Goal: Task Accomplishment & Management: Manage account settings

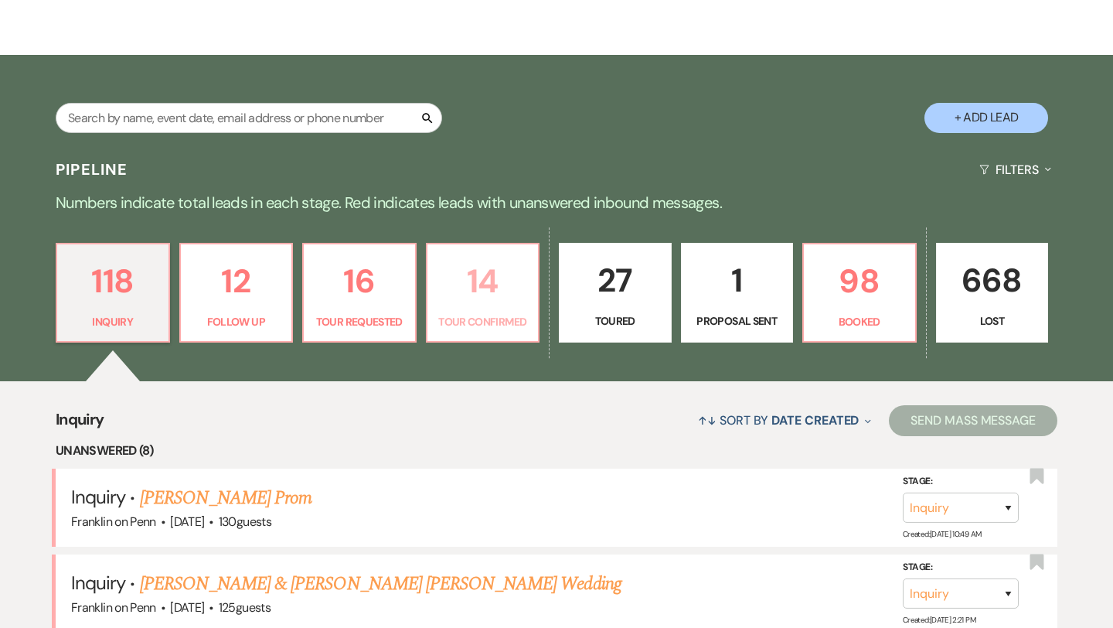
click at [490, 289] on p "14" at bounding box center [483, 281] width 93 height 52
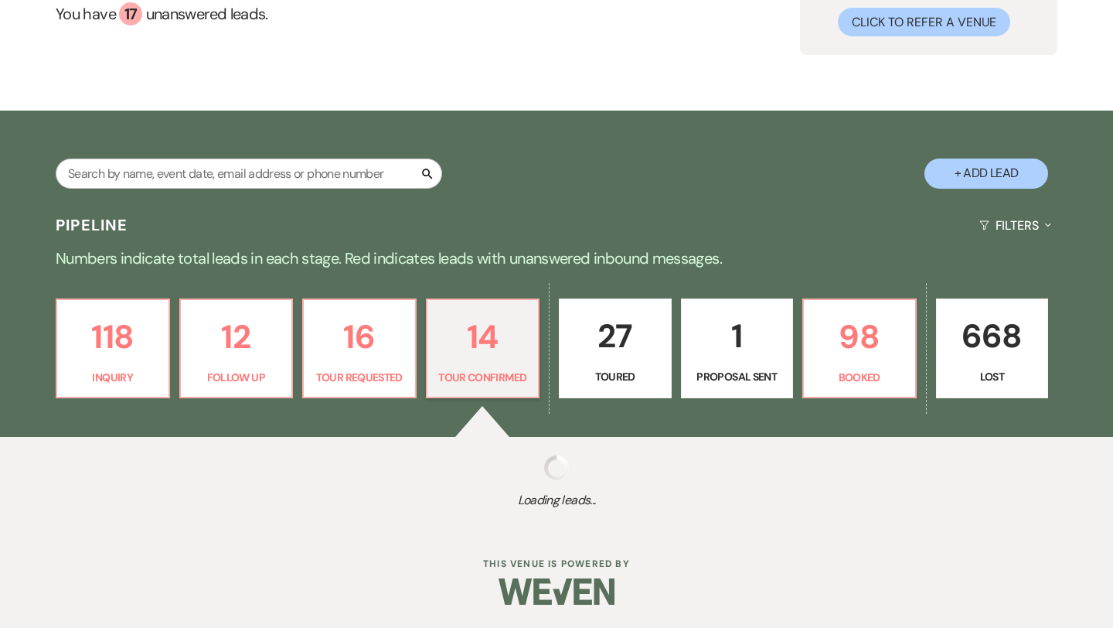
select select "4"
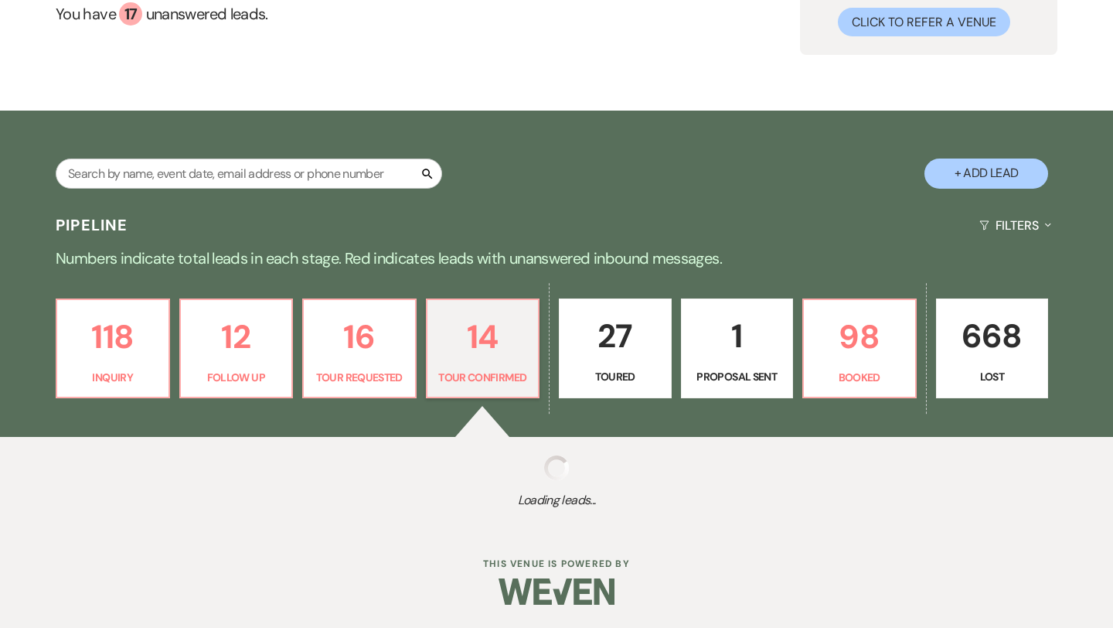
select select "4"
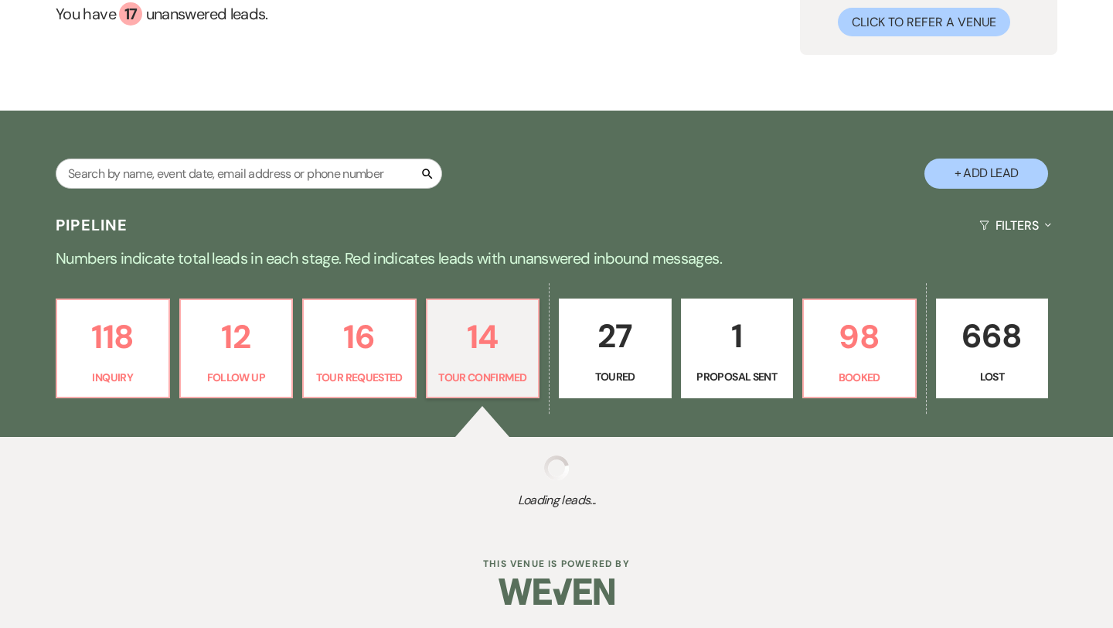
select select "4"
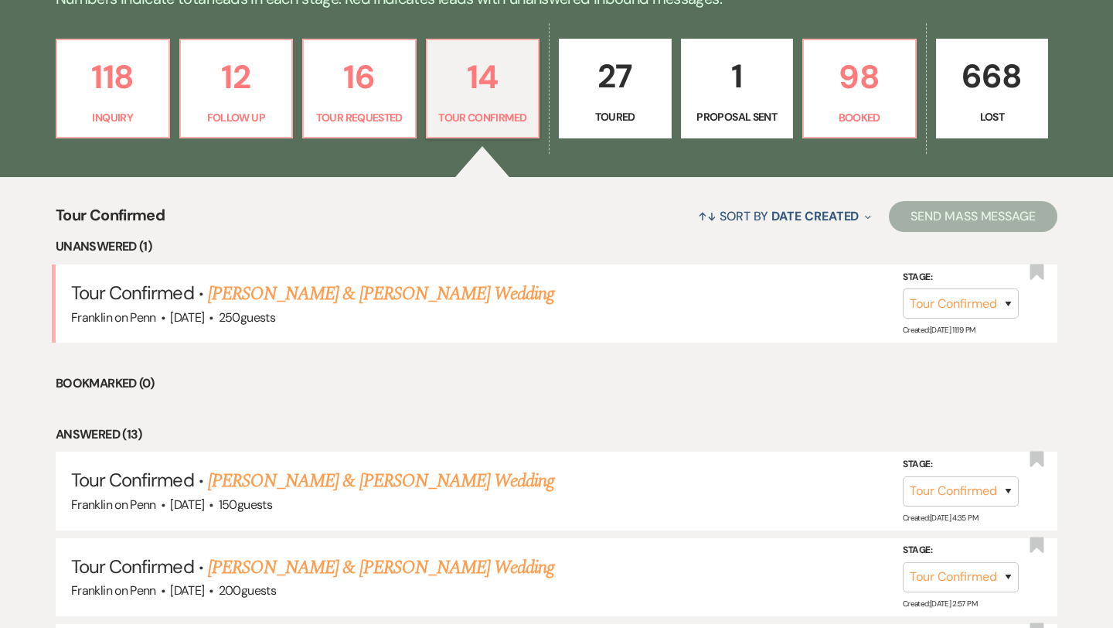
scroll to position [421, 0]
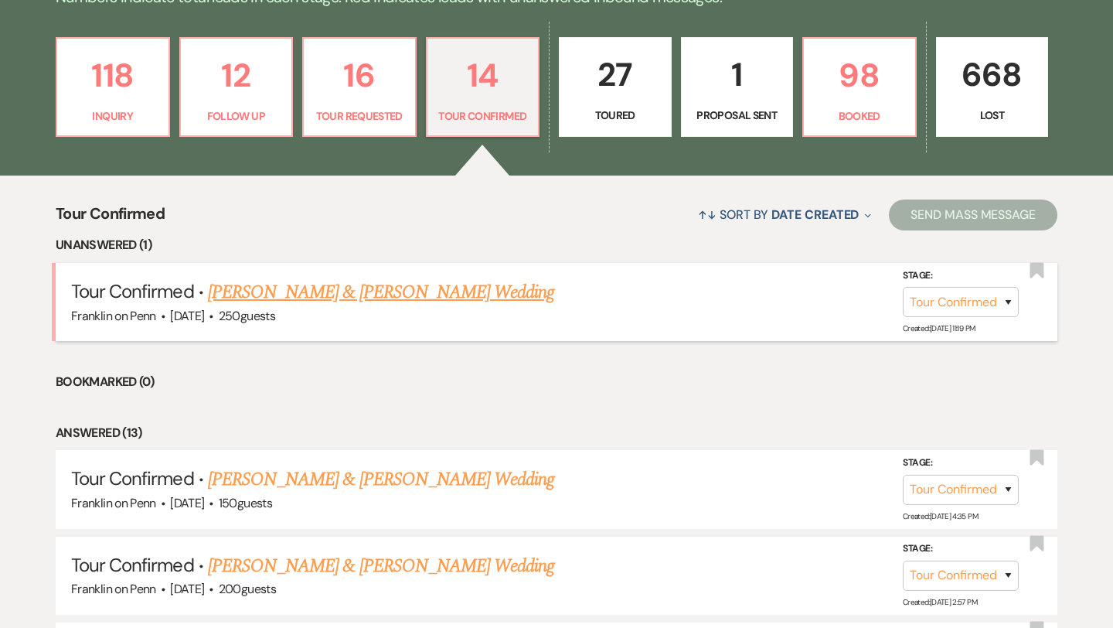
click at [455, 293] on link "Payton Miller & Billy Green's Wedding" at bounding box center [381, 292] width 346 height 28
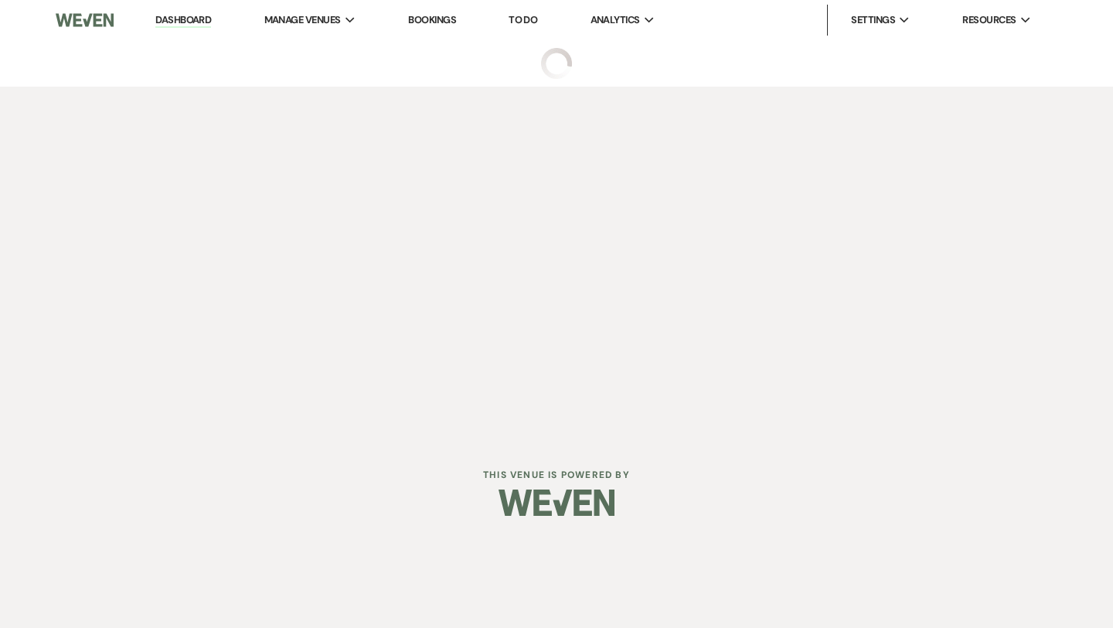
select select "4"
select select "5"
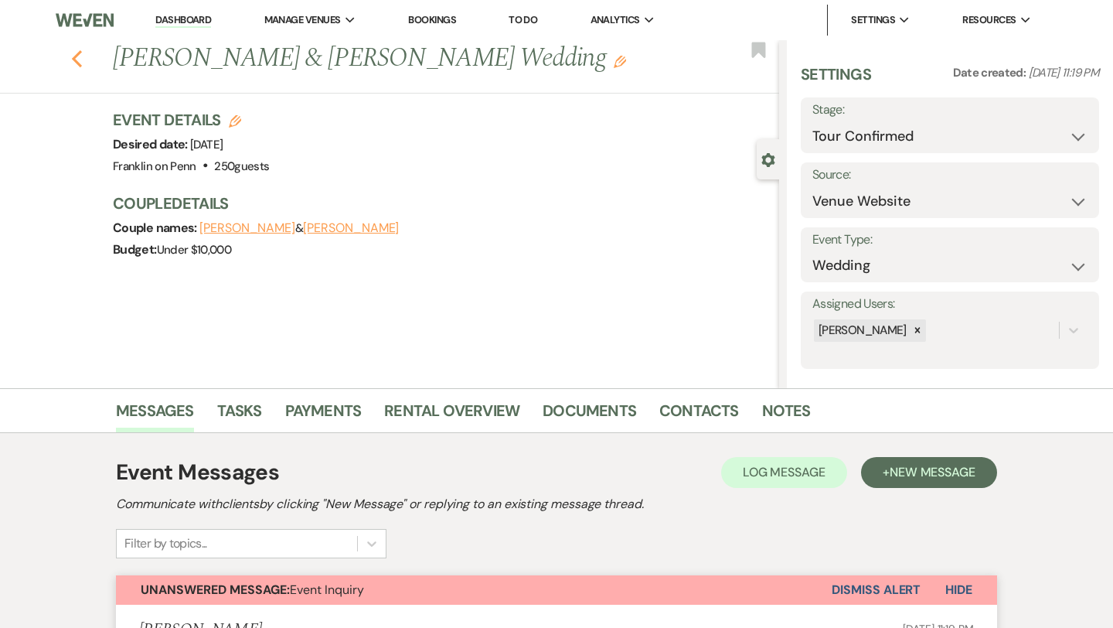
click at [76, 60] on use "button" at bounding box center [77, 58] width 10 height 17
select select "4"
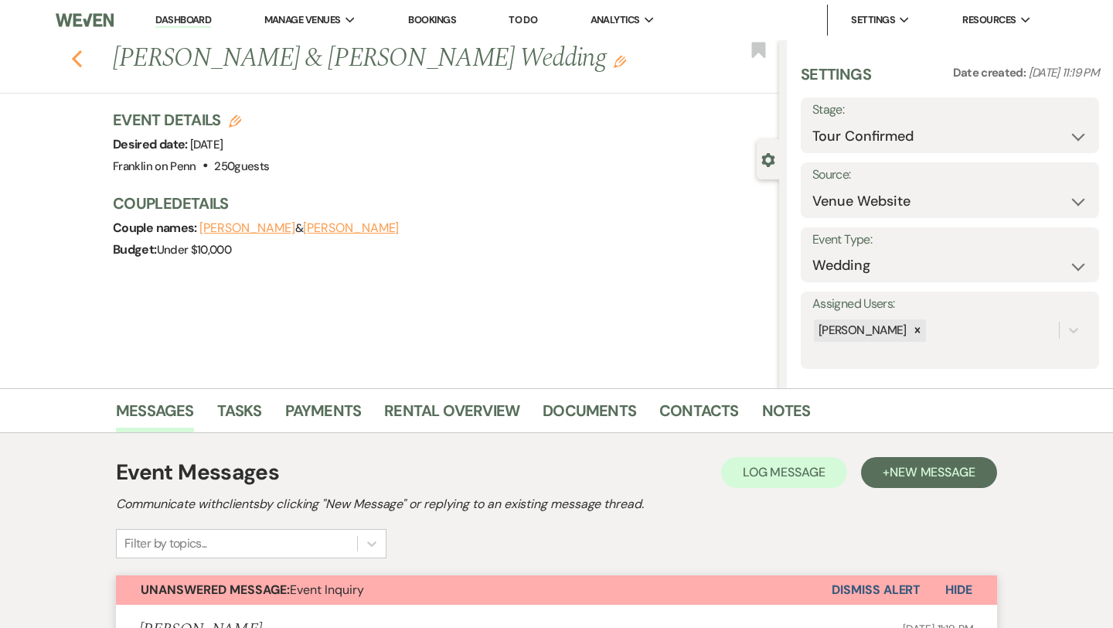
select select "4"
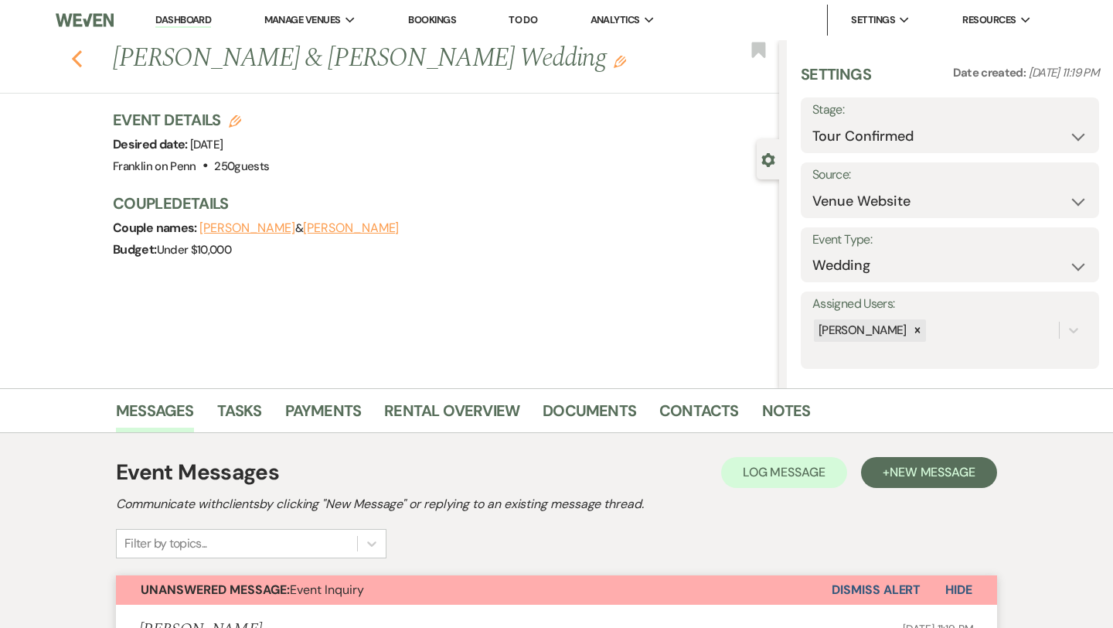
select select "4"
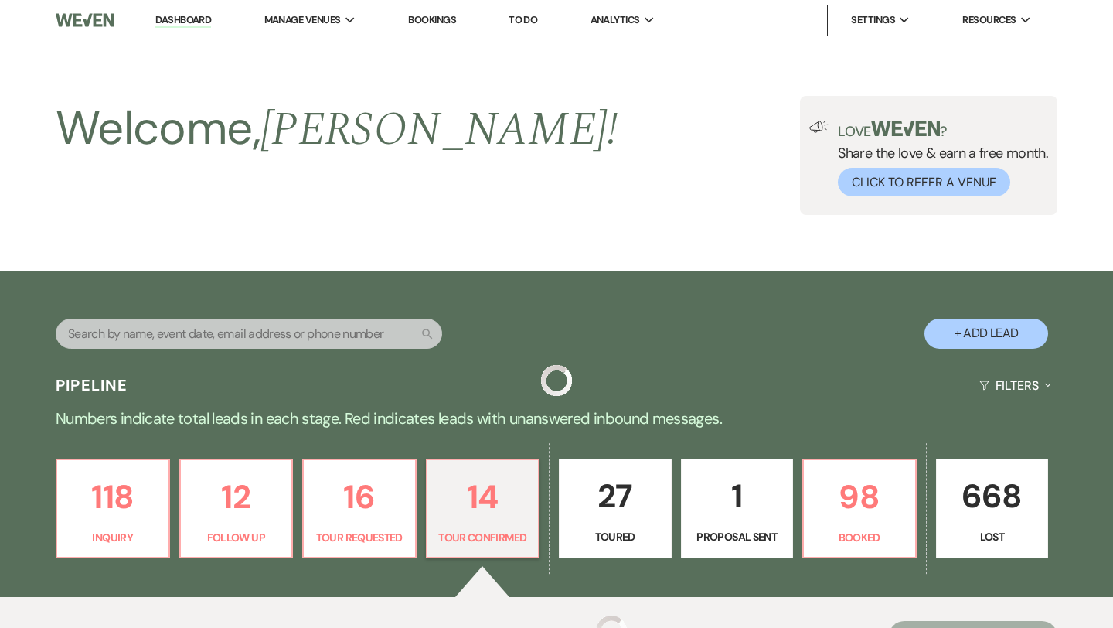
scroll to position [421, 0]
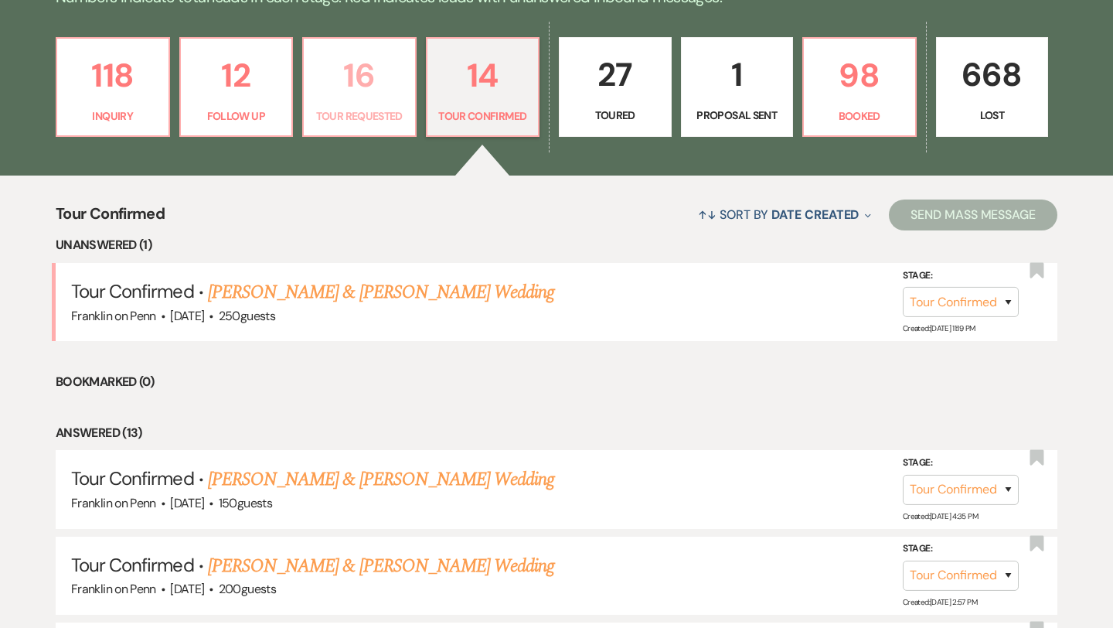
click at [368, 70] on p "16" at bounding box center [359, 75] width 93 height 52
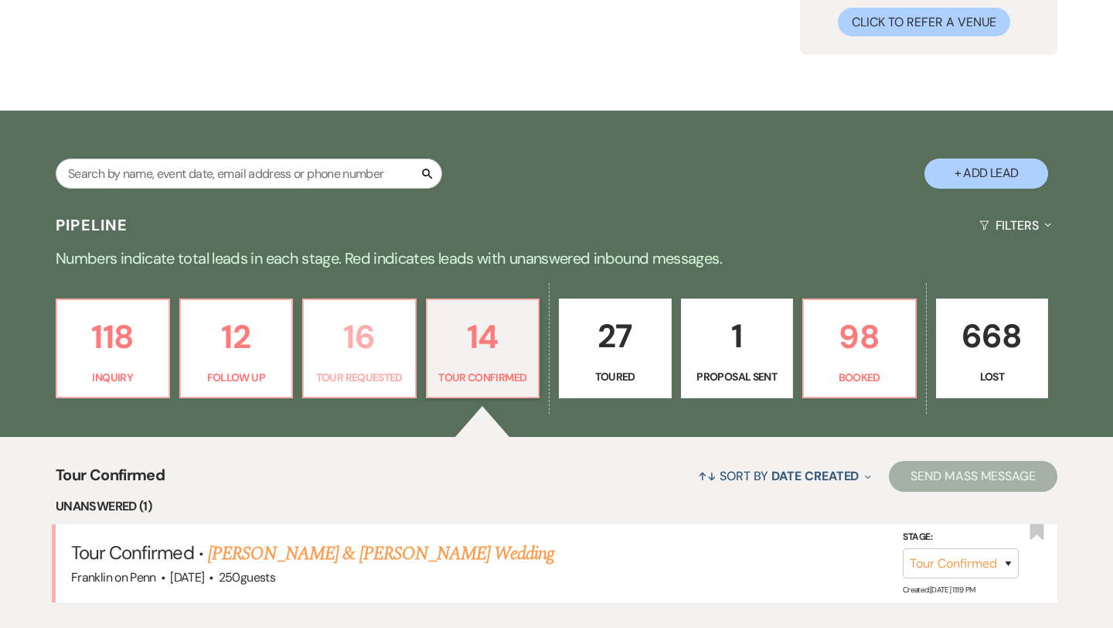
select select "2"
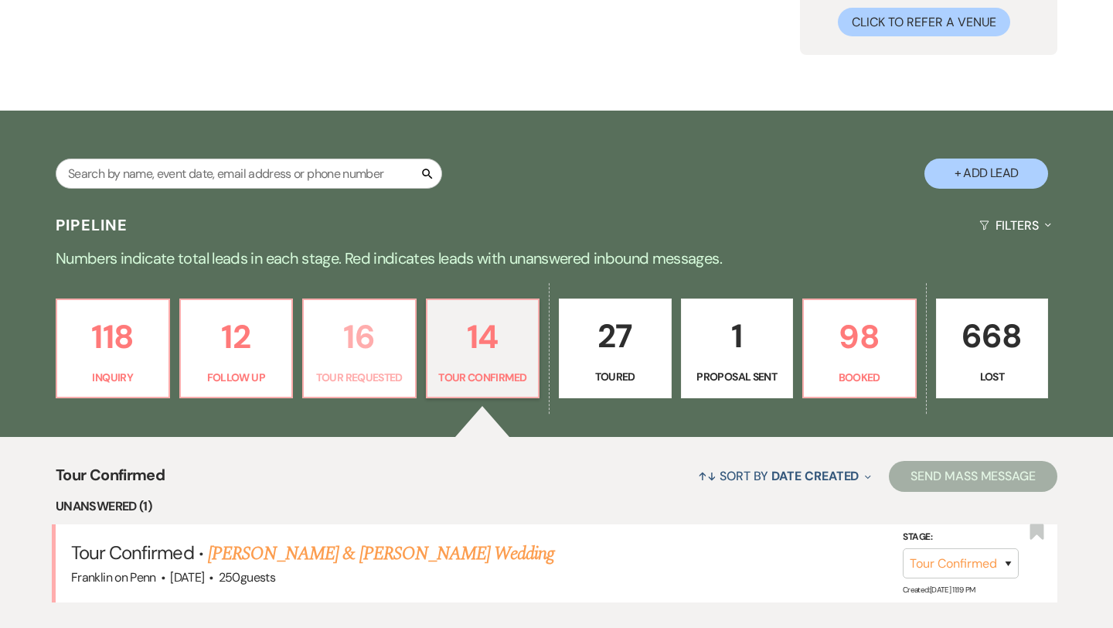
select select "2"
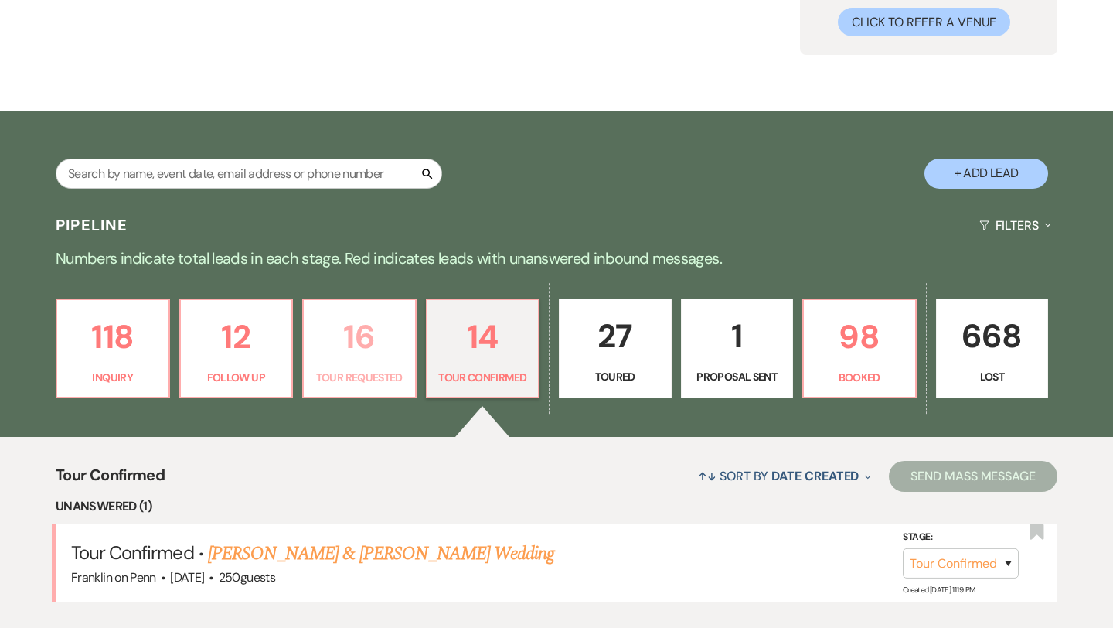
select select "2"
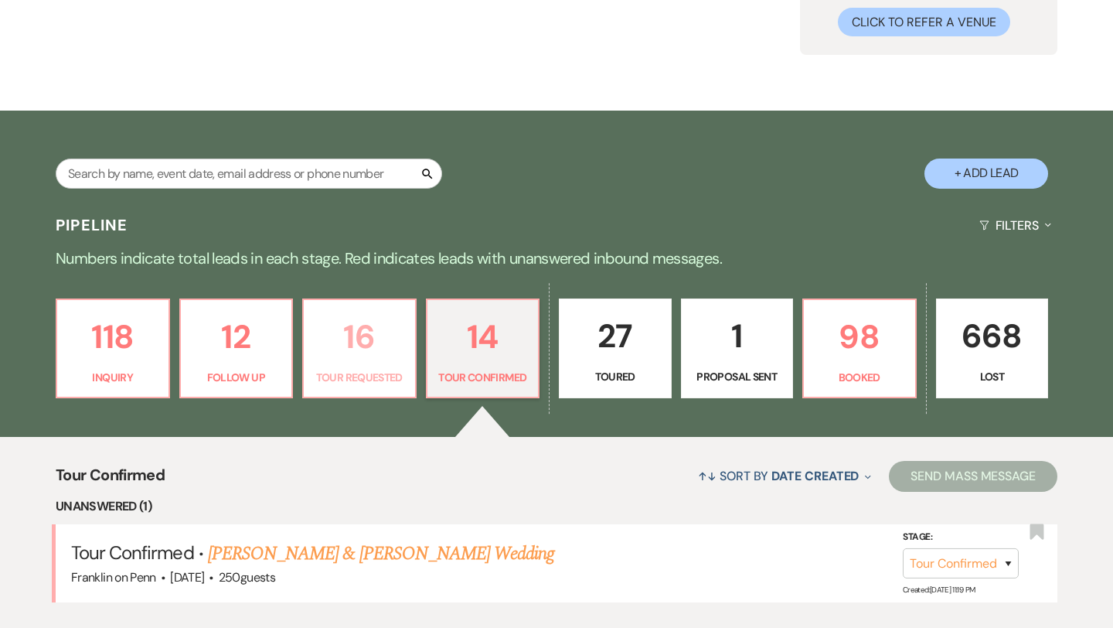
select select "2"
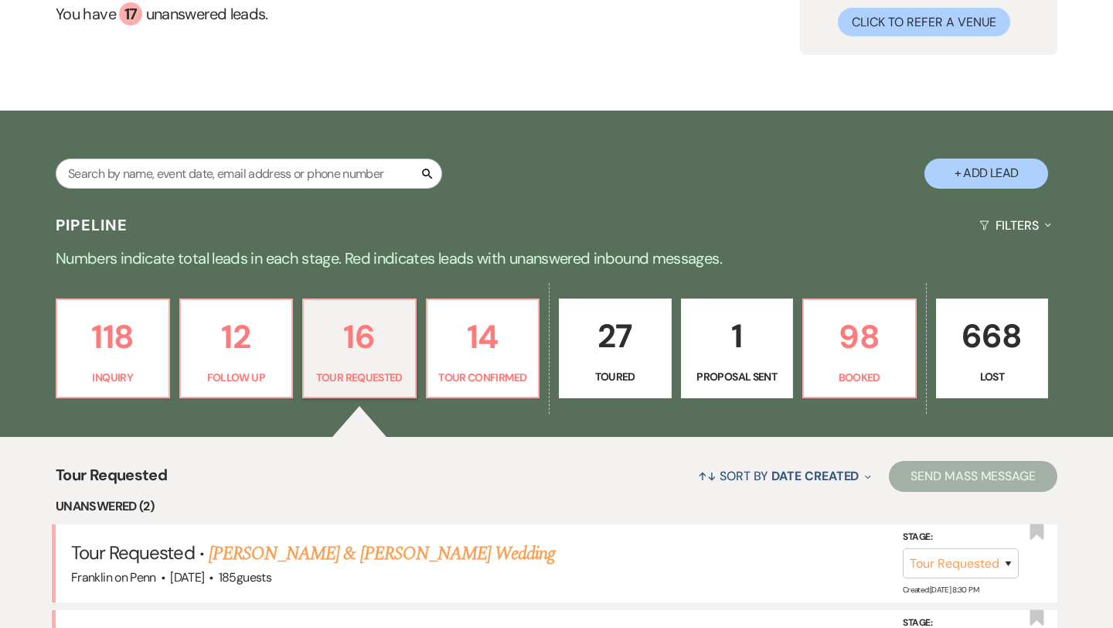
scroll to position [421, 0]
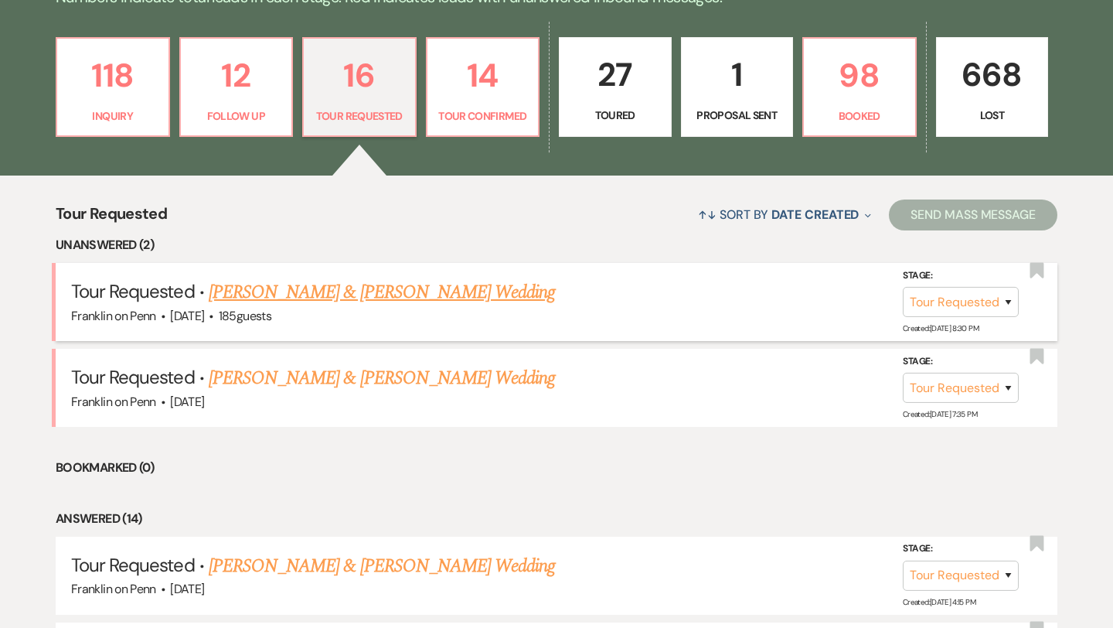
click at [392, 292] on link "Ryan Steele & Courtney Brooks's Wedding" at bounding box center [382, 292] width 346 height 28
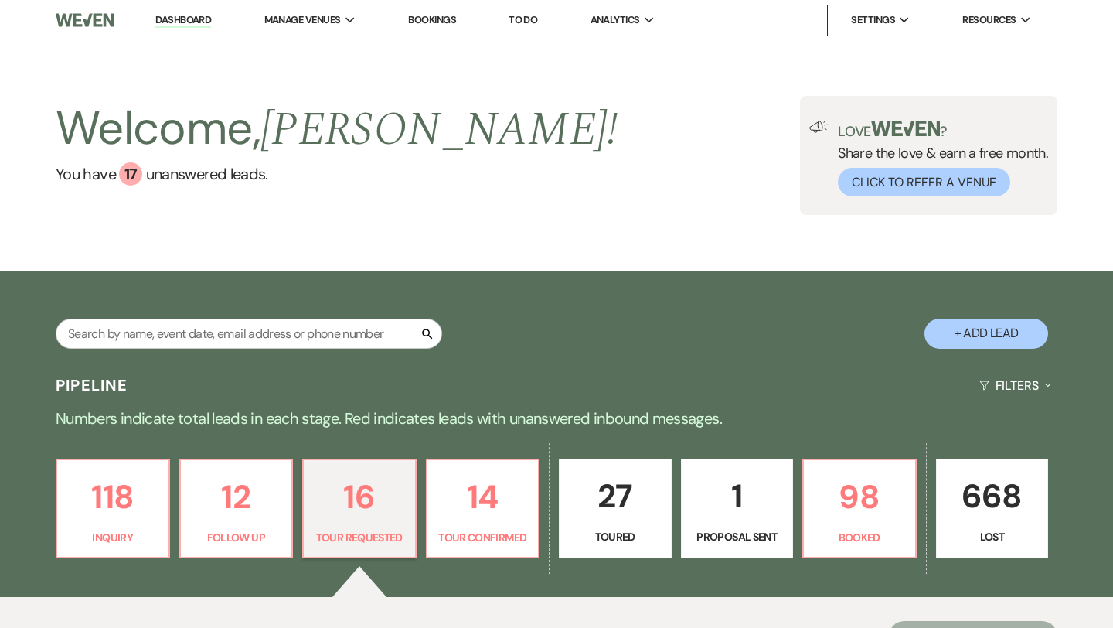
select select "2"
select select "5"
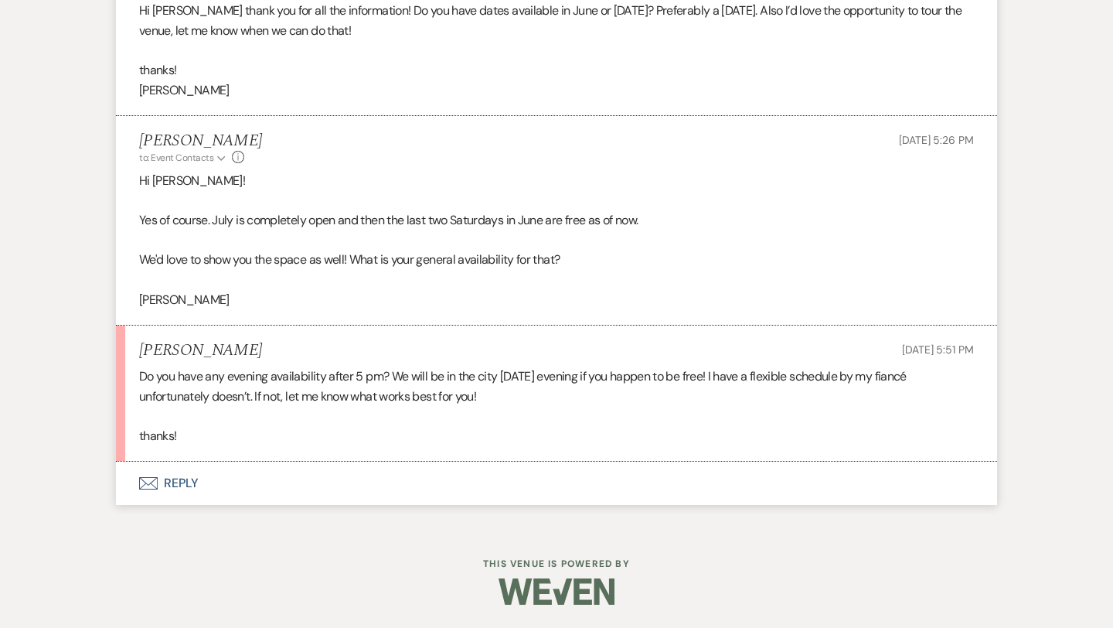
scroll to position [1821, 0]
click at [188, 477] on button "Envelope Reply" at bounding box center [556, 483] width 881 height 43
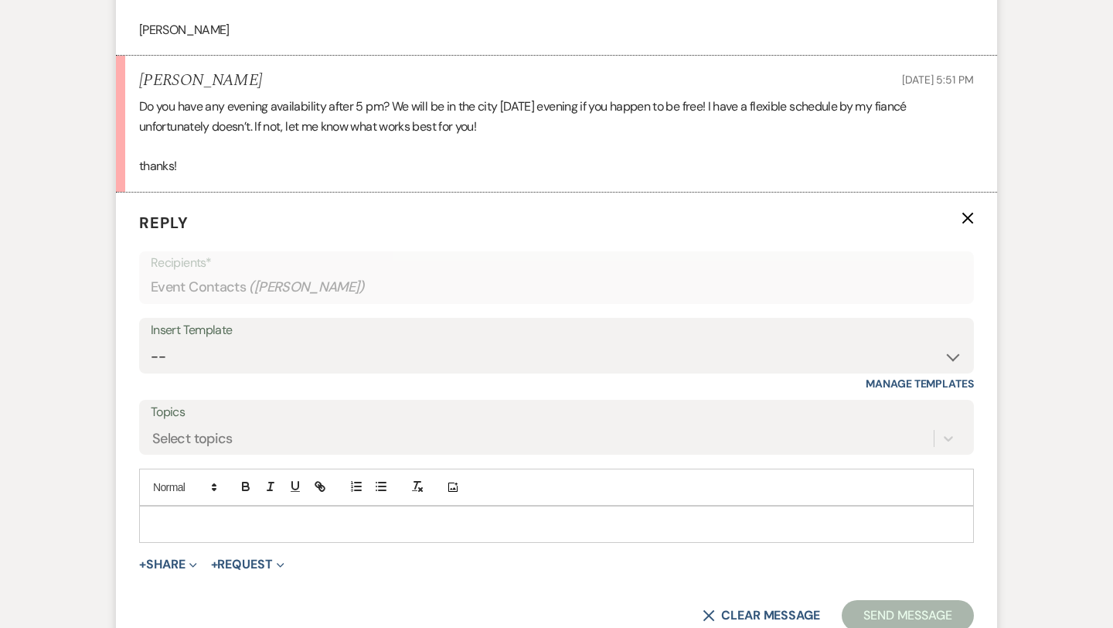
scroll to position [2116, 0]
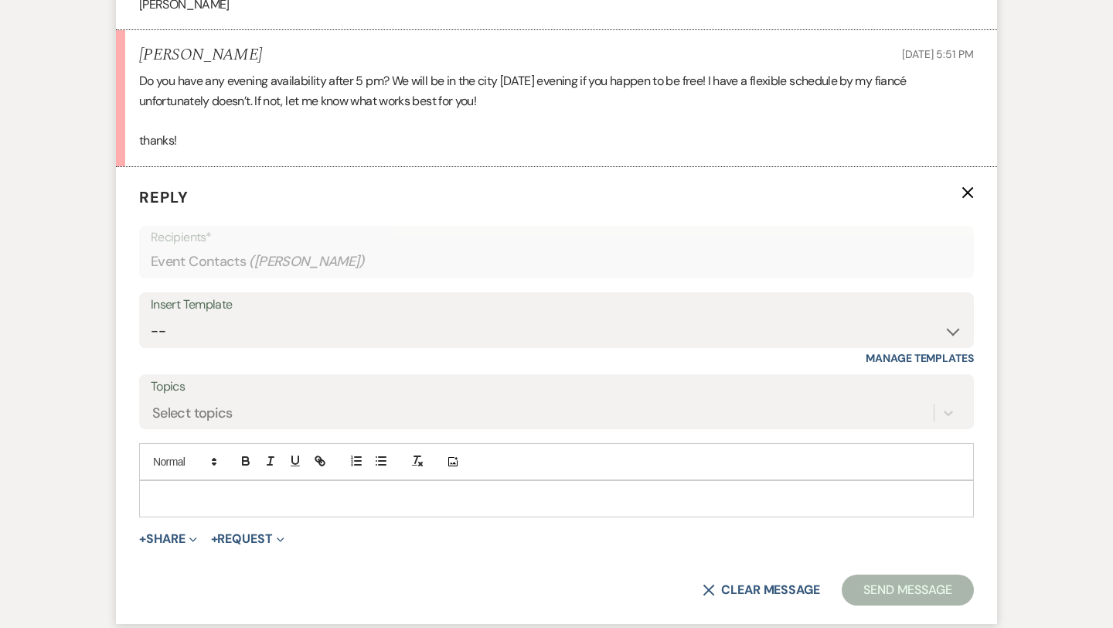
click at [188, 491] on p at bounding box center [557, 498] width 810 height 17
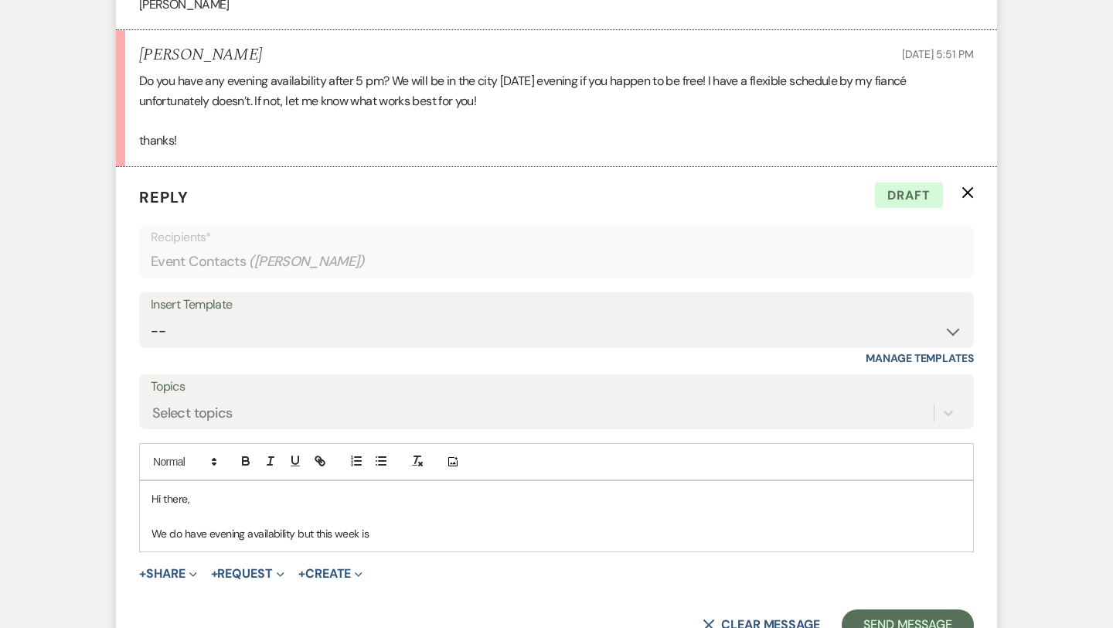
click at [295, 530] on p "We do have evening availability but this week is" at bounding box center [557, 533] width 810 height 17
click at [385, 537] on p "We do have evening availability, but this week is" at bounding box center [557, 533] width 810 height 17
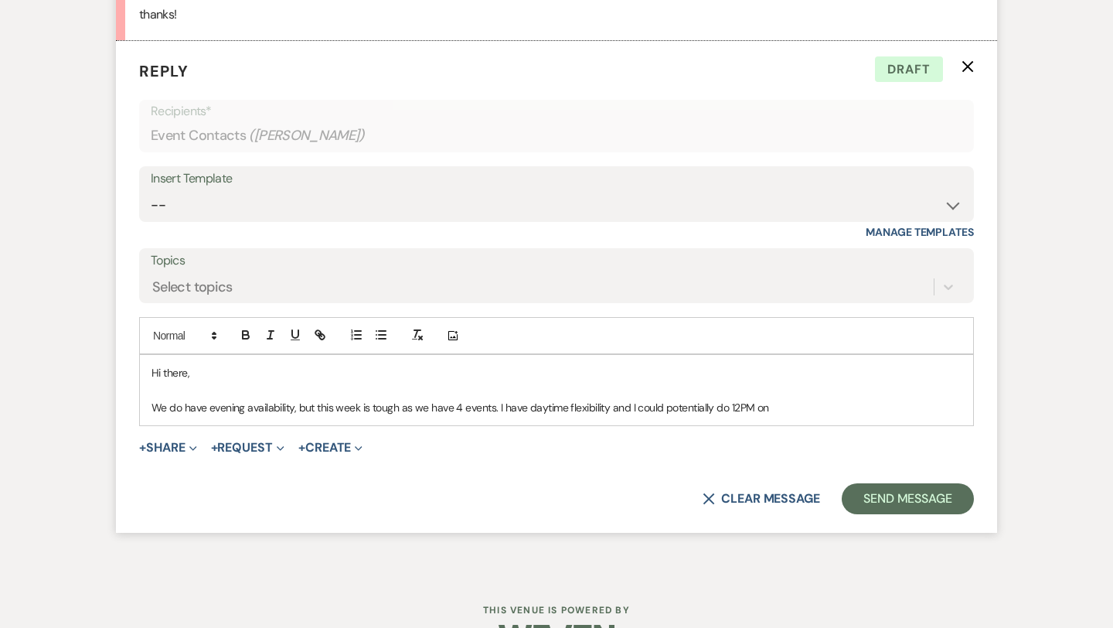
scroll to position [2243, 0]
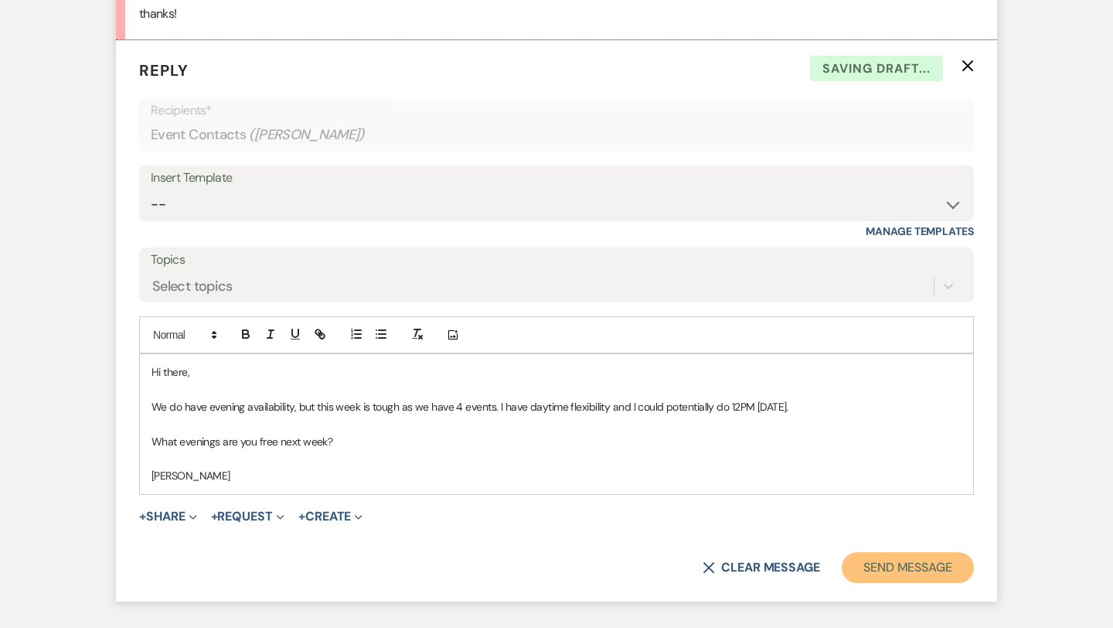
click at [926, 574] on button "Send Message" at bounding box center [908, 567] width 132 height 31
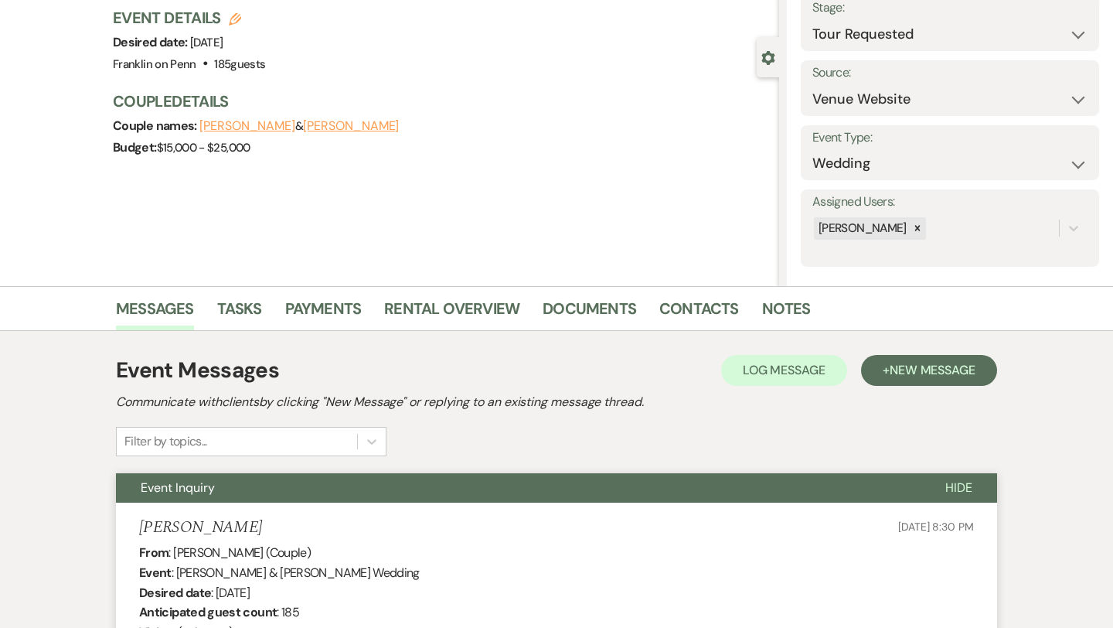
scroll to position [0, 0]
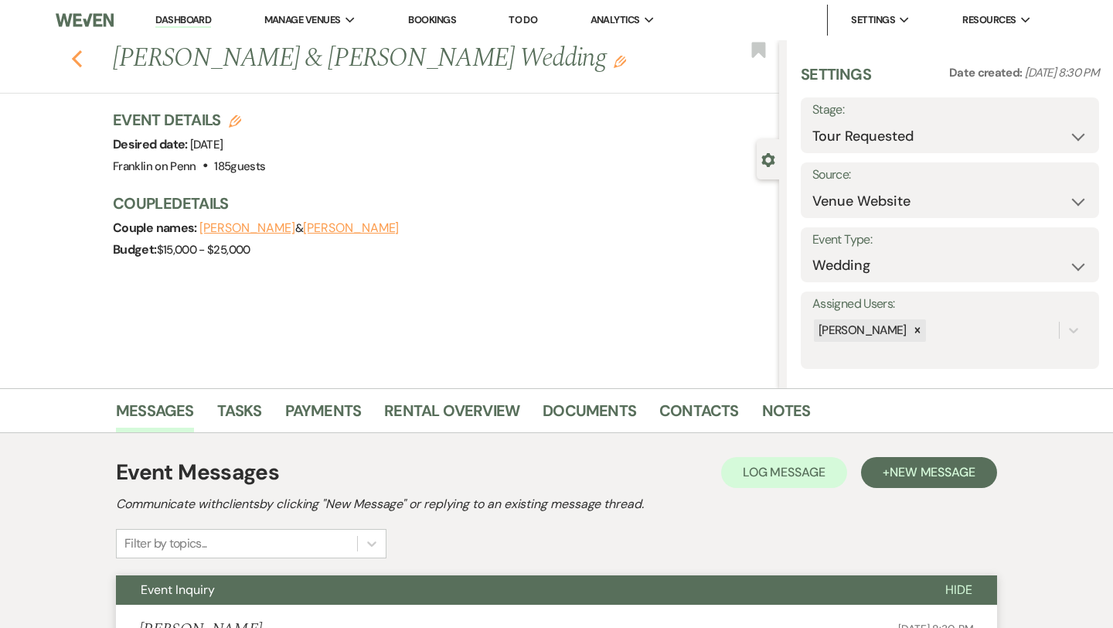
click at [77, 60] on use "button" at bounding box center [77, 58] width 10 height 17
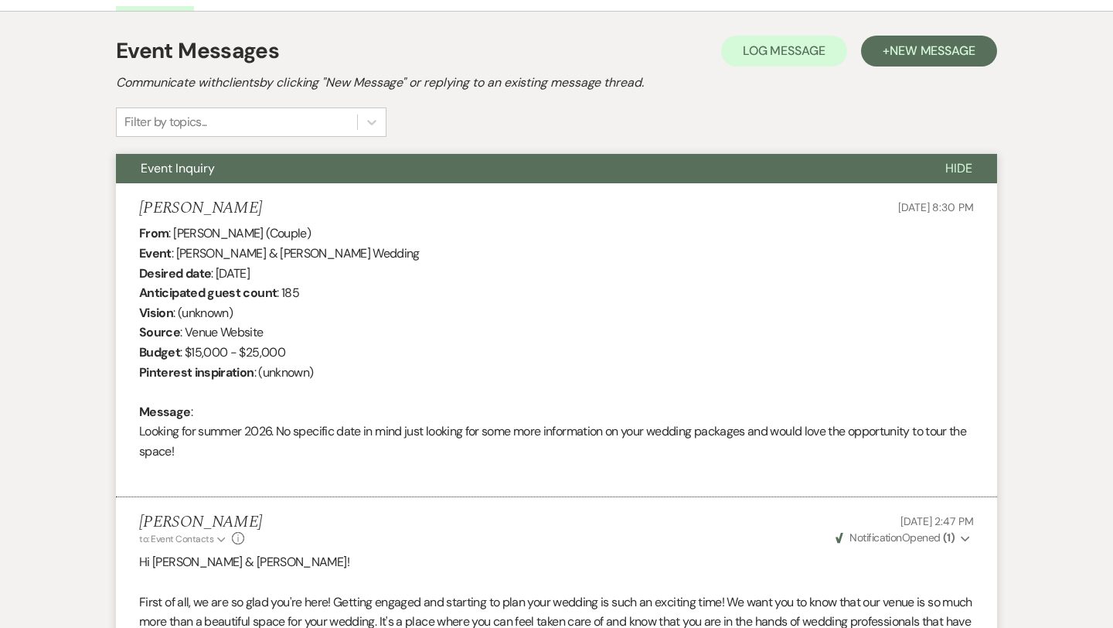
select select "2"
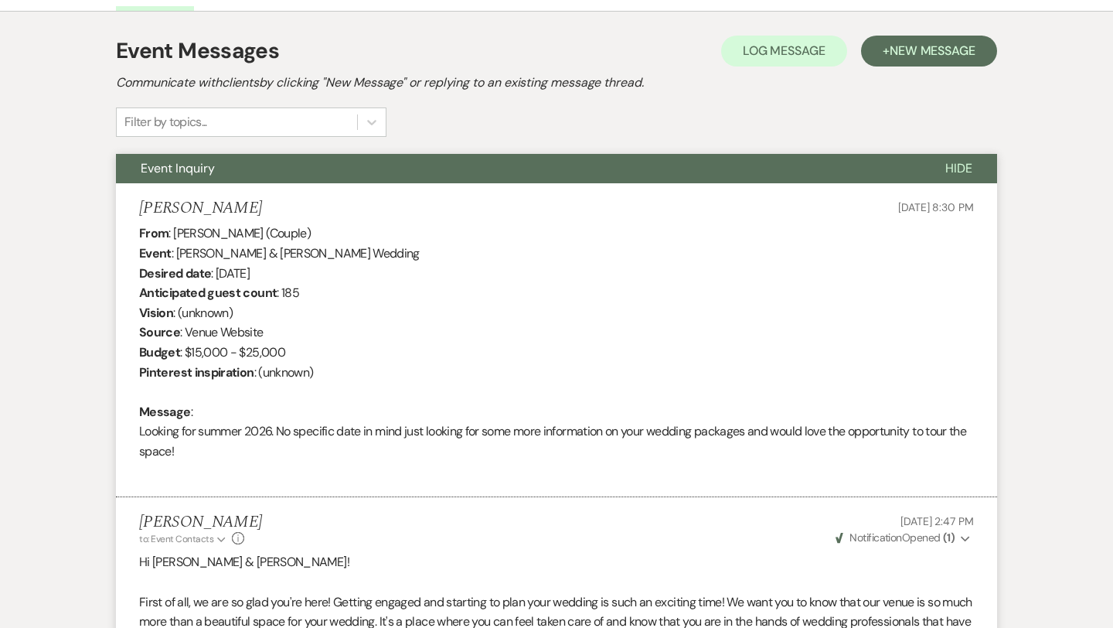
select select "2"
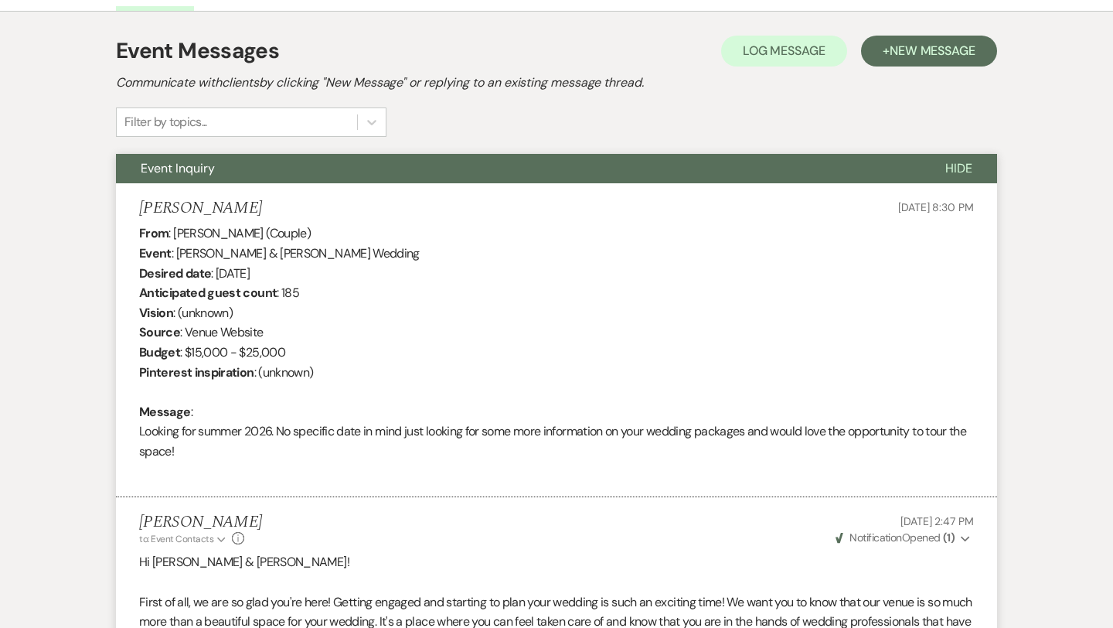
select select "2"
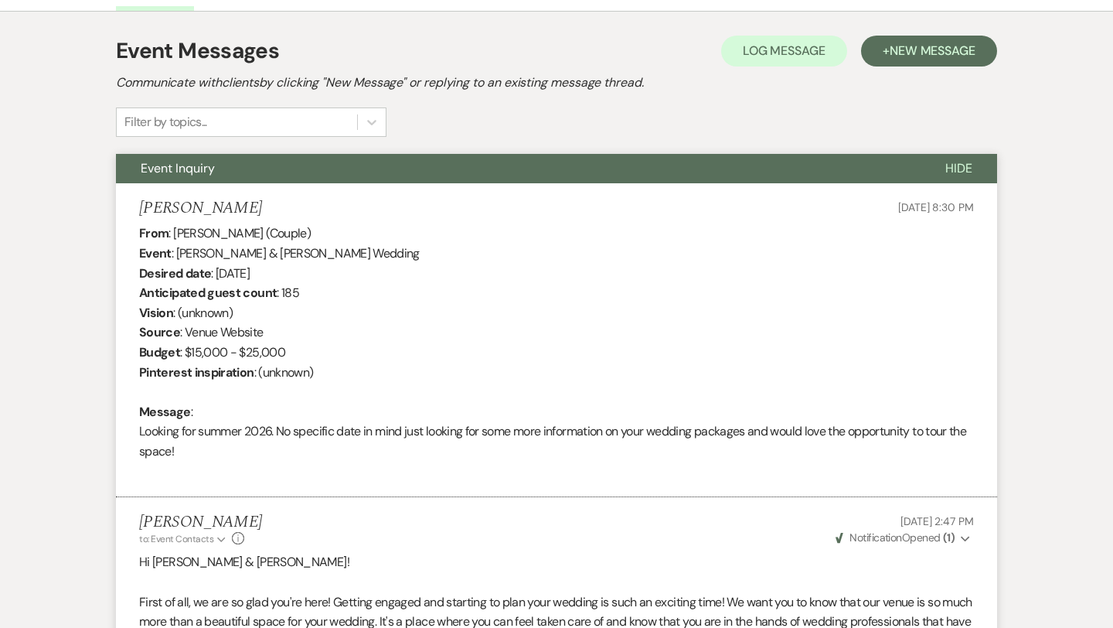
select select "2"
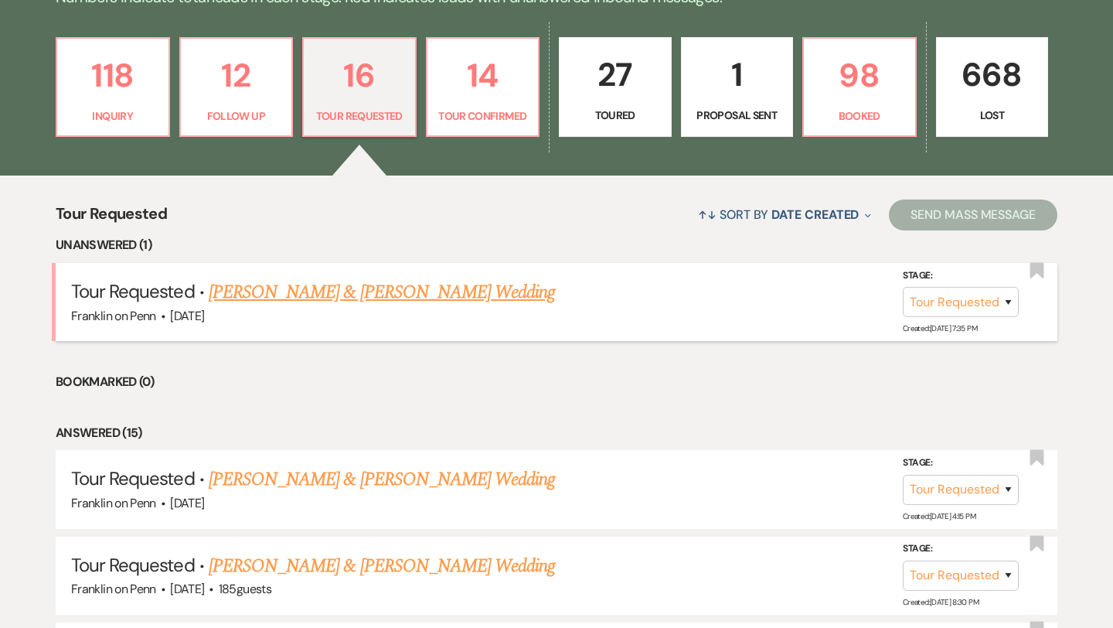
click at [319, 287] on link "Nicholas Scott & Taylor Lewis's Wedding" at bounding box center [382, 292] width 346 height 28
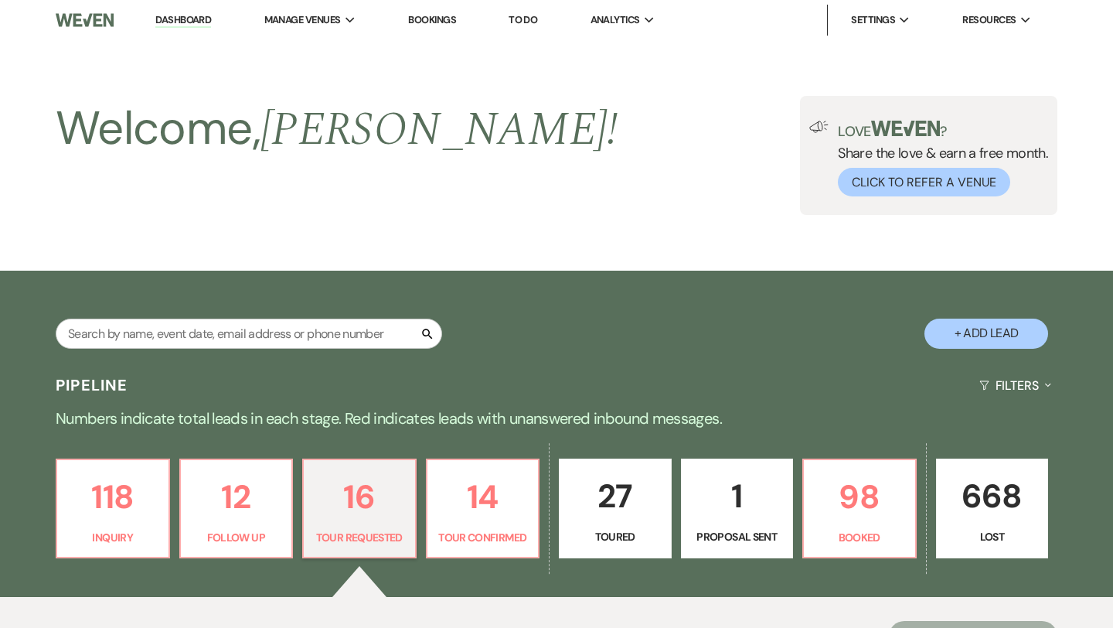
select select "2"
select select "5"
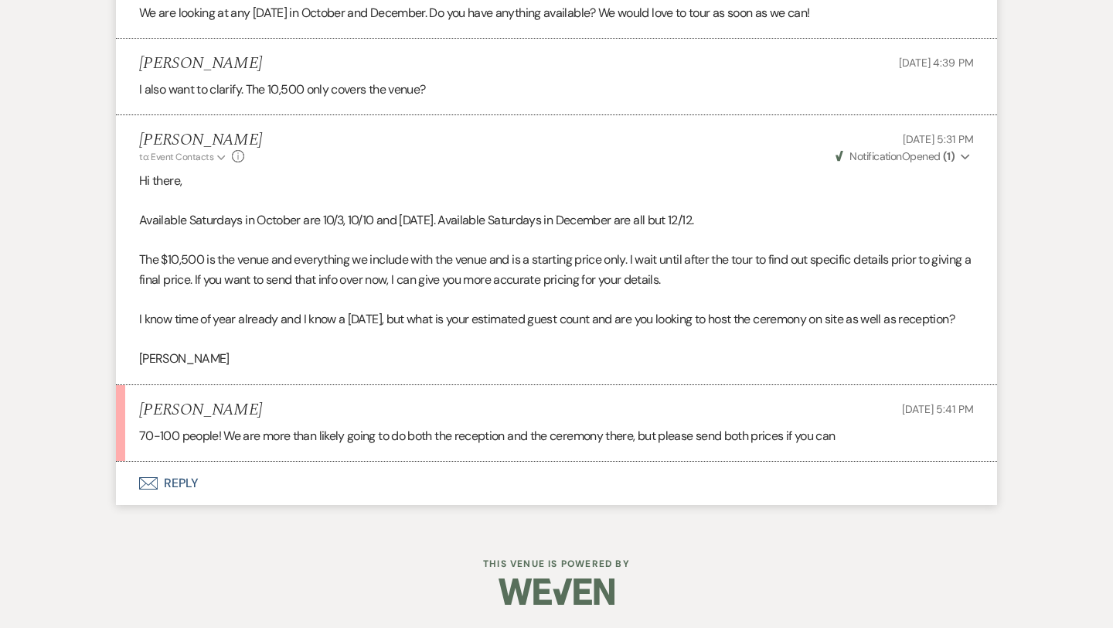
scroll to position [1858, 0]
click at [177, 484] on button "Envelope Reply" at bounding box center [556, 482] width 881 height 43
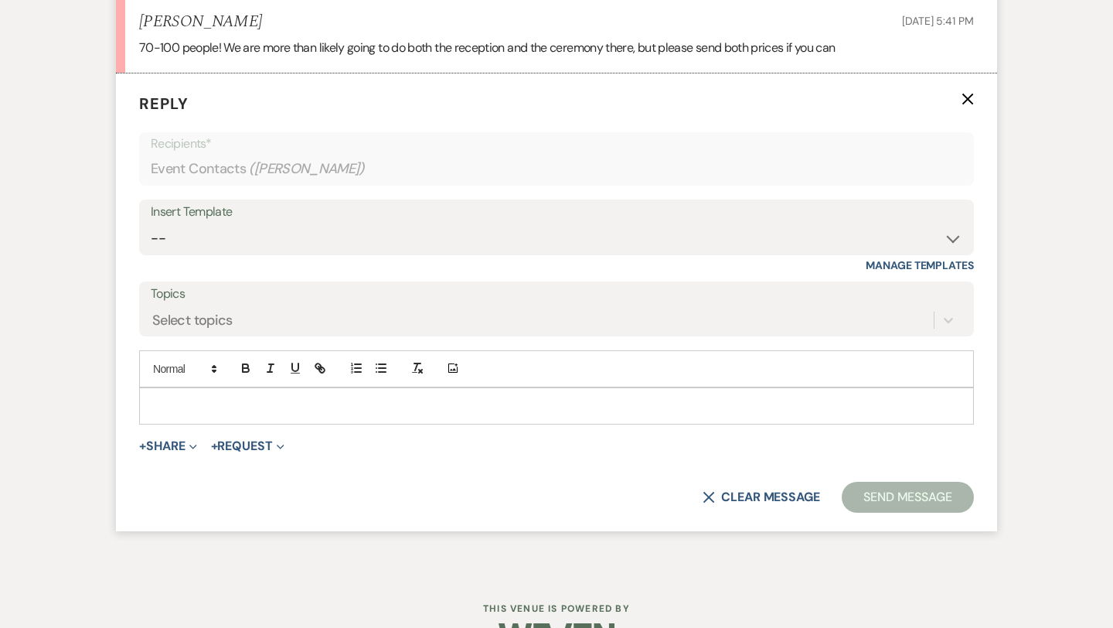
scroll to position [2235, 0]
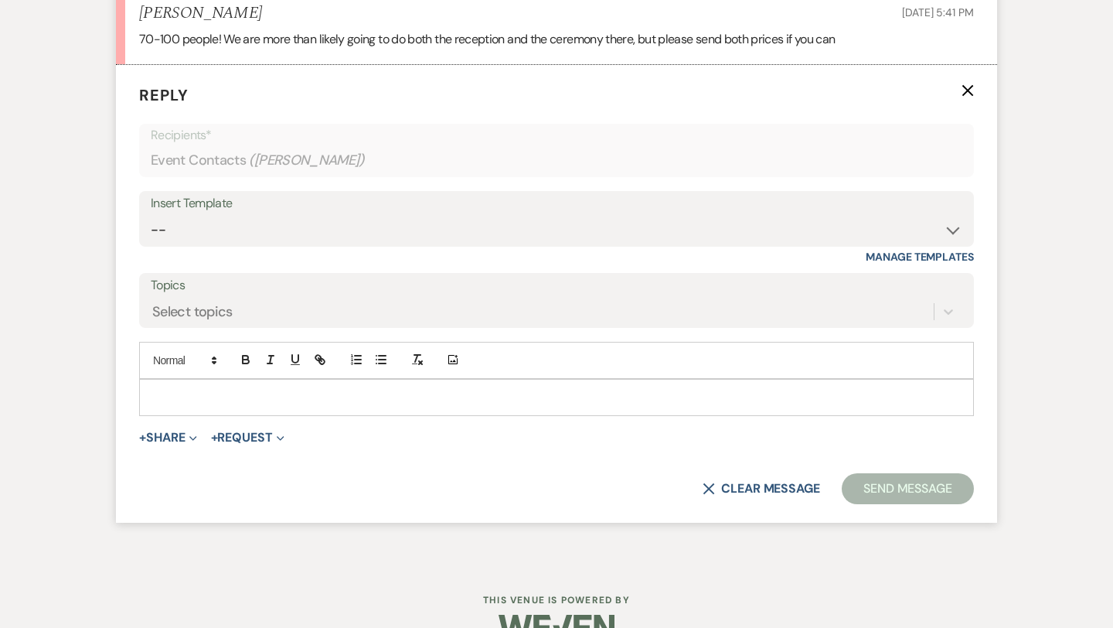
click at [192, 406] on p at bounding box center [557, 397] width 810 height 17
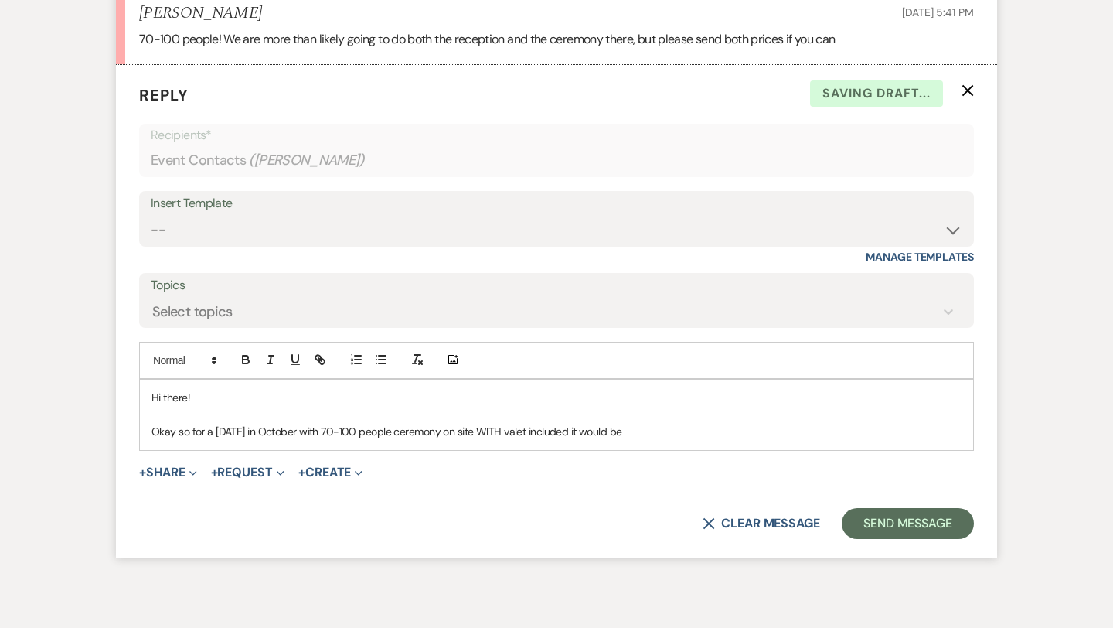
click at [213, 406] on p "Hi there!" at bounding box center [557, 397] width 810 height 17
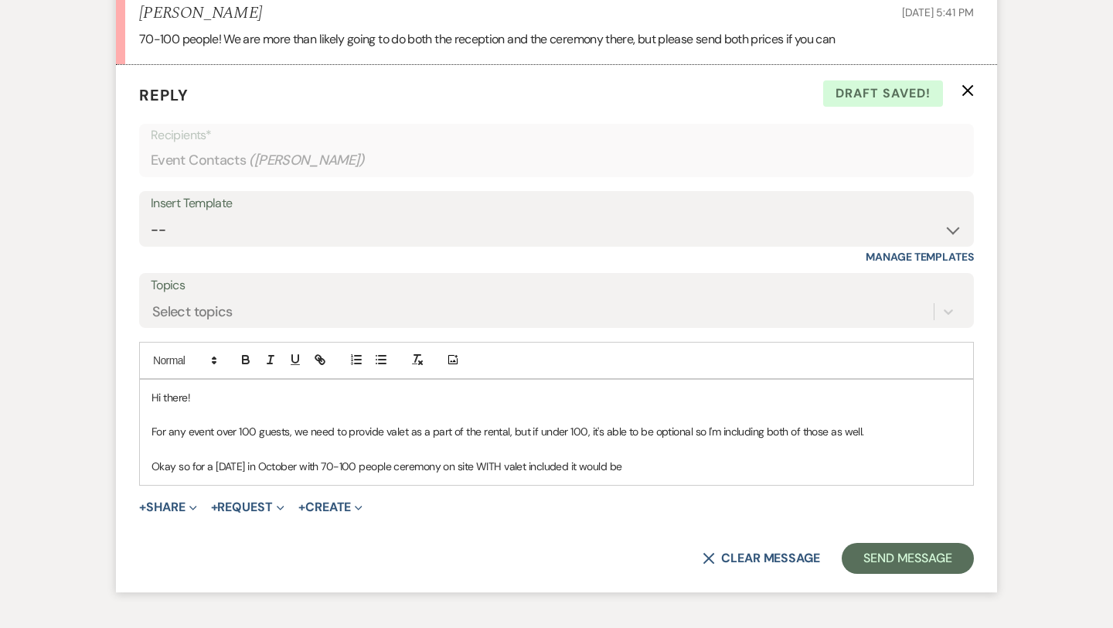
click at [652, 475] on p "Okay so for a Saturday in October with 70-100 people ceremony on site WITH vale…" at bounding box center [557, 466] width 810 height 17
drag, startPoint x: 862, startPoint y: 450, endPoint x: 145, endPoint y: 444, distance: 717.4
click at [145, 444] on div "Hi there! For any event over 100 guests, we need to provide valet as a part of …" at bounding box center [556, 432] width 833 height 105
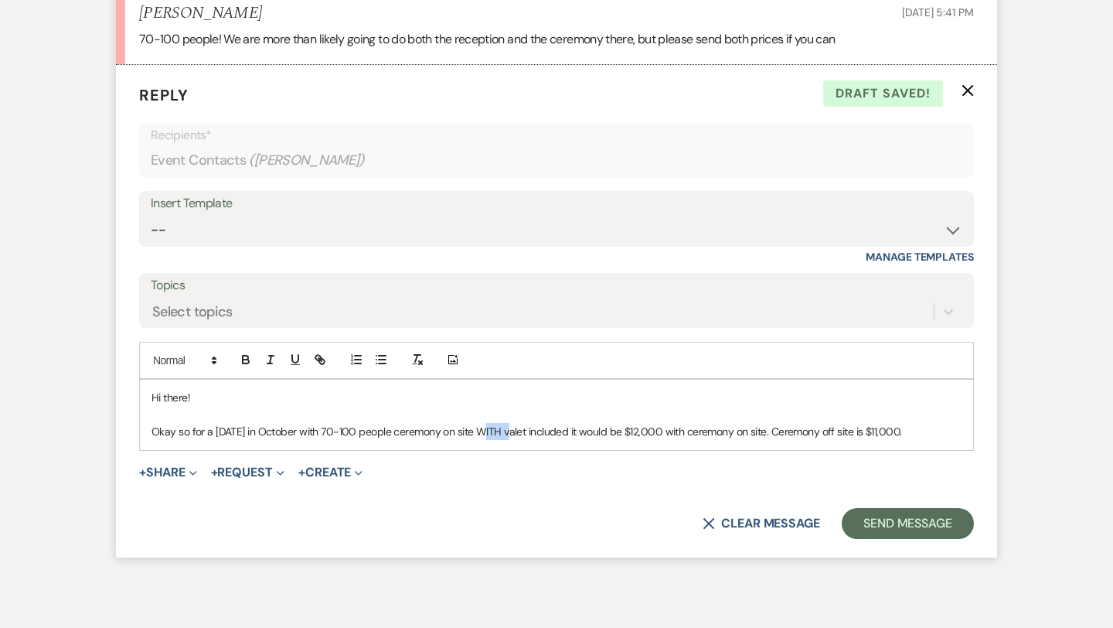
drag, startPoint x: 509, startPoint y: 448, endPoint x: 483, endPoint y: 447, distance: 26.3
click at [483, 440] on p "Okay so for a Saturday in October with 70-100 people ceremony on site WITH vale…" at bounding box center [557, 431] width 810 height 17
drag, startPoint x: 557, startPoint y: 446, endPoint x: 488, endPoint y: 445, distance: 69.6
click at [488, 440] on p "Okay so for a Saturday in October with 70-100 people ceremony on site valet inc…" at bounding box center [557, 431] width 810 height 17
drag, startPoint x: 674, startPoint y: 450, endPoint x: 567, endPoint y: 449, distance: 106.7
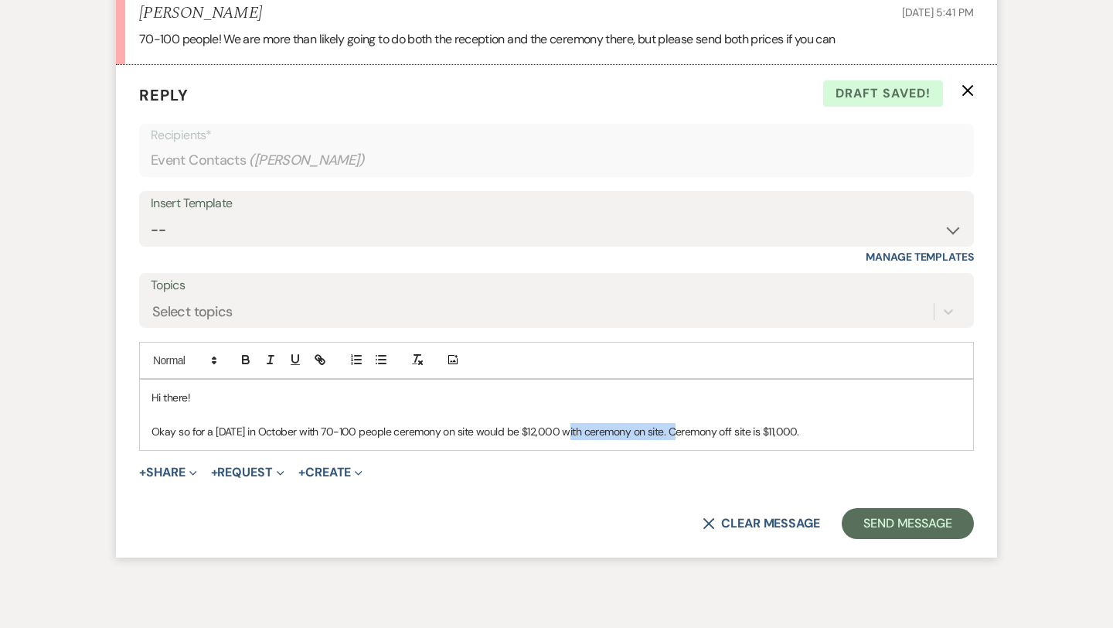
click at [567, 440] on p "Okay so for a Saturday in October with 70-100 people ceremony on site would be …" at bounding box center [557, 431] width 810 height 17
click at [632, 440] on p "Okay so for a Saturday in October with 70-100 people ceremony on site would be …" at bounding box center [557, 431] width 810 height 17
click at [636, 440] on p "Okay so for a Saturday in October with 70-100 people ceremony on site would be …" at bounding box center [557, 431] width 810 height 17
click at [638, 440] on p "Okay so for a Saturday in October with 70-100 people ceremony on site would be …" at bounding box center [557, 431] width 810 height 17
click at [739, 440] on p "Okay so for a Saturday in October with 70-100 people ceremony on site would be …" at bounding box center [557, 431] width 810 height 17
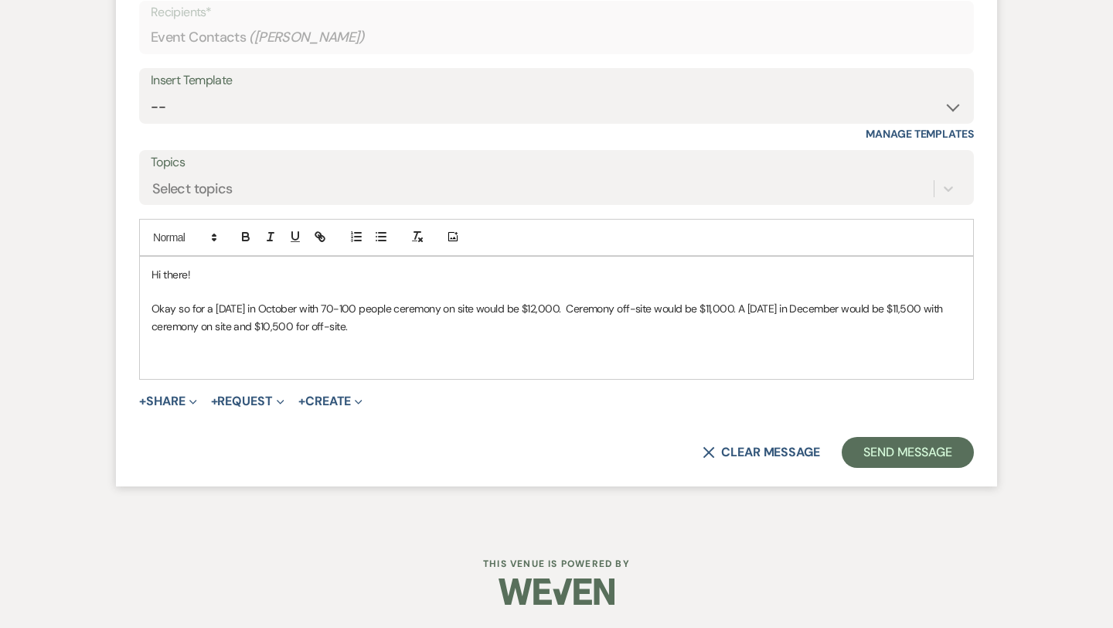
scroll to position [2361, 0]
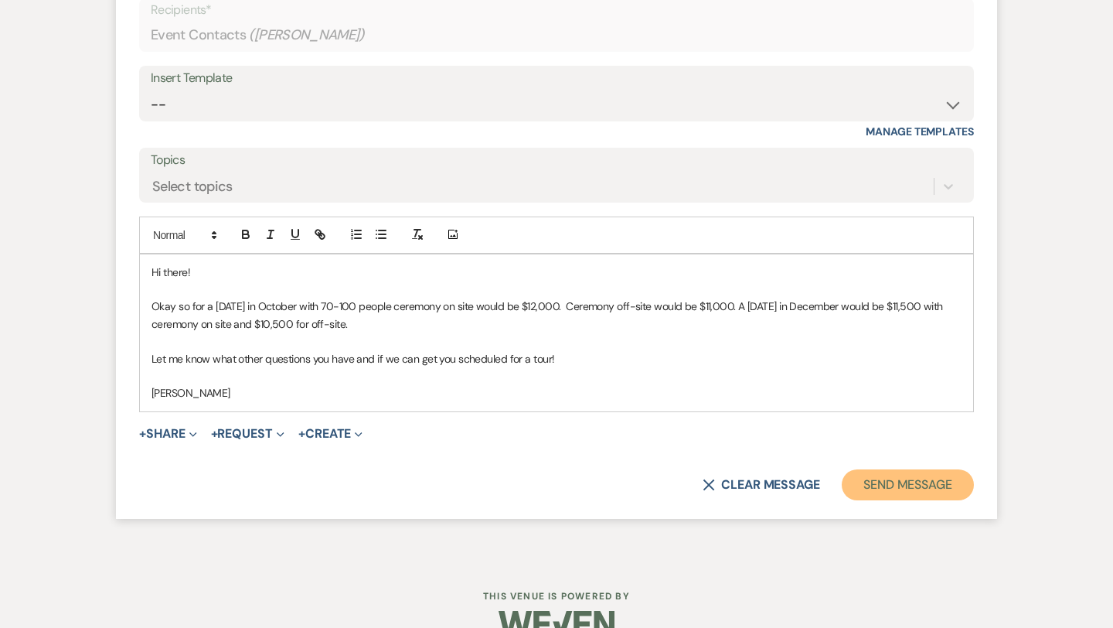
click at [945, 500] on button "Send Message" at bounding box center [908, 484] width 132 height 31
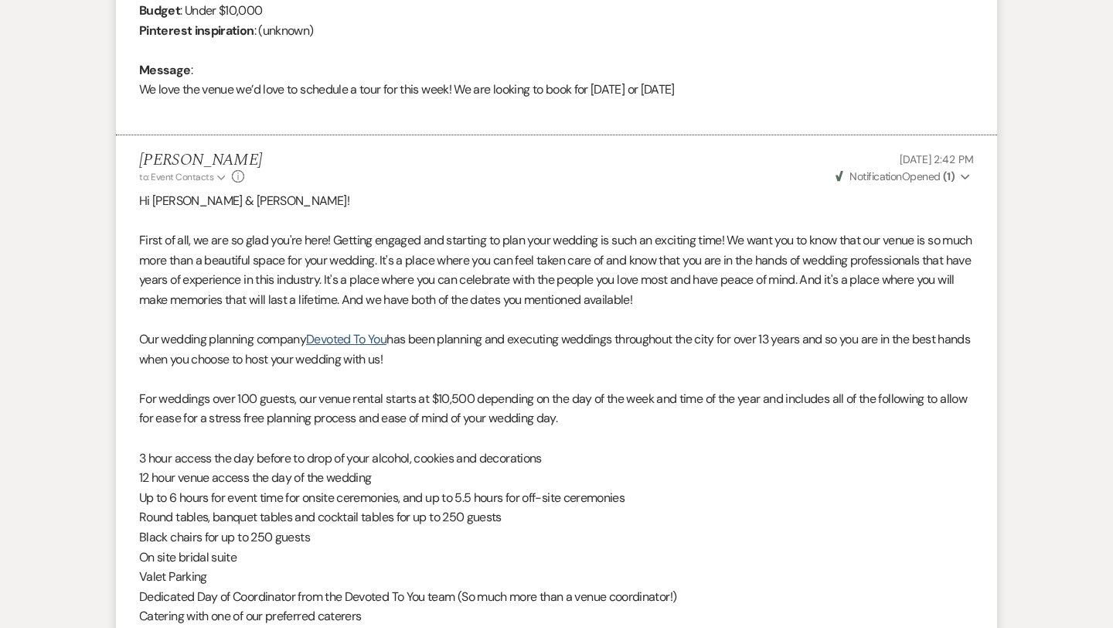
scroll to position [0, 0]
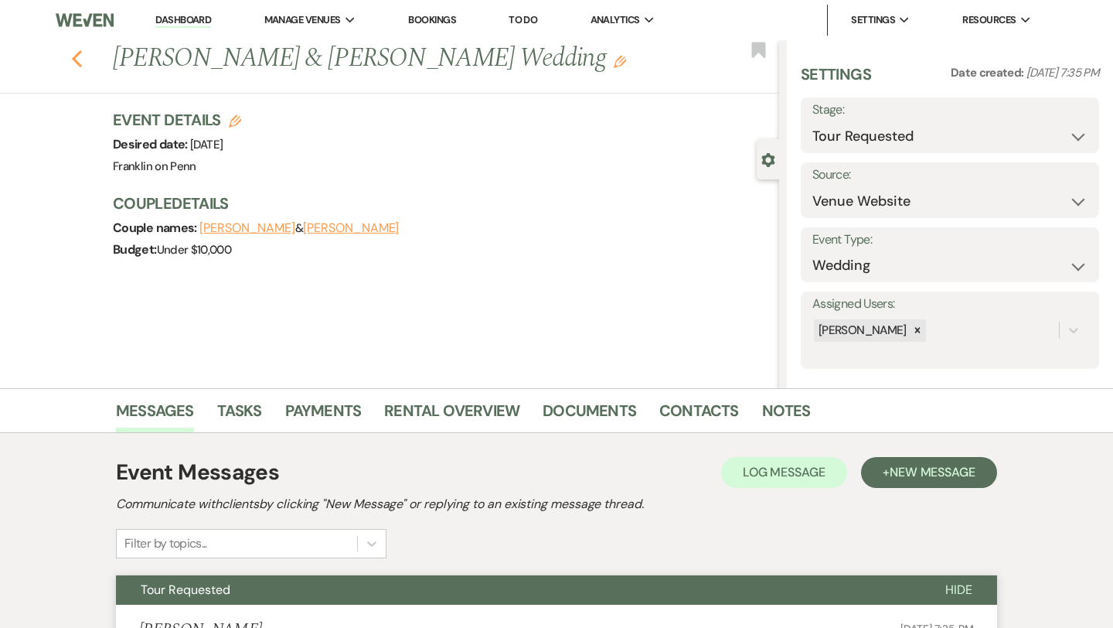
click at [81, 66] on icon "Previous" at bounding box center [77, 58] width 12 height 19
select select "2"
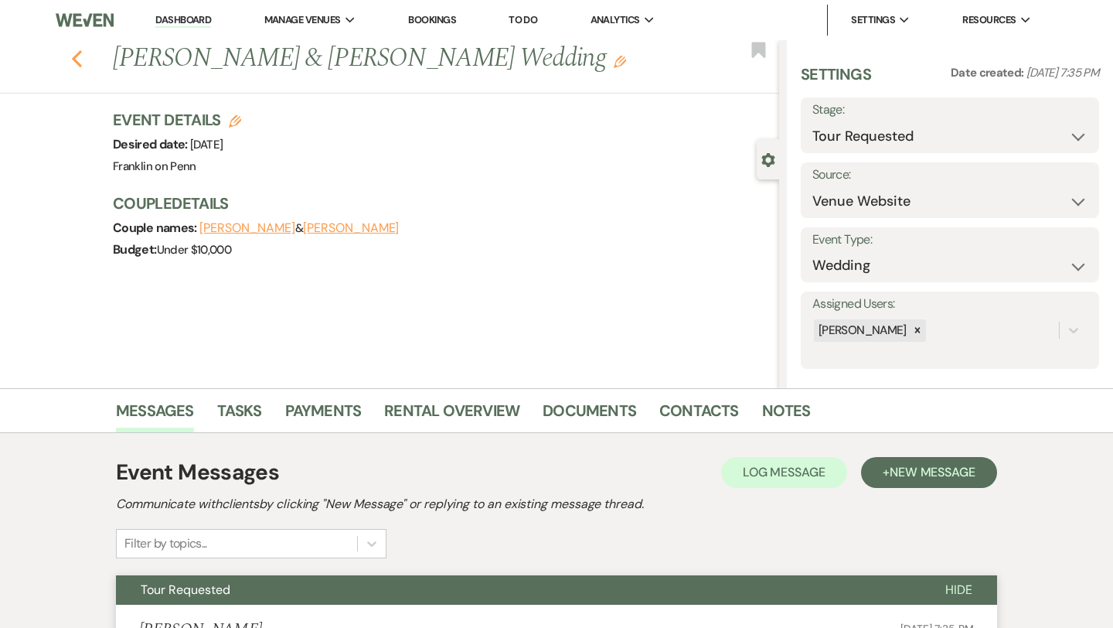
select select "2"
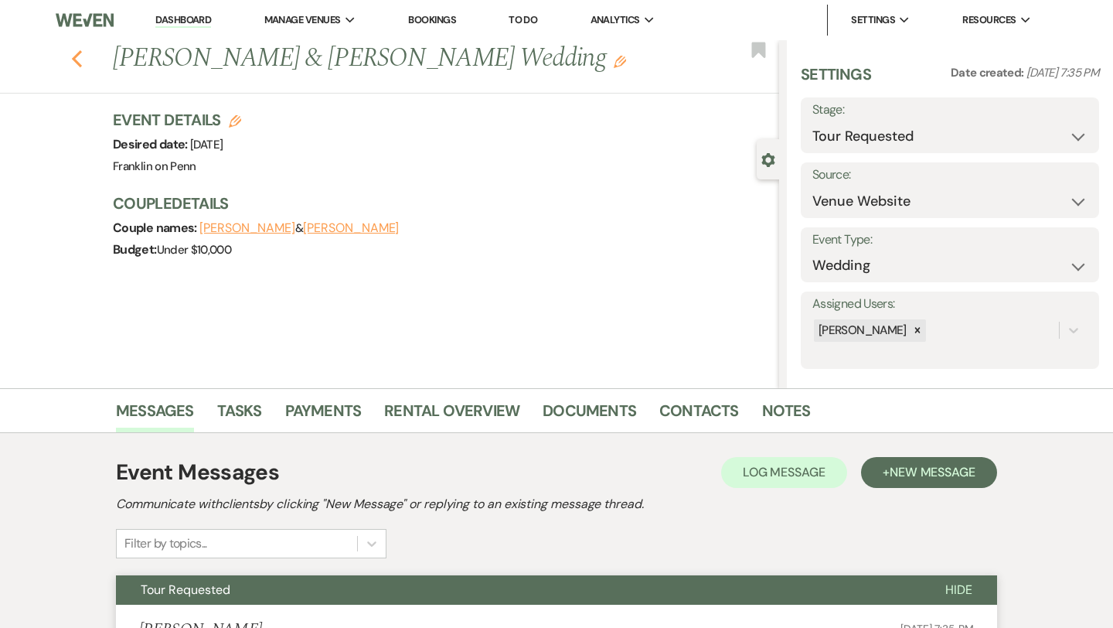
select select "2"
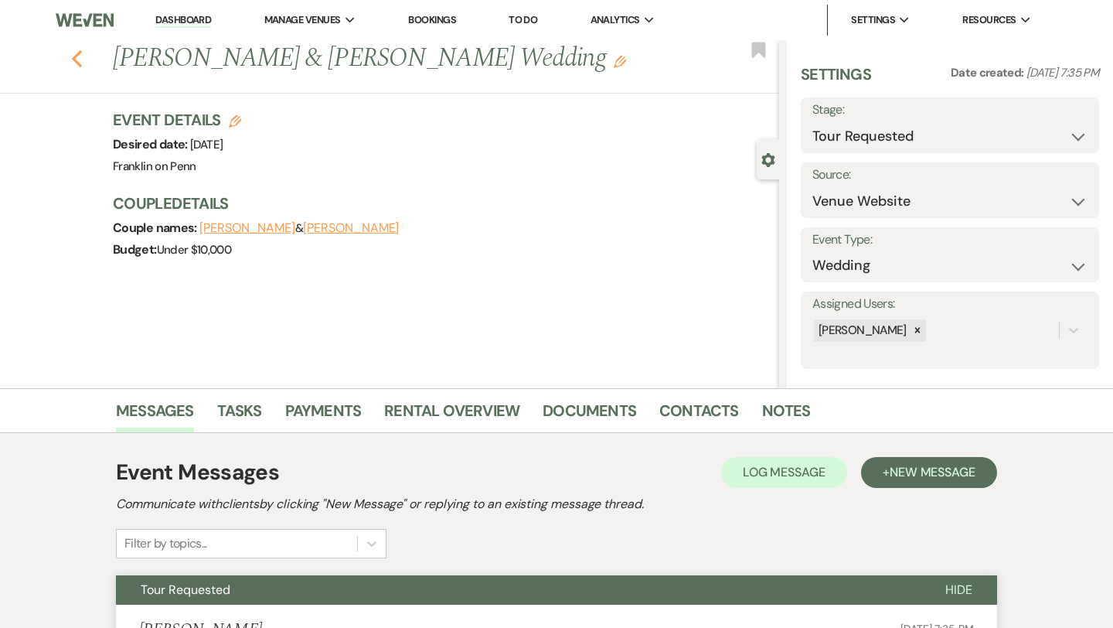
select select "2"
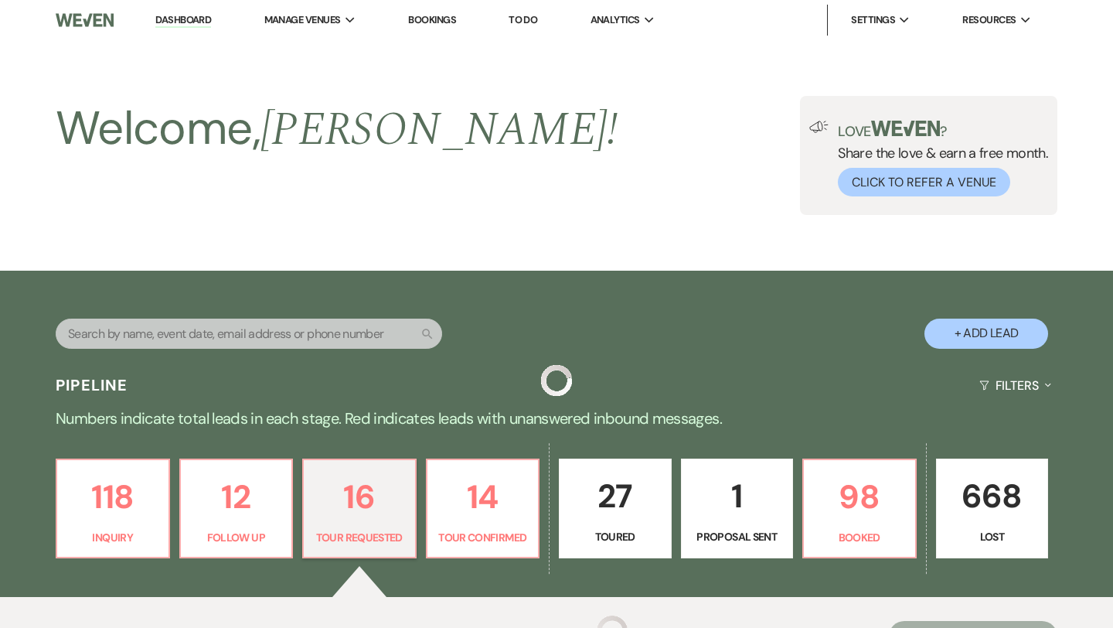
scroll to position [421, 0]
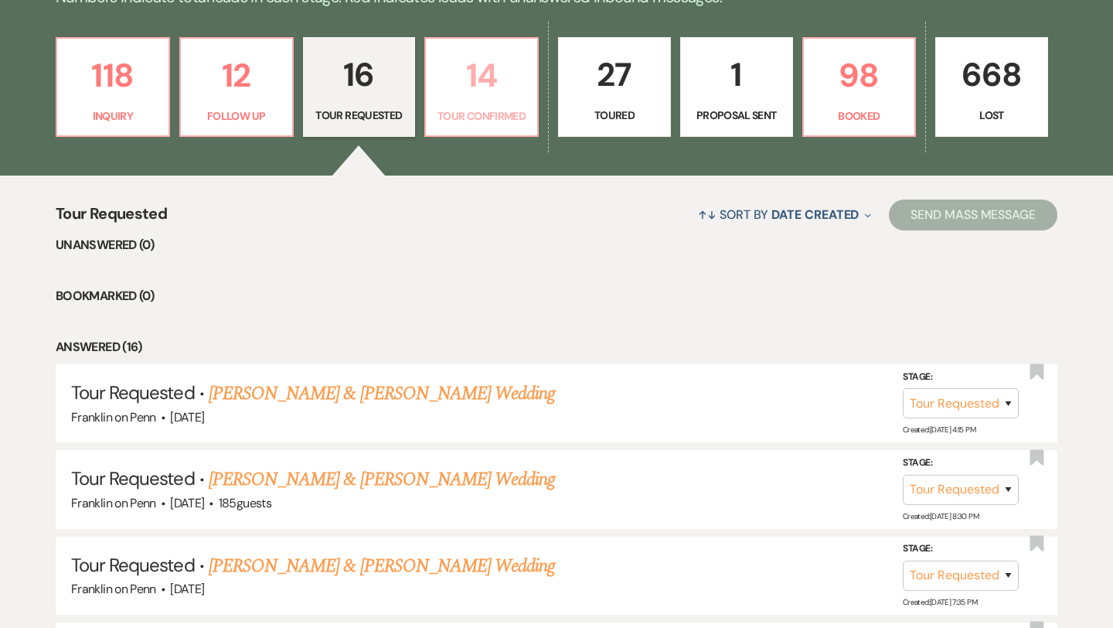
click at [484, 67] on p "14" at bounding box center [481, 75] width 93 height 52
select select "4"
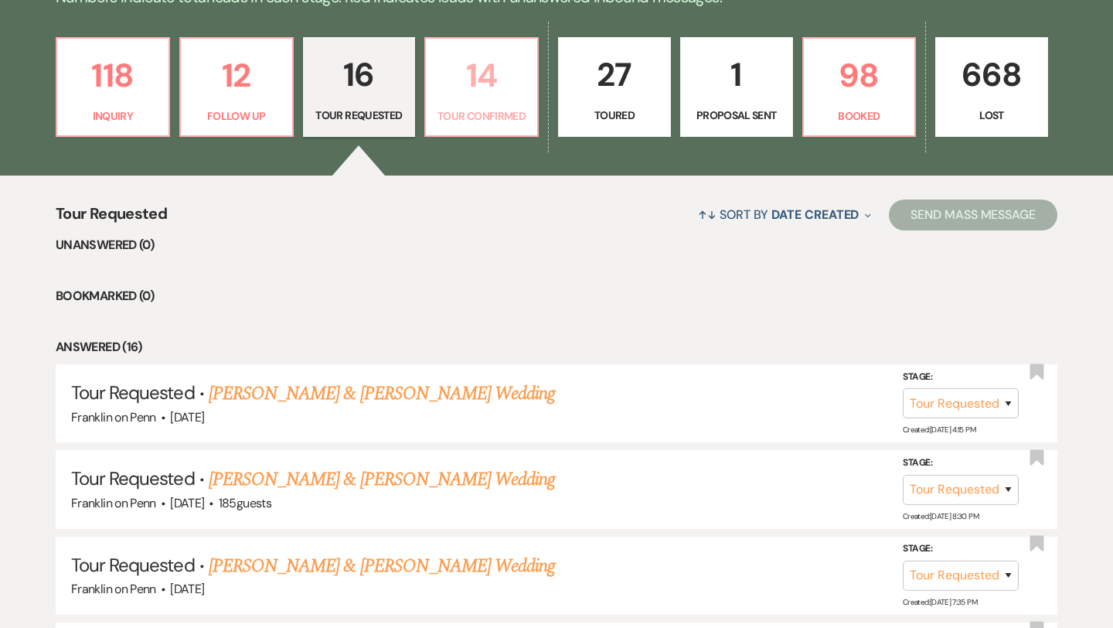
select select "4"
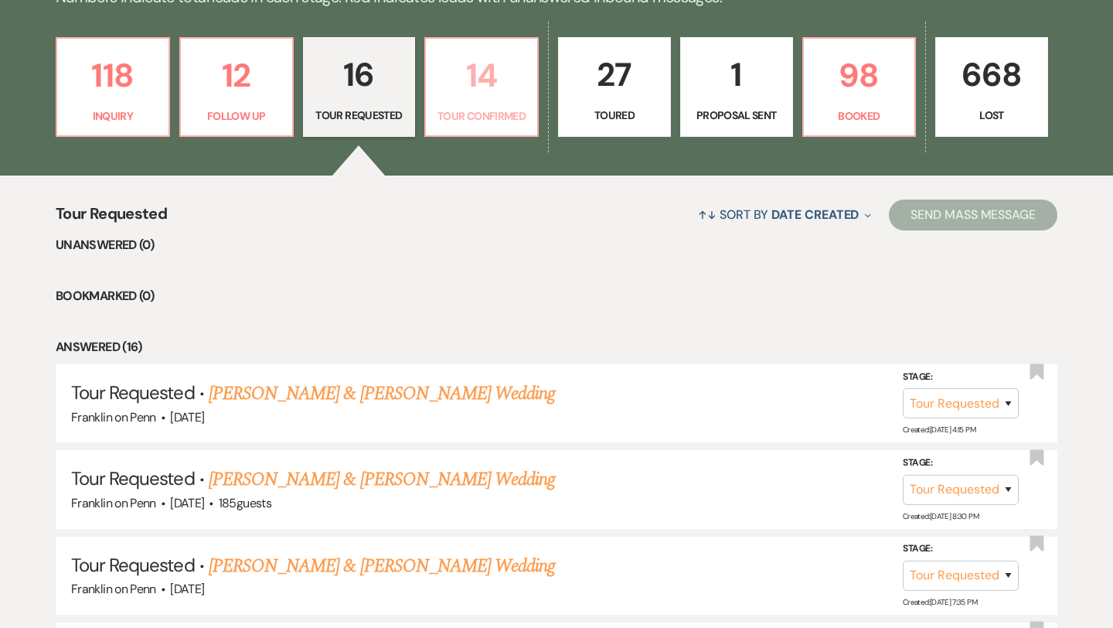
select select "4"
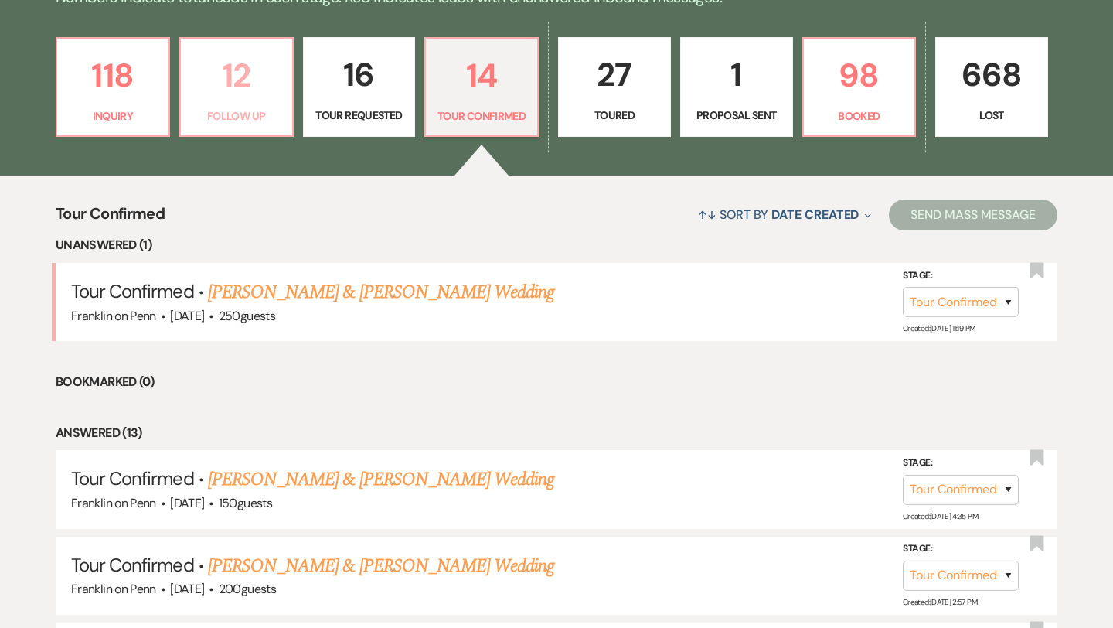
click at [245, 83] on p "12" at bounding box center [236, 75] width 93 height 52
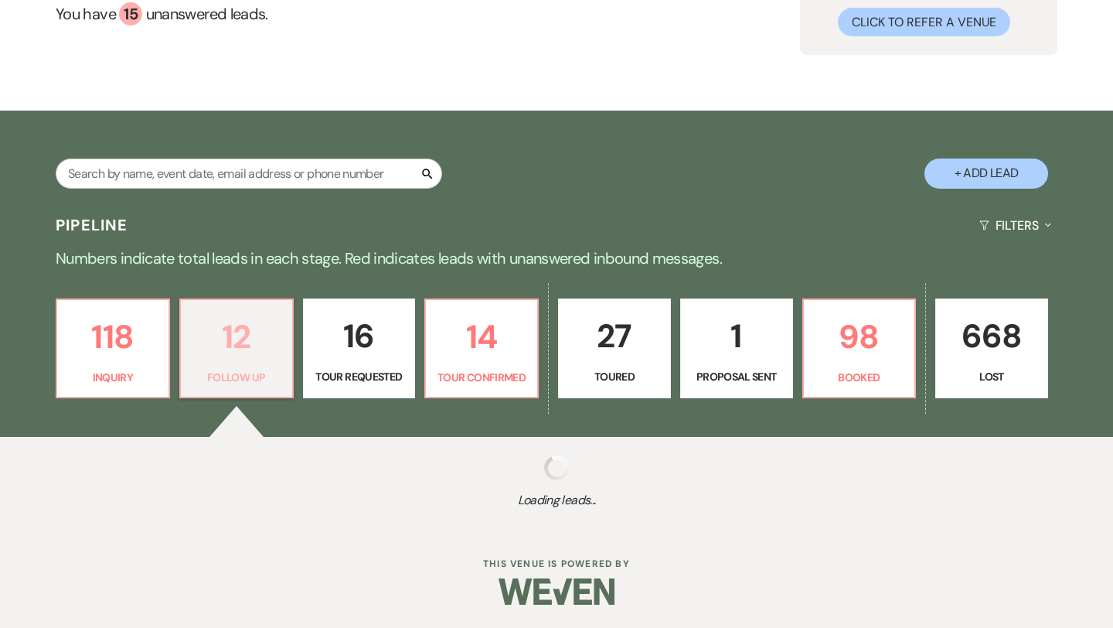
scroll to position [421, 0]
select select "9"
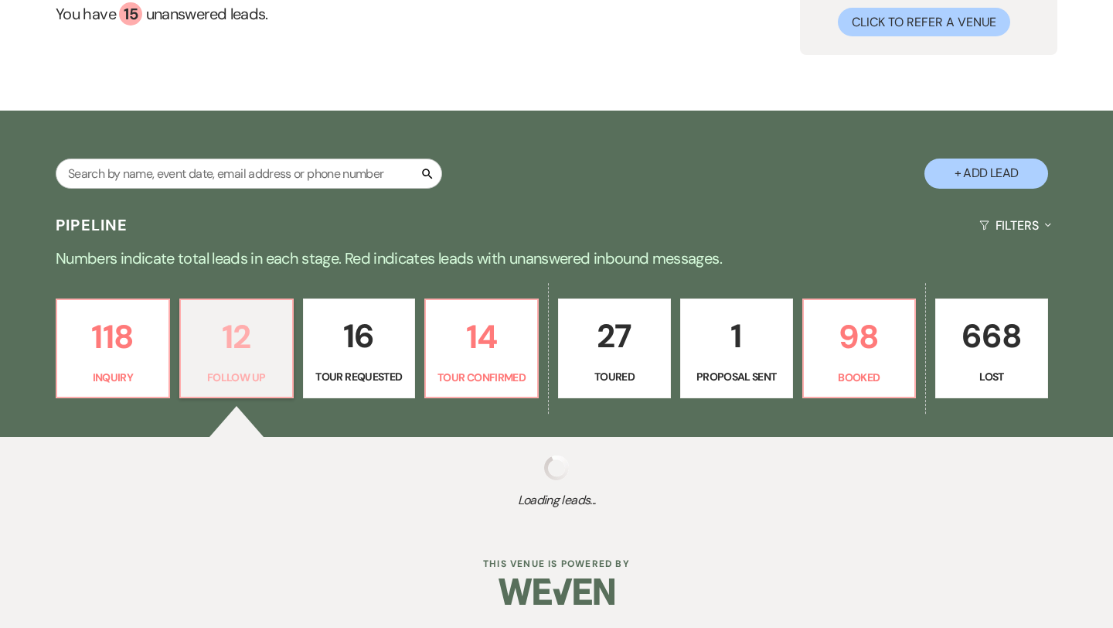
select select "9"
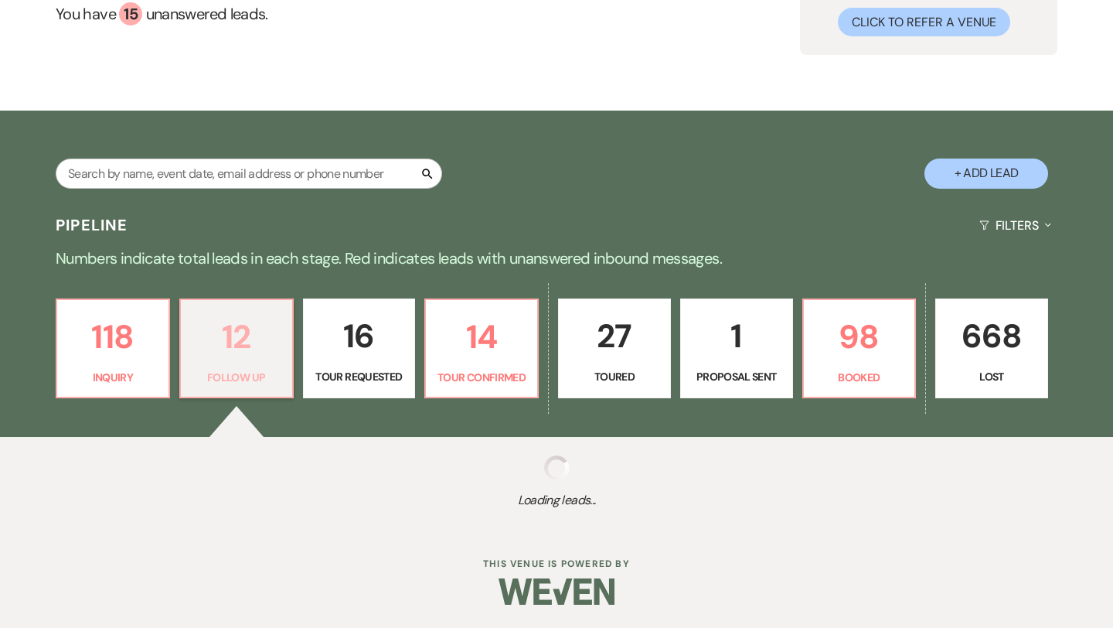
select select "9"
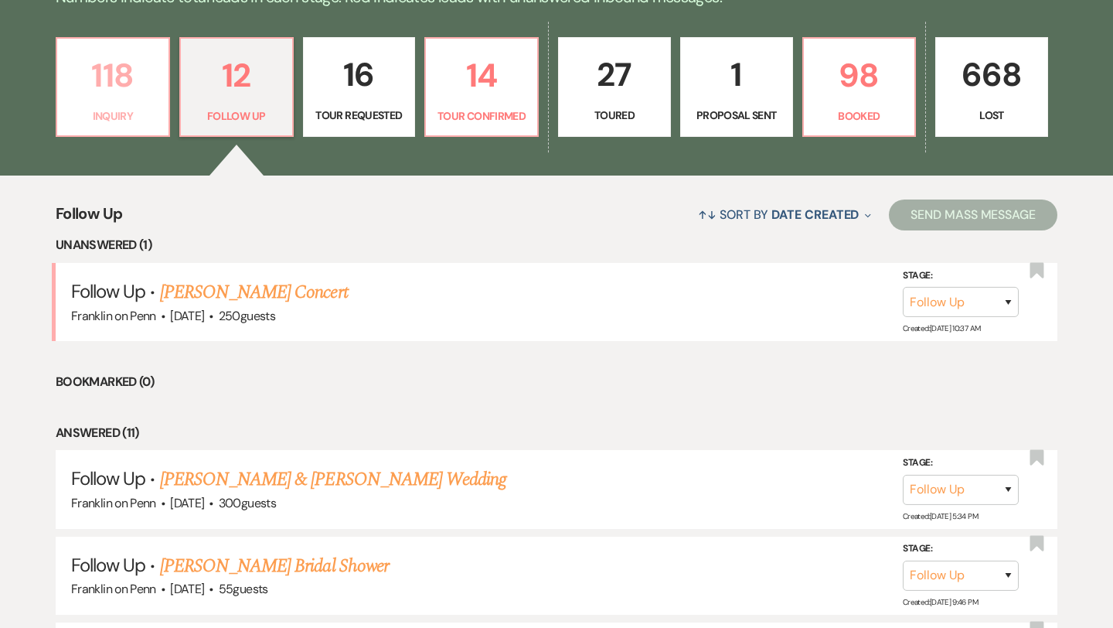
click at [113, 70] on p "118" at bounding box center [112, 75] width 93 height 52
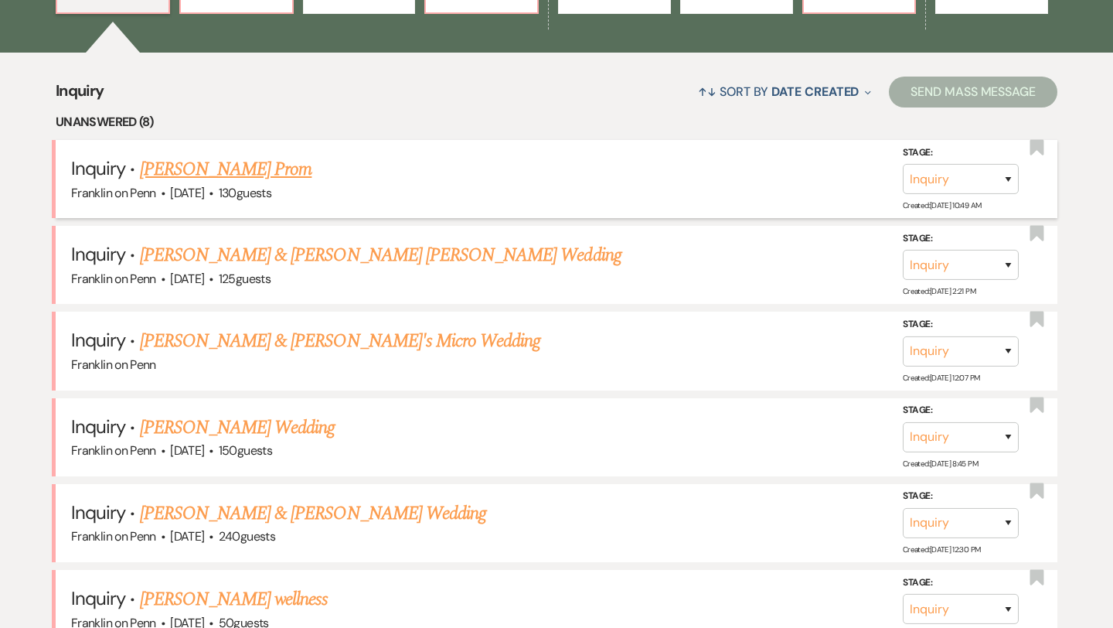
scroll to position [545, 0]
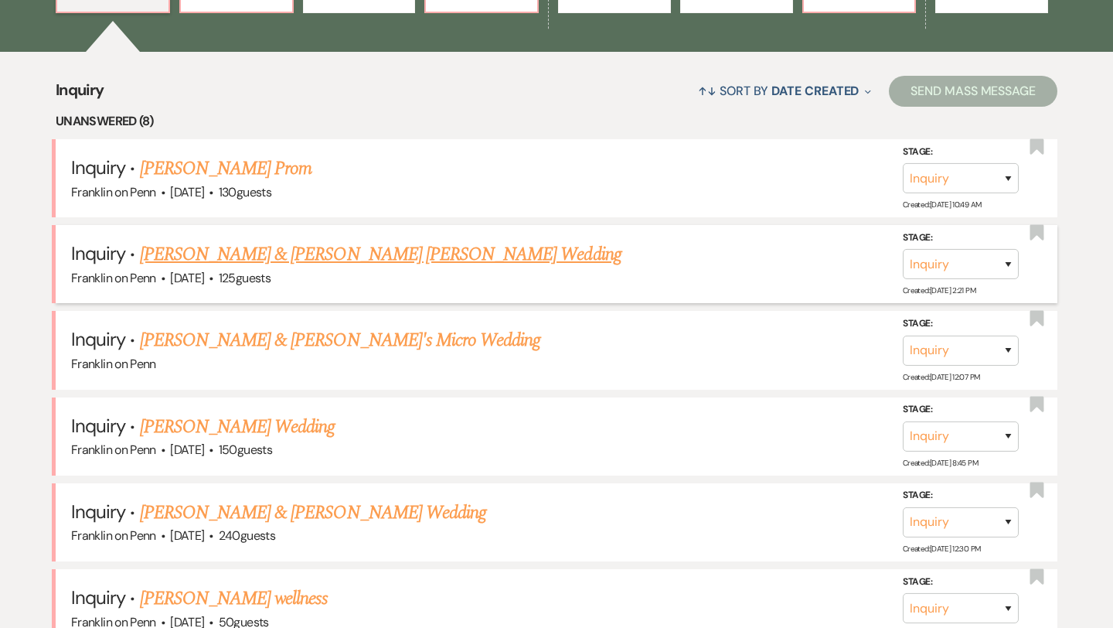
click at [396, 260] on link "[PERSON_NAME] & [PERSON_NAME] [PERSON_NAME] Wedding" at bounding box center [381, 254] width 482 height 28
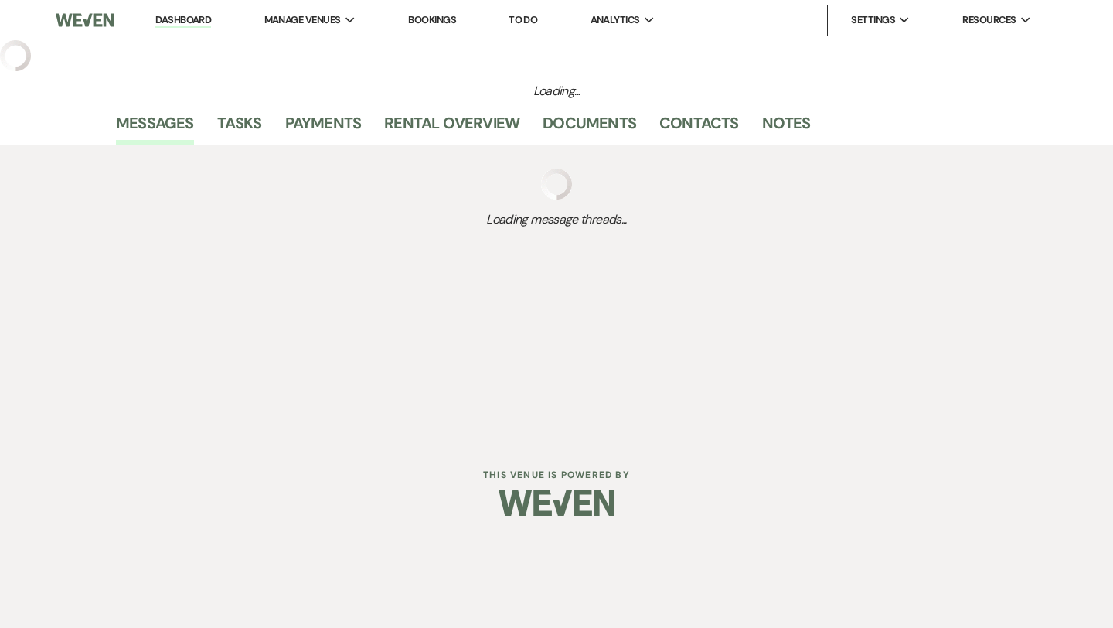
select select "1"
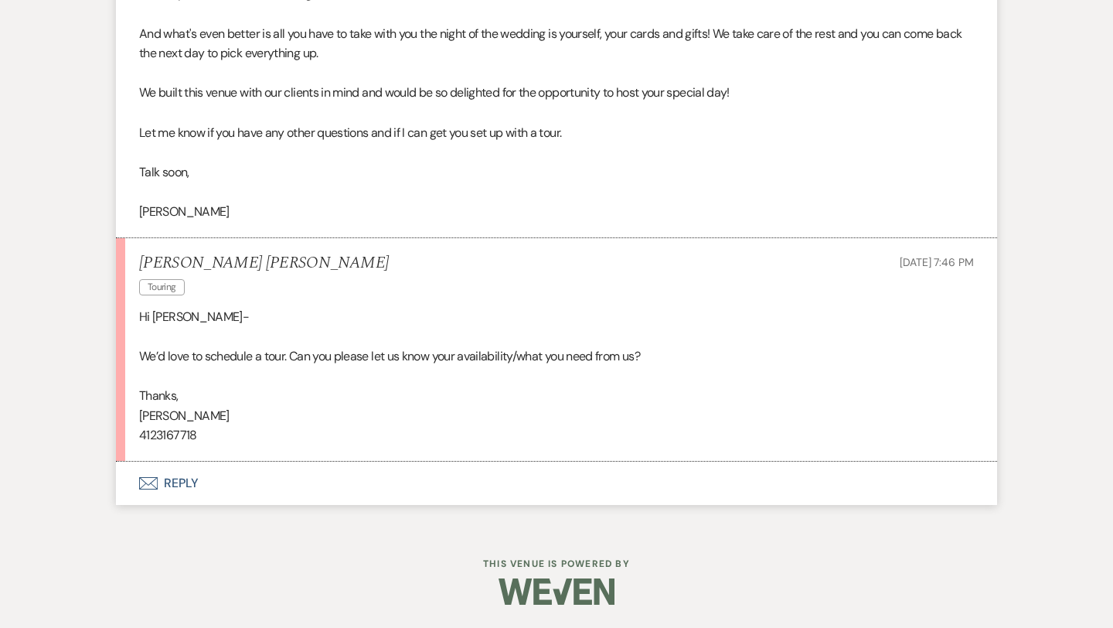
scroll to position [1611, 0]
click at [198, 478] on button "Envelope Reply" at bounding box center [556, 482] width 881 height 43
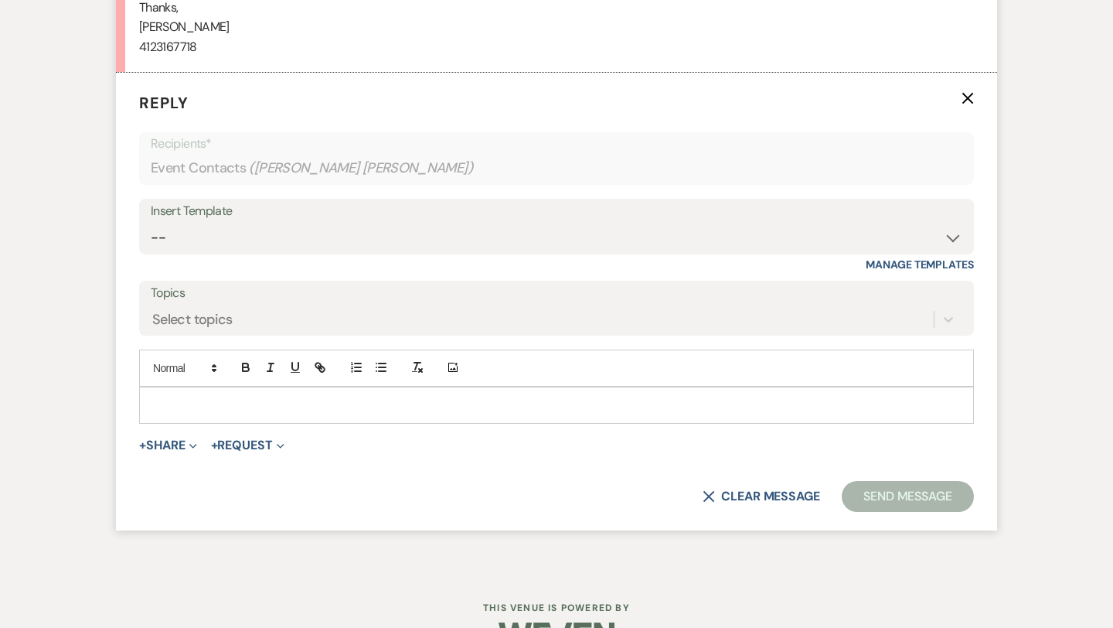
scroll to position [1987, 0]
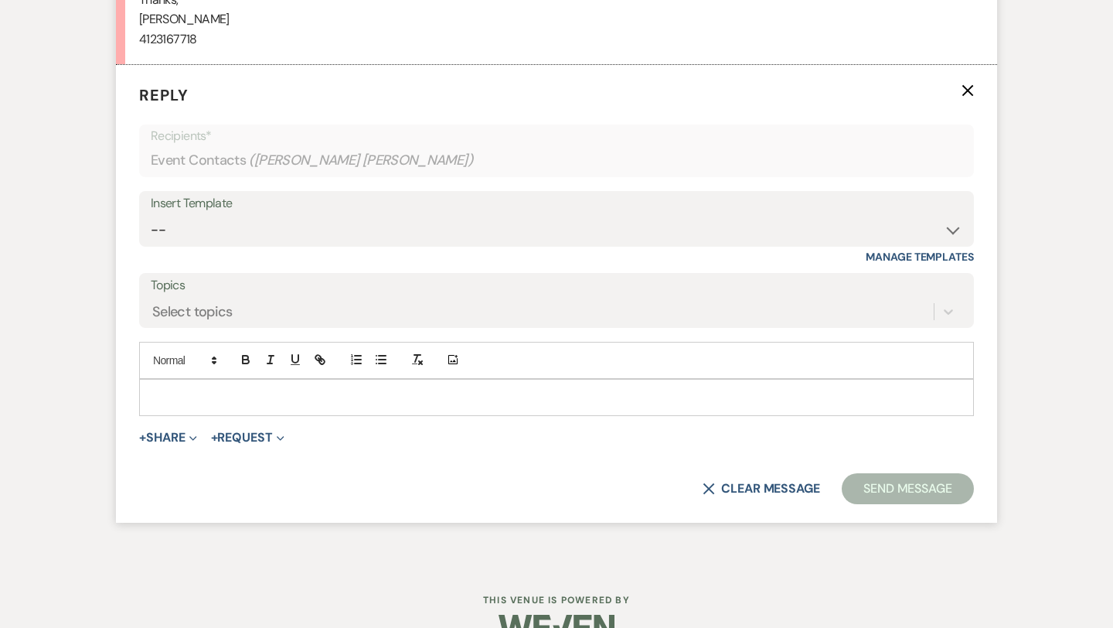
click at [230, 406] on p at bounding box center [557, 397] width 810 height 17
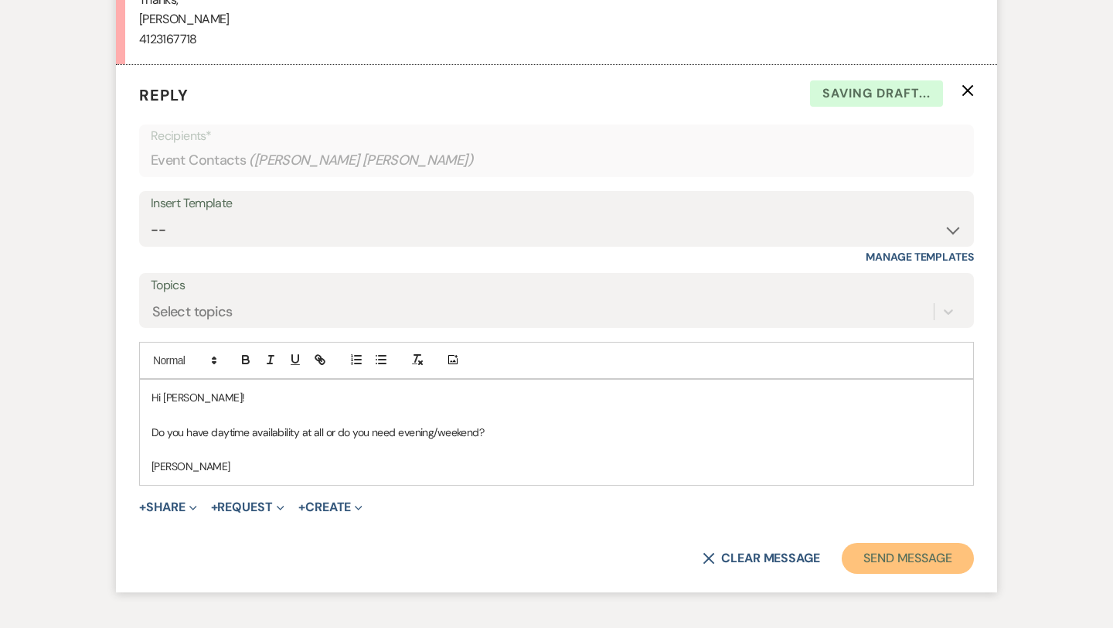
click at [905, 568] on button "Send Message" at bounding box center [908, 558] width 132 height 31
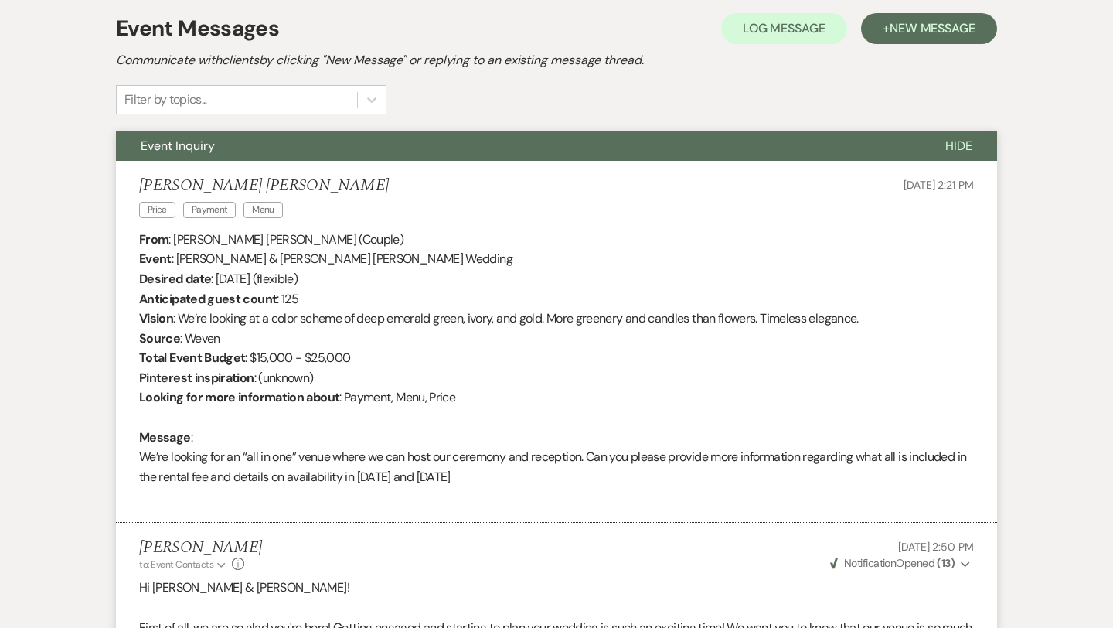
scroll to position [0, 0]
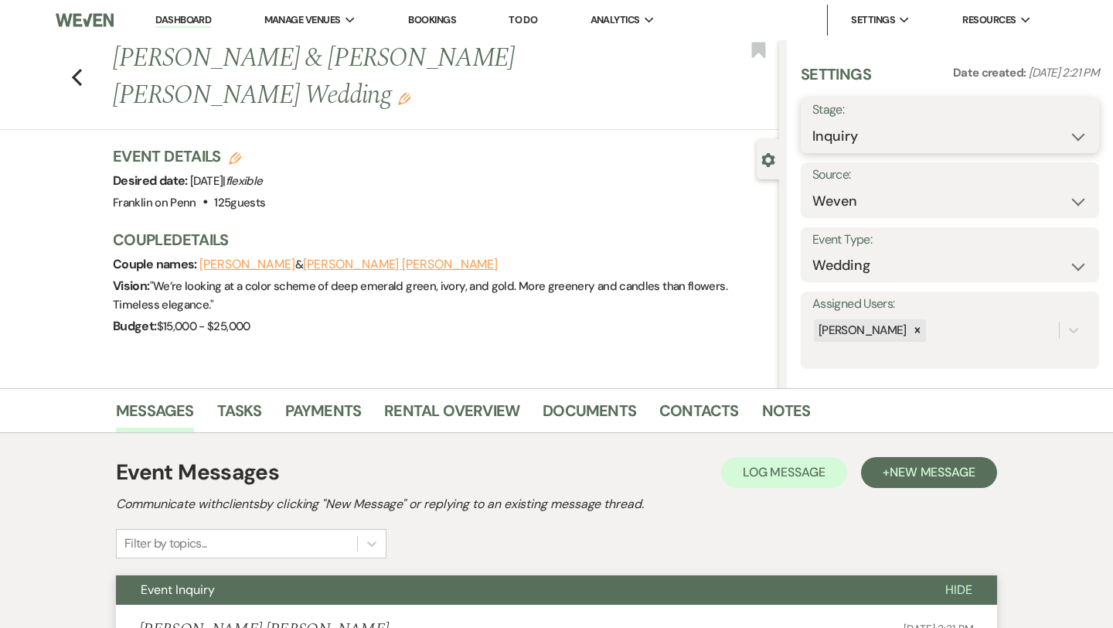
click at [842, 134] on select "Inquiry Follow Up Tour Requested Tour Confirmed Toured Proposal Sent Booked Lost" at bounding box center [949, 136] width 275 height 30
select select "2"
click at [1076, 121] on button "Save" at bounding box center [1068, 125] width 61 height 31
click at [77, 81] on use "button" at bounding box center [77, 77] width 10 height 17
select select "2"
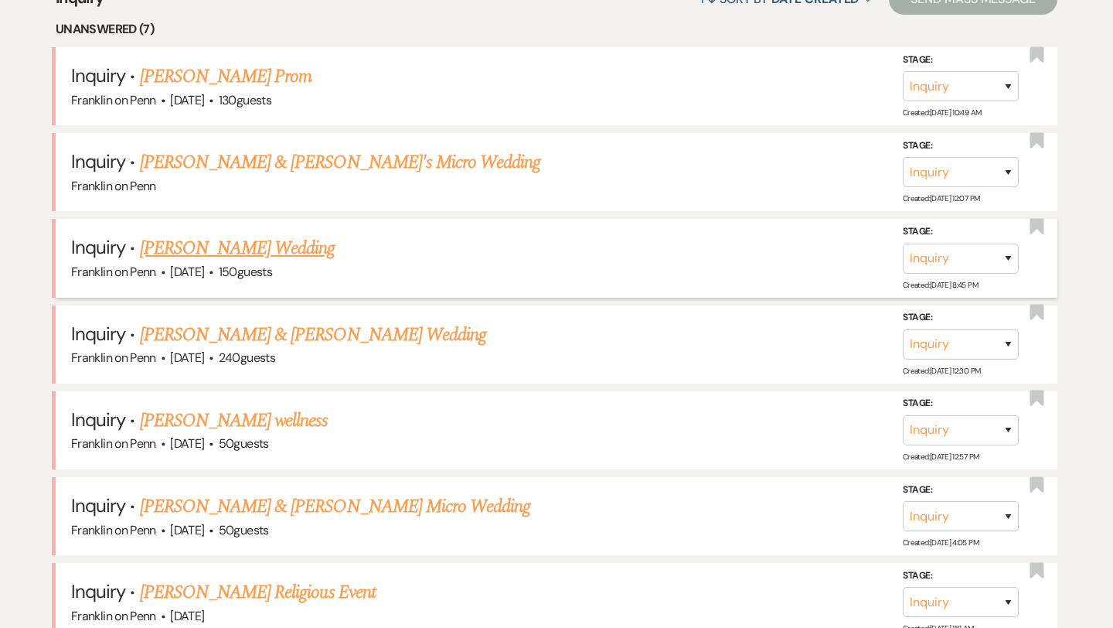
scroll to position [638, 0]
click at [323, 332] on link "[PERSON_NAME] & [PERSON_NAME] Wedding" at bounding box center [313, 334] width 346 height 28
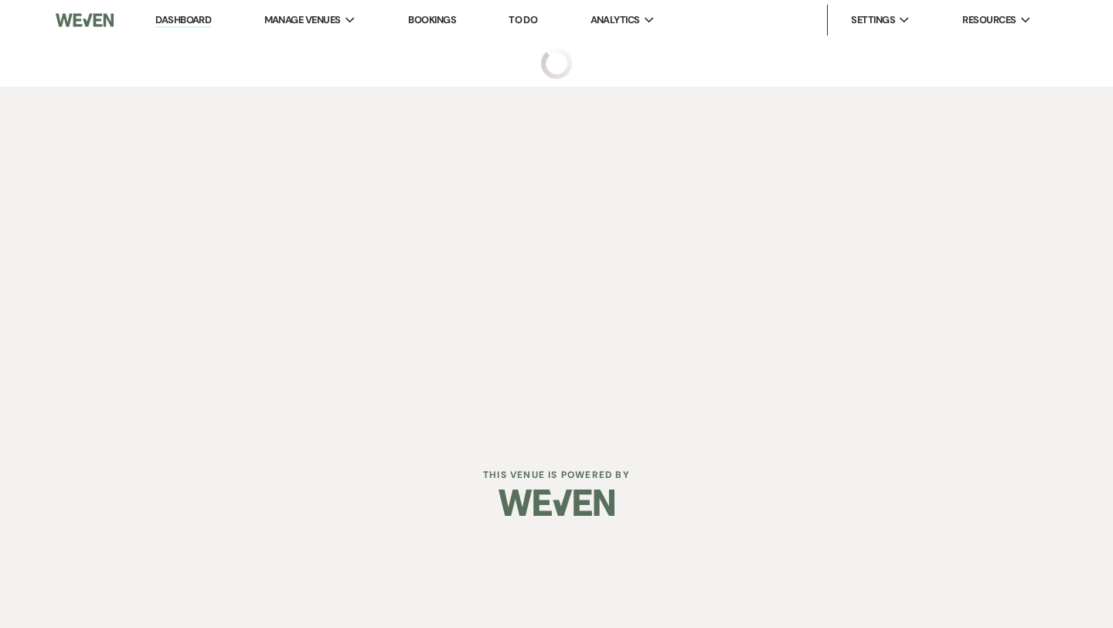
select select "5"
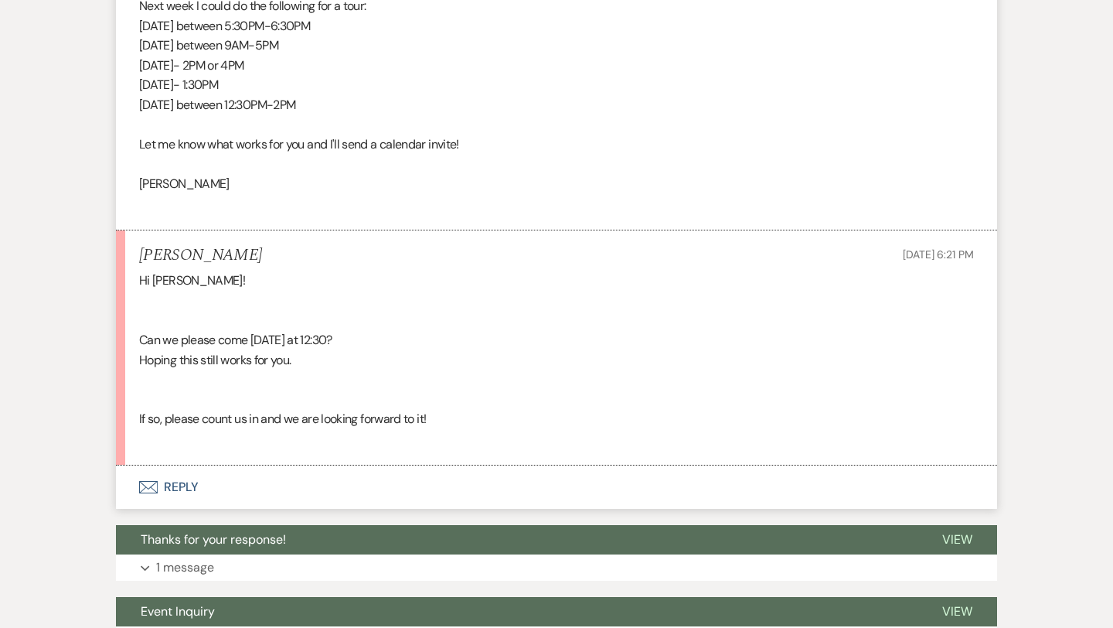
scroll to position [1159, 0]
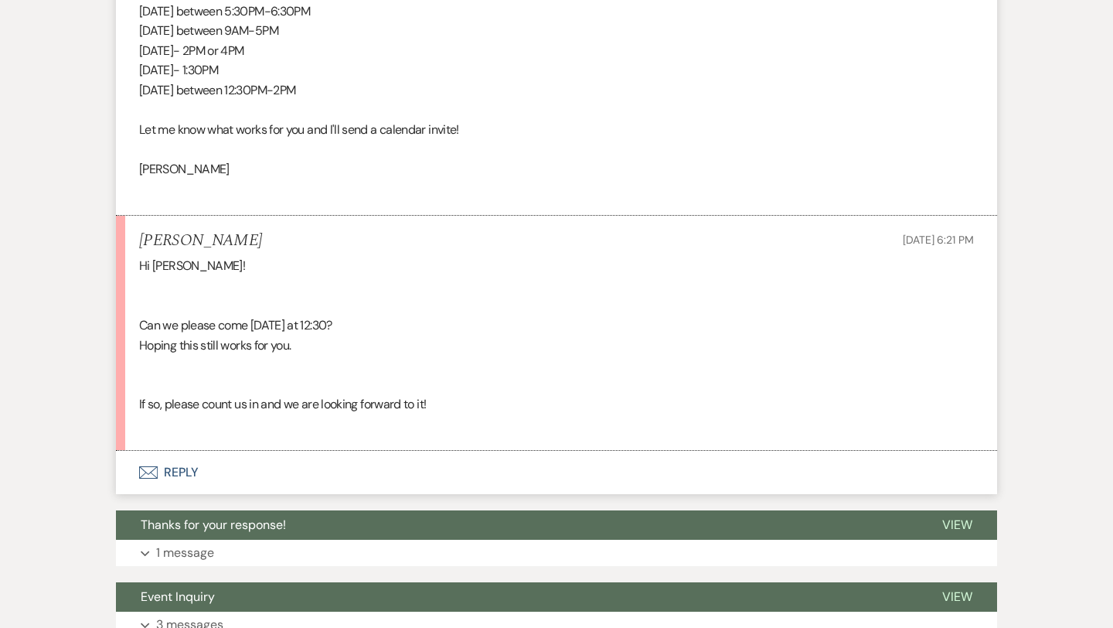
click at [176, 472] on button "Envelope Reply" at bounding box center [556, 472] width 881 height 43
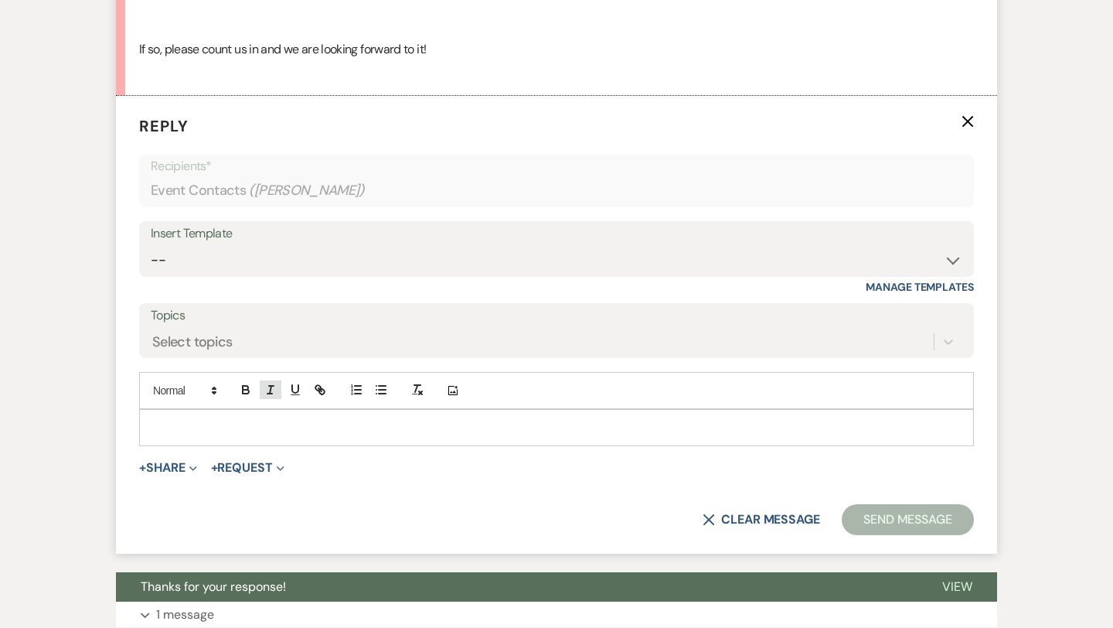
scroll to position [1524, 0]
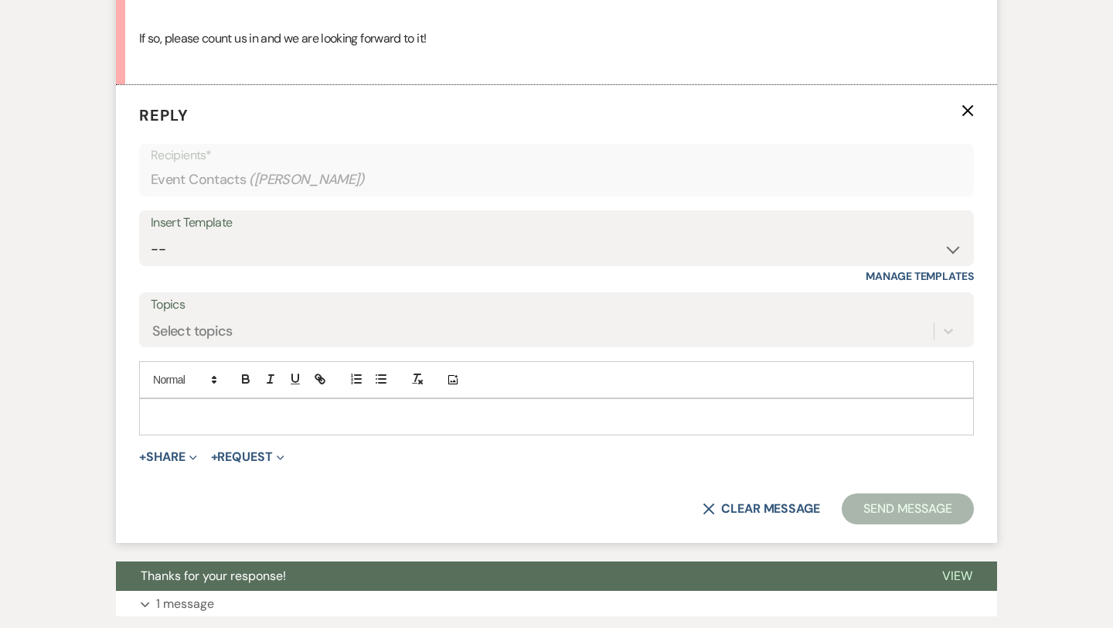
click at [201, 412] on p at bounding box center [557, 416] width 810 height 17
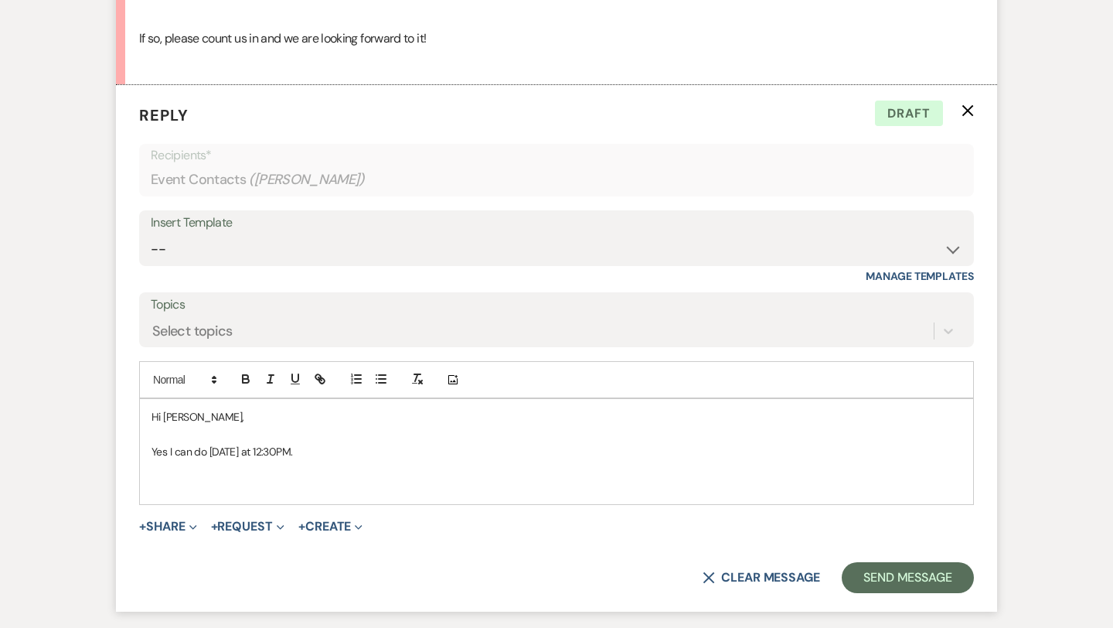
click at [329, 457] on p "Yes I can do tomorrow at 12:30PM." at bounding box center [557, 451] width 810 height 17
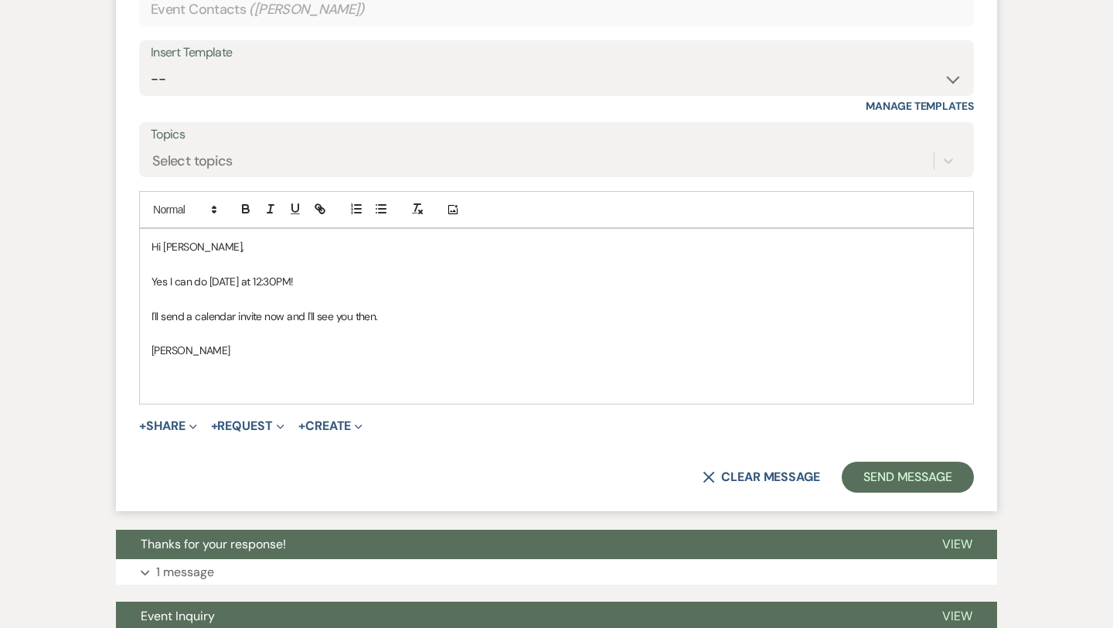
scroll to position [1695, 0]
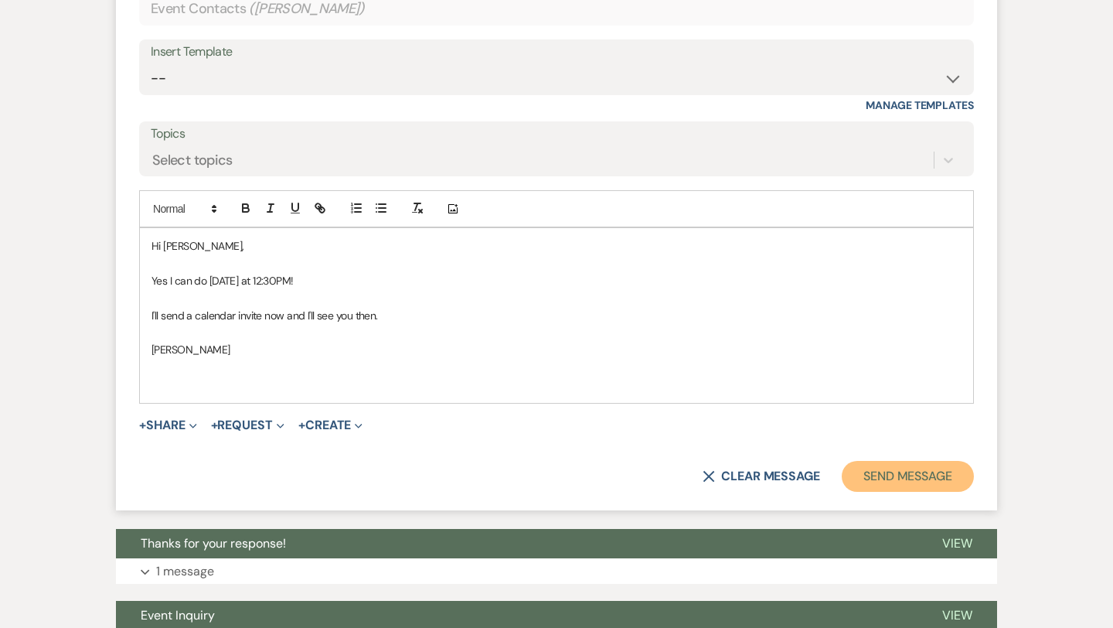
click at [934, 469] on button "Send Message" at bounding box center [908, 476] width 132 height 31
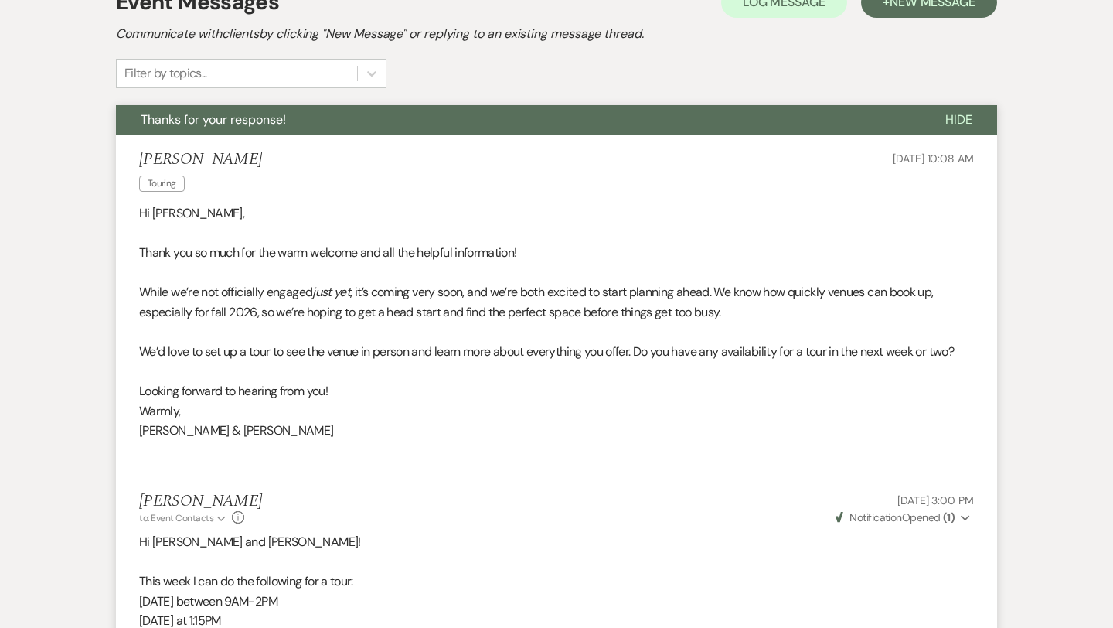
scroll to position [0, 0]
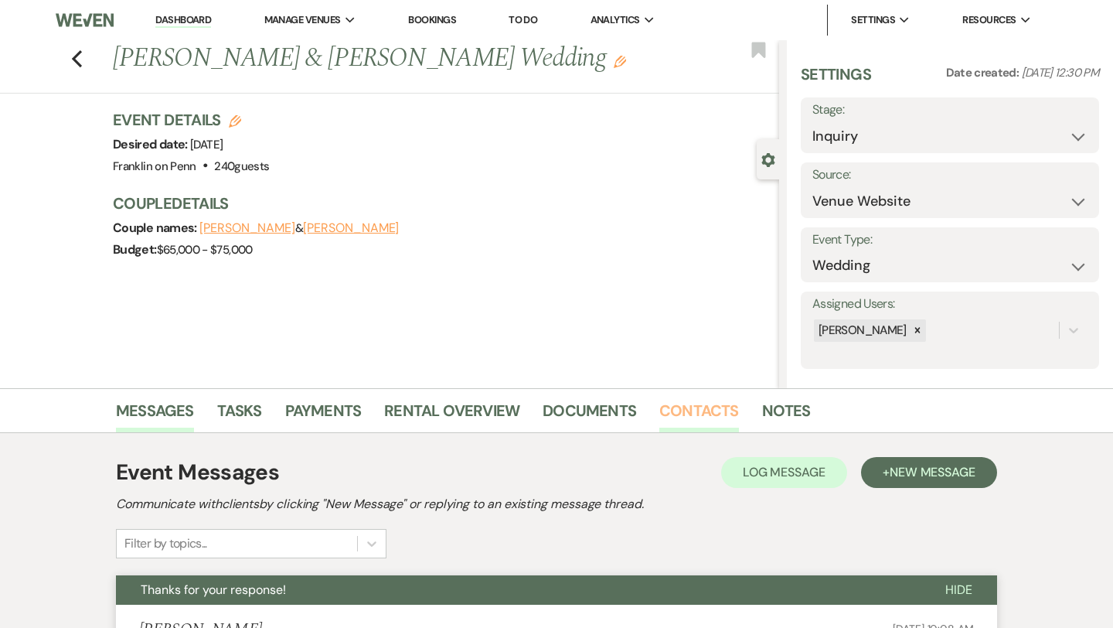
click at [713, 407] on link "Contacts" at bounding box center [699, 415] width 80 height 34
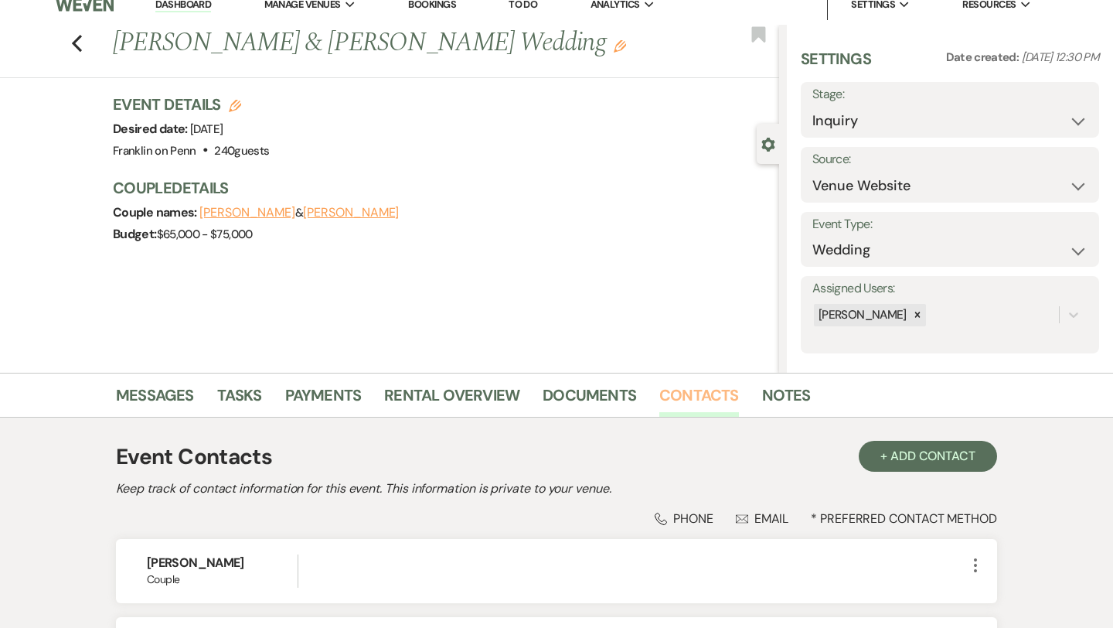
scroll to position [206, 0]
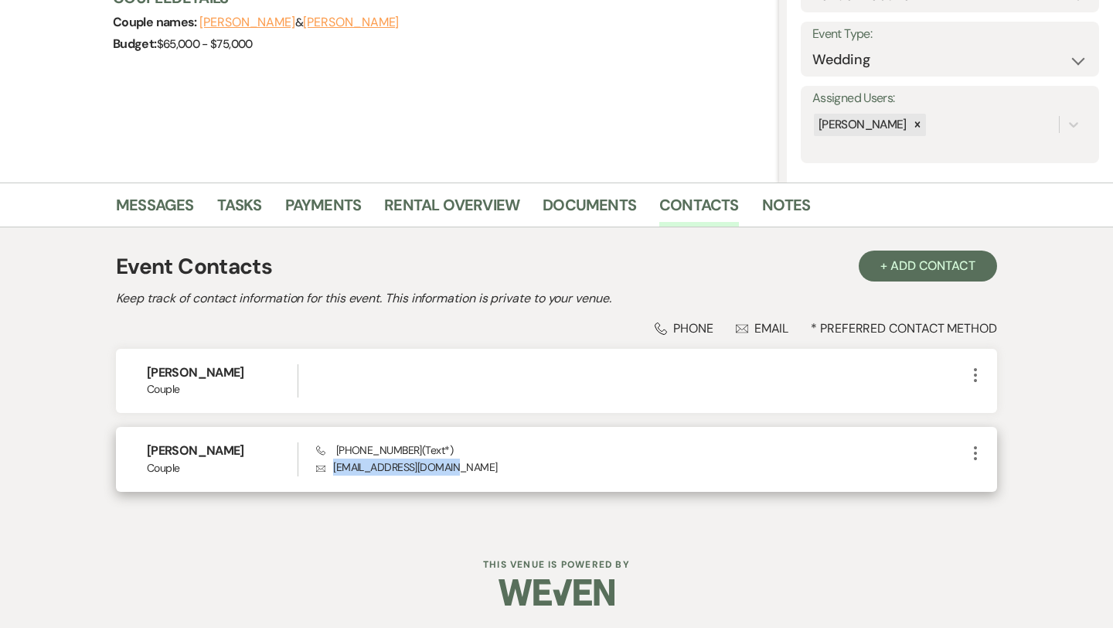
drag, startPoint x: 451, startPoint y: 465, endPoint x: 334, endPoint y: 467, distance: 116.7
click at [334, 467] on p "Envelope caroline3lee@gmail.com" at bounding box center [641, 466] width 650 height 17
copy p "caroline3lee@gmail.com"
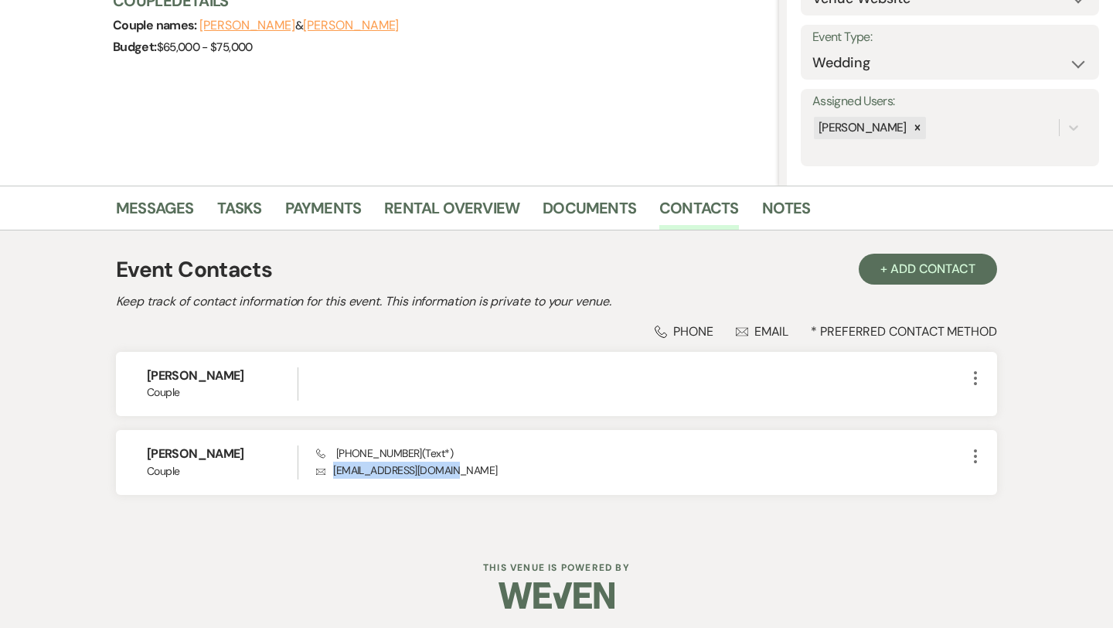
scroll to position [0, 0]
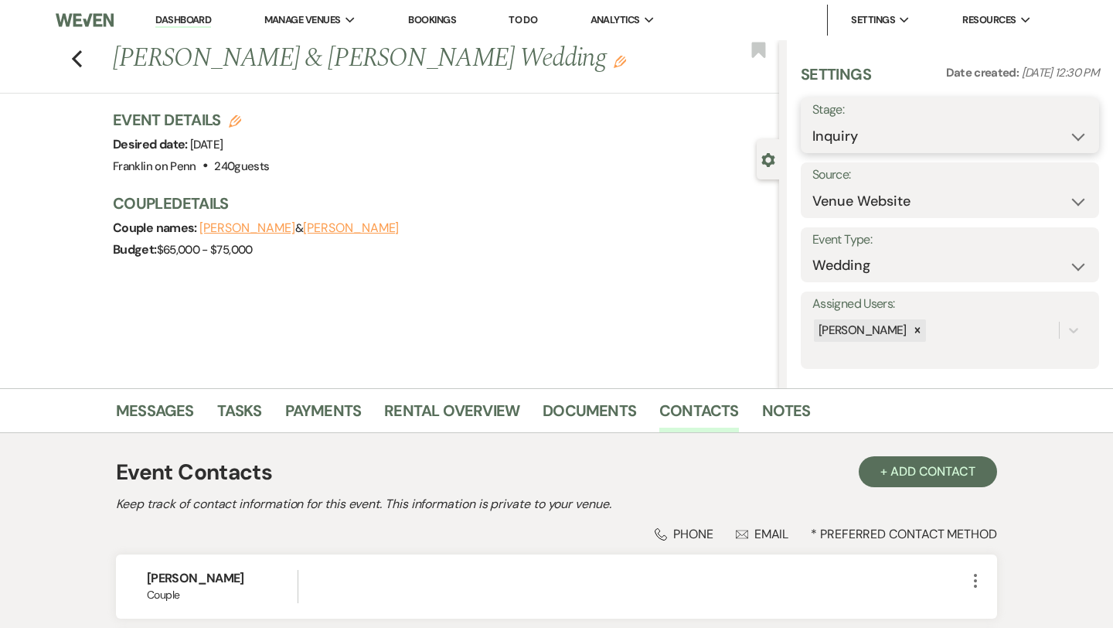
click at [917, 128] on select "Inquiry Follow Up Tour Requested Tour Confirmed Toured Proposal Sent Booked Lost" at bounding box center [949, 136] width 275 height 30
select select "4"
click at [1057, 127] on button "Save" at bounding box center [1068, 125] width 61 height 31
click at [78, 59] on icon "Previous" at bounding box center [77, 58] width 12 height 19
select select "4"
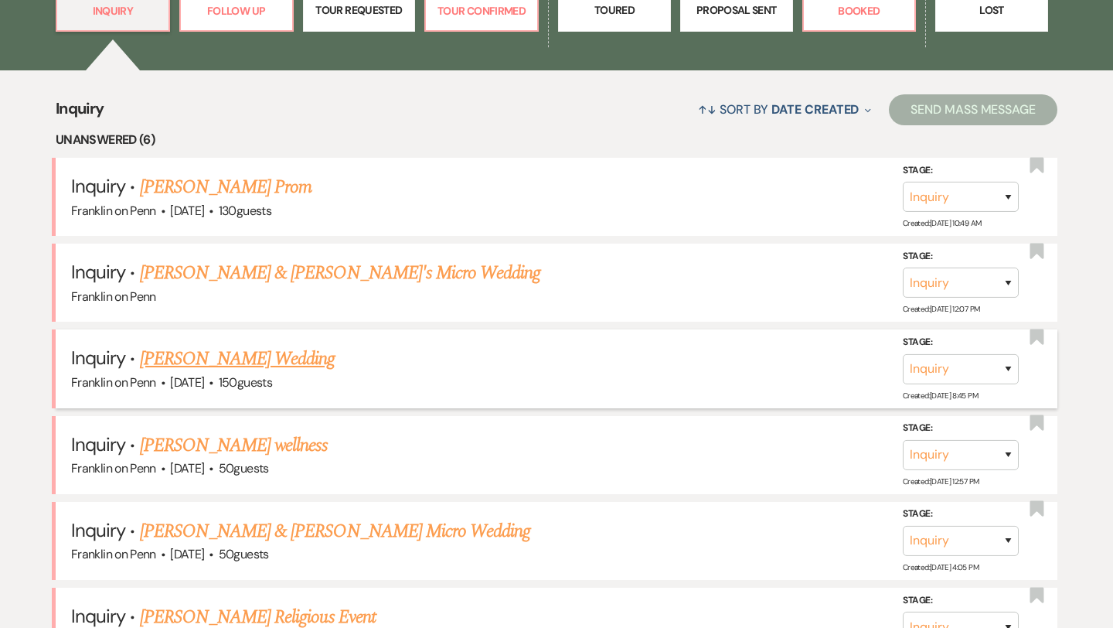
scroll to position [526, 0]
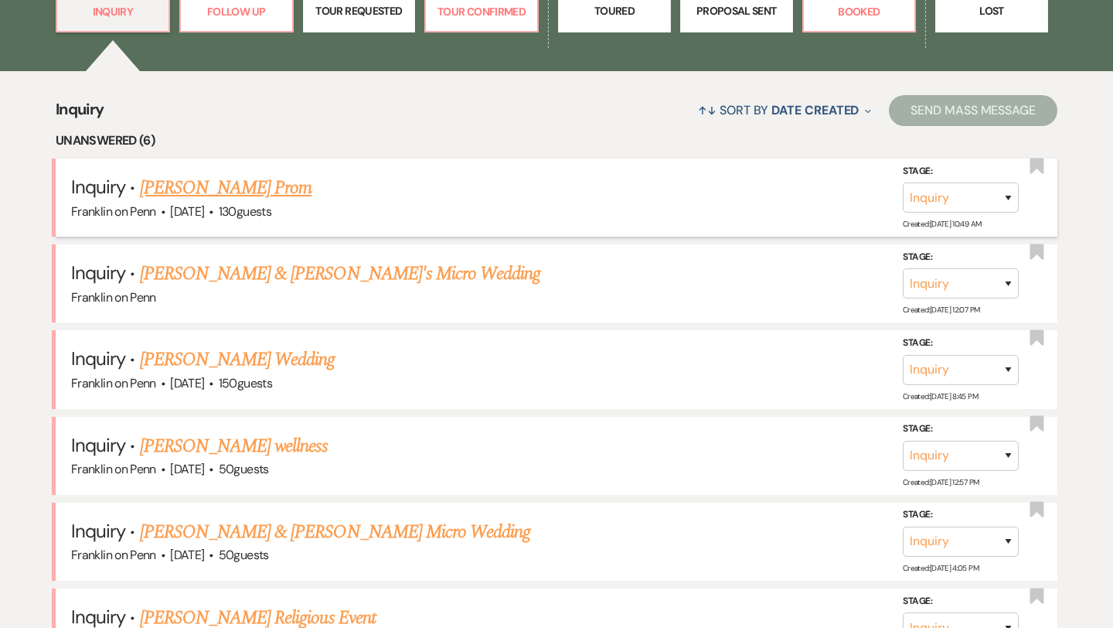
click at [259, 186] on link "[PERSON_NAME] Prom" at bounding box center [226, 188] width 172 height 28
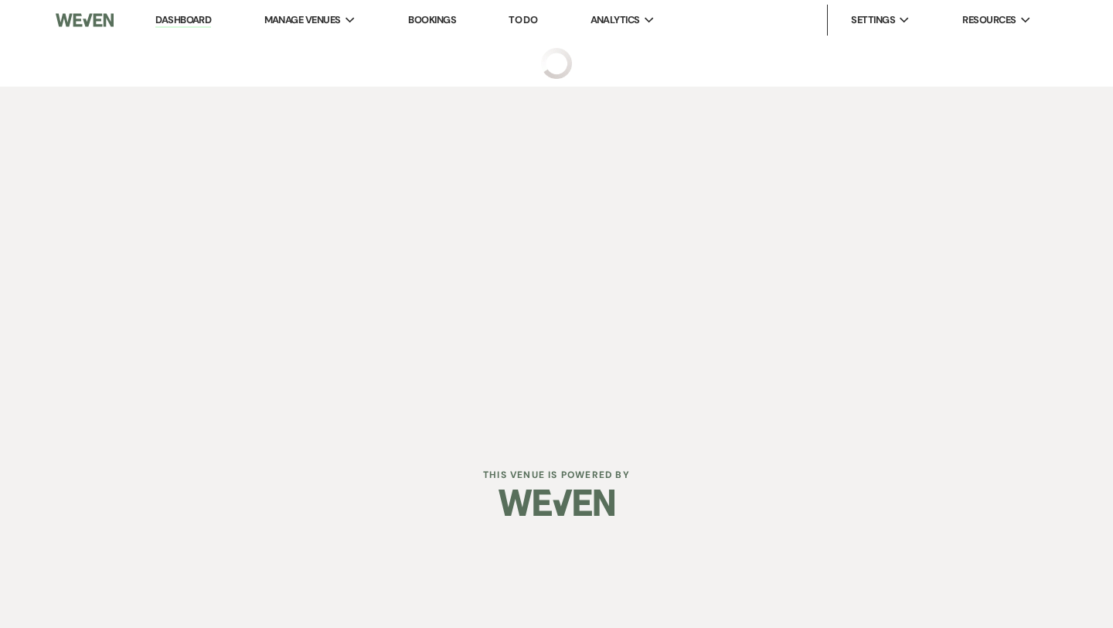
select select "5"
select select "18"
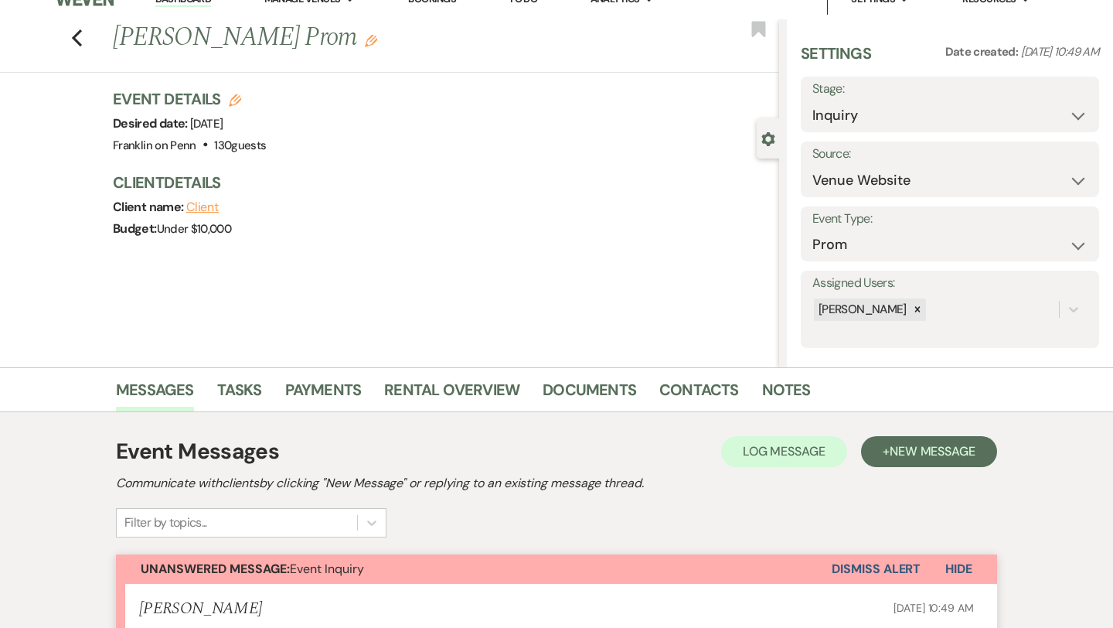
scroll to position [437, 0]
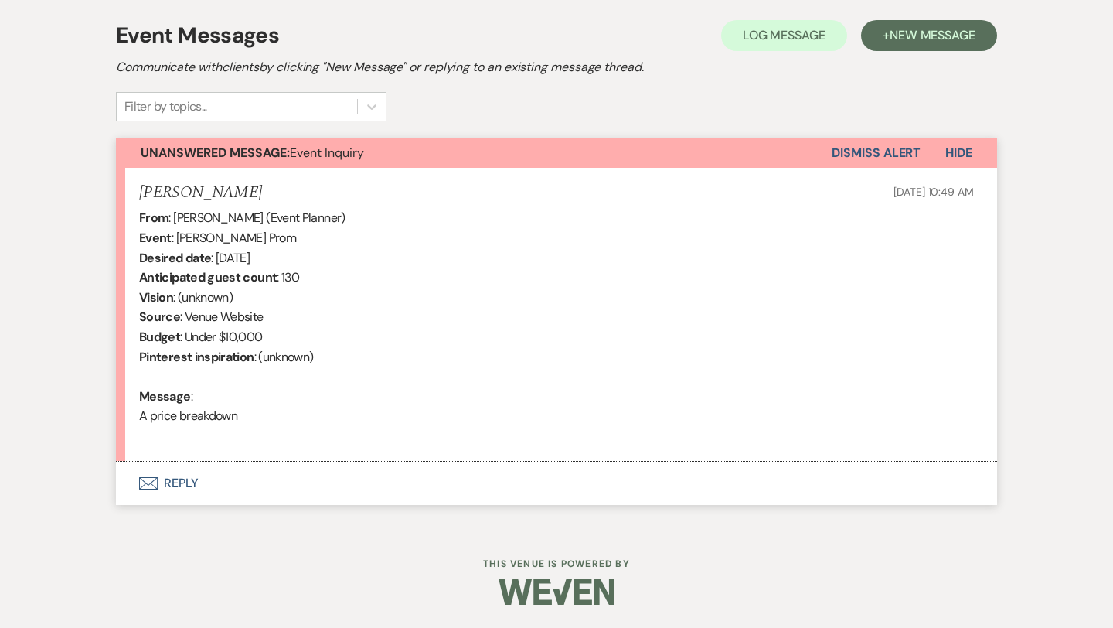
click at [192, 481] on button "Envelope Reply" at bounding box center [556, 482] width 881 height 43
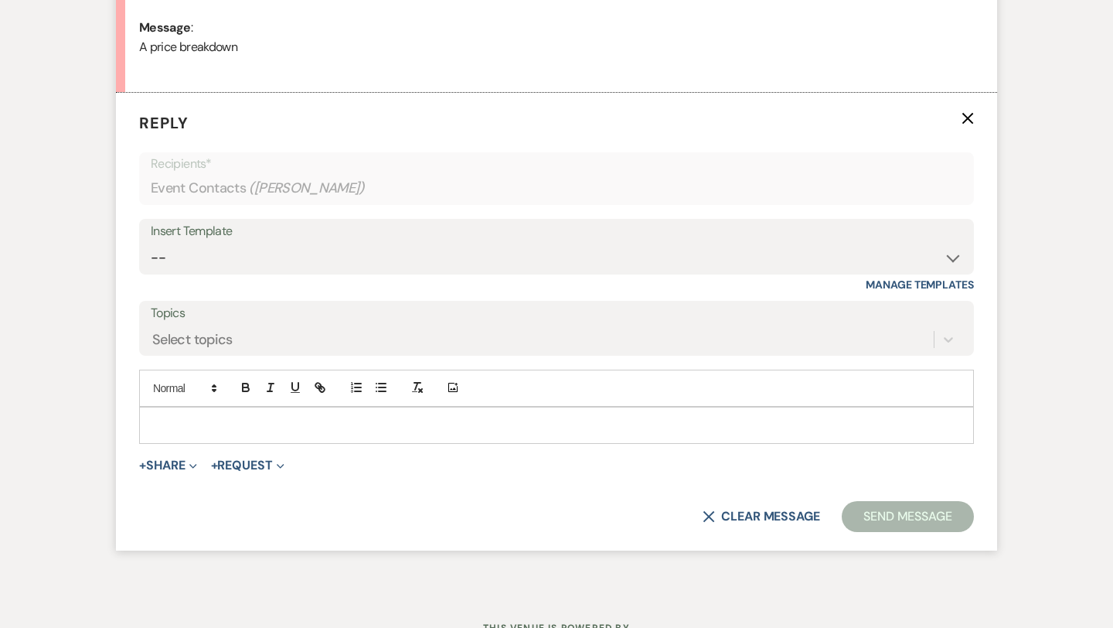
scroll to position [813, 0]
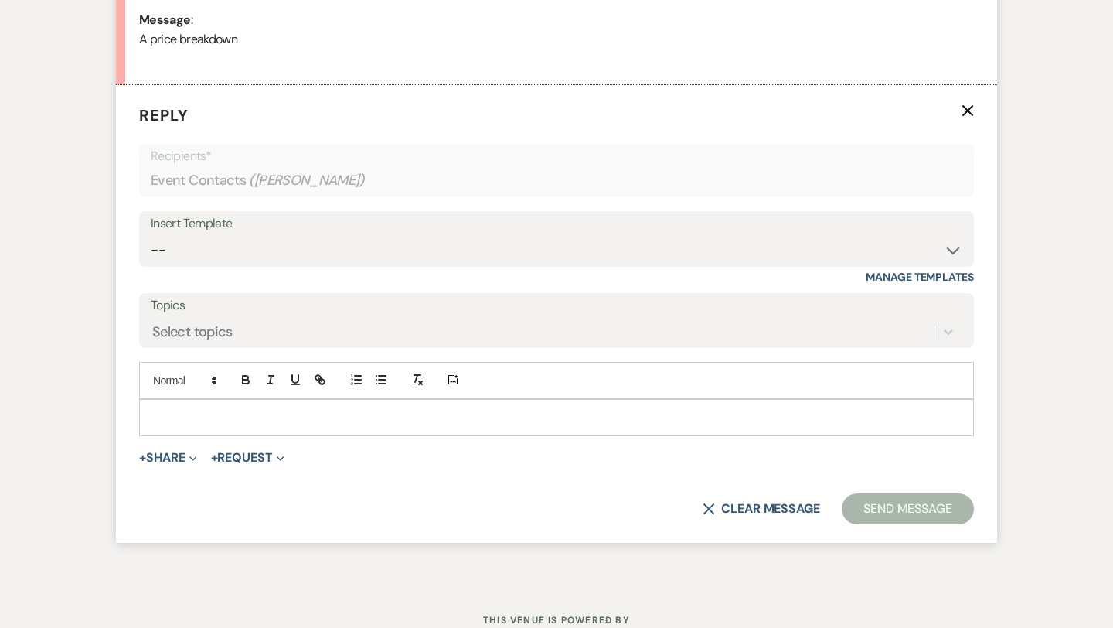
click at [197, 420] on p at bounding box center [557, 417] width 810 height 17
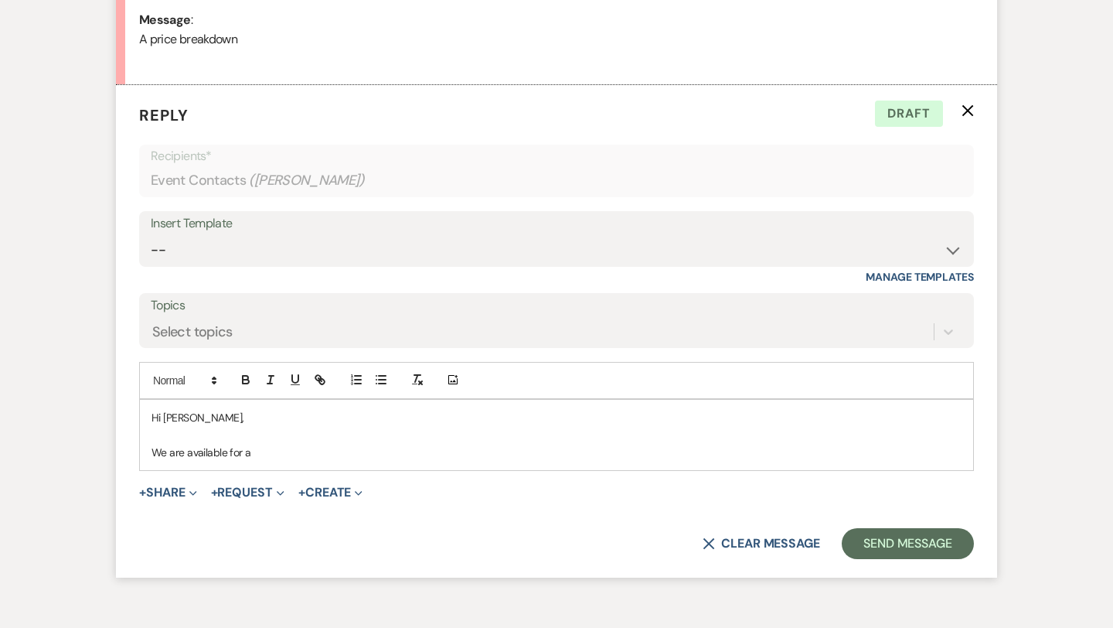
drag, startPoint x: 264, startPoint y: 451, endPoint x: 150, endPoint y: 452, distance: 113.6
click at [150, 452] on div "Hi Abby, We are available for a" at bounding box center [556, 435] width 833 height 70
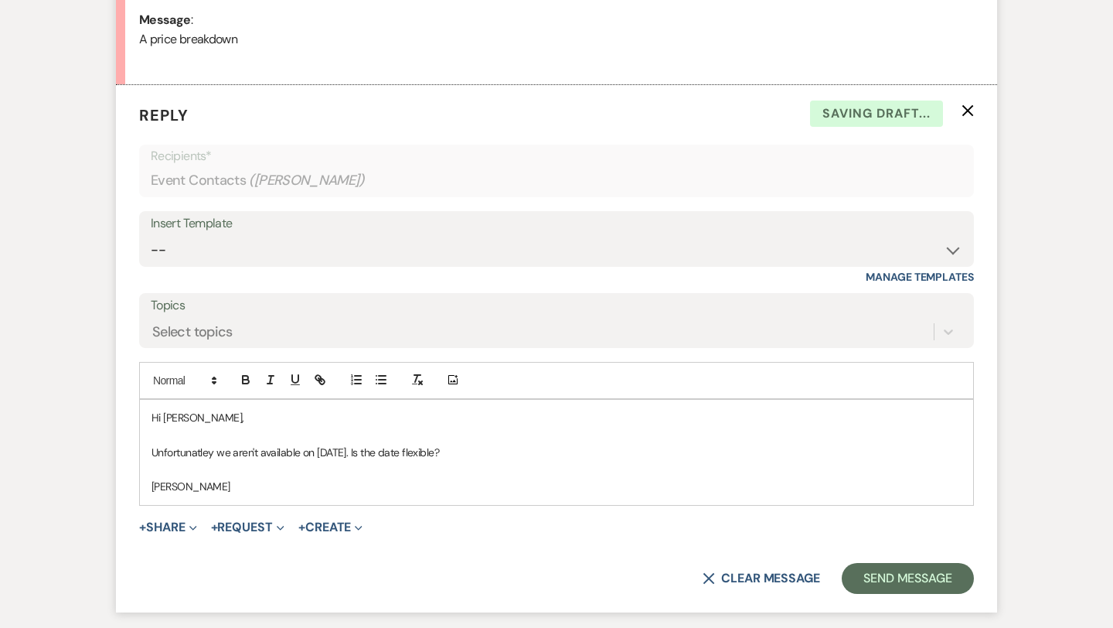
click at [185, 448] on p "Unfortunatley we aren't available on 5/15/26. Is the date flexible?" at bounding box center [557, 452] width 810 height 17
click at [239, 495] on div "Hi Abby, Unfortunately we aren't available on 5/15/26. Is the date flexible? Me…" at bounding box center [556, 452] width 833 height 105
click at [913, 572] on button "Send Message" at bounding box center [908, 578] width 132 height 31
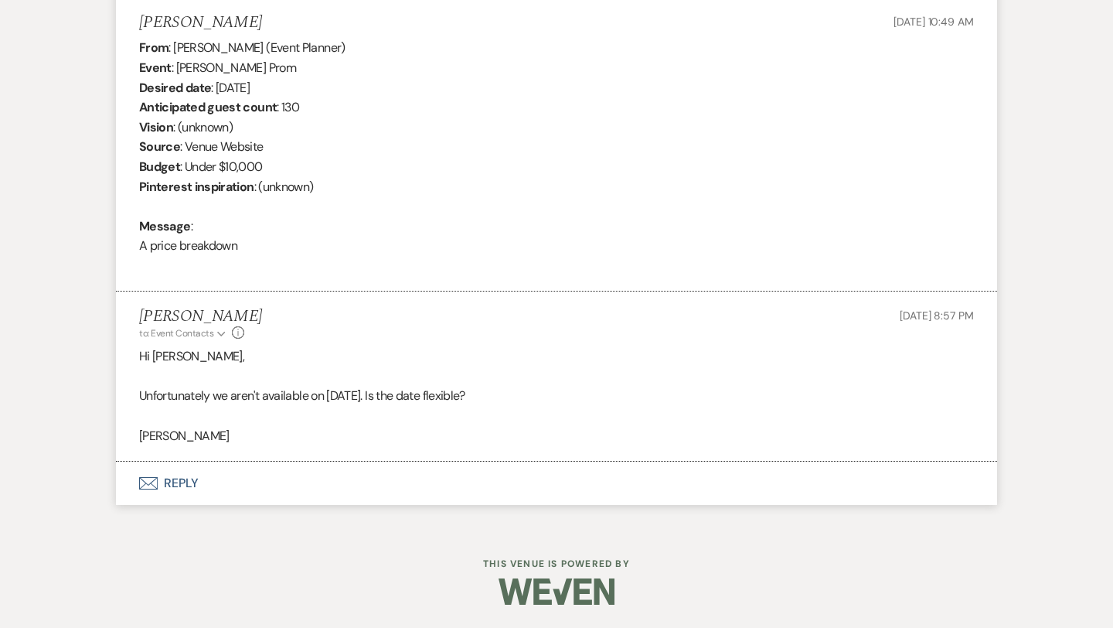
scroll to position [0, 0]
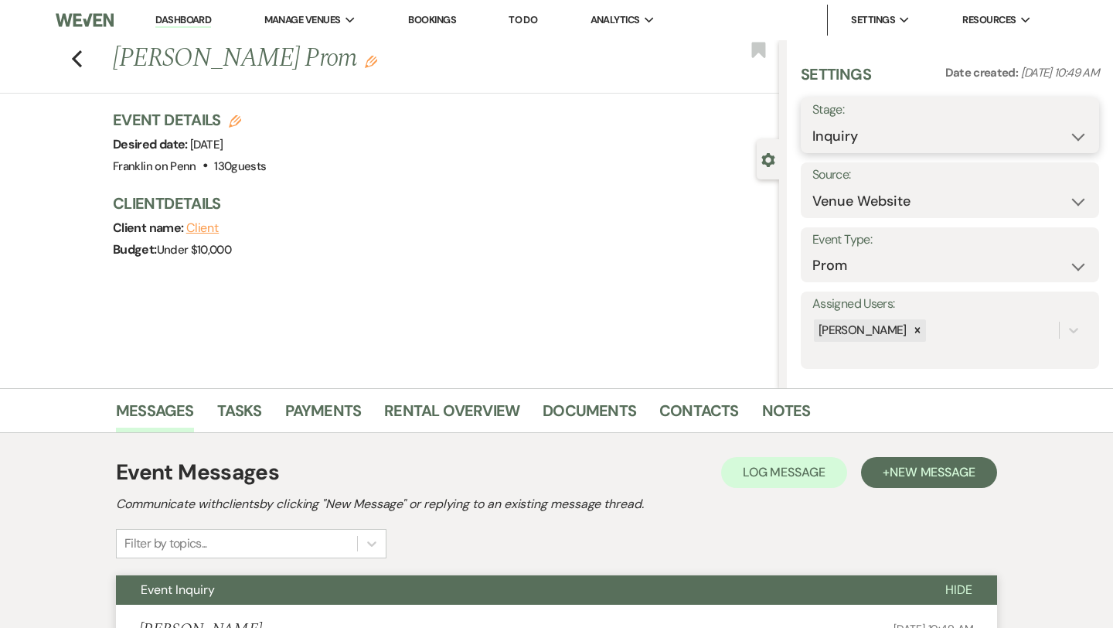
click at [862, 127] on select "Inquiry Follow Up Tour Requested Tour Confirmed Toured Proposal Sent Booked Lost" at bounding box center [949, 136] width 275 height 30
select select "9"
click at [1054, 121] on button "Save" at bounding box center [1068, 125] width 61 height 31
click at [80, 55] on icon "Previous" at bounding box center [77, 58] width 12 height 19
select select "9"
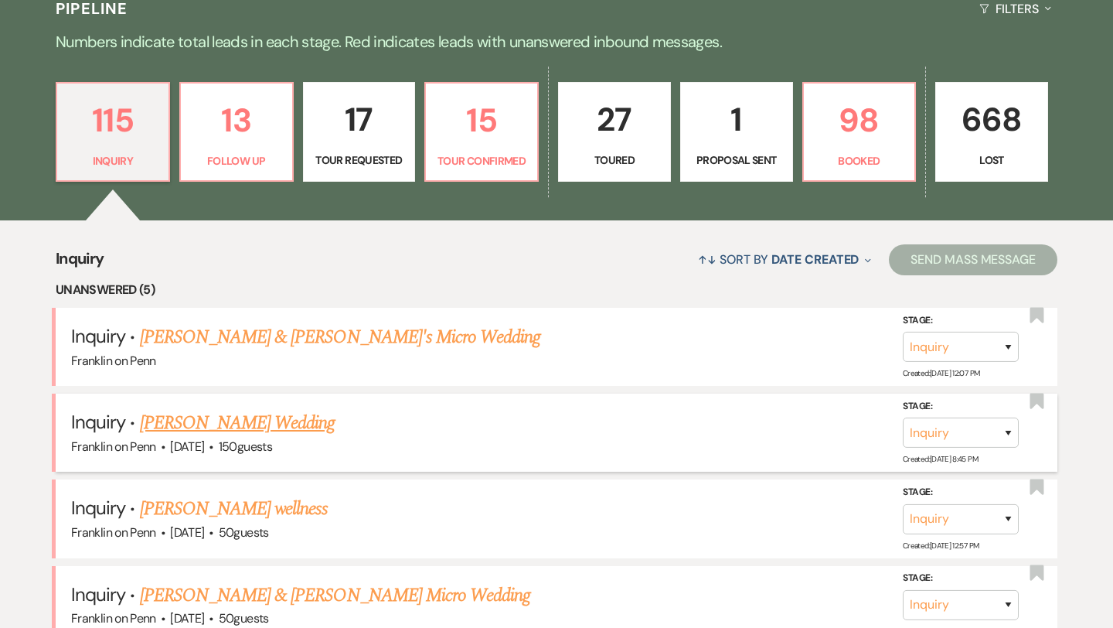
scroll to position [365, 0]
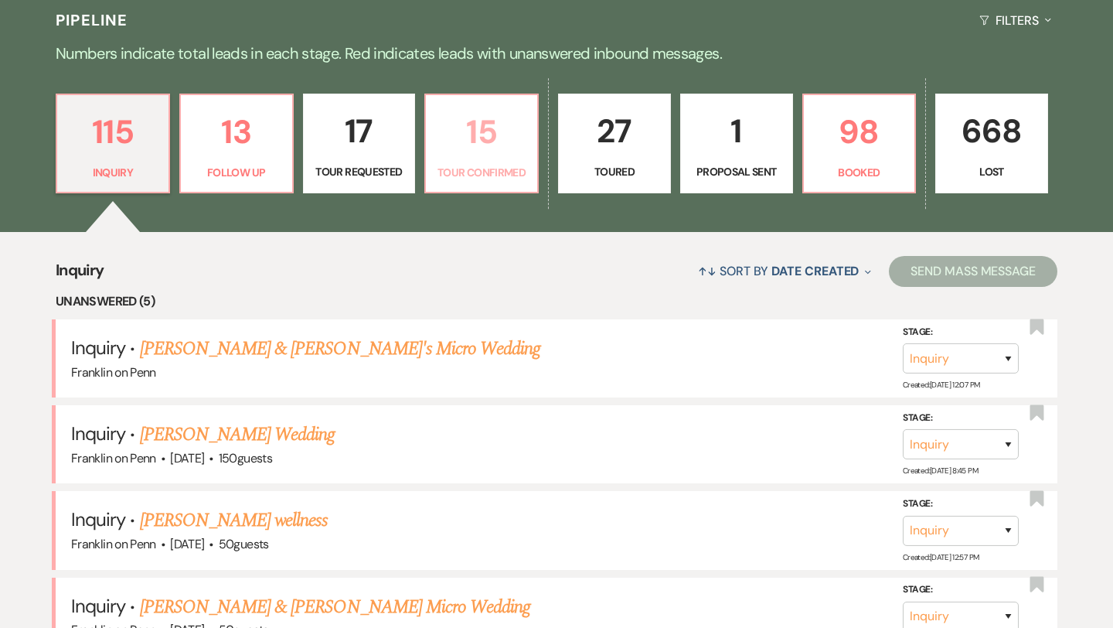
click at [482, 134] on p "15" at bounding box center [481, 132] width 93 height 52
select select "4"
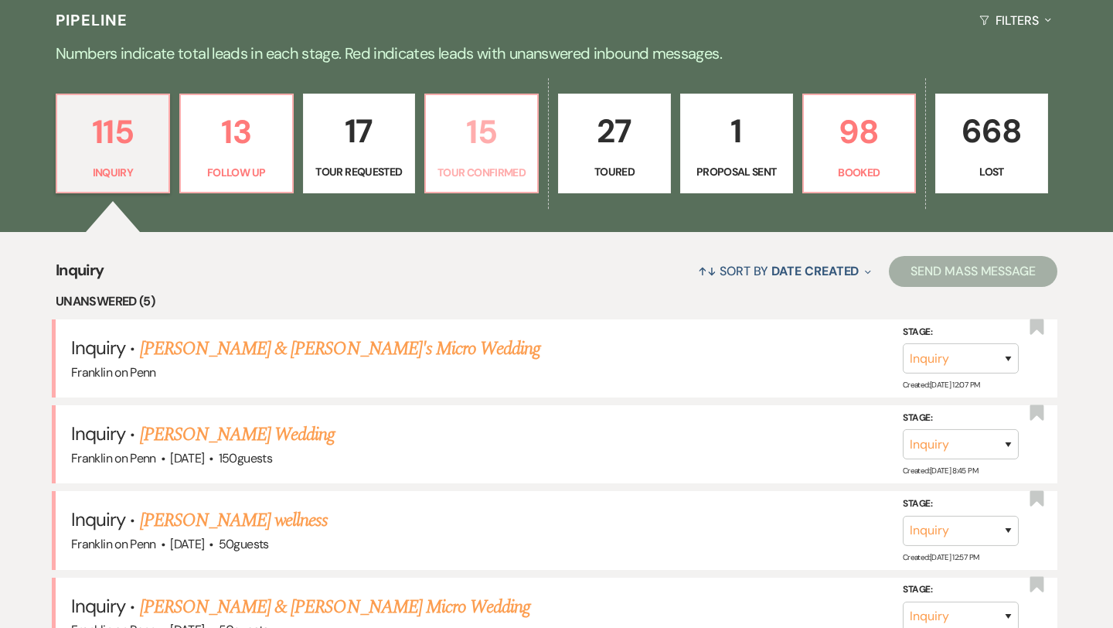
select select "4"
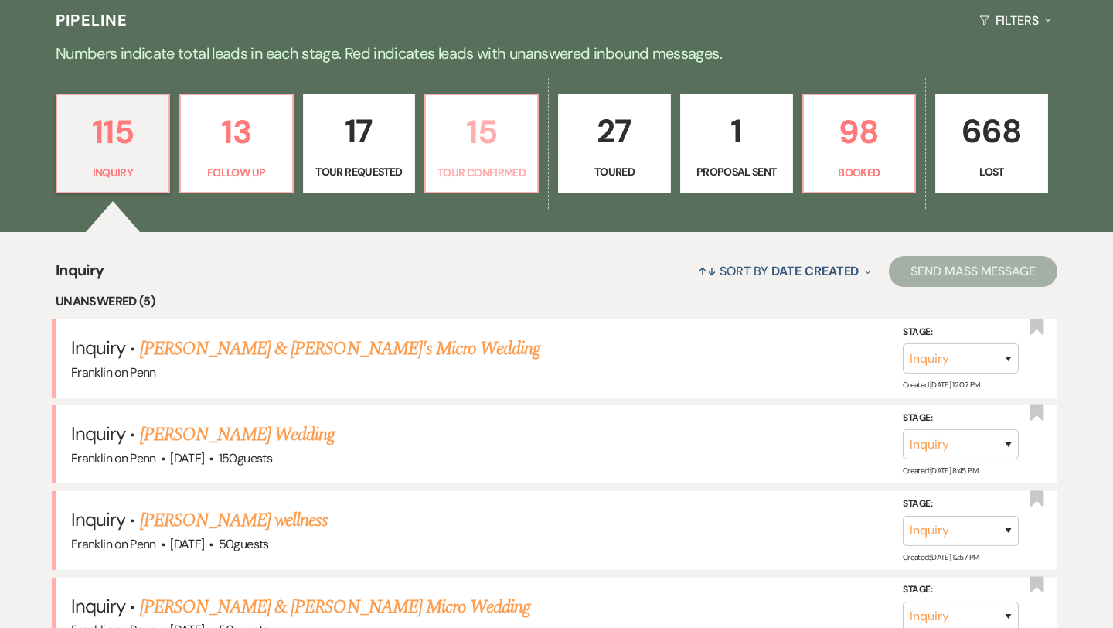
select select "4"
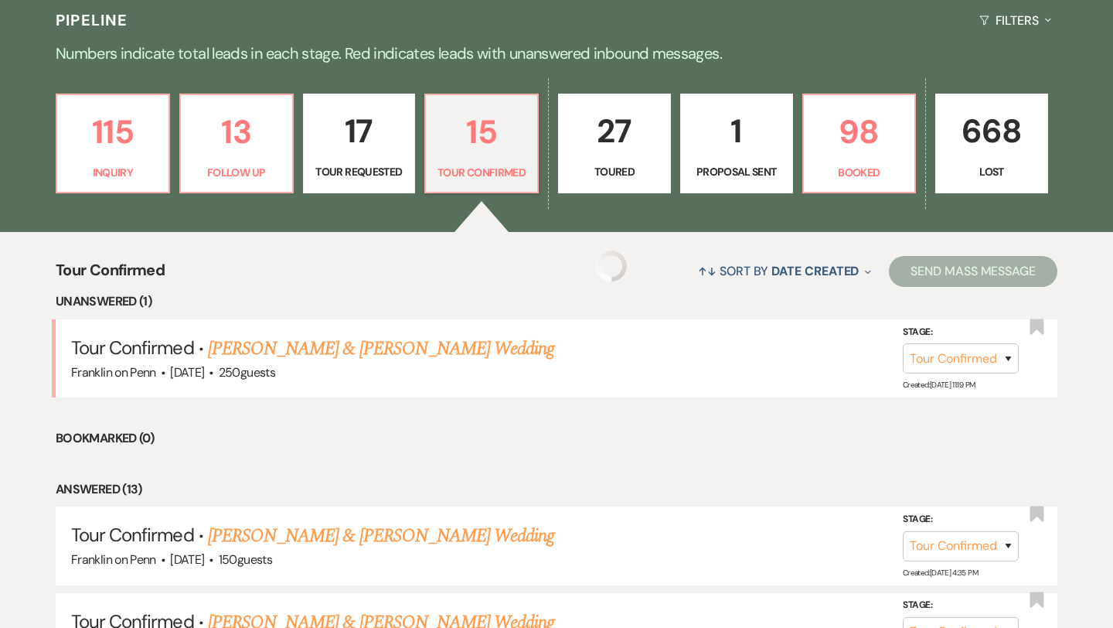
select select "4"
click at [625, 130] on p "27" at bounding box center [614, 131] width 93 height 52
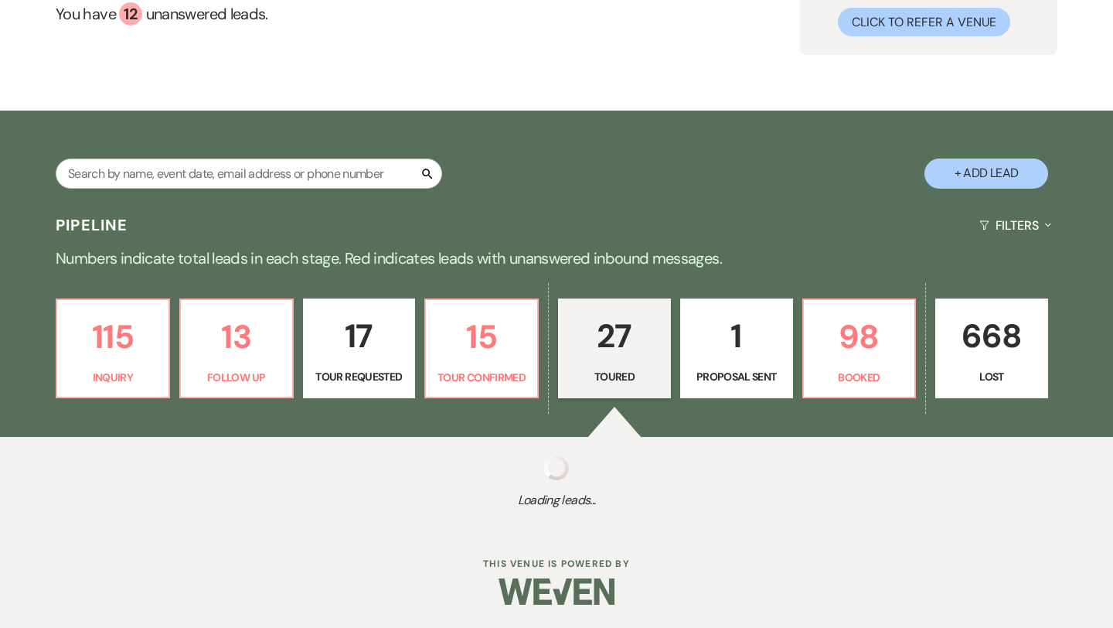
scroll to position [365, 0]
select select "5"
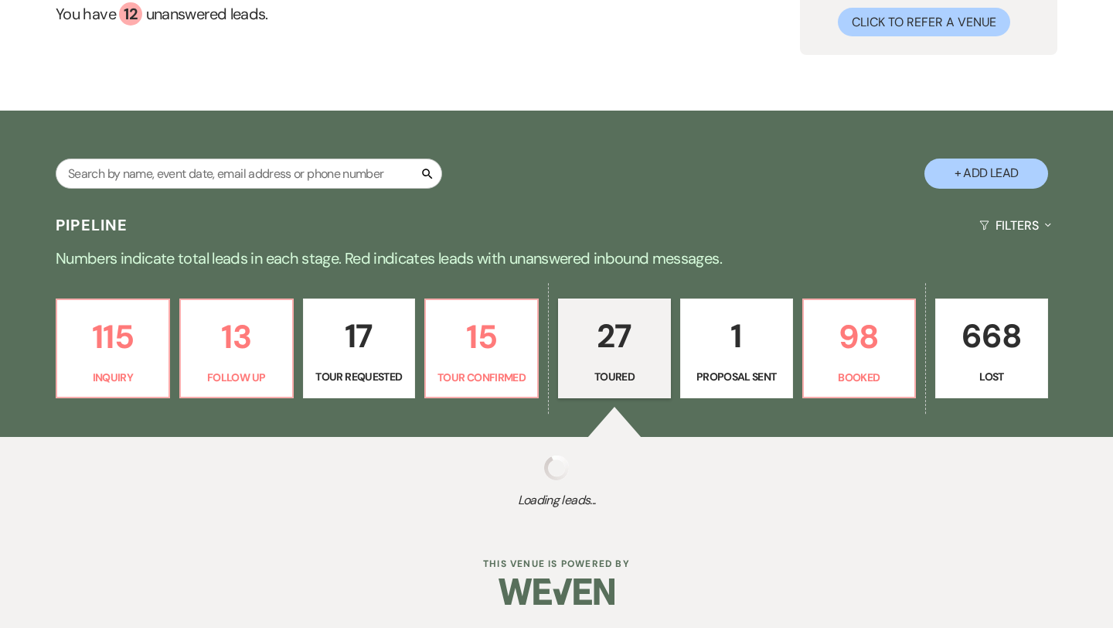
select select "5"
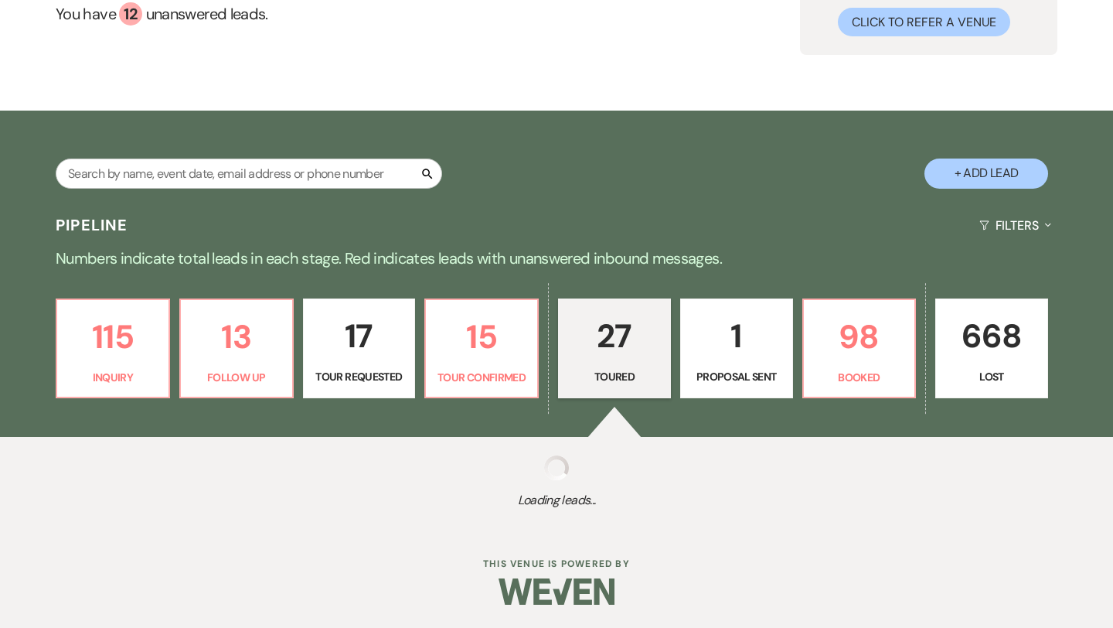
select select "5"
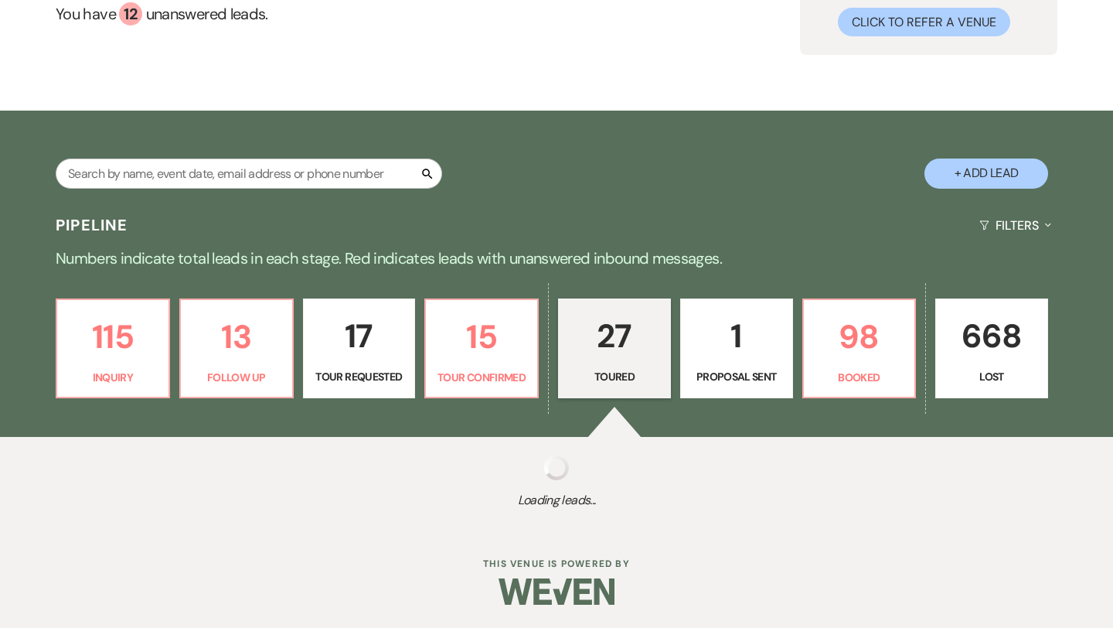
select select "5"
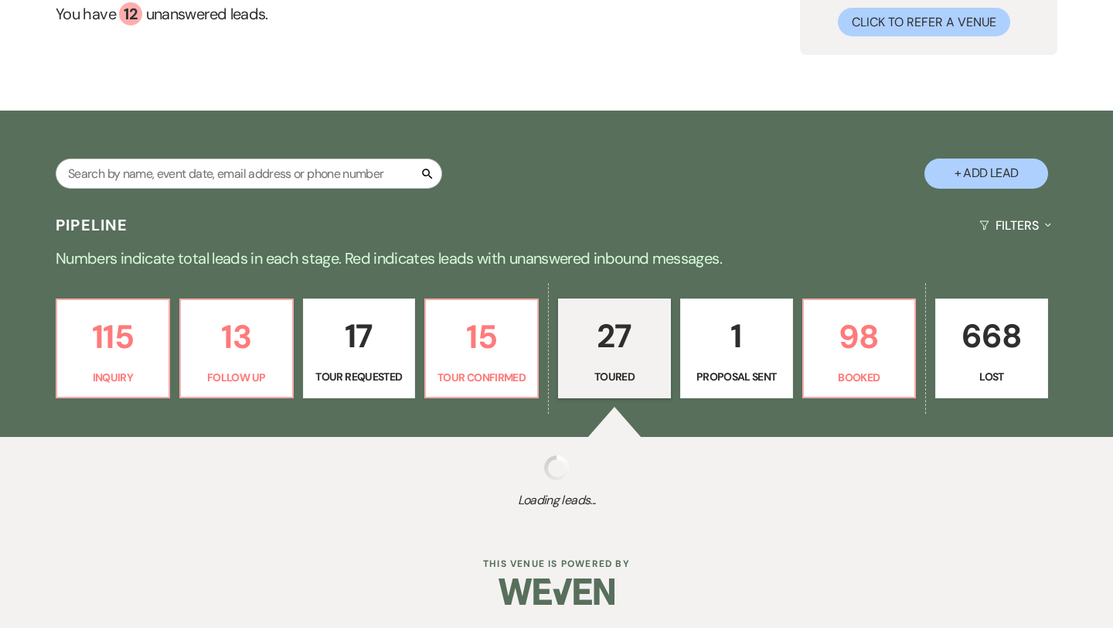
select select "5"
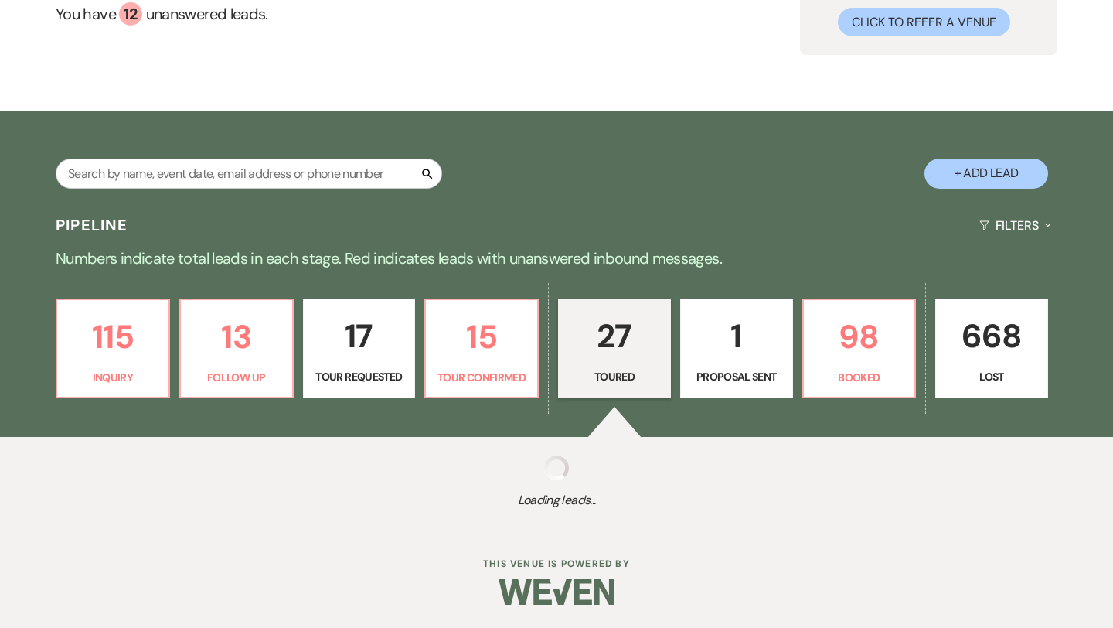
select select "5"
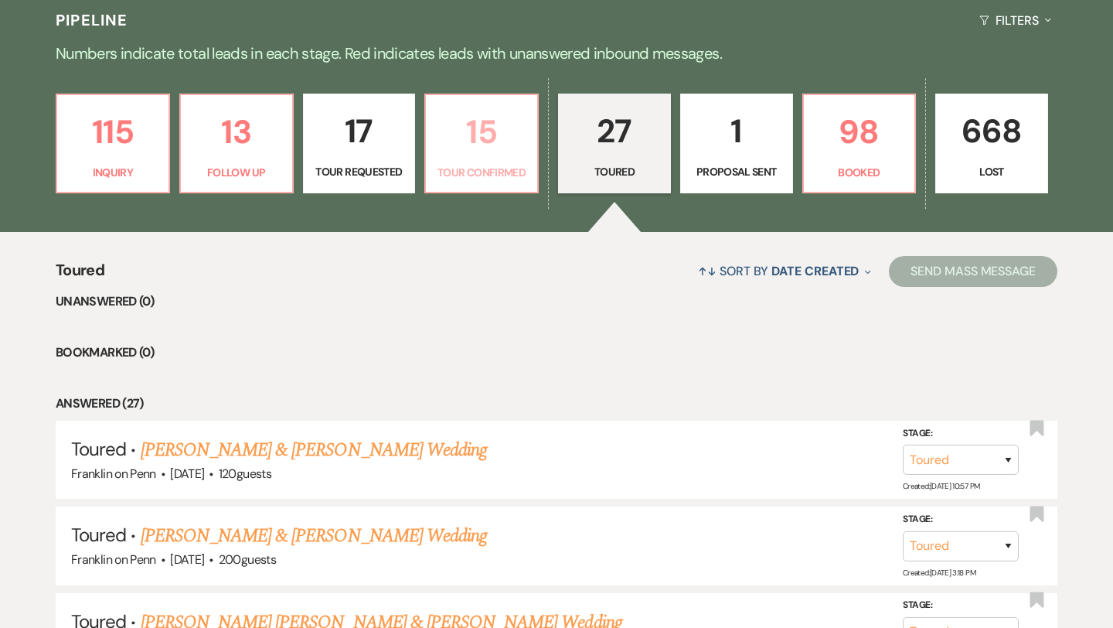
click at [482, 127] on p "15" at bounding box center [481, 132] width 93 height 52
select select "4"
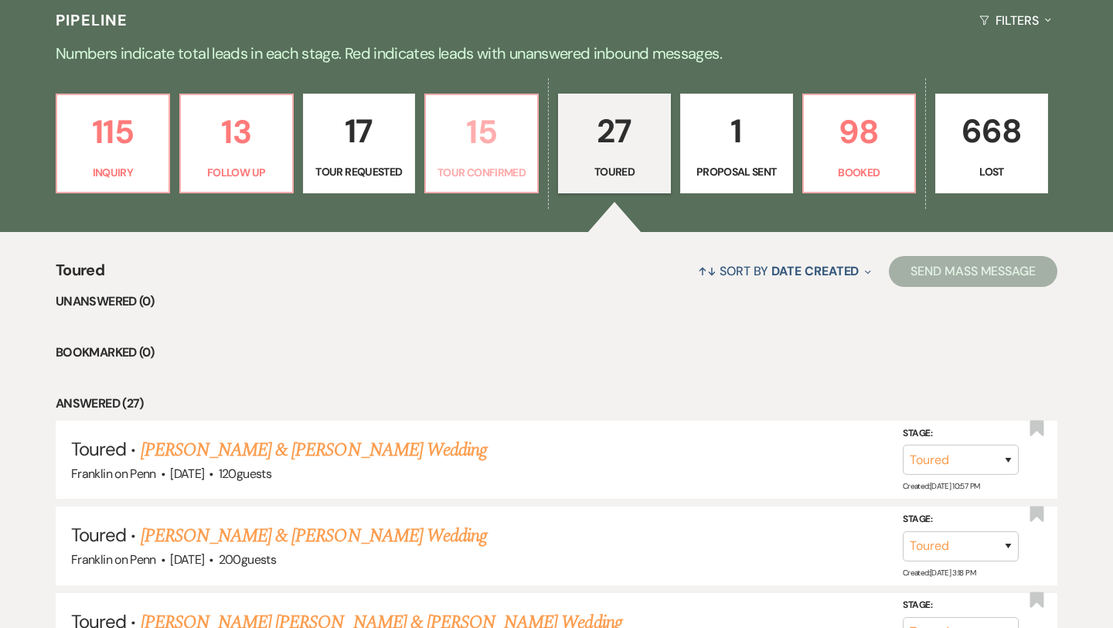
select select "4"
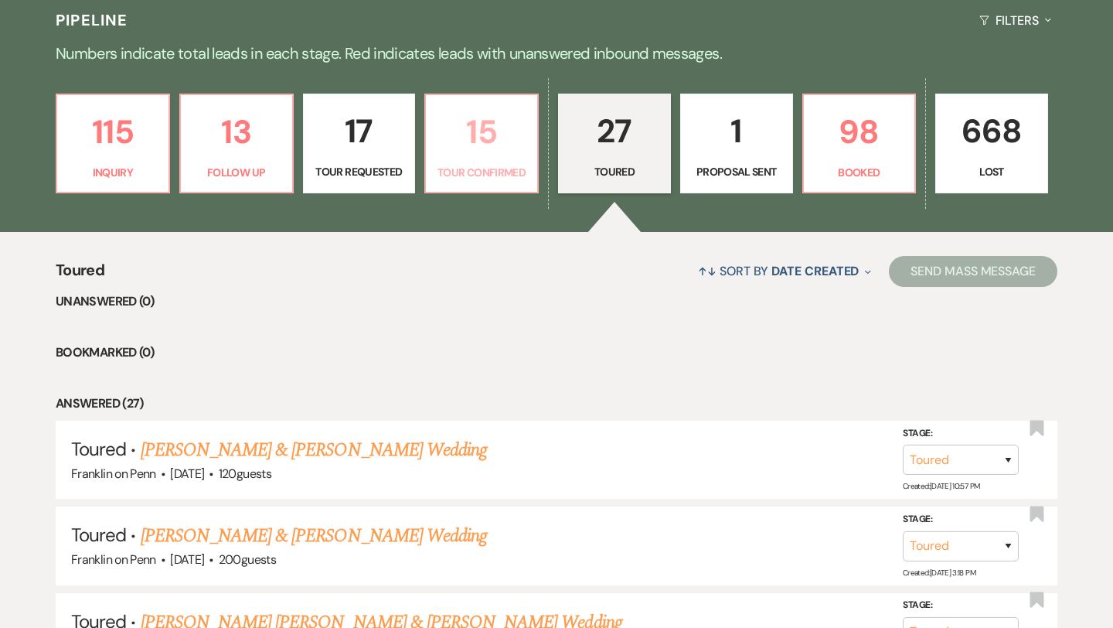
select select "4"
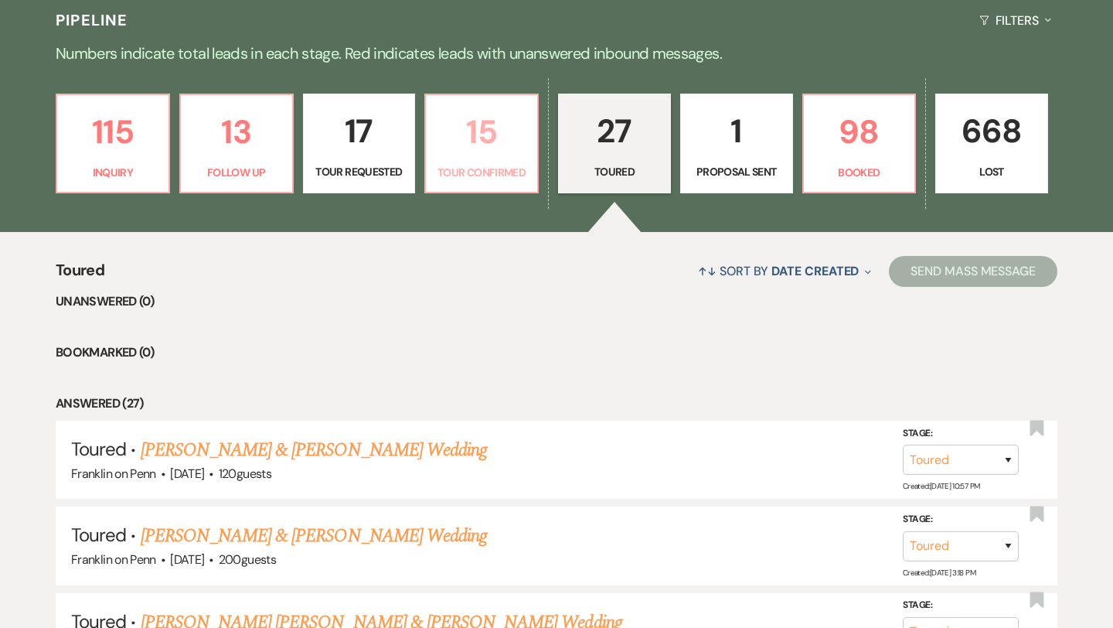
select select "4"
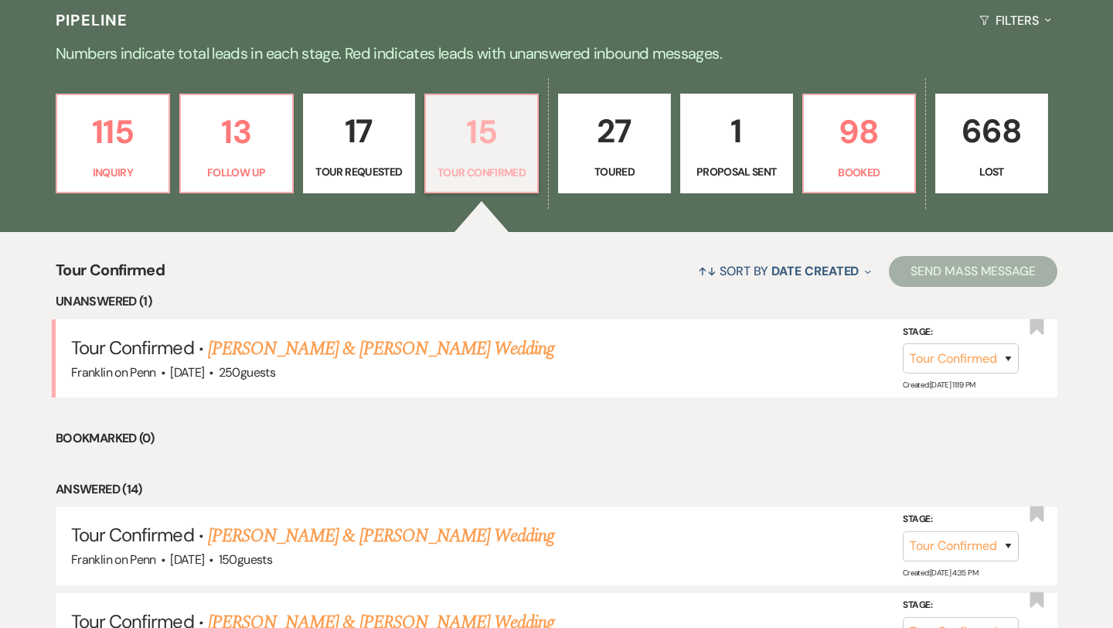
click at [489, 129] on p "15" at bounding box center [481, 132] width 93 height 52
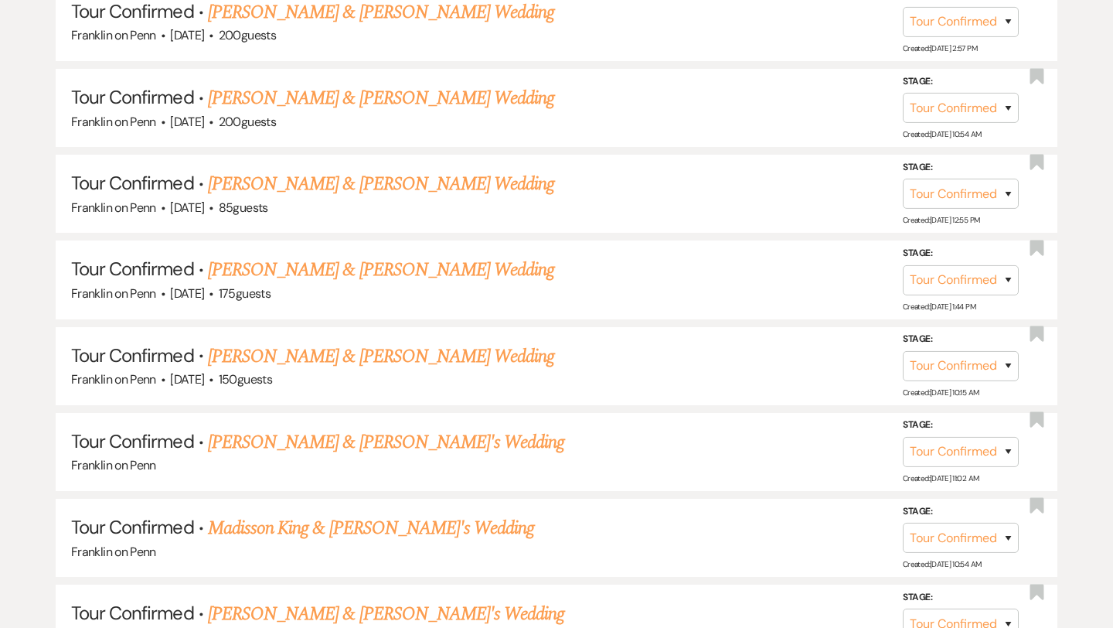
scroll to position [1111, 0]
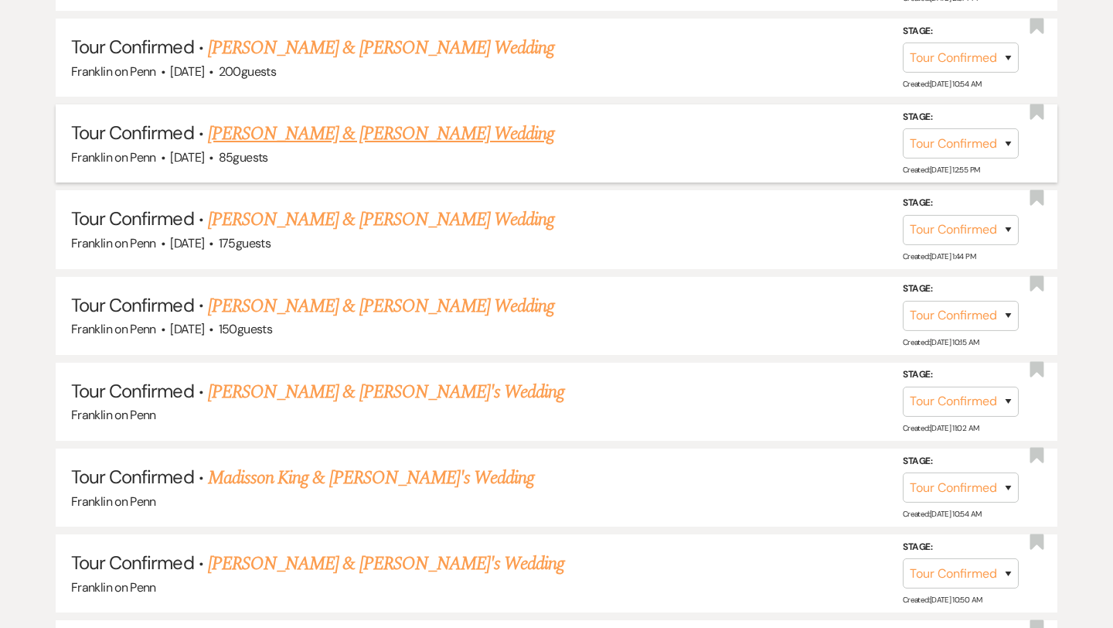
click at [441, 135] on link "Will Aldrich & Madison Welchman's Wedding" at bounding box center [381, 134] width 346 height 28
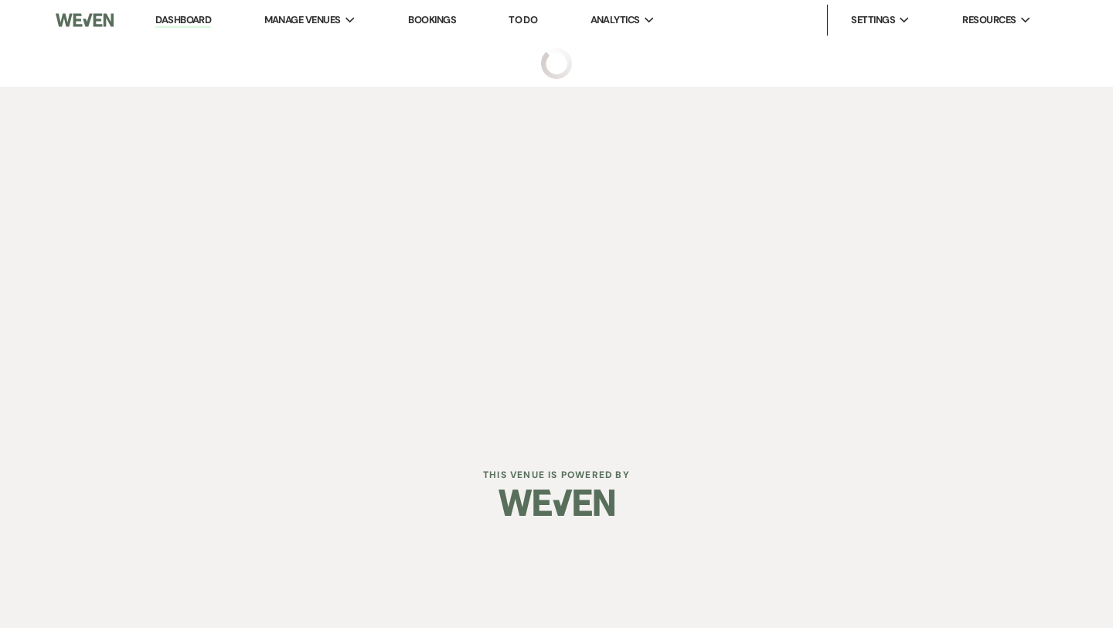
select select "4"
select select "1"
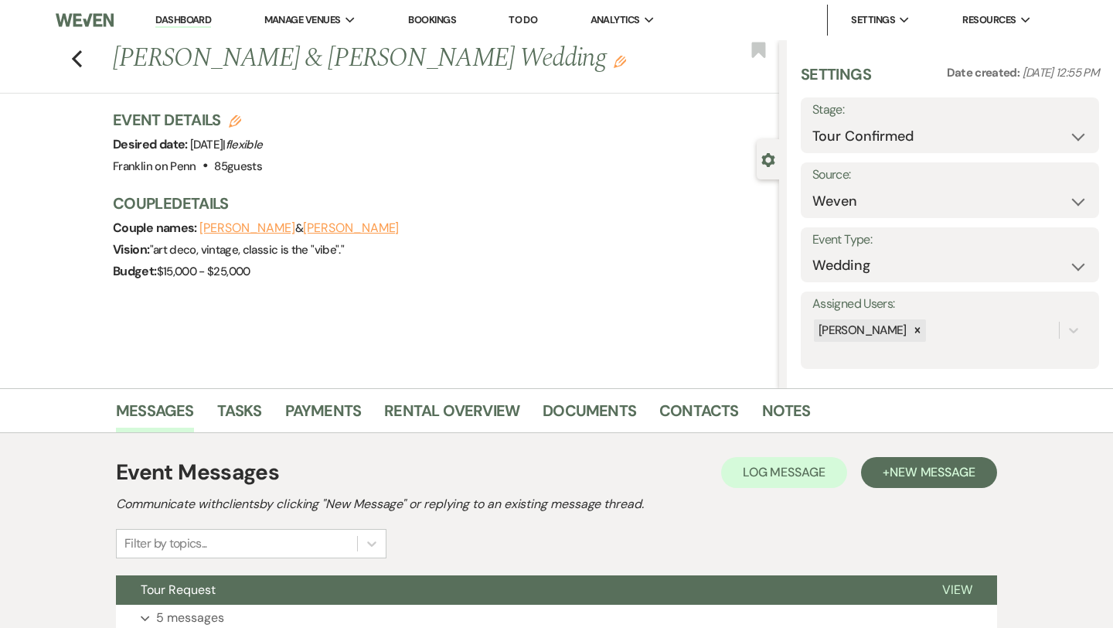
scroll to position [125, 0]
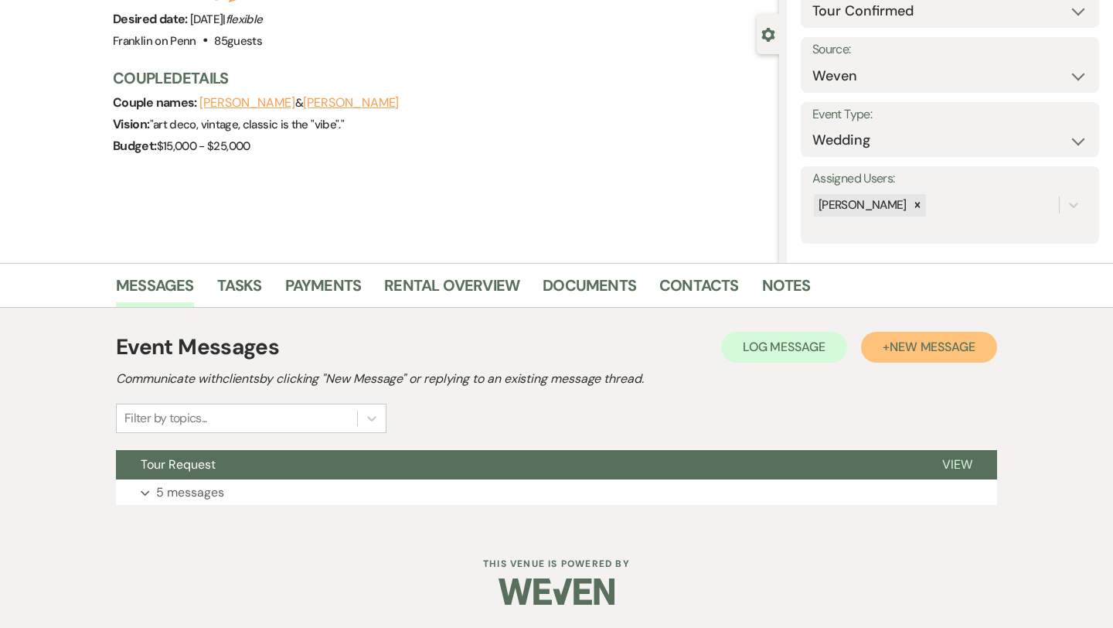
click at [958, 345] on span "New Message" at bounding box center [933, 347] width 86 height 16
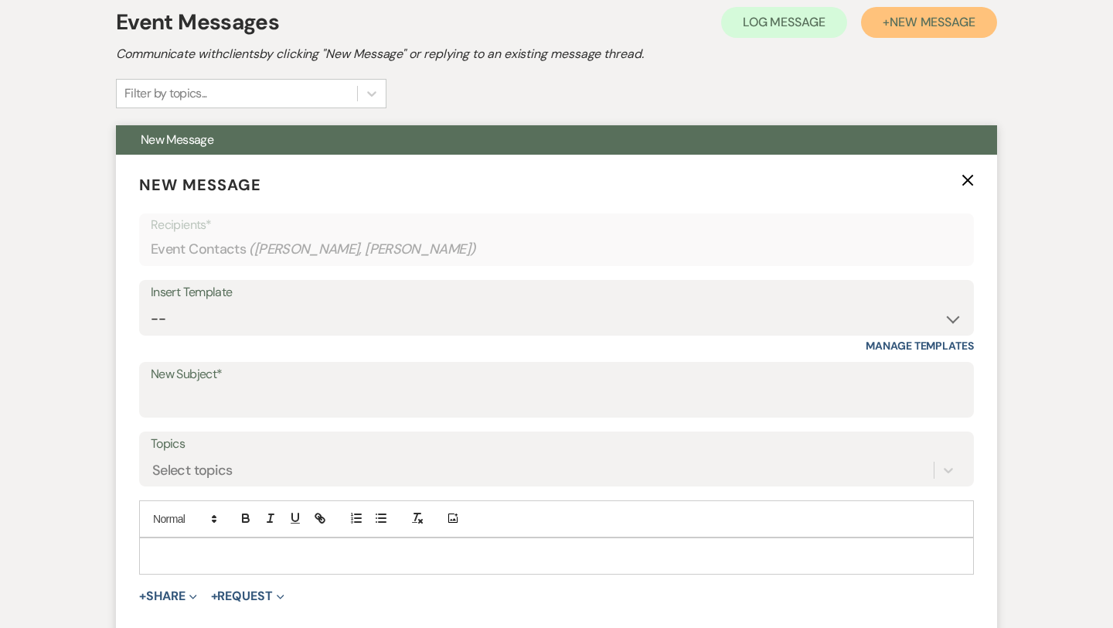
scroll to position [451, 0]
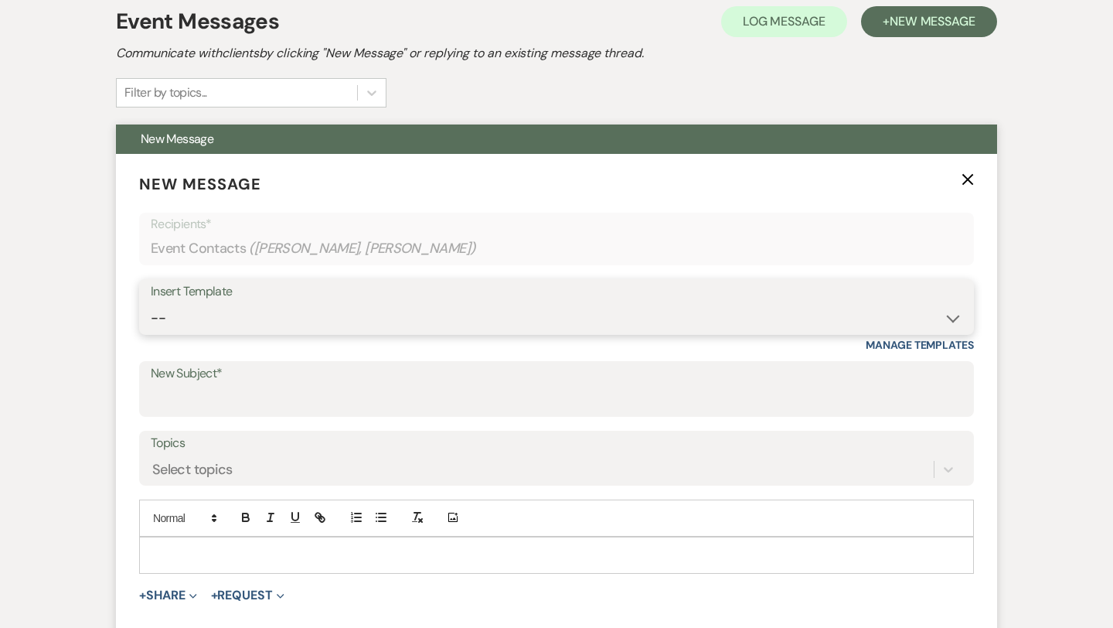
click at [339, 322] on select "-- Weven Planning Portal Introduction (Booked Events) Initial Inquiry Response …" at bounding box center [557, 318] width 812 height 30
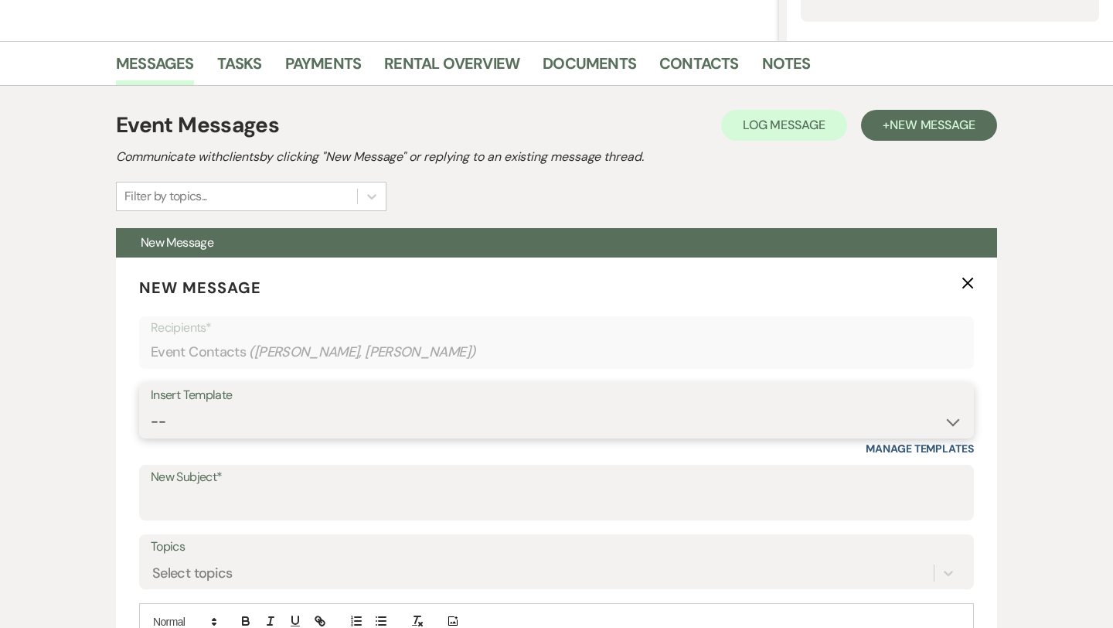
scroll to position [0, 0]
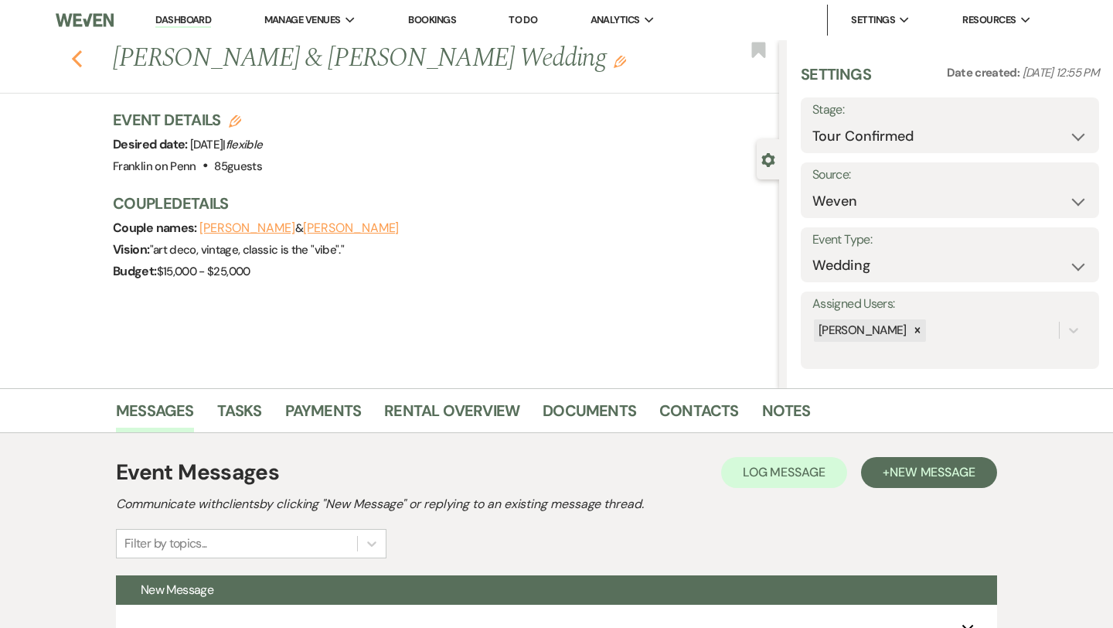
click at [79, 58] on icon "Previous" at bounding box center [77, 58] width 12 height 19
select select "4"
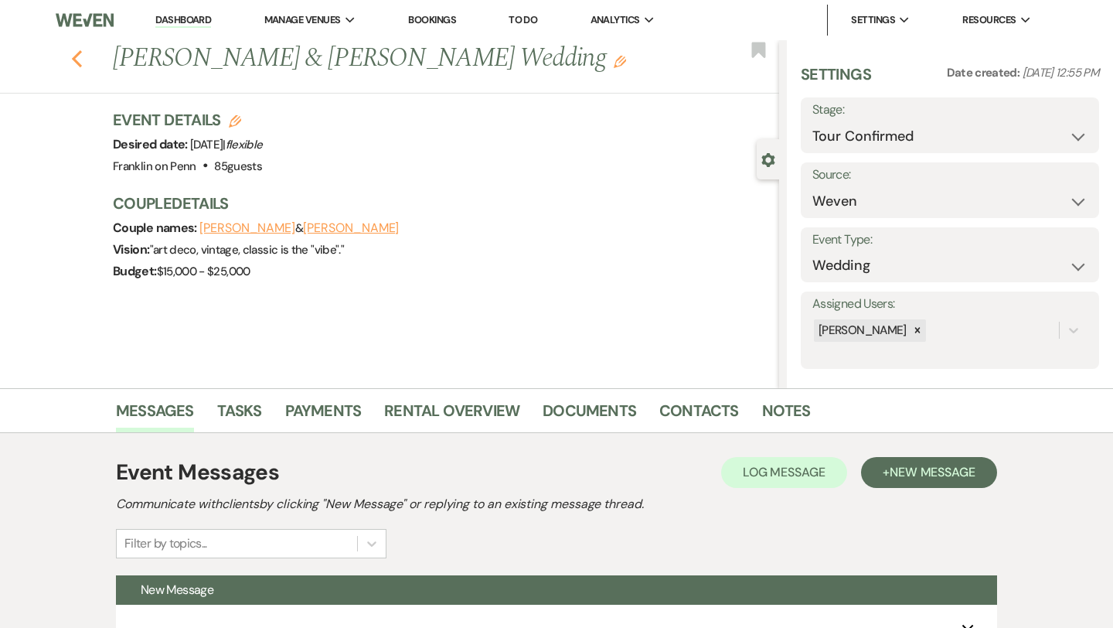
select select "4"
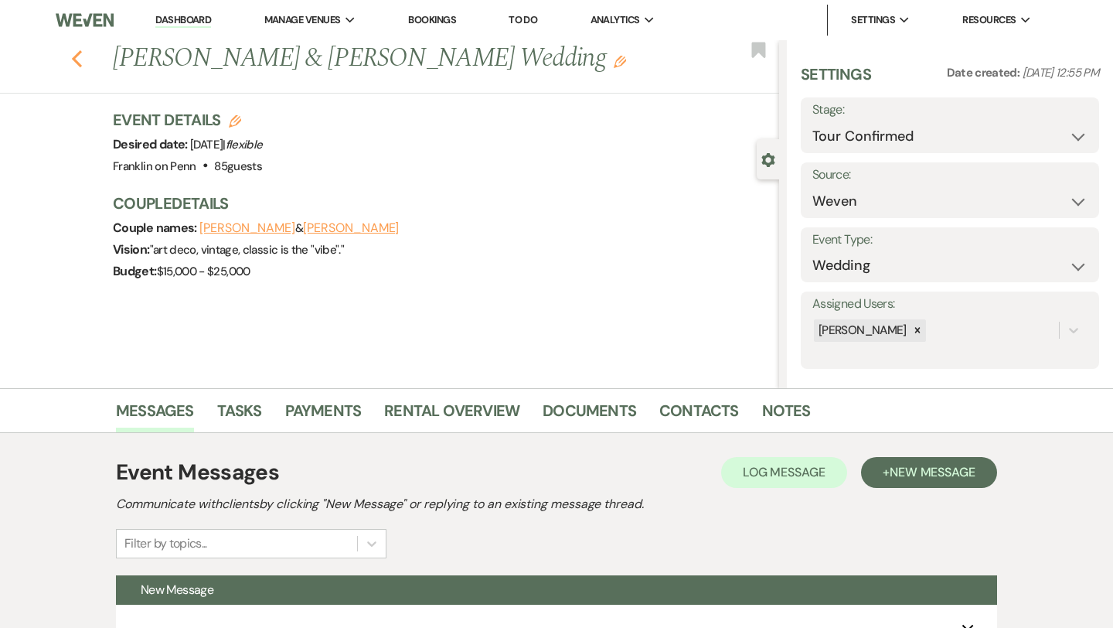
select select "4"
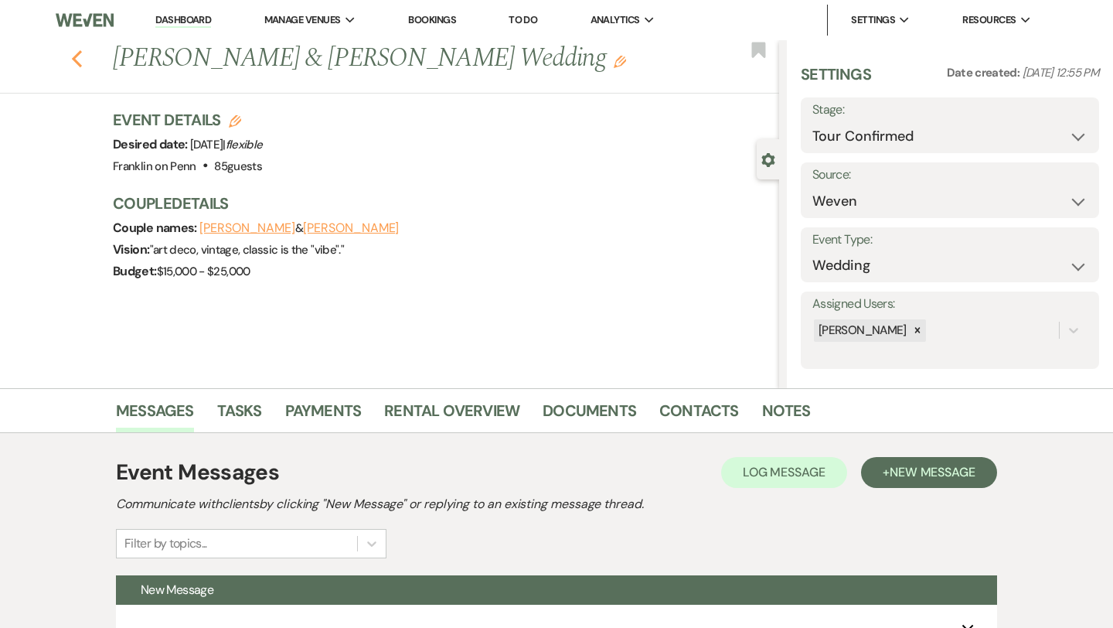
select select "4"
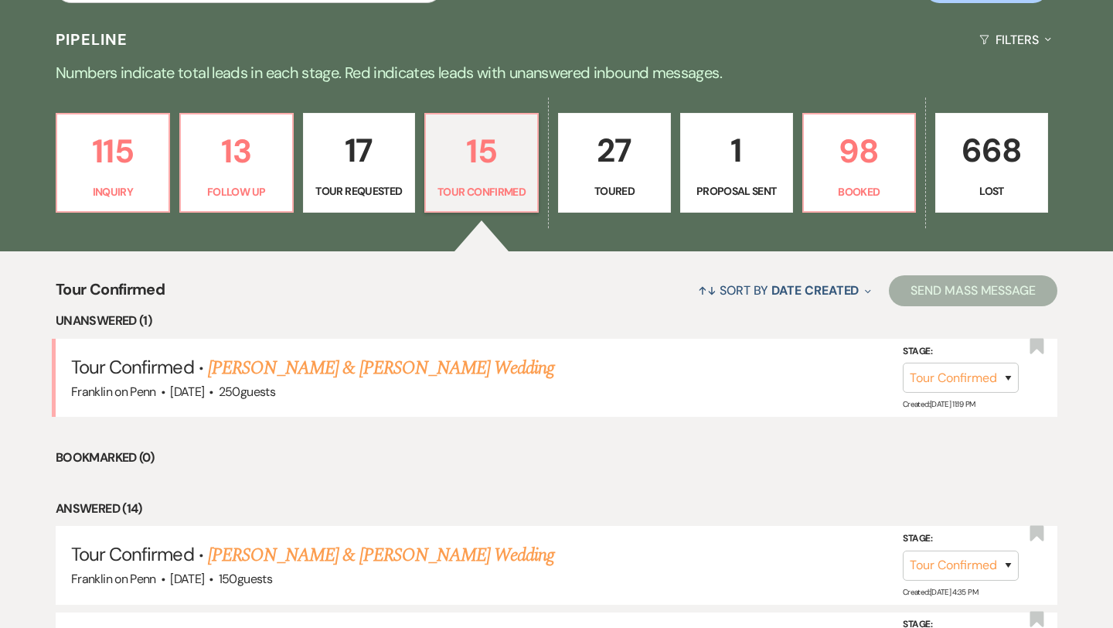
scroll to position [347, 0]
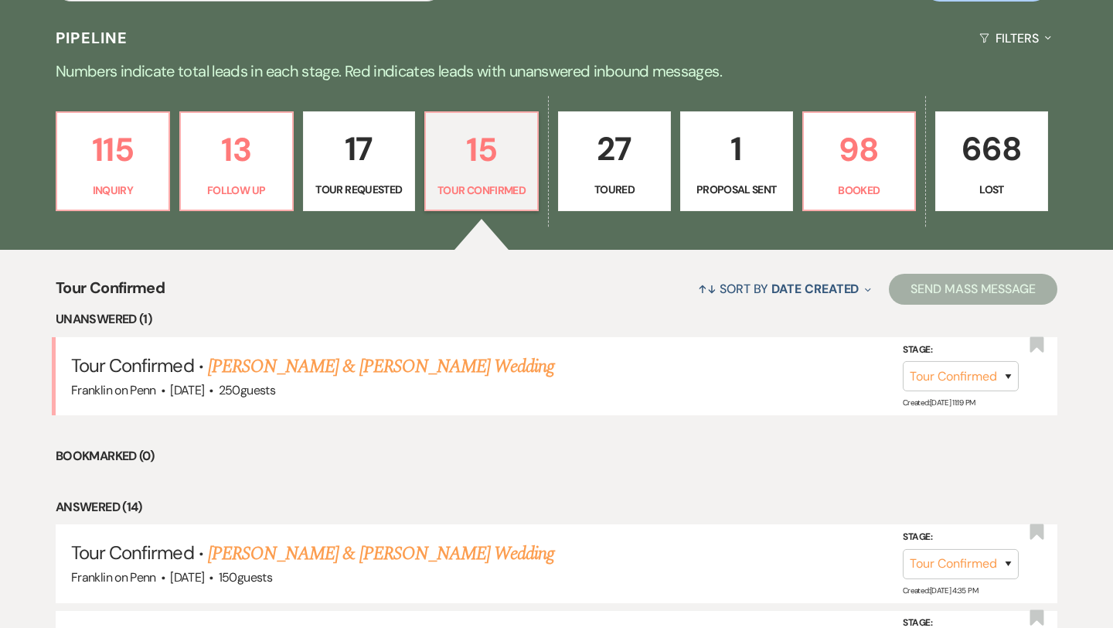
click at [619, 149] on p "27" at bounding box center [614, 149] width 93 height 52
select select "5"
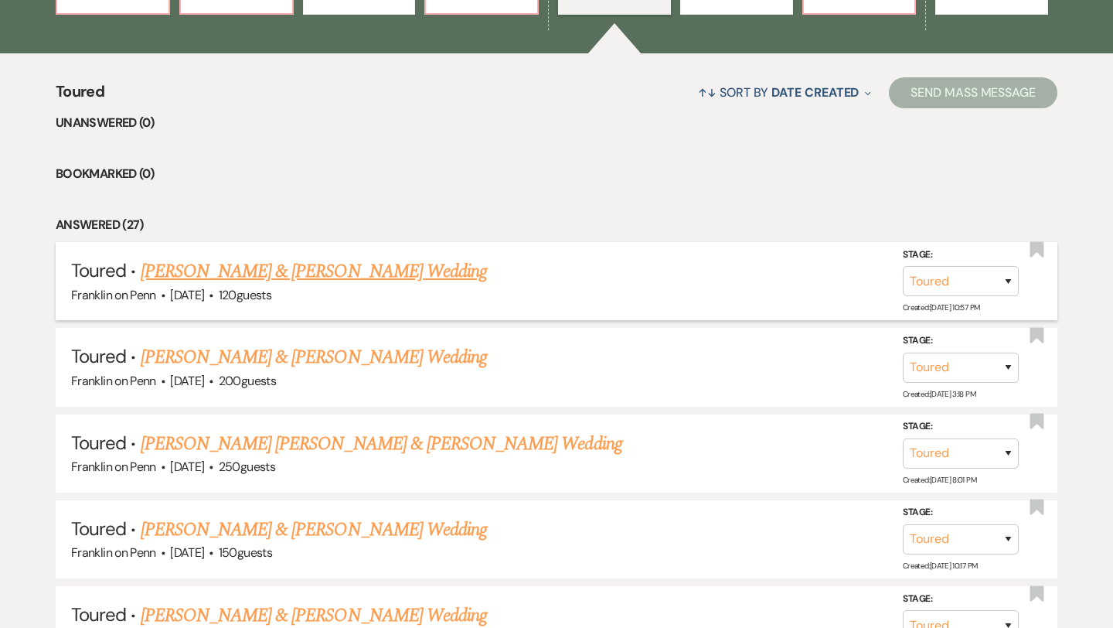
scroll to position [544, 0]
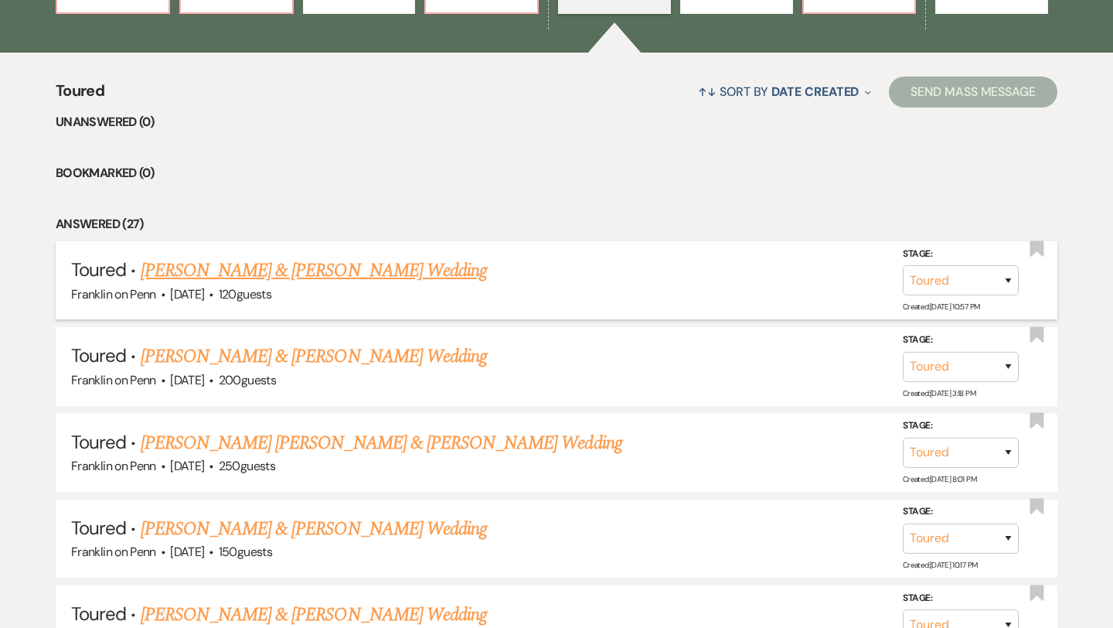
click at [399, 277] on link "Mila Park & Mohammed Sayeem's Wedding" at bounding box center [314, 271] width 346 height 28
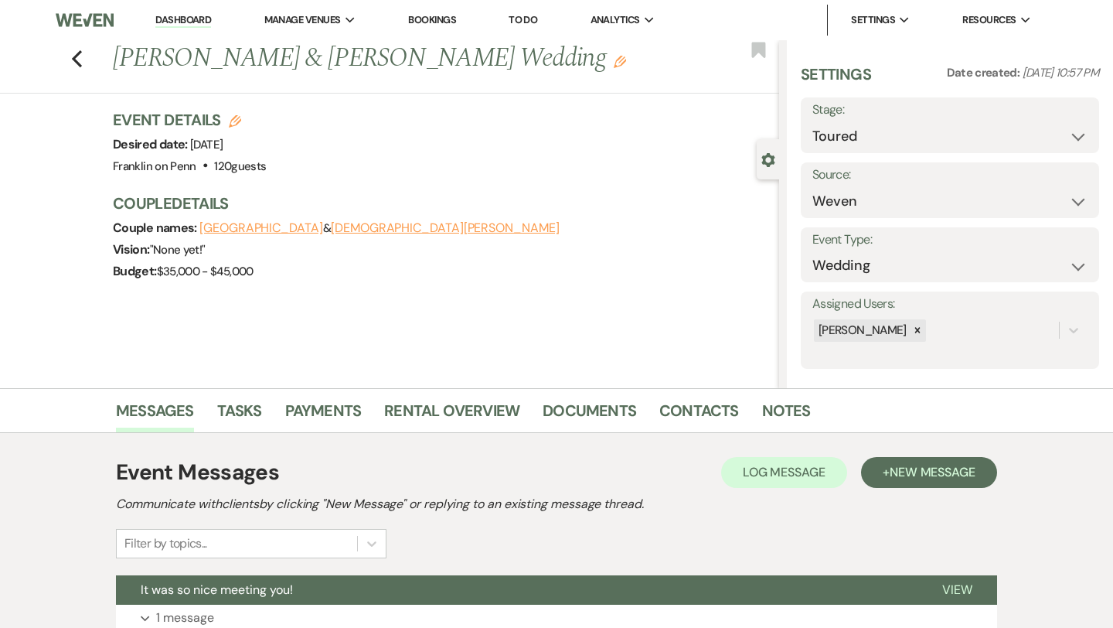
scroll to position [197, 0]
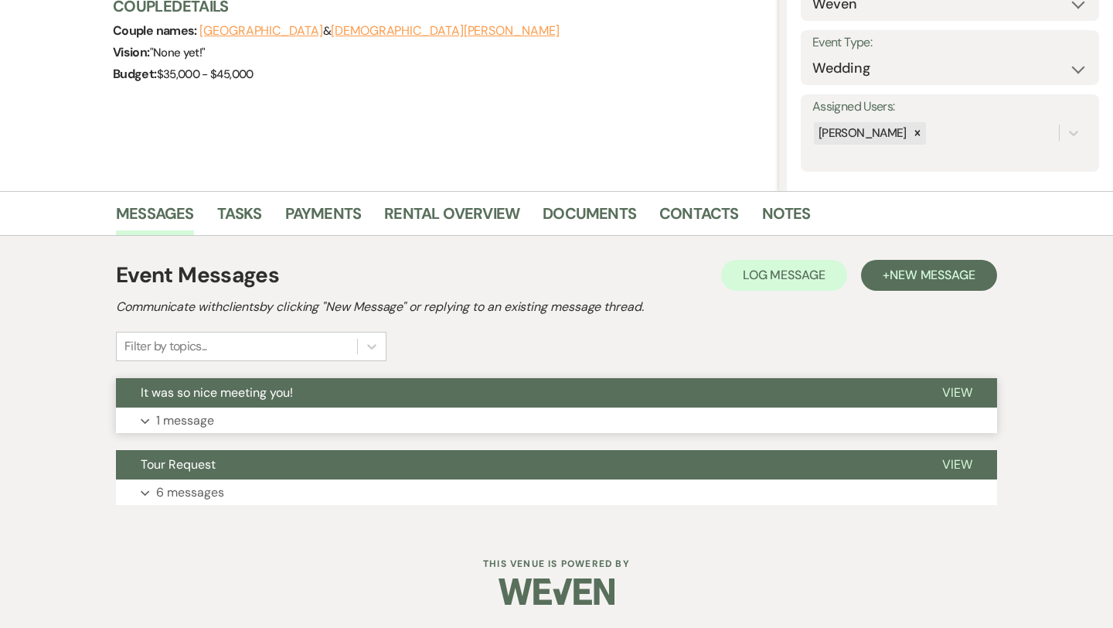
click at [206, 424] on p "1 message" at bounding box center [185, 420] width 58 height 20
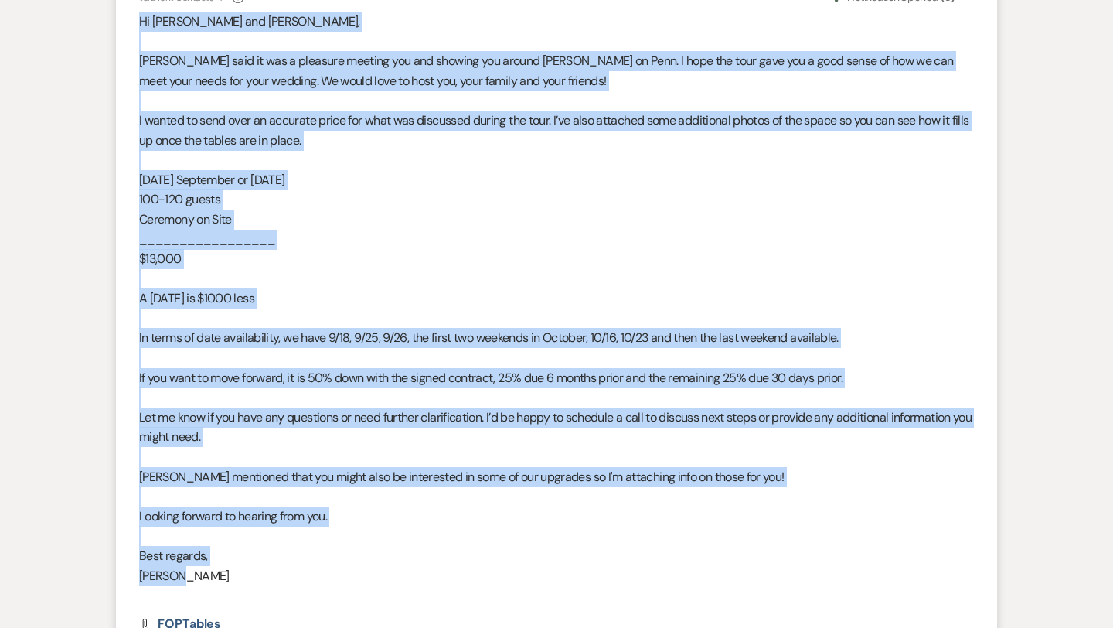
scroll to position [649, 0]
drag, startPoint x: 140, startPoint y: 315, endPoint x: 315, endPoint y: 568, distance: 307.7
click at [315, 568] on div "Hi Mila and Mohammed, Olivia said it was a pleasure meeting you and showing you…" at bounding box center [556, 308] width 835 height 594
copy div "Hi Mila and Mohammed, Olivia said it was a pleasure meeting you and showing you…"
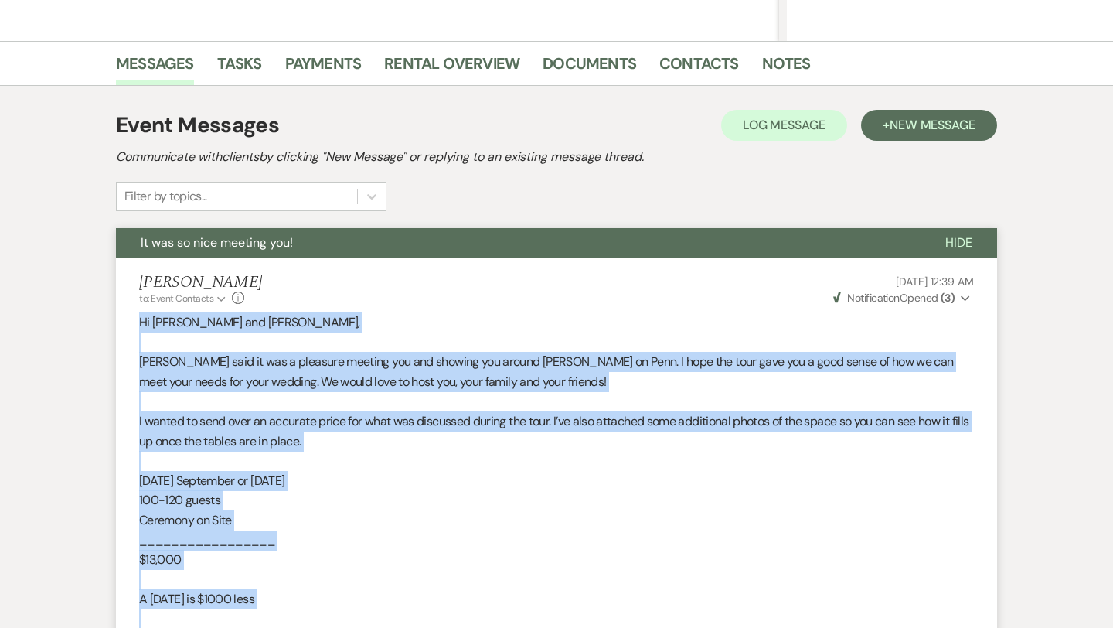
scroll to position [0, 0]
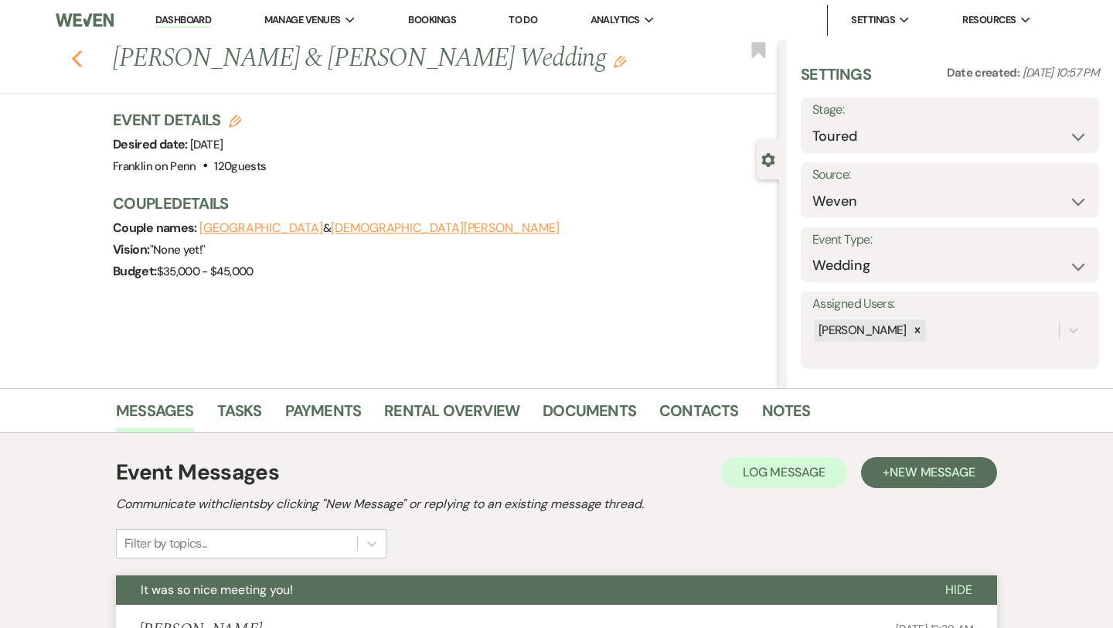
click at [78, 57] on icon "Previous" at bounding box center [77, 58] width 12 height 19
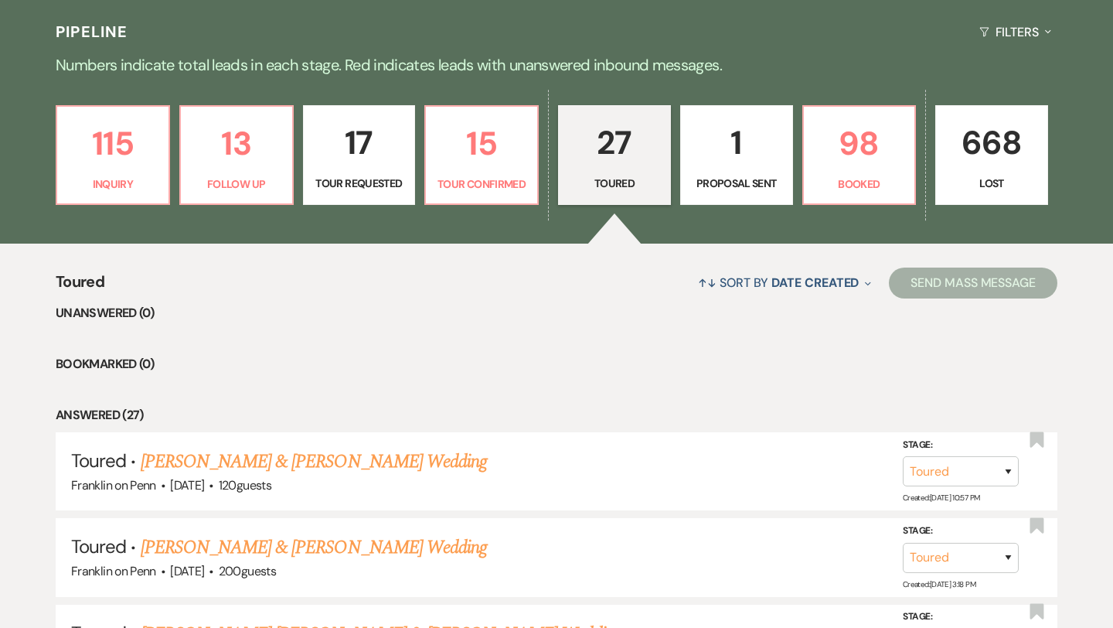
scroll to position [347, 0]
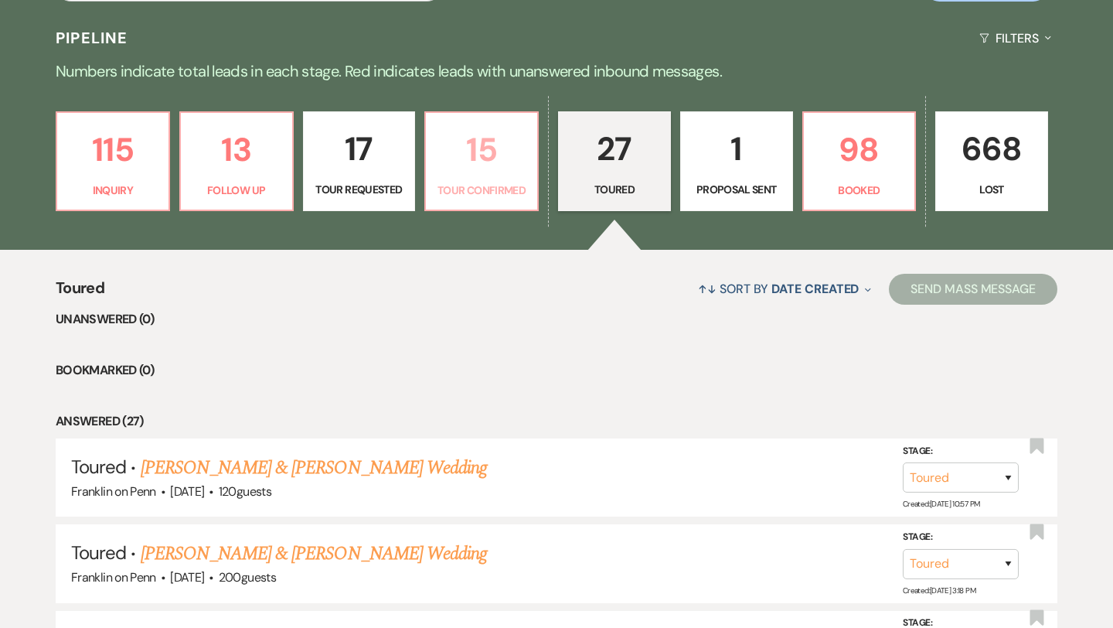
click at [491, 145] on p "15" at bounding box center [481, 150] width 93 height 52
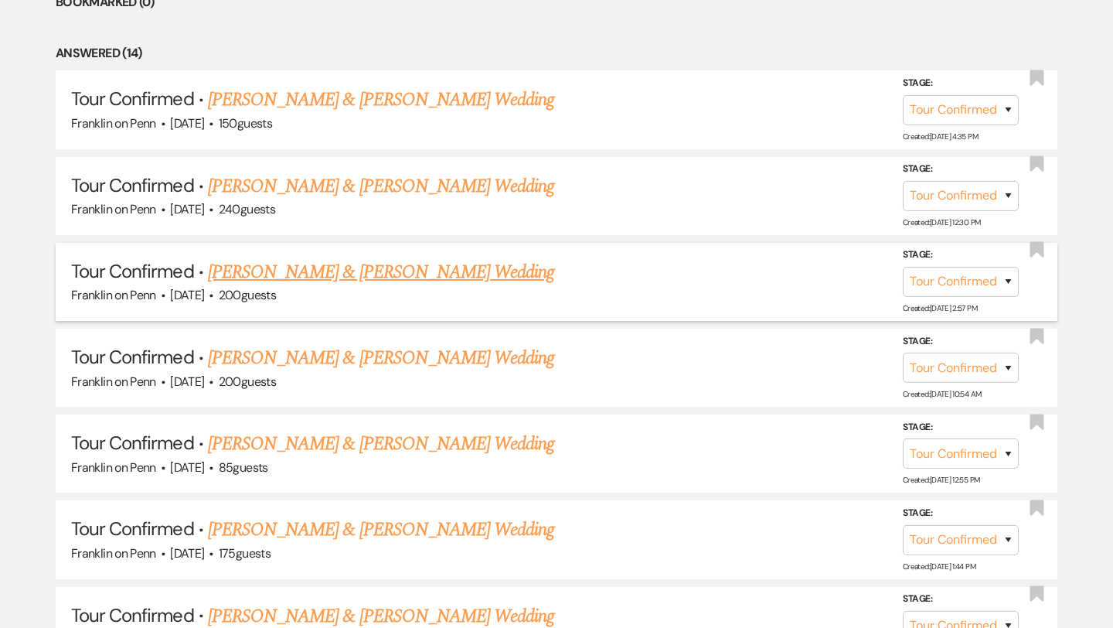
scroll to position [804, 0]
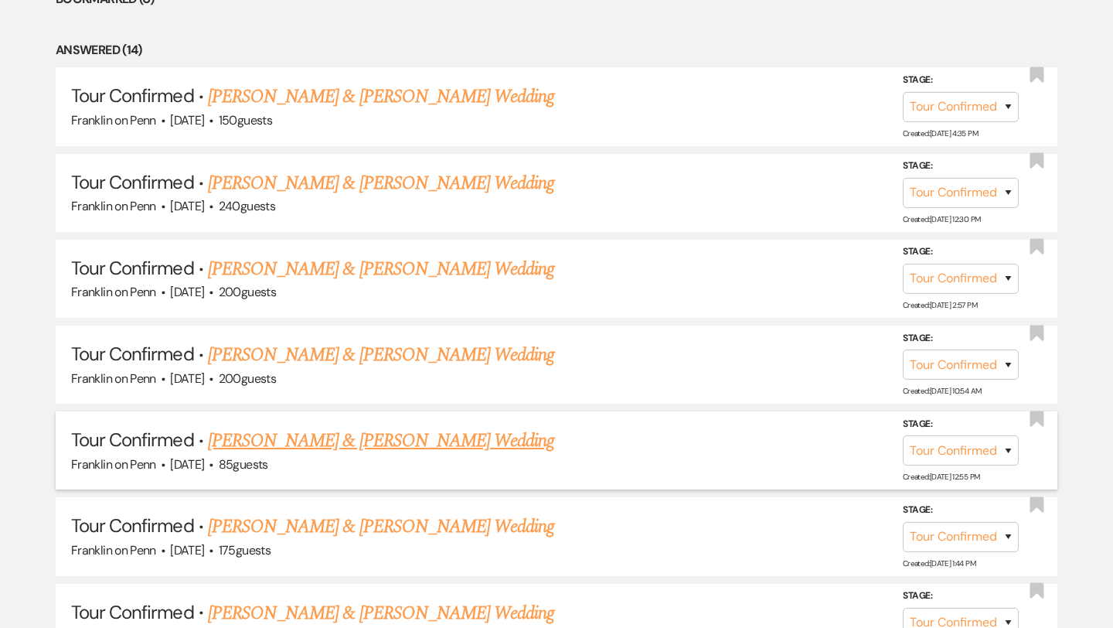
click at [414, 442] on link "Will Aldrich & Madison Welchman's Wedding" at bounding box center [381, 441] width 346 height 28
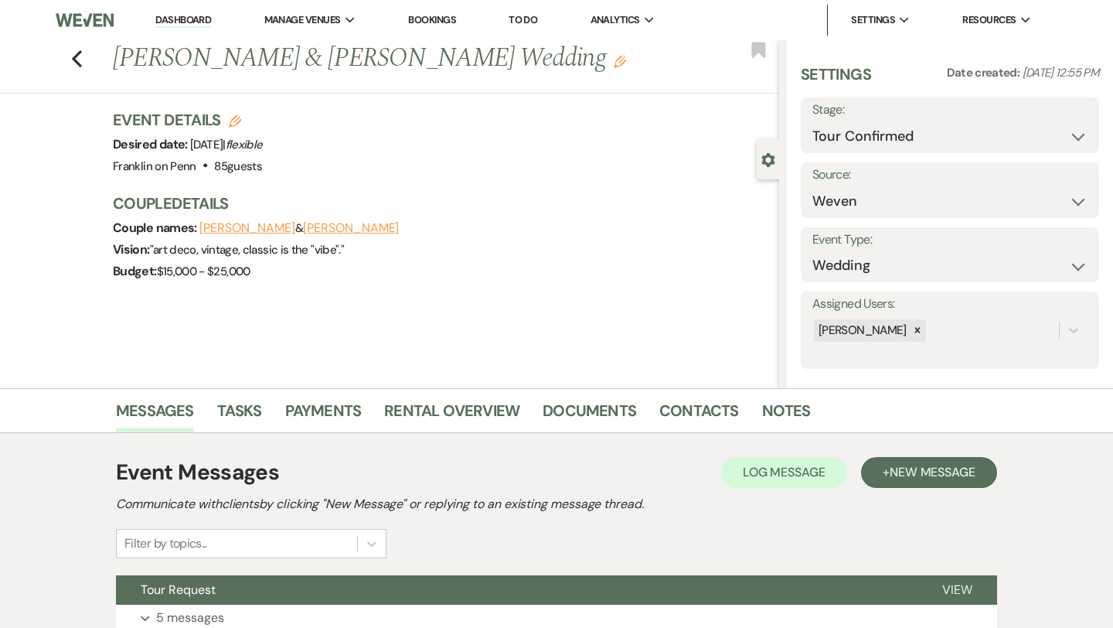
scroll to position [125, 0]
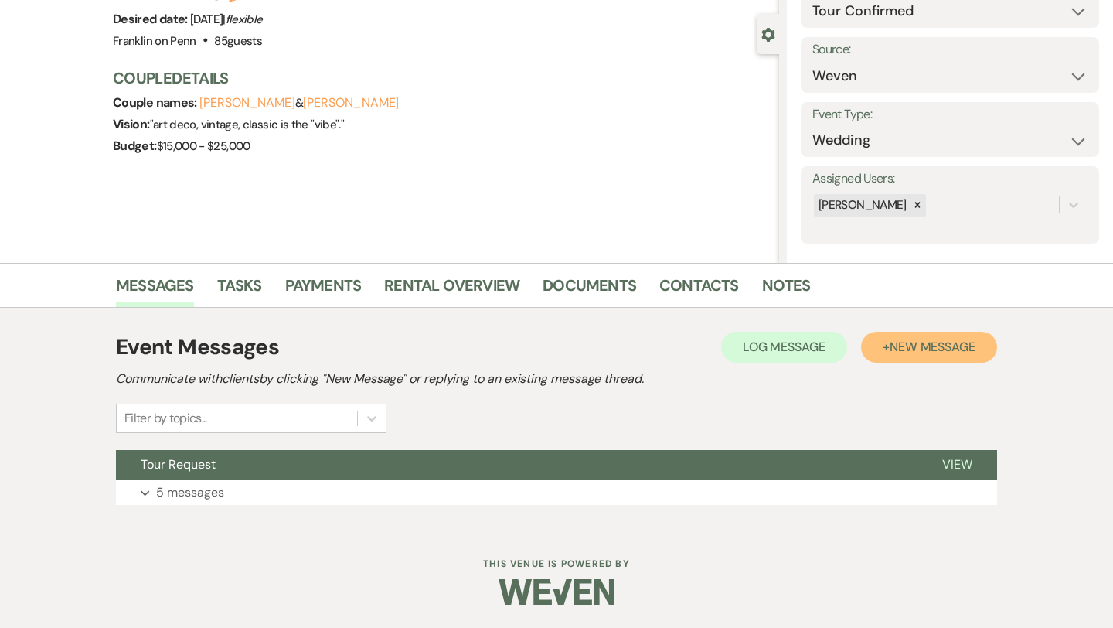
click at [972, 353] on span "New Message" at bounding box center [933, 347] width 86 height 16
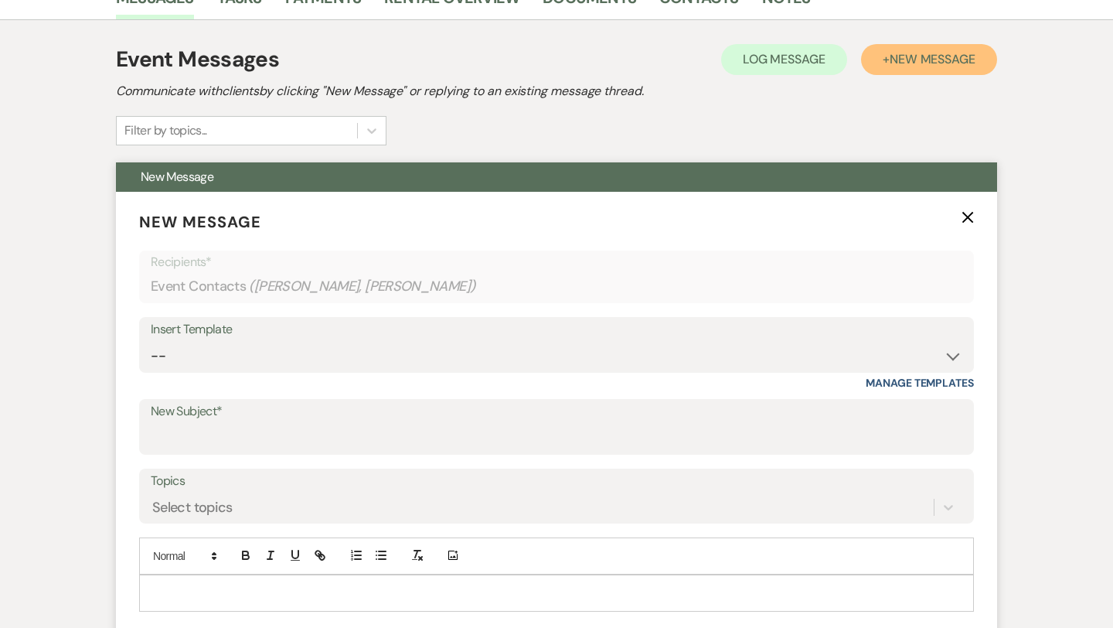
scroll to position [414, 0]
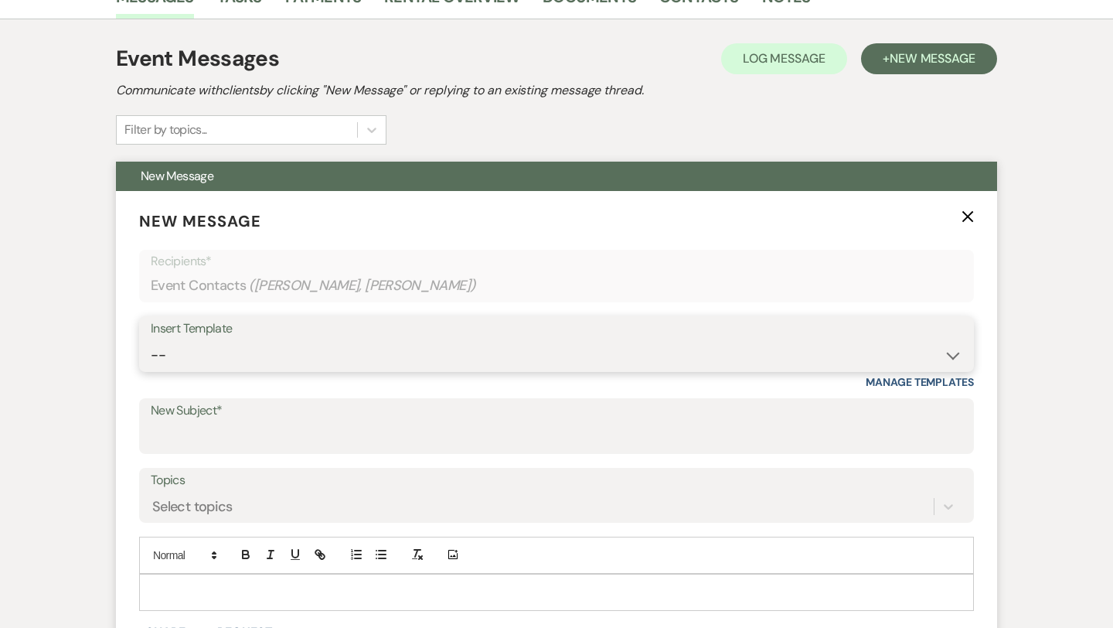
click at [325, 358] on select "-- Weven Planning Portal Introduction (Booked Events) Initial Inquiry Response …" at bounding box center [557, 355] width 812 height 30
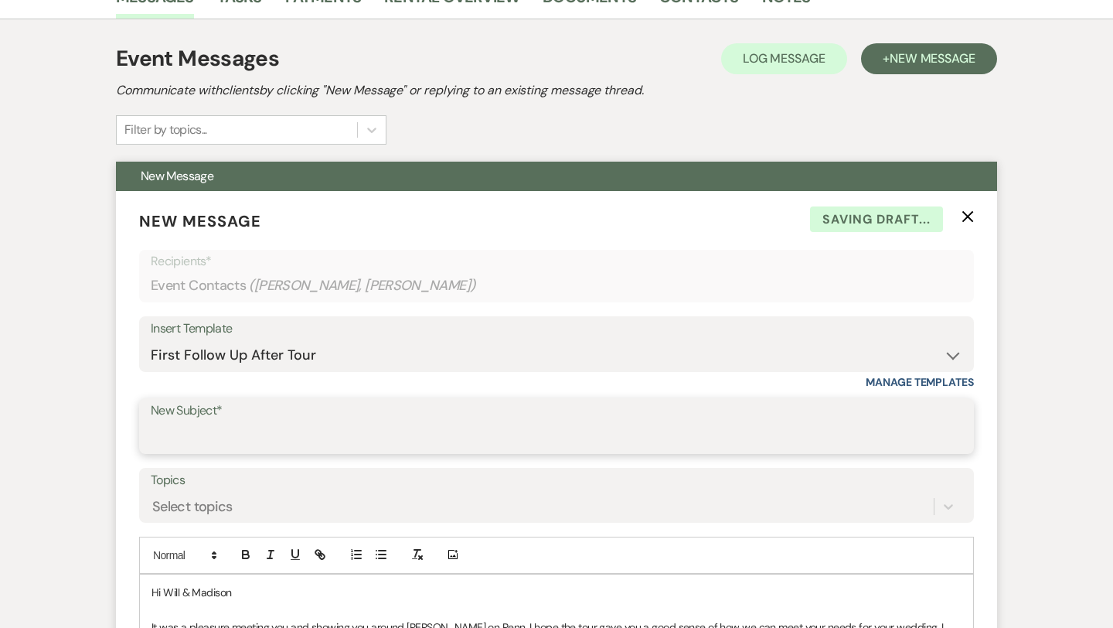
click at [217, 437] on input "New Subject*" at bounding box center [557, 437] width 812 height 30
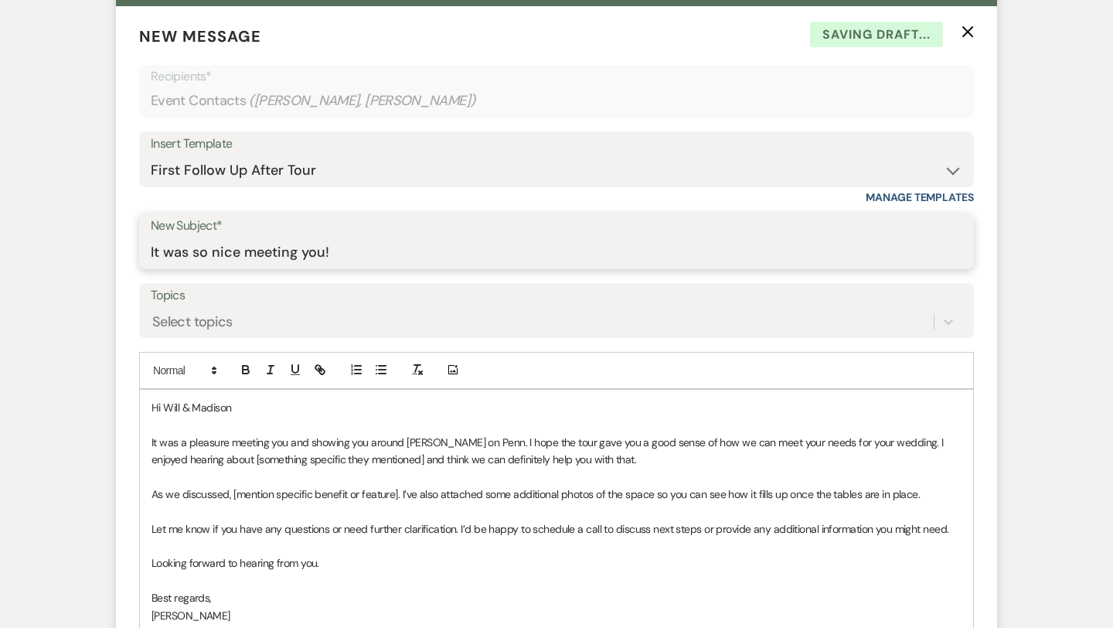
scroll to position [642, 0]
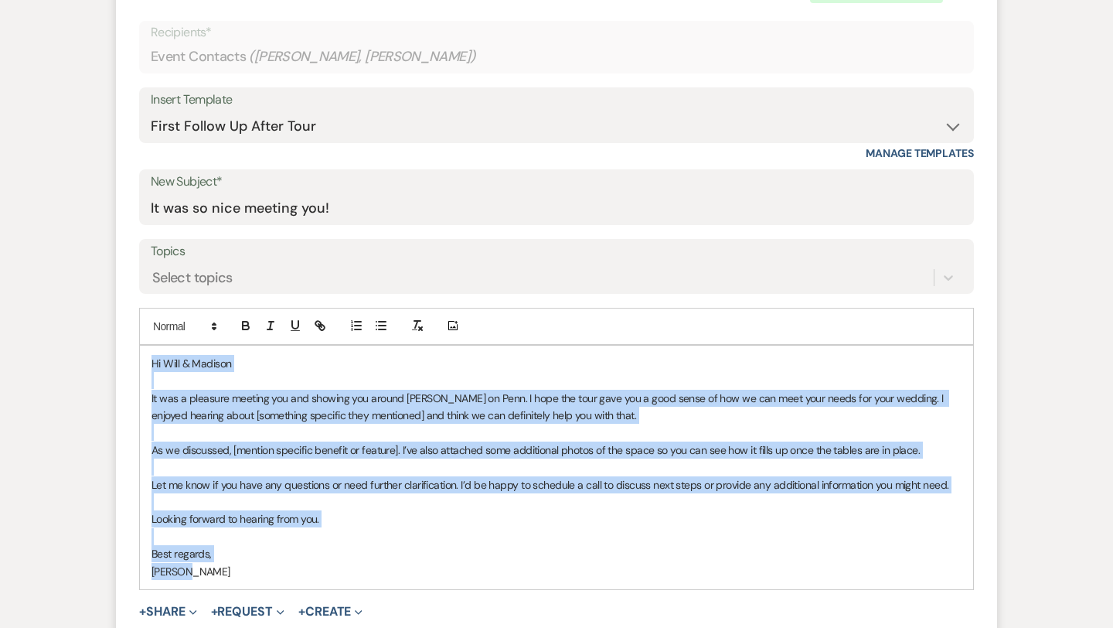
drag, startPoint x: 150, startPoint y: 362, endPoint x: 254, endPoint y: 580, distance: 241.3
click at [254, 580] on div "Hi Will & Madison It was a pleasure meeting you and showing you around Franklin…" at bounding box center [556, 467] width 833 height 243
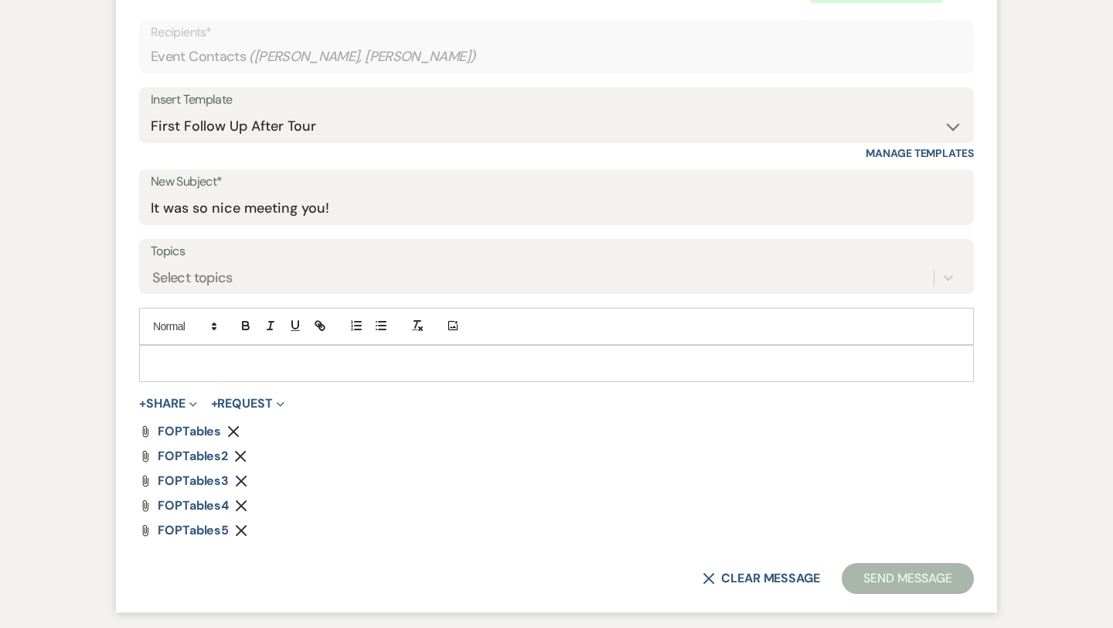
paste div
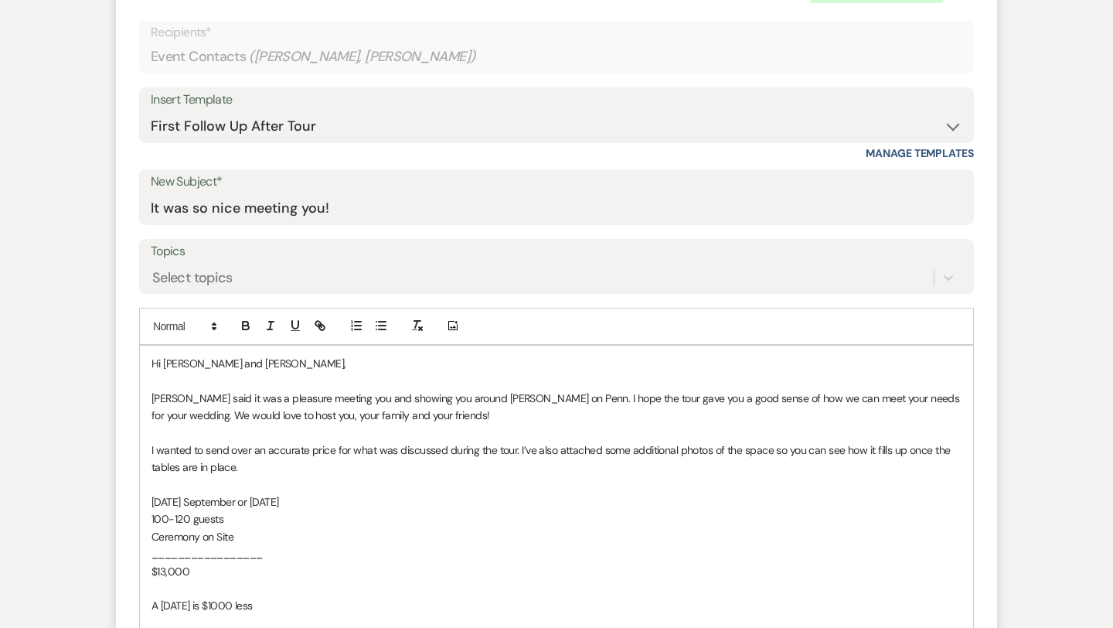
click at [271, 362] on p "Hi Mila and Mohammed," at bounding box center [557, 363] width 810 height 17
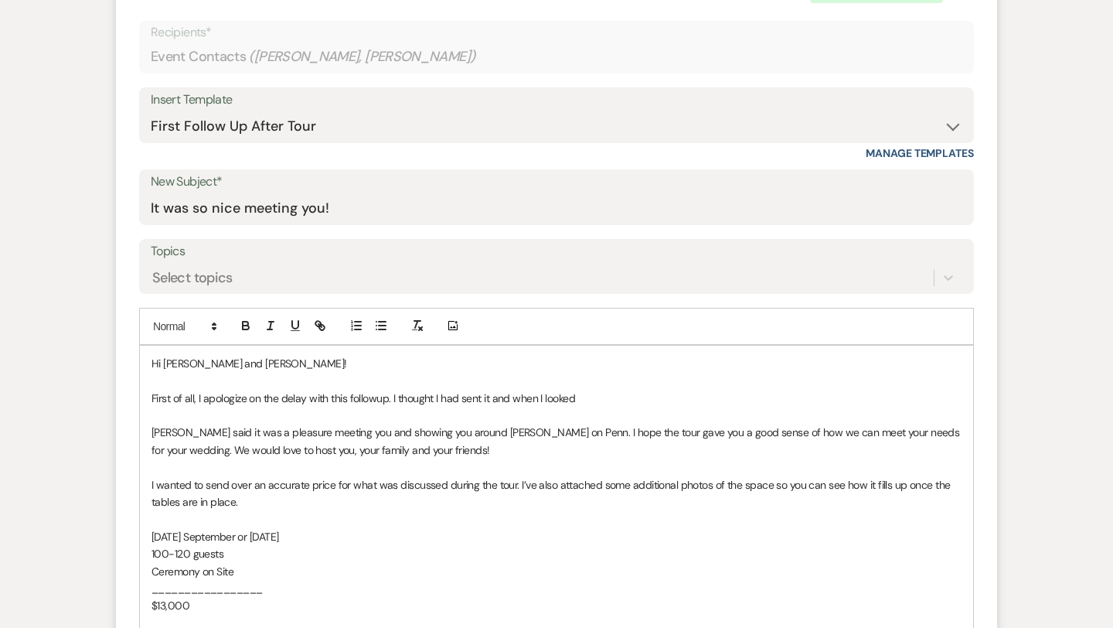
click at [372, 400] on span "First of all, I apologize on the delay with this followup. I thought I had sent…" at bounding box center [364, 398] width 424 height 14
click at [377, 399] on span "First of all, I apologize on the delay with this followup. I thought I had sent…" at bounding box center [364, 398] width 424 height 14
click at [597, 400] on p "First of all, I apologize on the delay with this follow up. I thought I had sen…" at bounding box center [557, 398] width 810 height 17
drag, startPoint x: 199, startPoint y: 430, endPoint x: 151, endPoint y: 429, distance: 48.7
click at [151, 429] on div "Hi Madison and Will! First of all, I apologize on the delay with this follow up…" at bounding box center [556, 623] width 833 height 555
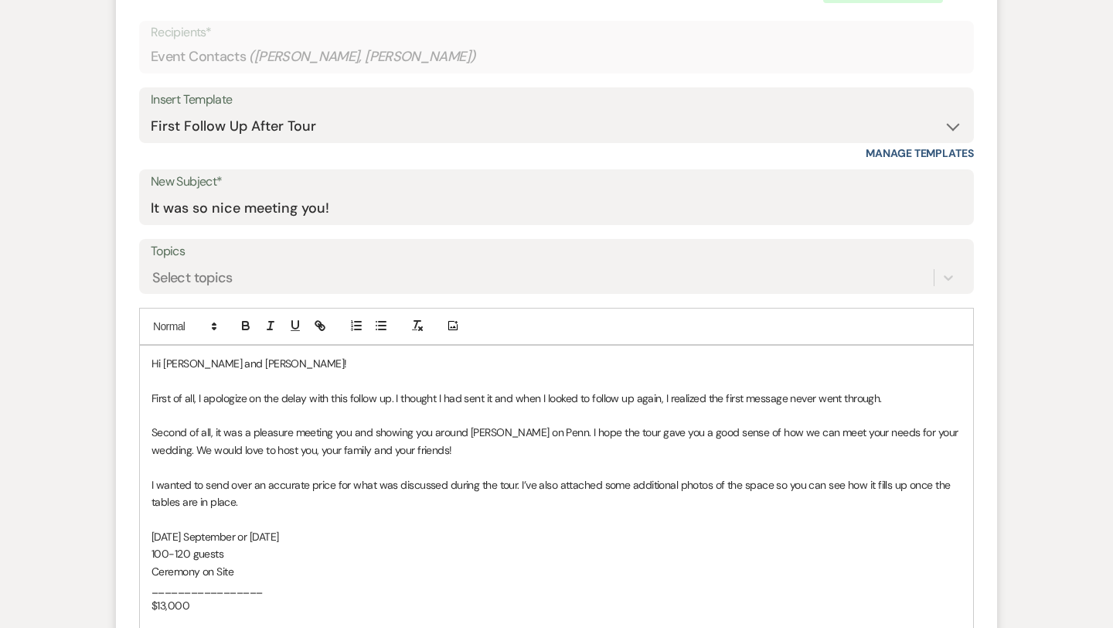
click at [352, 431] on span "Second of all, it was a pleasure meeting you and showing you around Franklin on…" at bounding box center [556, 440] width 809 height 31
click at [551, 429] on span "Second of all, it was a pleasure meeting you and showing you around Franklin on…" at bounding box center [556, 440] width 809 height 31
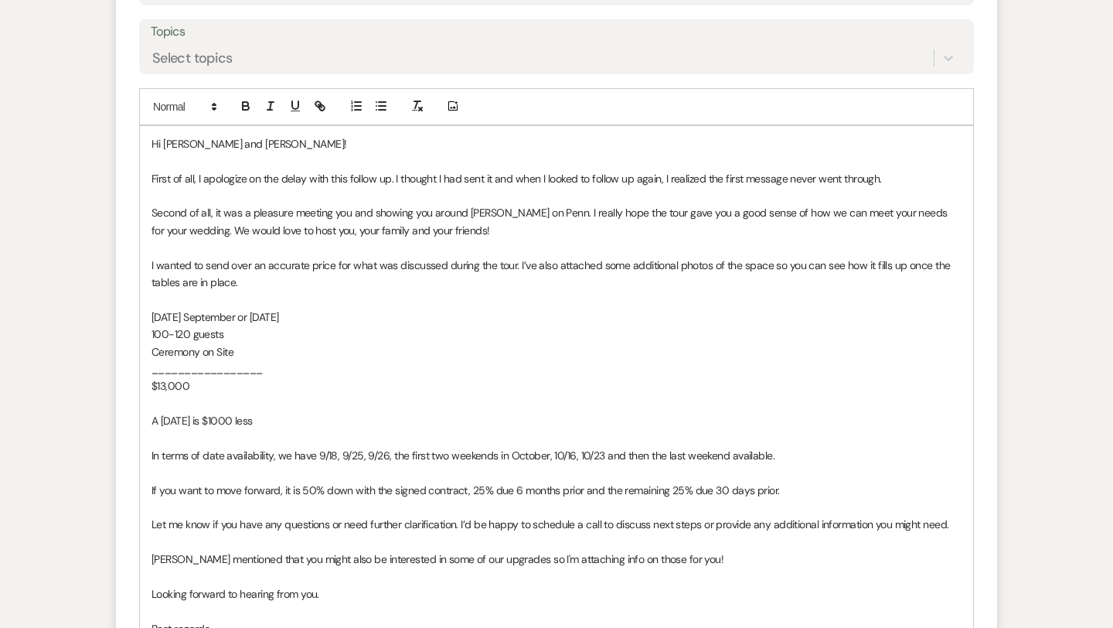
scroll to position [861, 0]
drag, startPoint x: 332, startPoint y: 317, endPoint x: 196, endPoint y: 318, distance: 135.3
click at [196, 318] on p "Saturday September or October 2026" at bounding box center [557, 317] width 810 height 17
click at [257, 335] on p "100-120 guests" at bounding box center [557, 334] width 810 height 17
click at [191, 334] on span "100-120 guests" at bounding box center [188, 335] width 72 height 14
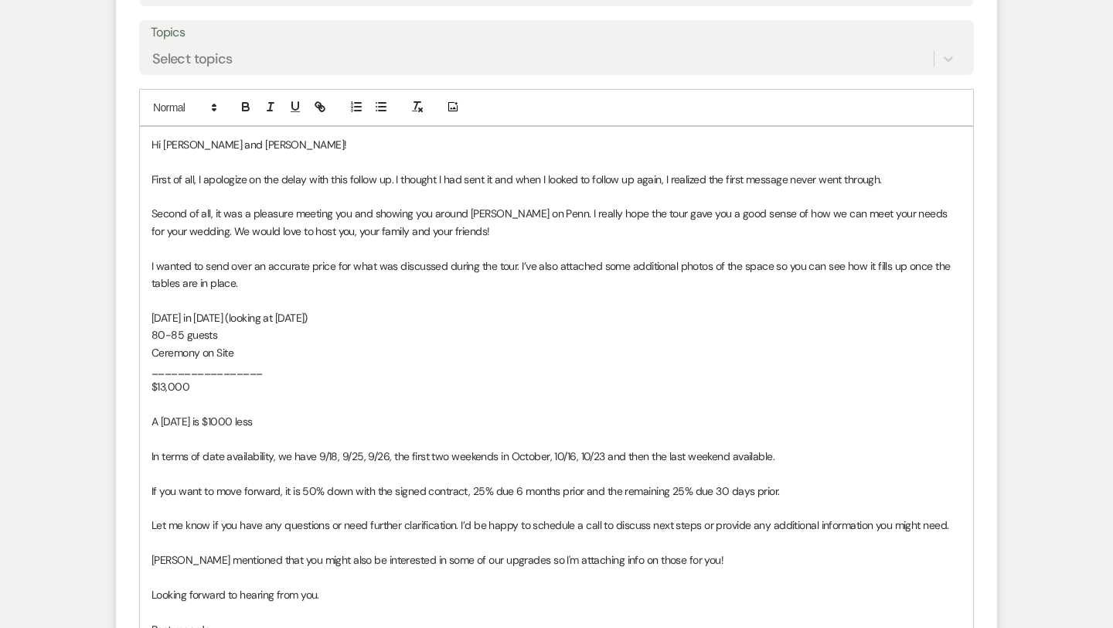
click at [204, 385] on p "$13,000" at bounding box center [557, 386] width 810 height 17
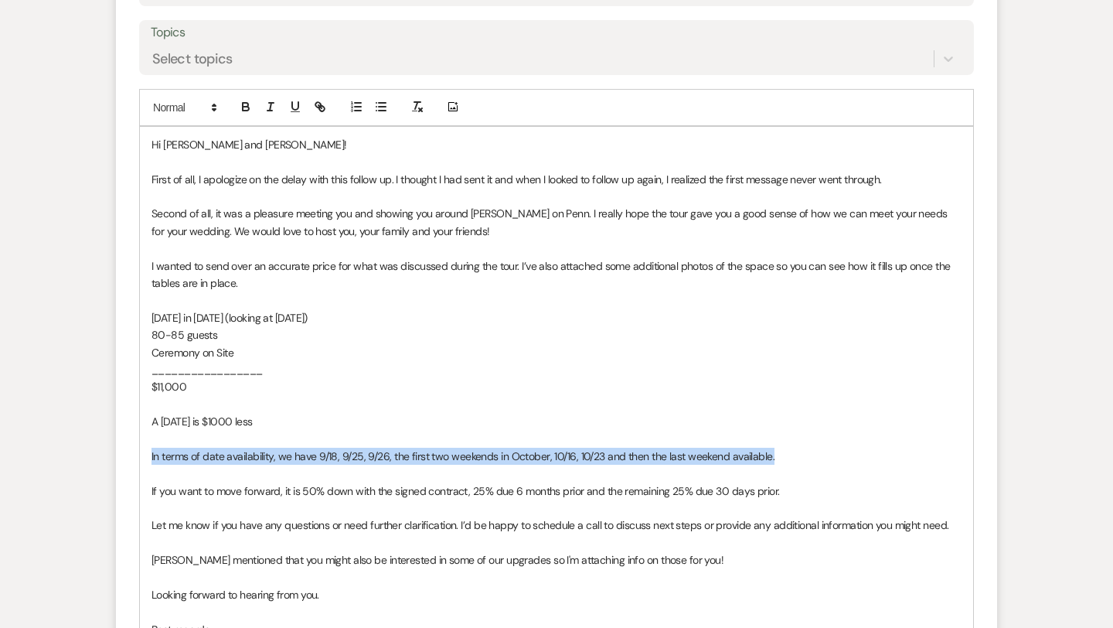
drag, startPoint x: 152, startPoint y: 454, endPoint x: 814, endPoint y: 449, distance: 662.5
click at [814, 449] on p "In terms of date availability, we have 9/18, 9/25, 9/26, the first two weekends…" at bounding box center [557, 456] width 810 height 17
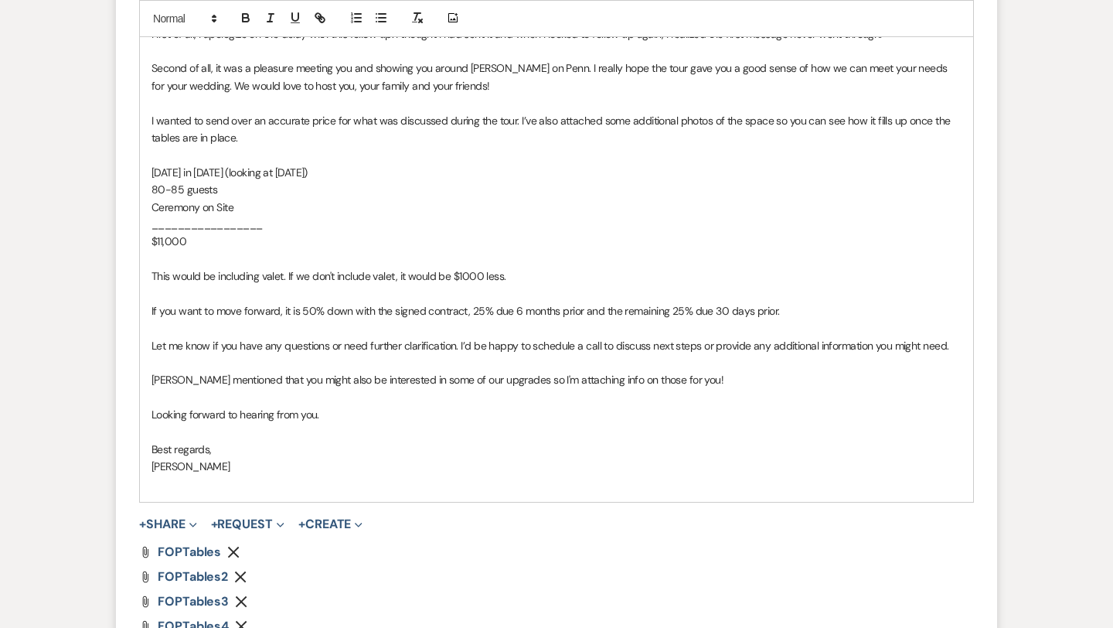
scroll to position [1007, 0]
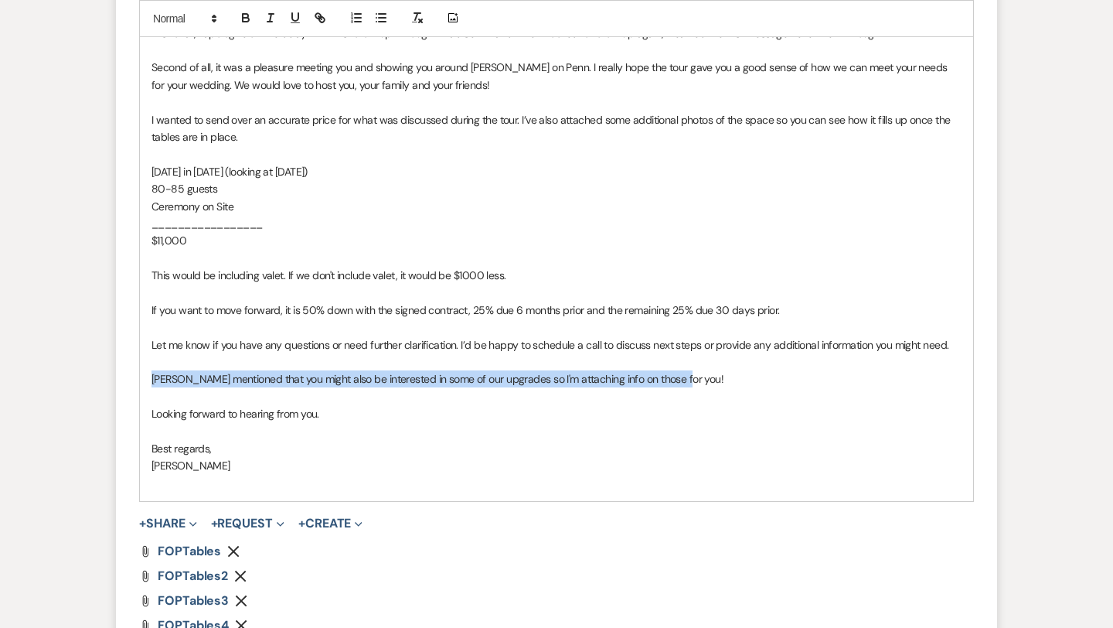
drag, startPoint x: 678, startPoint y: 378, endPoint x: 145, endPoint y: 378, distance: 532.6
click at [145, 378] on div "Hi Madison and Will! First of all, I apologize on the delay with this follow up…" at bounding box center [556, 241] width 833 height 520
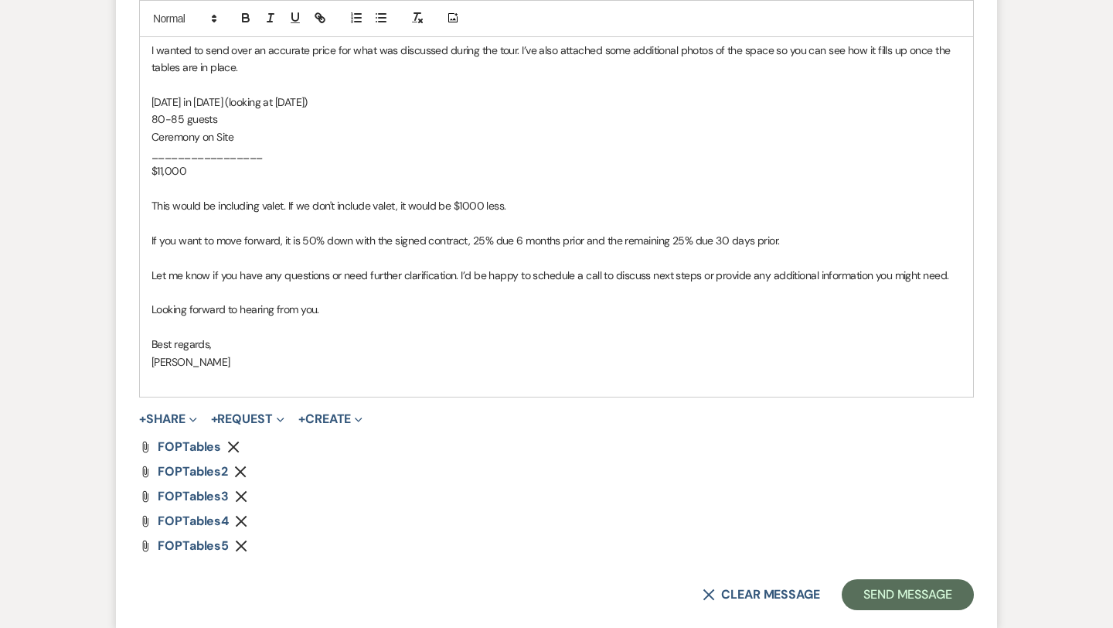
scroll to position [1079, 0]
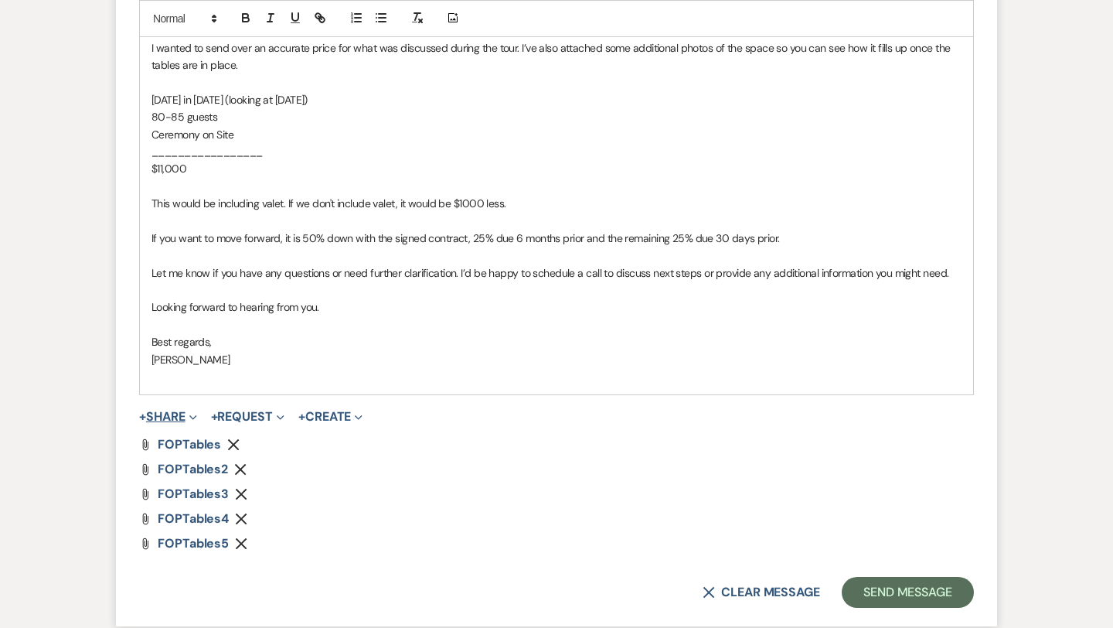
click at [179, 420] on button "+ Share Expand" at bounding box center [168, 416] width 58 height 12
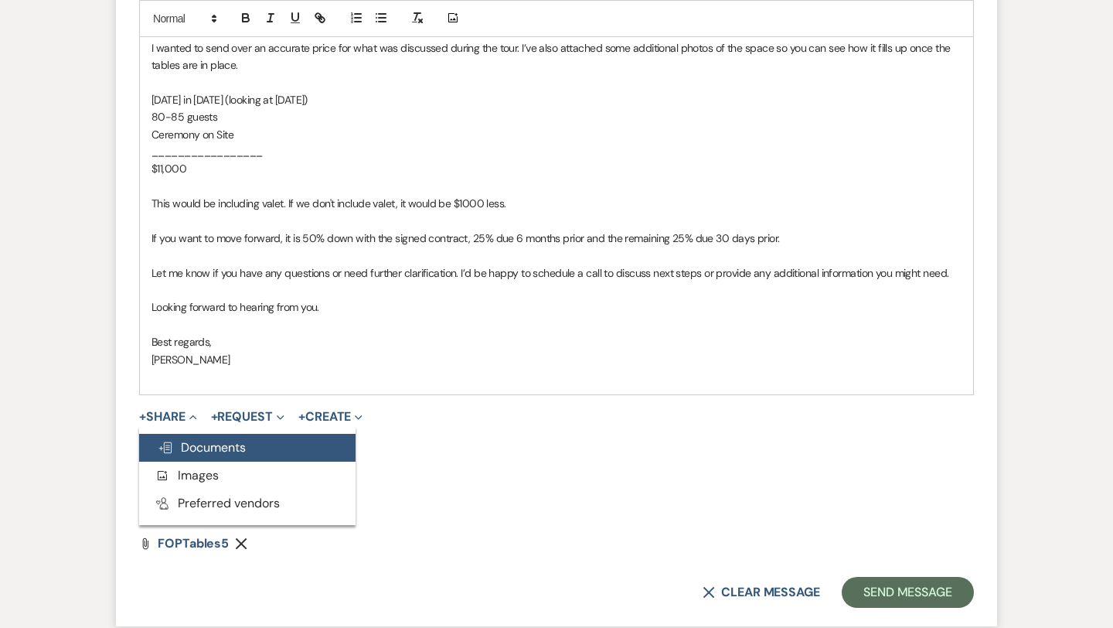
click at [192, 447] on span "Doc Upload Documents" at bounding box center [202, 447] width 88 height 16
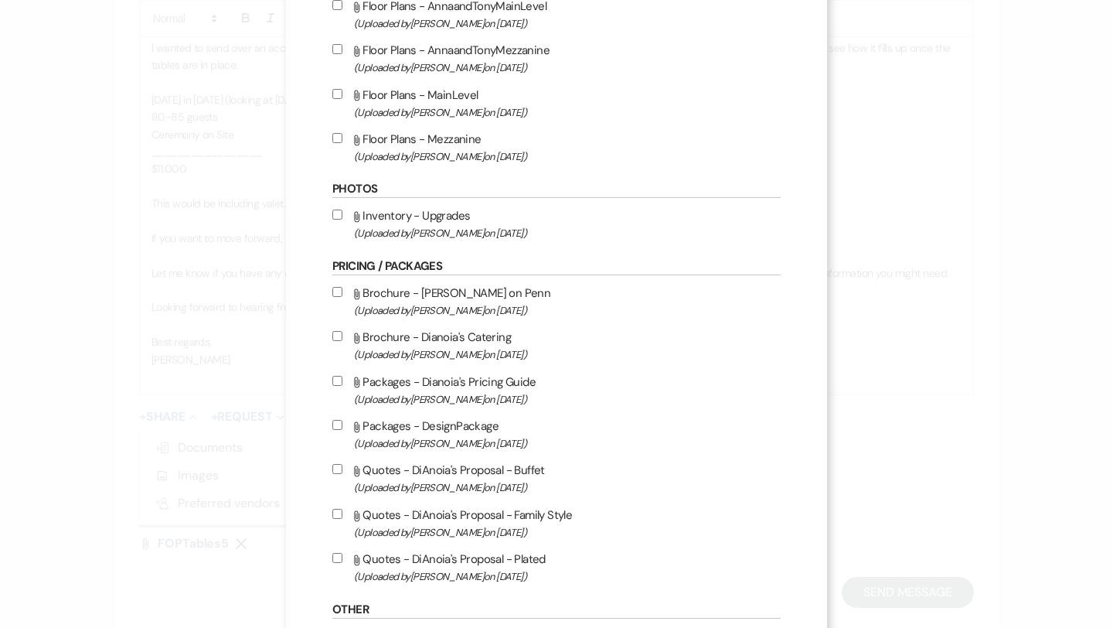
scroll to position [798, 0]
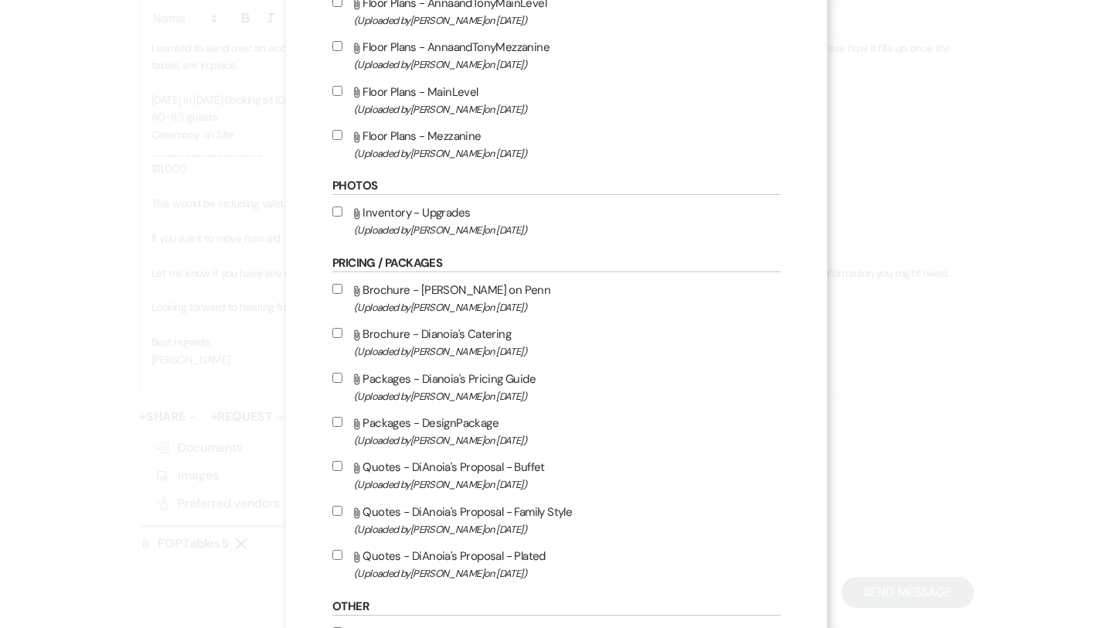
click at [335, 216] on input "Attach File Inventory - Upgrades (Uploaded by Melissa Crawford on Dec 18th, 202…" at bounding box center [337, 211] width 10 height 10
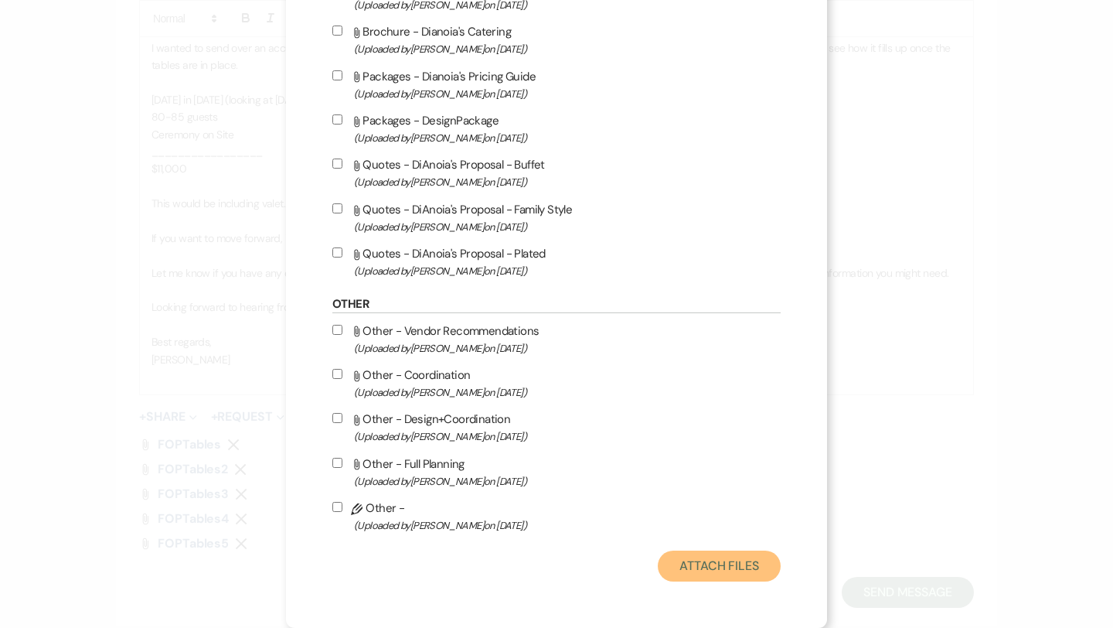
click at [708, 564] on button "Attach Files" at bounding box center [719, 565] width 123 height 31
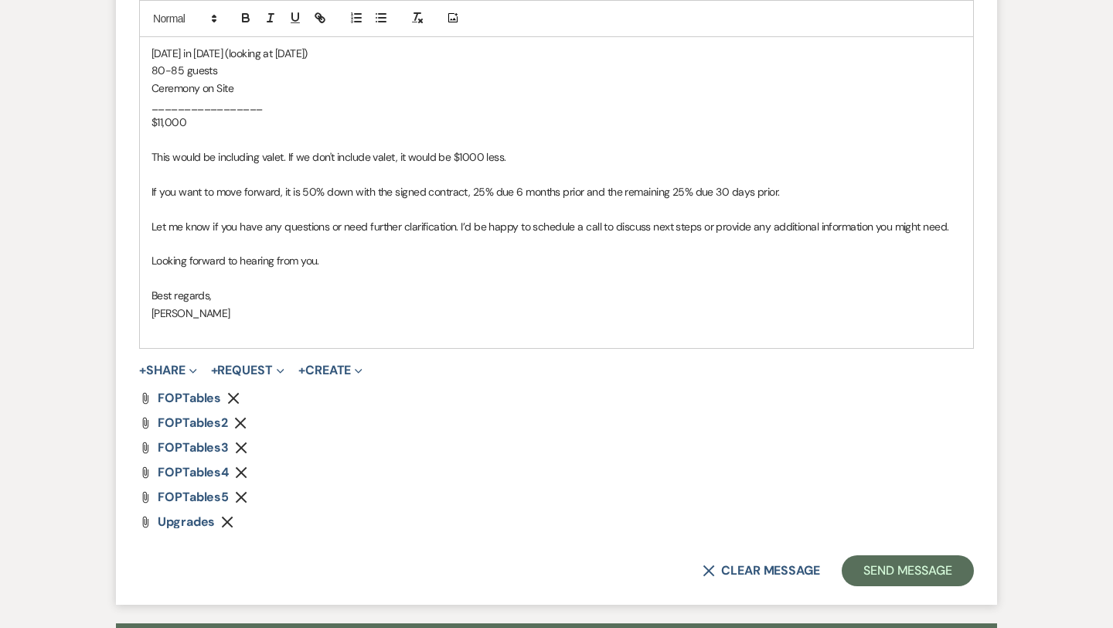
scroll to position [1127, 0]
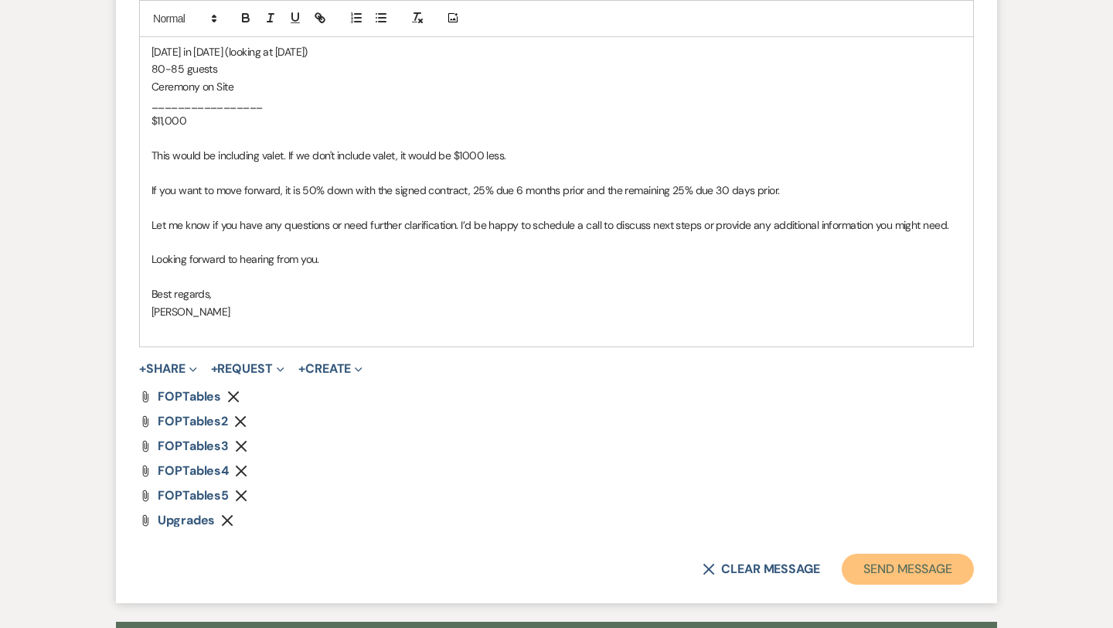
click at [928, 574] on button "Send Message" at bounding box center [908, 568] width 132 height 31
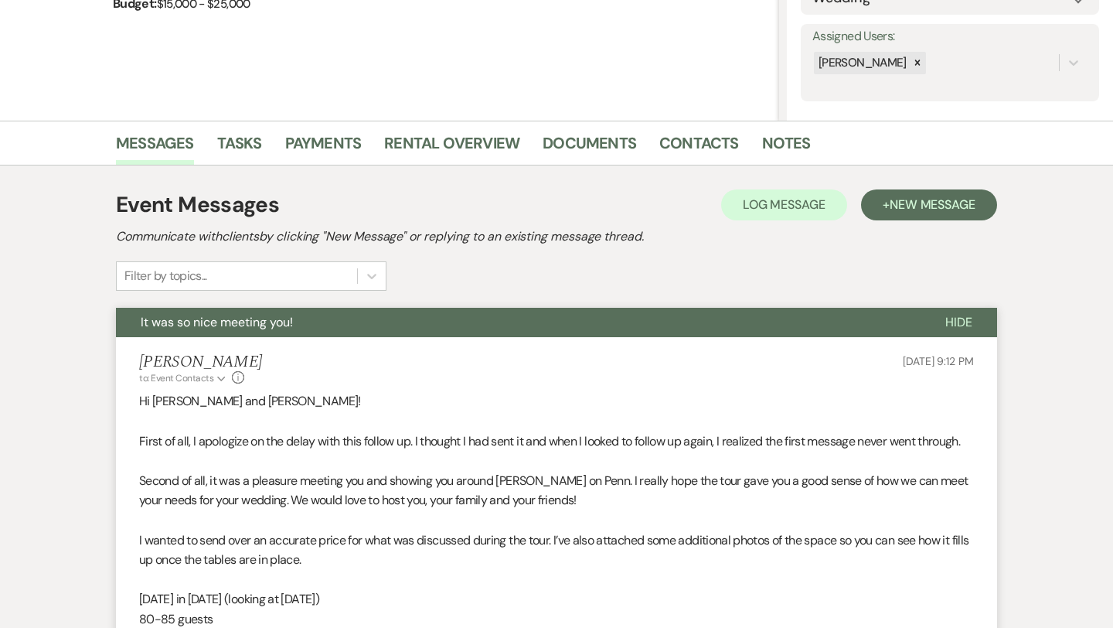
scroll to position [0, 0]
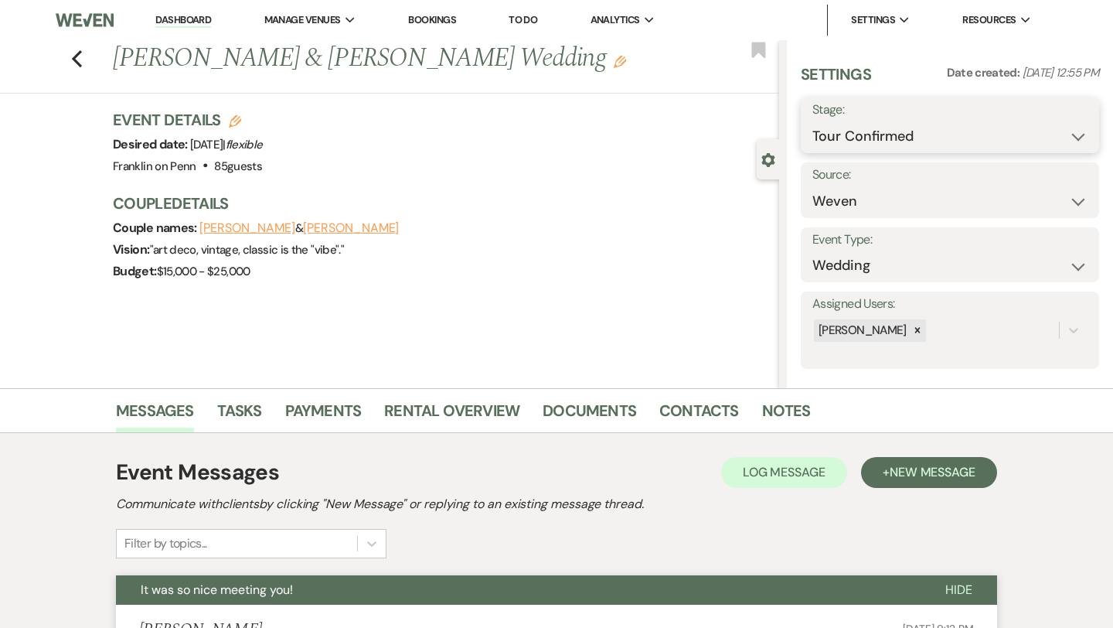
click at [893, 143] on select "Inquiry Follow Up Tour Requested Tour Confirmed Toured Proposal Sent Booked Lost" at bounding box center [949, 136] width 275 height 30
click at [1070, 125] on button "Save" at bounding box center [1068, 125] width 61 height 31
click at [74, 53] on icon "Previous" at bounding box center [77, 58] width 12 height 19
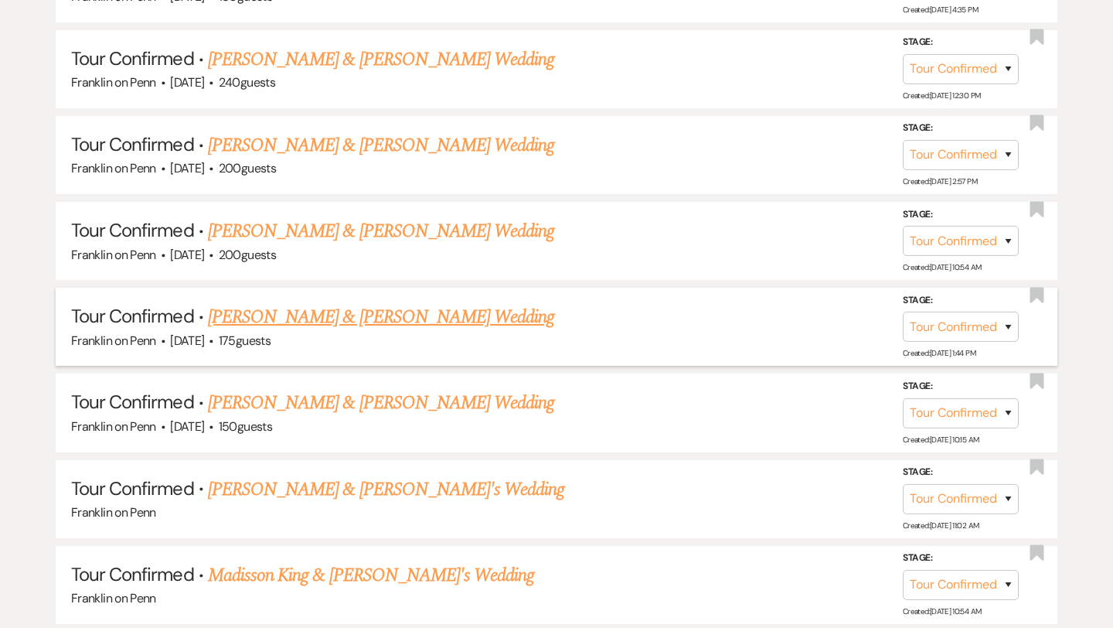
scroll to position [934, 0]
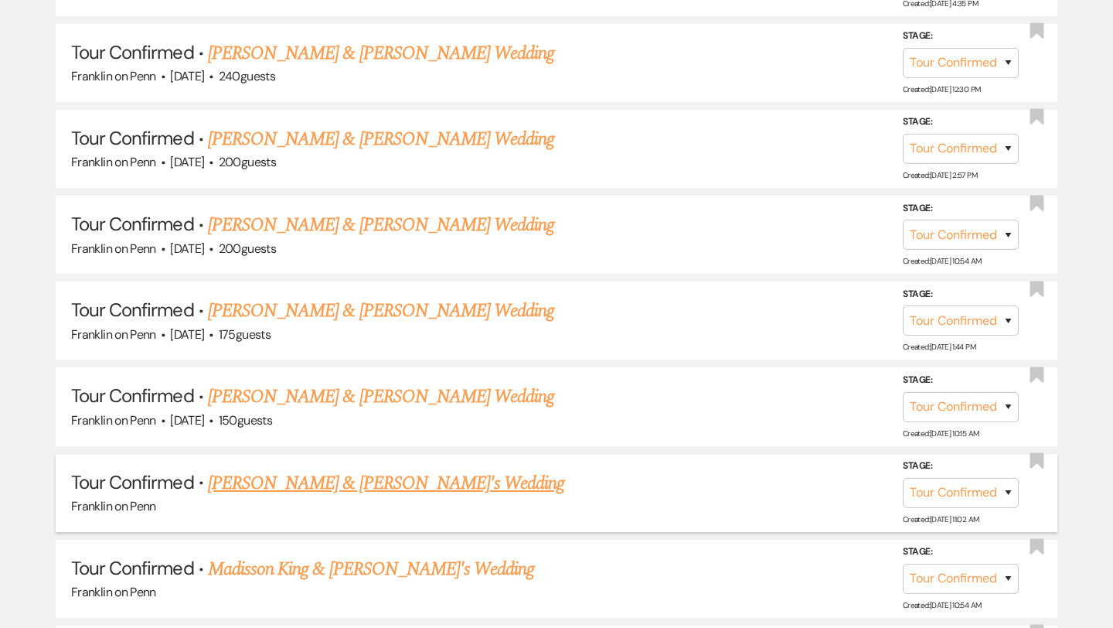
click at [363, 475] on link "Jennah Roman & Fiance's Wedding" at bounding box center [386, 483] width 357 height 28
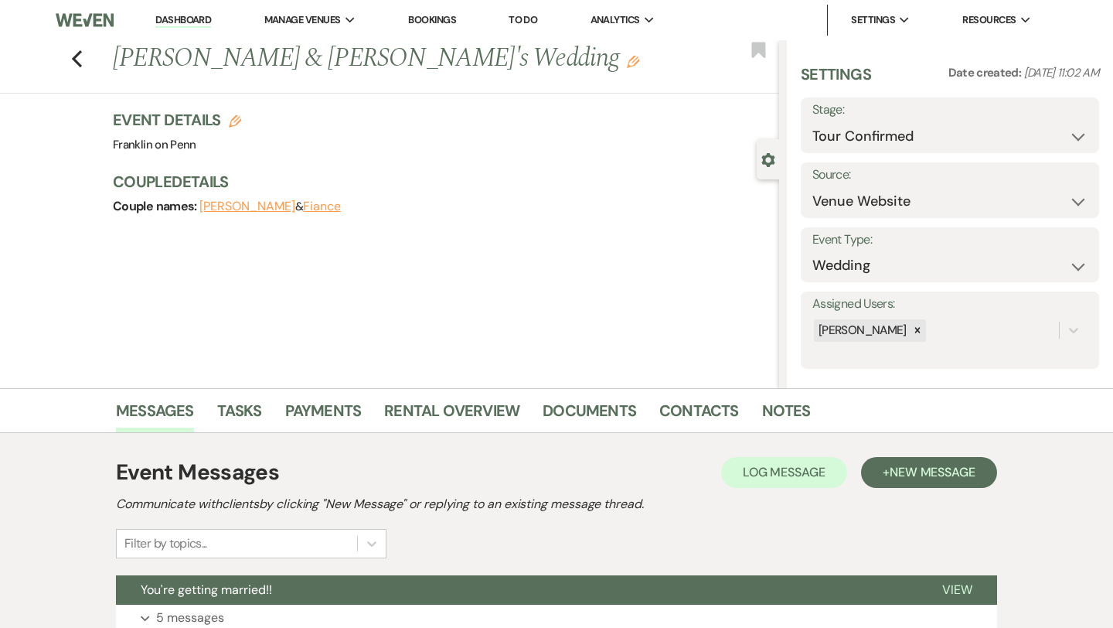
click at [627, 63] on use "button" at bounding box center [633, 62] width 12 height 12
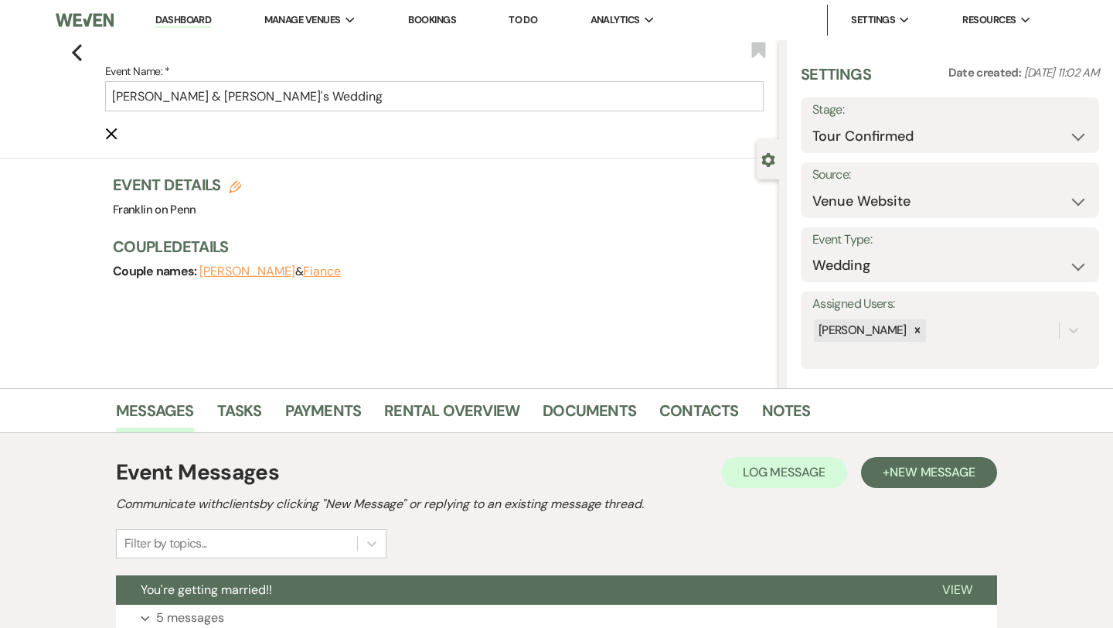
click at [327, 268] on button "Fiance" at bounding box center [322, 271] width 38 height 12
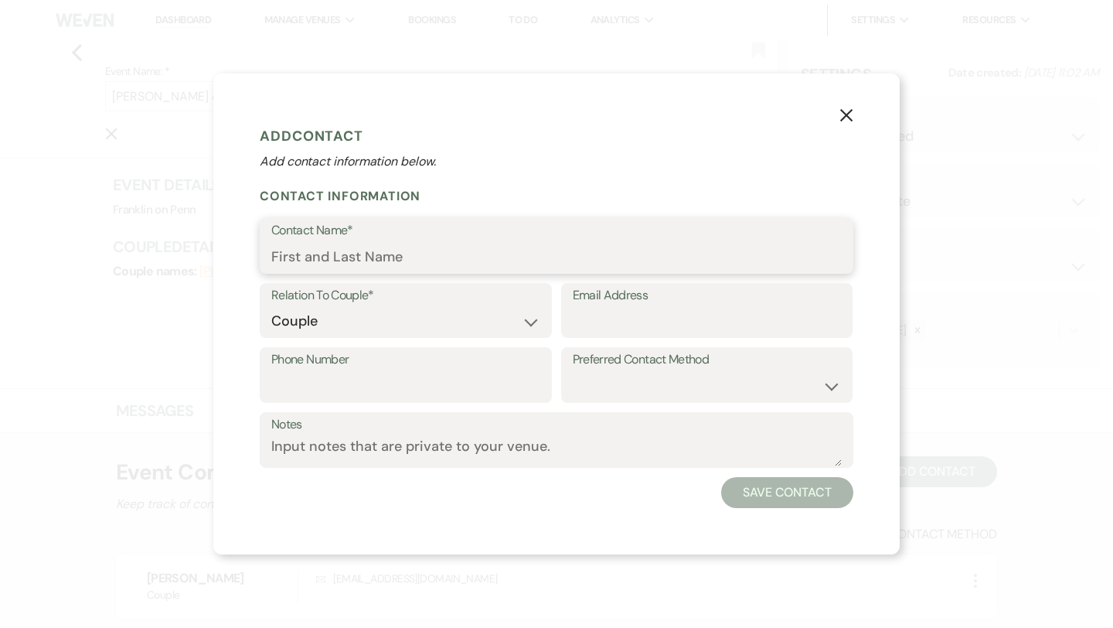
click at [420, 255] on input "Contact Name*" at bounding box center [556, 257] width 570 height 30
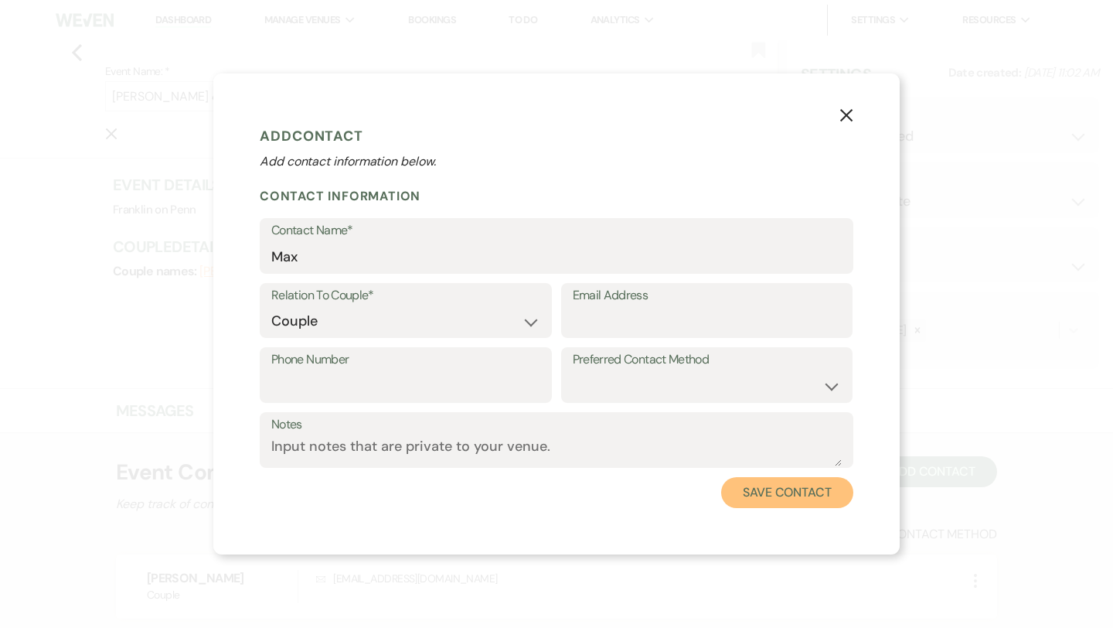
click at [789, 502] on button "Save Contact" at bounding box center [787, 492] width 132 height 31
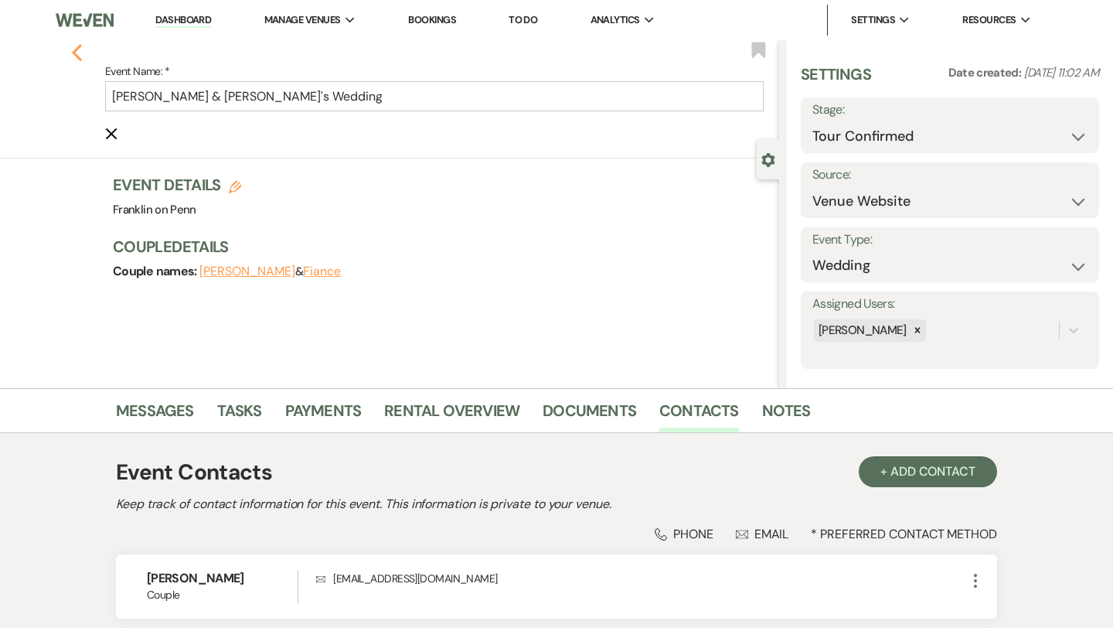
click at [77, 54] on icon "Previous" at bounding box center [77, 52] width 12 height 19
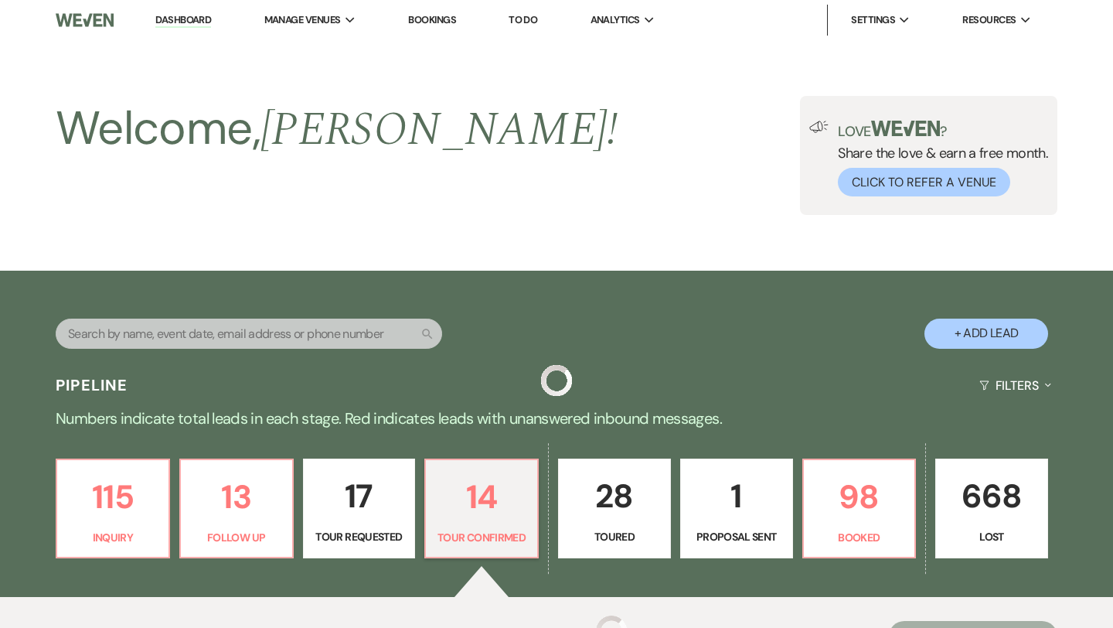
scroll to position [934, 0]
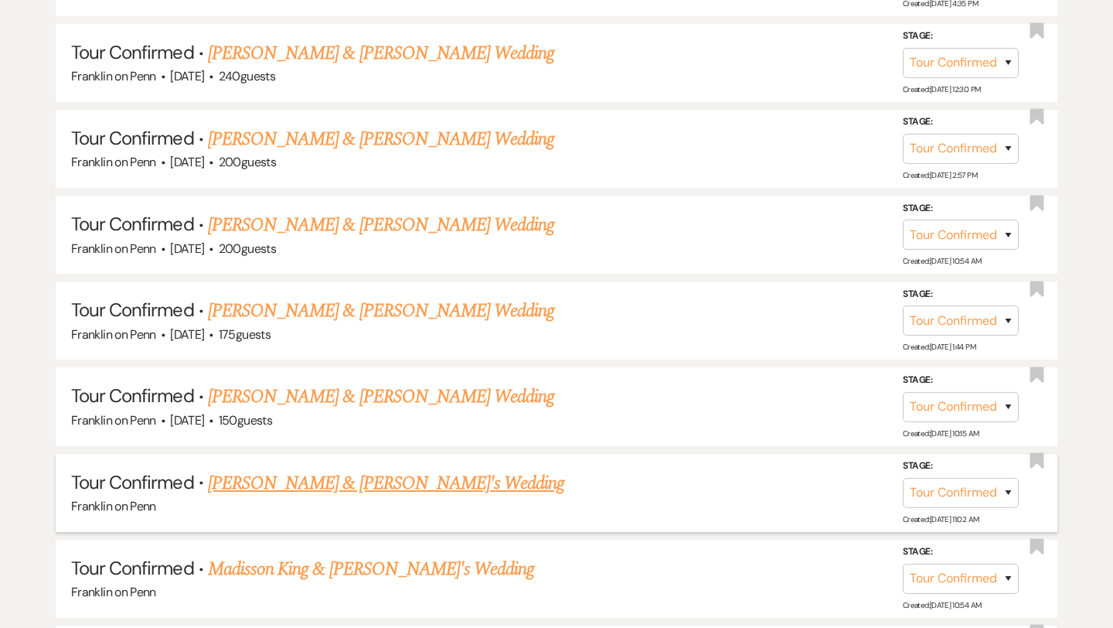
click at [353, 476] on link "Jennah Roman & Max's Wedding" at bounding box center [386, 483] width 357 height 28
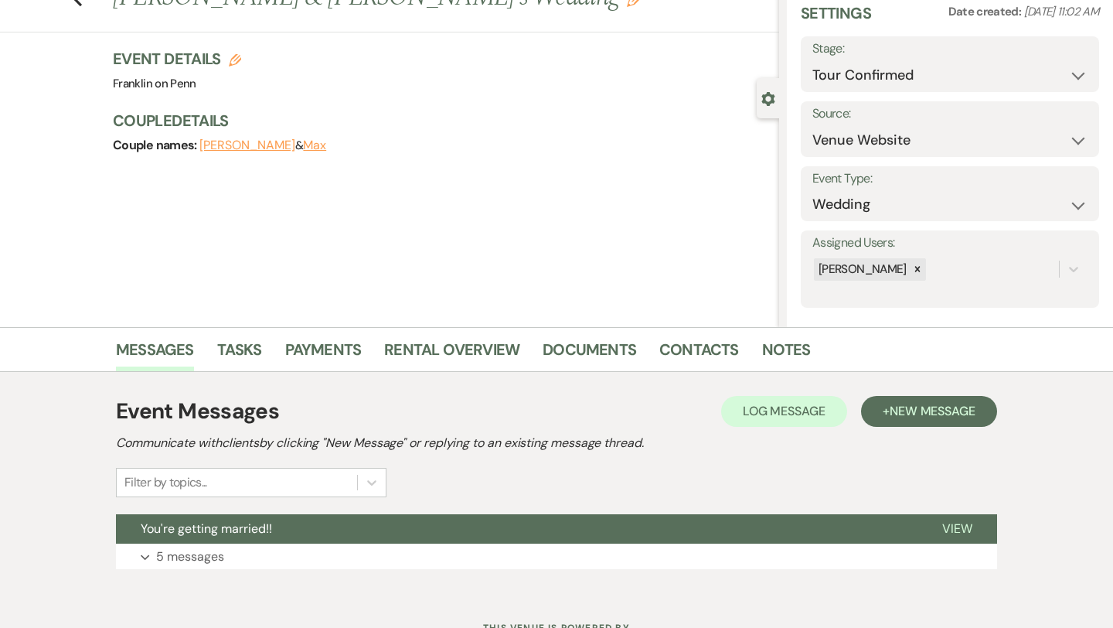
scroll to position [62, 0]
click at [904, 408] on span "New Message" at bounding box center [933, 410] width 86 height 16
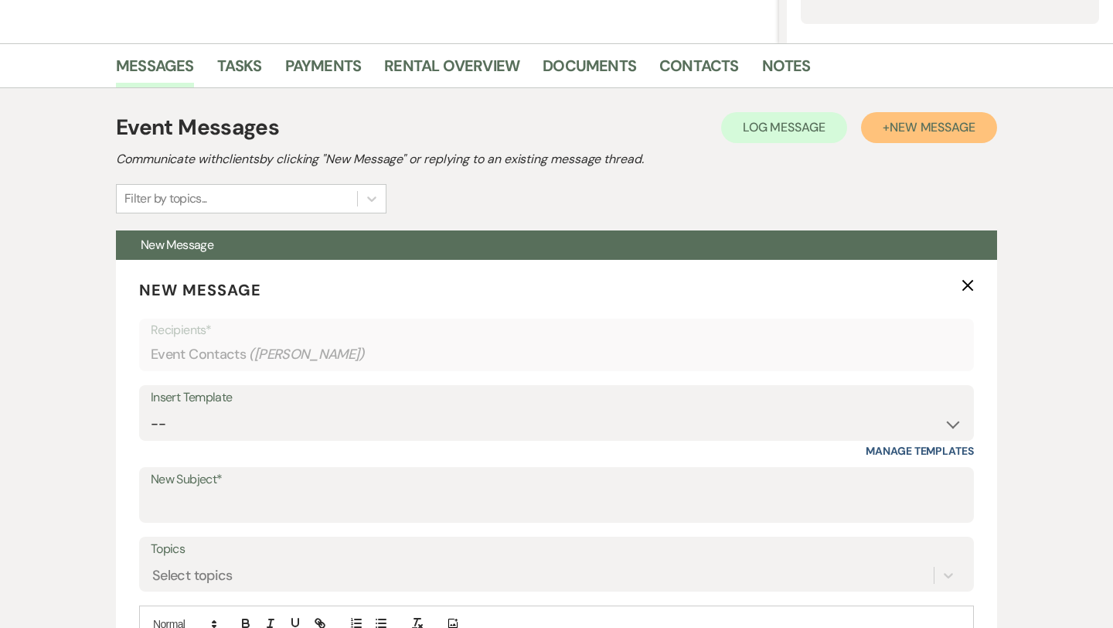
scroll to position [346, 0]
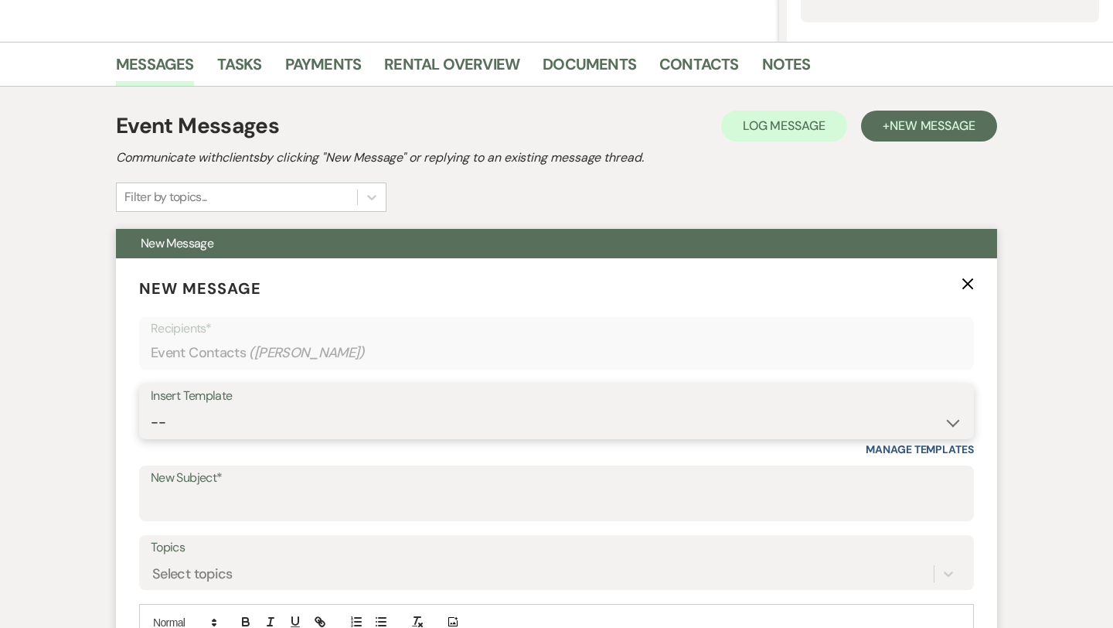
click at [290, 417] on select "-- Weven Planning Portal Introduction (Booked Events) Initial Inquiry Response …" at bounding box center [557, 422] width 812 height 30
click at [218, 503] on input "New Subject*" at bounding box center [557, 504] width 812 height 30
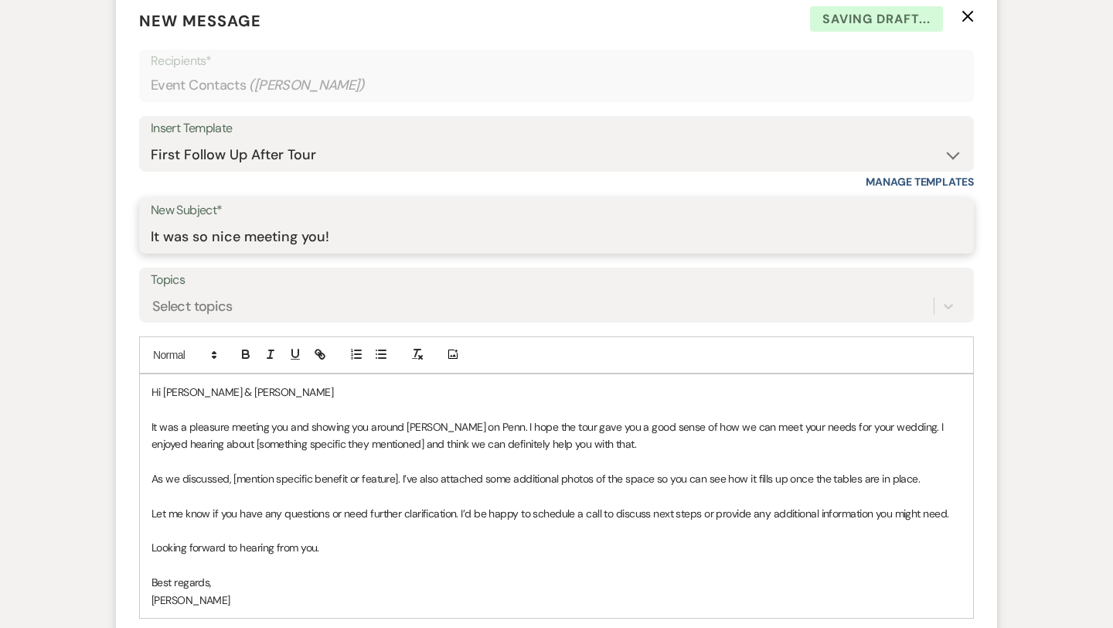
scroll to position [618, 0]
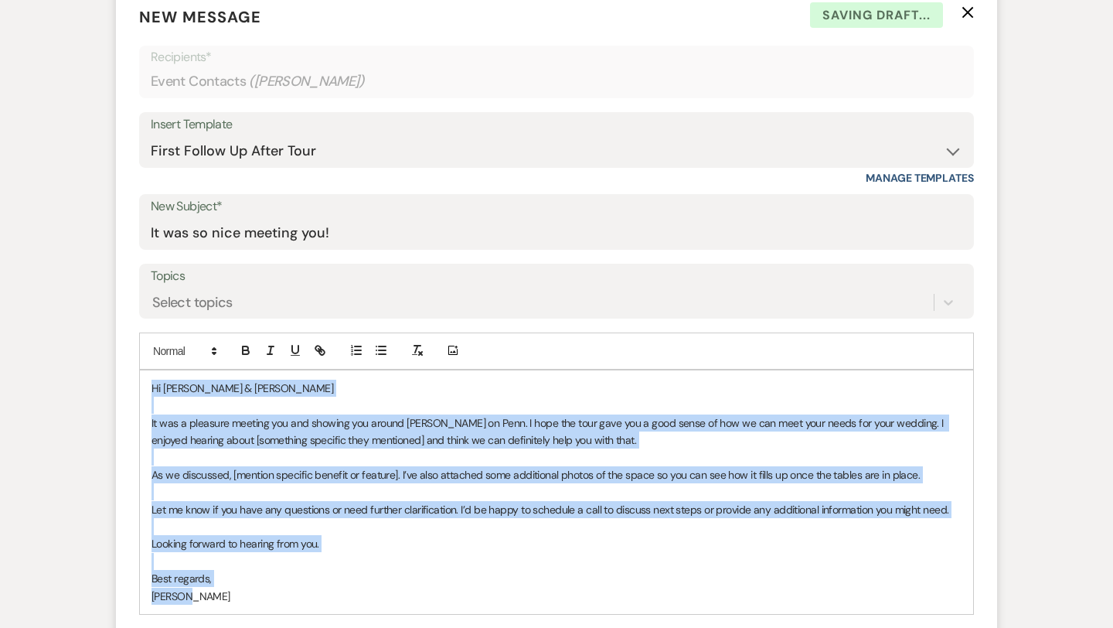
drag, startPoint x: 152, startPoint y: 386, endPoint x: 238, endPoint y: 608, distance: 238.6
click at [238, 608] on div "Hi Jennah & Max It was a pleasure meeting you and showing you around Franklin o…" at bounding box center [556, 491] width 833 height 243
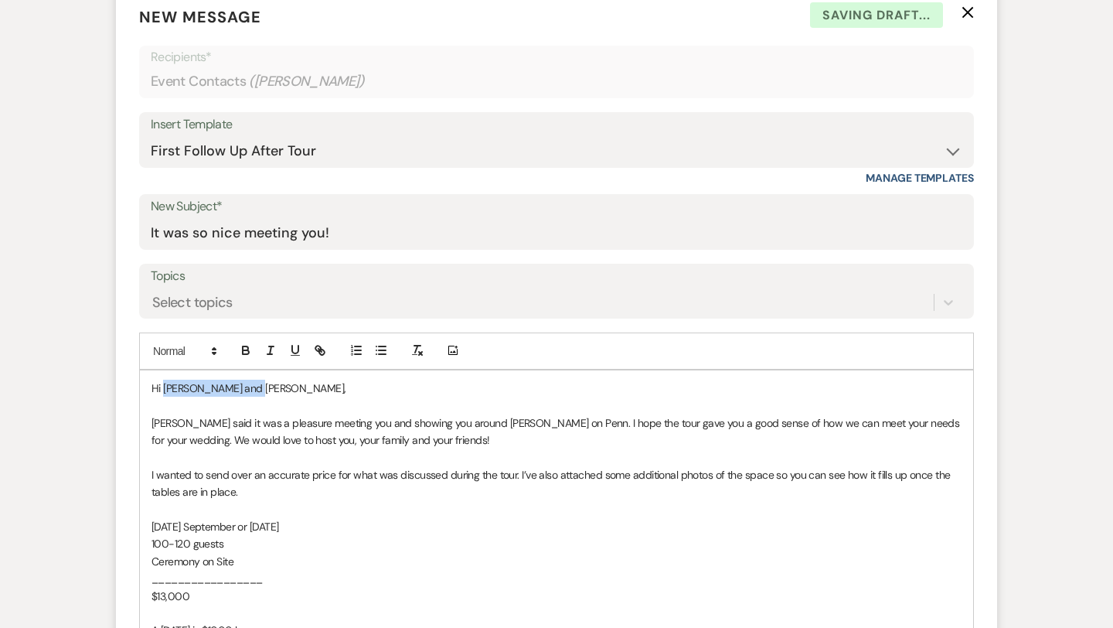
drag, startPoint x: 270, startPoint y: 386, endPoint x: 165, endPoint y: 385, distance: 104.4
click at [165, 385] on p "Hi Mila and Mohammed," at bounding box center [557, 388] width 810 height 17
drag, startPoint x: 206, startPoint y: 421, endPoint x: 138, endPoint y: 421, distance: 68.0
click at [138, 421] on form "New Message X Saving draft... Recipients* Event Contacts ( Jennah Roman ) Inser…" at bounding box center [556, 555] width 881 height 1136
click at [289, 421] on span "It was a pleasure meeting you and showing you around Franklin on Penn. I hope t…" at bounding box center [556, 431] width 809 height 31
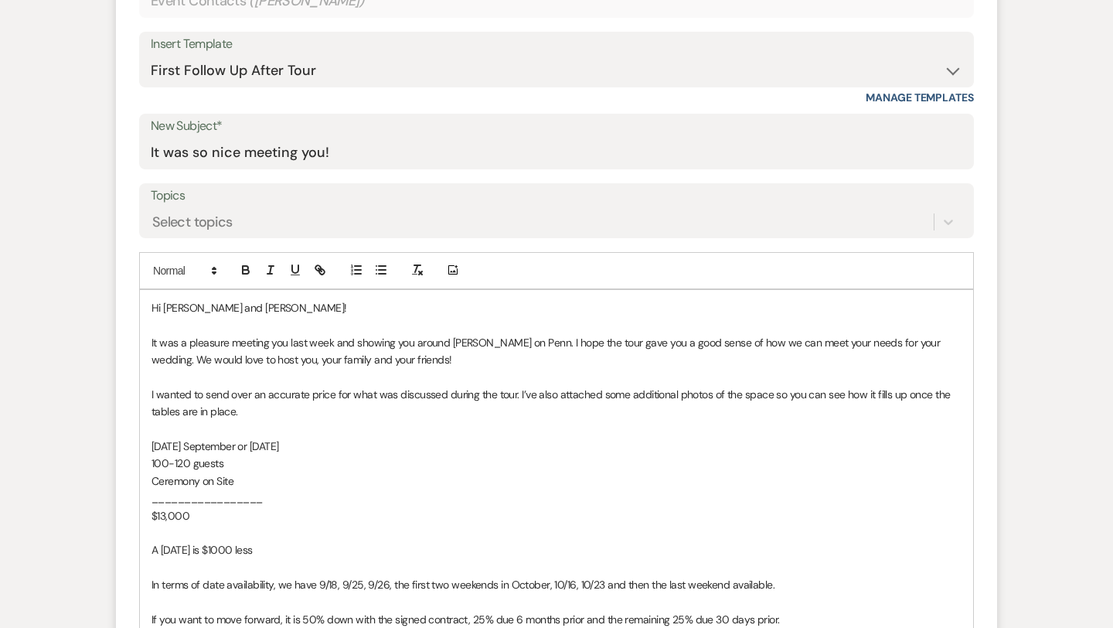
scroll to position [727, 0]
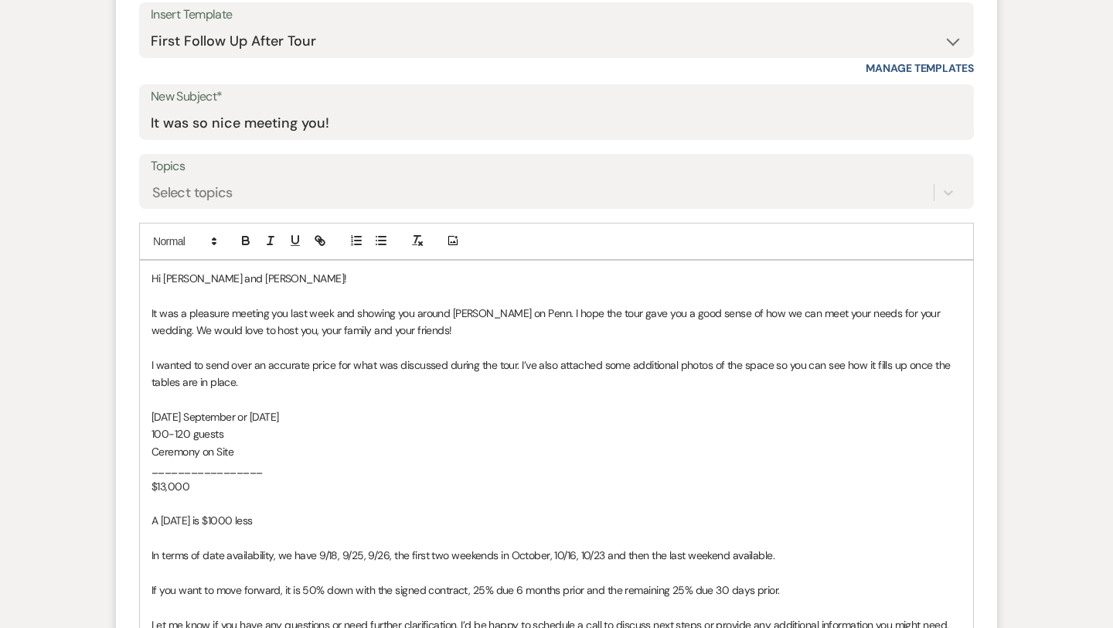
drag, startPoint x: 334, startPoint y: 414, endPoint x: 199, endPoint y: 416, distance: 135.3
click at [199, 416] on p "Saturday September or October 2026" at bounding box center [557, 416] width 810 height 17
click at [187, 431] on span "100-120 guests" at bounding box center [188, 434] width 72 height 14
click at [191, 485] on p "$13,000" at bounding box center [557, 486] width 810 height 17
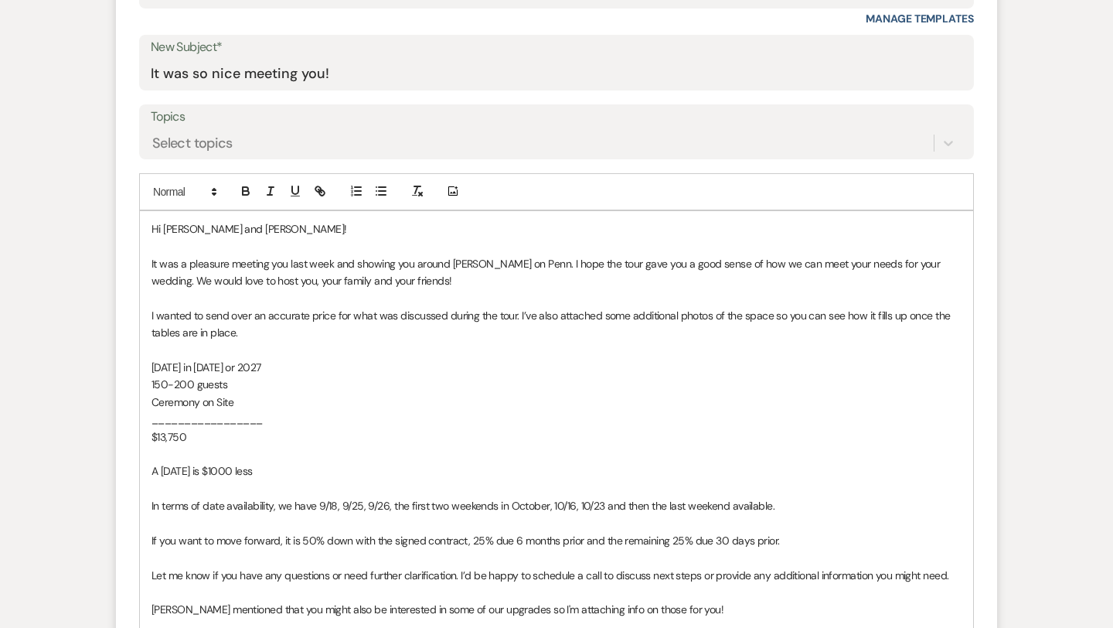
scroll to position [786, 0]
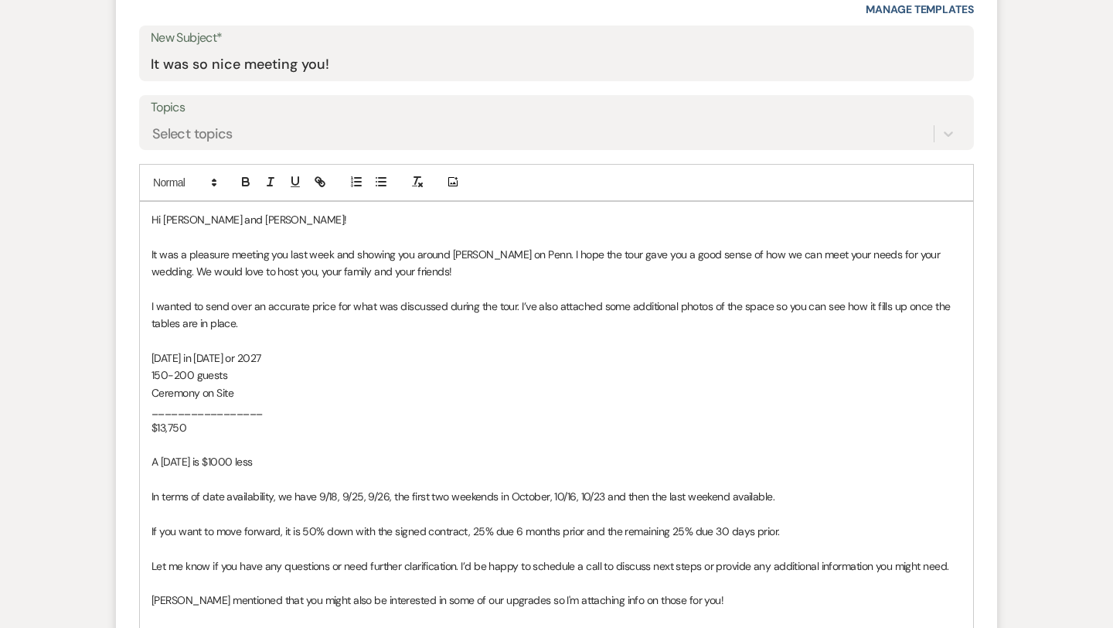
click at [281, 458] on p "A Friday is $1000 less" at bounding box center [557, 461] width 810 height 17
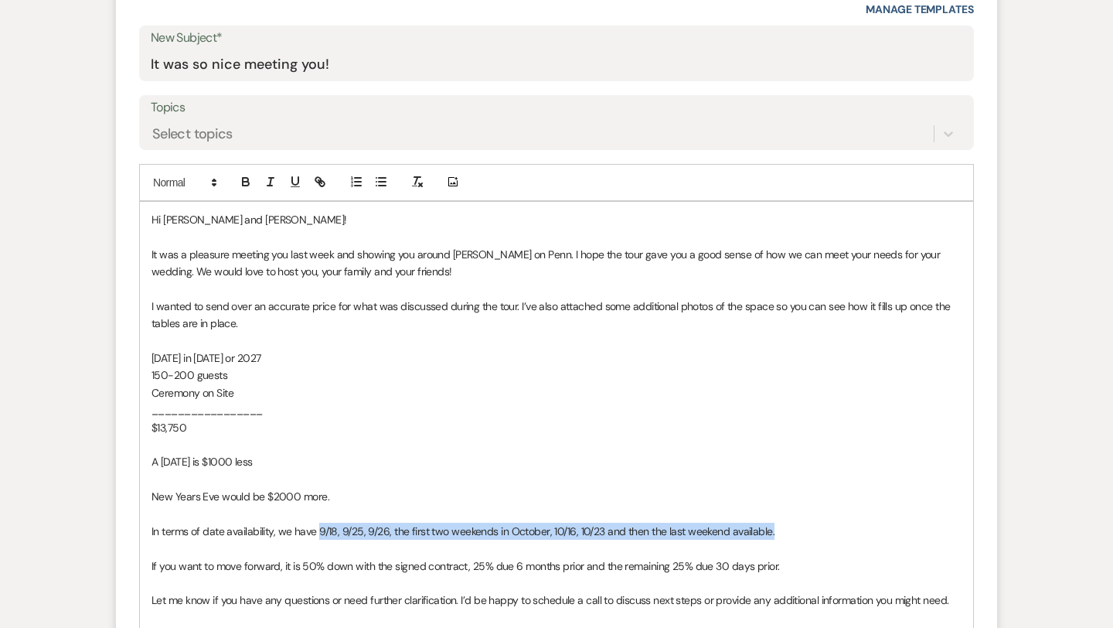
drag, startPoint x: 318, startPoint y: 526, endPoint x: 774, endPoint y: 537, distance: 455.4
click at [774, 537] on p "In terms of date availability, we have 9/18, 9/25, 9/26, the first two weekends…" at bounding box center [557, 531] width 810 height 17
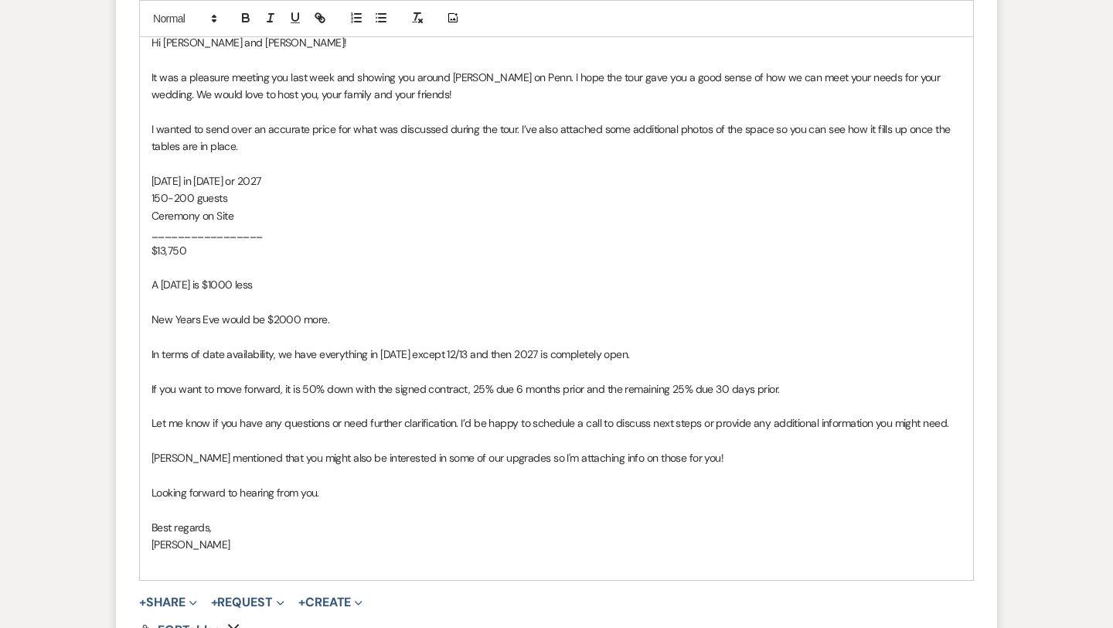
scroll to position [965, 0]
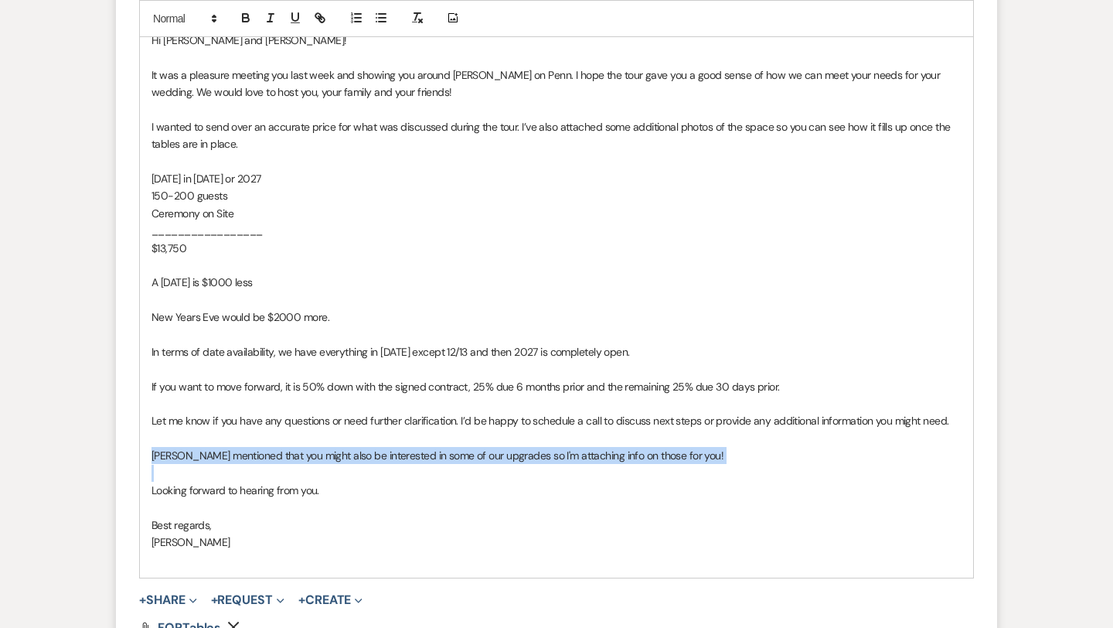
drag, startPoint x: 152, startPoint y: 453, endPoint x: 640, endPoint y: 469, distance: 488.0
click at [640, 469] on div "Hi Jennah and Max! It was a pleasure meeting you last week and showing you arou…" at bounding box center [556, 299] width 833 height 555
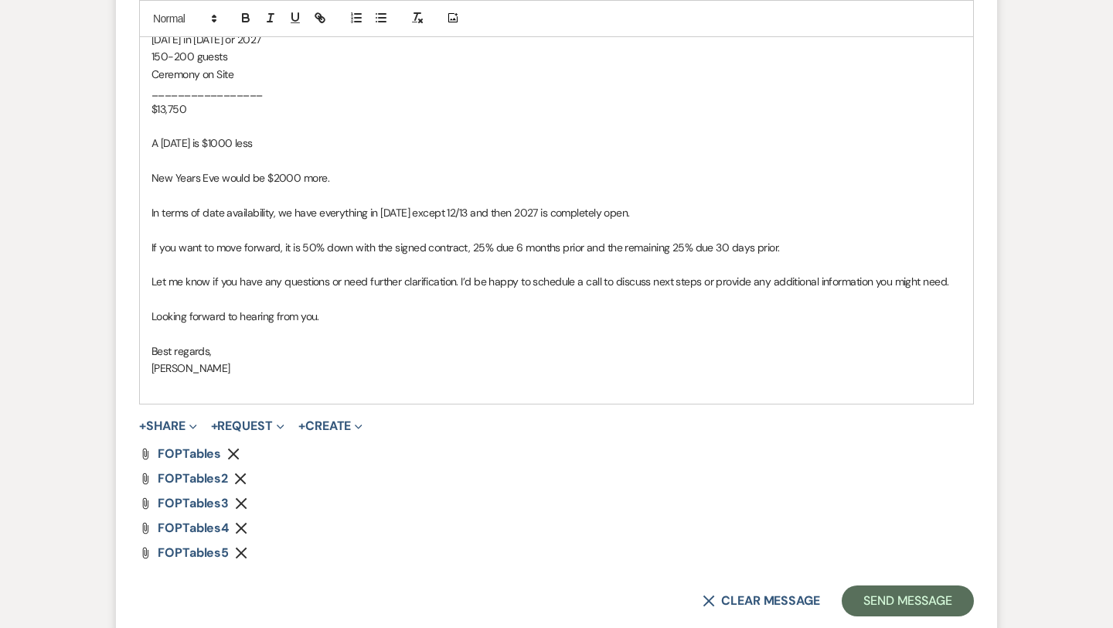
scroll to position [1141, 0]
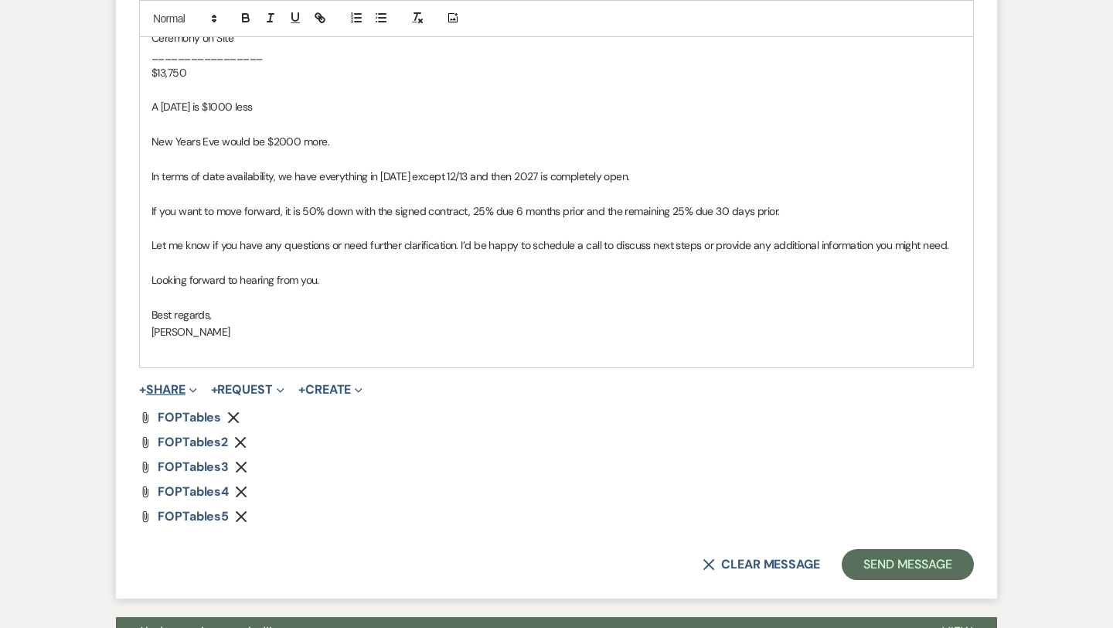
click at [175, 390] on button "+ Share Expand" at bounding box center [168, 389] width 58 height 12
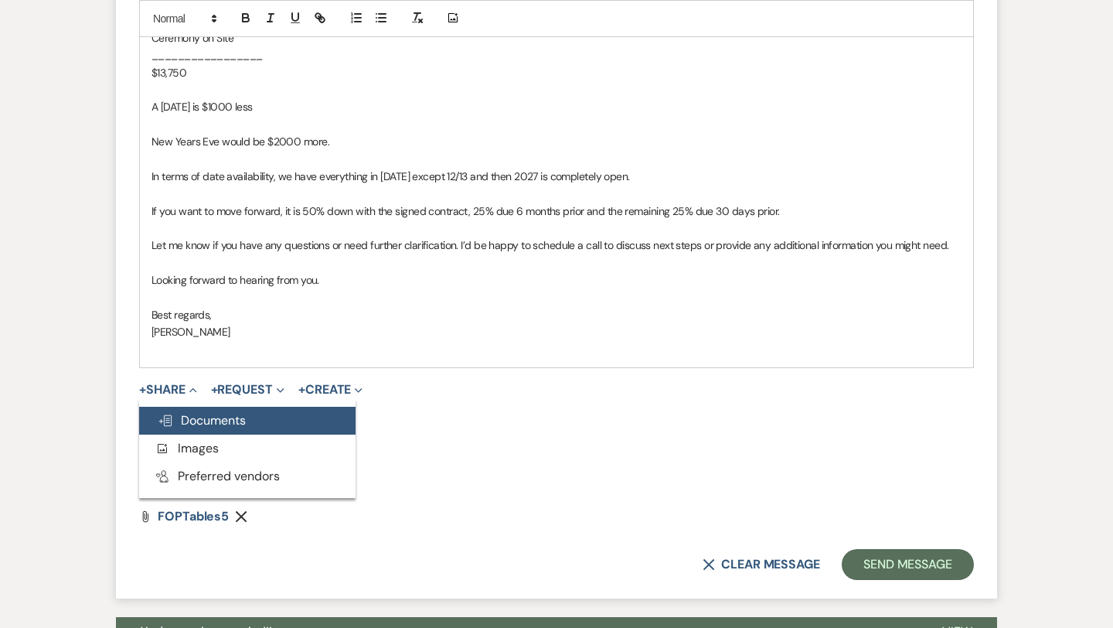
click at [192, 417] on span "Doc Upload Documents" at bounding box center [202, 420] width 88 height 16
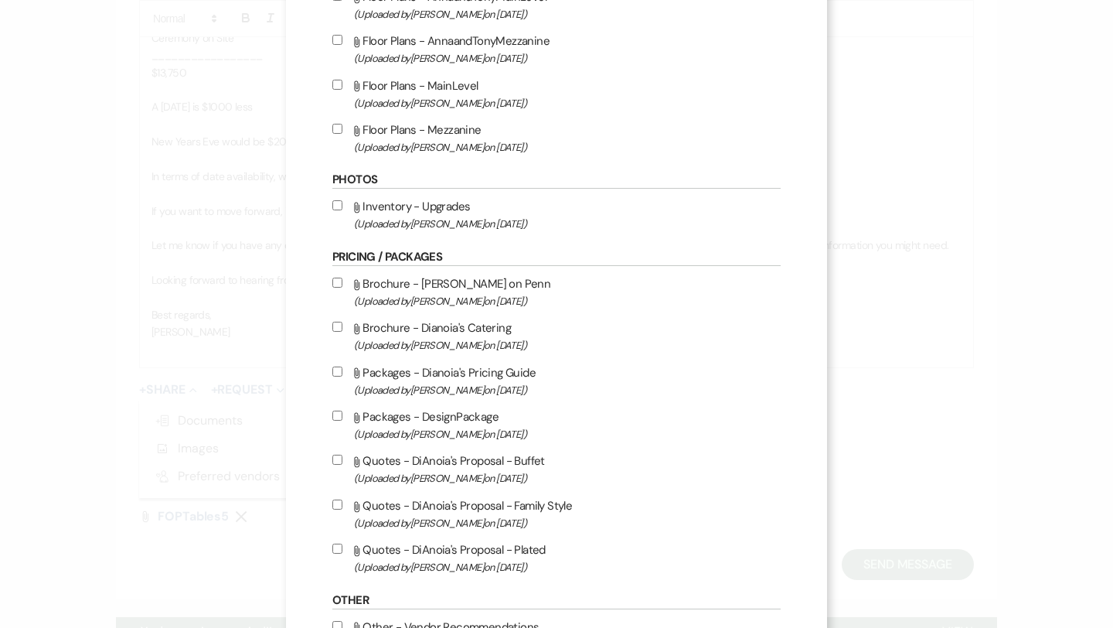
scroll to position [793, 0]
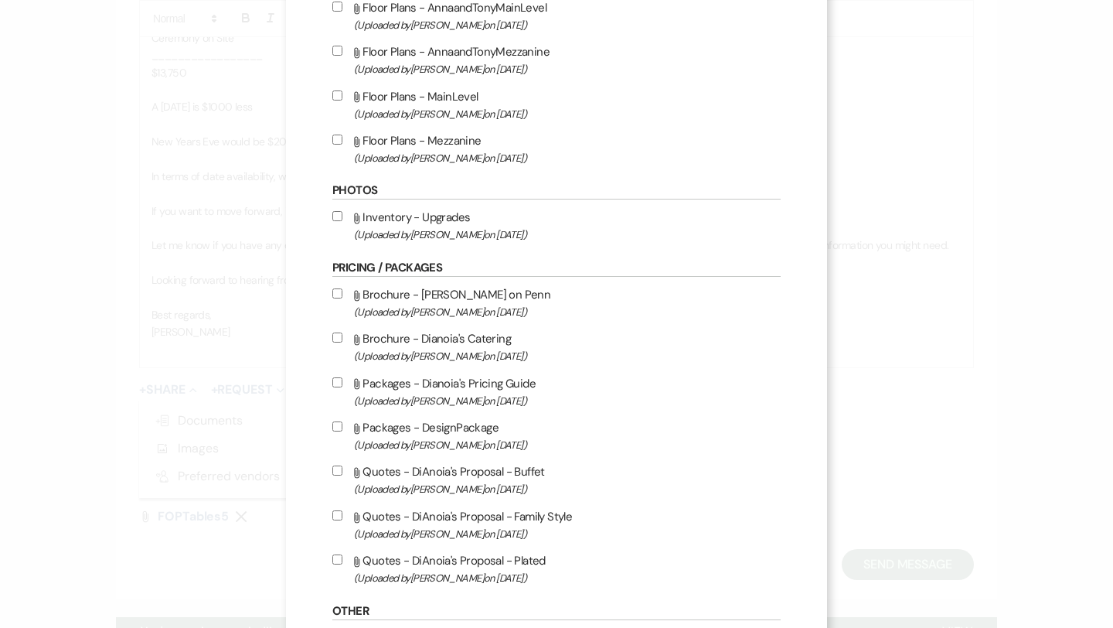
click at [339, 221] on input "Attach File Inventory - Upgrades (Uploaded by Melissa Crawford on Dec 18th, 202…" at bounding box center [337, 216] width 10 height 10
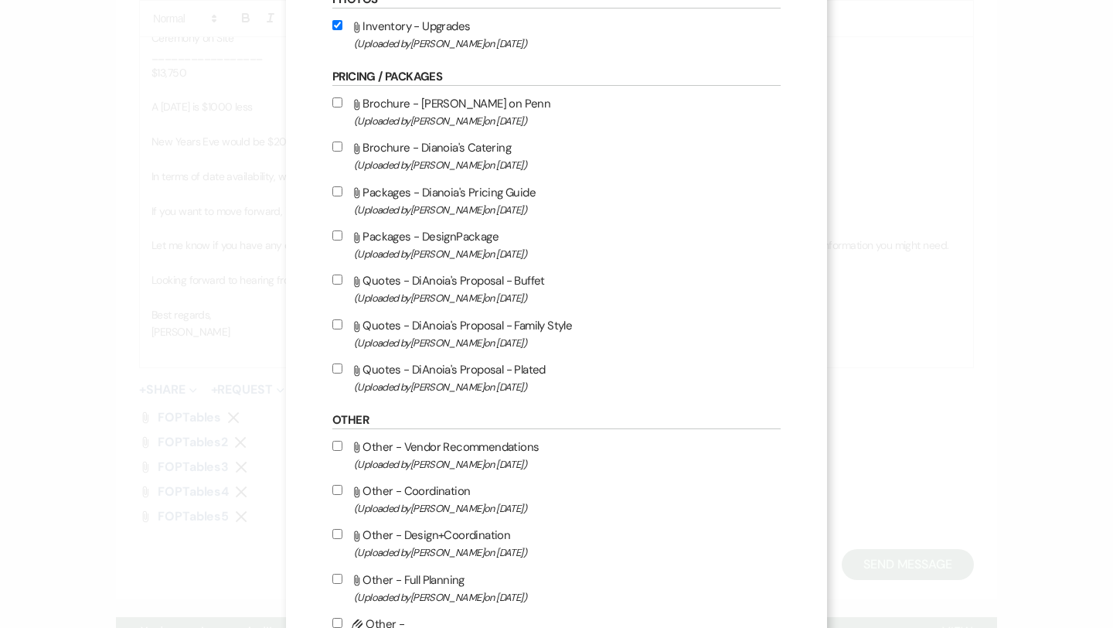
scroll to position [1111, 0]
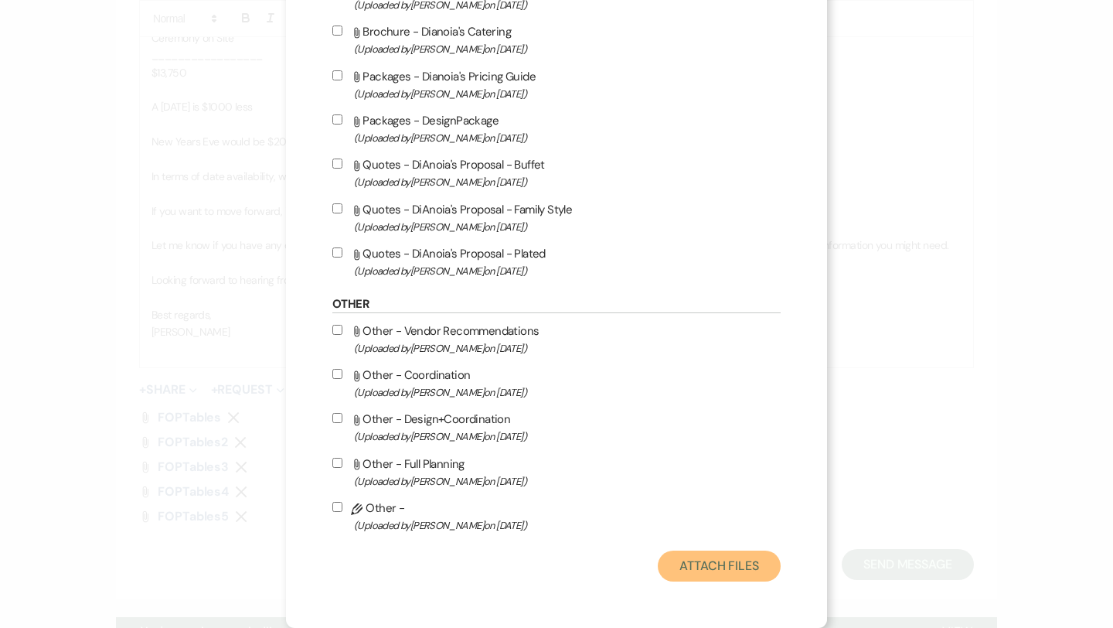
click at [710, 562] on button "Attach Files" at bounding box center [719, 565] width 123 height 31
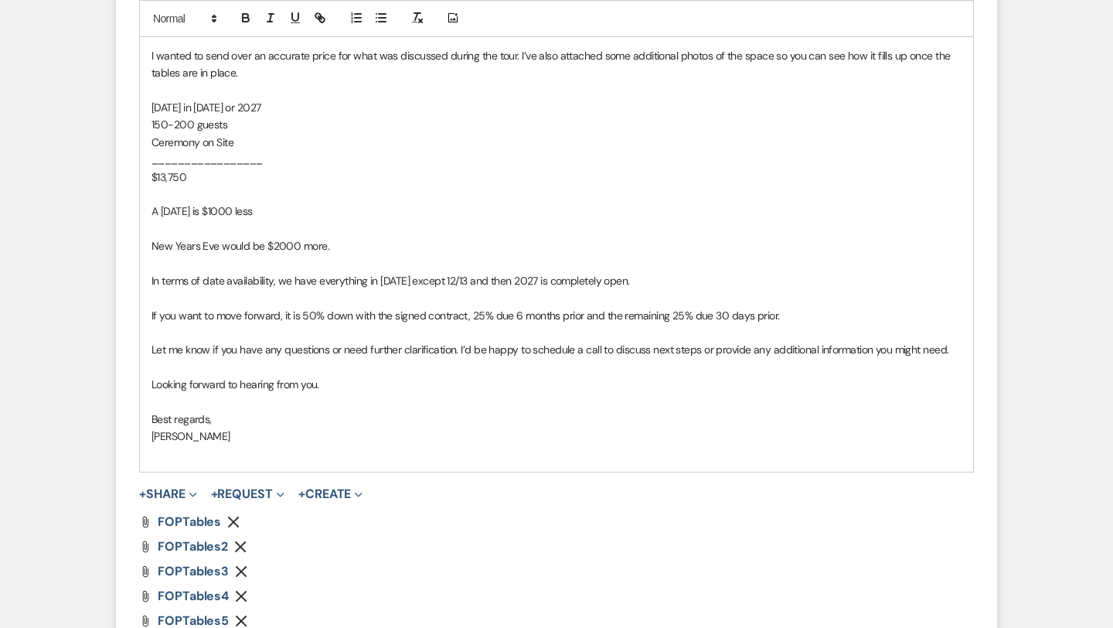
scroll to position [1333, 0]
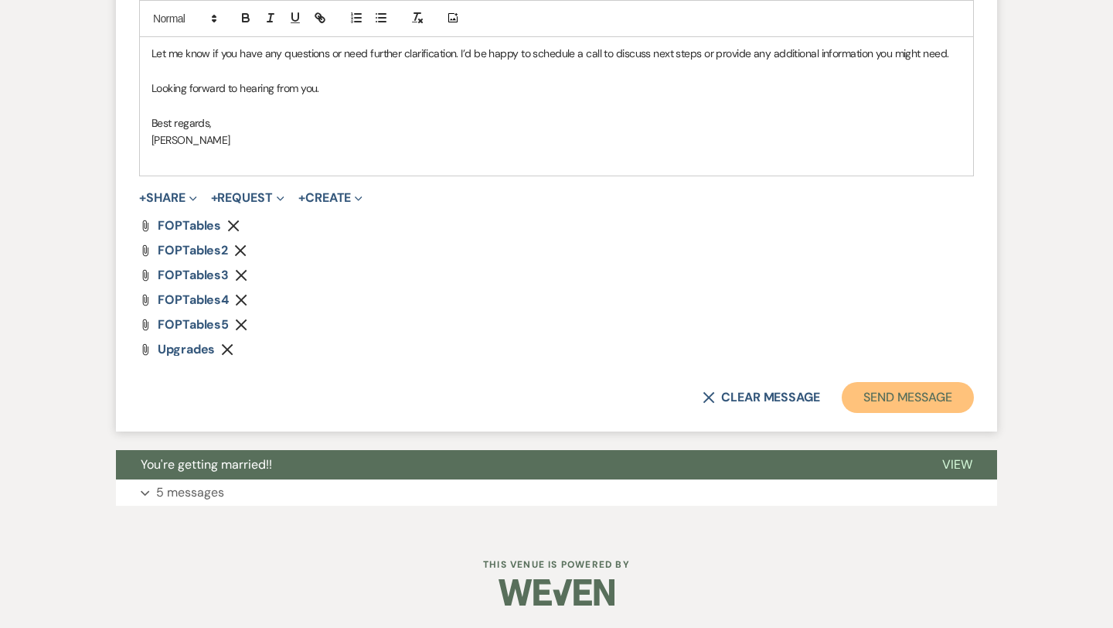
click at [884, 400] on button "Send Message" at bounding box center [908, 397] width 132 height 31
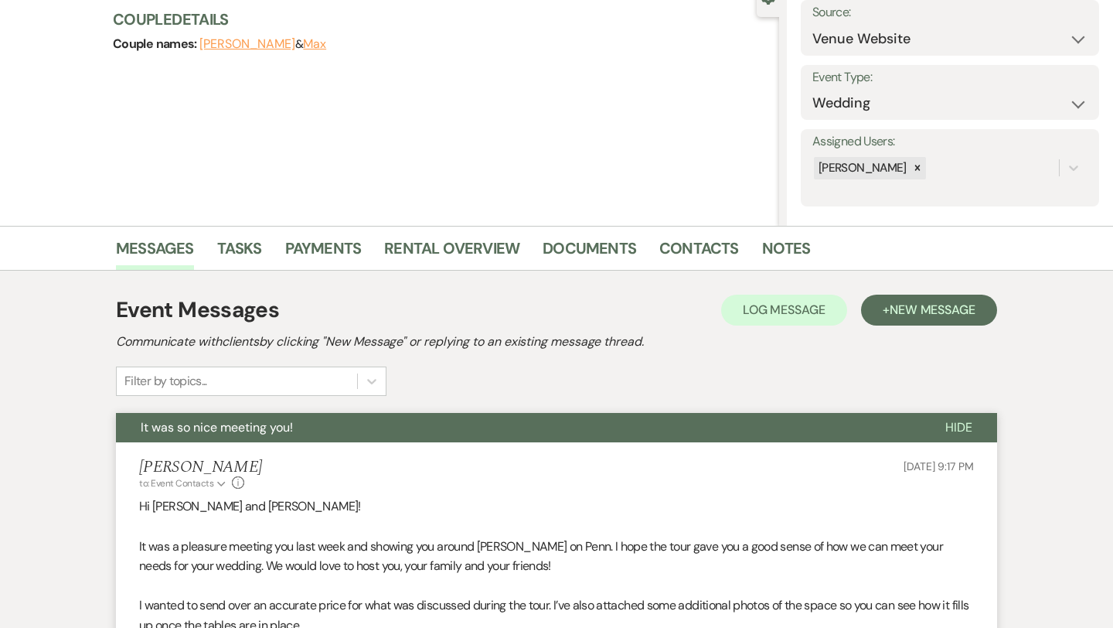
scroll to position [0, 0]
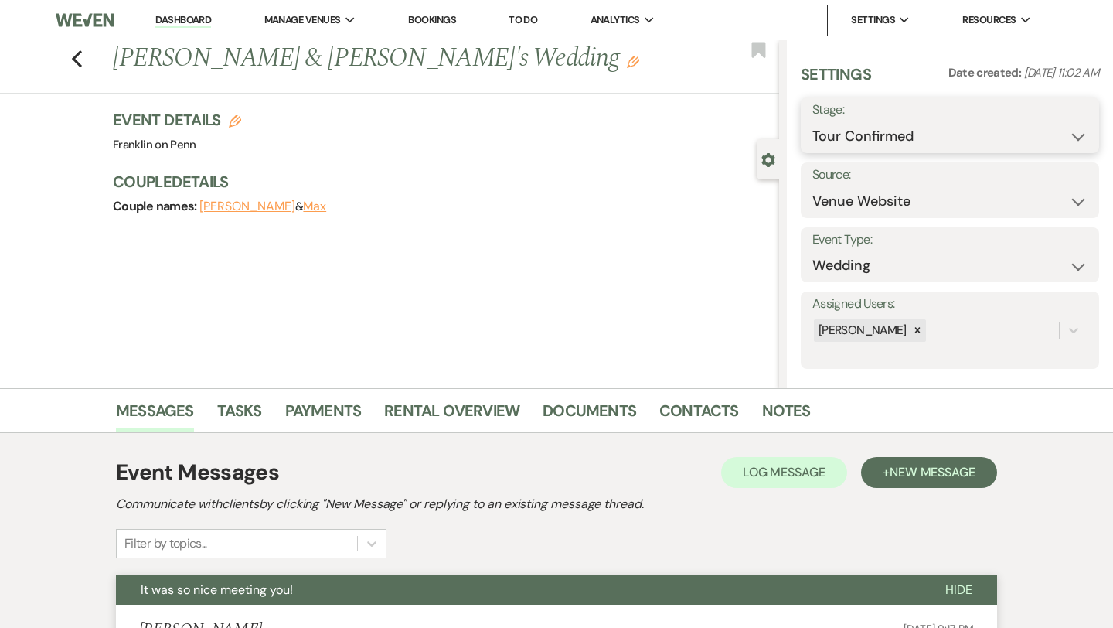
click at [887, 122] on select "Inquiry Follow Up Tour Requested Tour Confirmed Toured Proposal Sent Booked Lost" at bounding box center [949, 136] width 275 height 30
click at [1064, 126] on button "Save" at bounding box center [1068, 125] width 61 height 31
click at [78, 61] on icon "Previous" at bounding box center [77, 58] width 12 height 19
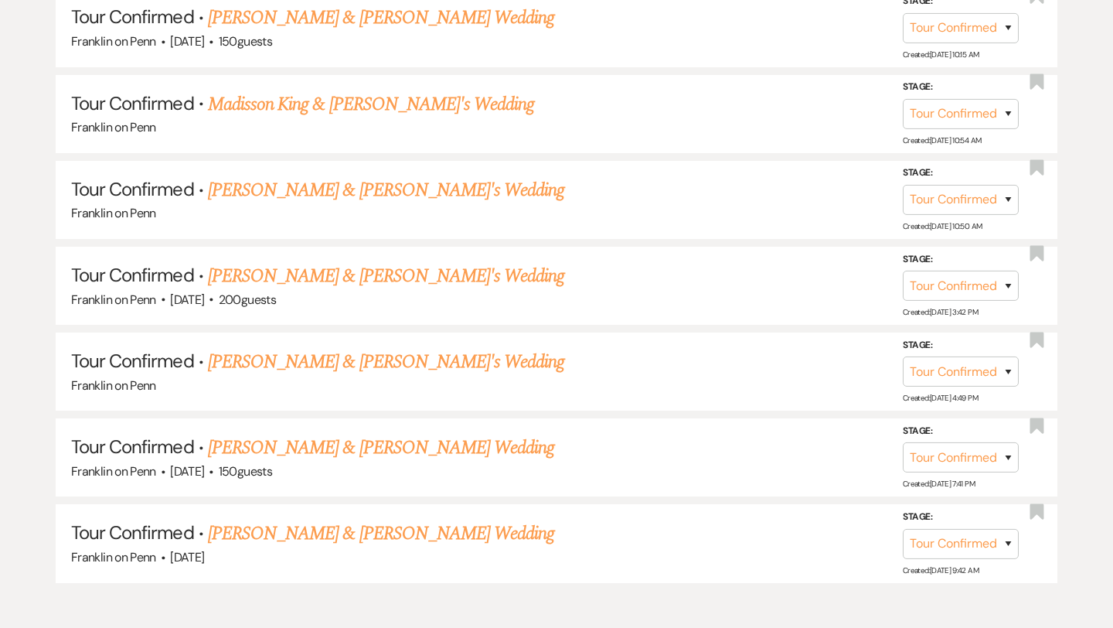
scroll to position [1346, 0]
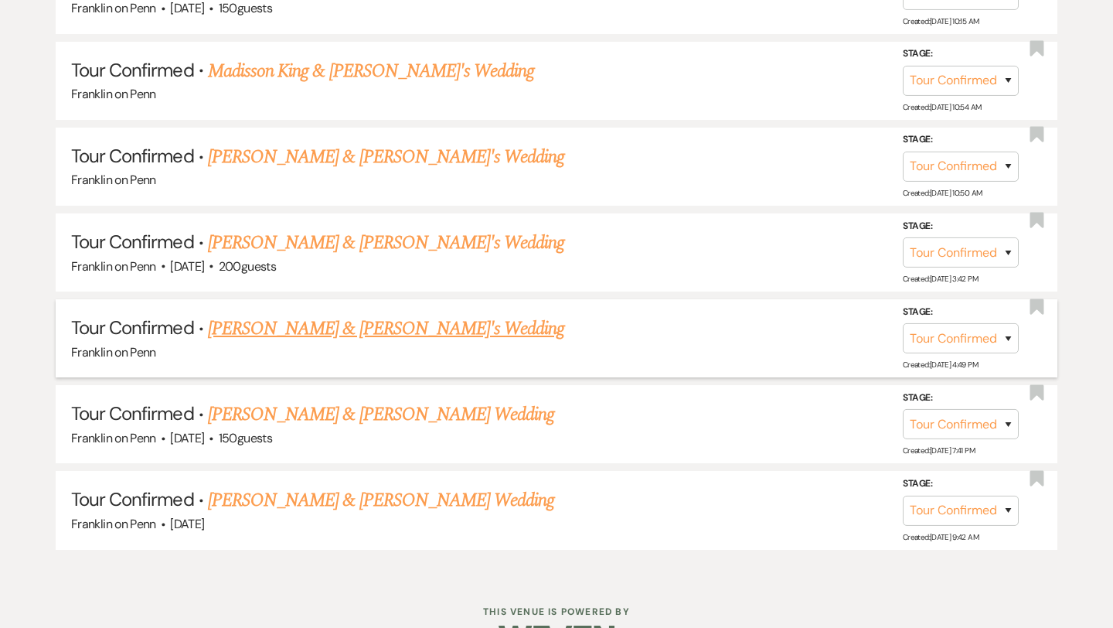
click at [365, 321] on link "Sydney Flinn & Fiance's Wedding" at bounding box center [386, 329] width 357 height 28
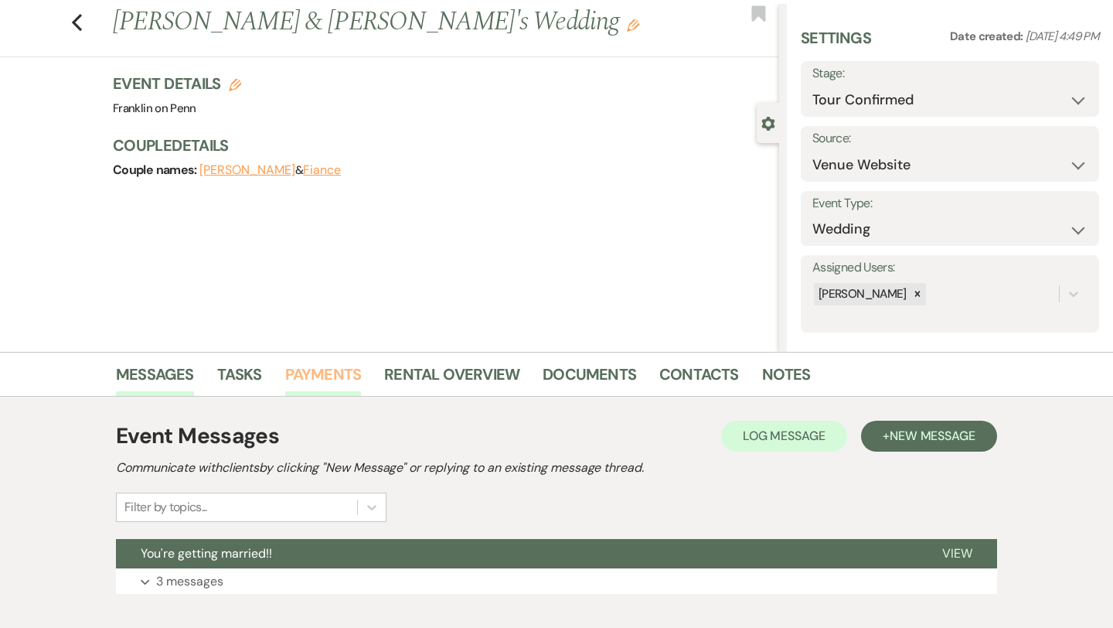
scroll to position [35, 0]
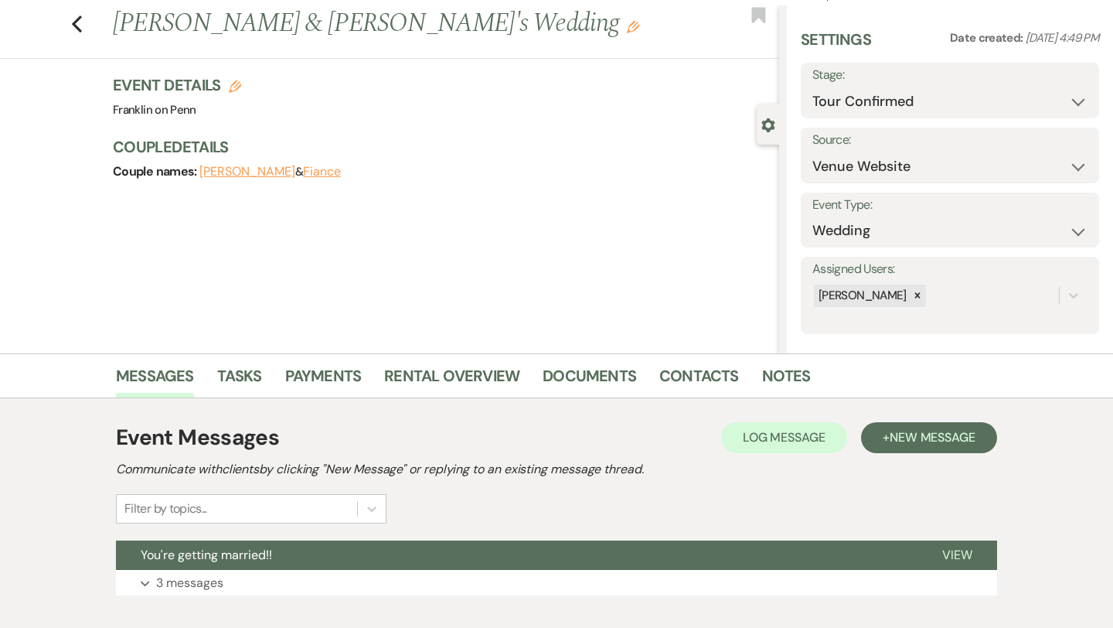
click at [627, 27] on use "button" at bounding box center [633, 27] width 12 height 12
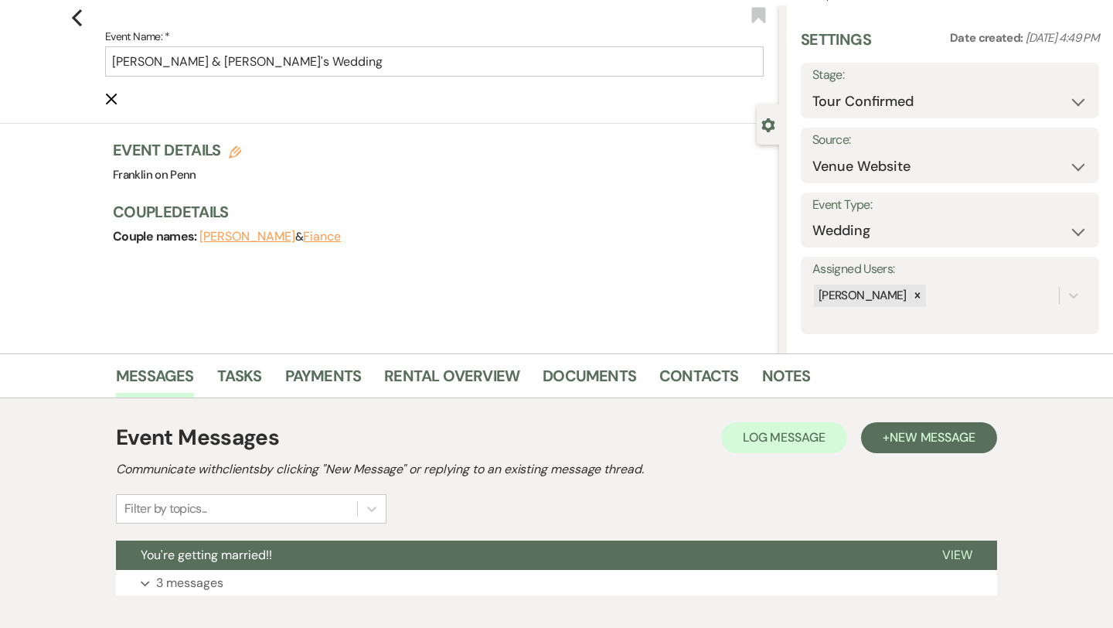
click at [303, 240] on button "Fiance" at bounding box center [322, 236] width 38 height 12
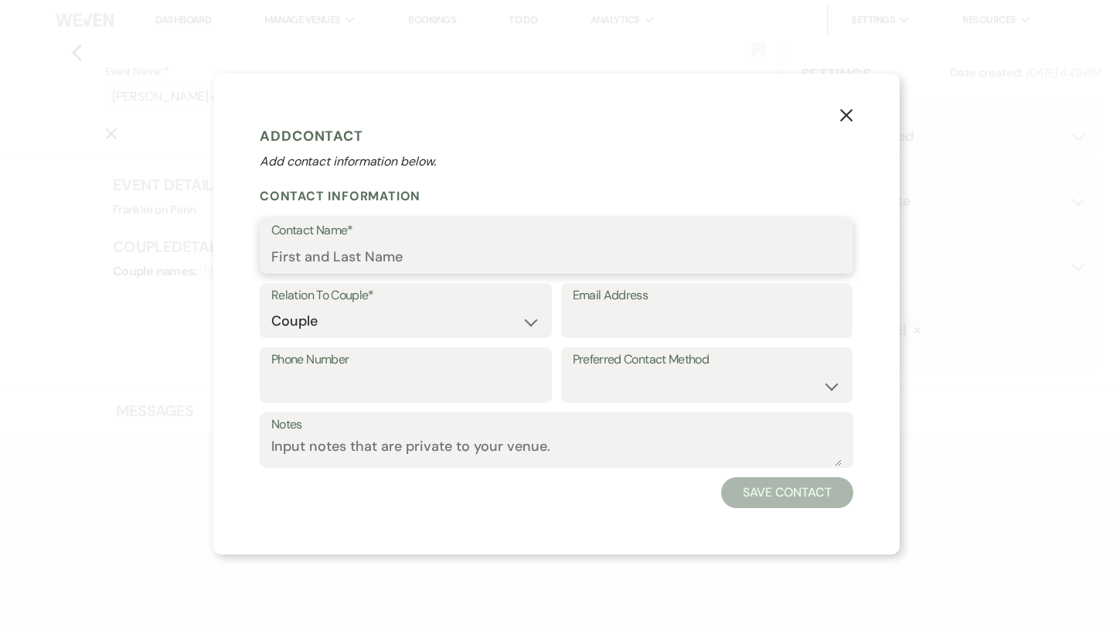
click at [329, 260] on input "Contact Name*" at bounding box center [556, 257] width 570 height 30
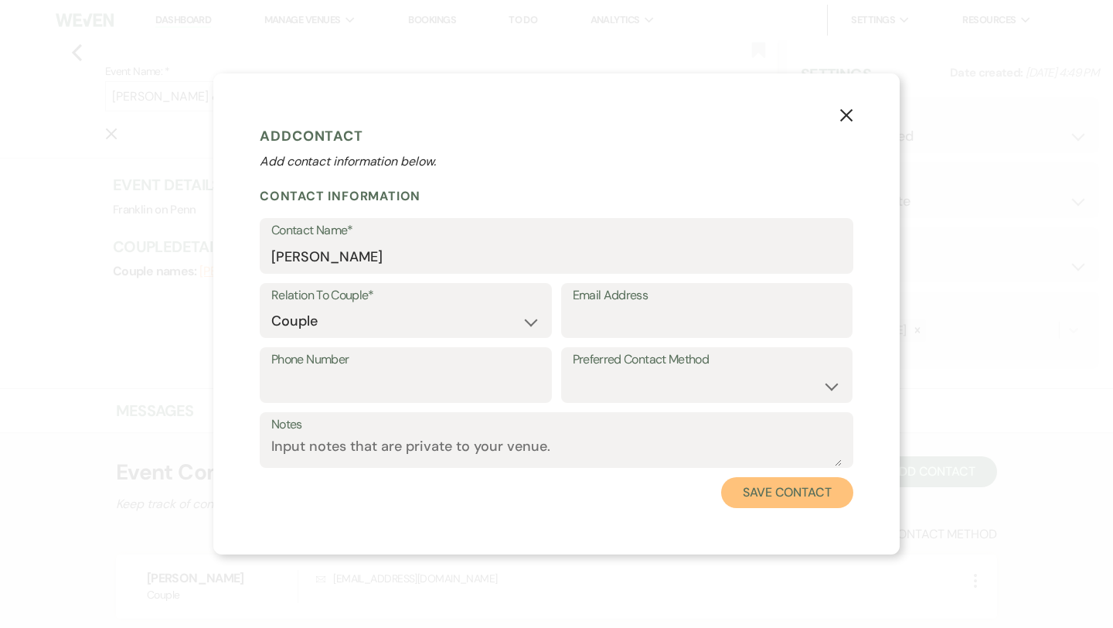
click at [768, 495] on button "Save Contact" at bounding box center [787, 492] width 132 height 31
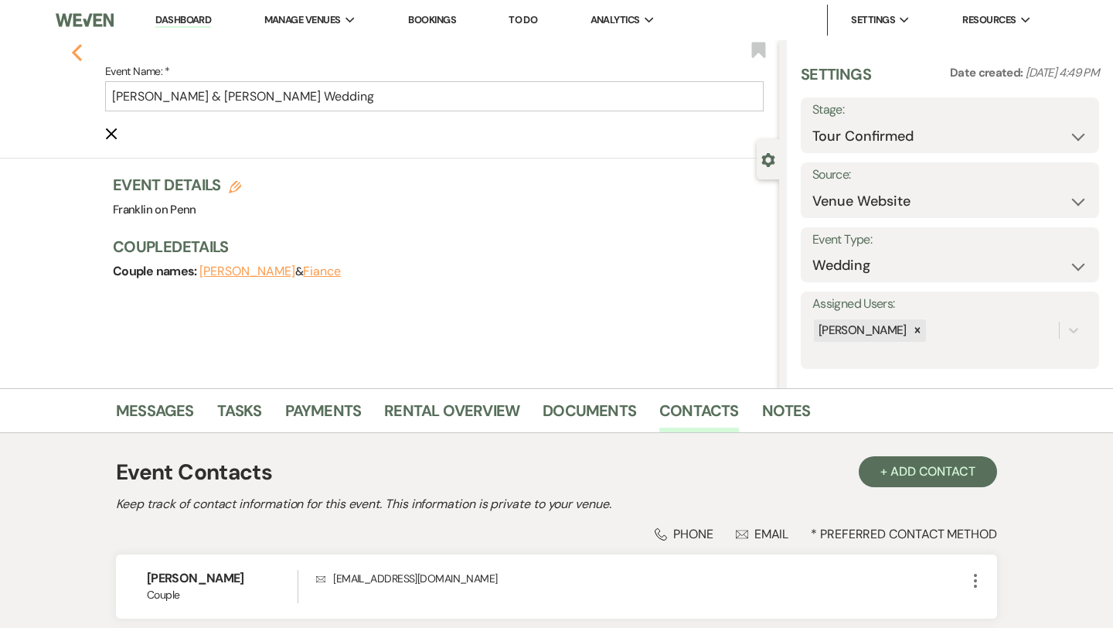
click at [79, 53] on icon "Previous" at bounding box center [77, 52] width 12 height 19
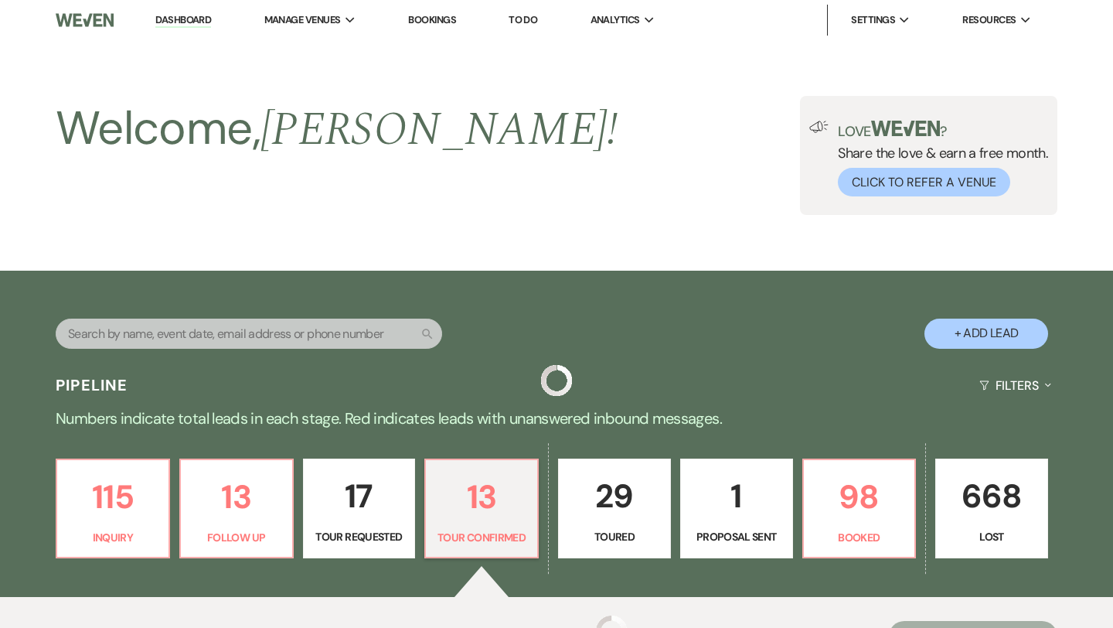
scroll to position [1346, 0]
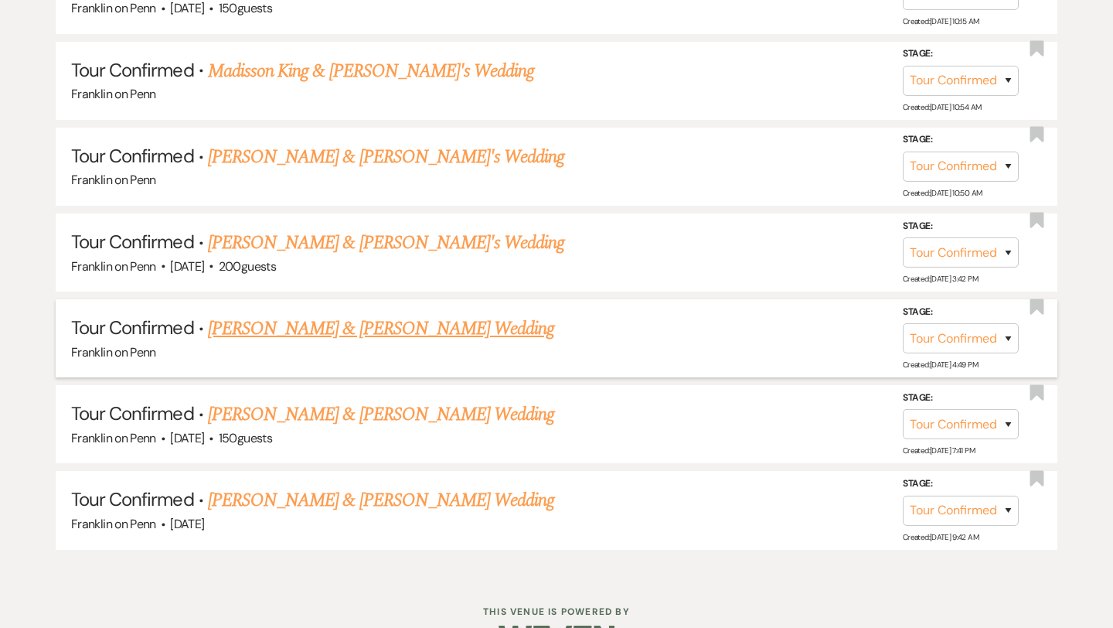
click at [335, 322] on link "Sydney Flinn & Elliot's Wedding" at bounding box center [381, 329] width 346 height 28
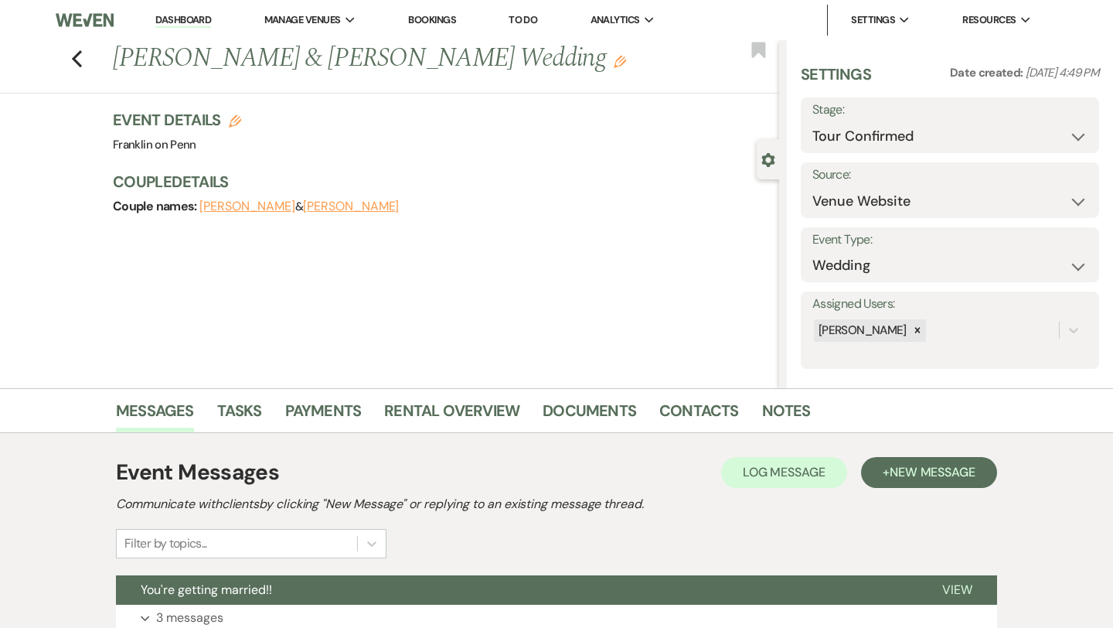
scroll to position [125, 0]
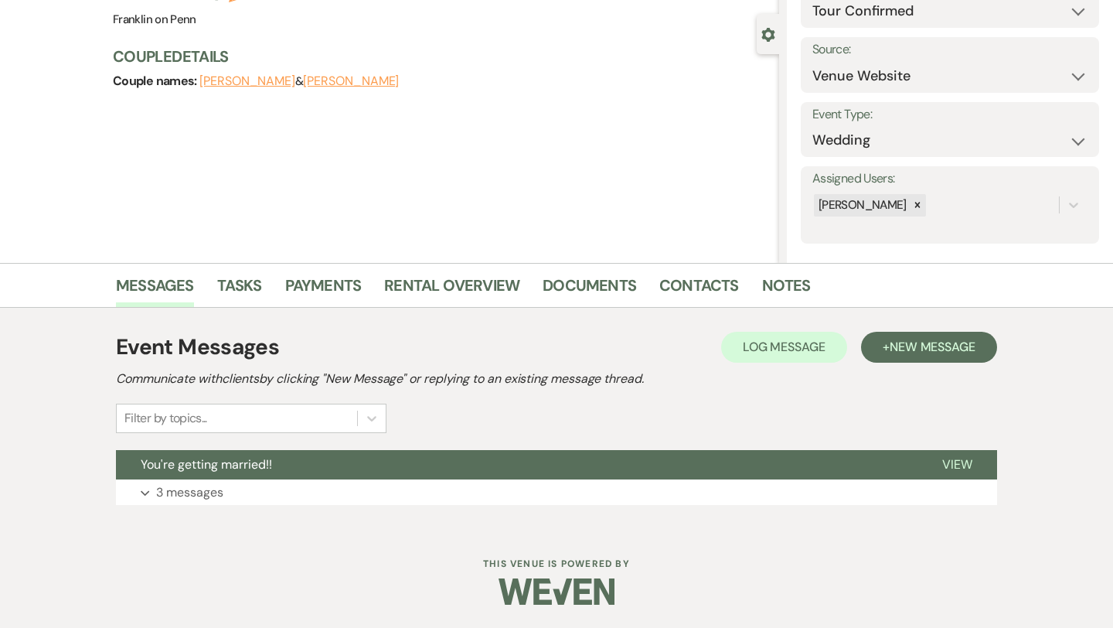
click at [1008, 353] on div "Messages Tasks Payments Rental Overview Documents Contacts Notes Event Messages…" at bounding box center [556, 395] width 1113 height 265
click at [974, 347] on span "New Message" at bounding box center [933, 347] width 86 height 16
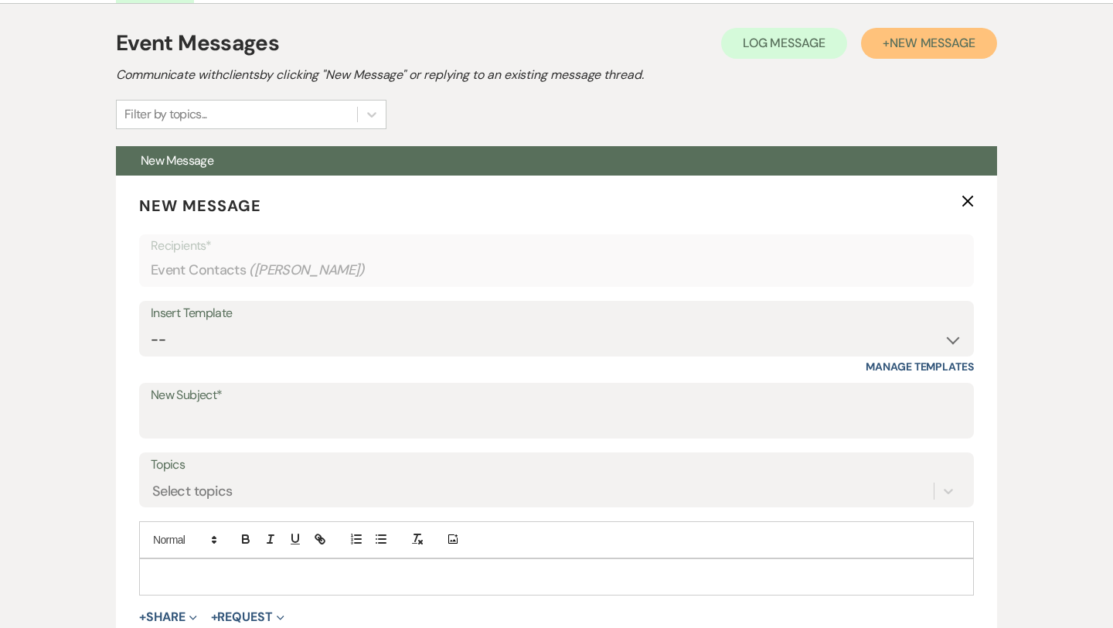
scroll to position [427, 0]
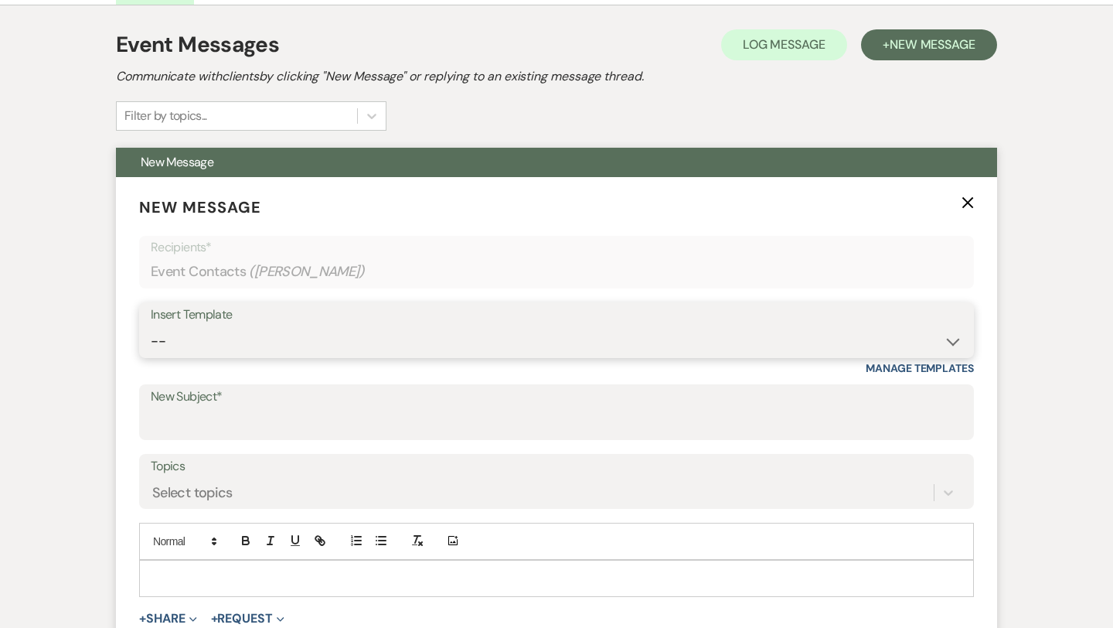
click at [316, 349] on select "-- Weven Planning Portal Introduction (Booked Events) Initial Inquiry Response …" at bounding box center [557, 341] width 812 height 30
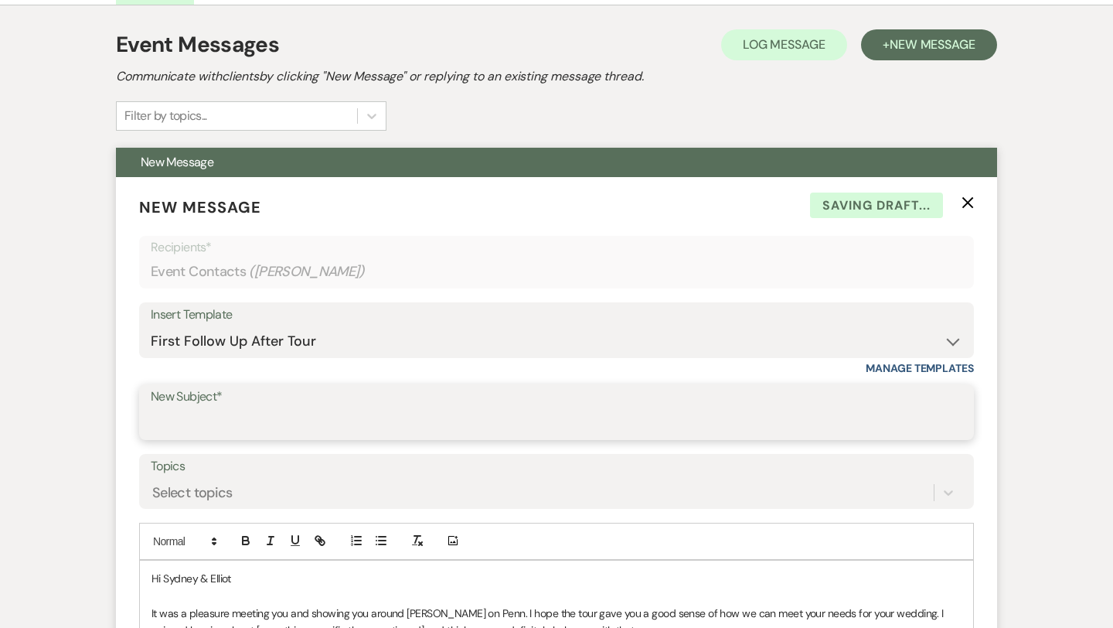
click at [229, 418] on input "New Subject*" at bounding box center [557, 423] width 812 height 30
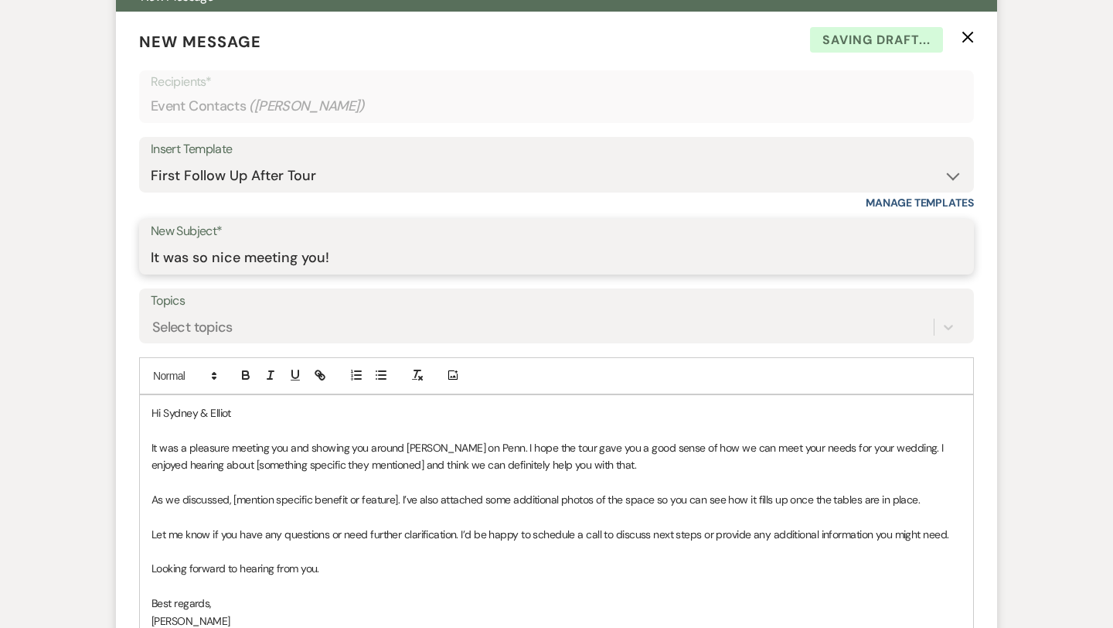
scroll to position [594, 0]
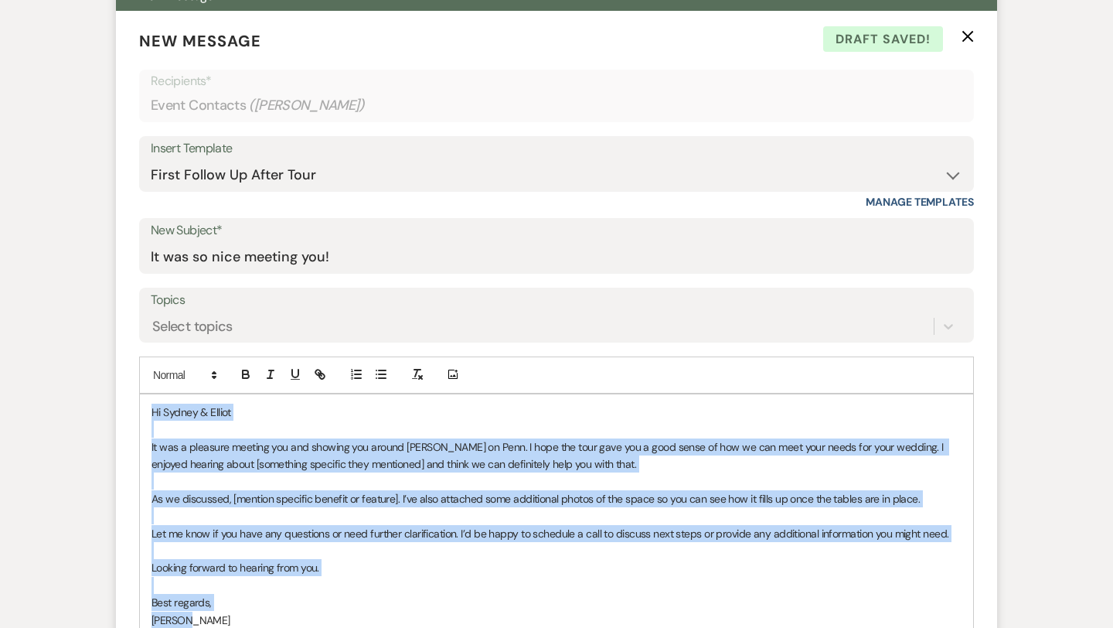
drag, startPoint x: 152, startPoint y: 409, endPoint x: 226, endPoint y: 613, distance: 216.9
click at [226, 613] on div "Hi Sydney & Elliot It was a pleasure meeting you and showing you around Frankli…" at bounding box center [556, 515] width 833 height 243
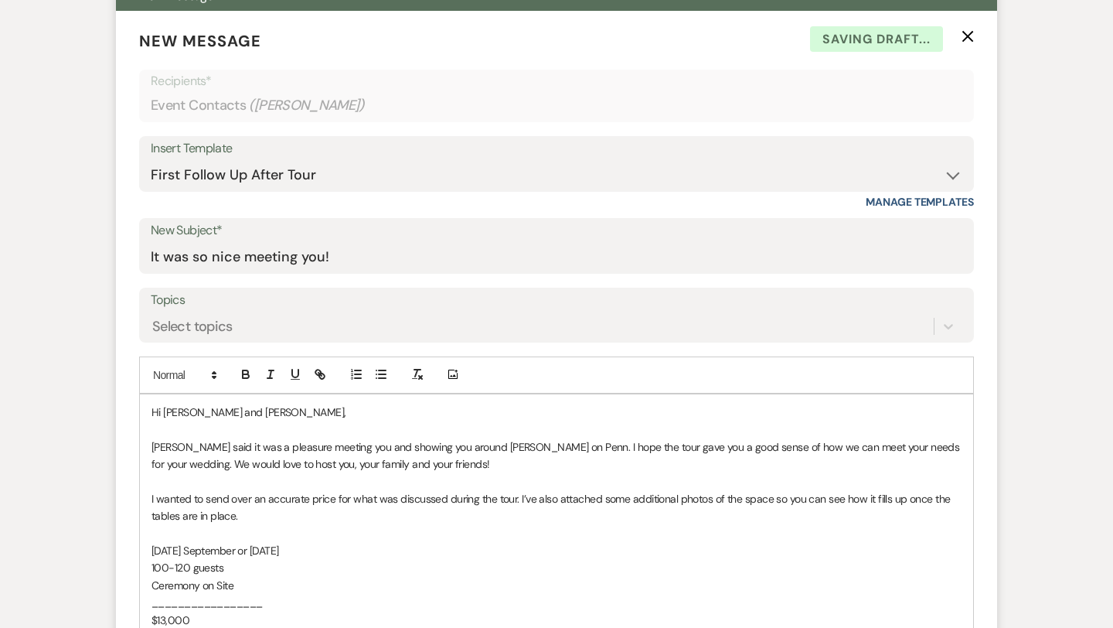
click at [264, 412] on p "Hi Mila and Mohammed," at bounding box center [557, 411] width 810 height 17
drag, startPoint x: 264, startPoint y: 412, endPoint x: 165, endPoint y: 410, distance: 98.2
click at [165, 410] on p "Hi Mila and Mohammed," at bounding box center [557, 411] width 810 height 17
drag, startPoint x: 206, startPoint y: 444, endPoint x: 138, endPoint y: 444, distance: 67.3
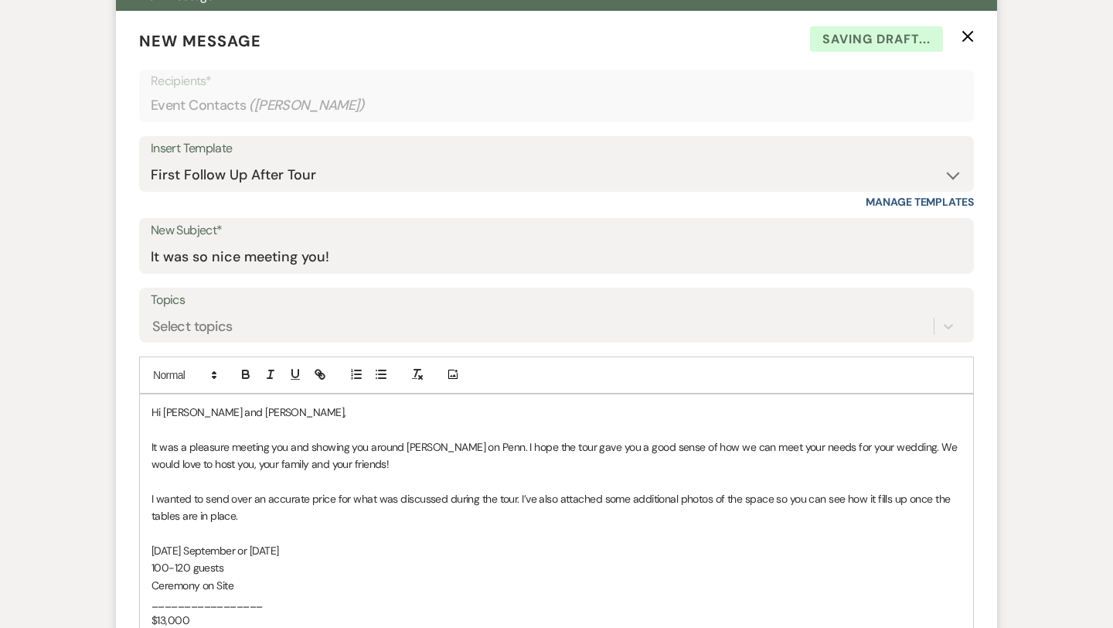
click at [179, 447] on span "It was a pleasure meeting you and showing you around Franklin on Penn. I hope t…" at bounding box center [556, 455] width 809 height 31
click at [507, 450] on span "It was such a pleasure meeting you and showing you around Franklin on Penn. I h…" at bounding box center [537, 455] width 771 height 31
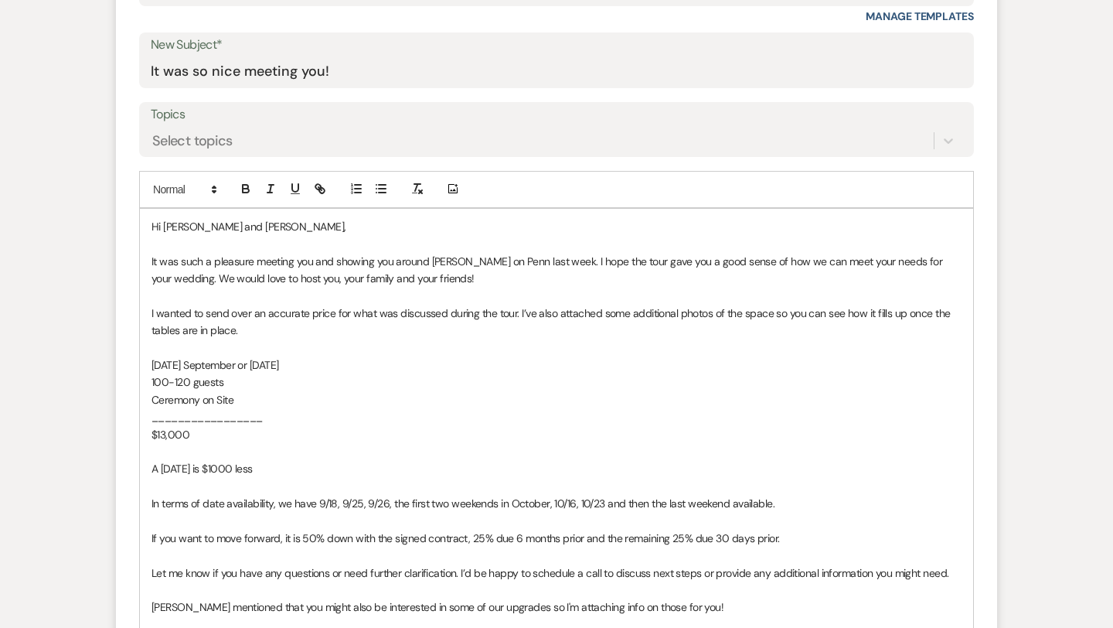
scroll to position [781, 0]
click at [340, 358] on p "Saturday September or October 2026" at bounding box center [557, 363] width 810 height 17
click at [189, 381] on span "100-120 guests" at bounding box center [188, 380] width 72 height 14
click at [213, 401] on span "Ceremony on Site" at bounding box center [193, 398] width 82 height 14
click at [199, 434] on p "$13,000" at bounding box center [557, 432] width 810 height 17
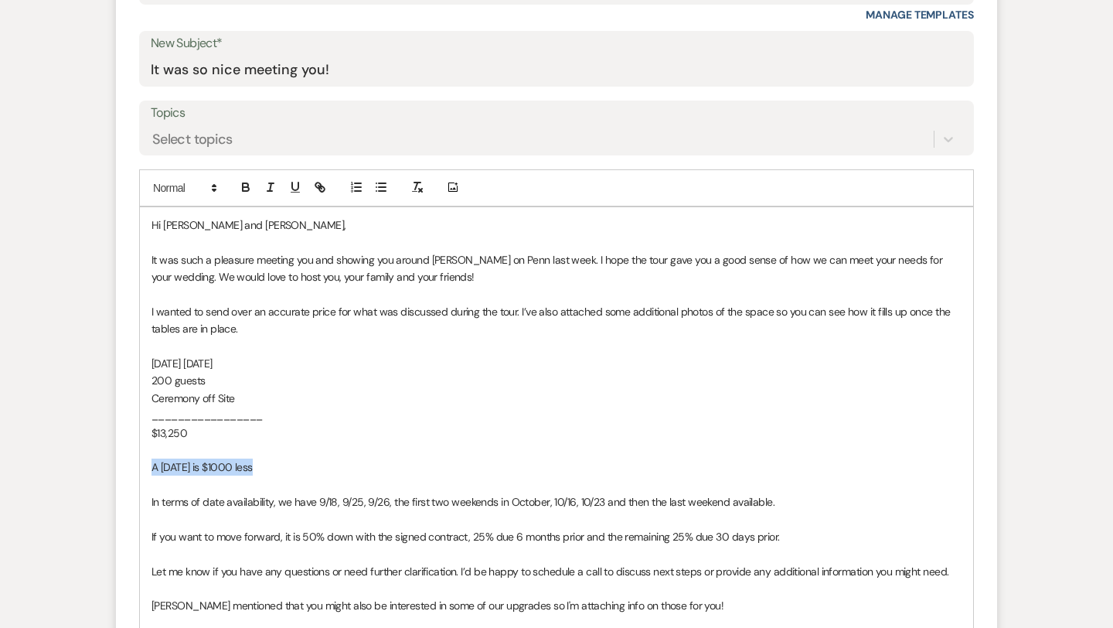
drag, startPoint x: 256, startPoint y: 467, endPoint x: 145, endPoint y: 465, distance: 110.5
click at [145, 465] on div "Hi Sydney and Elliot, It was such a pleasure meeting you and showing you around…" at bounding box center [556, 467] width 833 height 520
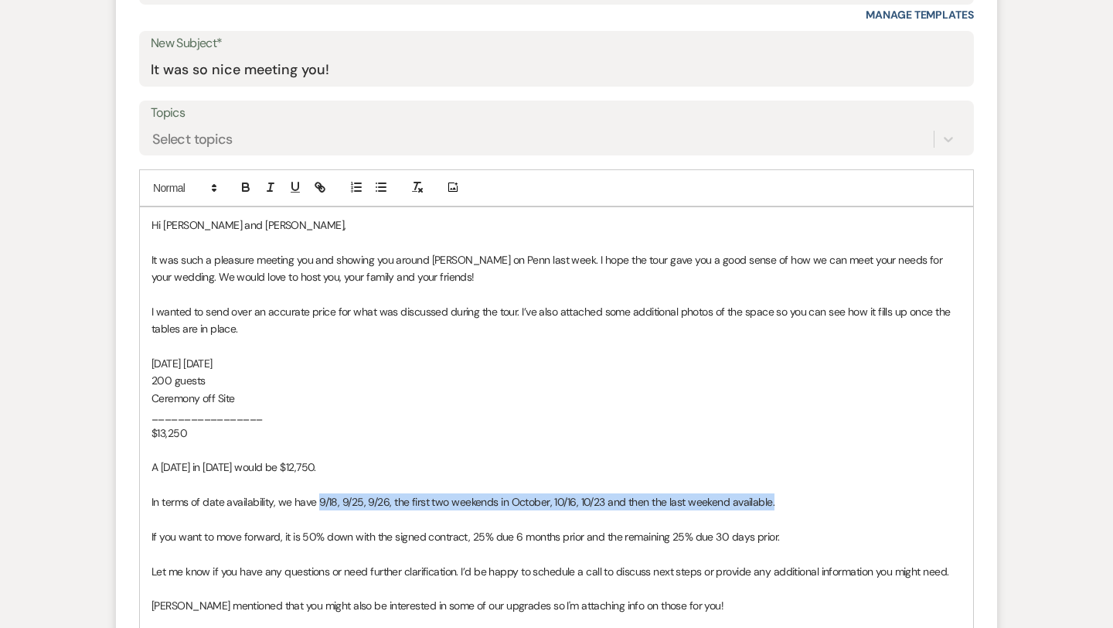
drag, startPoint x: 316, startPoint y: 500, endPoint x: 788, endPoint y: 498, distance: 472.3
click at [788, 498] on p "In terms of date availability, we have 9/18, 9/25, 9/26, the first two weekends…" at bounding box center [557, 501] width 810 height 17
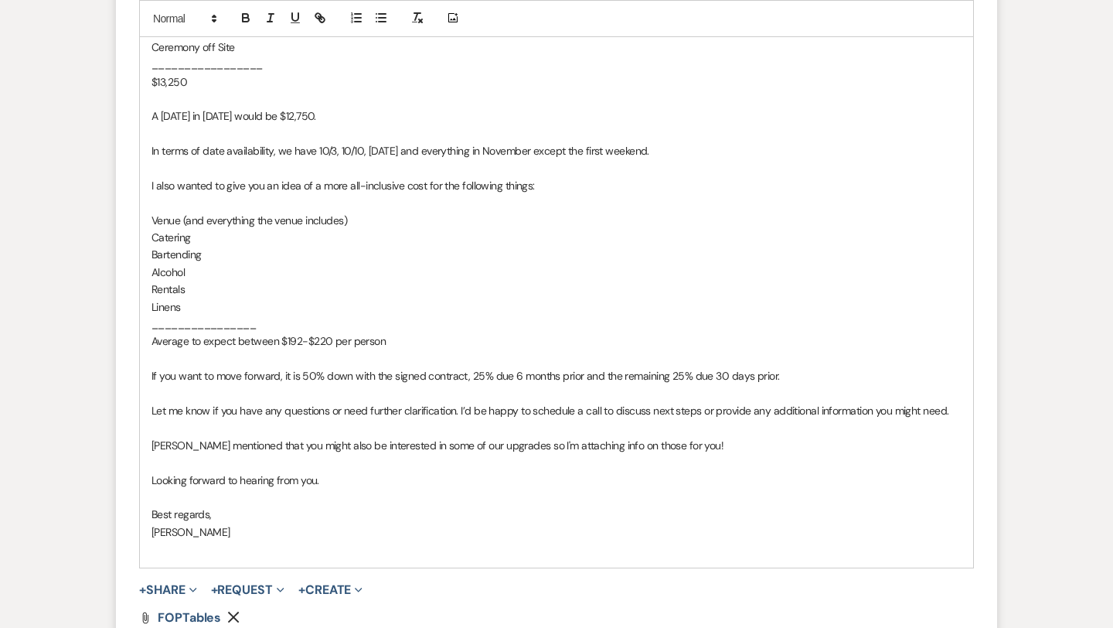
scroll to position [1149, 0]
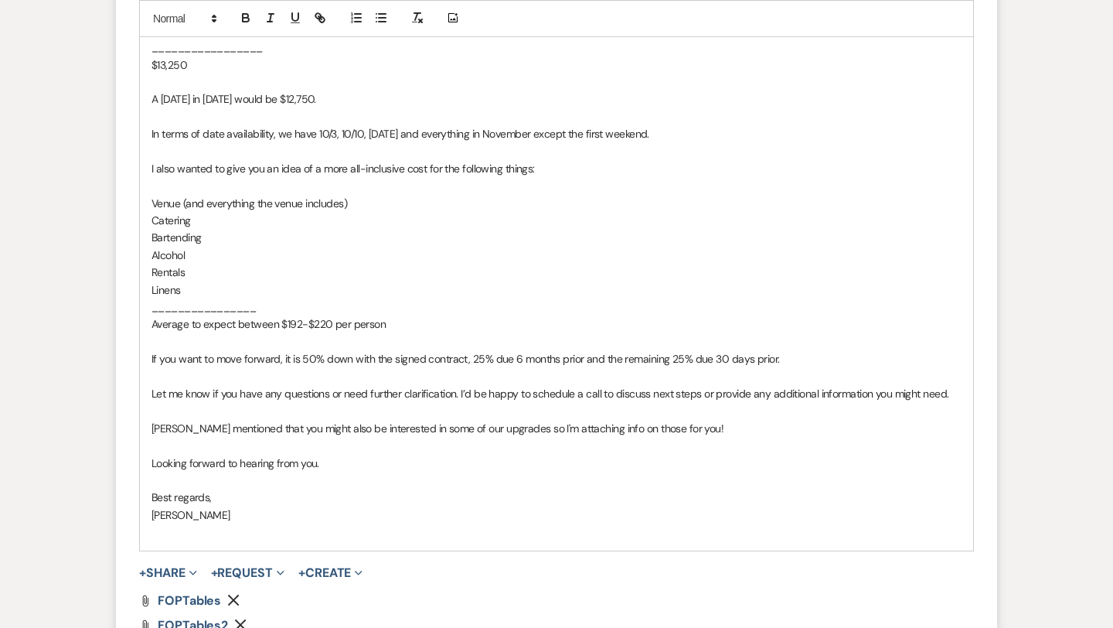
click at [390, 321] on p "Average to expect between $192-$220 per person" at bounding box center [557, 323] width 810 height 17
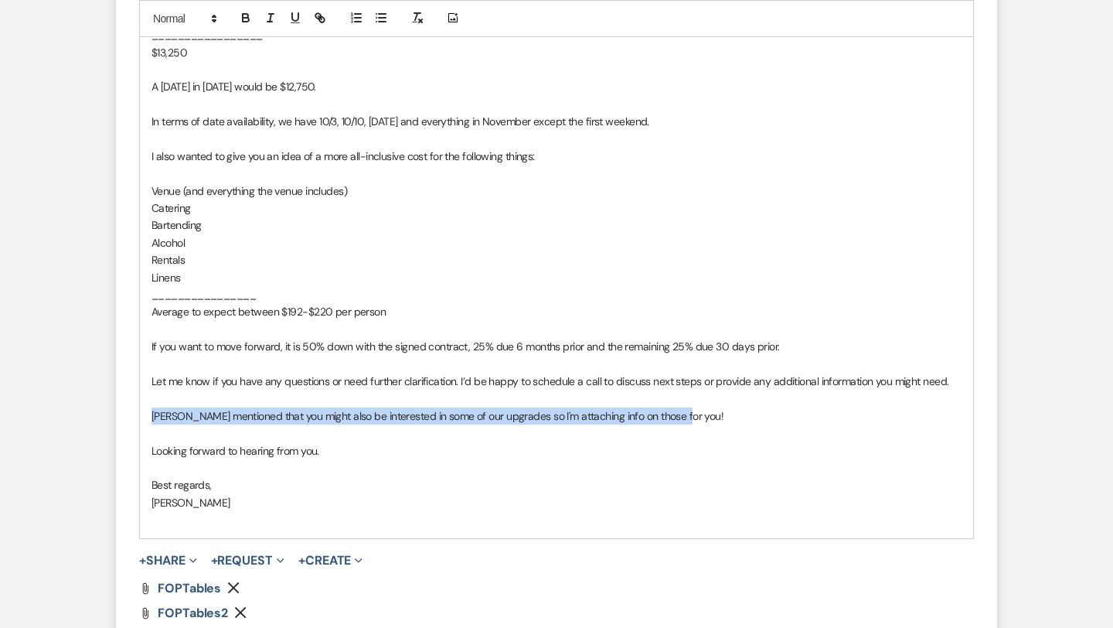
drag, startPoint x: 682, startPoint y: 410, endPoint x: 145, endPoint y: 416, distance: 537.2
click at [145, 416] on div "Hi Sydney and Elliot, It was such a pleasure meeting you and showing you around…" at bounding box center [556, 182] width 833 height 711
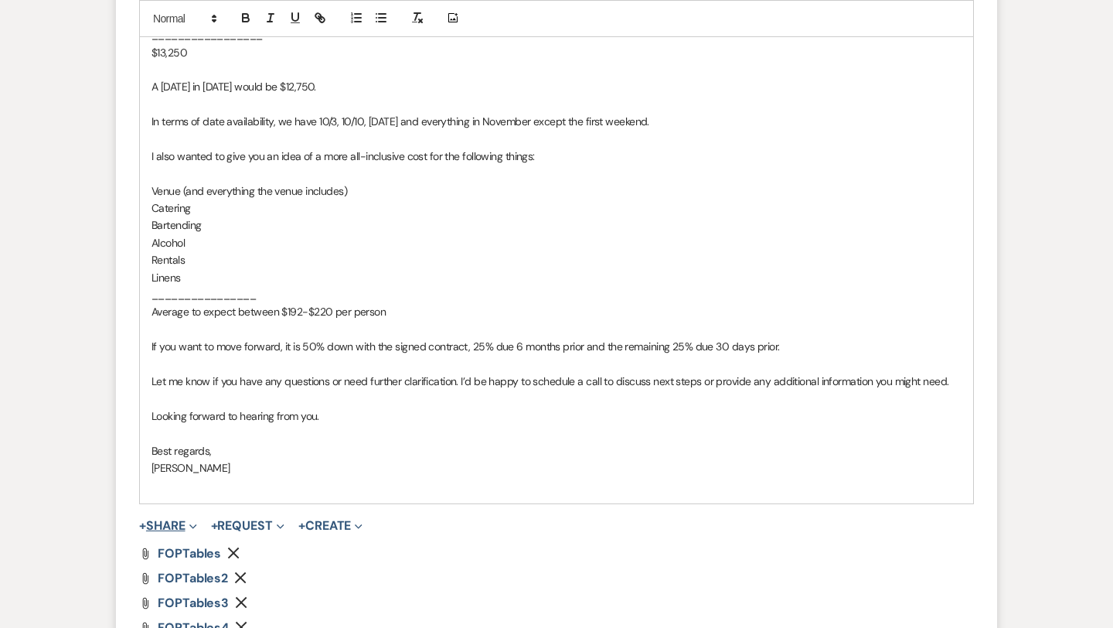
click at [170, 526] on button "+ Share Expand" at bounding box center [168, 525] width 58 height 12
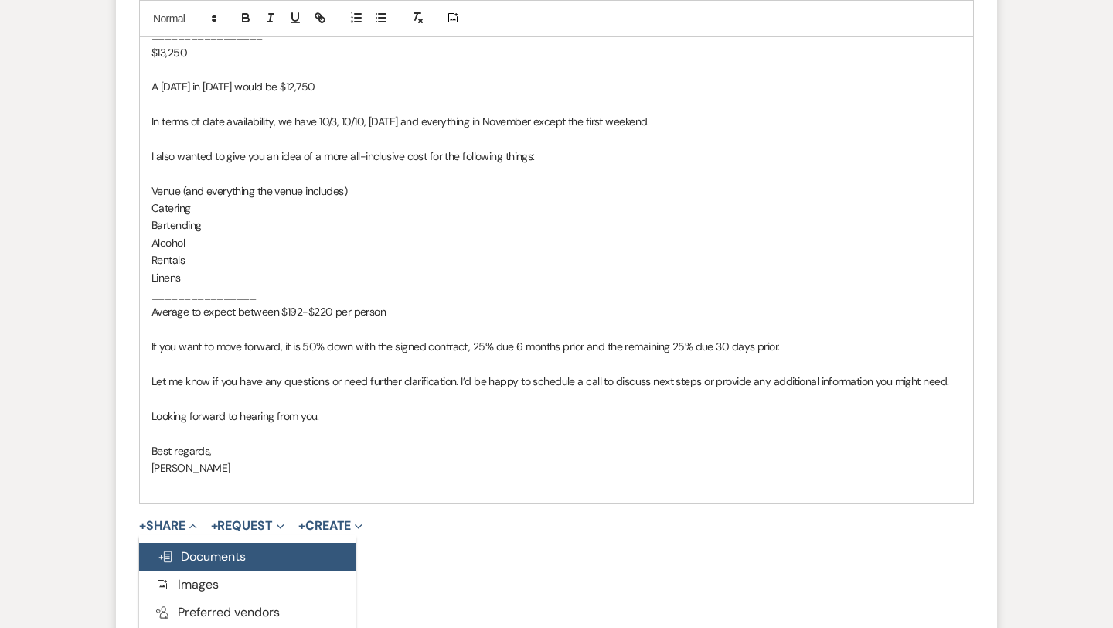
click at [195, 557] on span "Doc Upload Documents" at bounding box center [202, 556] width 88 height 16
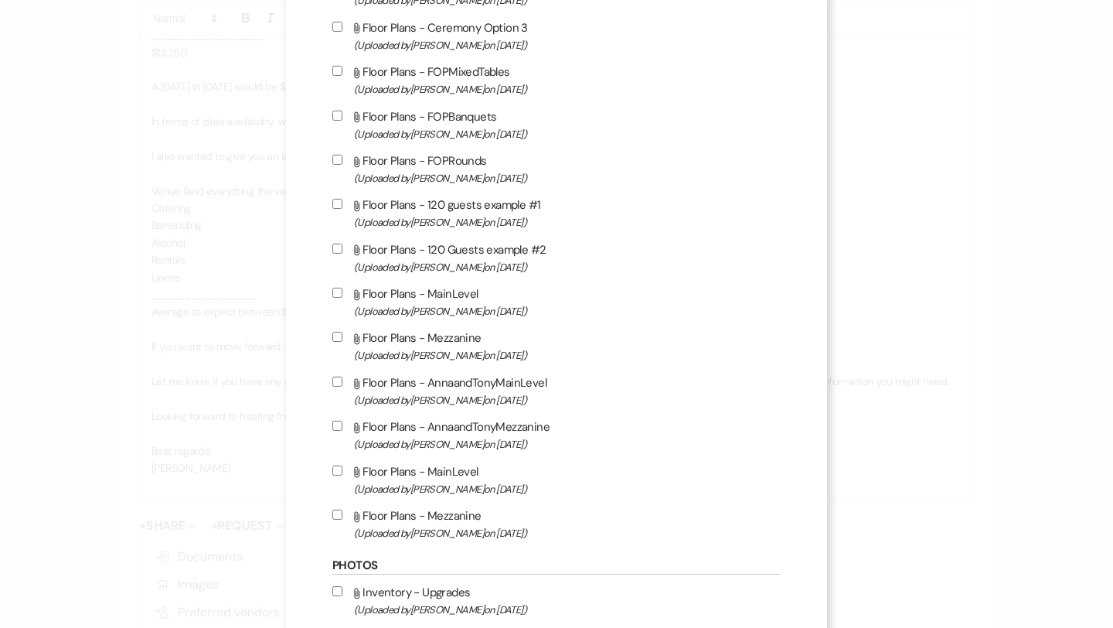
scroll to position [489, 0]
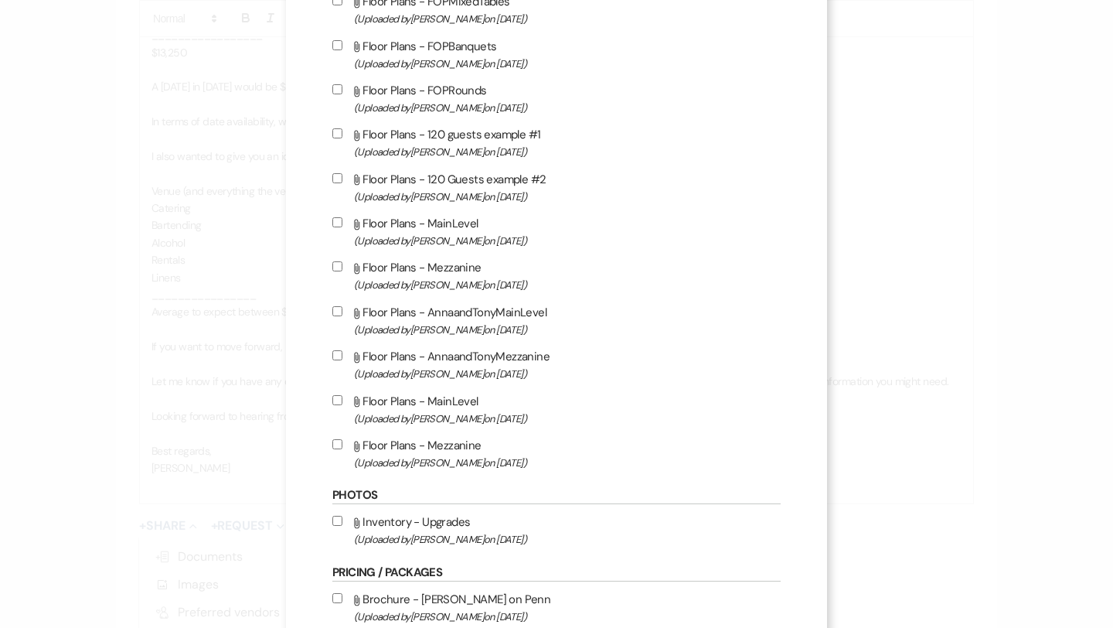
click at [336, 526] on input "Attach File Inventory - Upgrades (Uploaded by Melissa Crawford on Dec 18th, 202…" at bounding box center [337, 521] width 10 height 10
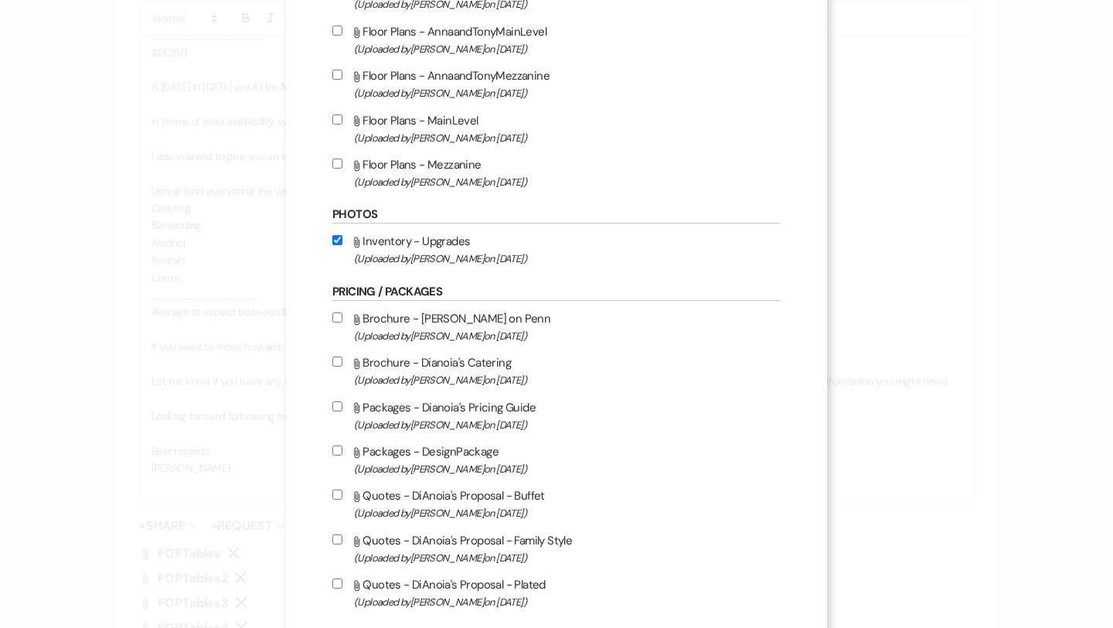
scroll to position [1111, 0]
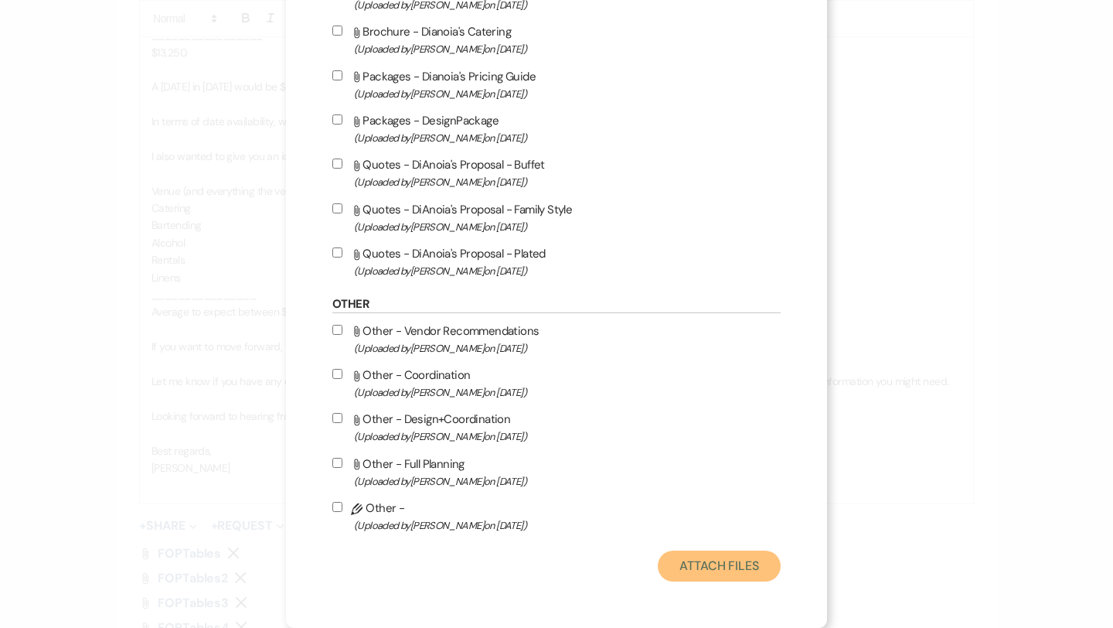
click at [715, 568] on button "Attach Files" at bounding box center [719, 565] width 123 height 31
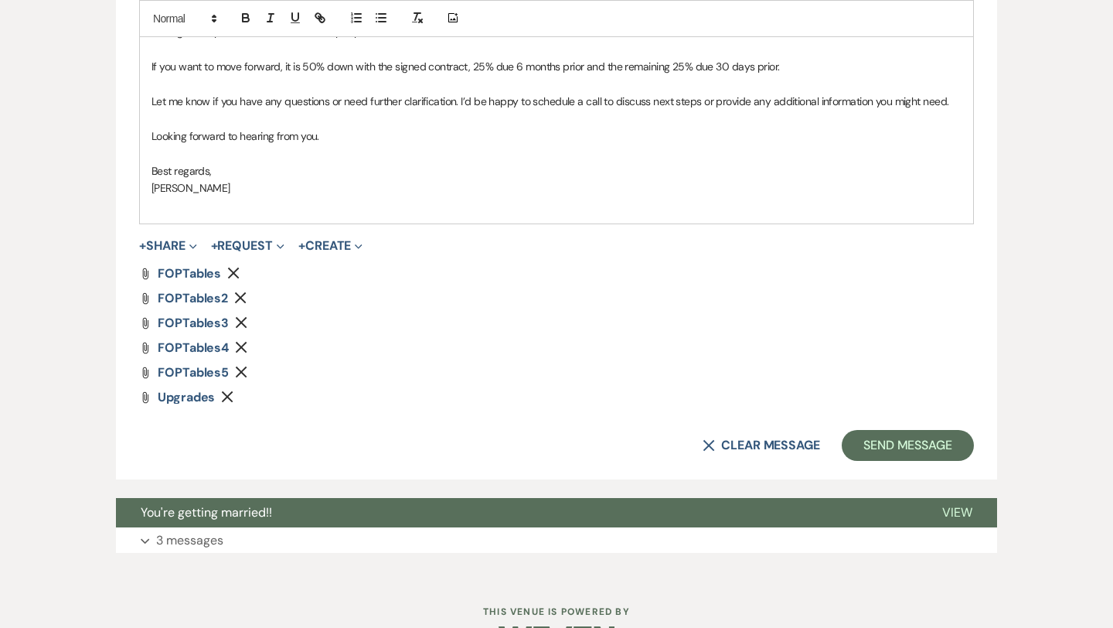
scroll to position [1442, 0]
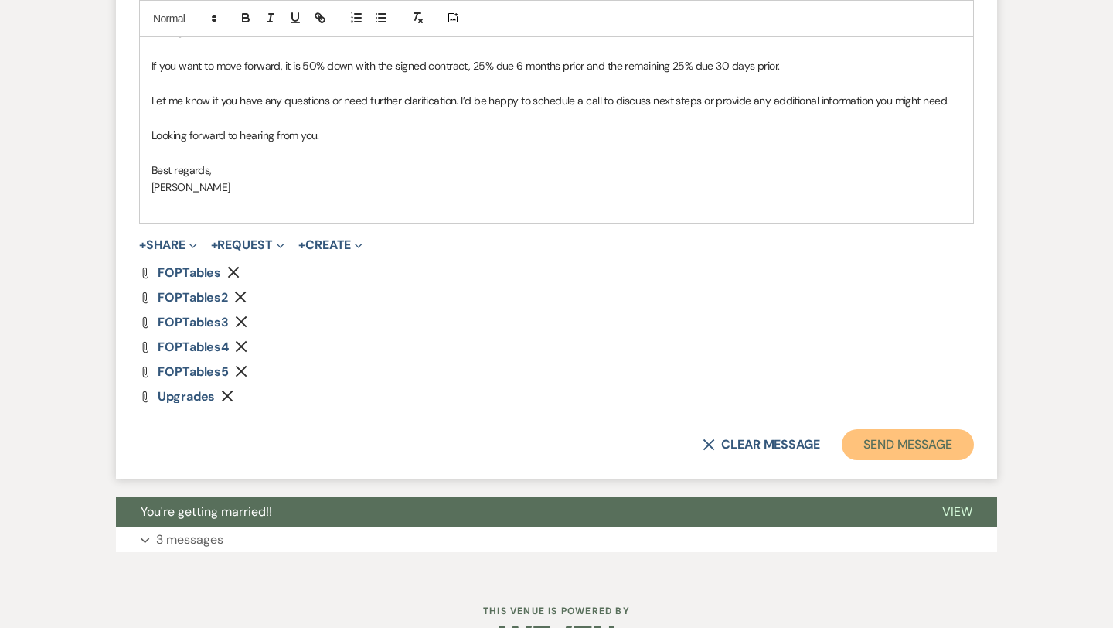
click at [880, 443] on button "Send Message" at bounding box center [908, 444] width 132 height 31
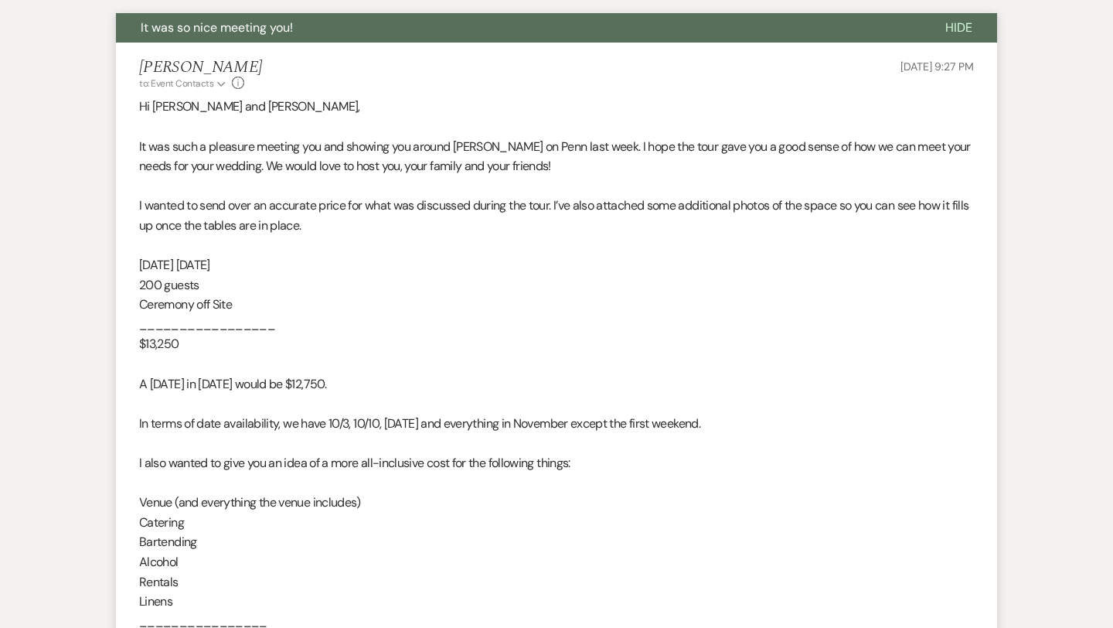
scroll to position [0, 0]
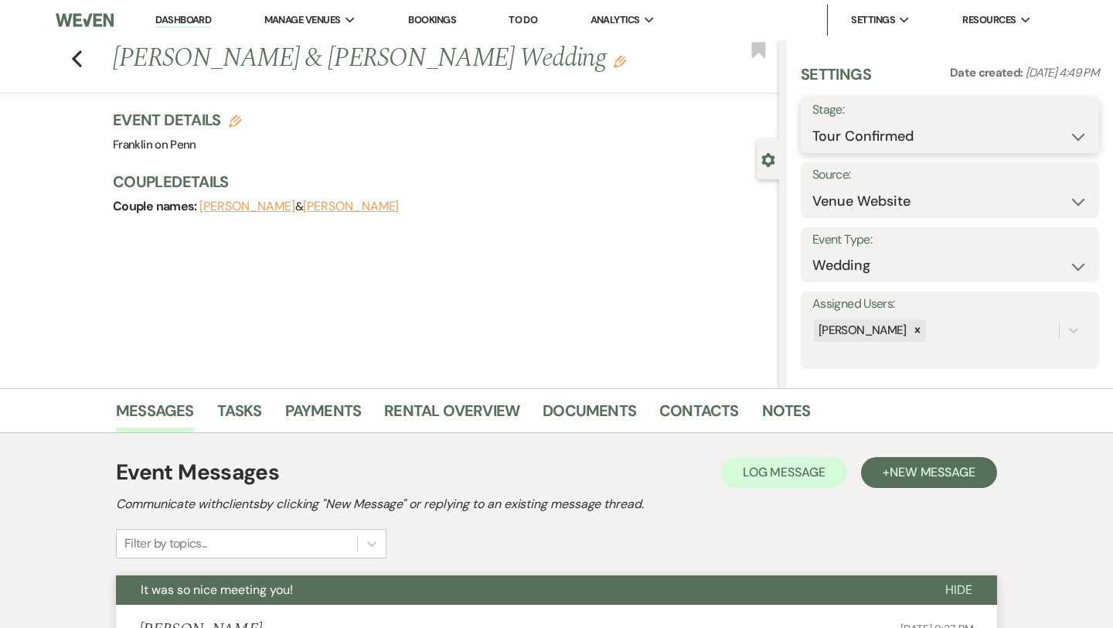
click at [859, 135] on select "Inquiry Follow Up Tour Requested Tour Confirmed Toured Proposal Sent Booked Lost" at bounding box center [949, 136] width 275 height 30
click at [1056, 123] on button "Save" at bounding box center [1068, 125] width 61 height 31
click at [76, 60] on use "button" at bounding box center [77, 58] width 10 height 17
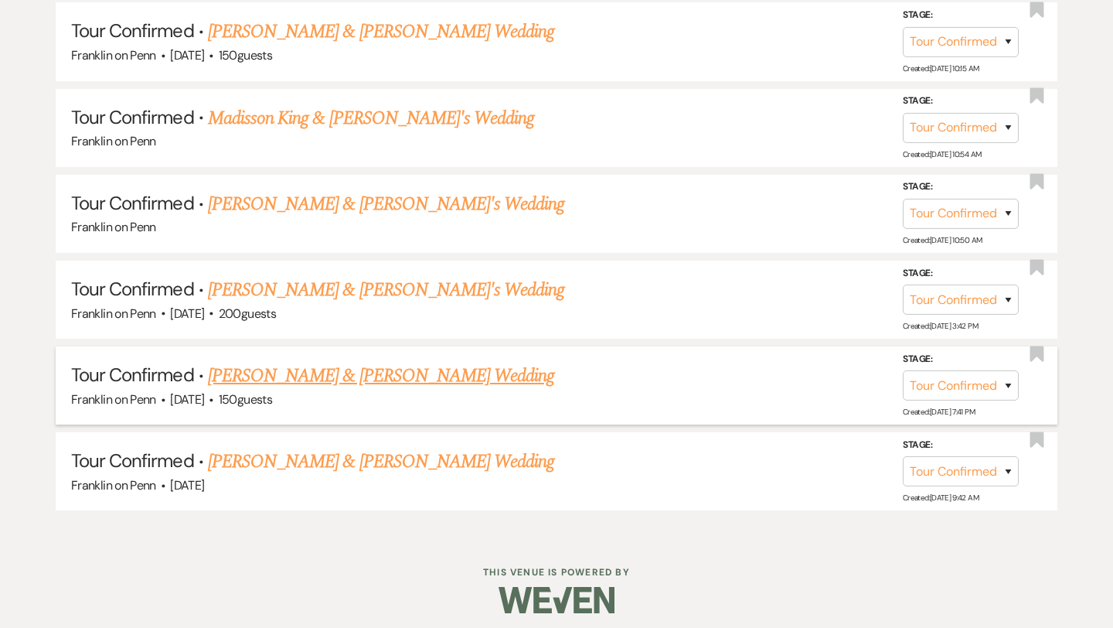
click at [396, 363] on link "Daniel Anaforian & Brooke Sommers's Wedding" at bounding box center [381, 376] width 346 height 28
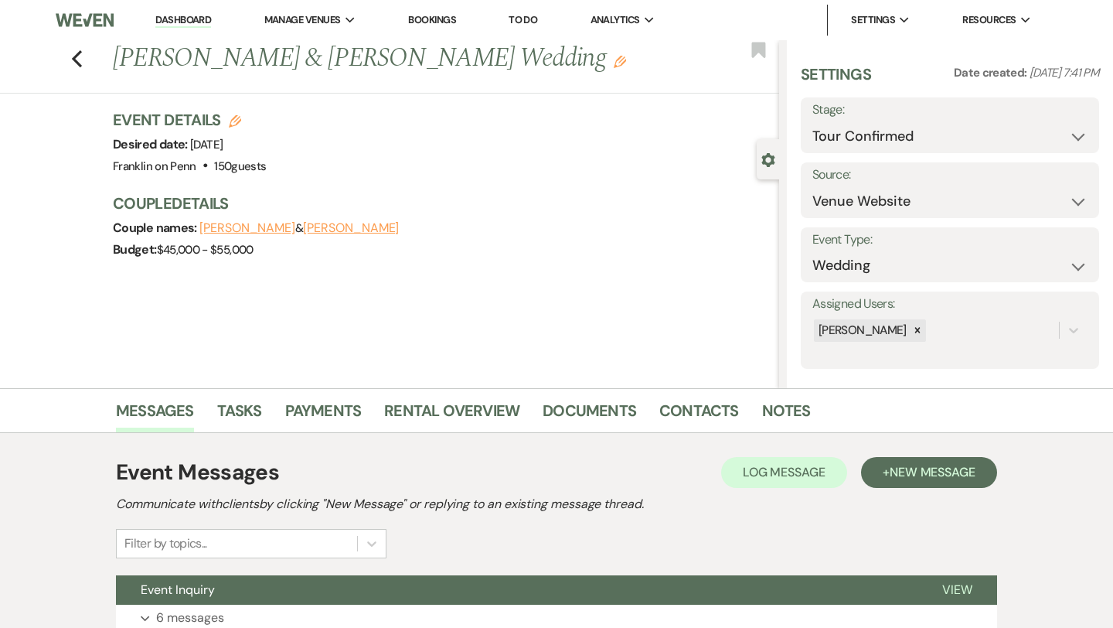
scroll to position [125, 0]
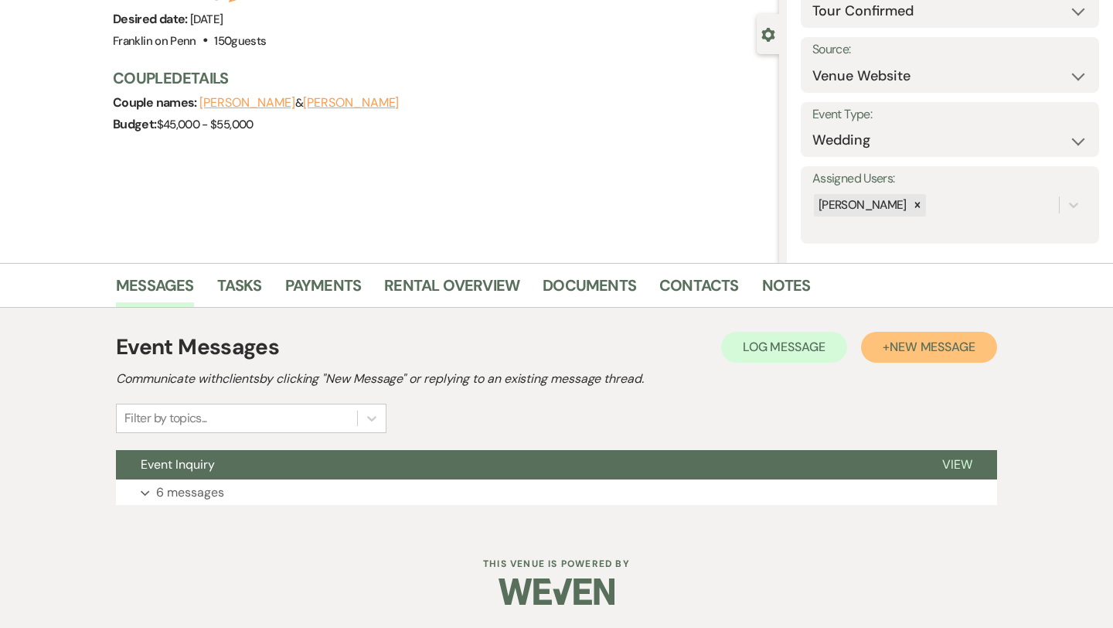
click at [932, 359] on button "+ New Message" at bounding box center [929, 347] width 136 height 31
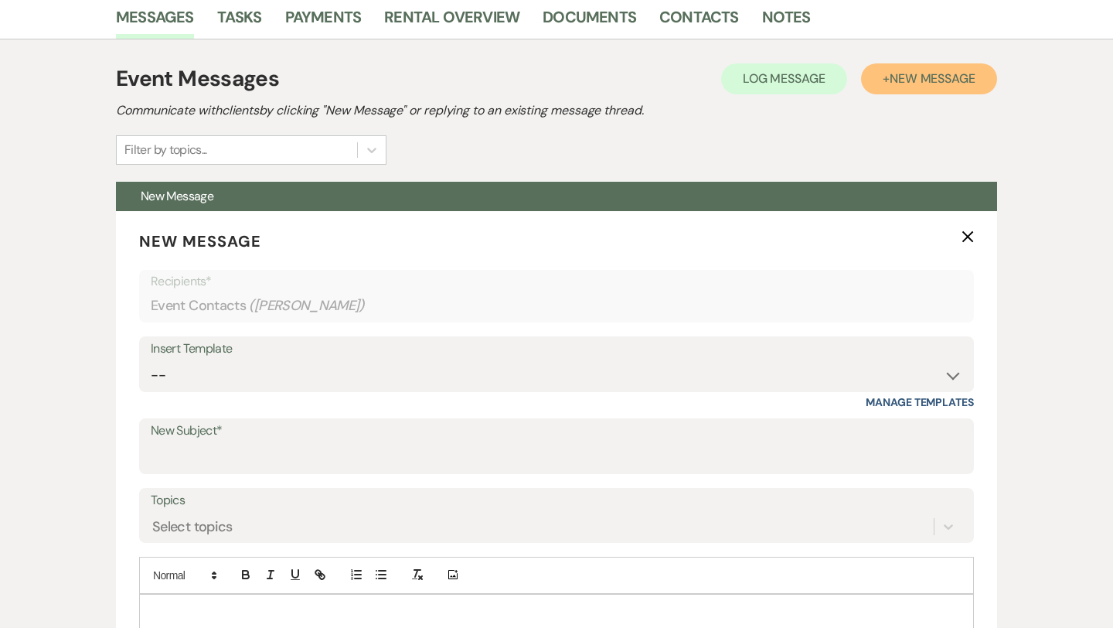
scroll to position [395, 0]
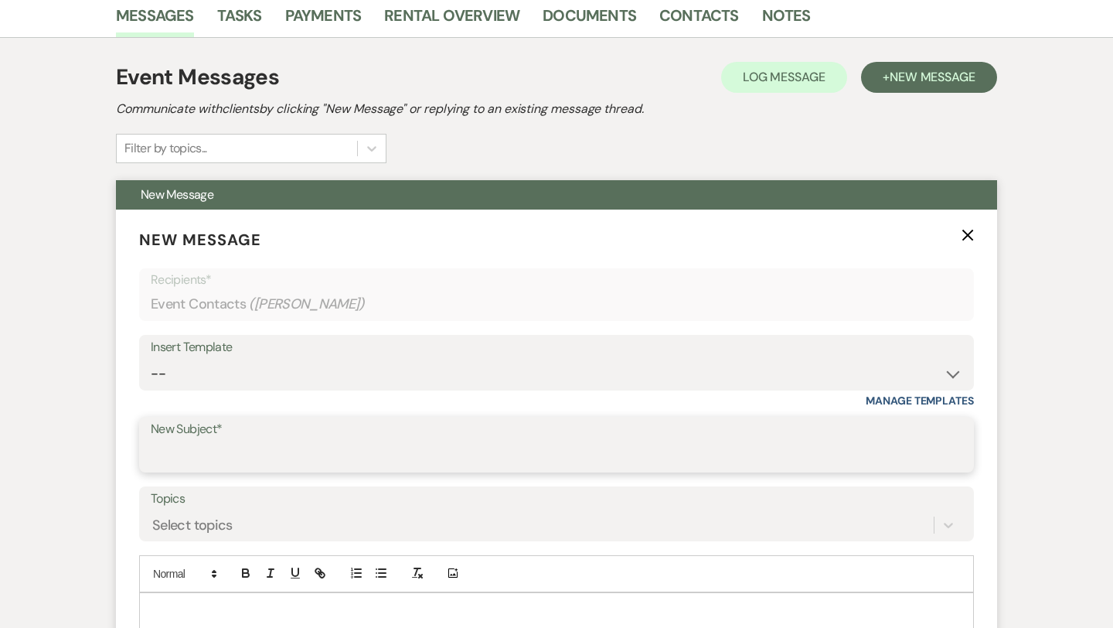
click at [234, 458] on input "New Subject*" at bounding box center [557, 456] width 812 height 30
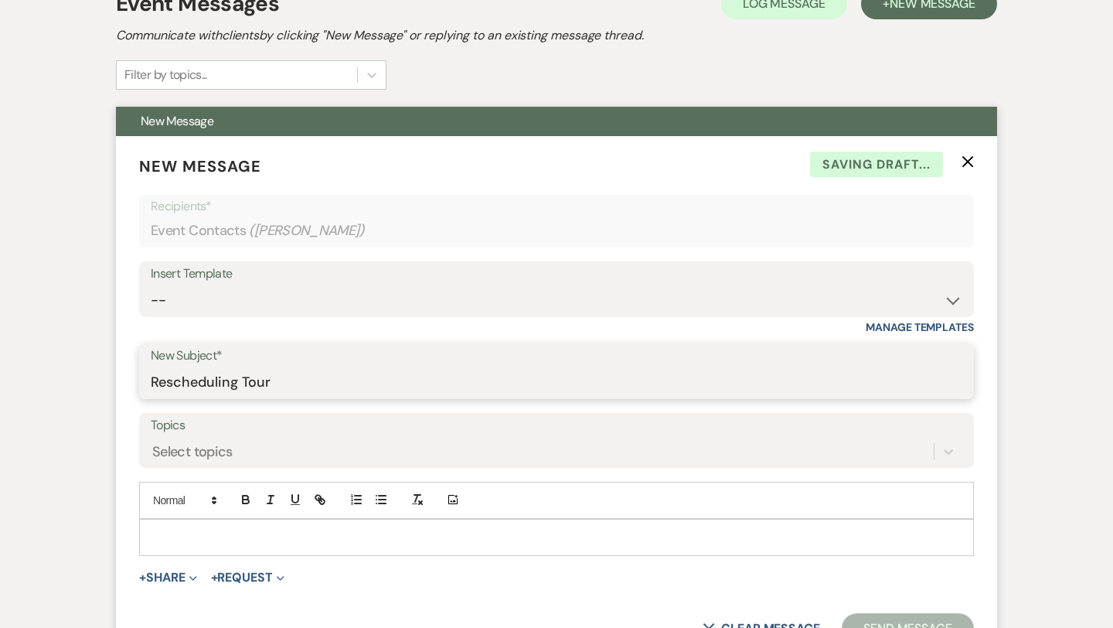
scroll to position [485, 0]
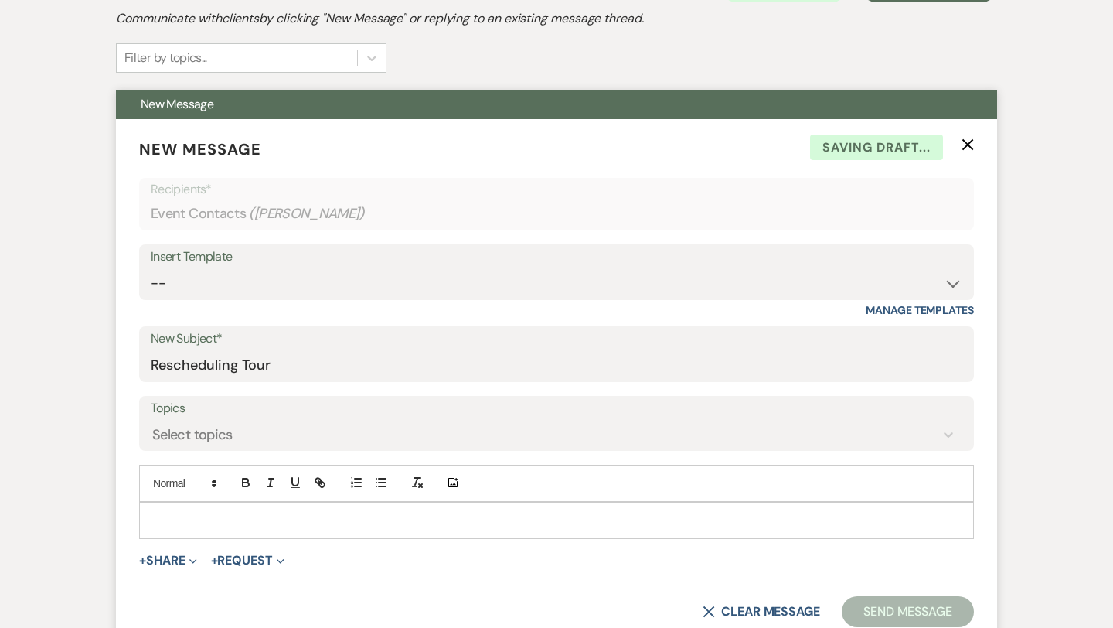
click at [194, 516] on p at bounding box center [557, 520] width 810 height 17
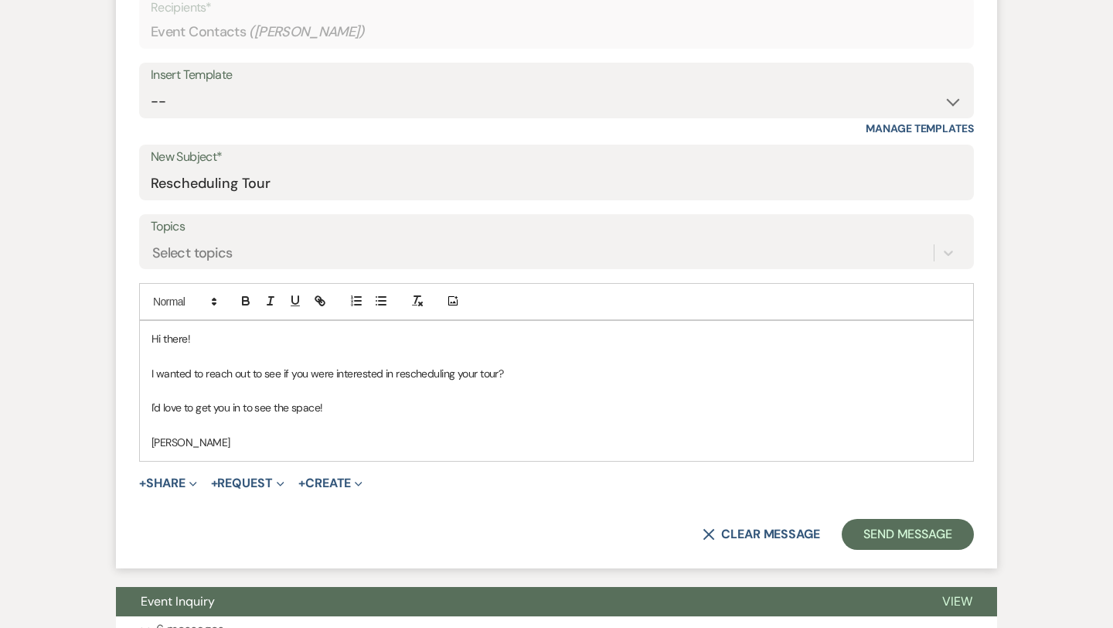
scroll to position [668, 0]
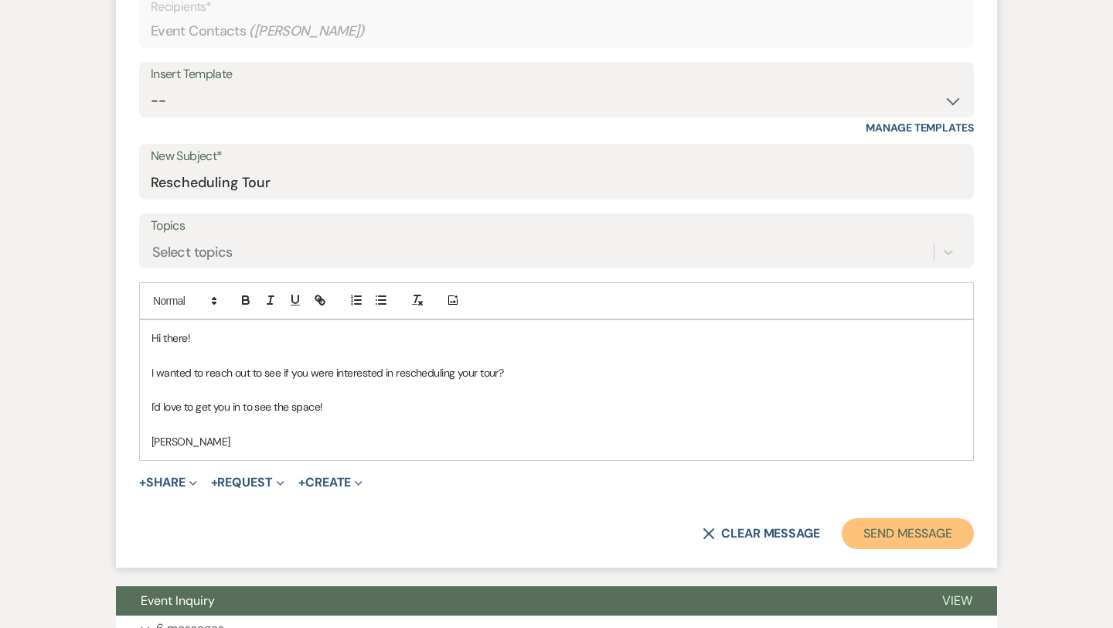
click at [913, 534] on button "Send Message" at bounding box center [908, 533] width 132 height 31
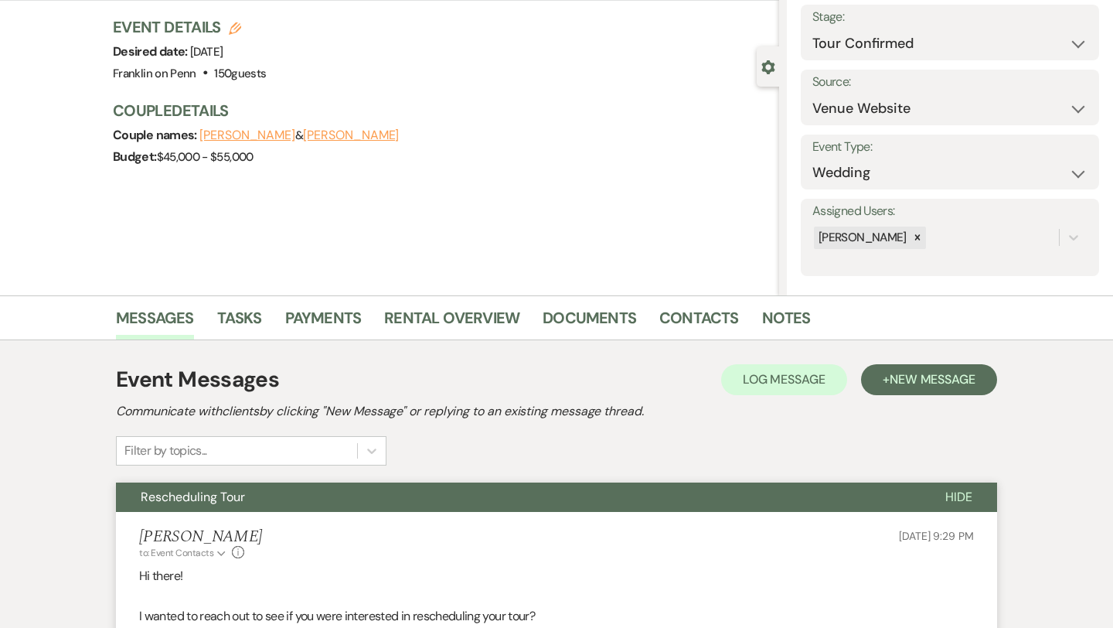
scroll to position [0, 0]
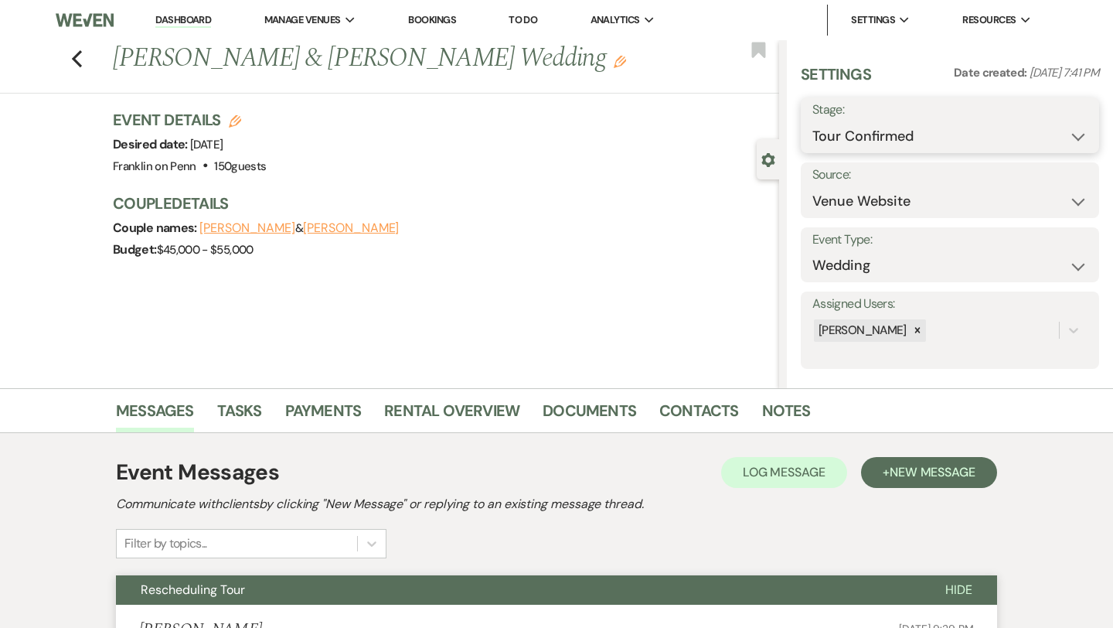
click at [861, 138] on select "Inquiry Follow Up Tour Requested Tour Confirmed Toured Proposal Sent Booked Lost" at bounding box center [949, 136] width 275 height 30
click at [1058, 125] on button "Save" at bounding box center [1068, 125] width 61 height 31
click at [76, 59] on icon "Previous" at bounding box center [77, 58] width 12 height 19
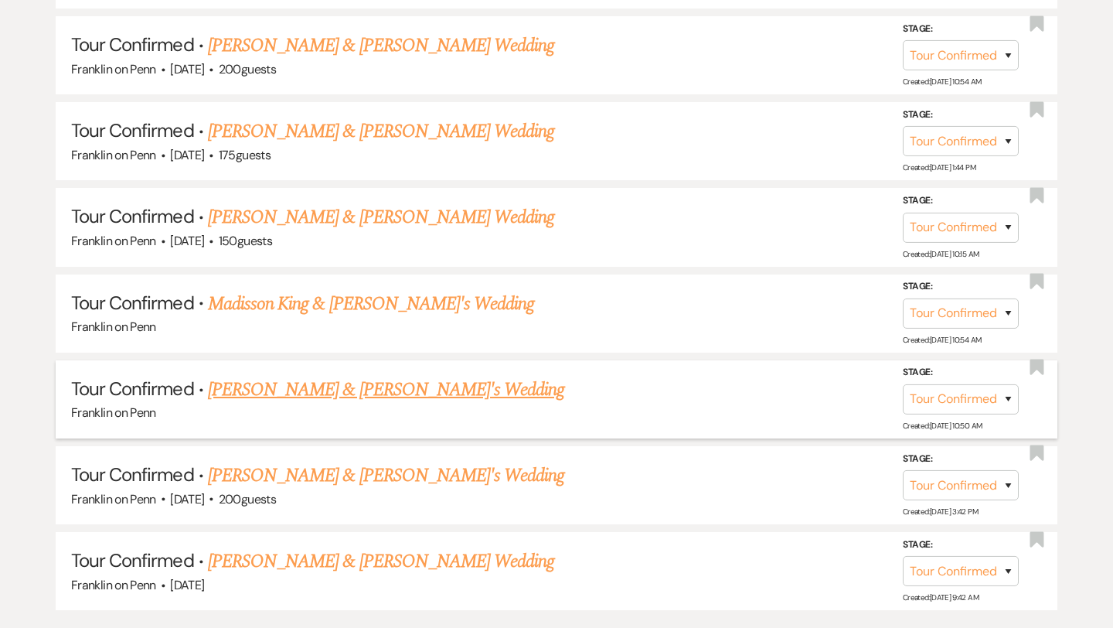
scroll to position [1114, 0]
click at [383, 294] on link "Madisson King & Fiance's Wedding" at bounding box center [371, 303] width 327 height 28
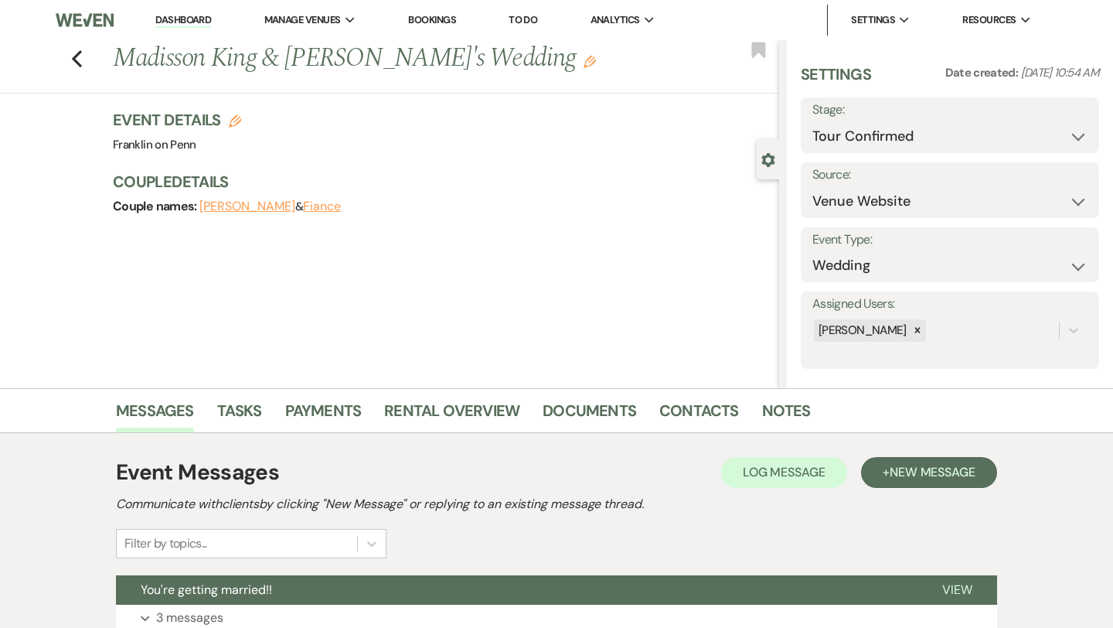
scroll to position [125, 0]
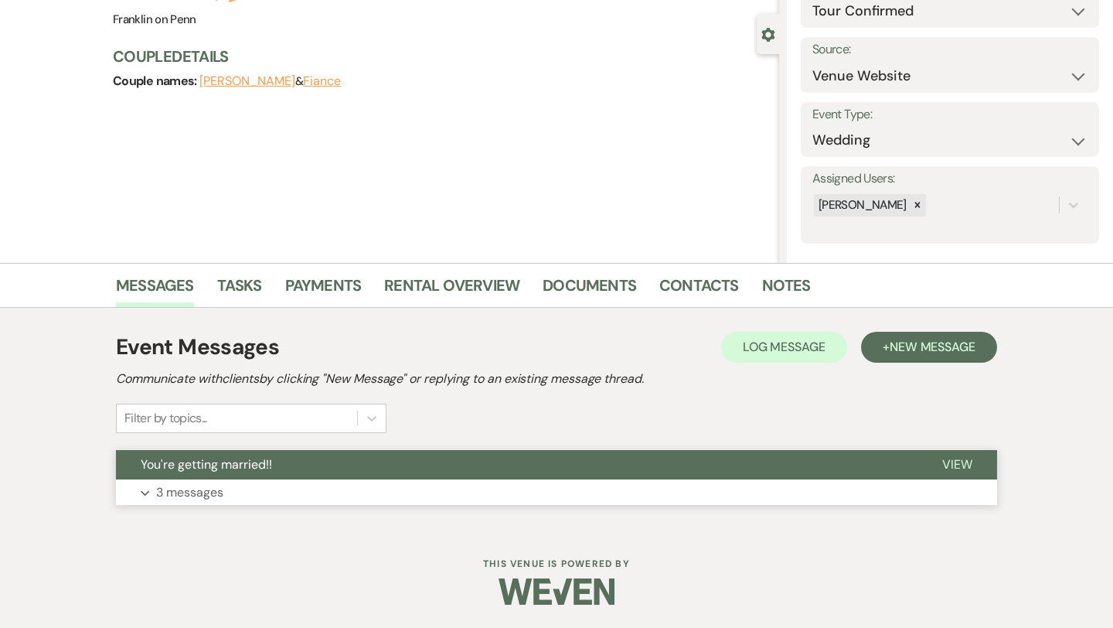
click at [216, 489] on p "3 messages" at bounding box center [189, 492] width 67 height 20
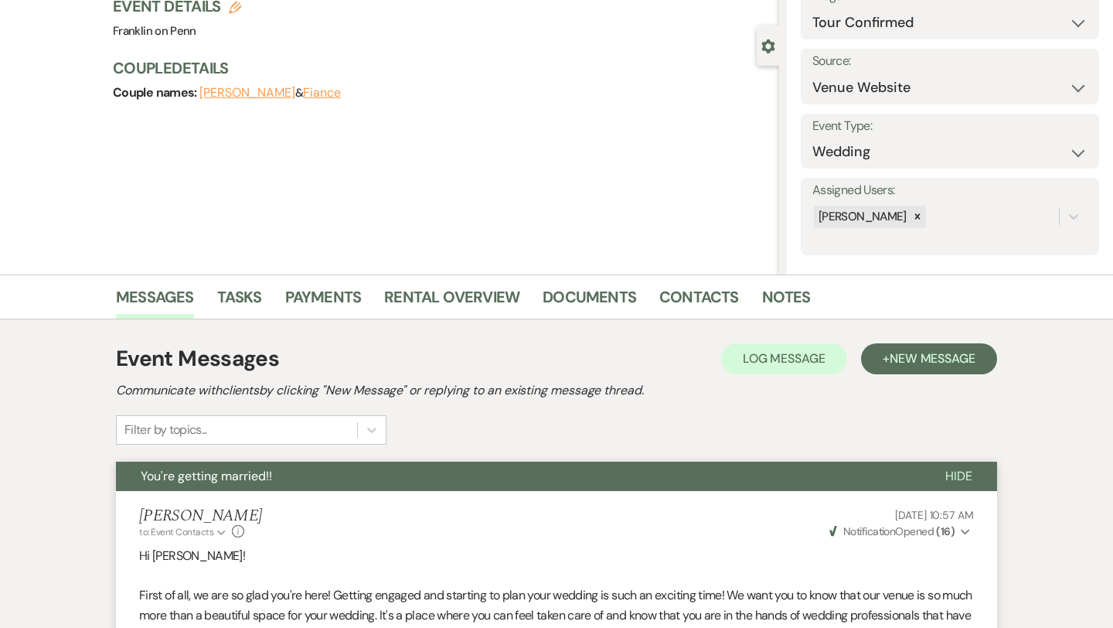
scroll to position [0, 0]
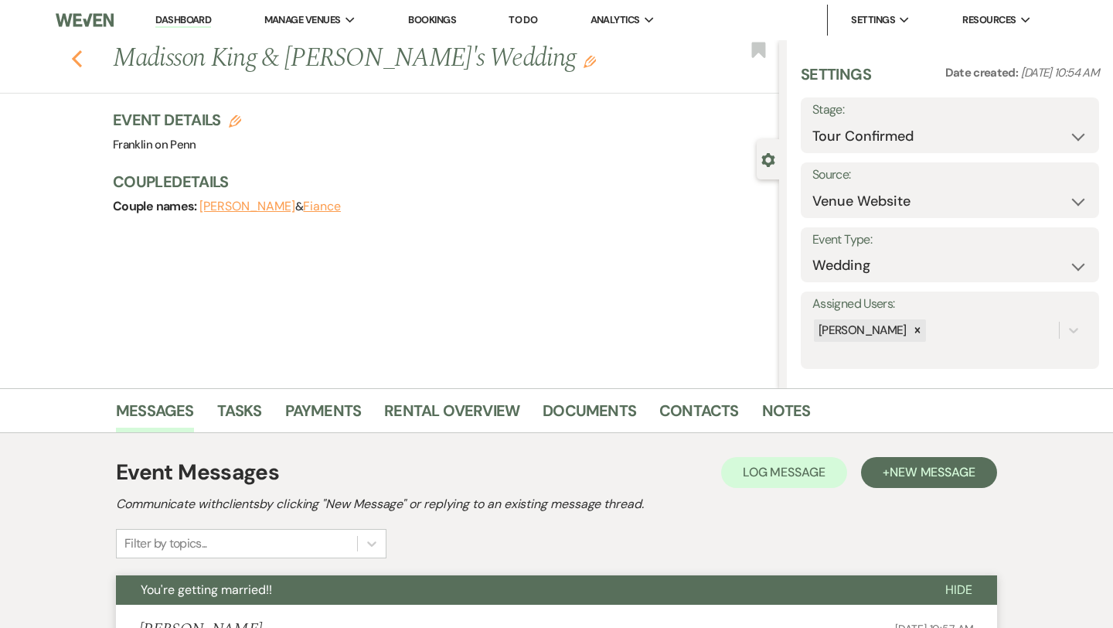
click at [77, 60] on icon "Previous" at bounding box center [77, 58] width 12 height 19
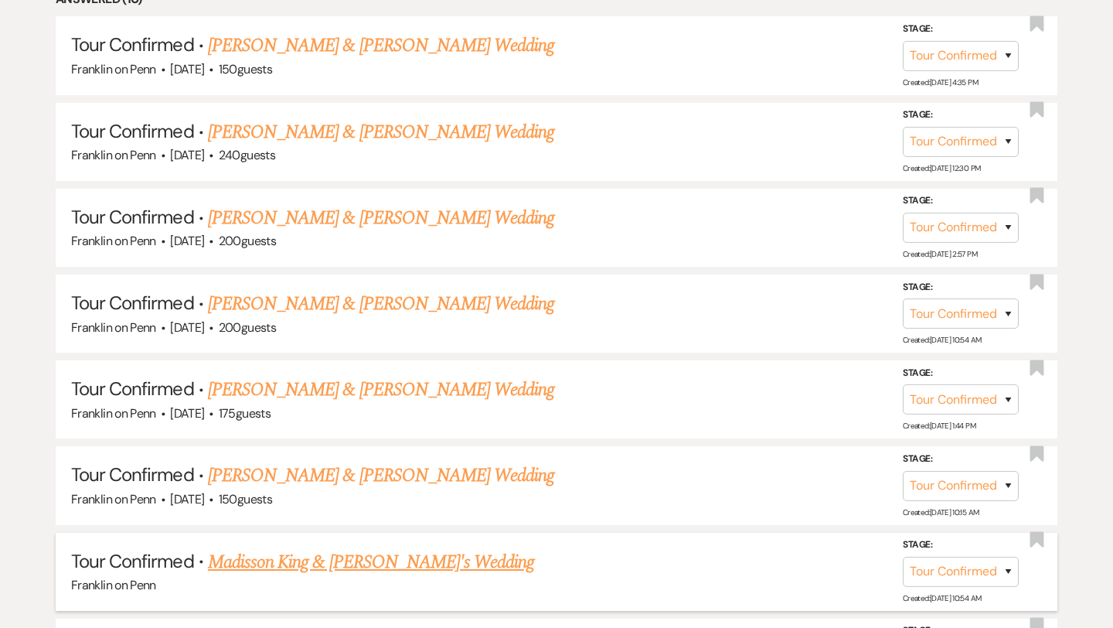
scroll to position [854, 0]
click at [406, 220] on link "Nicholas Deller & Rachel Mroczkowski's Wedding" at bounding box center [381, 219] width 346 height 28
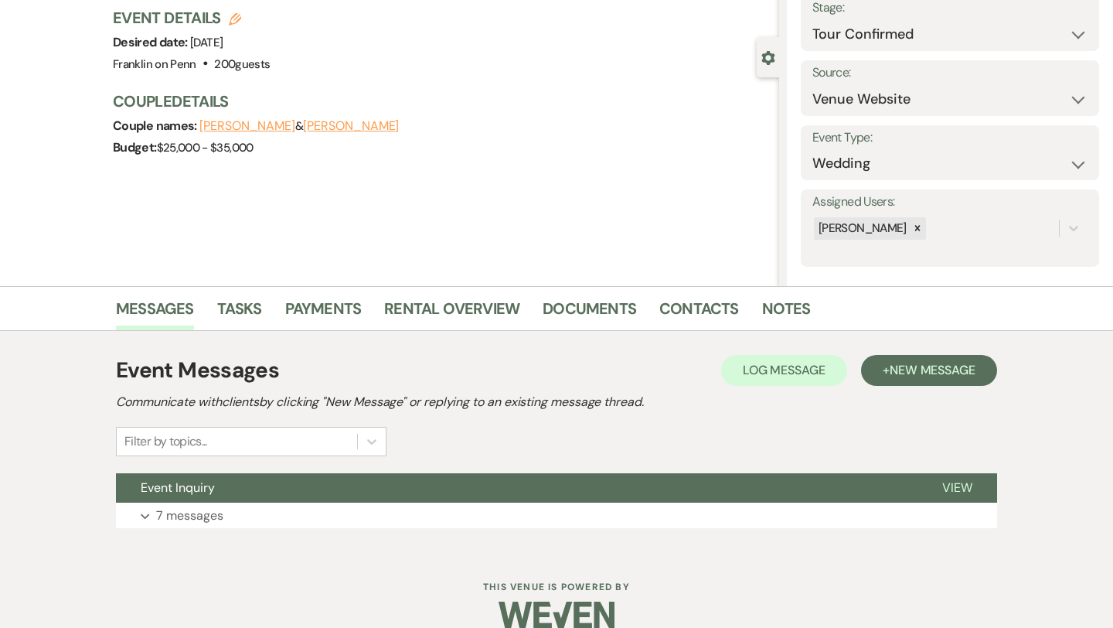
scroll to position [110, 0]
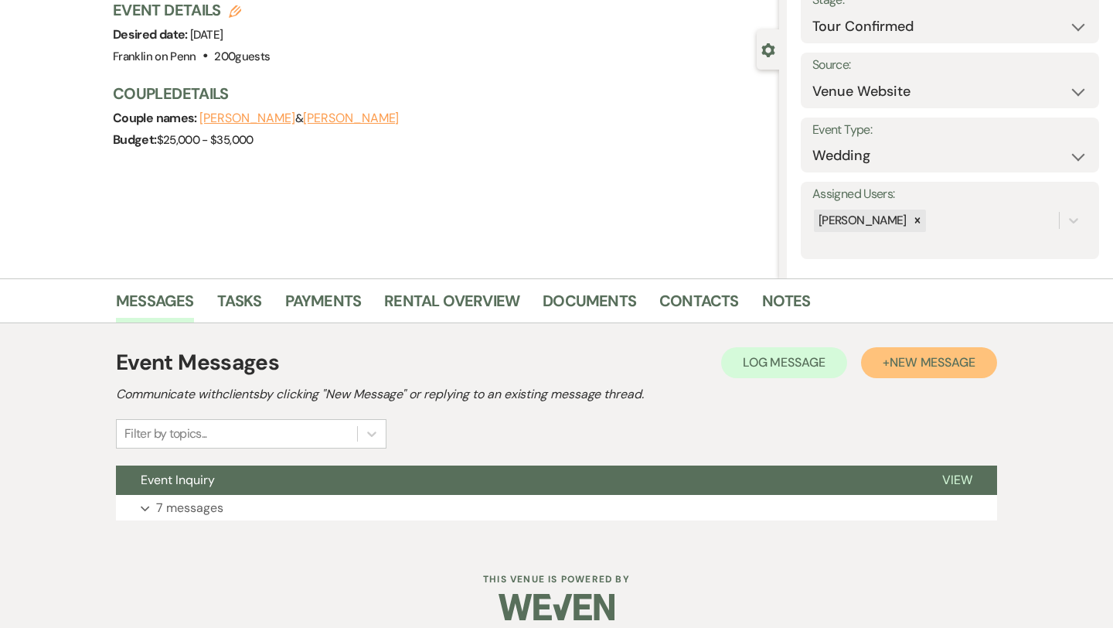
click at [890, 366] on span "New Message" at bounding box center [933, 362] width 86 height 16
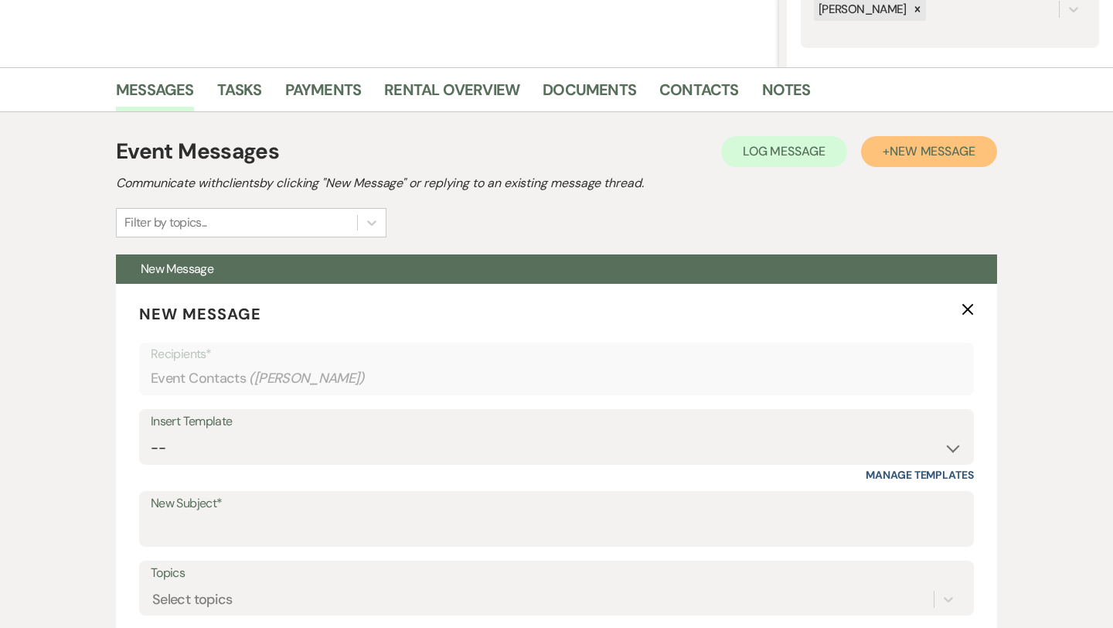
scroll to position [324, 0]
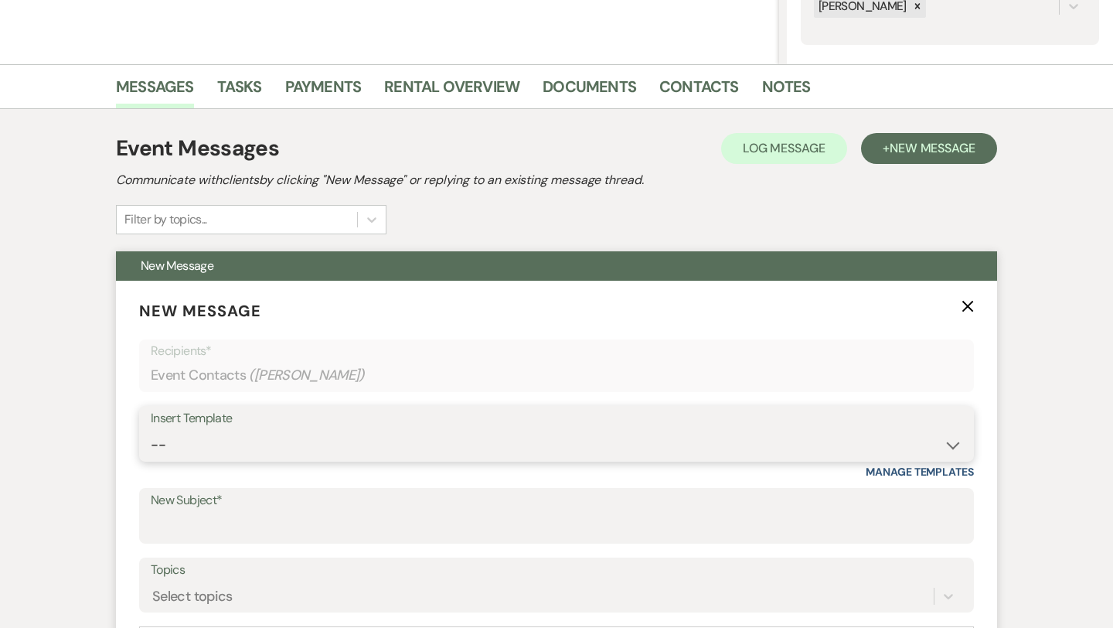
click at [334, 438] on select "-- Weven Planning Portal Introduction (Booked Events) Initial Inquiry Response …" at bounding box center [557, 445] width 812 height 30
click at [265, 519] on input "New Subject*" at bounding box center [557, 527] width 812 height 30
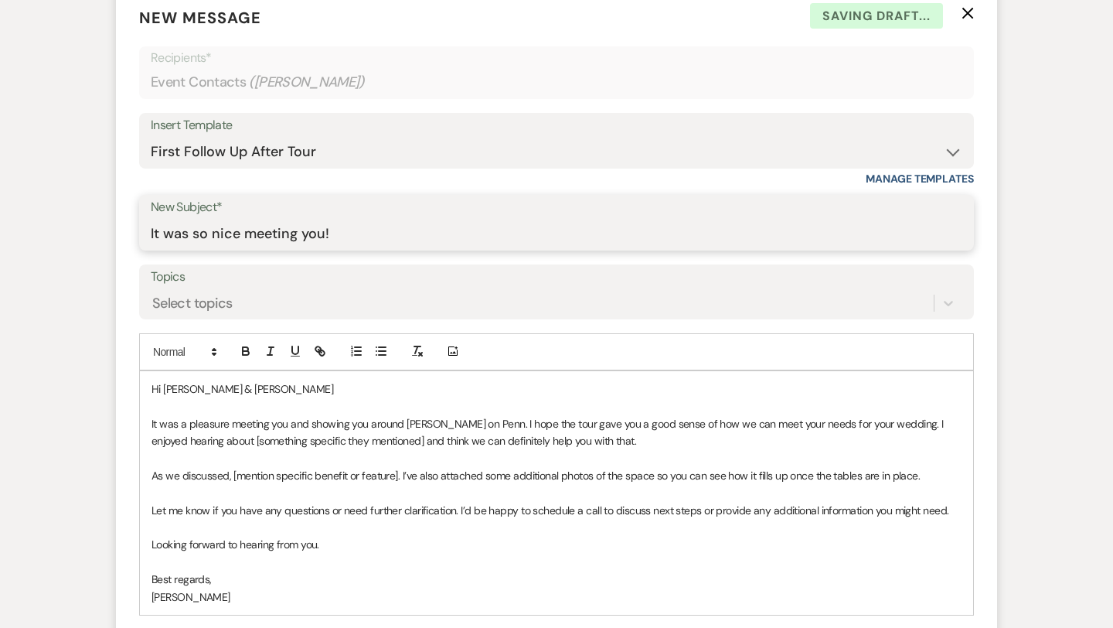
scroll to position [620, 0]
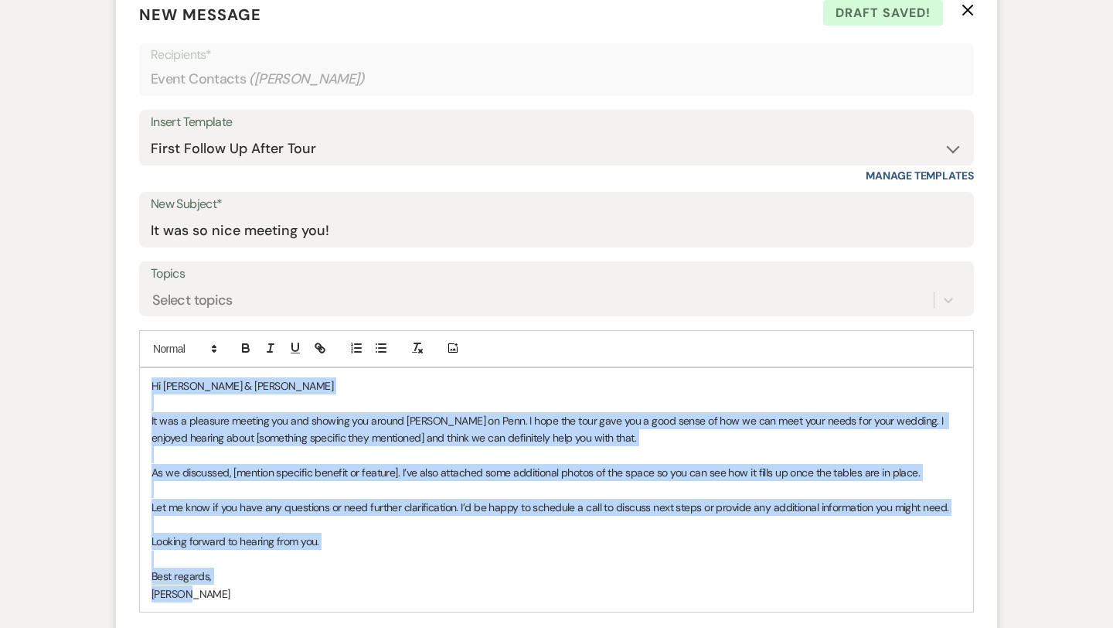
drag, startPoint x: 152, startPoint y: 386, endPoint x: 228, endPoint y: 601, distance: 228.8
click at [228, 601] on div "Hi Nicholas & Rachel It was a pleasure meeting you and showing you around Frank…" at bounding box center [556, 489] width 833 height 243
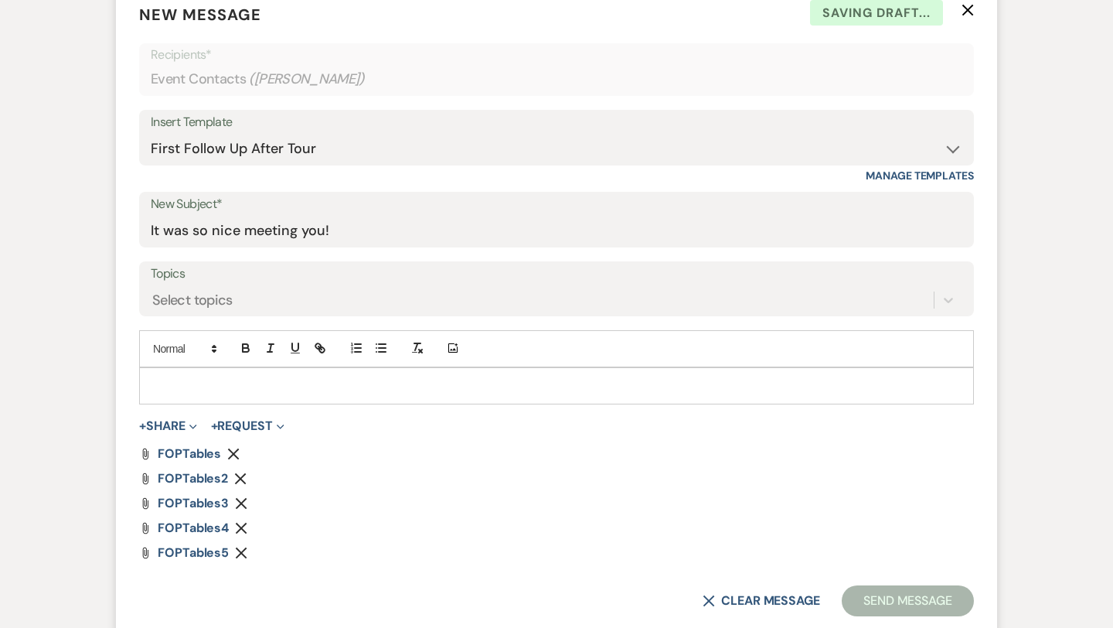
paste div
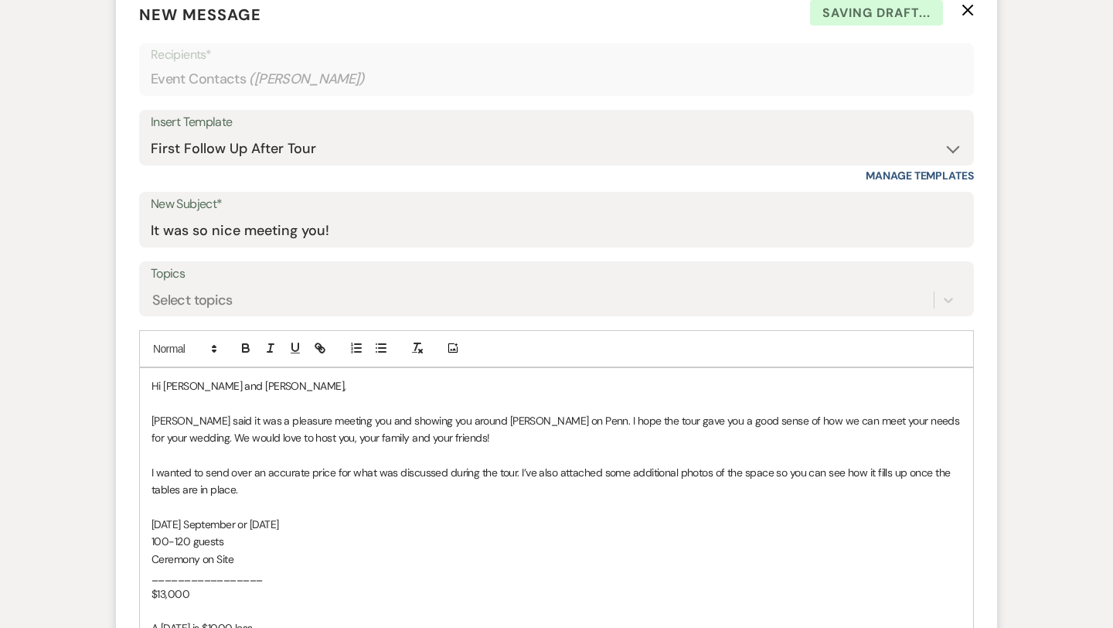
click at [277, 380] on p "Hi Mila and Mohammed," at bounding box center [557, 385] width 810 height 17
click at [198, 419] on span "Olivia said it was a pleasure meeting you and showing you around Franklin on Pe…" at bounding box center [557, 429] width 811 height 31
click at [161, 419] on span "it was a pleasure meeting you and showing you around Franklin on Penn. I hope t…" at bounding box center [556, 429] width 809 height 31
click at [182, 422] on span "It was a pleasure meeting you and showing you around Franklin on Penn. I hope t…" at bounding box center [556, 429] width 809 height 31
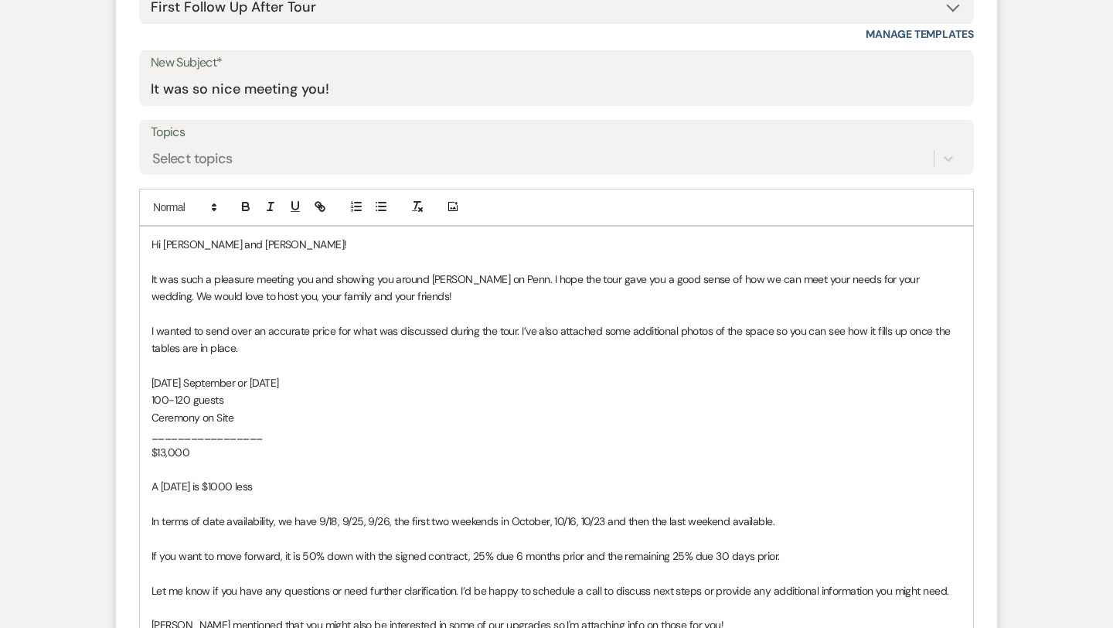
scroll to position [763, 0]
click at [336, 380] on p "Saturday September or October 2026" at bounding box center [557, 381] width 810 height 17
click at [230, 400] on p "100-120 guests" at bounding box center [557, 398] width 810 height 17
click at [210, 453] on p "$13,000" at bounding box center [557, 450] width 810 height 17
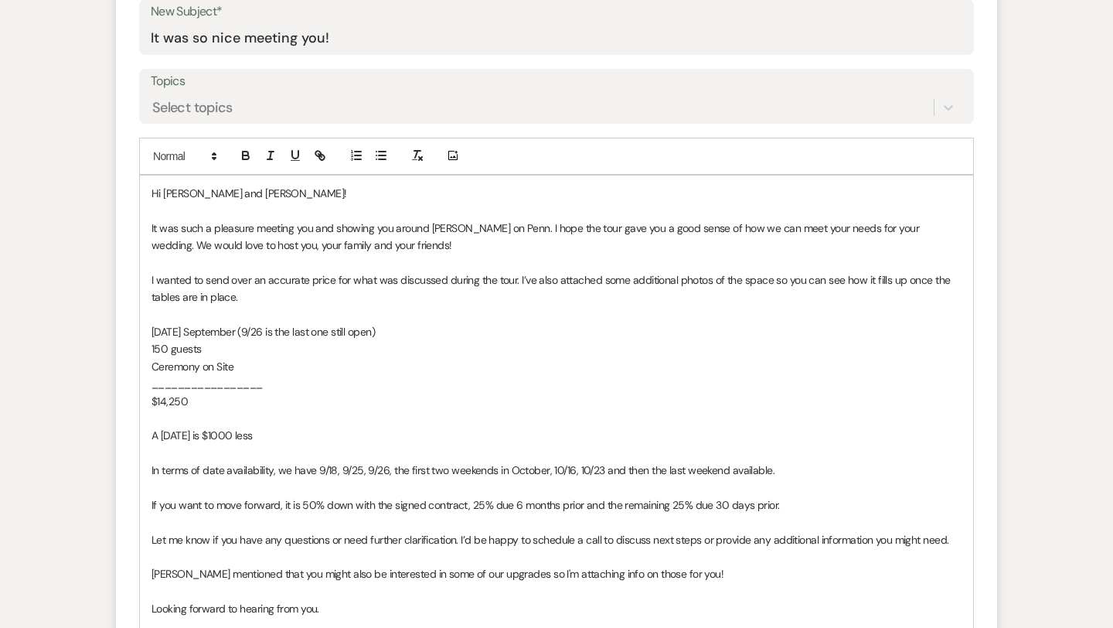
scroll to position [822, 0]
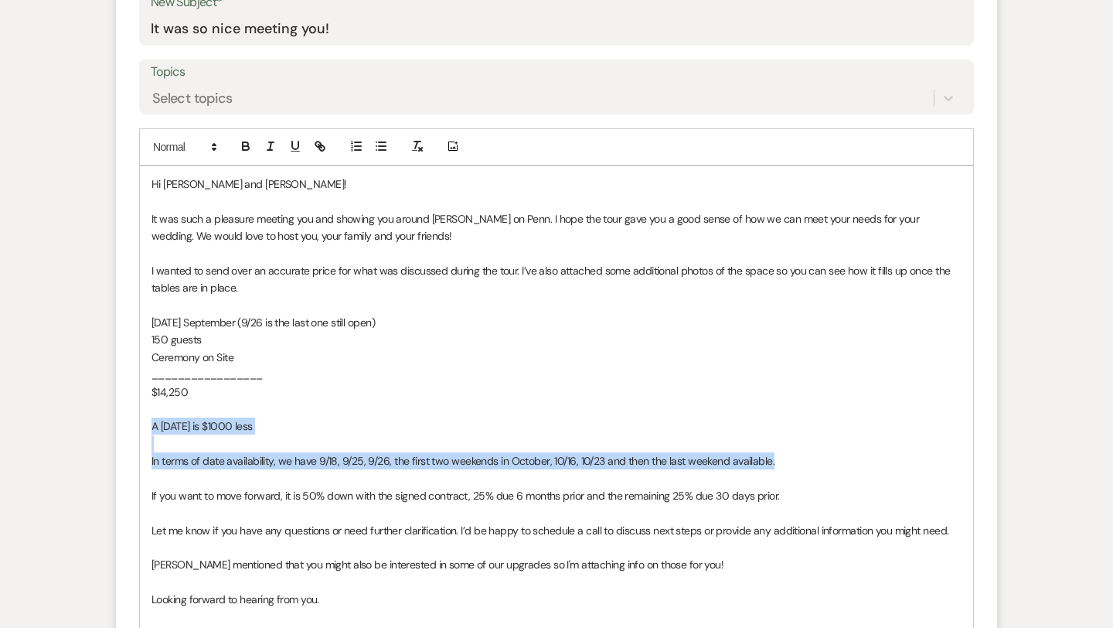
drag, startPoint x: 153, startPoint y: 424, endPoint x: 784, endPoint y: 458, distance: 631.7
click at [784, 458] on div "Hi Nick and Rachel! It was such a pleasure meeting you and showing you around F…" at bounding box center [556, 426] width 833 height 520
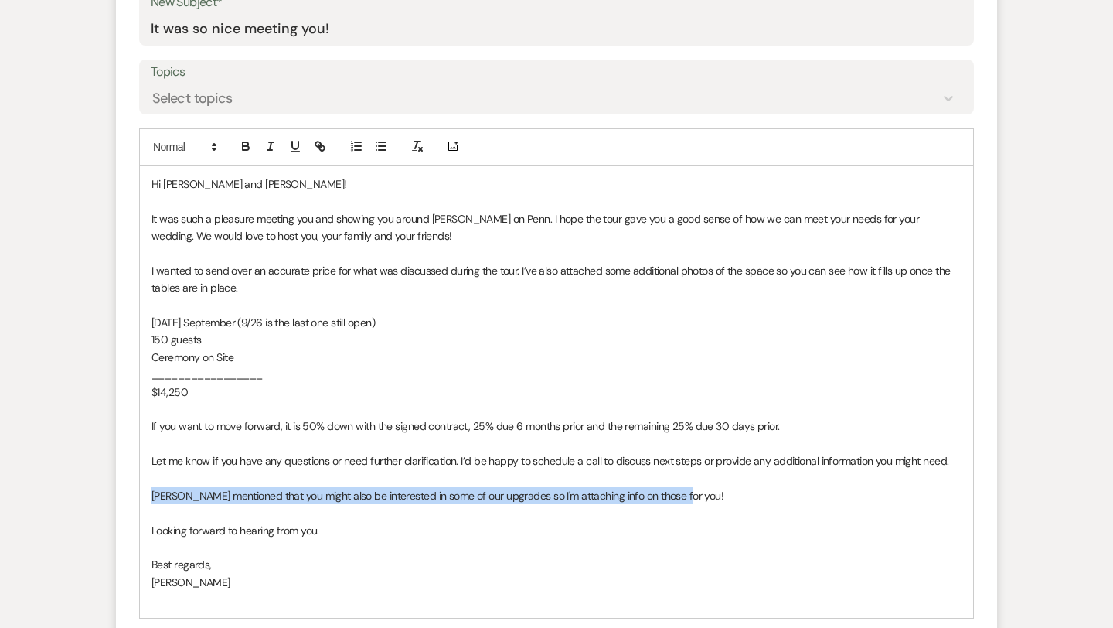
drag, startPoint x: 681, startPoint y: 493, endPoint x: 141, endPoint y: 492, distance: 540.3
click at [141, 492] on div "Hi Nick and Rachel! It was such a pleasure meeting you and showing you around F…" at bounding box center [556, 391] width 833 height 451
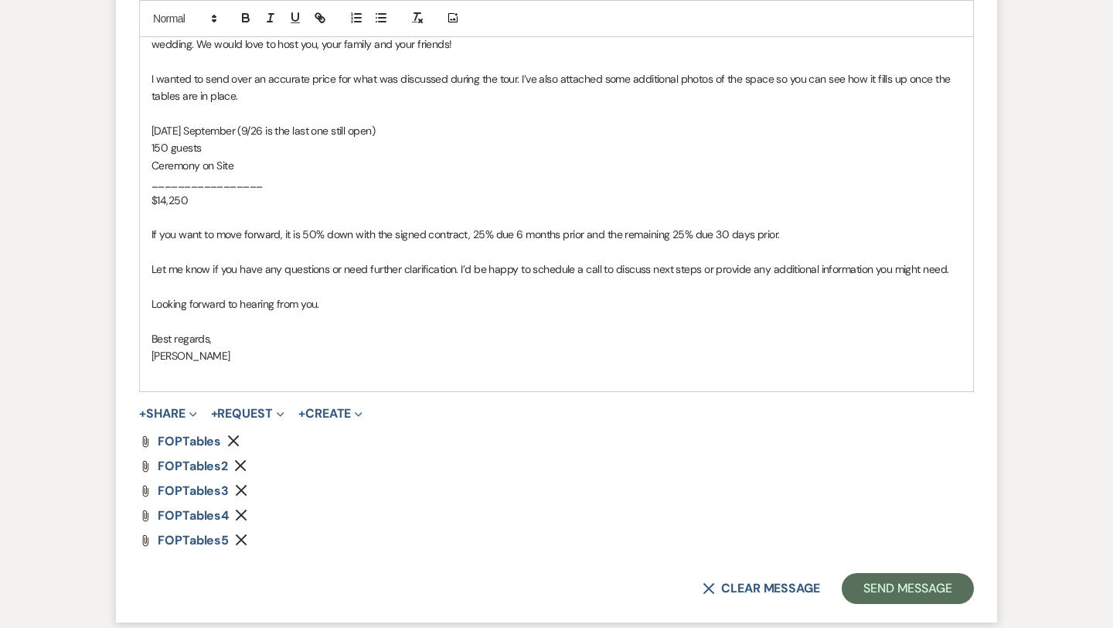
scroll to position [1027, 0]
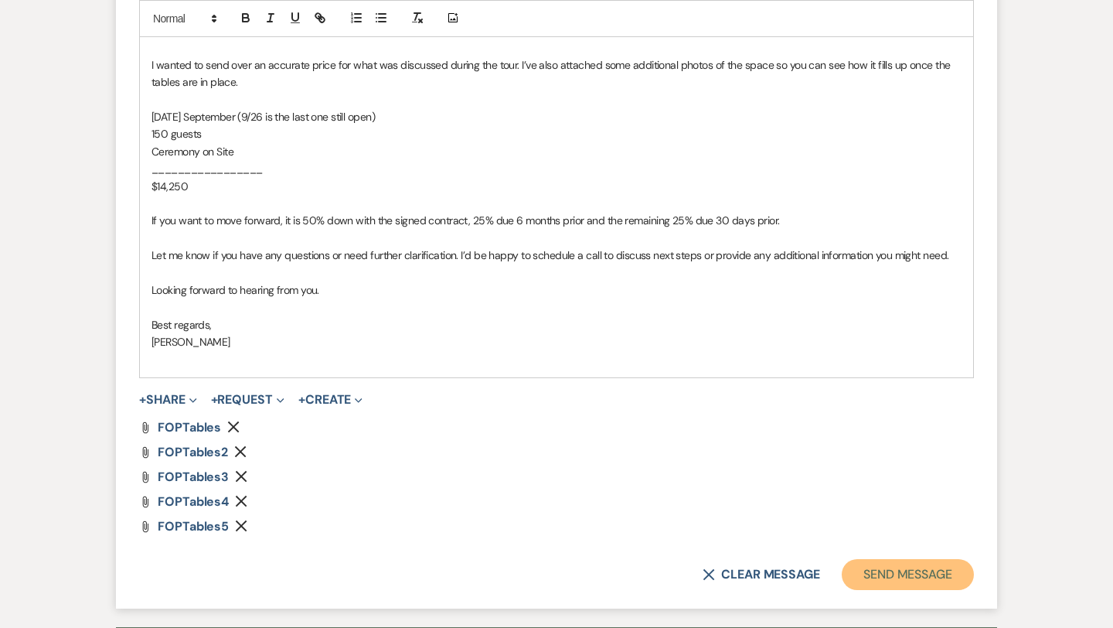
click at [877, 565] on button "Send Message" at bounding box center [908, 574] width 132 height 31
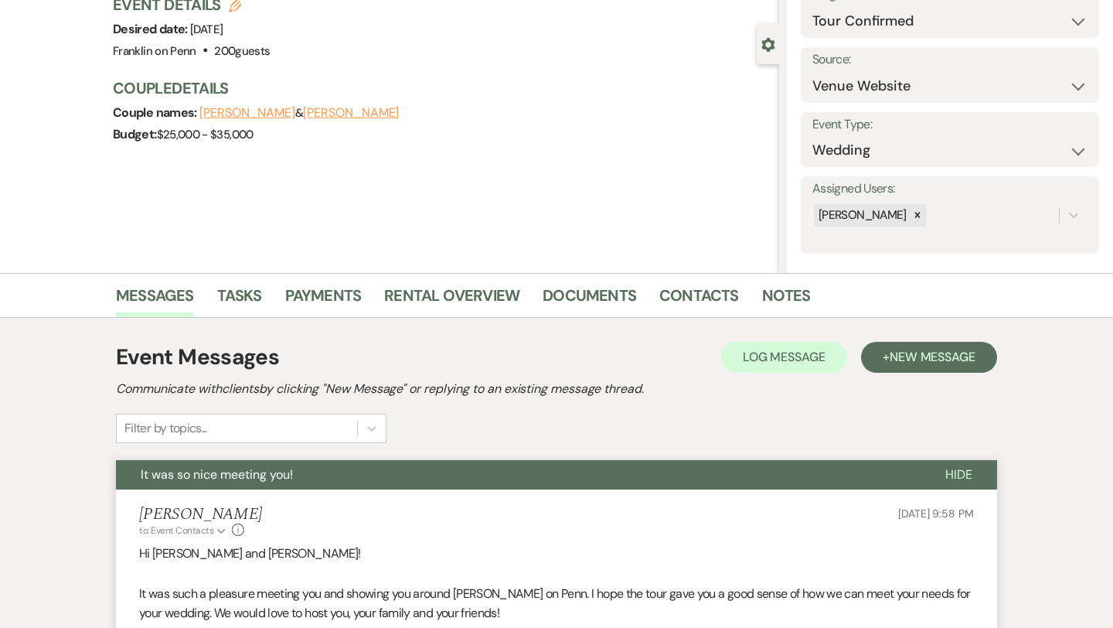
scroll to position [0, 0]
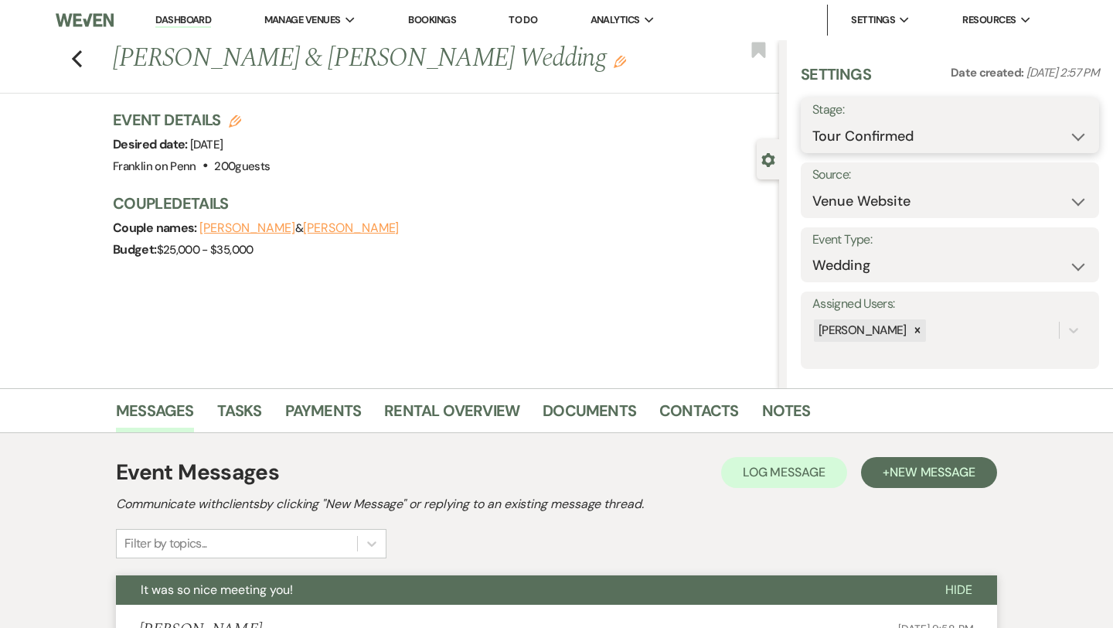
click at [901, 129] on select "Inquiry Follow Up Tour Requested Tour Confirmed Toured Proposal Sent Booked Lost" at bounding box center [949, 136] width 275 height 30
click at [1073, 125] on button "Save" at bounding box center [1068, 125] width 61 height 31
click at [76, 62] on use "button" at bounding box center [77, 58] width 10 height 17
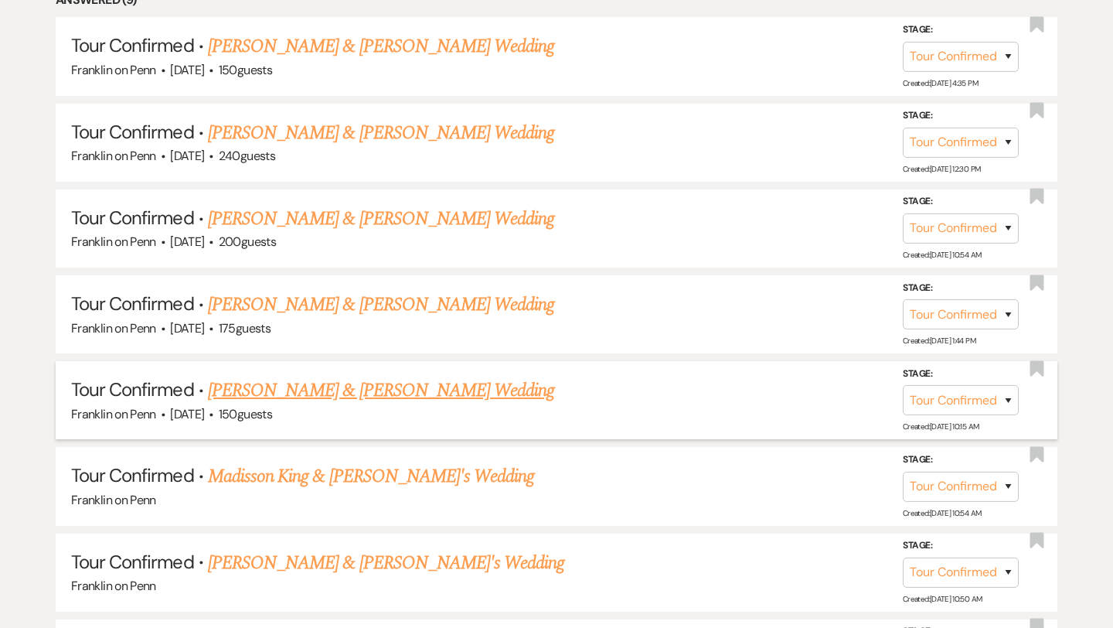
scroll to position [863, 0]
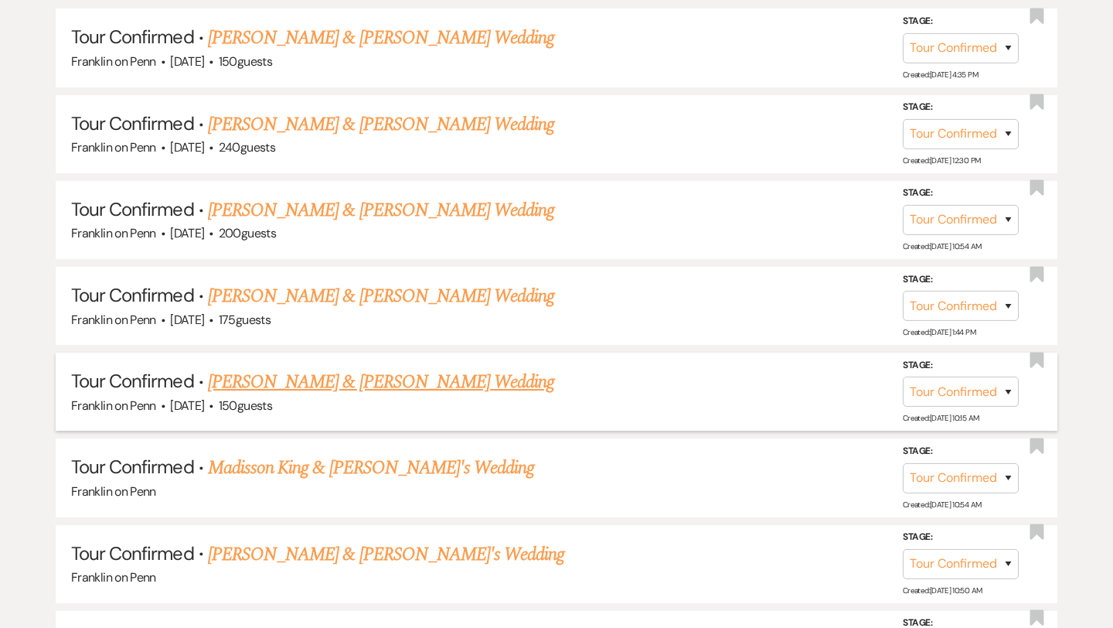
click at [367, 380] on link "Jacob Feid & Katie Schreiber's Wedding" at bounding box center [381, 382] width 346 height 28
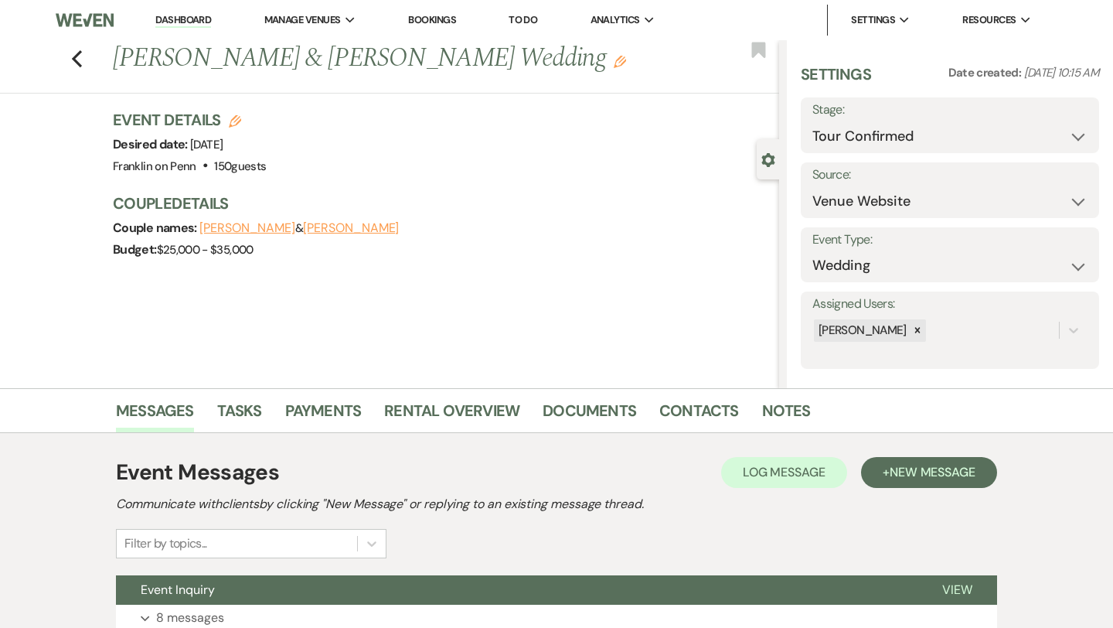
scroll to position [125, 0]
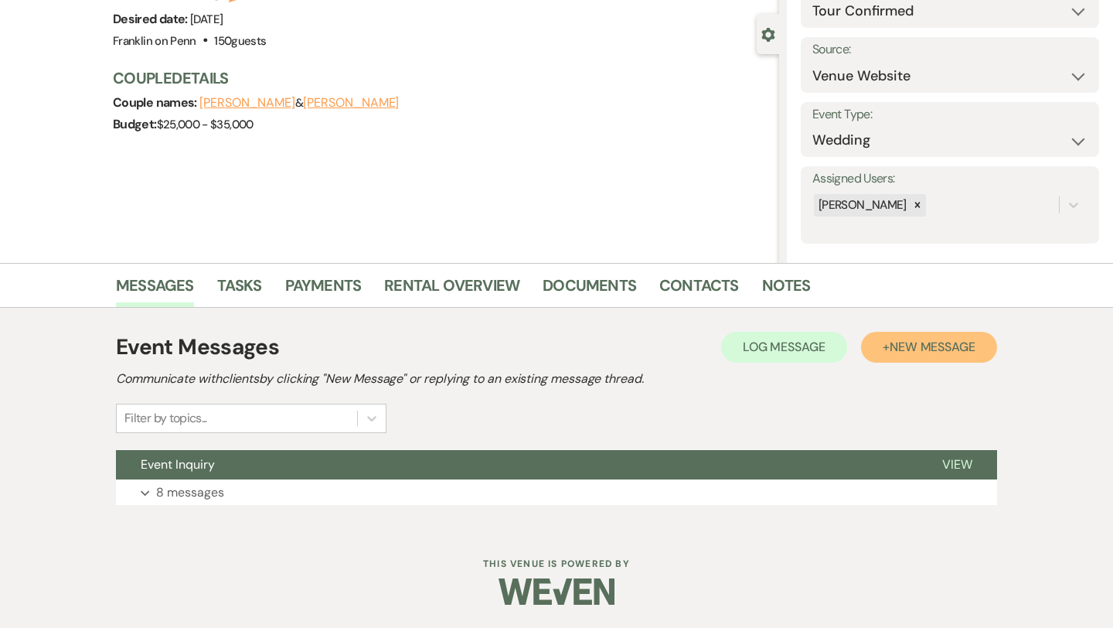
click at [962, 339] on span "New Message" at bounding box center [933, 347] width 86 height 16
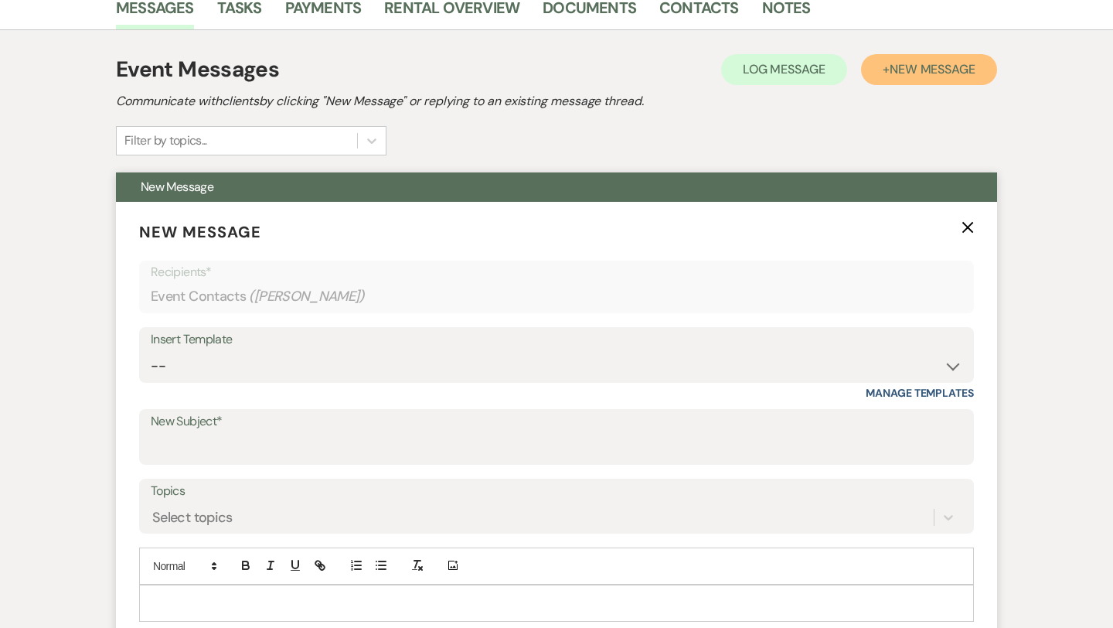
scroll to position [416, 0]
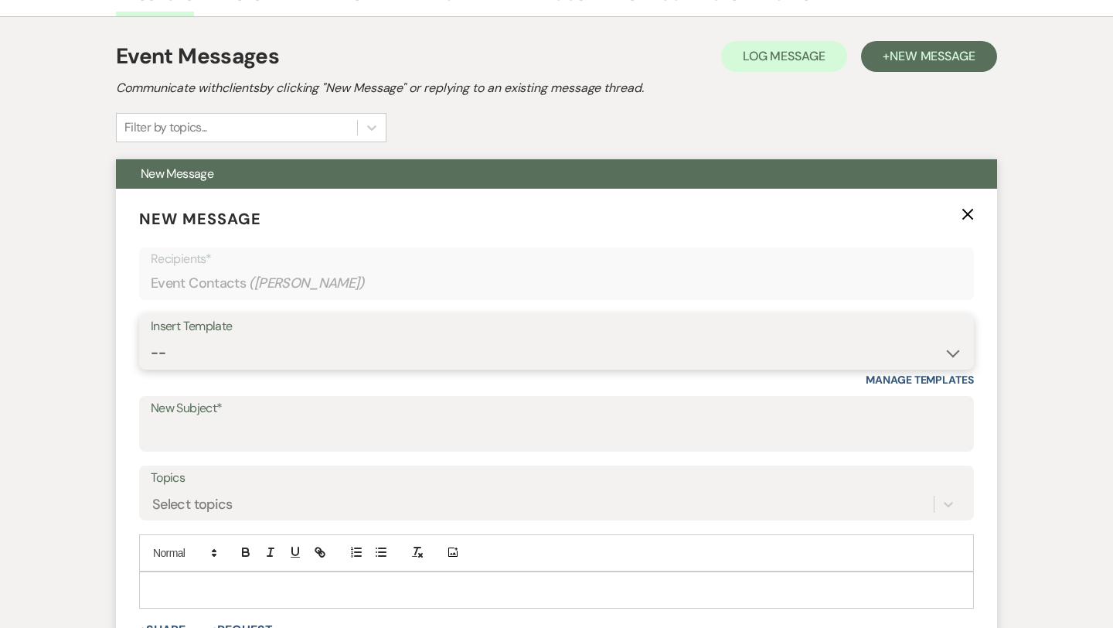
click at [318, 355] on select "-- Weven Planning Portal Introduction (Booked Events) Initial Inquiry Response …" at bounding box center [557, 353] width 812 height 30
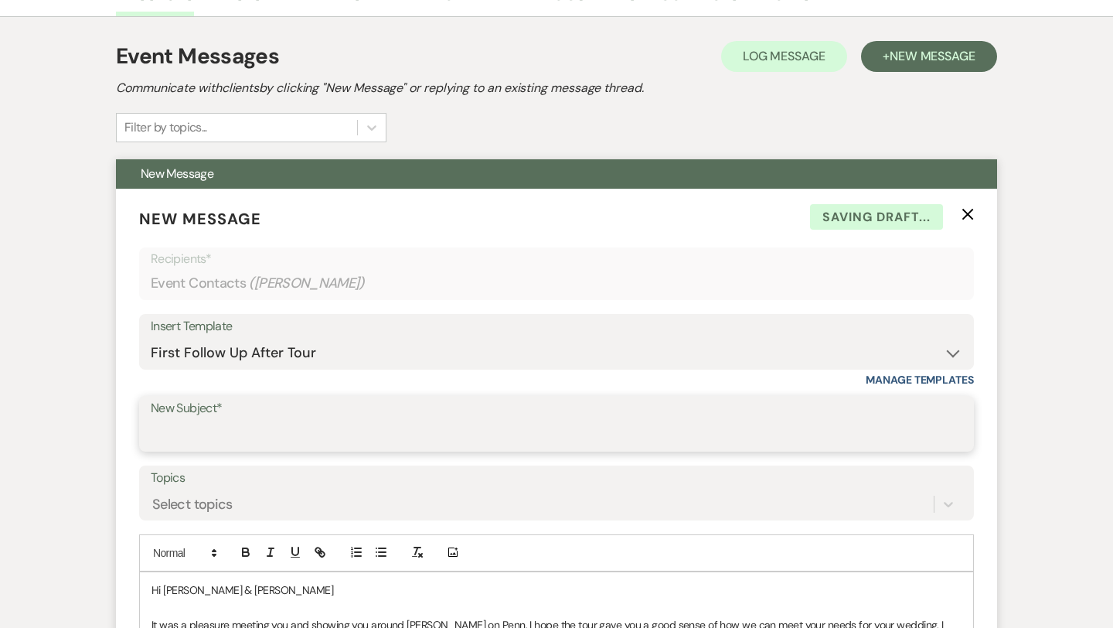
click at [255, 435] on input "New Subject*" at bounding box center [557, 435] width 812 height 30
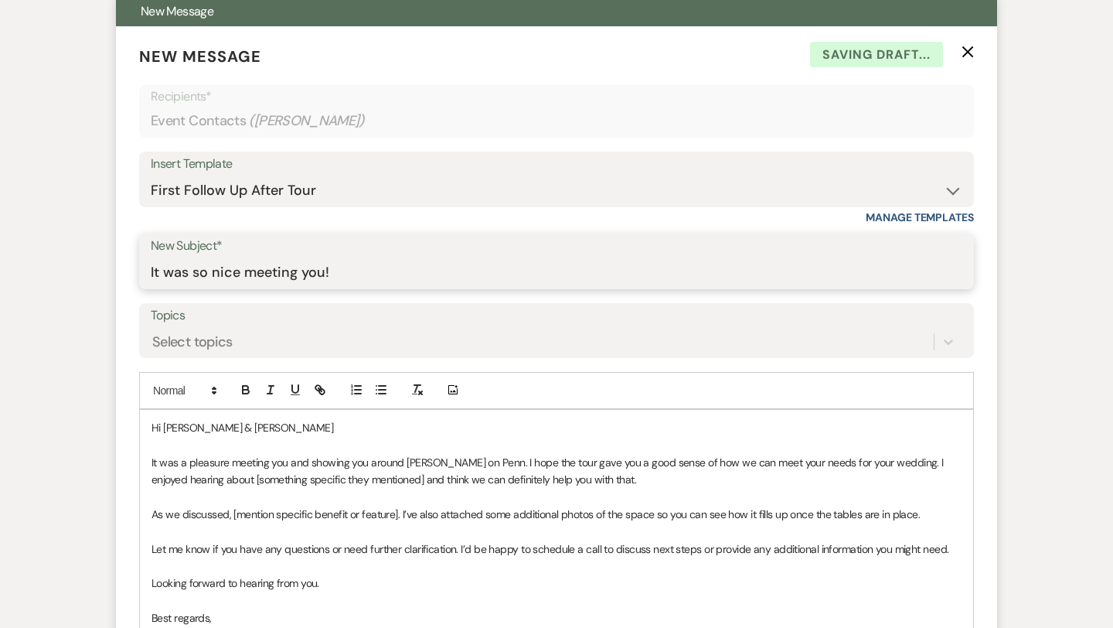
scroll to position [654, 0]
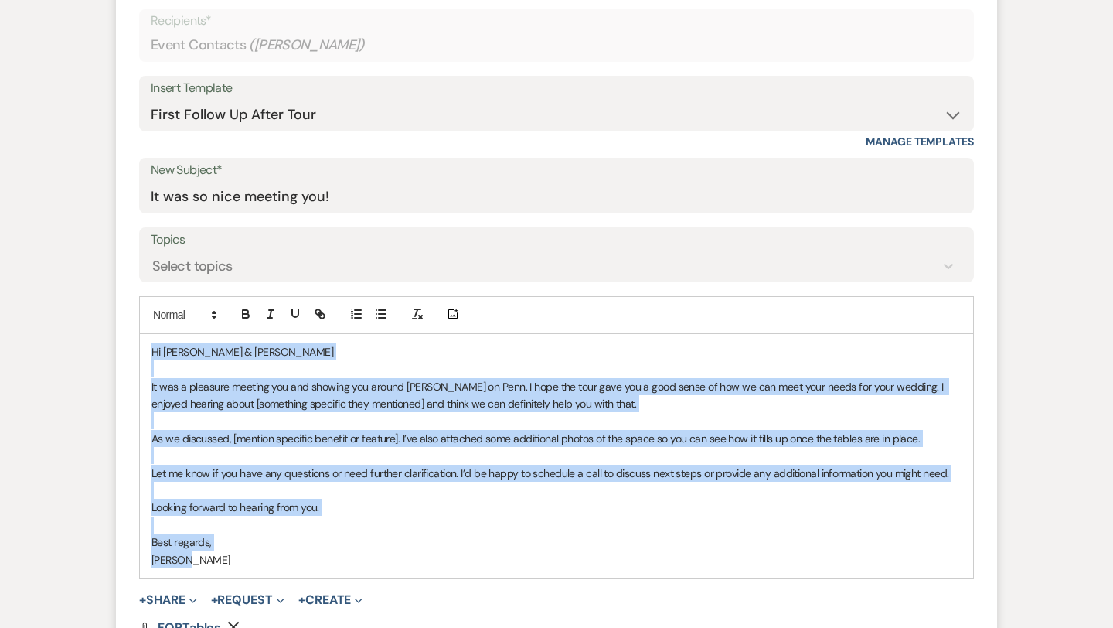
drag, startPoint x: 152, startPoint y: 348, endPoint x: 294, endPoint y: 563, distance: 257.3
click at [294, 563] on div "Hi Jacob & Katie It was a pleasure meeting you and showing you around Franklin …" at bounding box center [556, 455] width 833 height 243
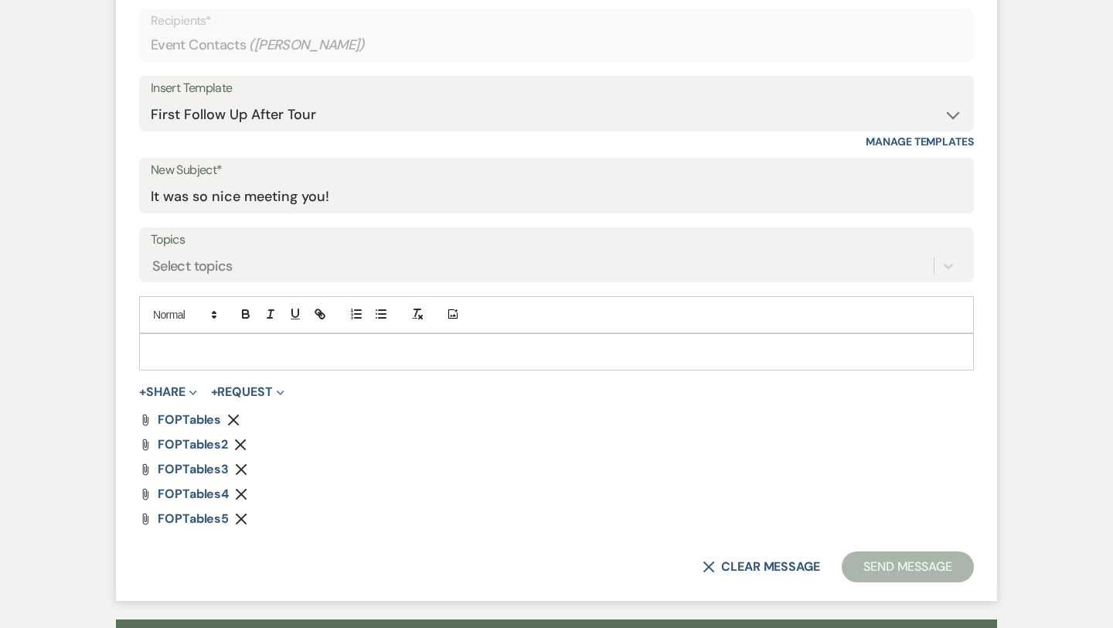
paste div
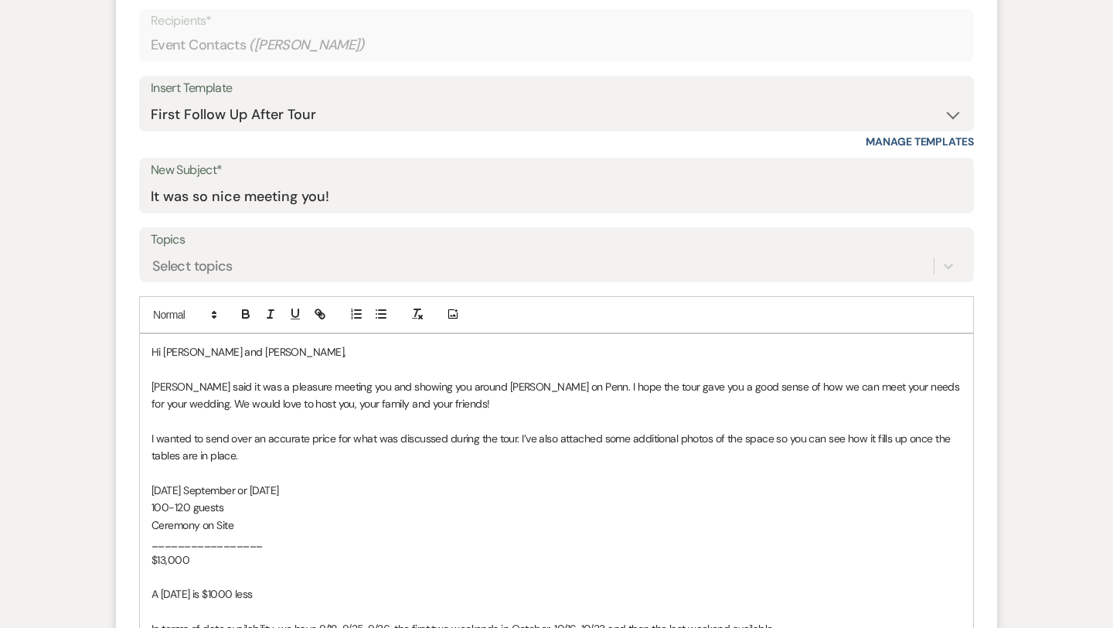
click at [280, 356] on p "Hi Mila and Mohammed," at bounding box center [557, 351] width 810 height 17
drag, startPoint x: 206, startPoint y: 382, endPoint x: 137, endPoint y: 385, distance: 68.9
click at [137, 385] on form "New Message X Draft saved! Recipients* Event Contacts ( Katie Schreiber ) Inser…" at bounding box center [556, 519] width 881 height 1136
click at [181, 390] on span "It was a pleasure meeting you and showing you around Franklin on Penn. I hope t…" at bounding box center [556, 395] width 809 height 31
click at [331, 489] on p "Saturday September or October 2026" at bounding box center [557, 490] width 810 height 17
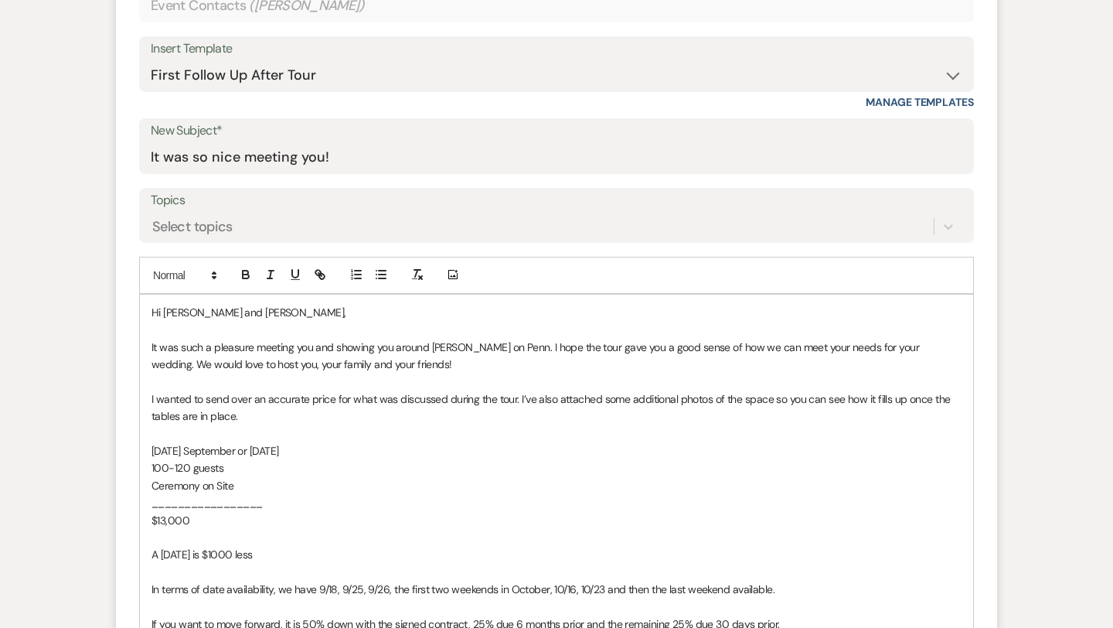
scroll to position [694, 0]
click at [229, 467] on p "100-120 guests" at bounding box center [557, 466] width 810 height 17
click at [204, 516] on p "$13,000" at bounding box center [557, 519] width 810 height 17
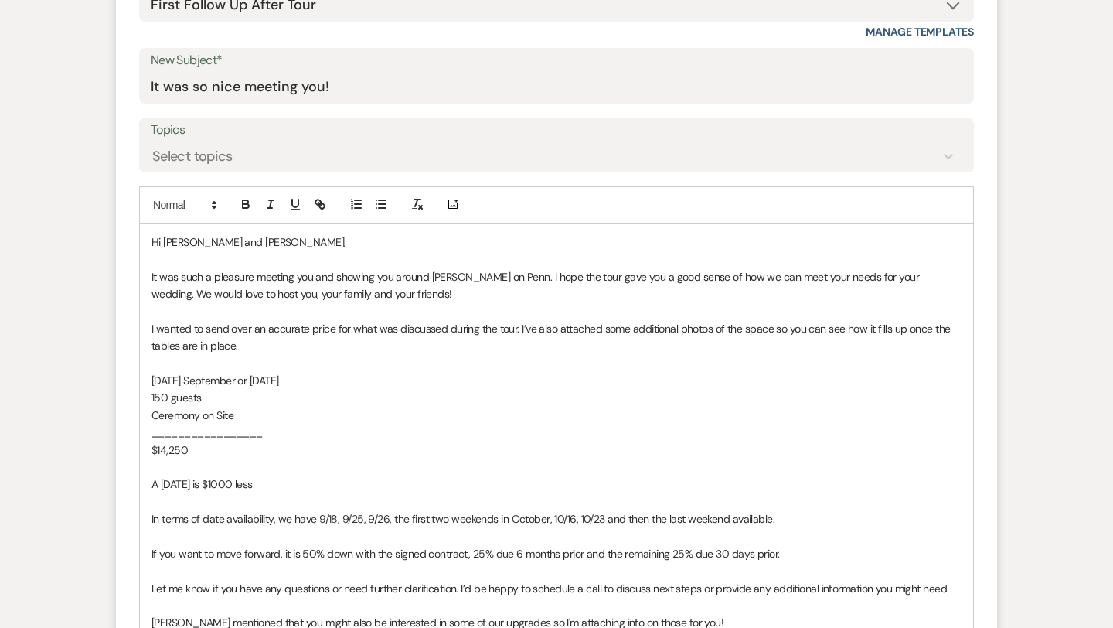
scroll to position [768, 0]
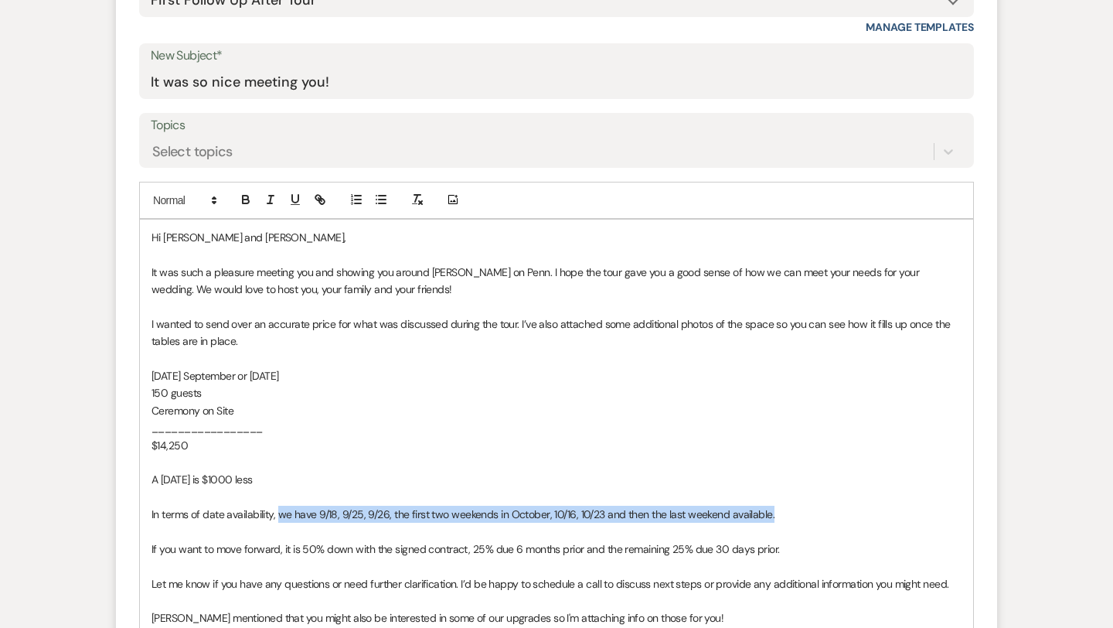
drag, startPoint x: 278, startPoint y: 509, endPoint x: 795, endPoint y: 513, distance: 517.1
click at [795, 513] on p "In terms of date availability, we have 9/18, 9/25, 9/26, the first two weekends…" at bounding box center [557, 514] width 810 height 17
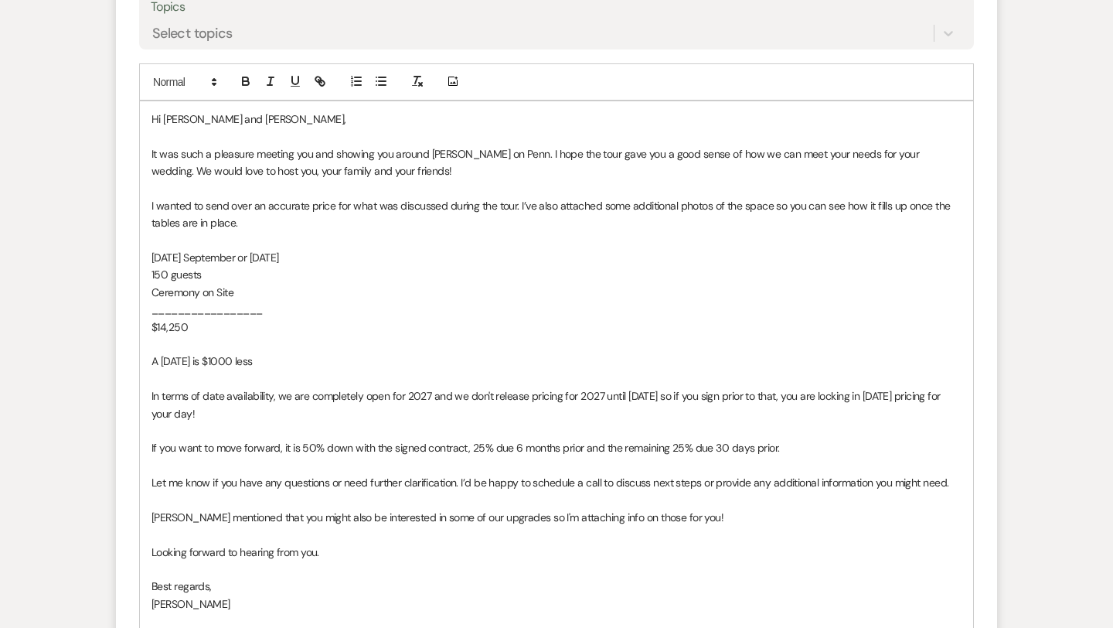
scroll to position [890, 0]
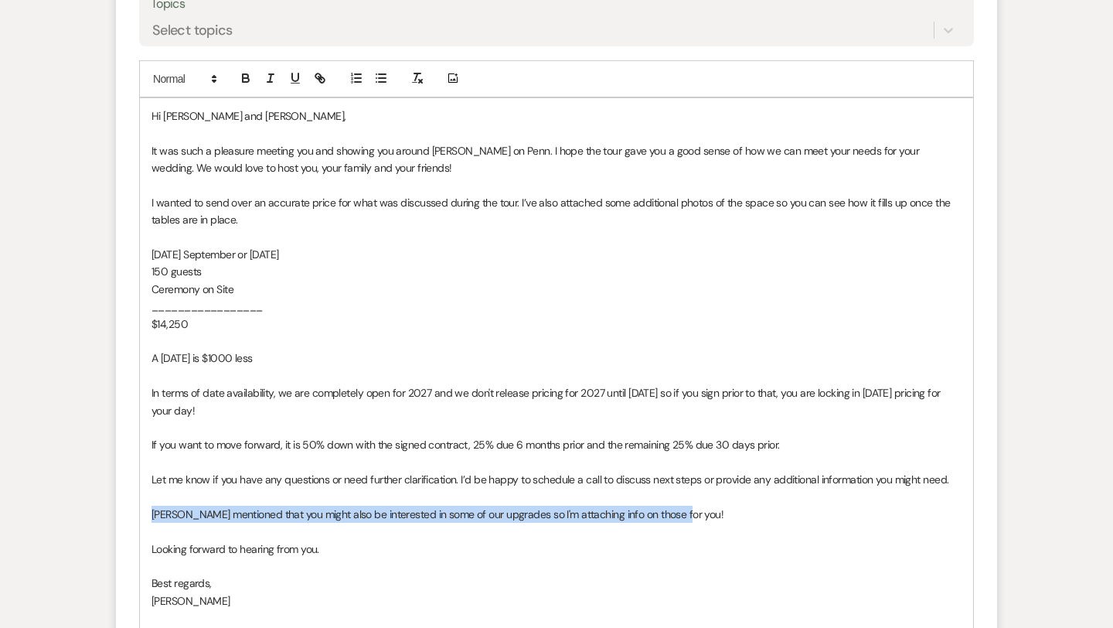
drag, startPoint x: 689, startPoint y: 511, endPoint x: 148, endPoint y: 506, distance: 541.9
click at [148, 506] on div "Hi Katie and Jacob, It was such a pleasure meeting you and showing you around F…" at bounding box center [556, 367] width 833 height 538
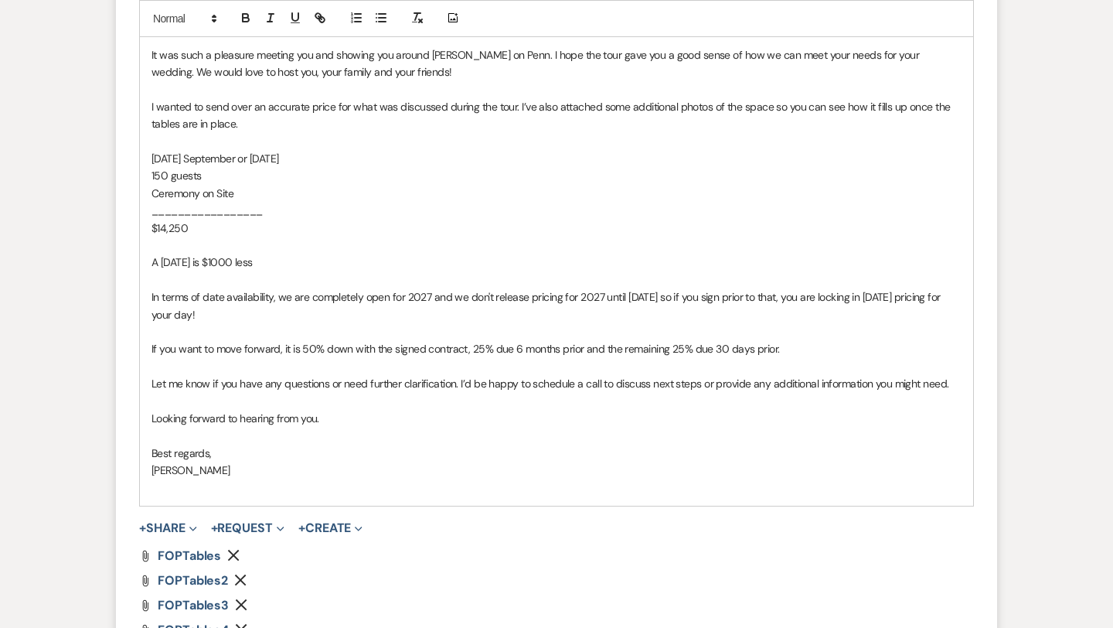
scroll to position [1100, 0]
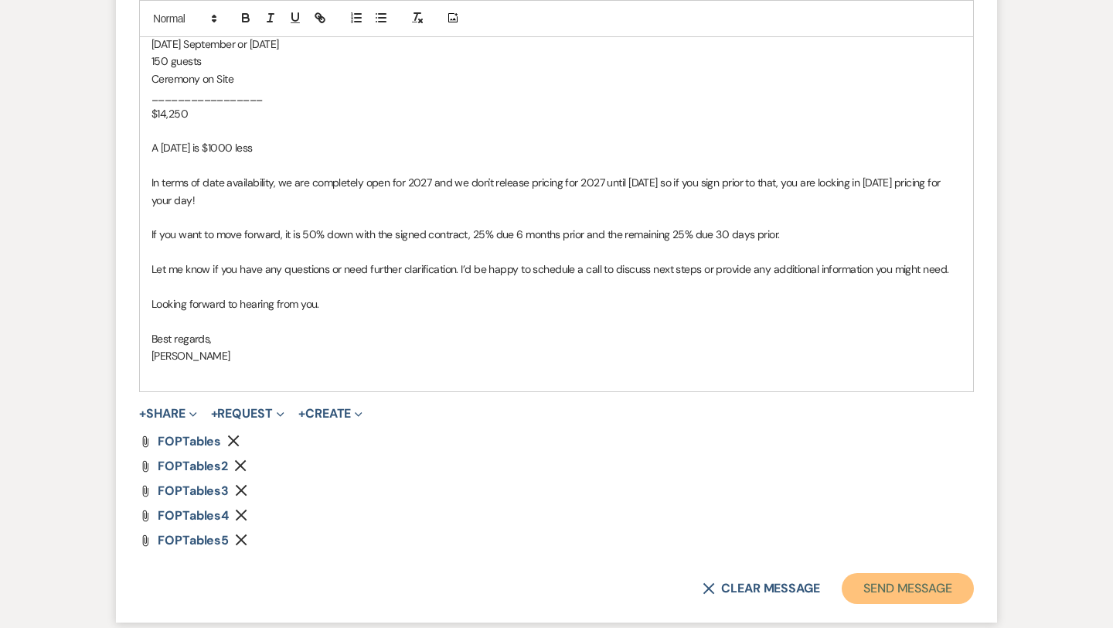
click at [943, 587] on button "Send Message" at bounding box center [908, 588] width 132 height 31
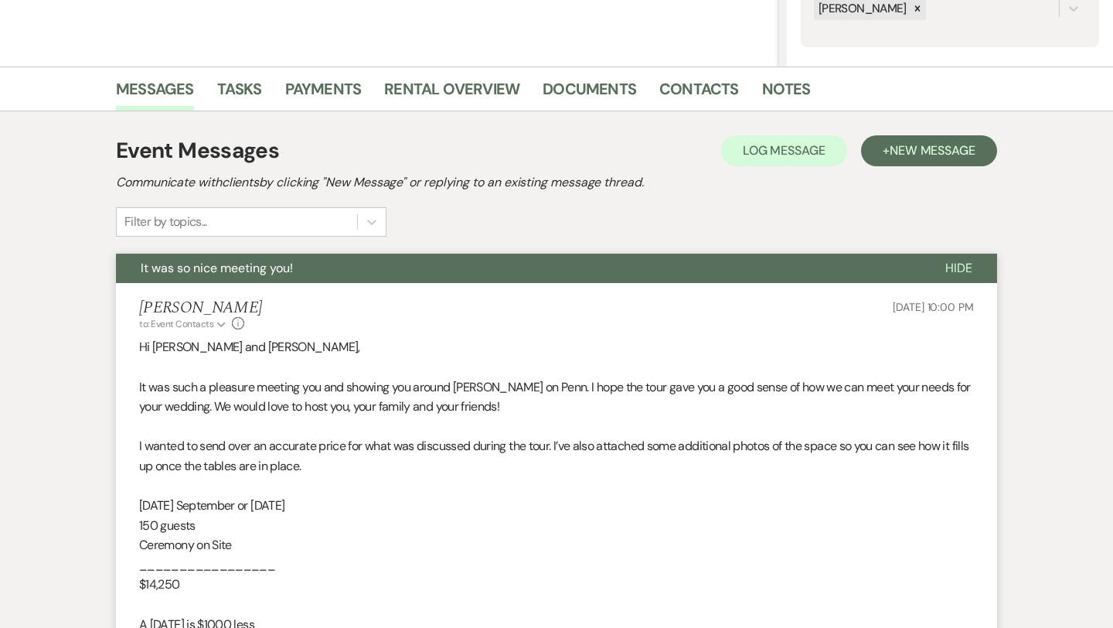
scroll to position [0, 0]
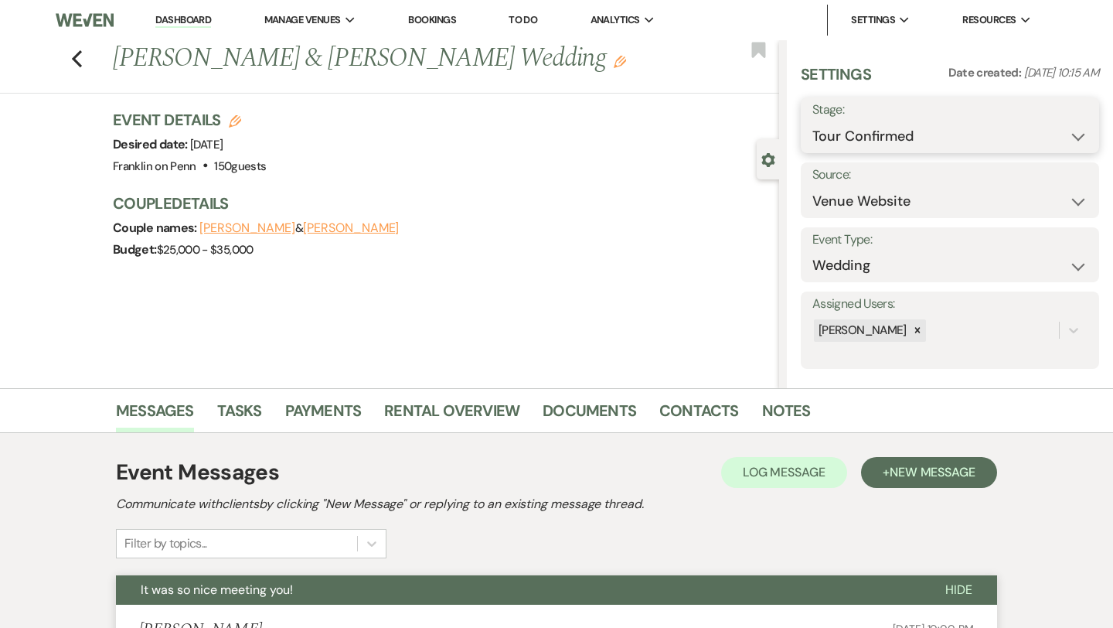
click at [974, 139] on select "Inquiry Follow Up Tour Requested Tour Confirmed Toured Proposal Sent Booked Lost" at bounding box center [949, 136] width 275 height 30
click at [1068, 115] on button "Save" at bounding box center [1068, 125] width 61 height 31
click at [76, 61] on use "button" at bounding box center [77, 58] width 10 height 17
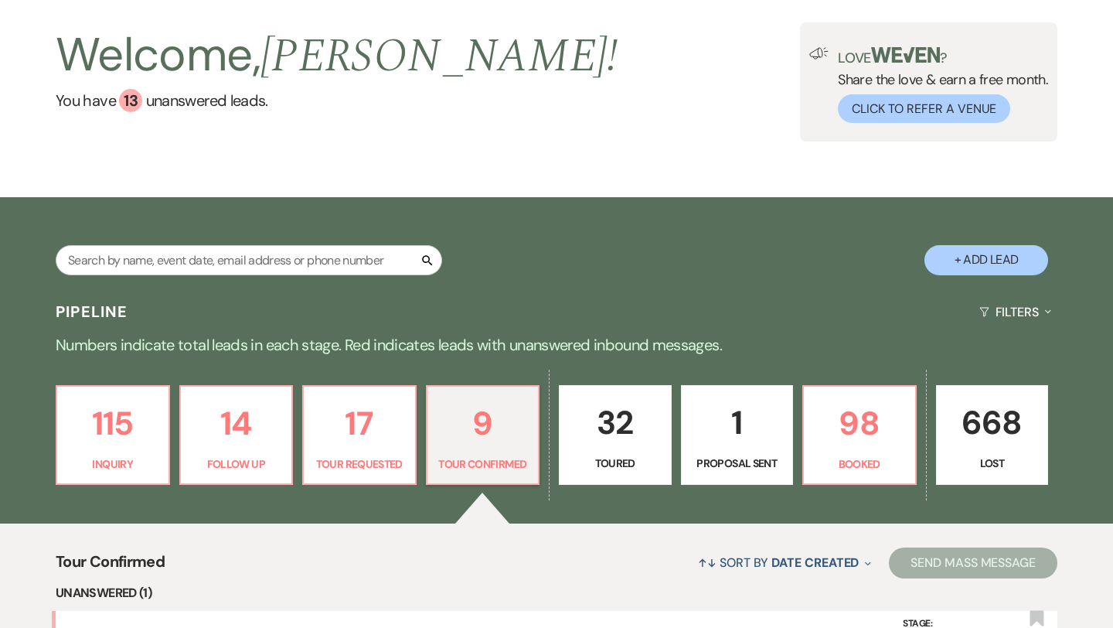
scroll to position [70, 0]
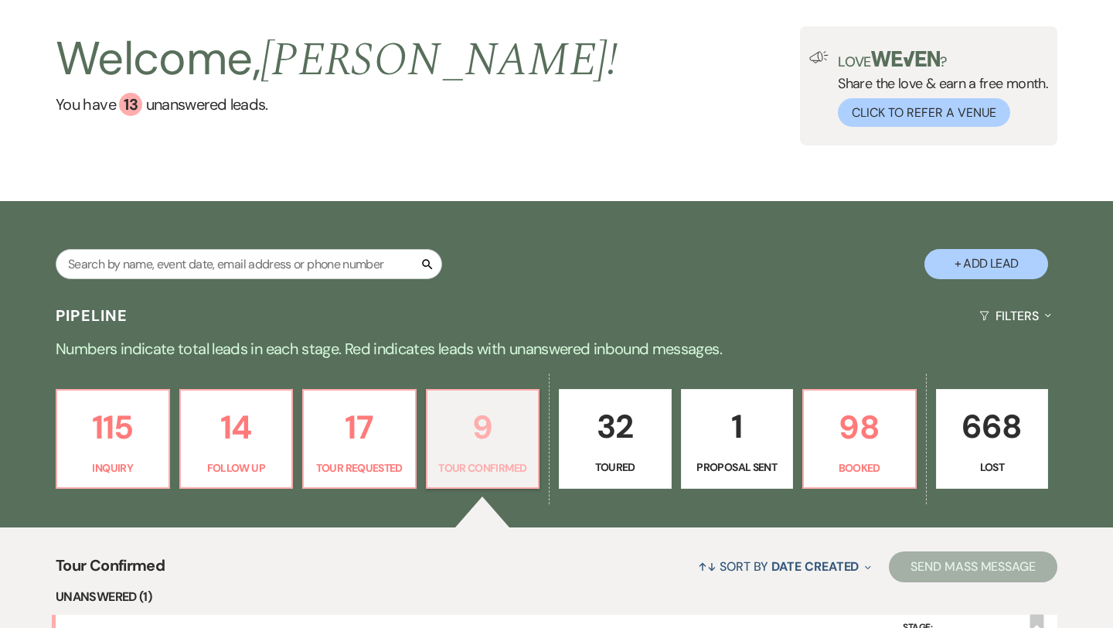
click at [481, 427] on p "9" at bounding box center [483, 427] width 93 height 52
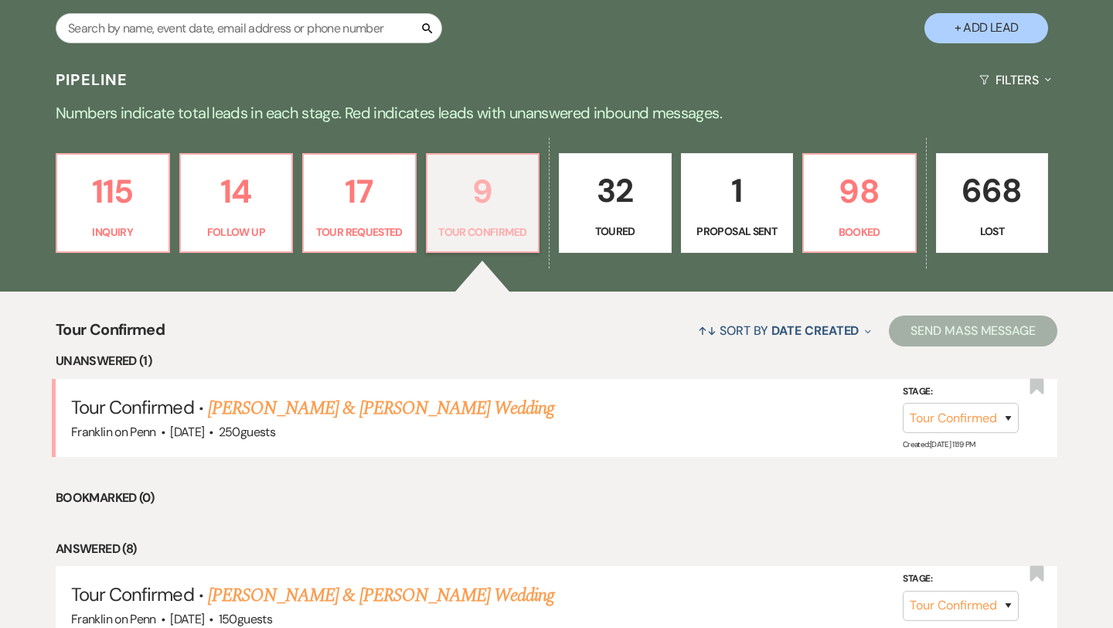
scroll to position [308, 0]
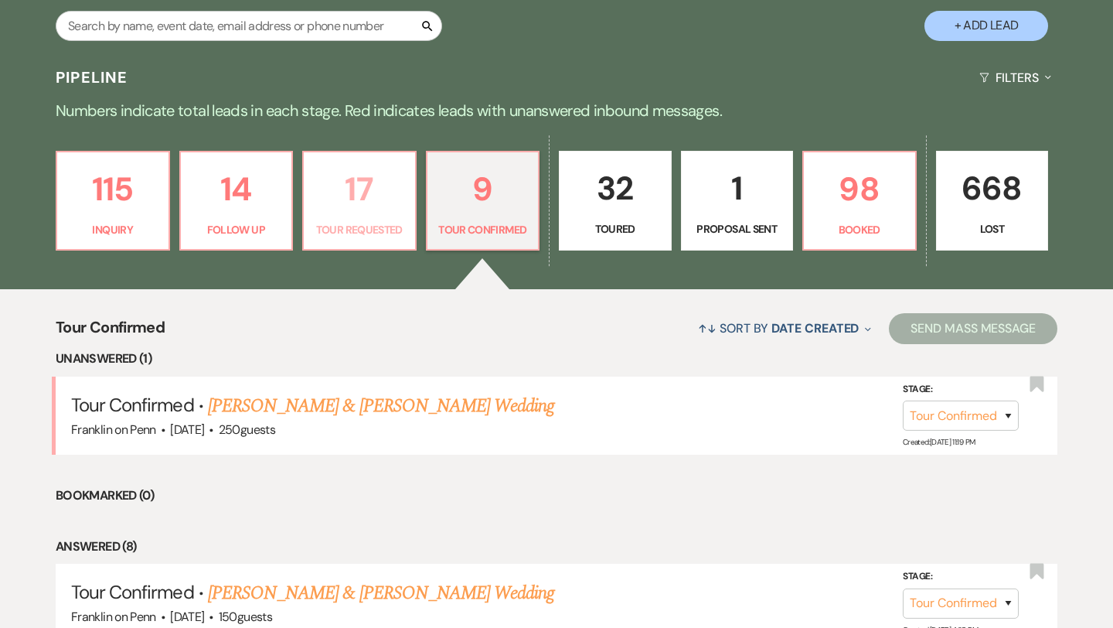
click at [363, 179] on p "17" at bounding box center [359, 189] width 93 height 52
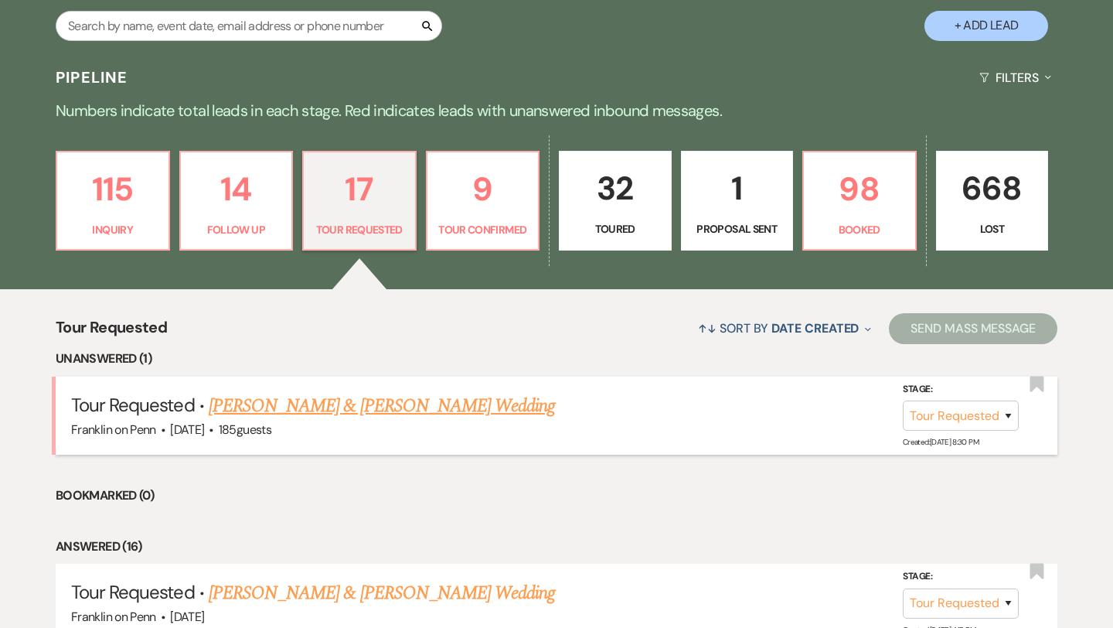
click at [352, 408] on link "Ryan Steele & Courtney Brooks's Wedding" at bounding box center [382, 406] width 346 height 28
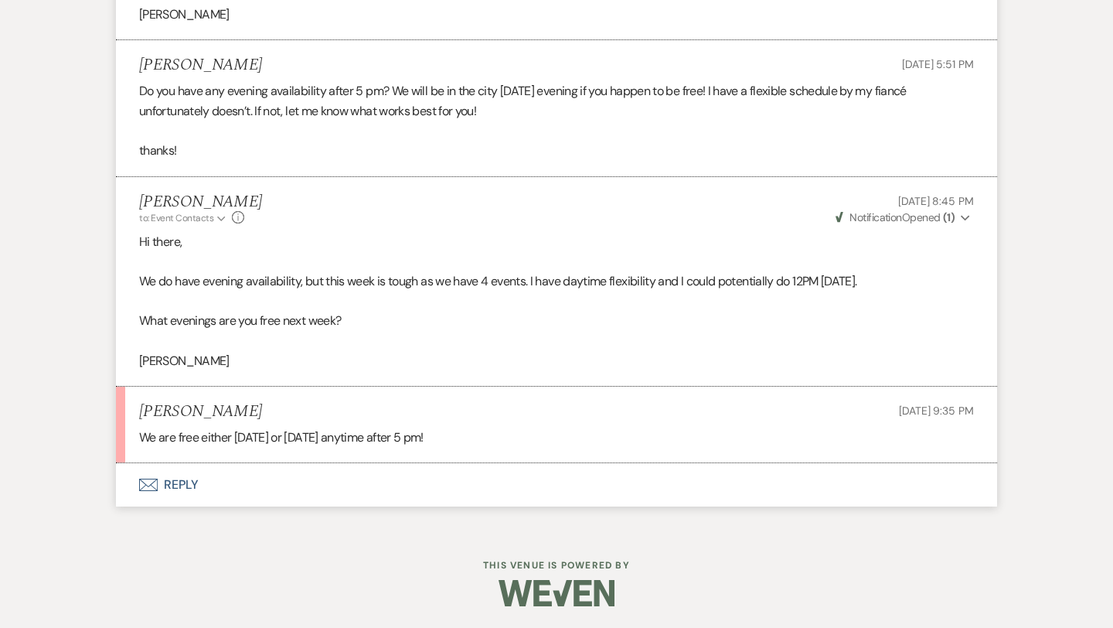
scroll to position [2108, 0]
click at [185, 485] on button "Envelope Reply" at bounding box center [556, 482] width 881 height 43
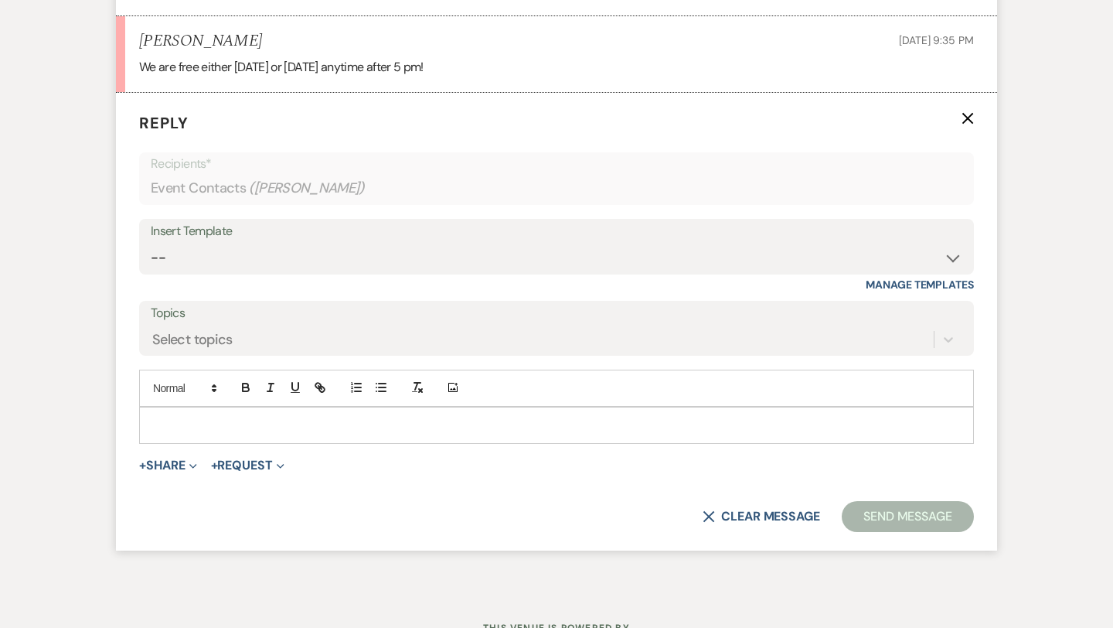
scroll to position [2484, 0]
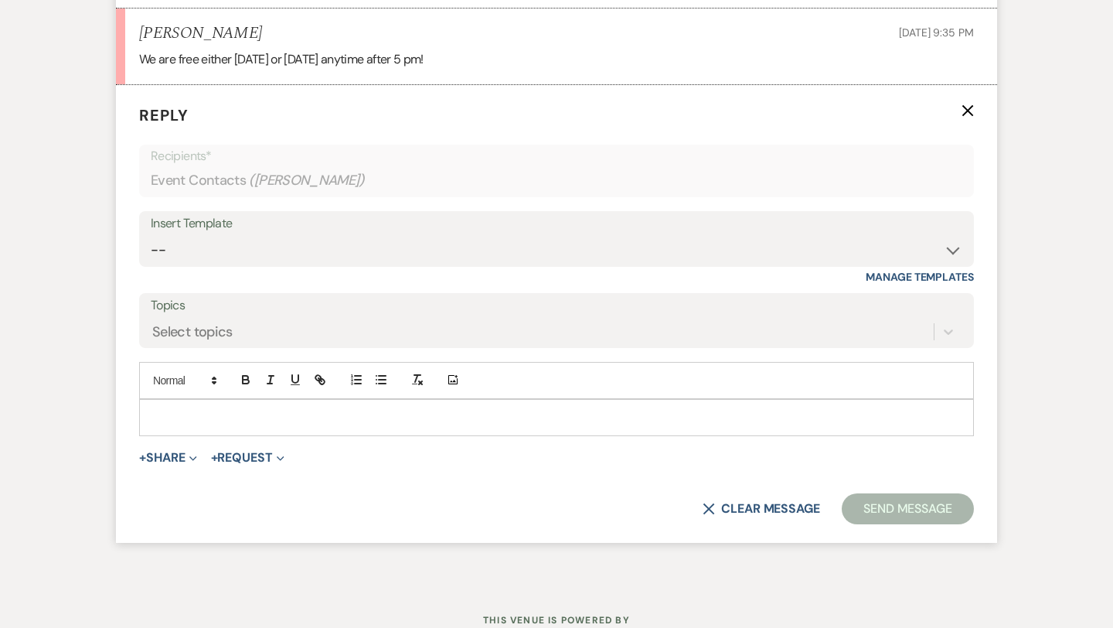
click at [192, 411] on p at bounding box center [557, 417] width 810 height 17
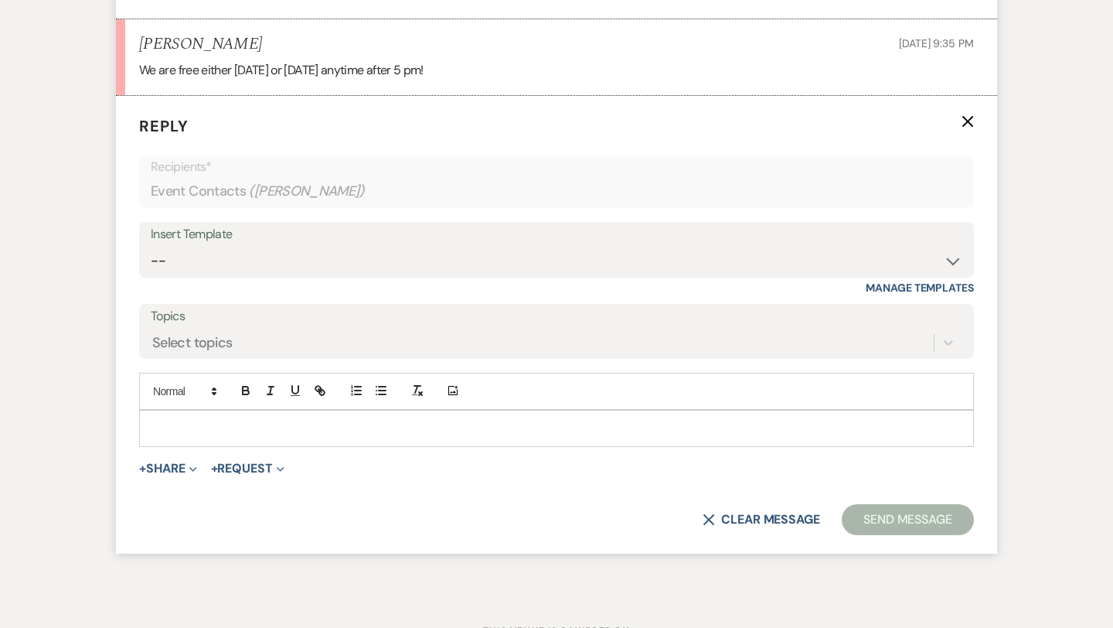
scroll to position [2476, 0]
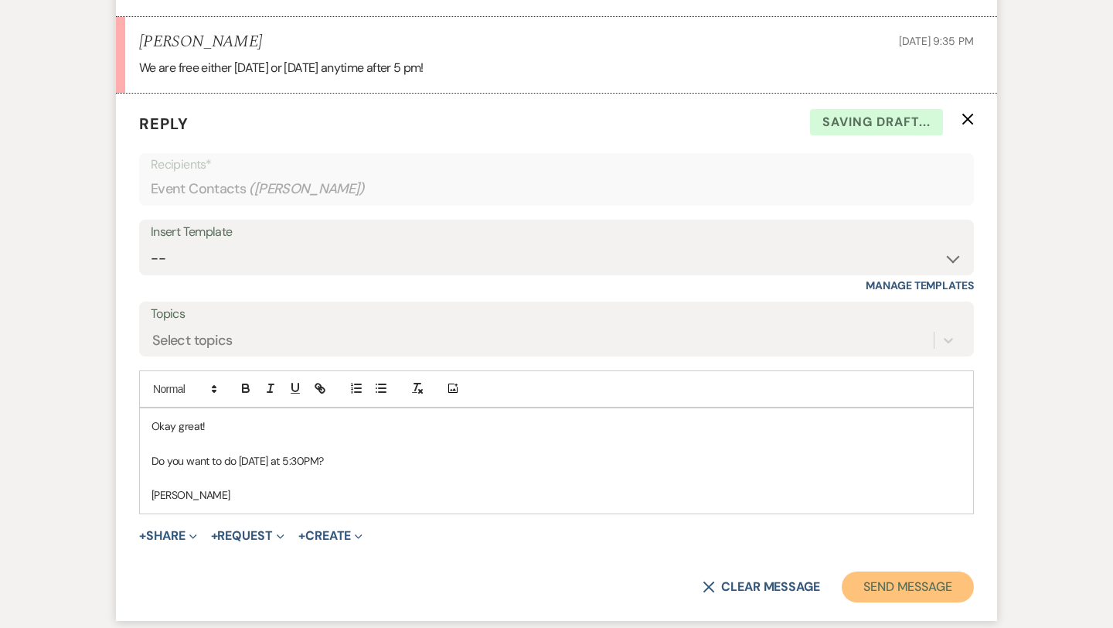
click at [883, 582] on button "Send Message" at bounding box center [908, 586] width 132 height 31
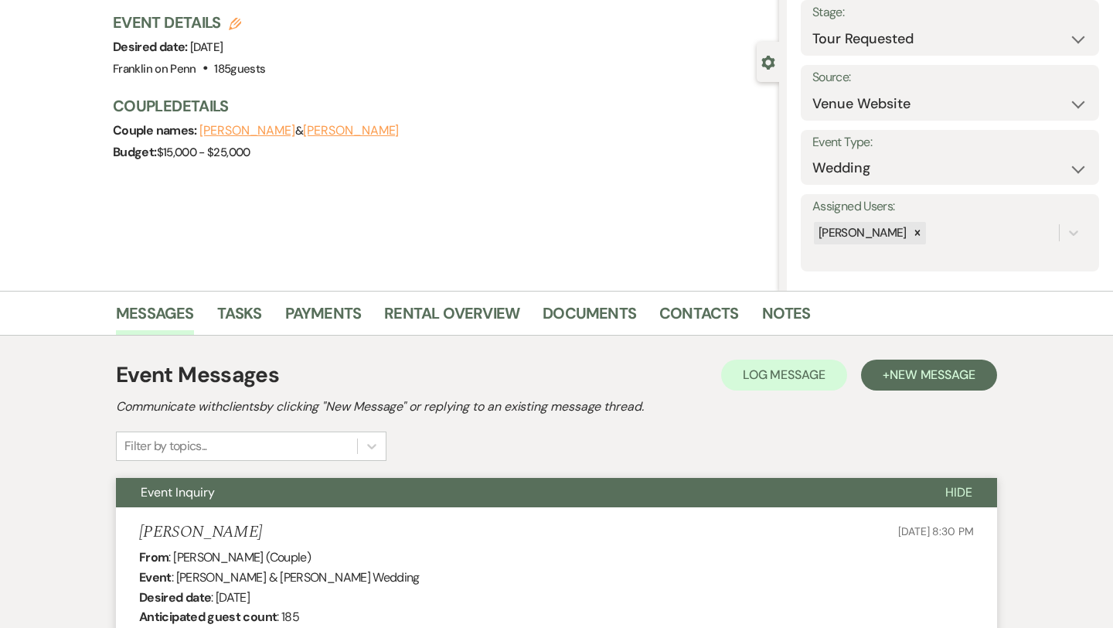
scroll to position [0, 0]
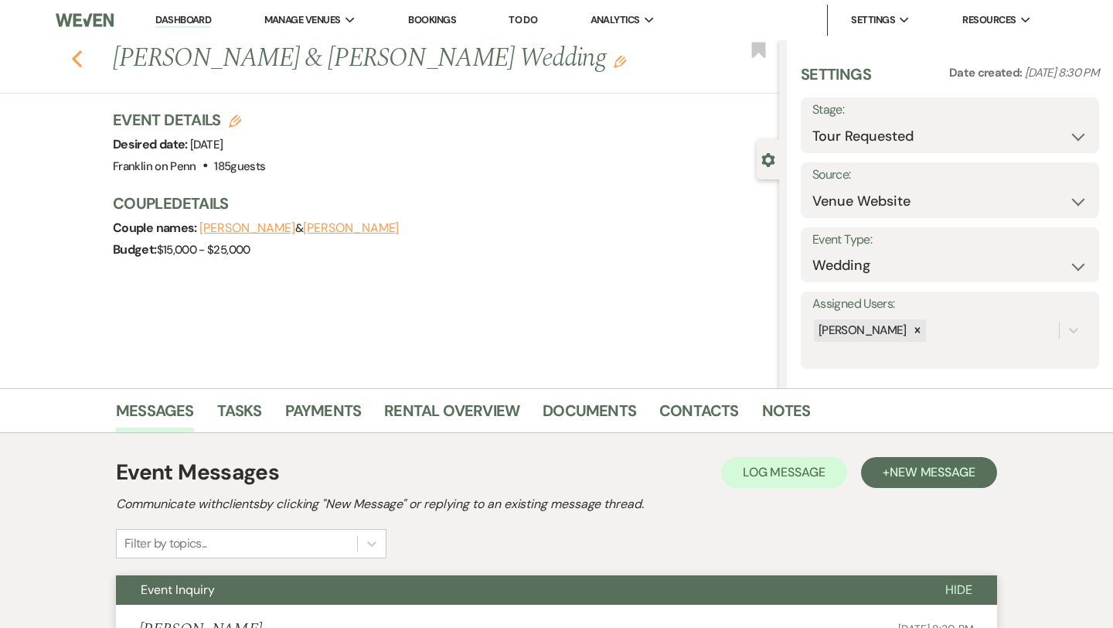
click at [73, 57] on use "button" at bounding box center [77, 58] width 10 height 17
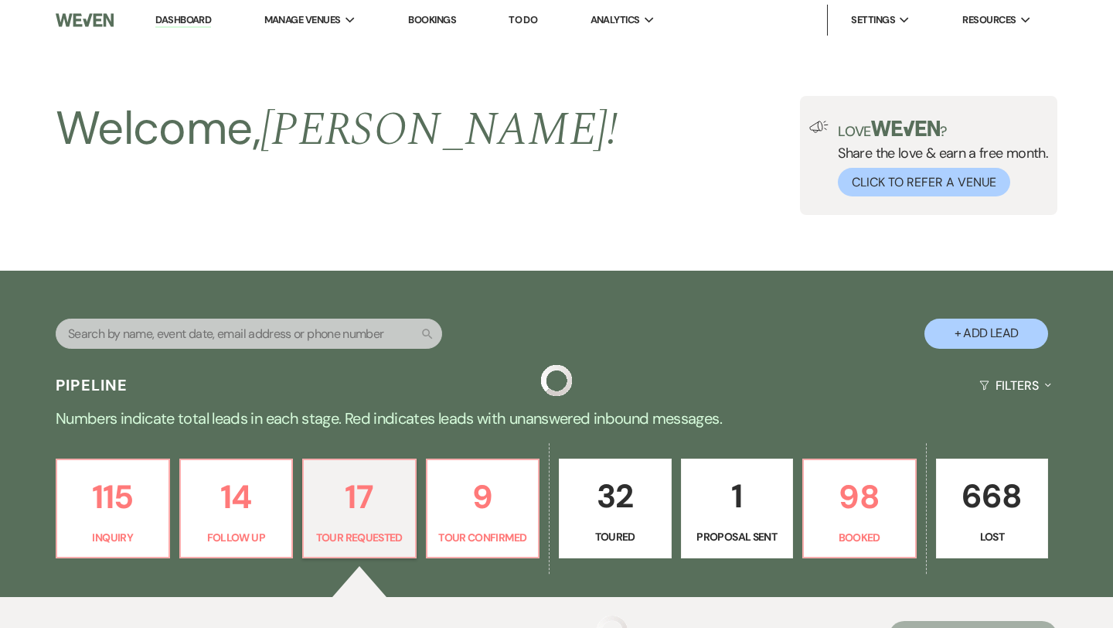
scroll to position [308, 0]
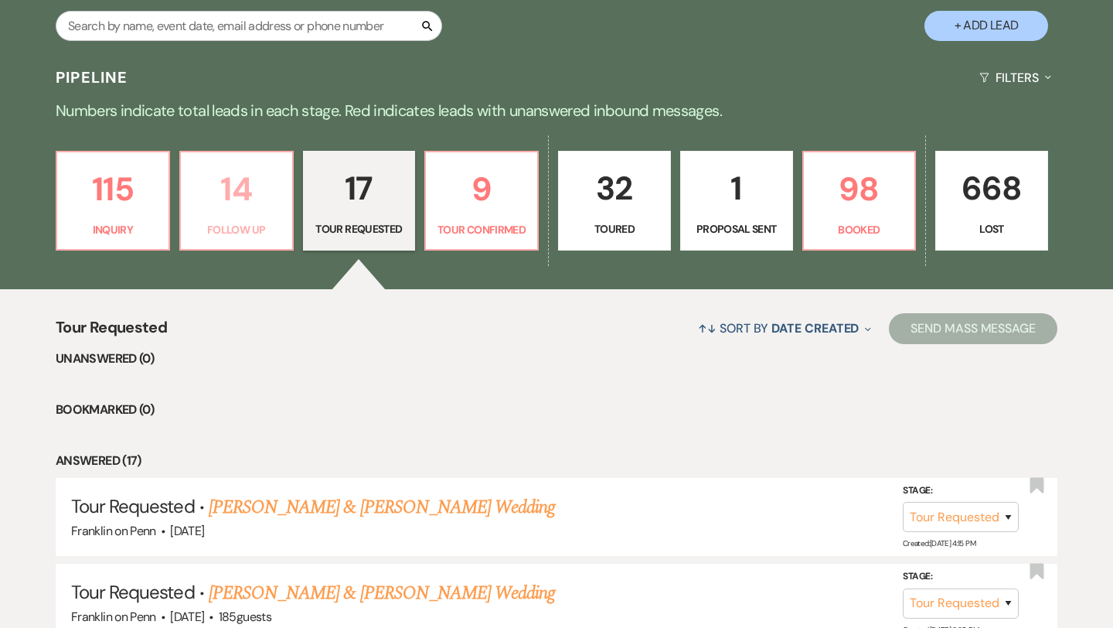
click at [227, 195] on p "14" at bounding box center [236, 189] width 93 height 52
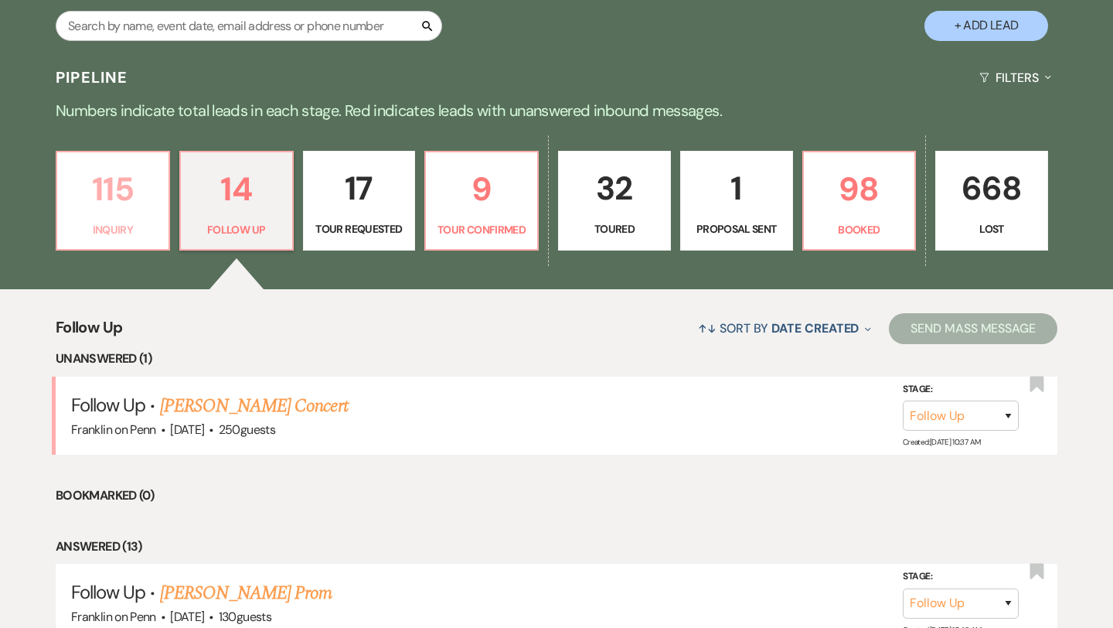
click at [119, 182] on p "115" at bounding box center [112, 189] width 93 height 52
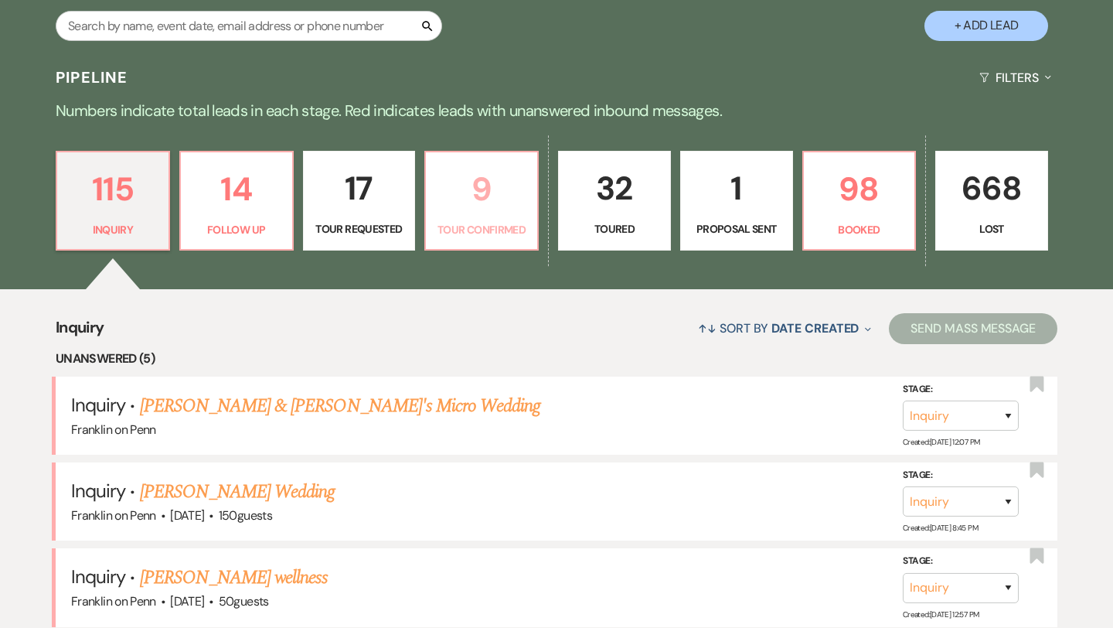
click at [485, 186] on p "9" at bounding box center [481, 189] width 93 height 52
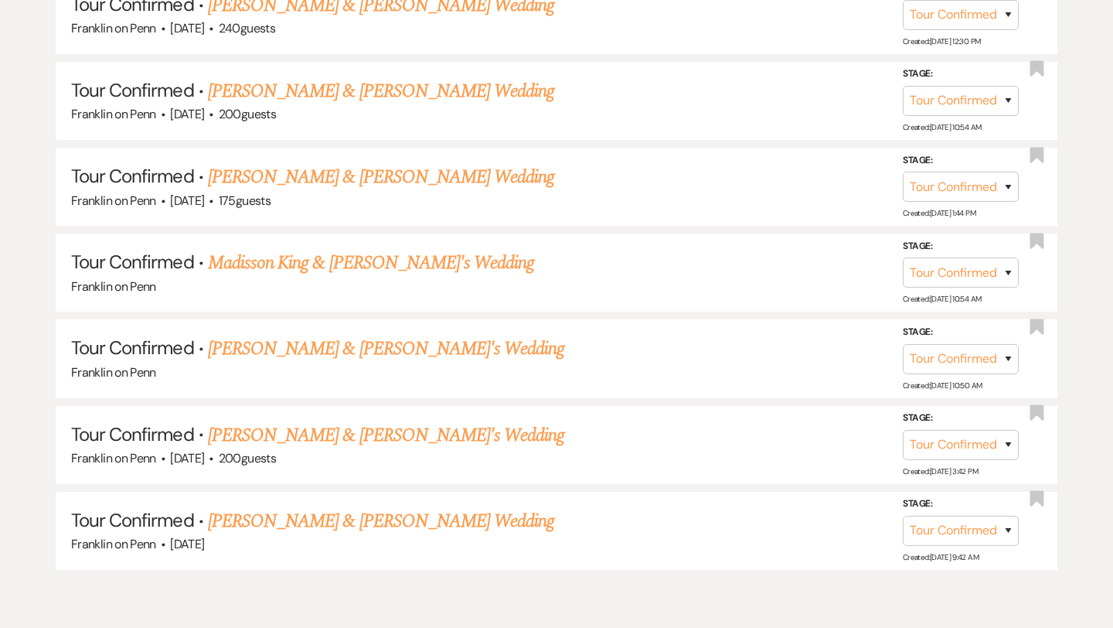
scroll to position [1022, 0]
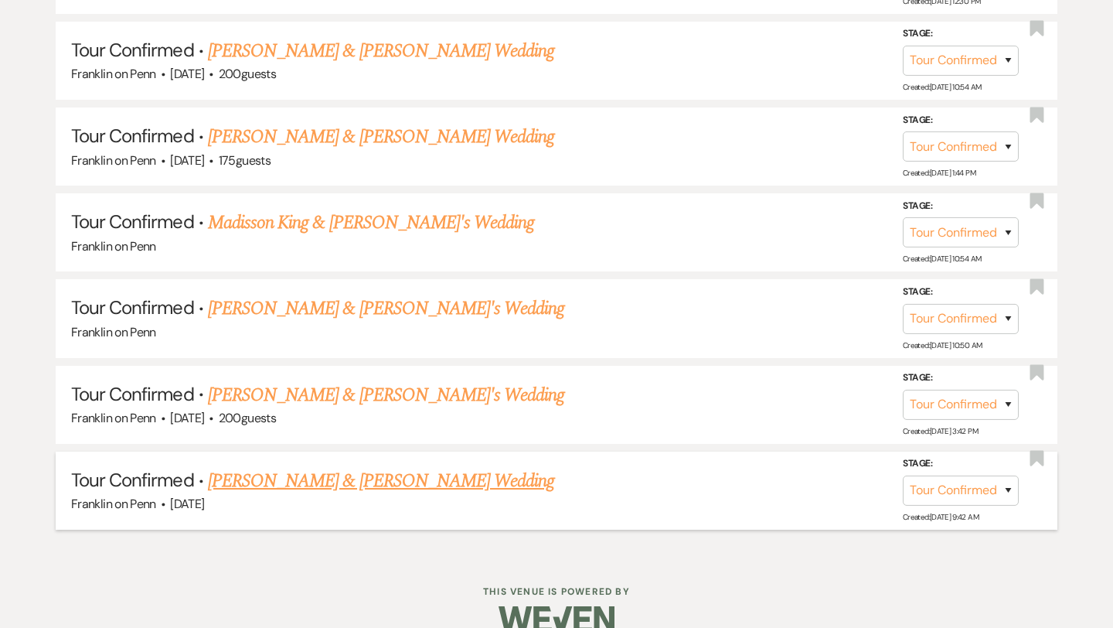
click at [373, 475] on link "Zach Hreha & Morgan Shupe's Wedding" at bounding box center [381, 481] width 346 height 28
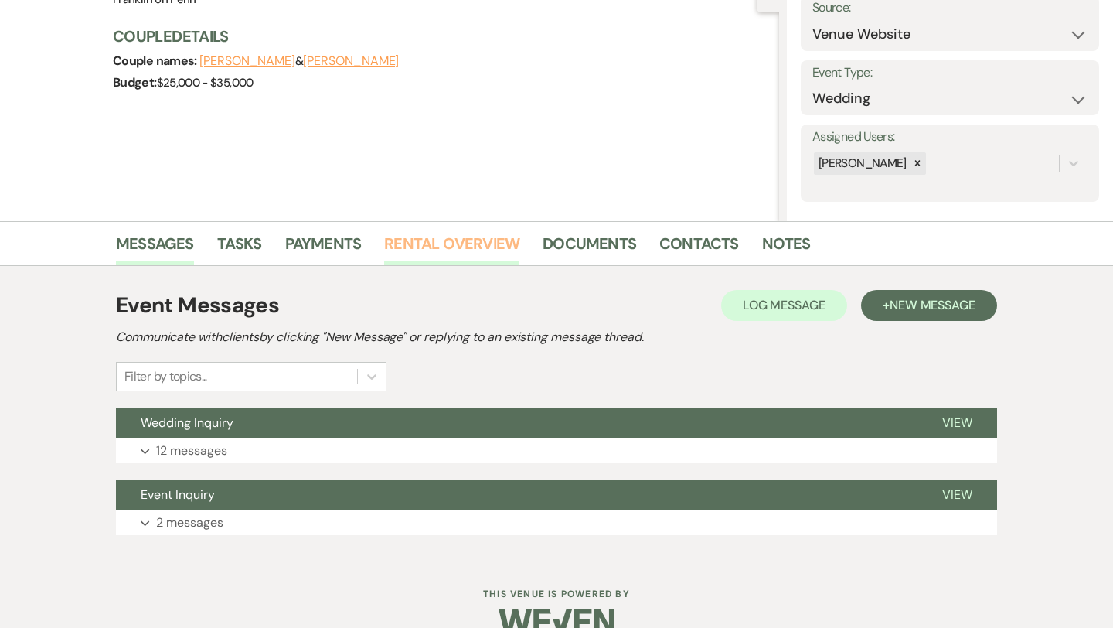
scroll to position [197, 0]
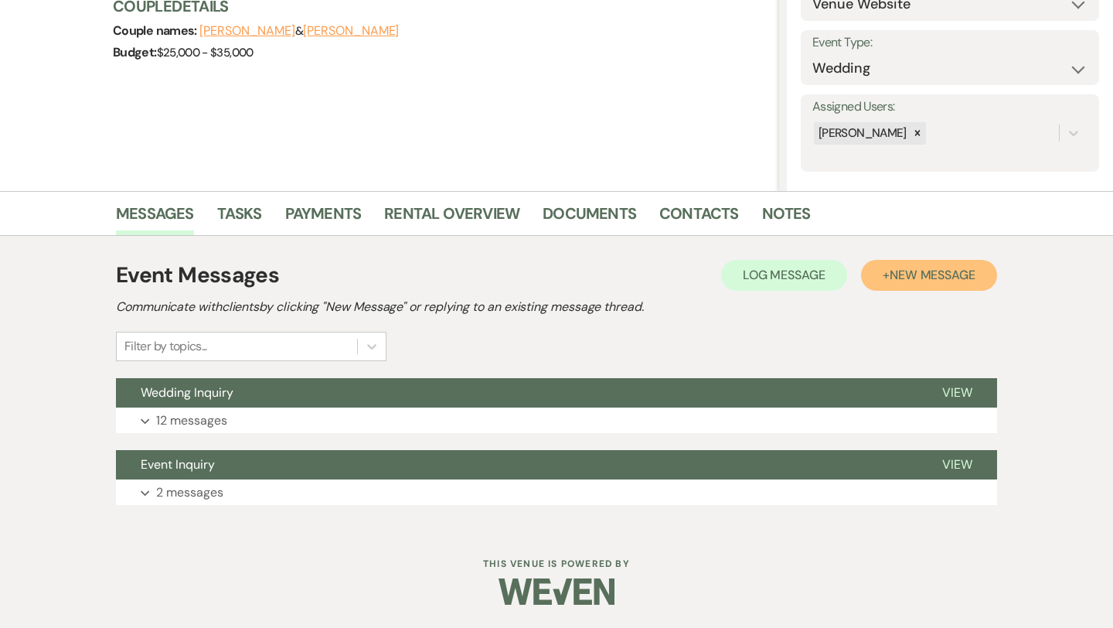
click at [903, 281] on span "New Message" at bounding box center [933, 275] width 86 height 16
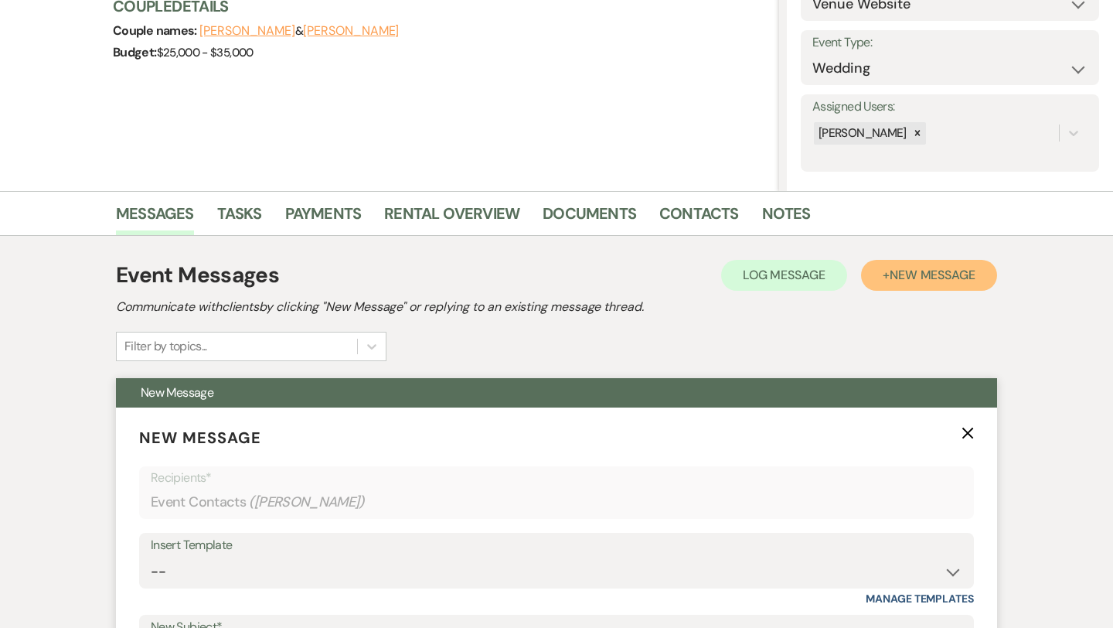
scroll to position [416, 0]
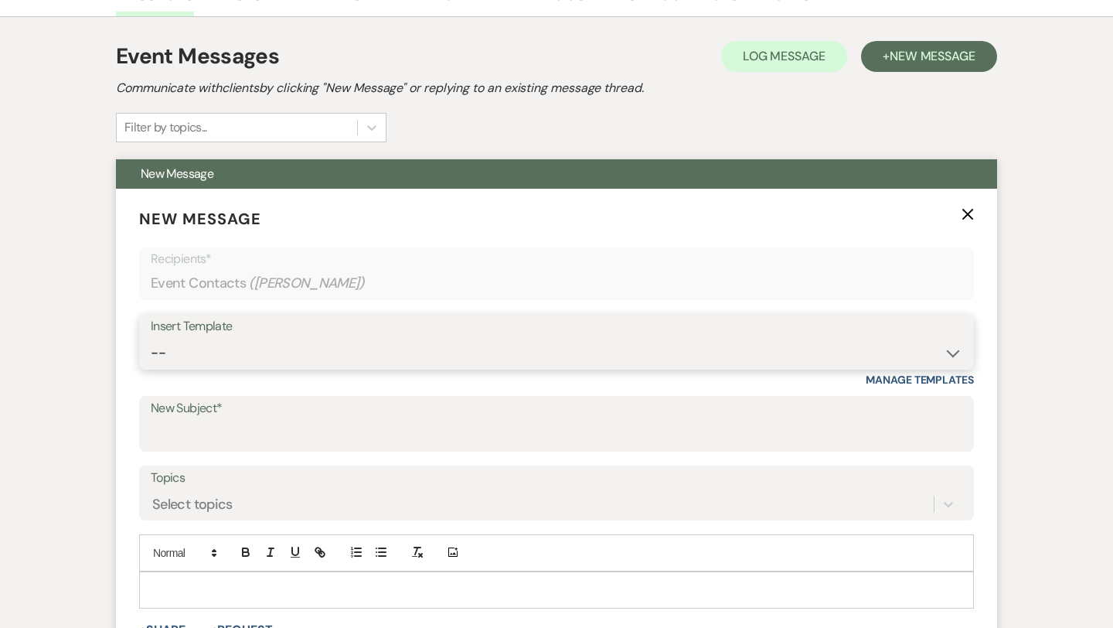
click at [278, 357] on select "-- Weven Planning Portal Introduction (Booked Events) Initial Inquiry Response …" at bounding box center [557, 353] width 812 height 30
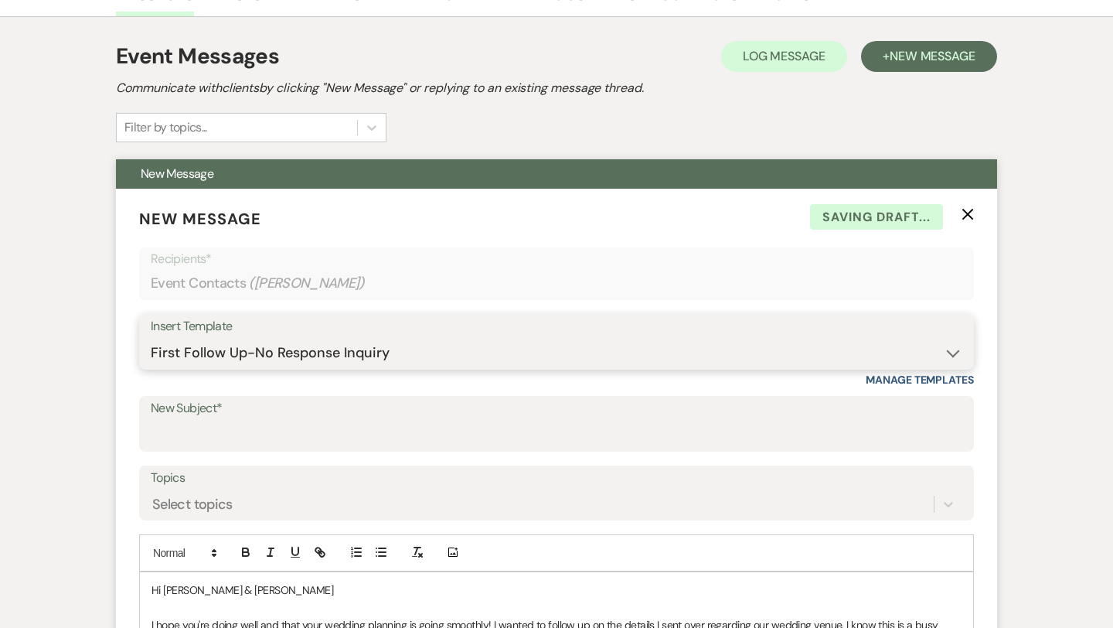
click at [267, 359] on select "-- Weven Planning Portal Introduction (Booked Events) Initial Inquiry Response …" at bounding box center [557, 353] width 812 height 30
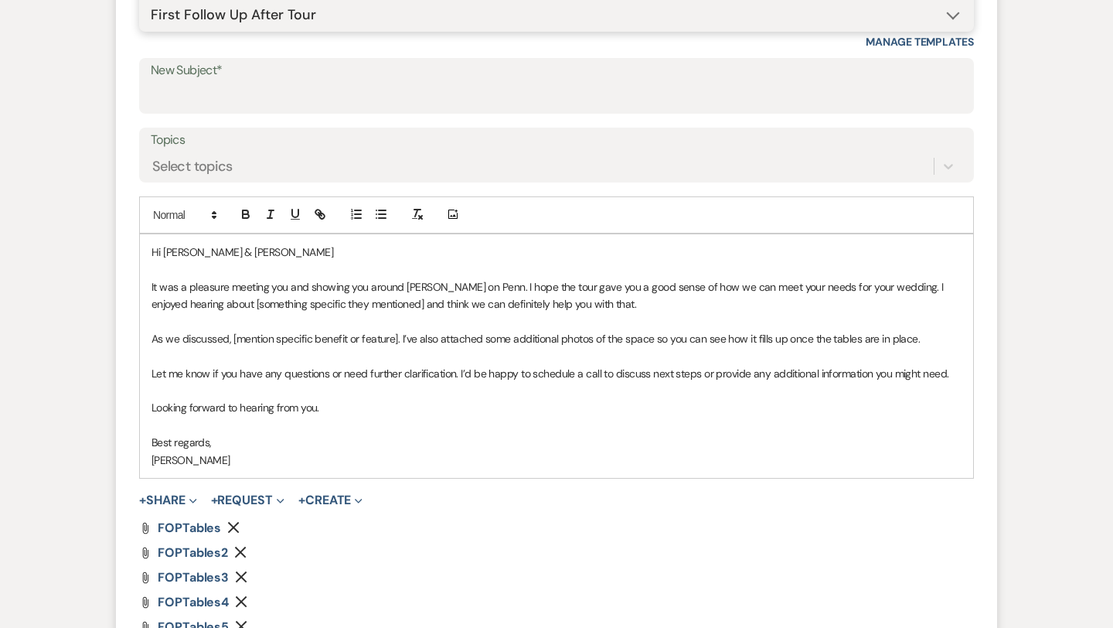
scroll to position [753, 0]
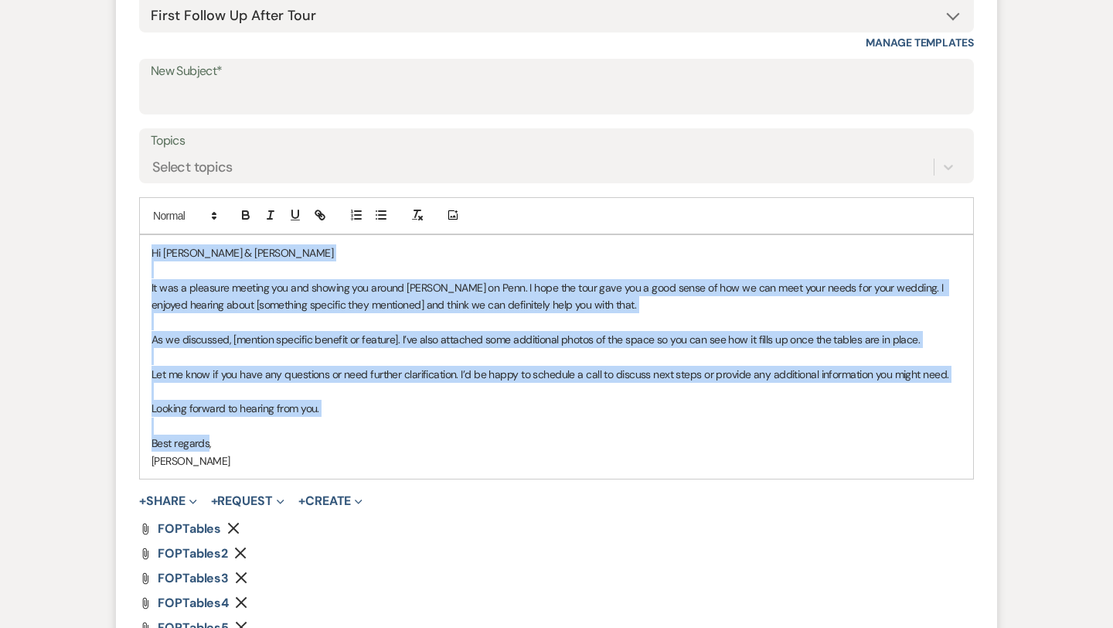
drag, startPoint x: 208, startPoint y: 451, endPoint x: 152, endPoint y: 254, distance: 204.8
click at [152, 254] on div "Hi Zach & Morgan It was a pleasure meeting you and showing you around Franklin …" at bounding box center [556, 356] width 833 height 243
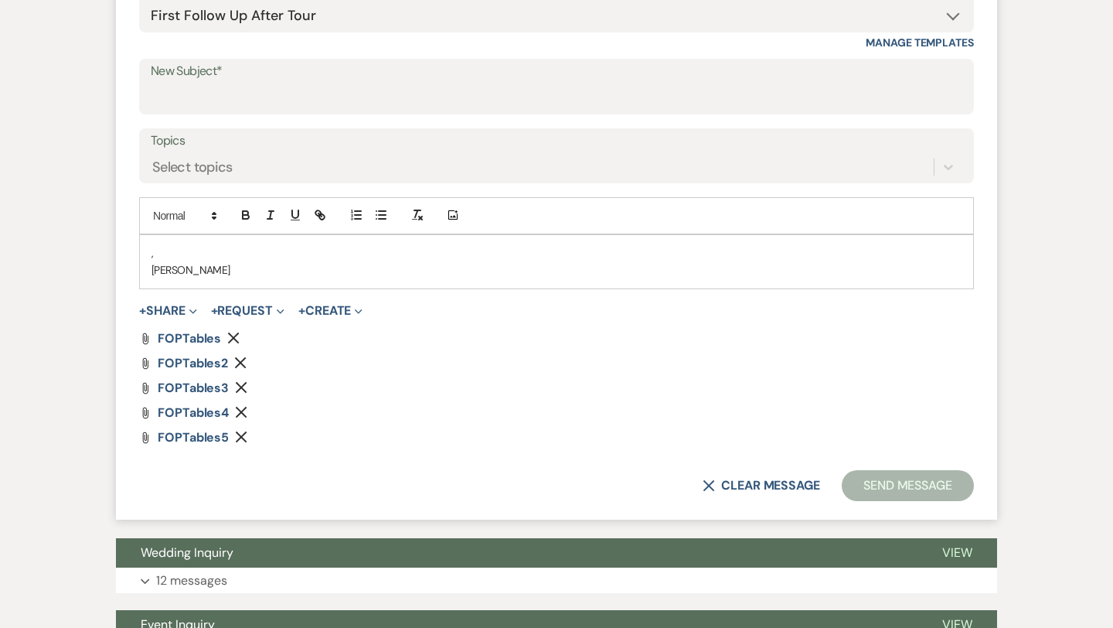
paste div
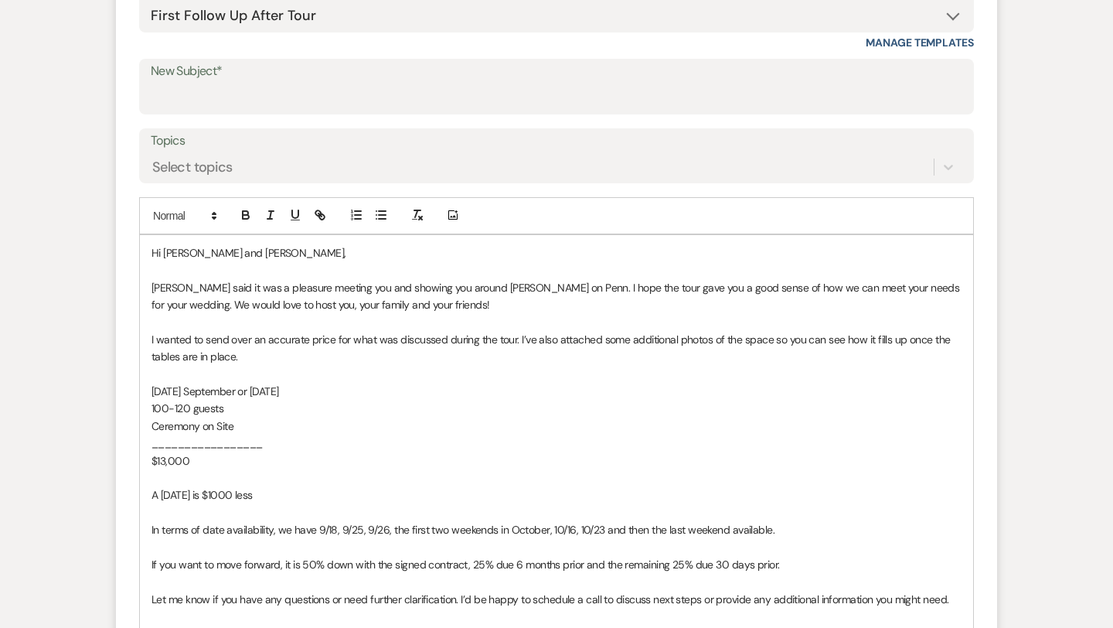
click at [265, 252] on p "Hi Mila and Mohammed," at bounding box center [557, 252] width 810 height 17
drag, startPoint x: 206, startPoint y: 284, endPoint x: 152, endPoint y: 284, distance: 54.1
click at [152, 284] on span "Olivia said it was a pleasure meeting you and showing you around Franklin on Pe…" at bounding box center [557, 296] width 811 height 31
click at [483, 289] on span "It was a pleasure meeting you and showing you around Franklin on Penn. I hope t…" at bounding box center [556, 296] width 809 height 31
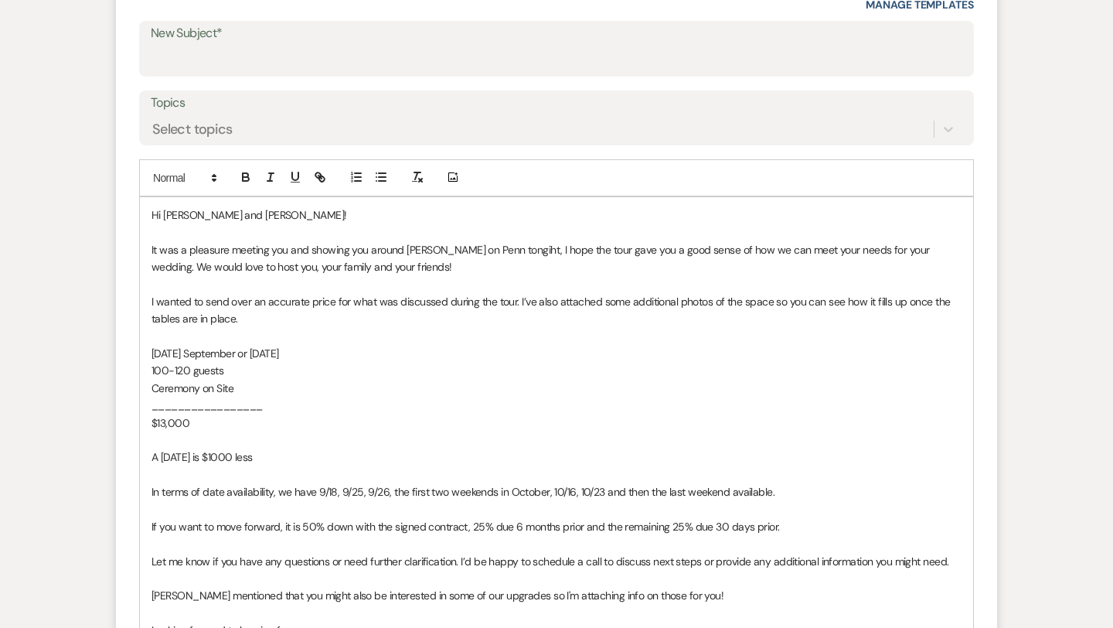
drag, startPoint x: 332, startPoint y: 353, endPoint x: 253, endPoint y: 350, distance: 79.7
click at [253, 350] on p "Saturday September or October 2026" at bounding box center [557, 353] width 810 height 17
click at [234, 368] on p "100-120 guests" at bounding box center [557, 370] width 810 height 17
click at [194, 423] on p "$13,000" at bounding box center [557, 422] width 810 height 17
click at [256, 455] on p "A Friday is $1000 less" at bounding box center [557, 456] width 810 height 17
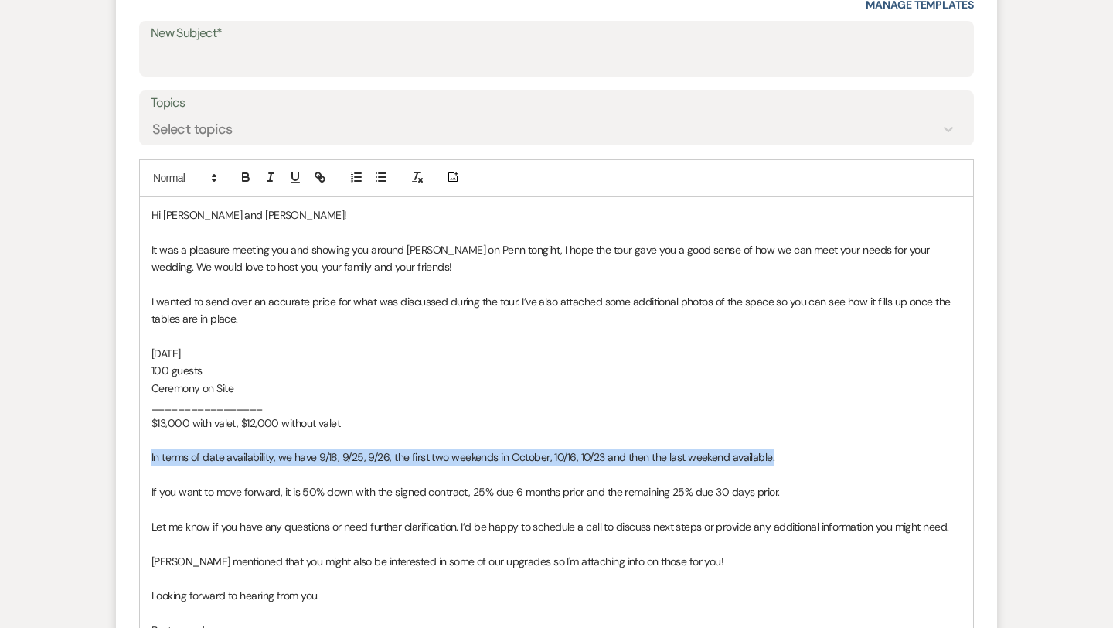
drag, startPoint x: 778, startPoint y: 455, endPoint x: 123, endPoint y: 460, distance: 655.5
click at [123, 460] on form "New Message X Draft saved! Recipients* Event Contacts ( Morgan Shupe ) Insert T…" at bounding box center [556, 373] width 881 height 1118
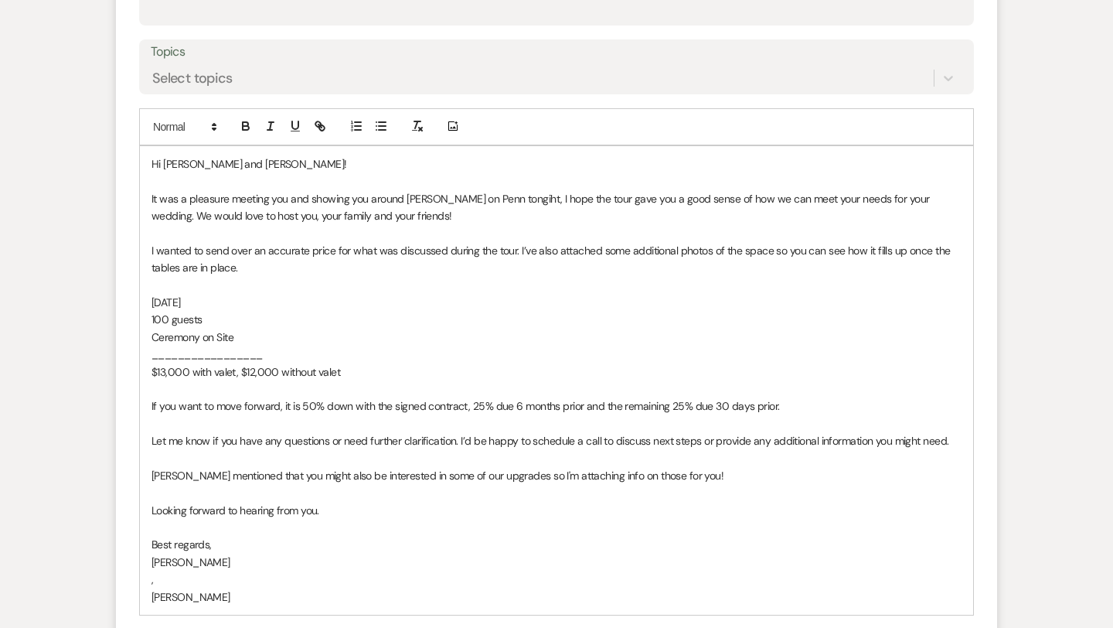
scroll to position [851, 0]
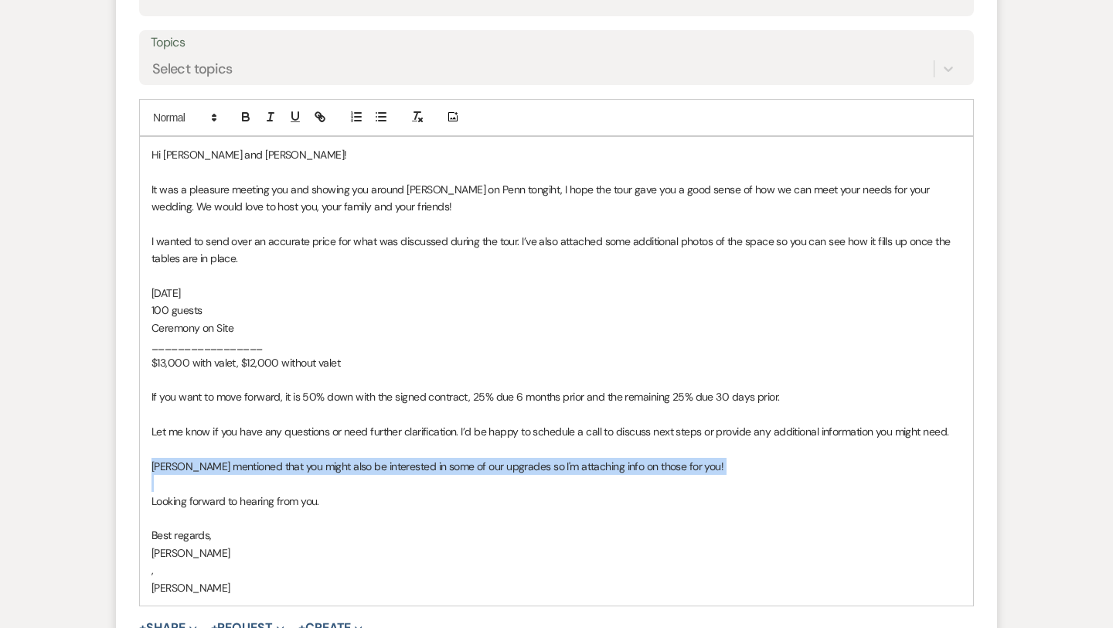
drag, startPoint x: 152, startPoint y: 464, endPoint x: 666, endPoint y: 485, distance: 514.5
click at [666, 485] on div "Hi Zach and Morgan! It was a pleasure meeting you and showing you around Frankl…" at bounding box center [556, 371] width 833 height 468
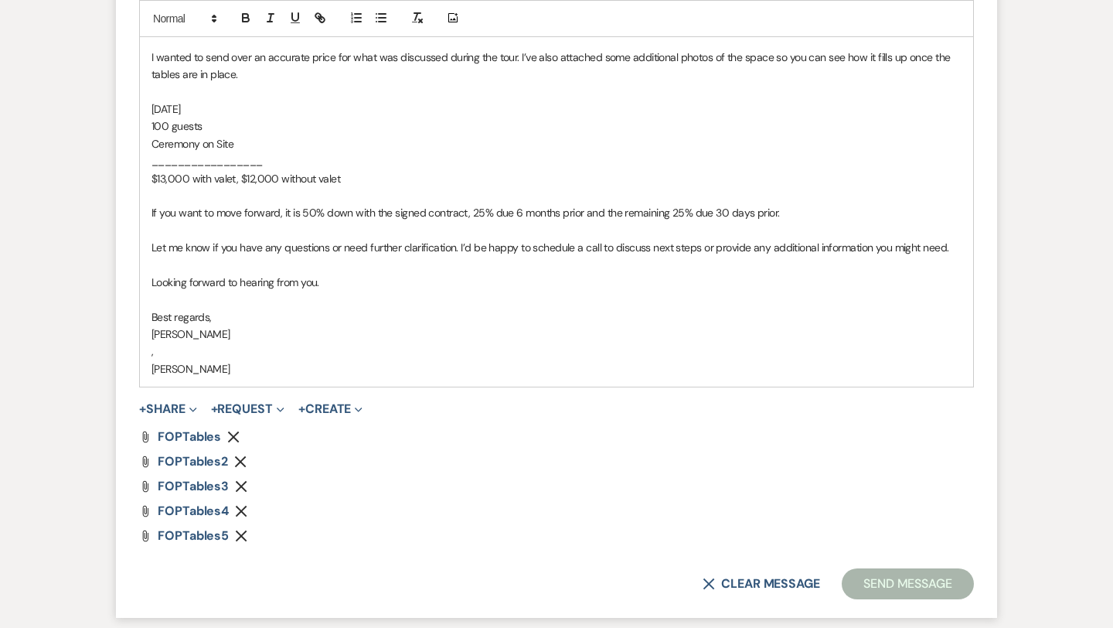
scroll to position [1038, 0]
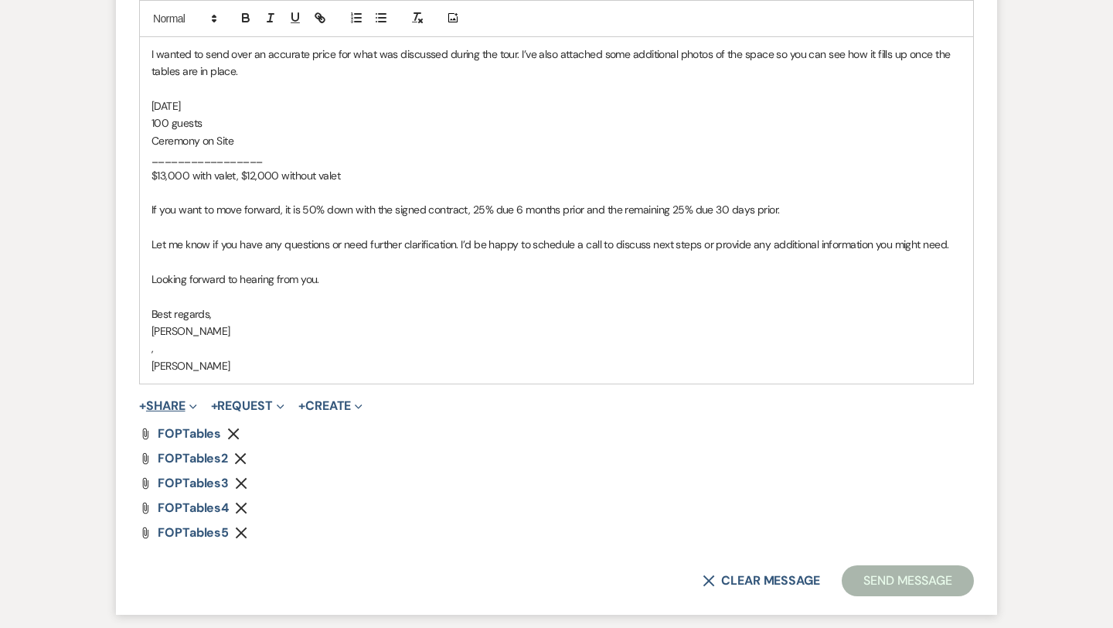
click at [183, 408] on button "+ Share Expand" at bounding box center [168, 406] width 58 height 12
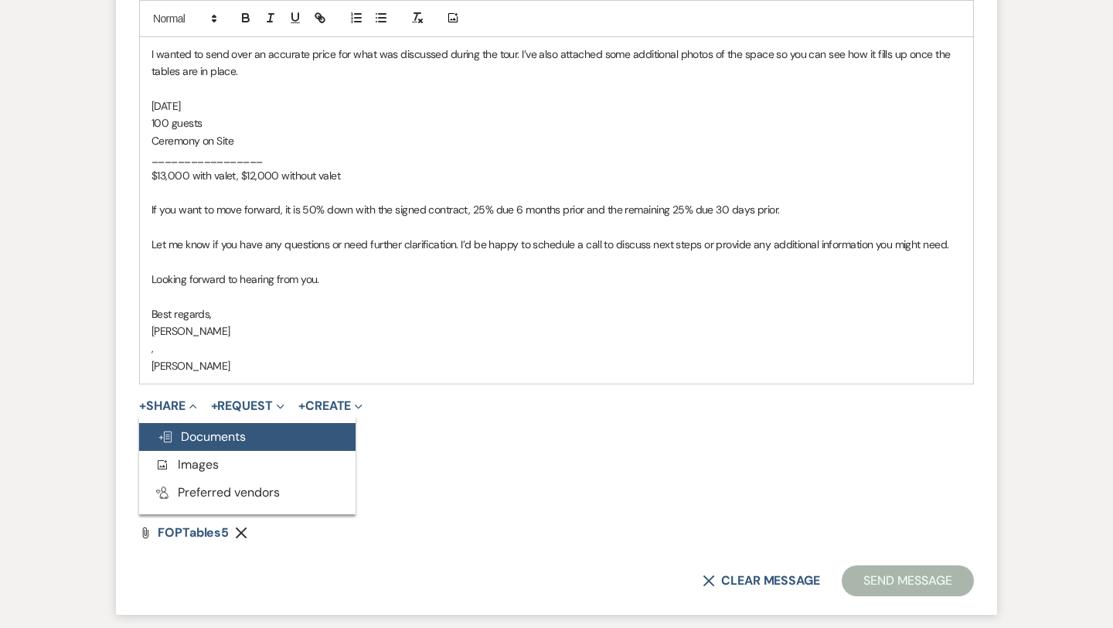
click at [198, 433] on span "Doc Upload Documents" at bounding box center [202, 436] width 88 height 16
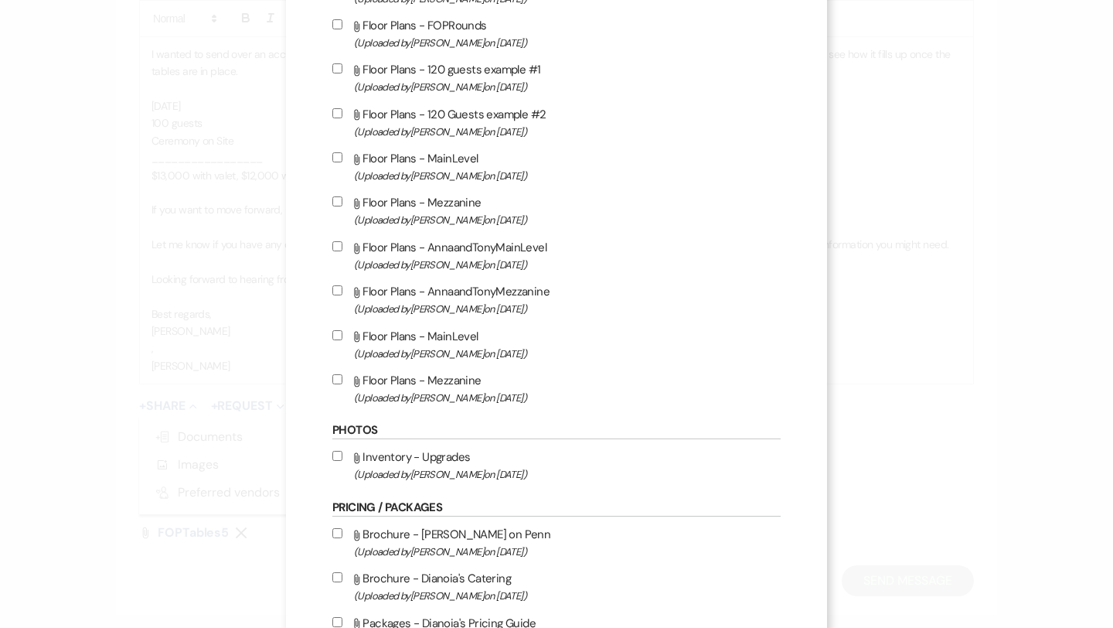
scroll to position [554, 0]
click at [339, 460] on input "Attach File Inventory - Upgrades (Uploaded by Melissa Crawford on Dec 18th, 202…" at bounding box center [337, 455] width 10 height 10
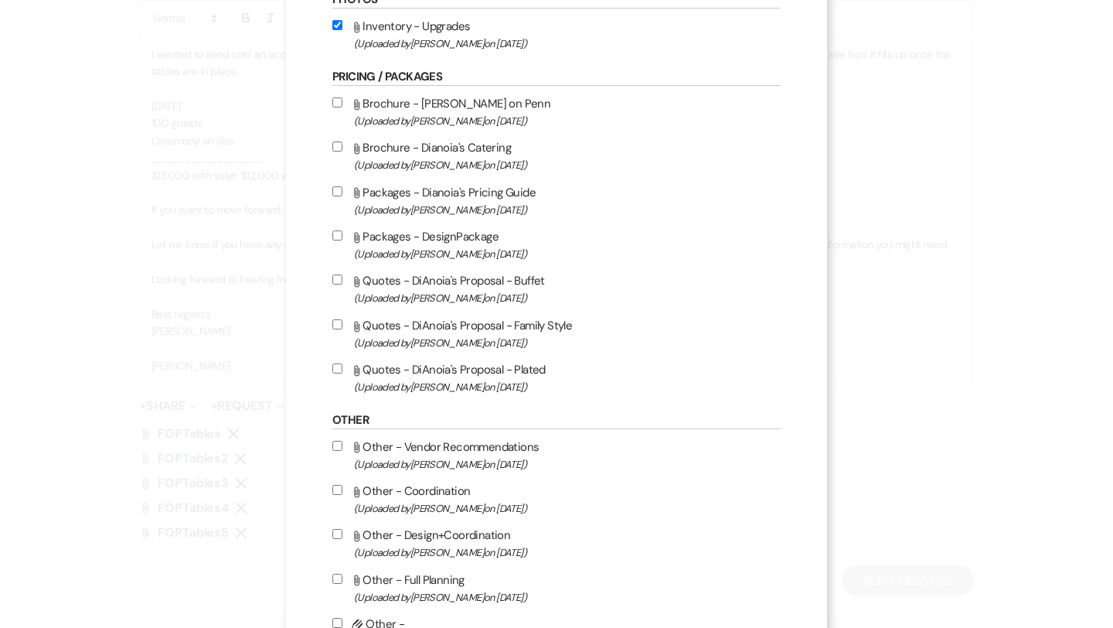
scroll to position [1111, 0]
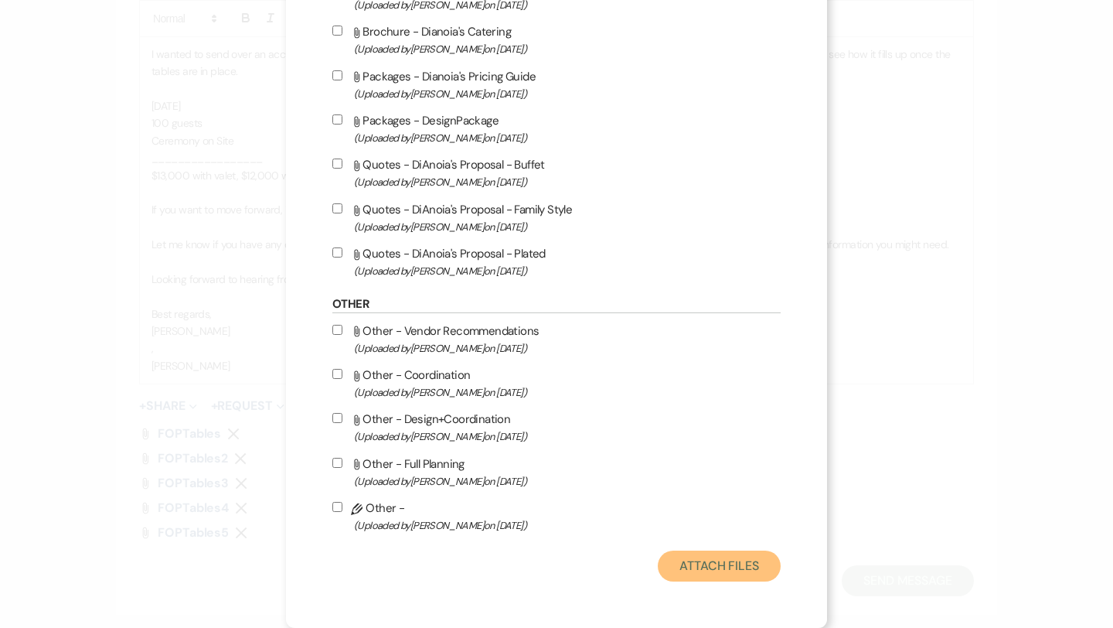
click at [721, 562] on button "Attach Files" at bounding box center [719, 565] width 123 height 31
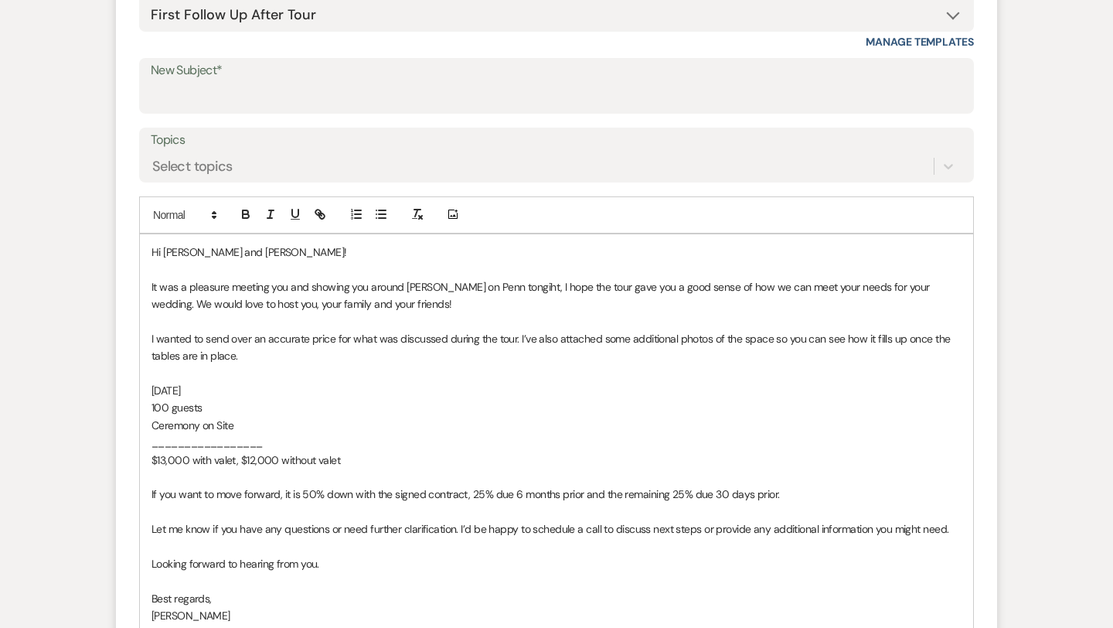
scroll to position [751, 0]
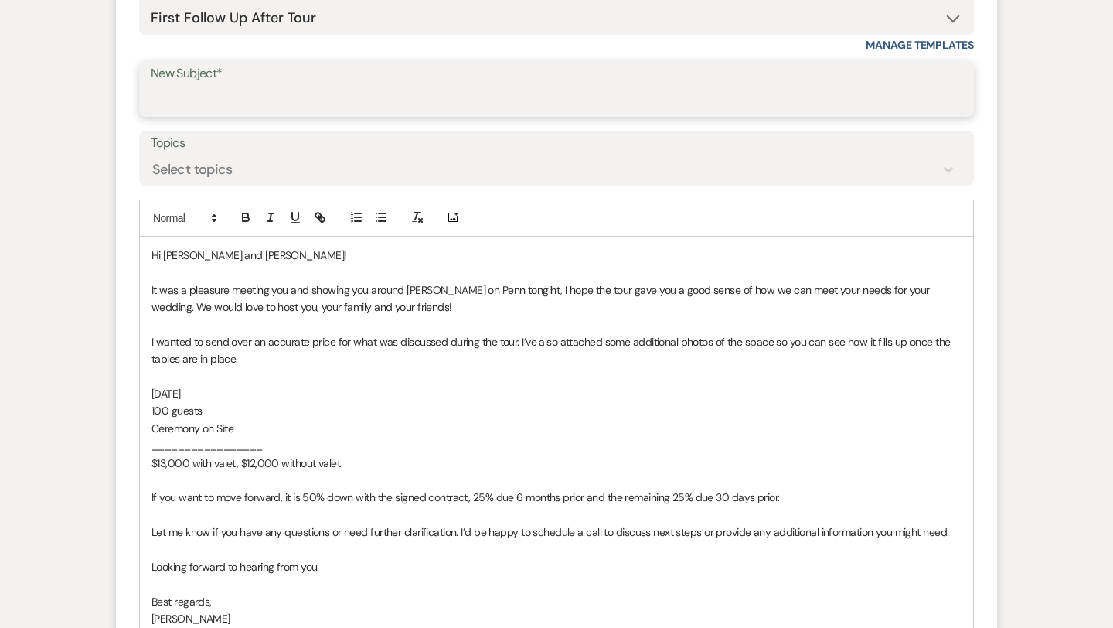
click at [327, 102] on input "New Subject*" at bounding box center [557, 100] width 812 height 30
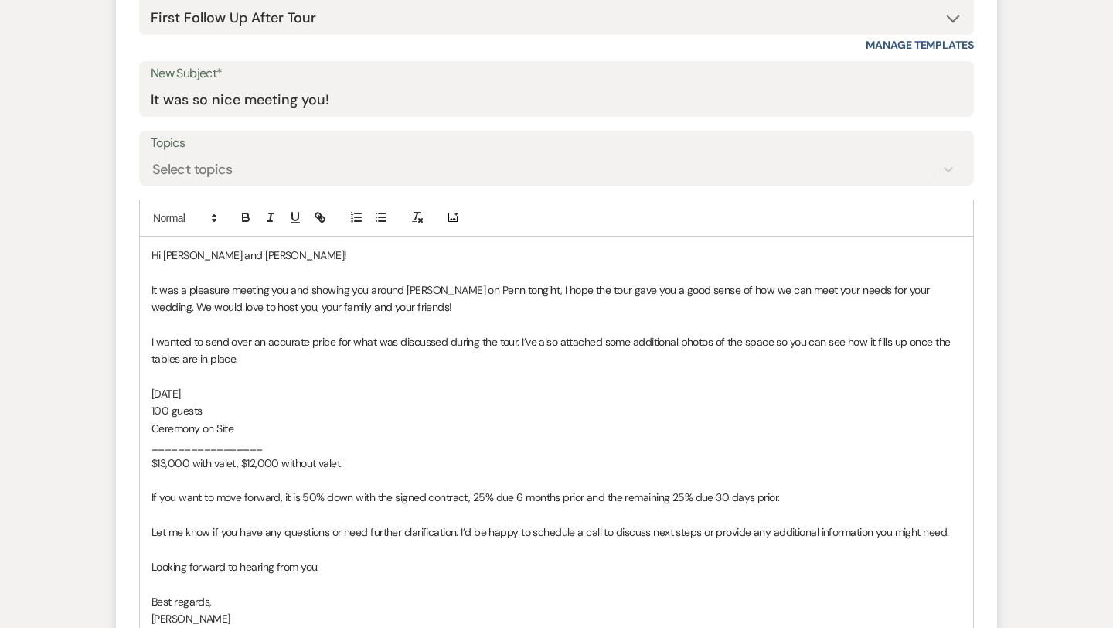
click at [506, 285] on span "It was a pleasure meeting you and showing you around Franklin on Penn tongiht, …" at bounding box center [542, 298] width 781 height 31
click at [503, 288] on span "It was a pleasure meeting you and showing you around Franklin on Penn tongiht, …" at bounding box center [542, 298] width 781 height 31
click at [499, 288] on span "It was a pleasure meeting you and showing you around Franklin on Penn tongiht, …" at bounding box center [542, 298] width 781 height 31
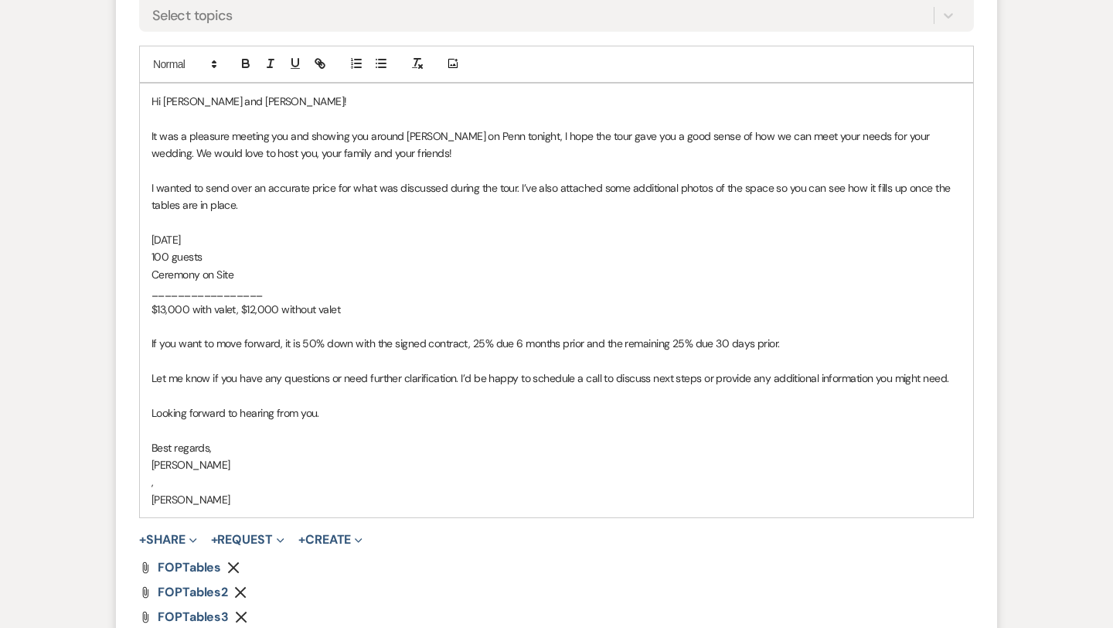
scroll to position [907, 0]
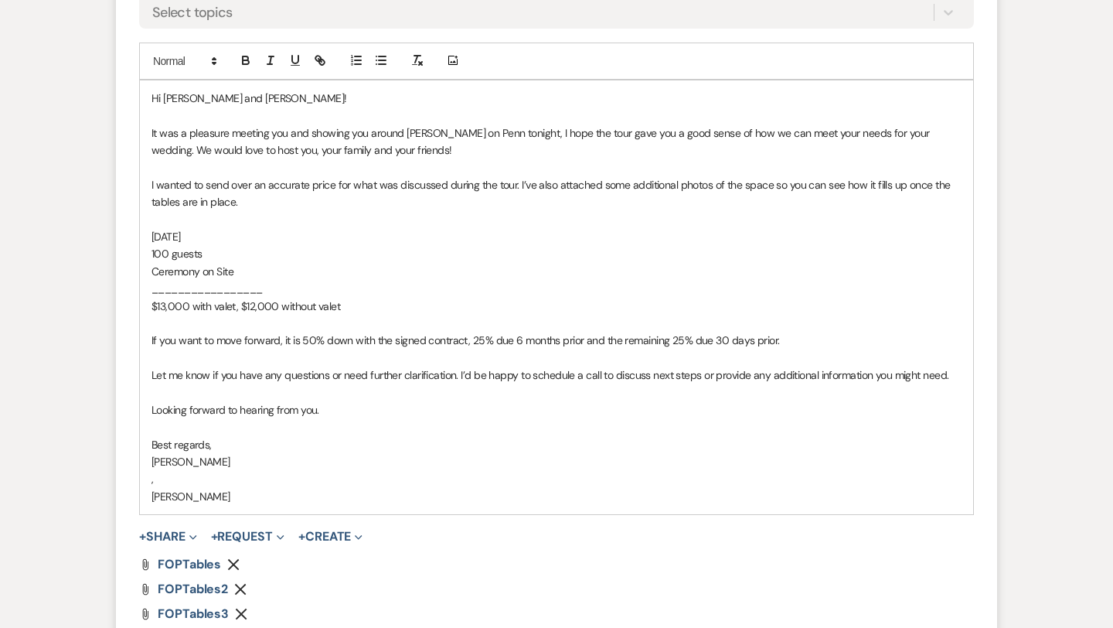
click at [152, 336] on span "If you want to move forward, it is 50% down with the signed contract, 25% due 6…" at bounding box center [466, 340] width 628 height 14
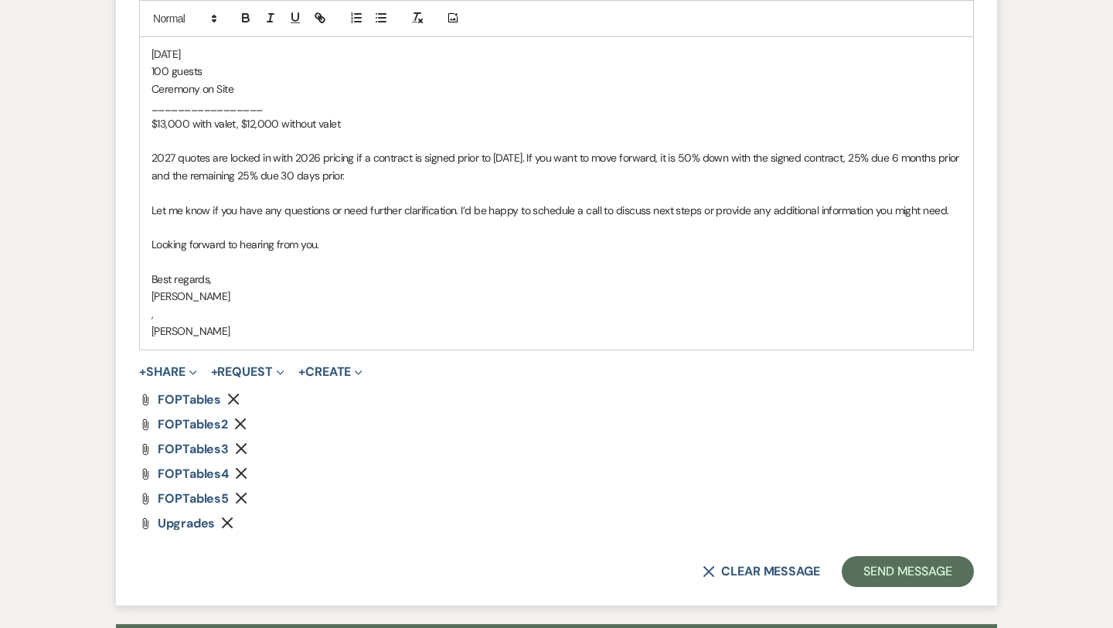
scroll to position [1110, 0]
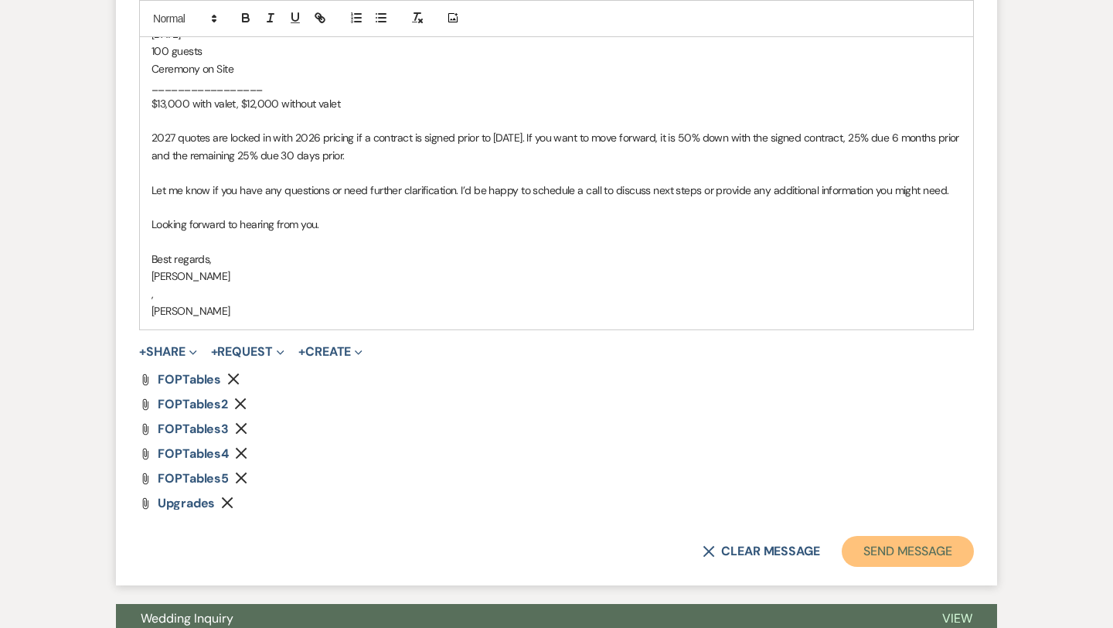
click at [906, 548] on button "Send Message" at bounding box center [908, 551] width 132 height 31
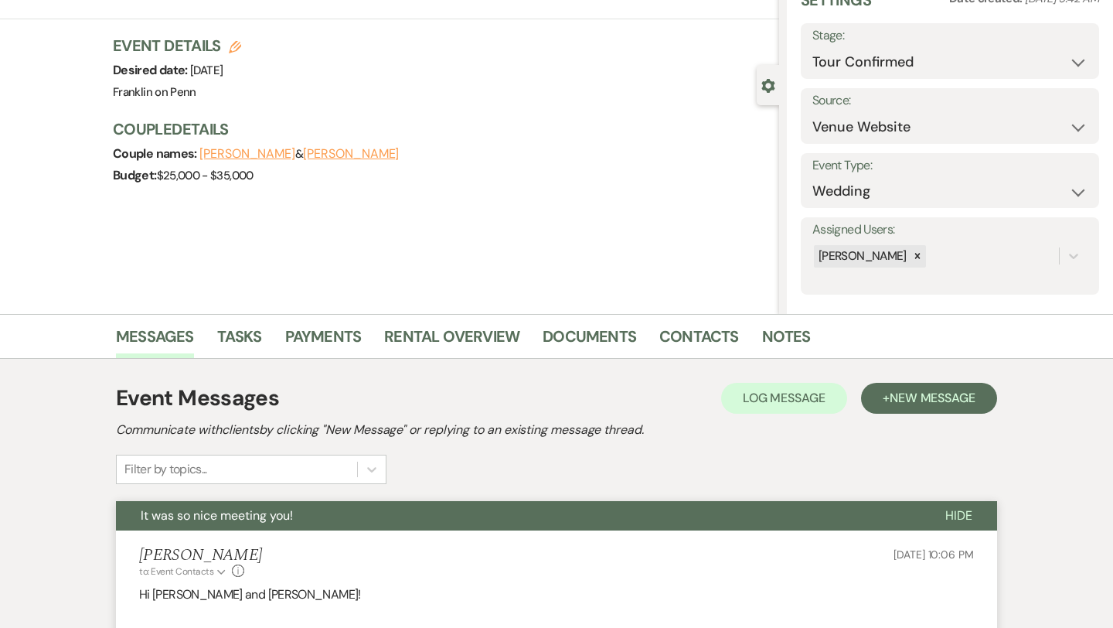
scroll to position [0, 0]
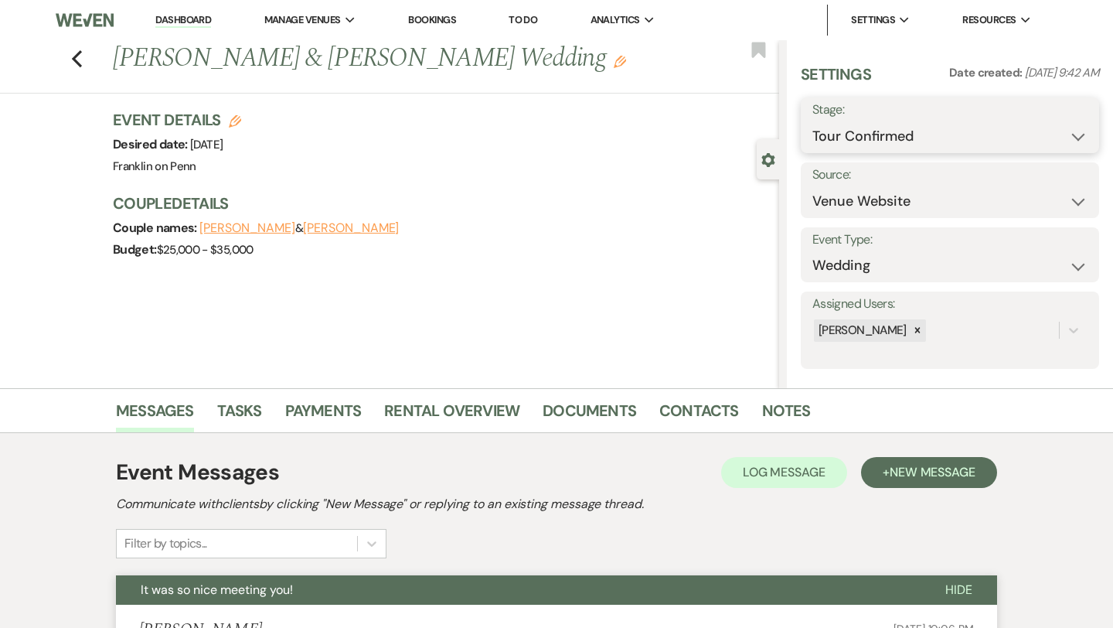
click at [1002, 138] on select "Inquiry Follow Up Tour Requested Tour Confirmed Toured Proposal Sent Booked Lost" at bounding box center [949, 136] width 275 height 30
click at [1087, 130] on button "Save" at bounding box center [1068, 125] width 61 height 31
click at [73, 62] on icon "Previous" at bounding box center [77, 58] width 12 height 19
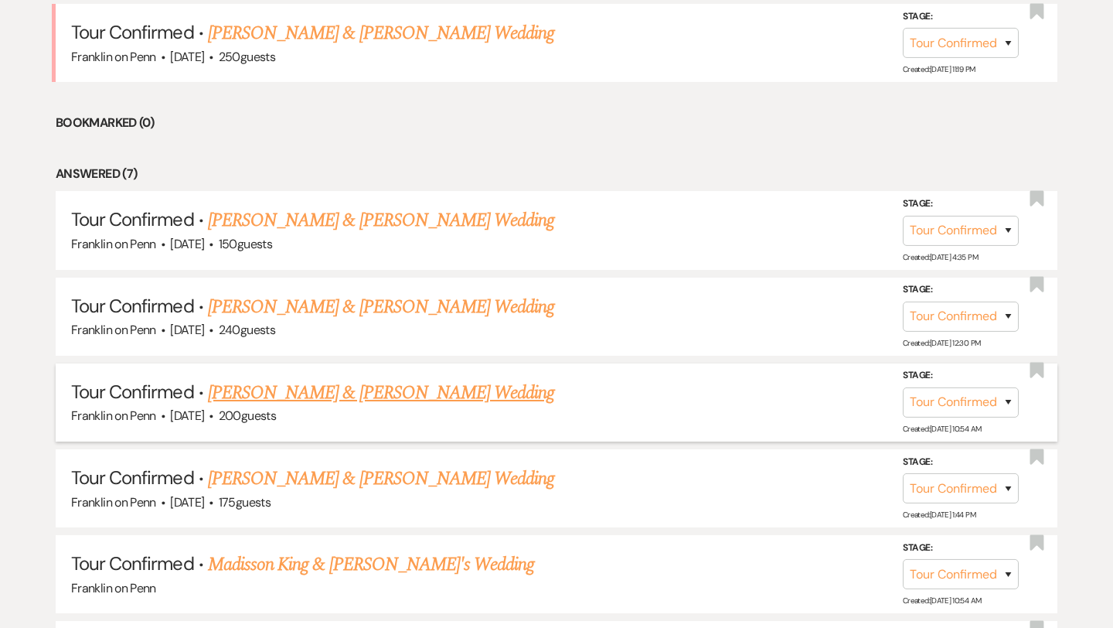
scroll to position [664, 0]
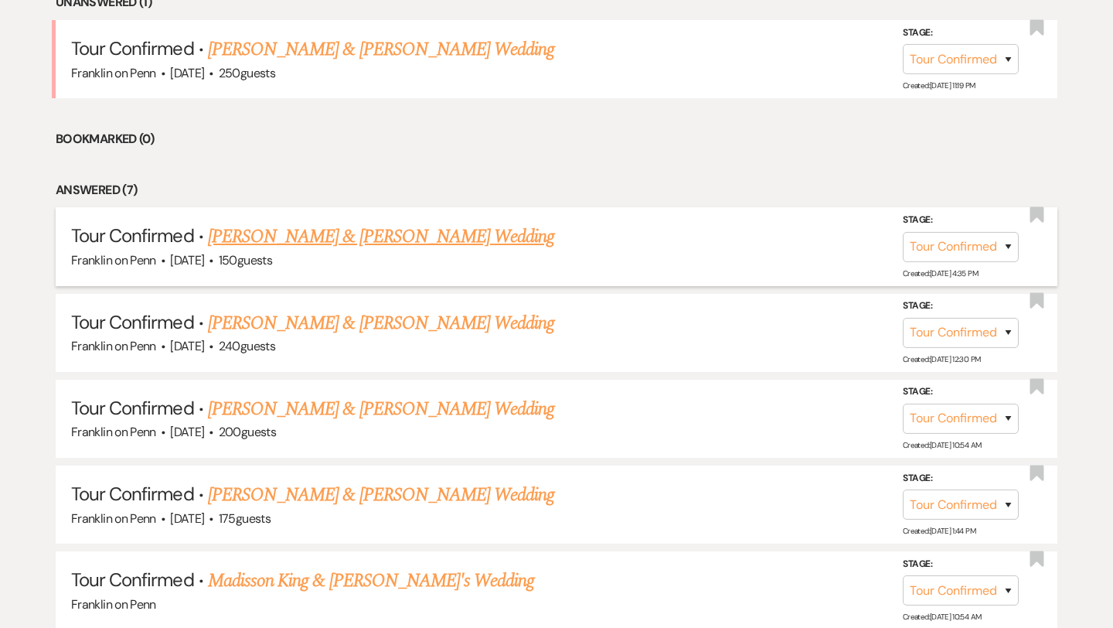
click at [450, 238] on link "Meg Loceff & Matthew Markulin's Wedding" at bounding box center [381, 237] width 346 height 28
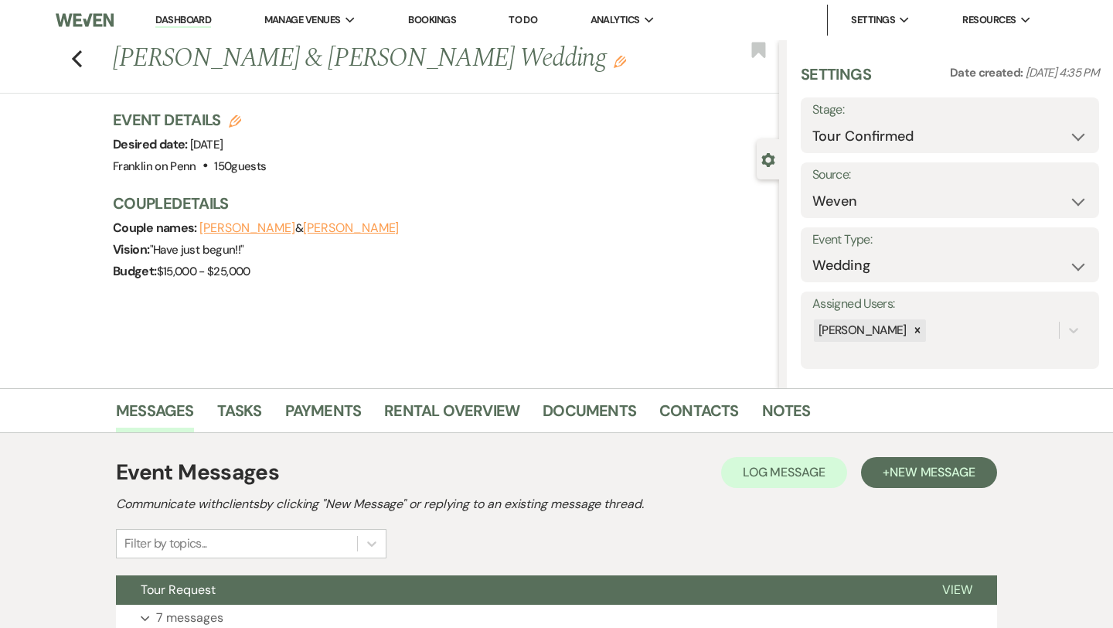
scroll to position [125, 0]
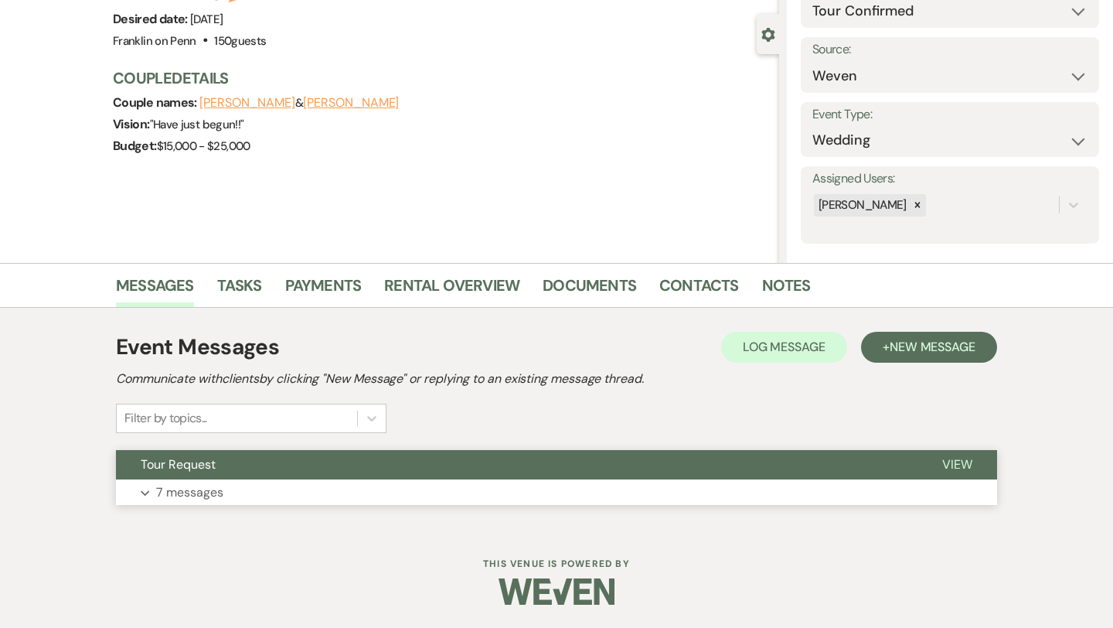
click at [219, 490] on p "7 messages" at bounding box center [189, 492] width 67 height 20
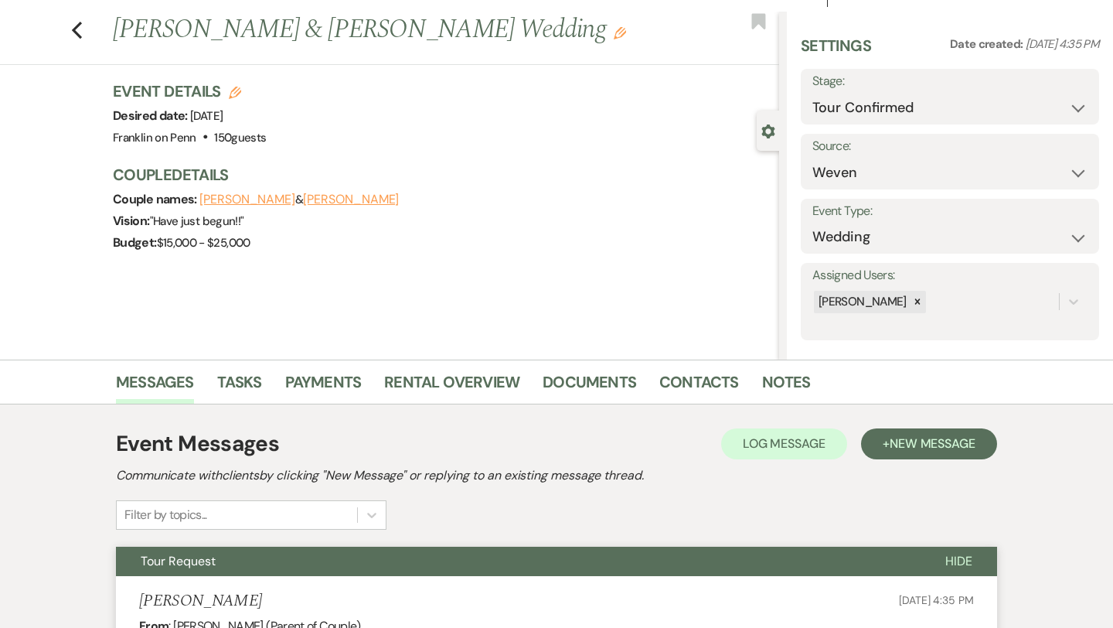
scroll to position [0, 0]
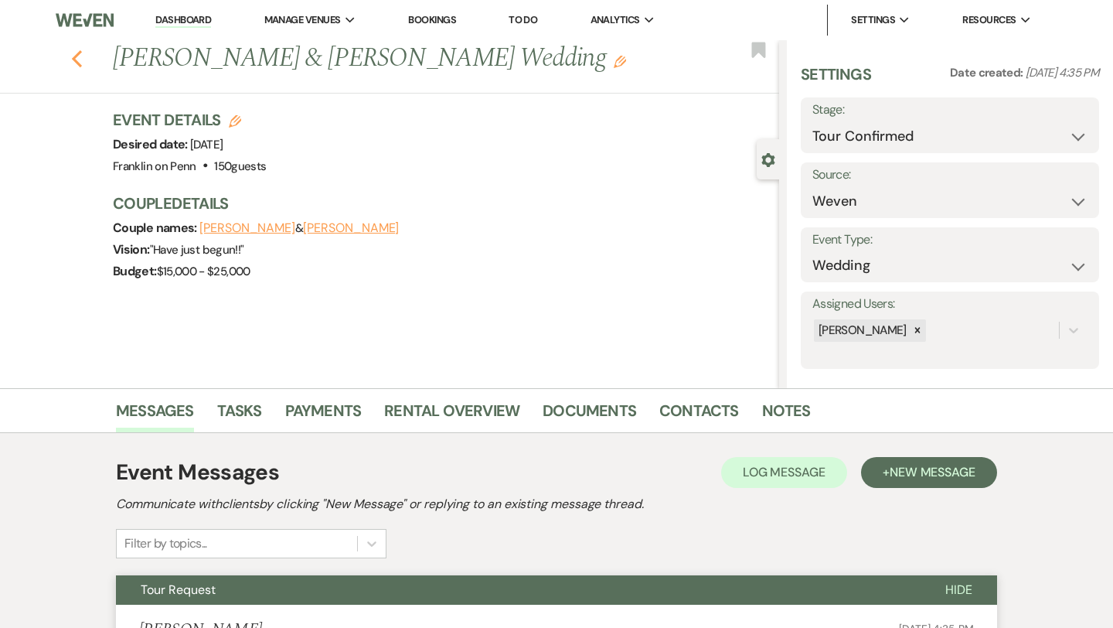
click at [77, 58] on icon "Previous" at bounding box center [77, 58] width 12 height 19
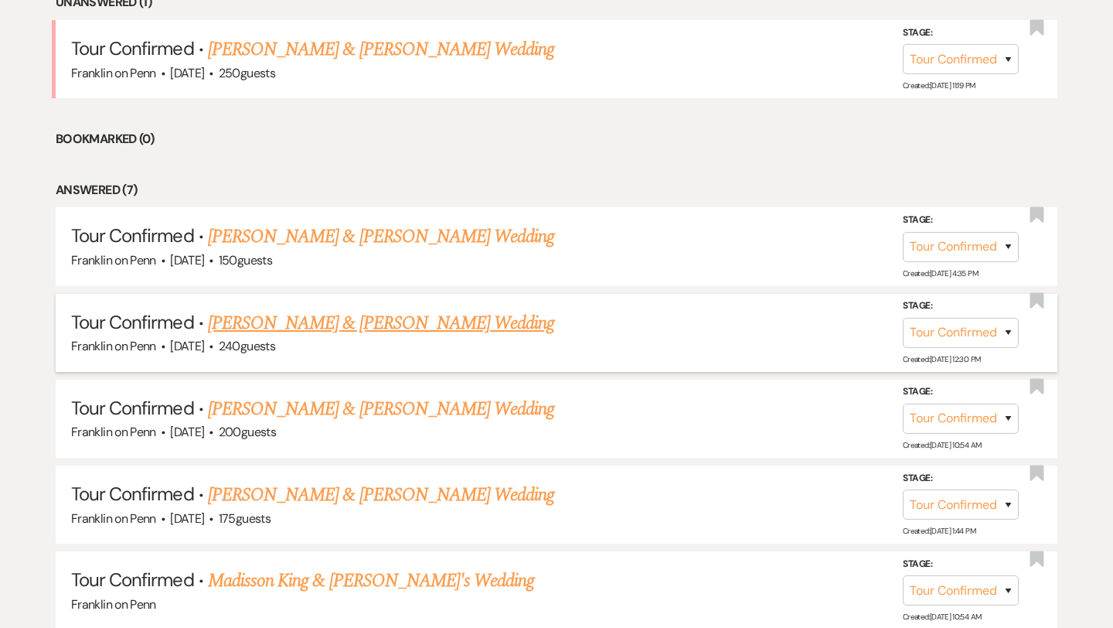
click at [351, 324] on link "[PERSON_NAME] & [PERSON_NAME] Wedding" at bounding box center [381, 323] width 346 height 28
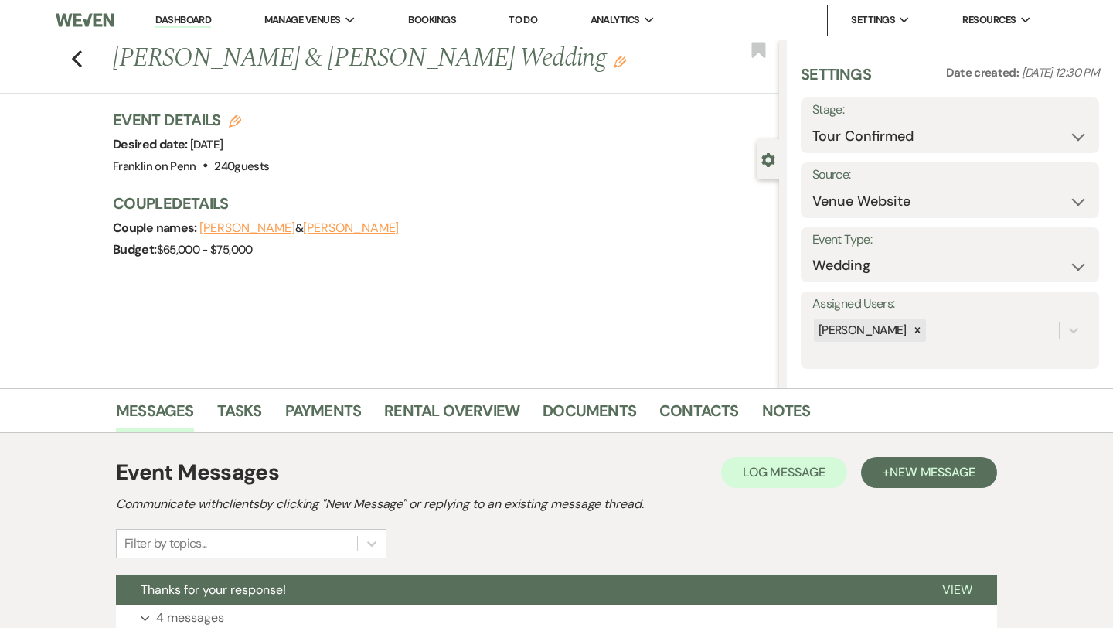
scroll to position [269, 0]
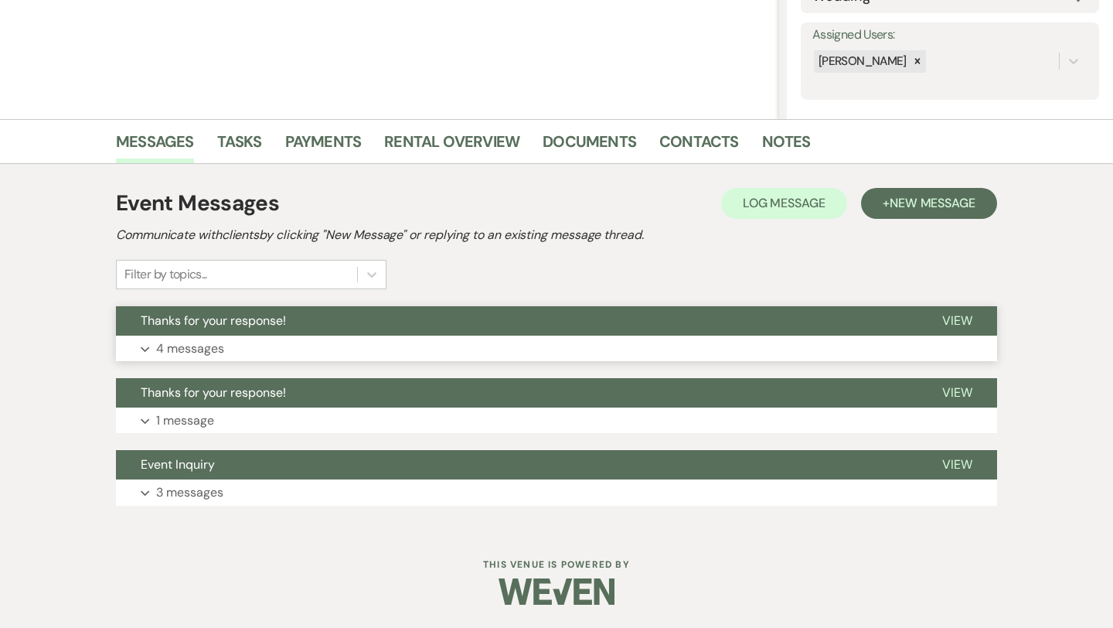
click at [206, 349] on p "4 messages" at bounding box center [190, 349] width 68 height 20
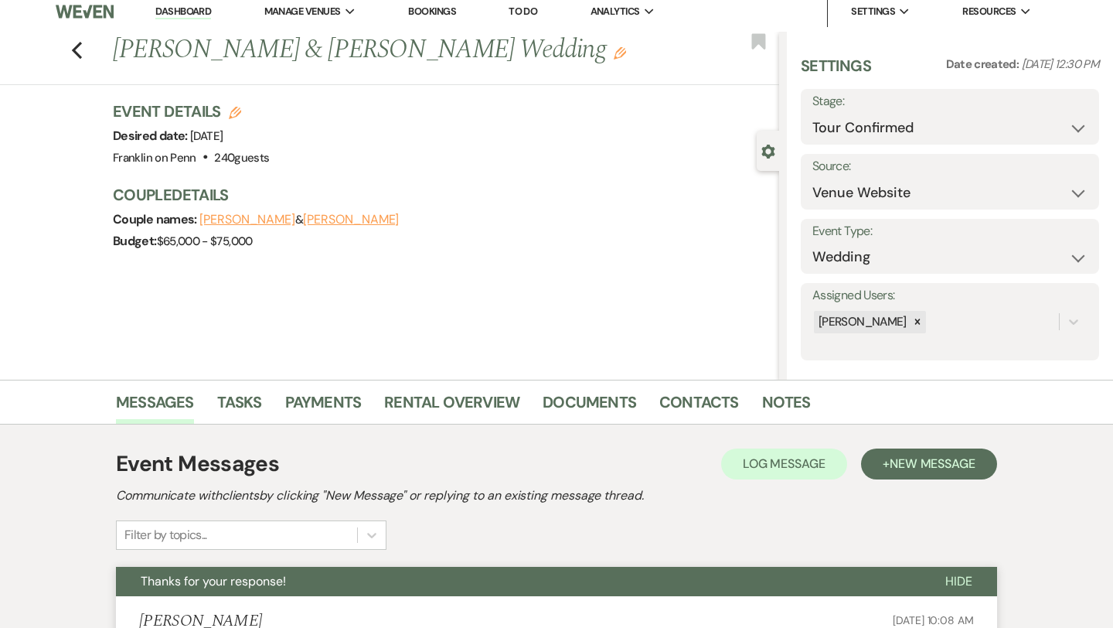
scroll to position [0, 0]
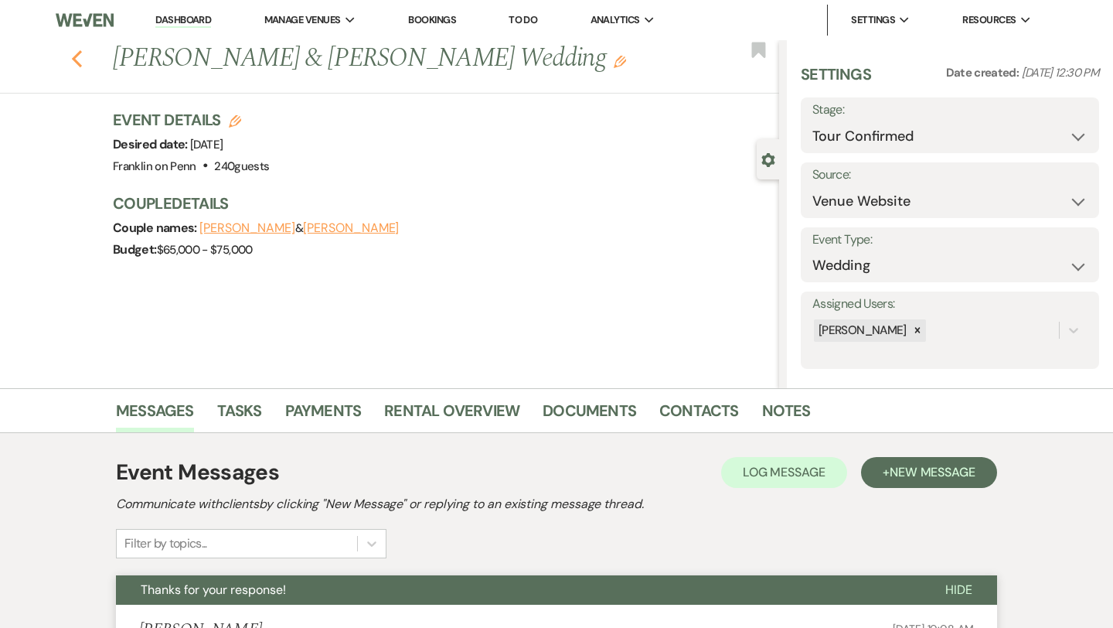
click at [77, 66] on icon "Previous" at bounding box center [77, 58] width 12 height 19
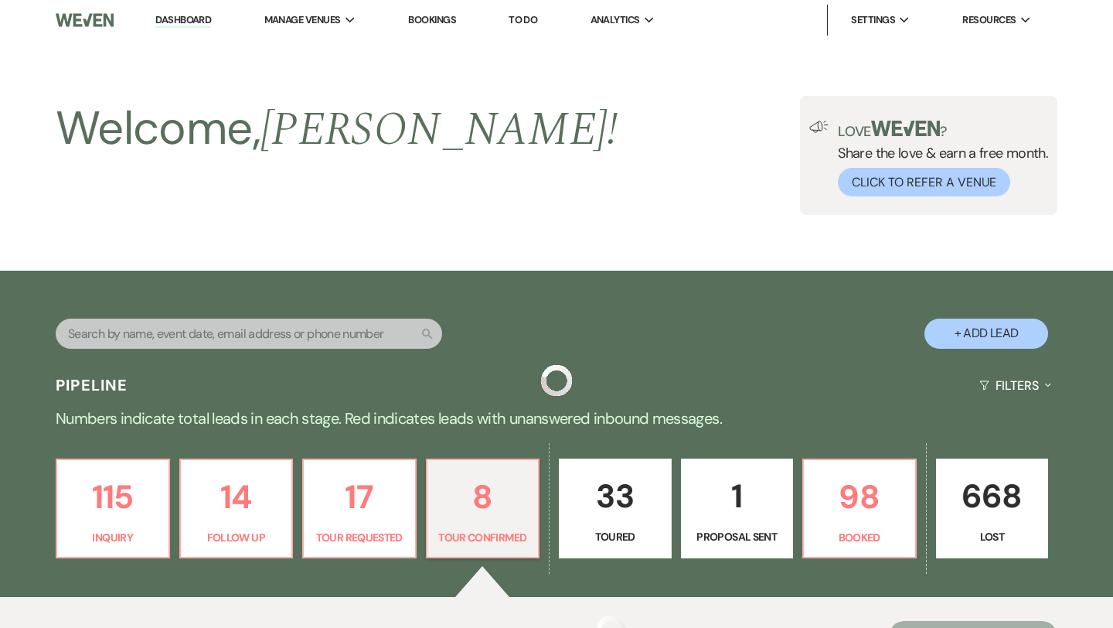
scroll to position [664, 0]
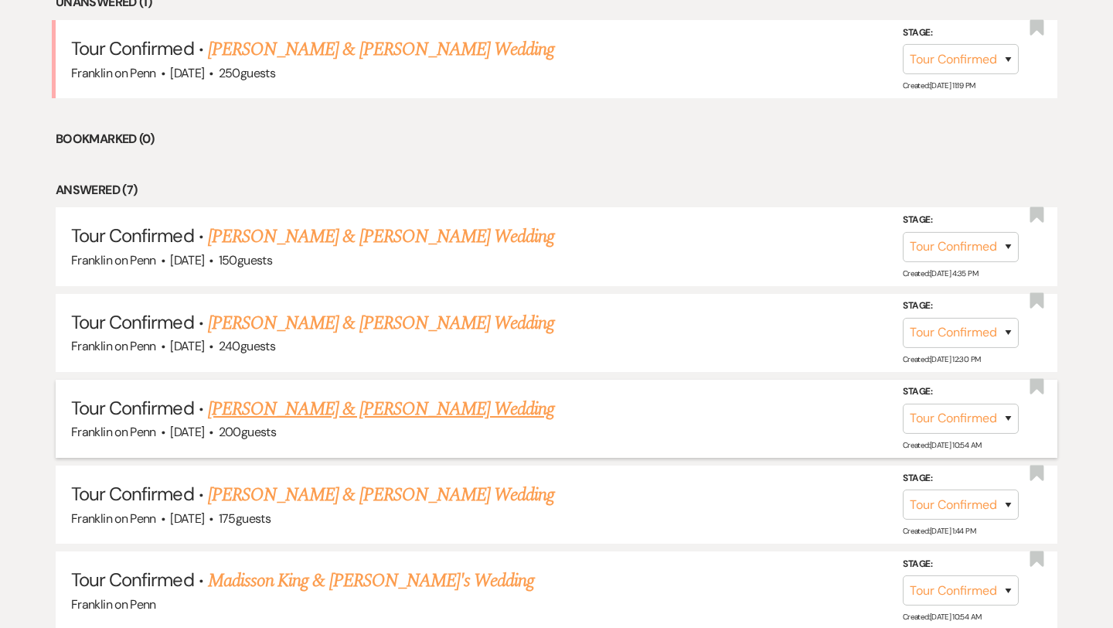
click at [352, 412] on link "Dianne Taxay & Amanda Reich's Wedding" at bounding box center [381, 409] width 346 height 28
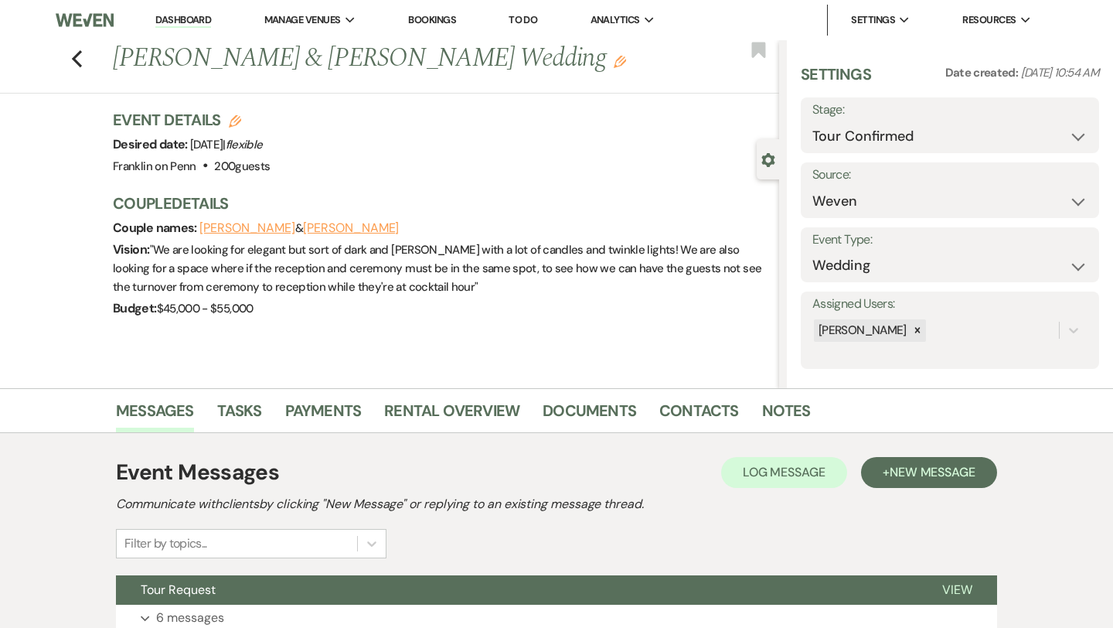
scroll to position [125, 0]
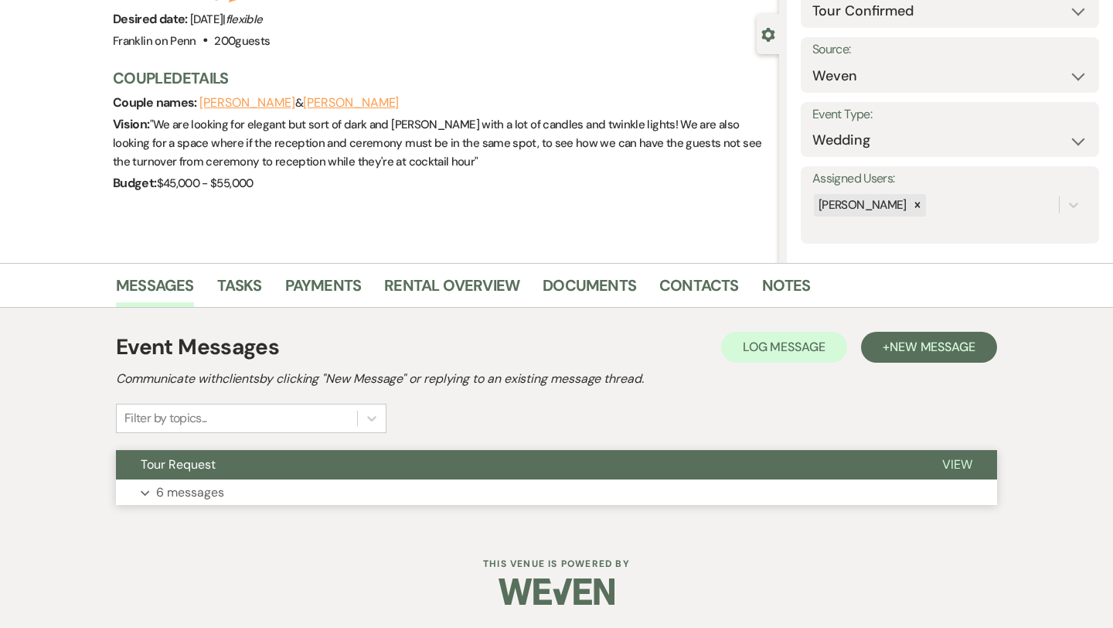
click at [222, 491] on p "6 messages" at bounding box center [190, 492] width 68 height 20
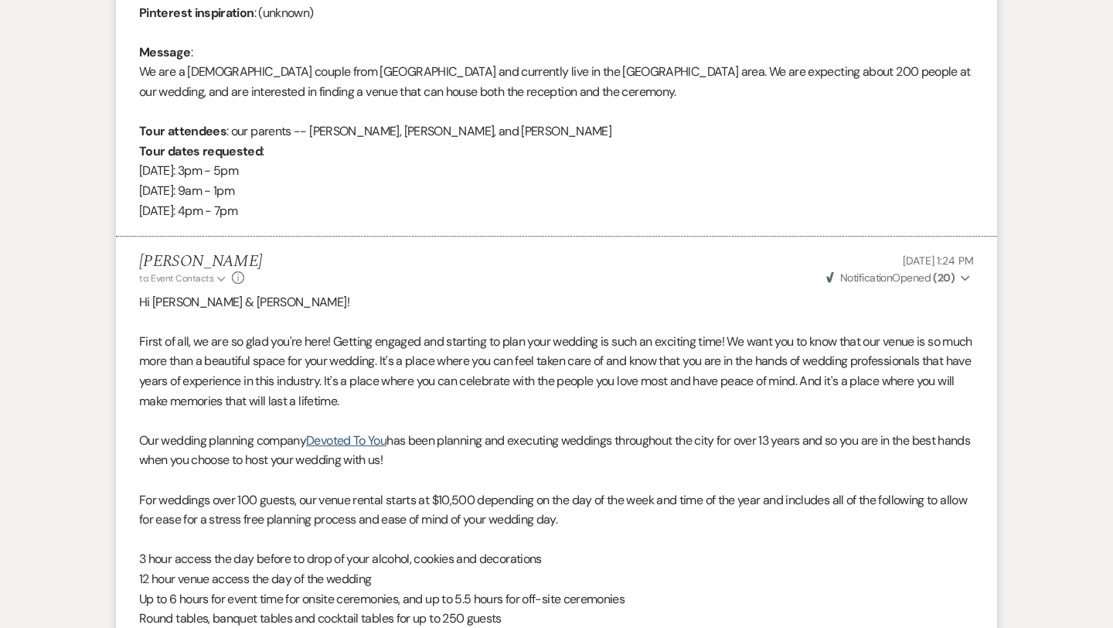
scroll to position [0, 0]
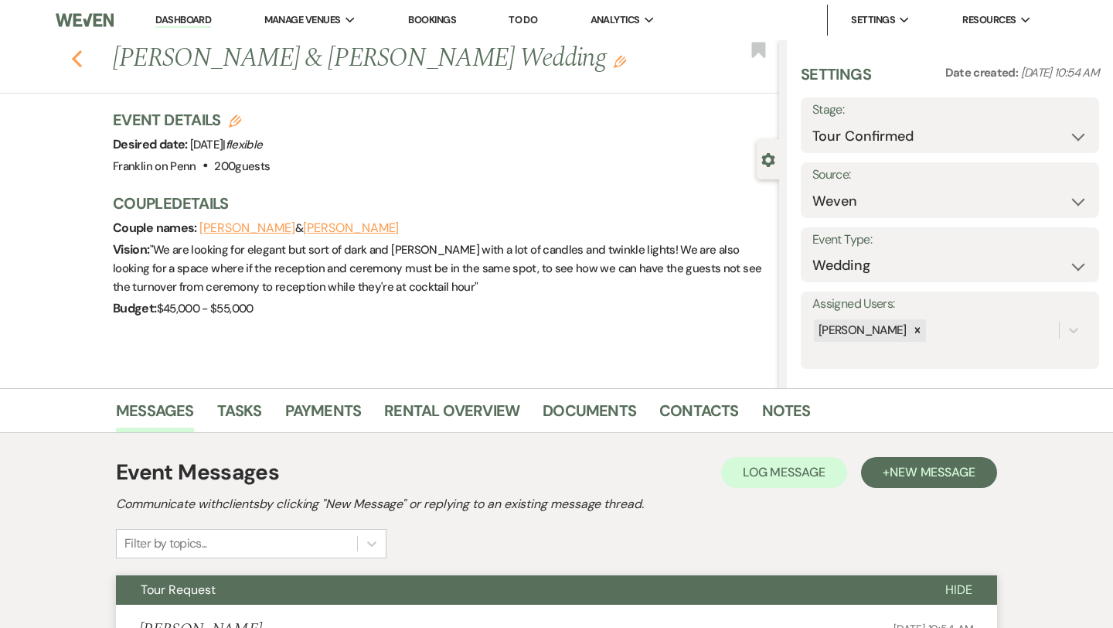
click at [80, 66] on use "button" at bounding box center [77, 58] width 10 height 17
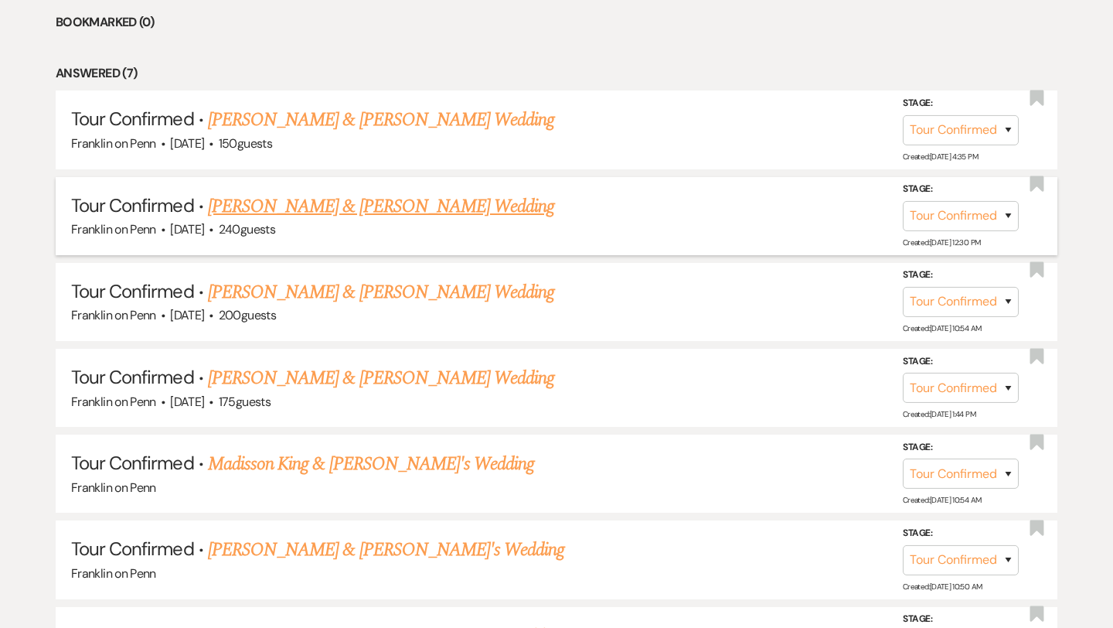
scroll to position [781, 0]
click at [358, 375] on link "Shawn Dean & Nicole Lakovic's Wedding" at bounding box center [381, 377] width 346 height 28
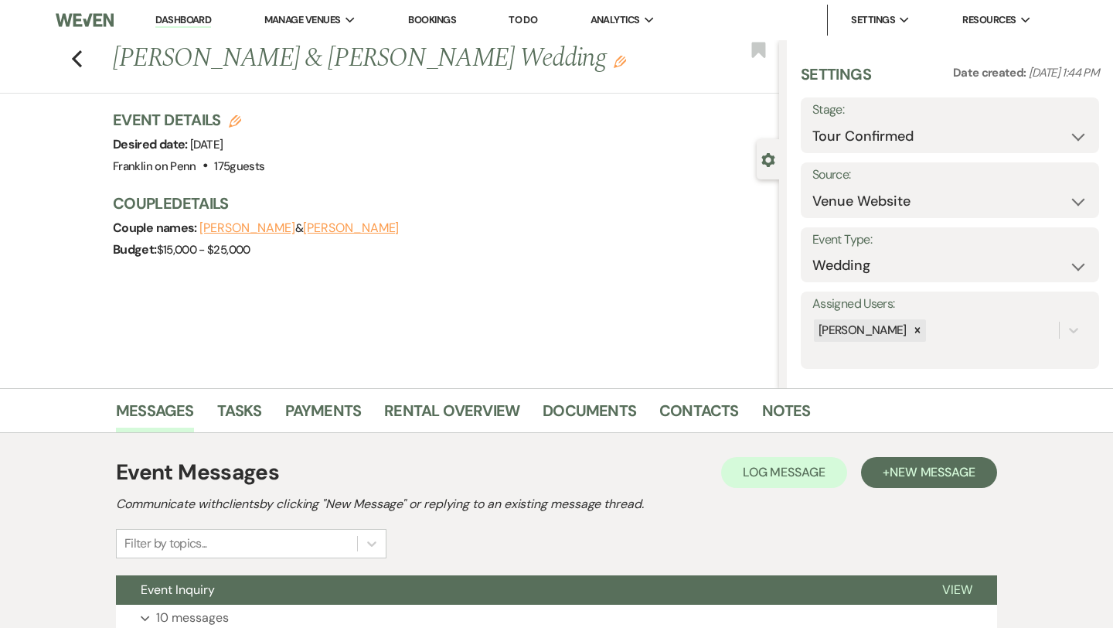
scroll to position [125, 0]
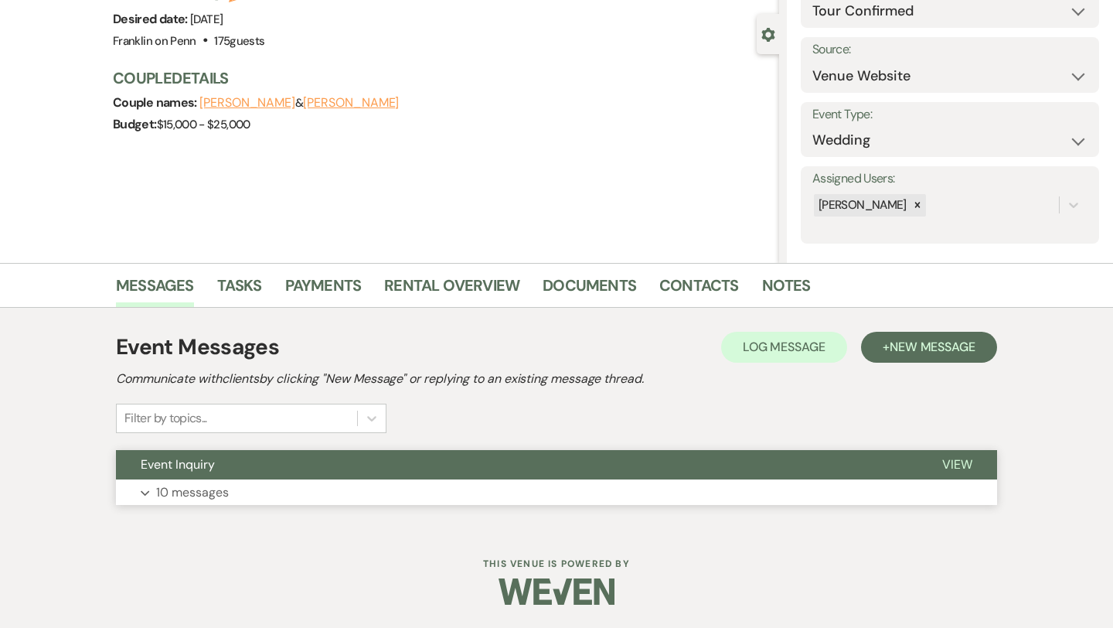
click at [226, 494] on p "10 messages" at bounding box center [192, 492] width 73 height 20
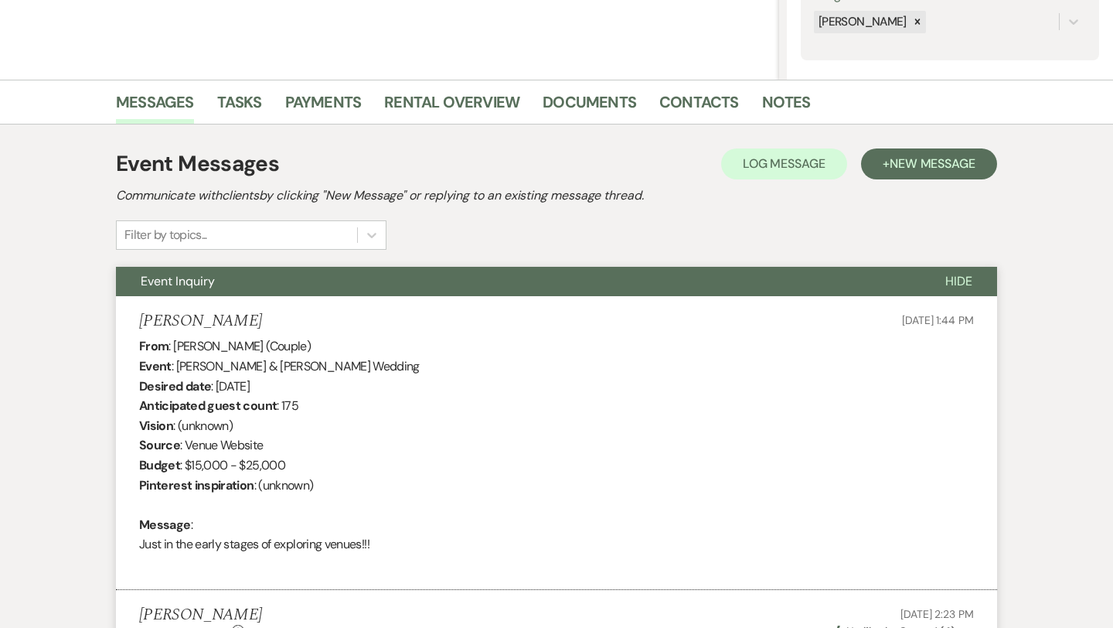
scroll to position [0, 0]
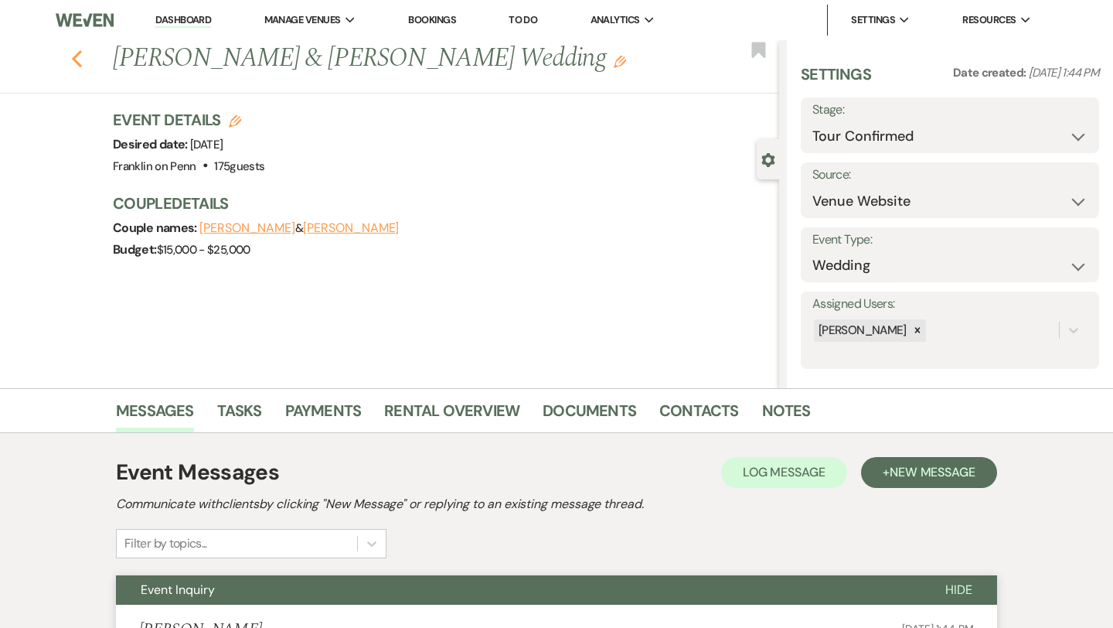
click at [72, 56] on icon "Previous" at bounding box center [77, 58] width 12 height 19
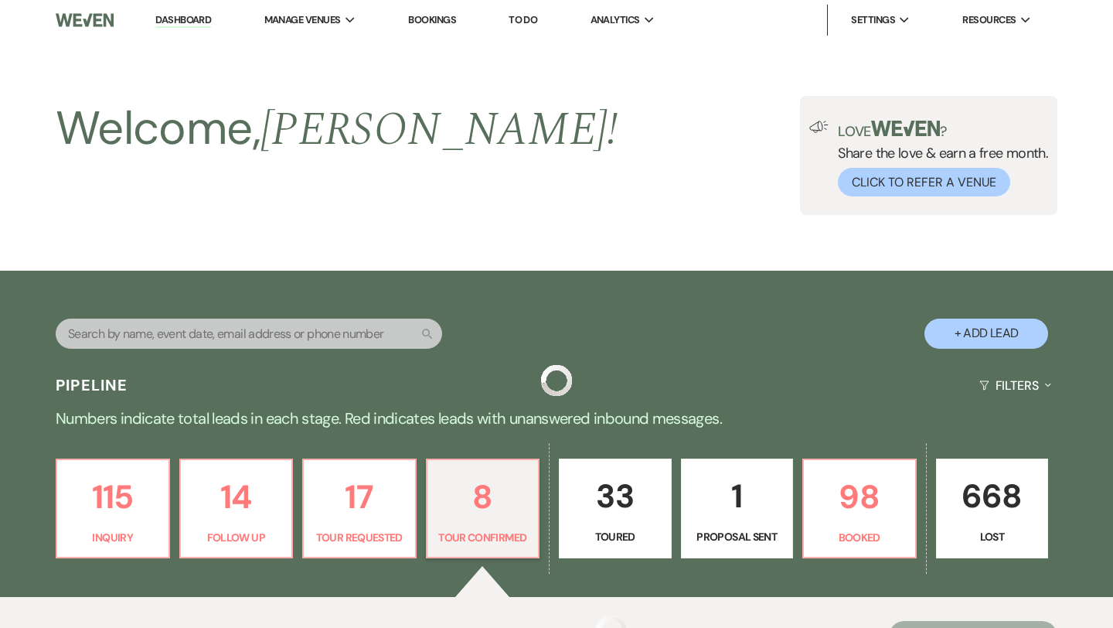
scroll to position [781, 0]
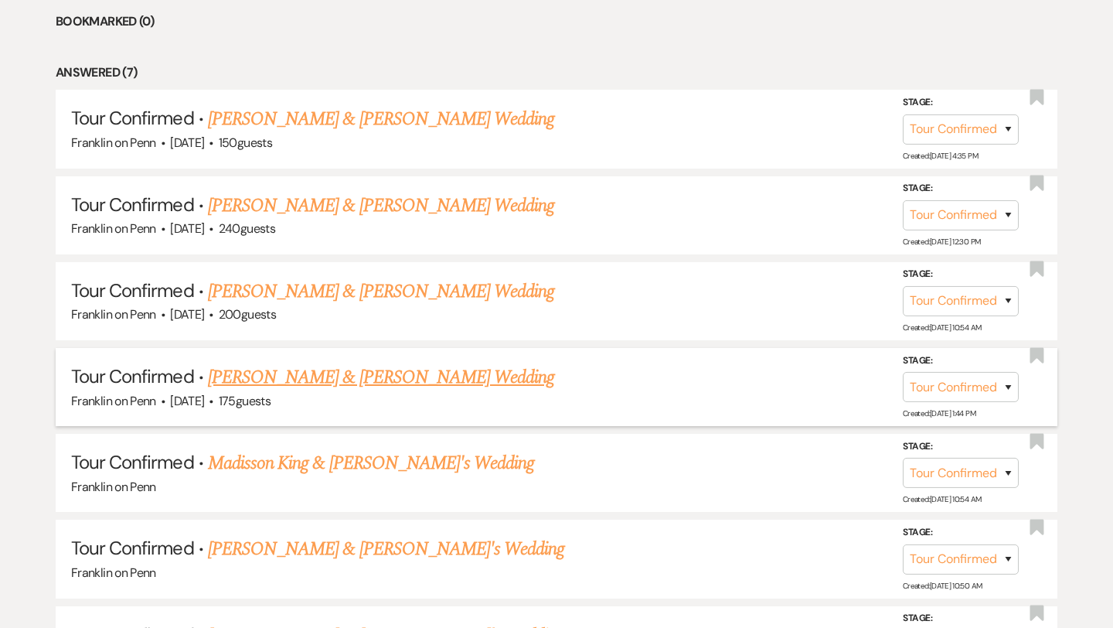
click at [305, 368] on link "Shawn Dean & Nicole Lakovic's Wedding" at bounding box center [381, 377] width 346 height 28
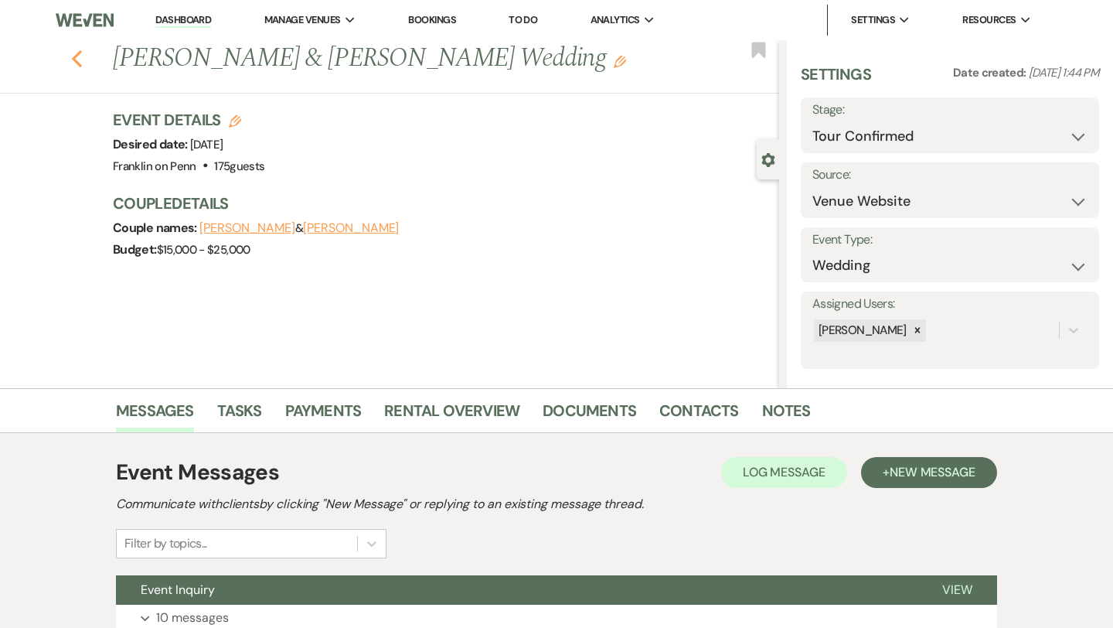
click at [80, 55] on icon "Previous" at bounding box center [77, 58] width 12 height 19
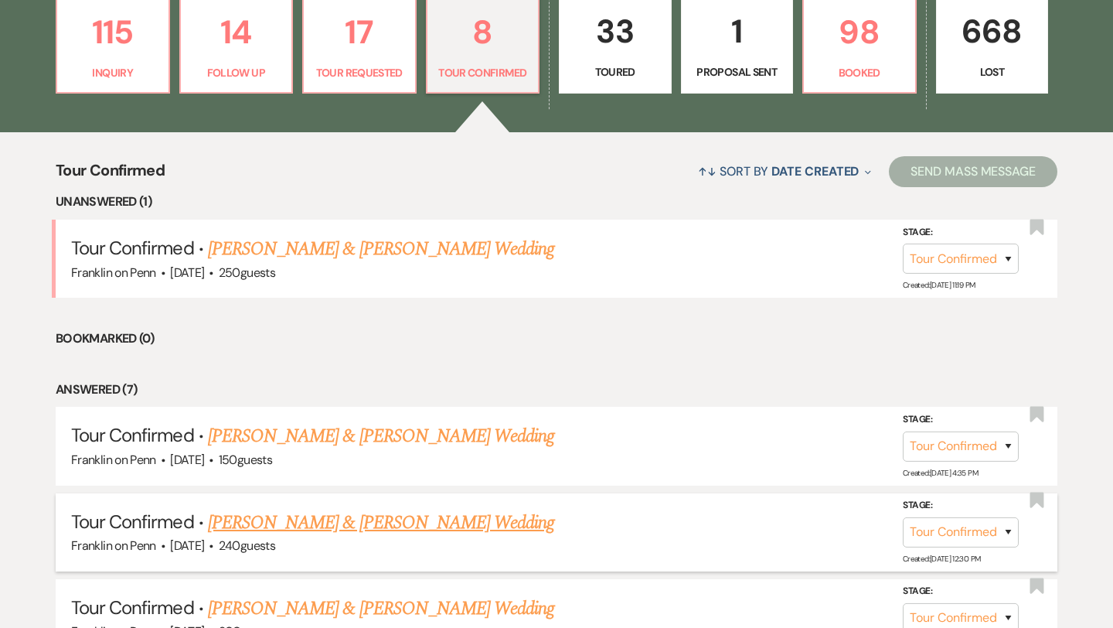
scroll to position [458, 0]
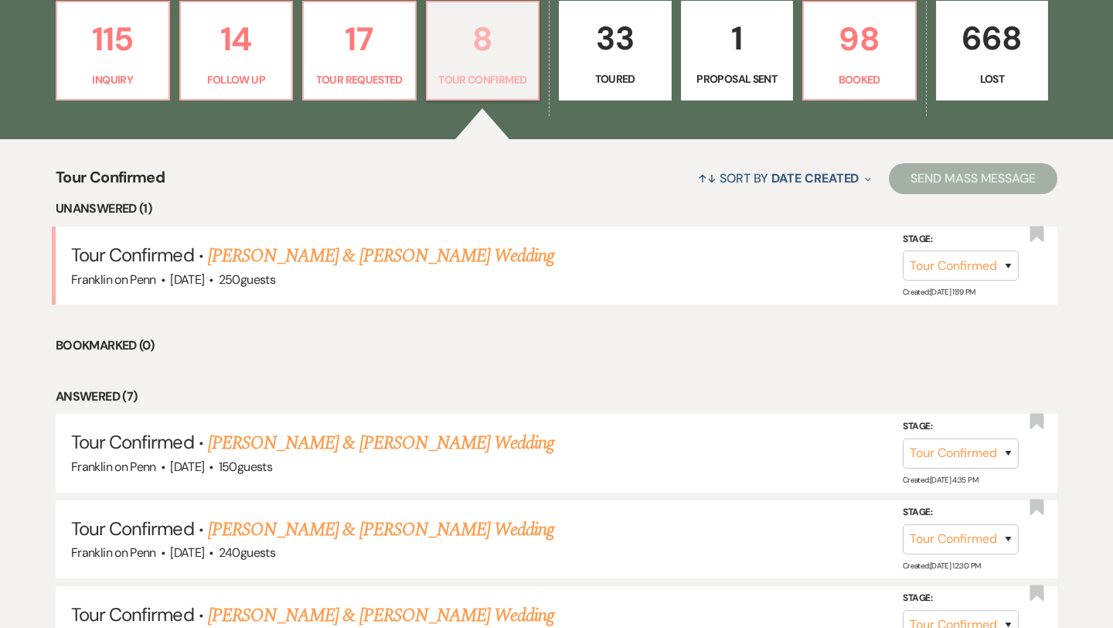
click at [483, 51] on p "8" at bounding box center [483, 39] width 93 height 52
click at [627, 42] on p "33" at bounding box center [615, 38] width 93 height 52
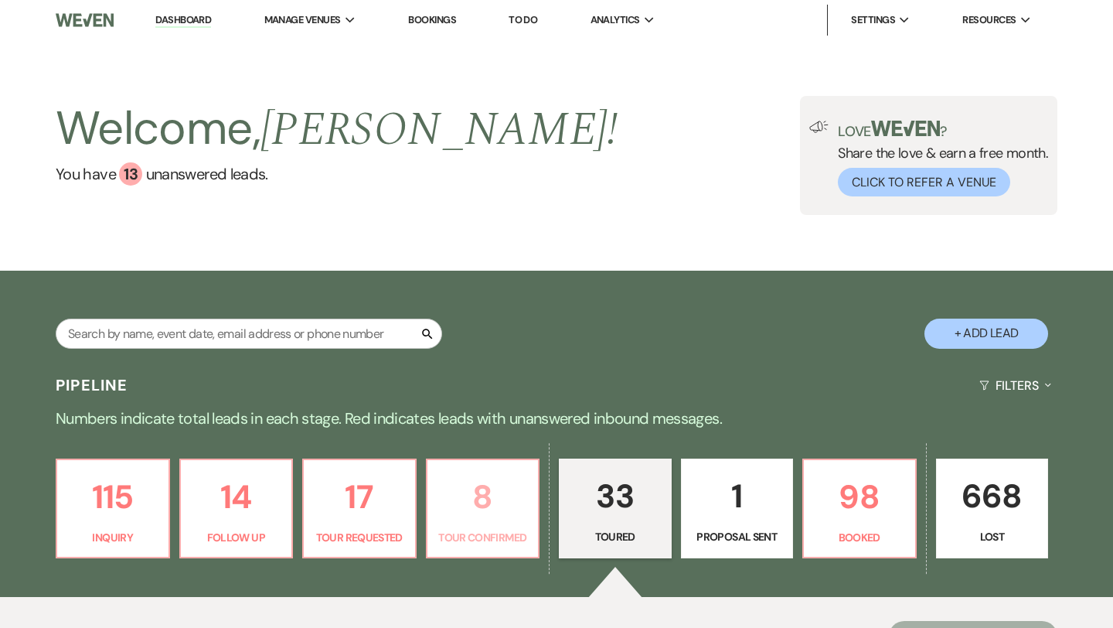
click at [478, 499] on p "8" at bounding box center [483, 497] width 93 height 52
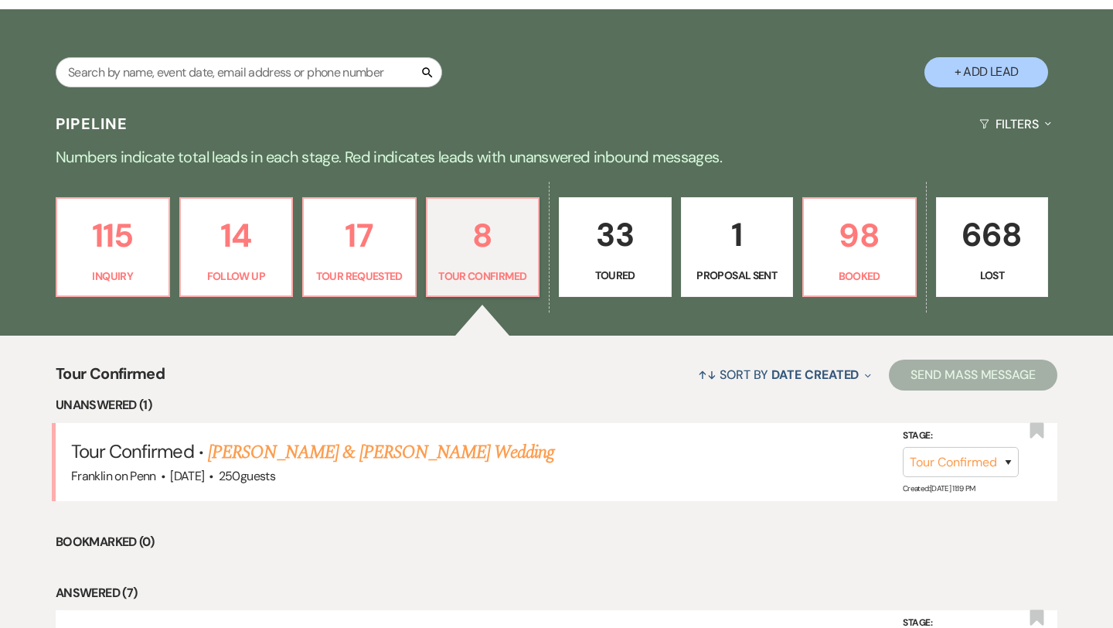
scroll to position [269, 0]
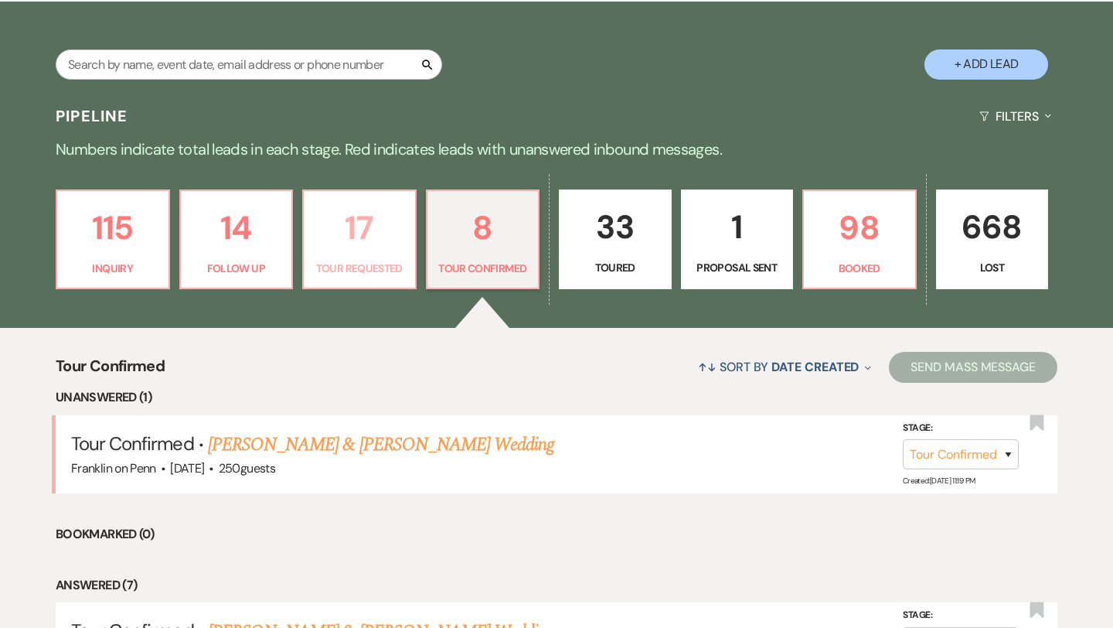
click at [367, 220] on p "17" at bounding box center [359, 228] width 93 height 52
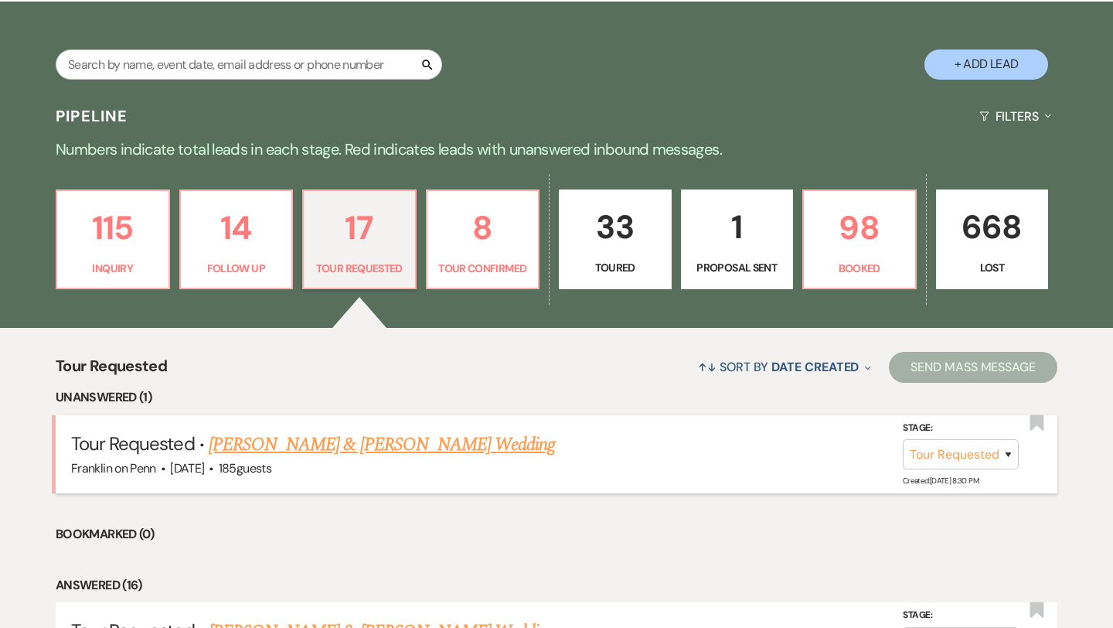
click at [376, 447] on link "Ryan Steele & Courtney Brooks's Wedding" at bounding box center [382, 445] width 346 height 28
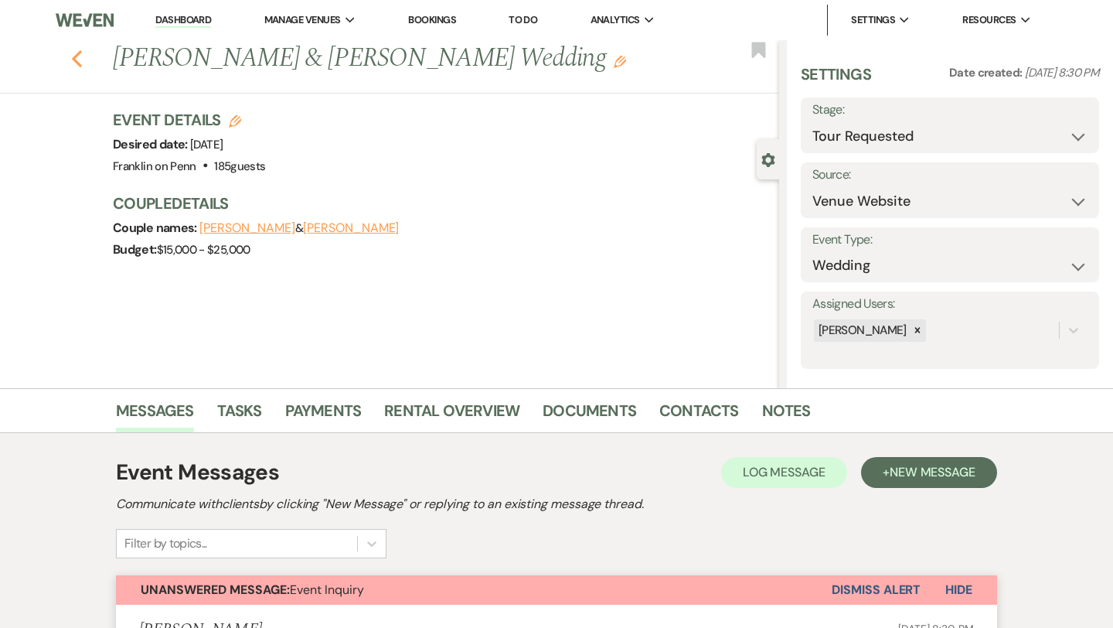
click at [77, 55] on use "button" at bounding box center [77, 58] width 10 height 17
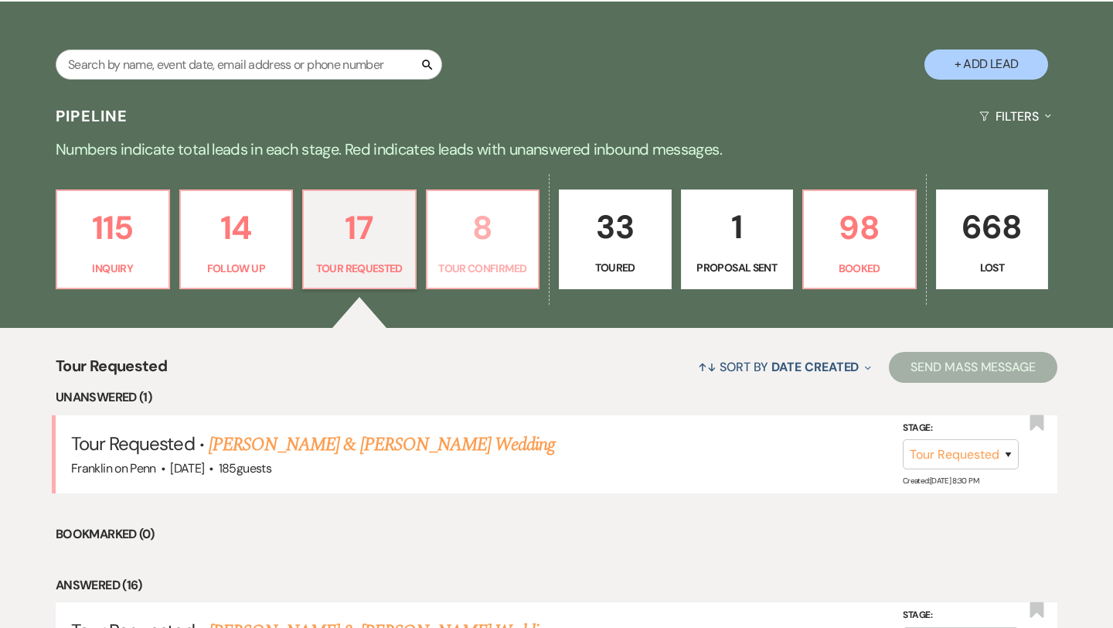
click at [479, 228] on p "8" at bounding box center [483, 228] width 93 height 52
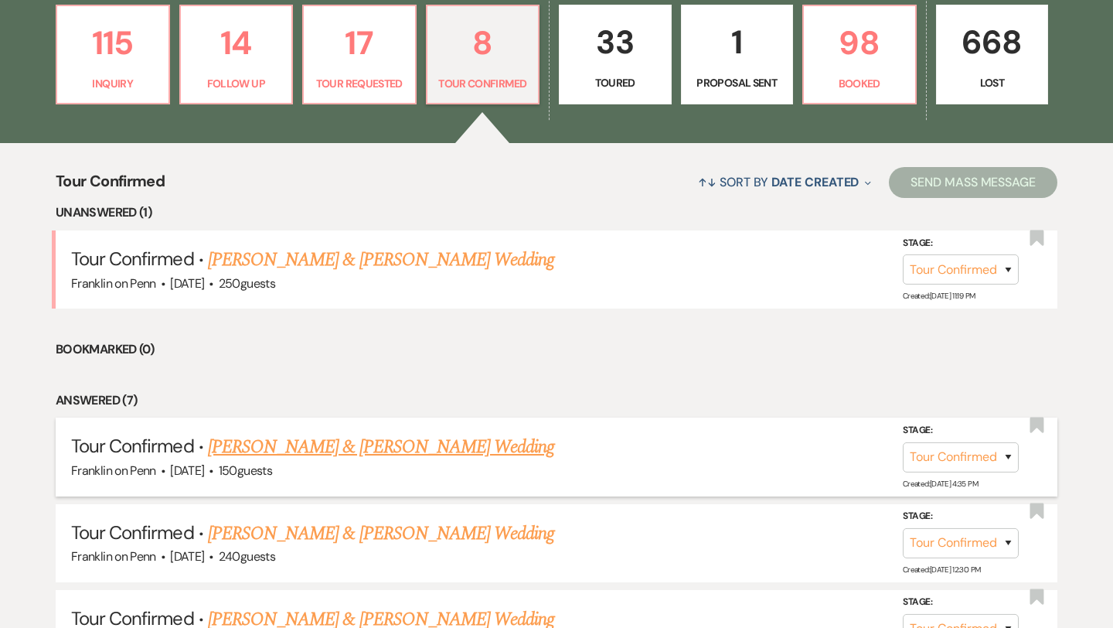
scroll to position [450, 0]
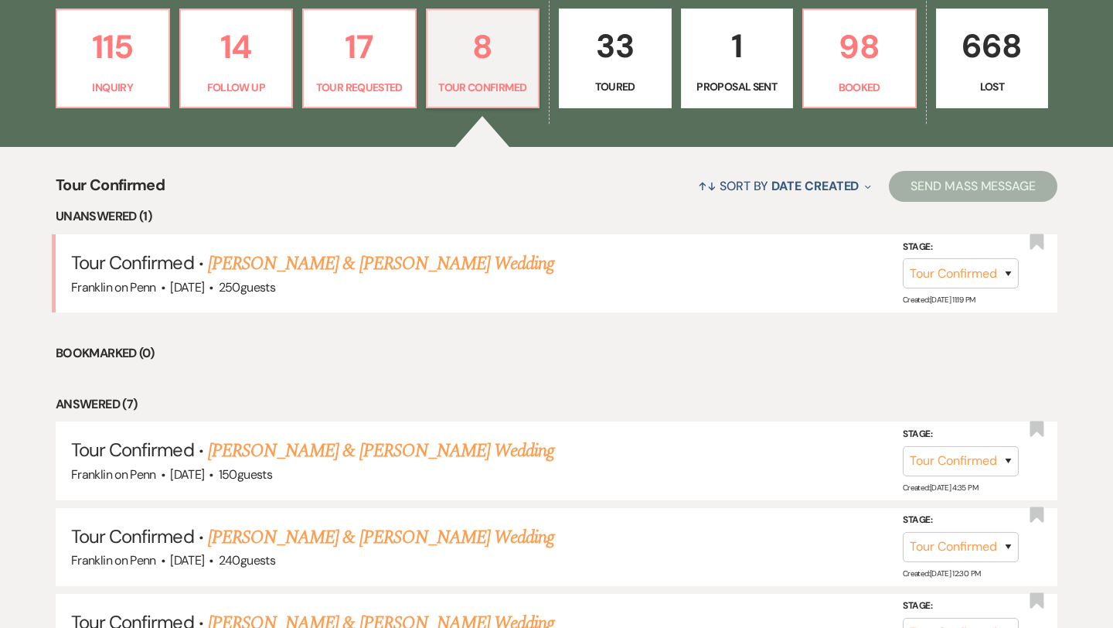
click at [614, 38] on p "33" at bounding box center [615, 46] width 93 height 52
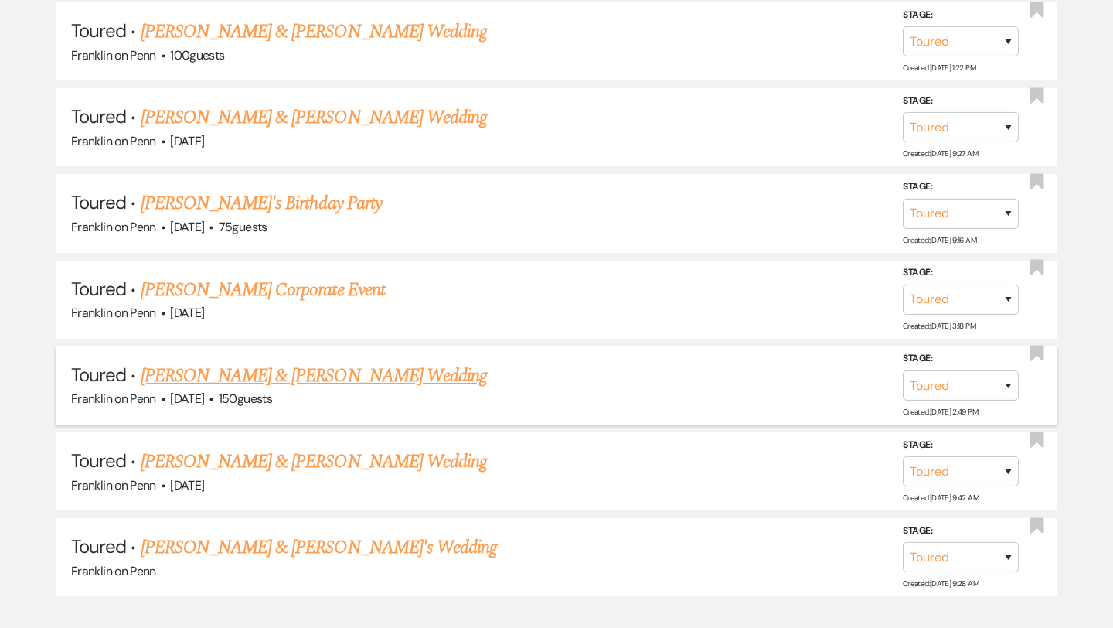
scroll to position [3017, 0]
click at [943, 285] on select "Inquiry Follow Up Tour Requested Tour Confirmed Toured Proposal Sent Booked Lost" at bounding box center [961, 300] width 116 height 30
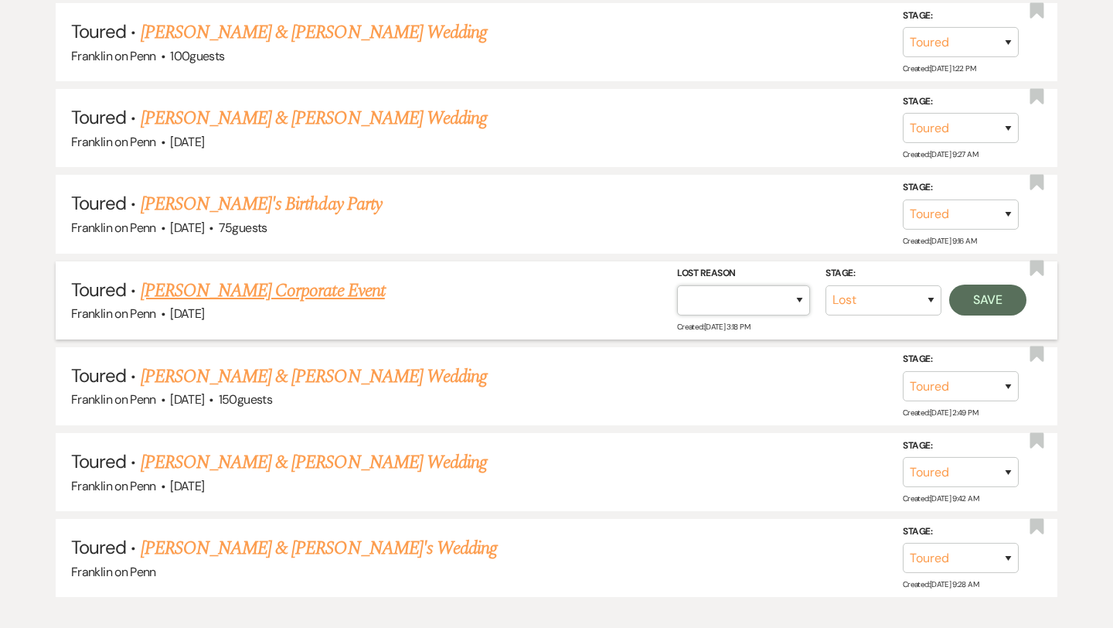
click at [734, 289] on select "Booked Elsewhere Budget Date Unavailable No Response Not a Good Match Capacity …" at bounding box center [743, 300] width 133 height 30
click at [995, 284] on button "Save" at bounding box center [987, 299] width 77 height 31
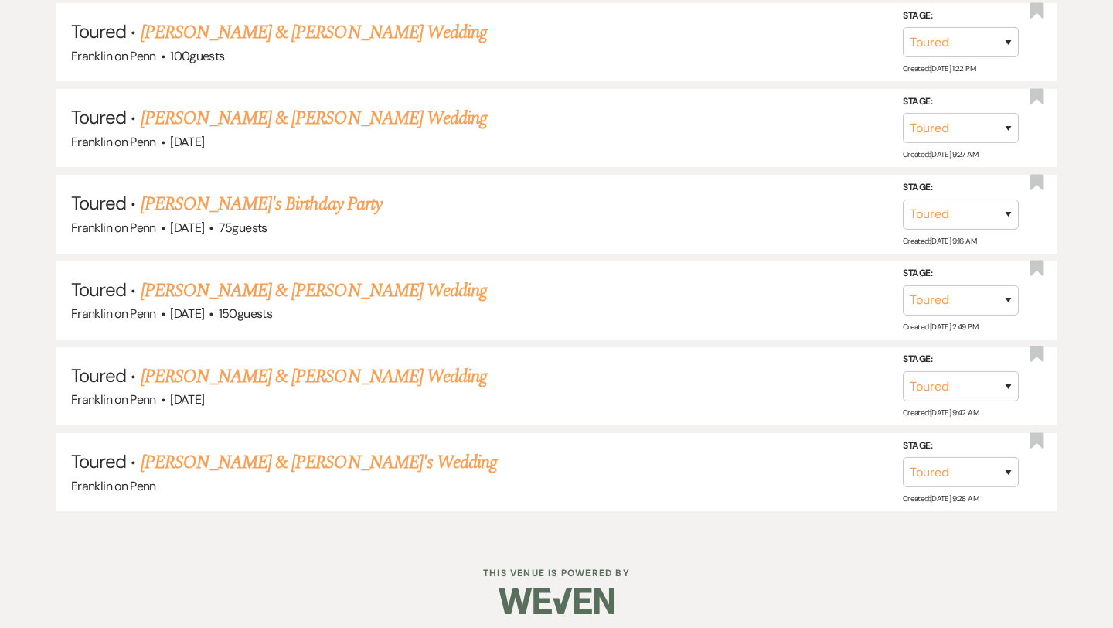
scroll to position [3001, 0]
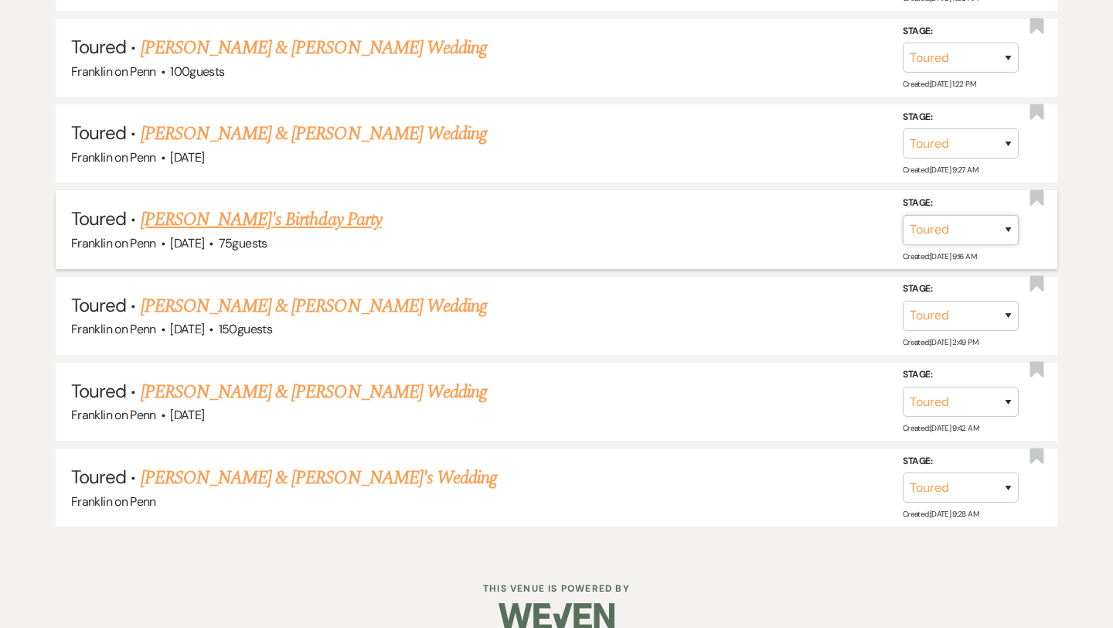
click at [993, 215] on select "Inquiry Follow Up Tour Requested Tour Confirmed Toured Proposal Sent Booked Lost" at bounding box center [961, 230] width 116 height 30
click at [762, 215] on select "Booked Elsewhere Budget Date Unavailable No Response Not a Good Match Capacity …" at bounding box center [743, 230] width 133 height 30
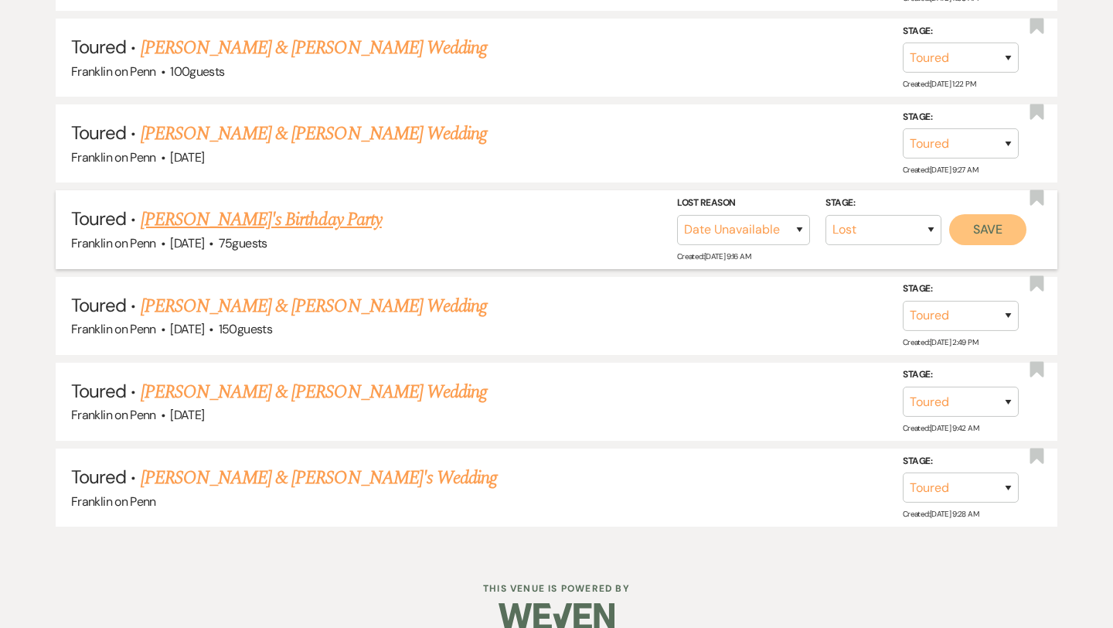
click at [989, 214] on button "Save" at bounding box center [987, 229] width 77 height 31
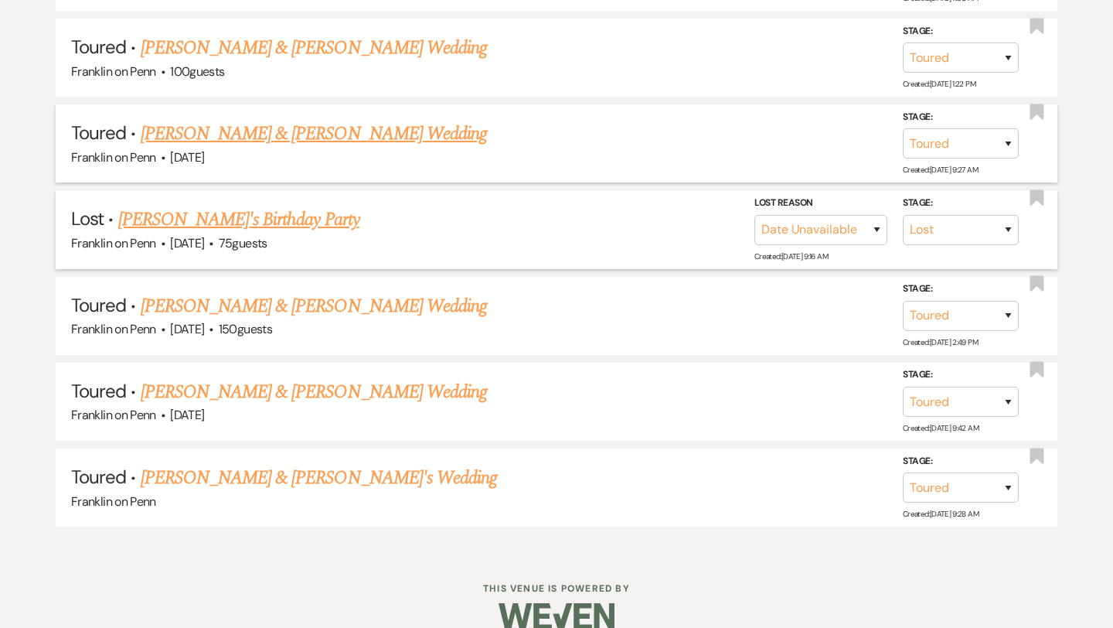
scroll to position [2916, 0]
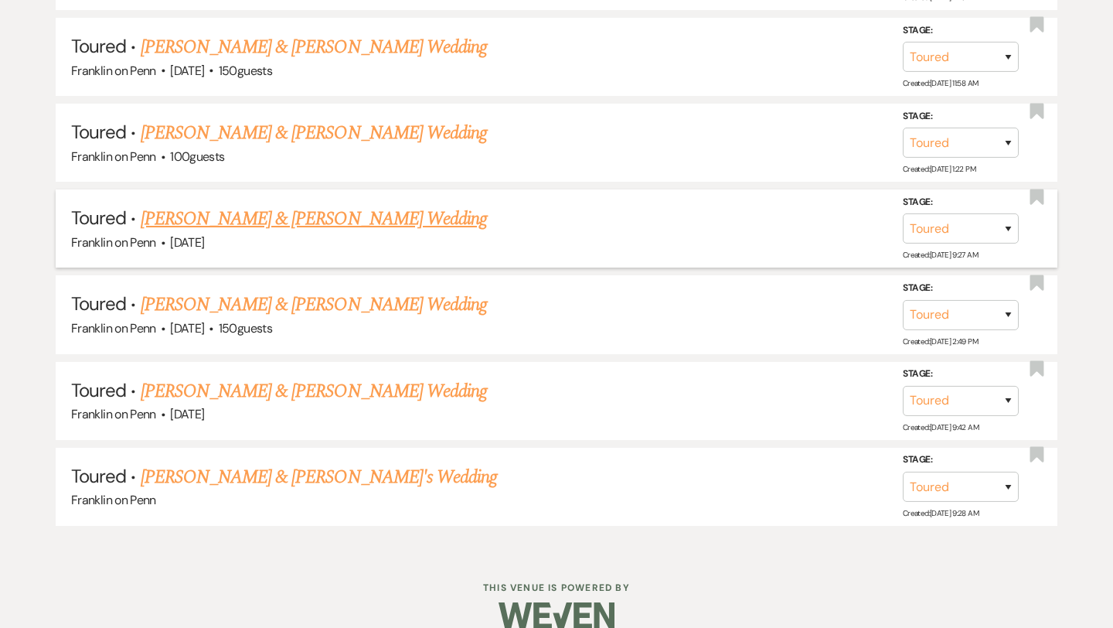
click at [310, 205] on link "Joe & Nicole Cesa's Wedding" at bounding box center [314, 219] width 346 height 28
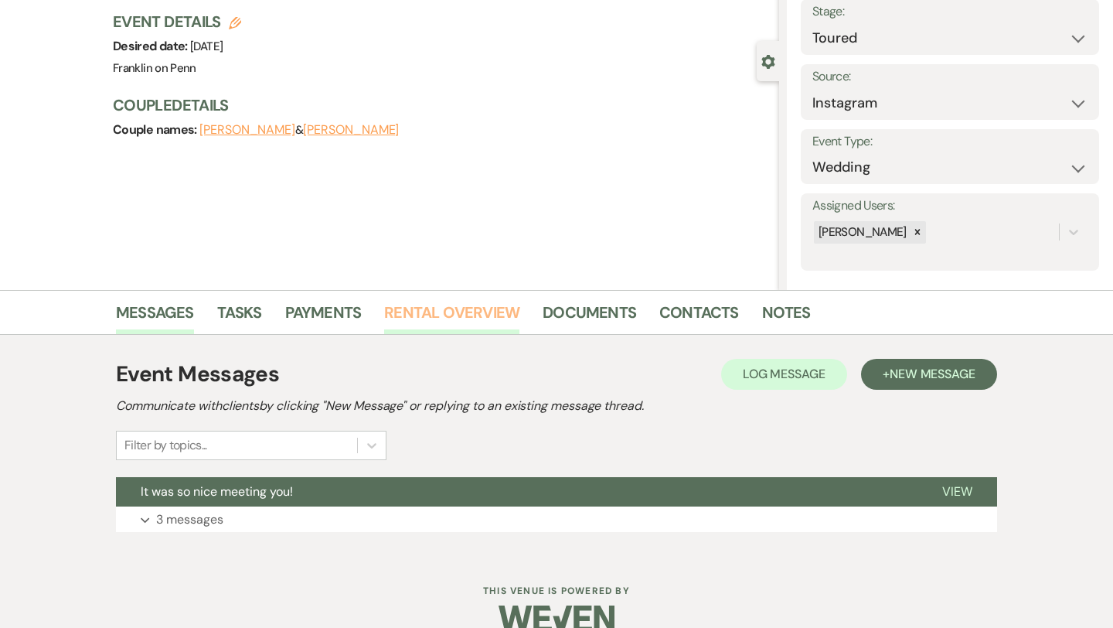
scroll to position [125, 0]
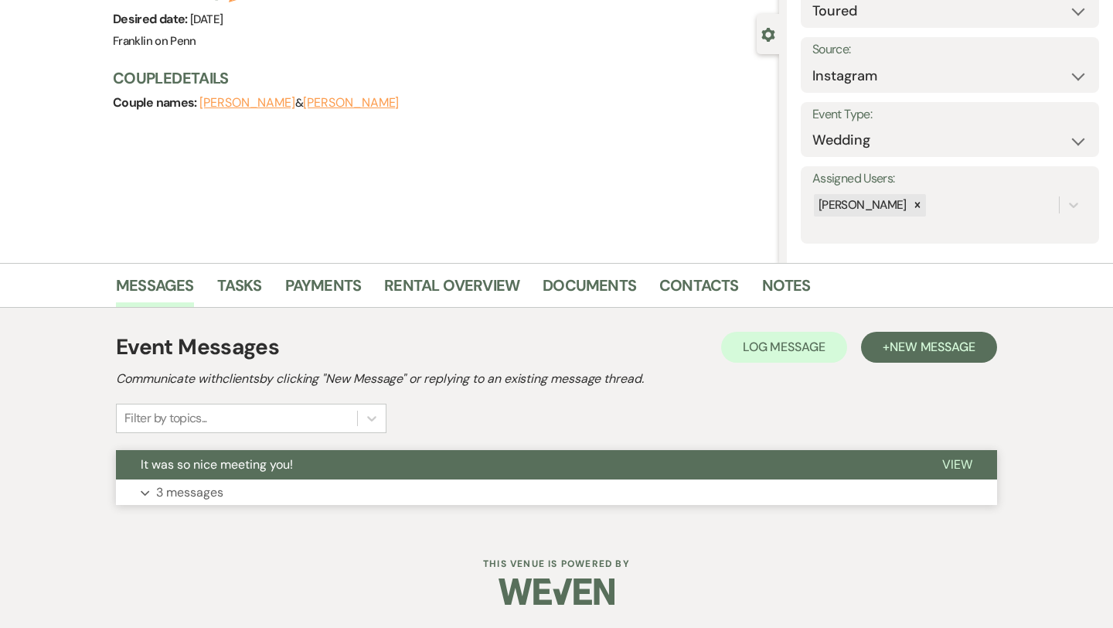
click at [220, 484] on p "3 messages" at bounding box center [189, 492] width 67 height 20
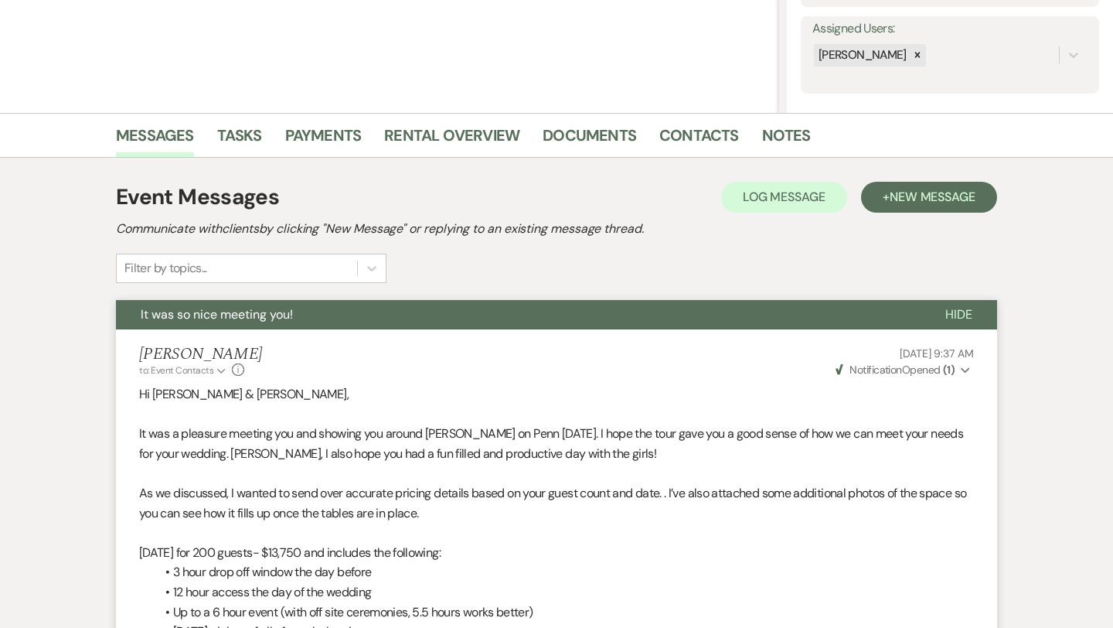
scroll to position [0, 0]
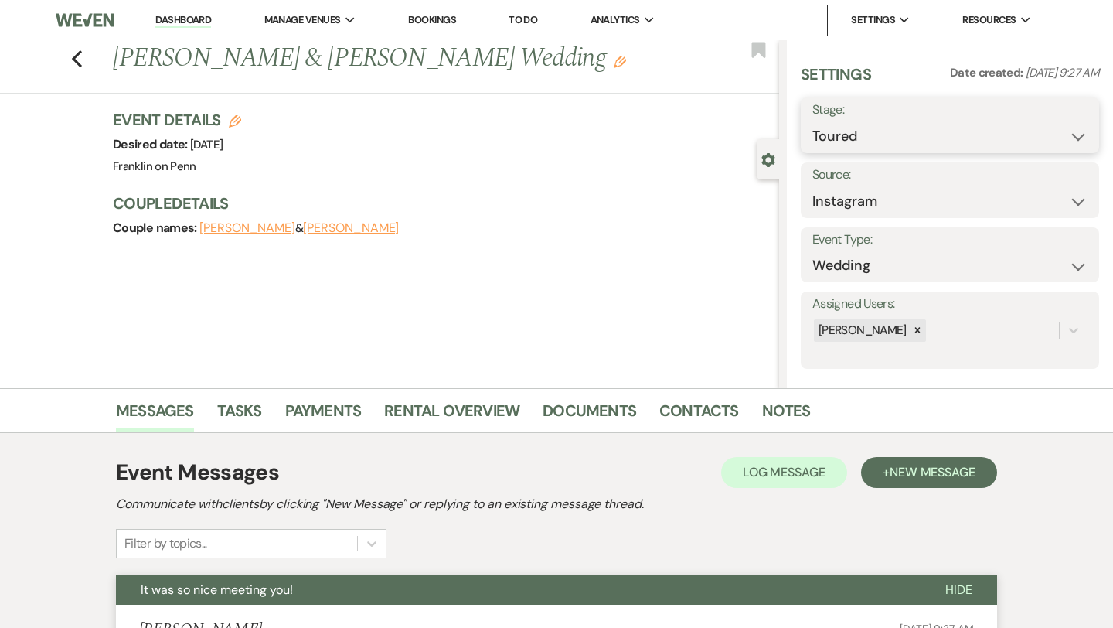
click at [833, 135] on select "Inquiry Follow Up Tour Requested Tour Confirmed Toured Proposal Sent Booked Lost" at bounding box center [949, 136] width 275 height 30
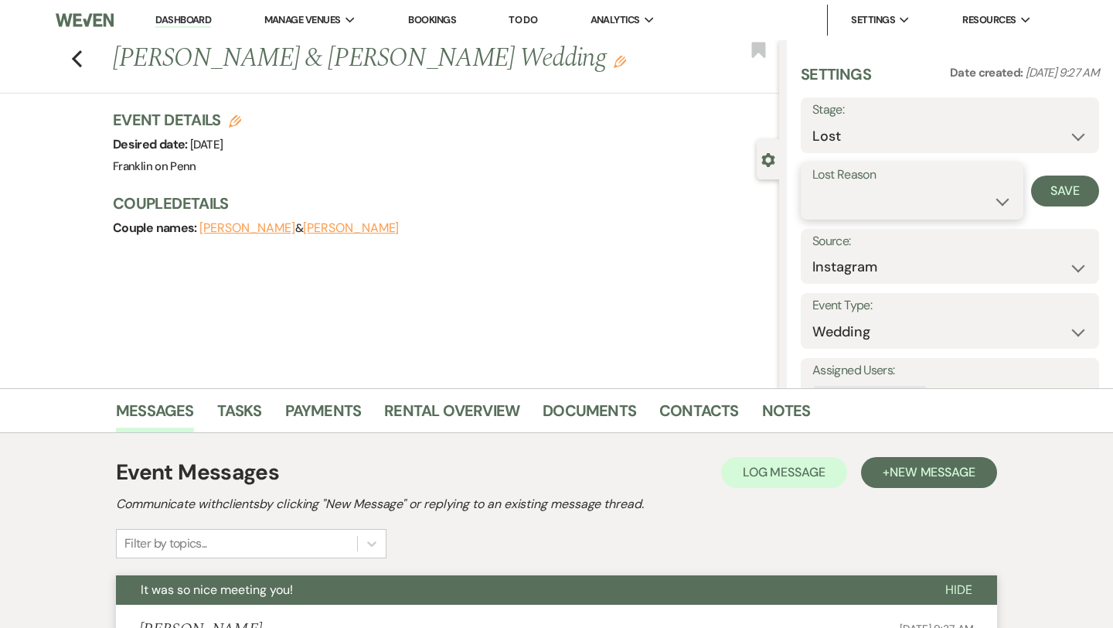
click at [844, 203] on select "Booked Elsewhere Budget Date Unavailable No Response Not a Good Match Capacity …" at bounding box center [911, 201] width 199 height 30
click at [1061, 193] on button "Save" at bounding box center [1065, 190] width 68 height 31
click at [76, 61] on use "button" at bounding box center [77, 58] width 10 height 17
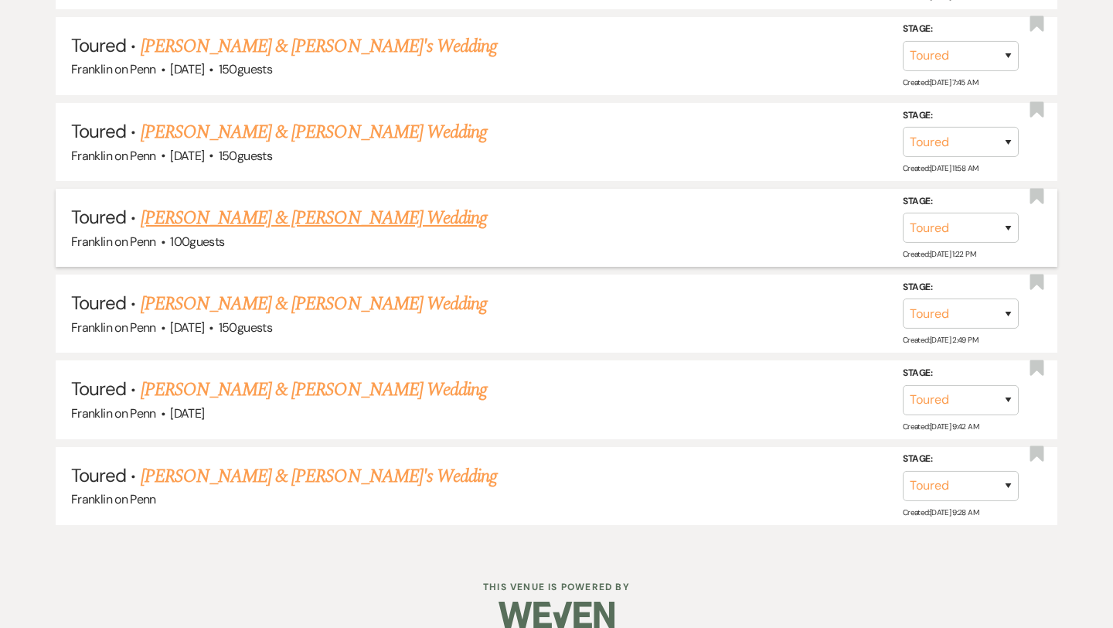
click at [353, 204] on link "Maureen Franciscus & George Briney's Wedding" at bounding box center [314, 218] width 346 height 28
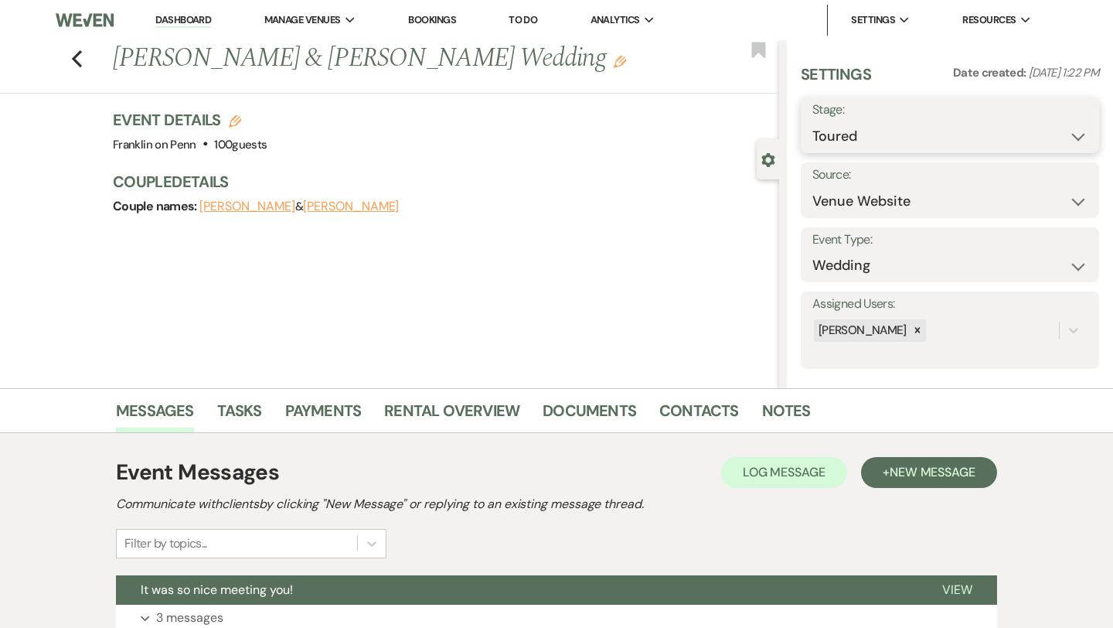
click at [890, 139] on select "Inquiry Follow Up Tour Requested Tour Confirmed Toured Proposal Sent Booked Lost" at bounding box center [949, 136] width 275 height 30
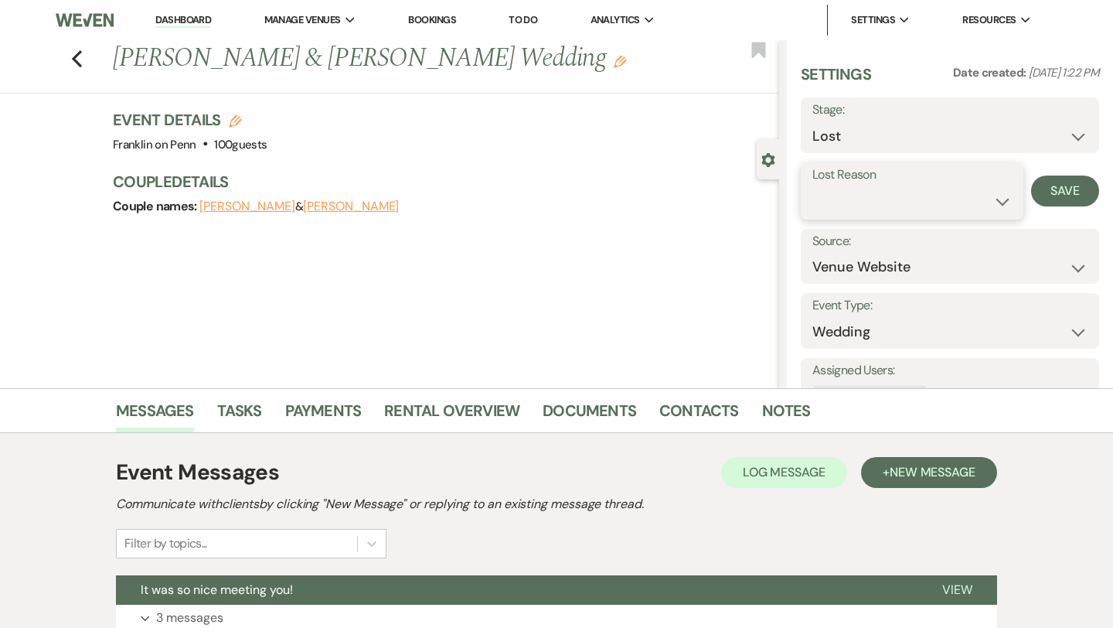
click at [905, 198] on select "Booked Elsewhere Budget Date Unavailable No Response Not a Good Match Capacity …" at bounding box center [911, 201] width 199 height 30
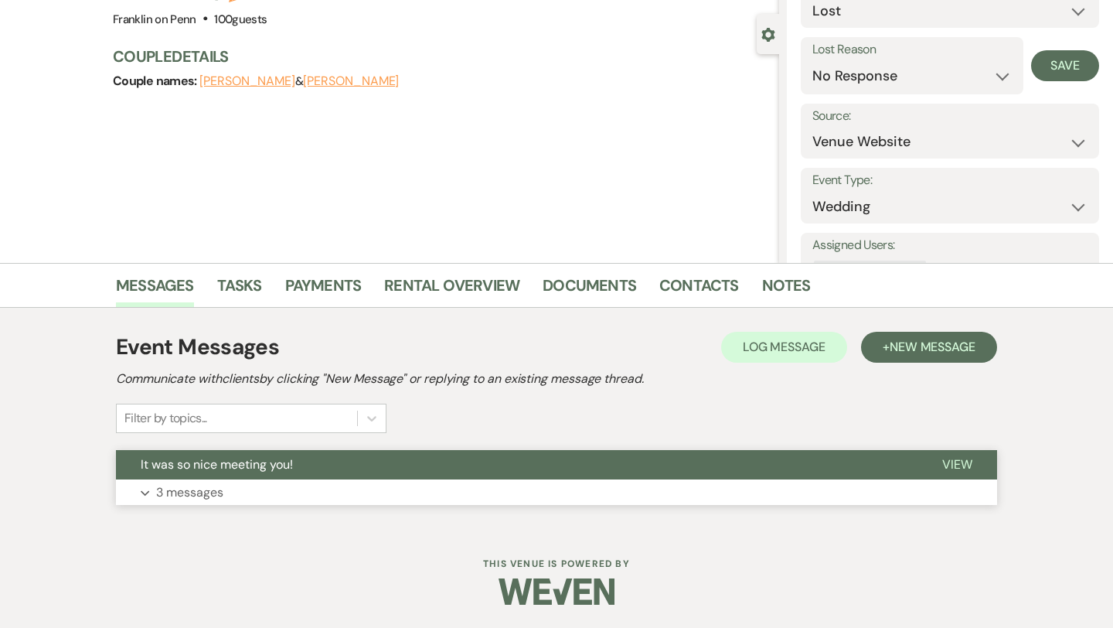
click at [955, 468] on span "View" at bounding box center [957, 464] width 30 height 16
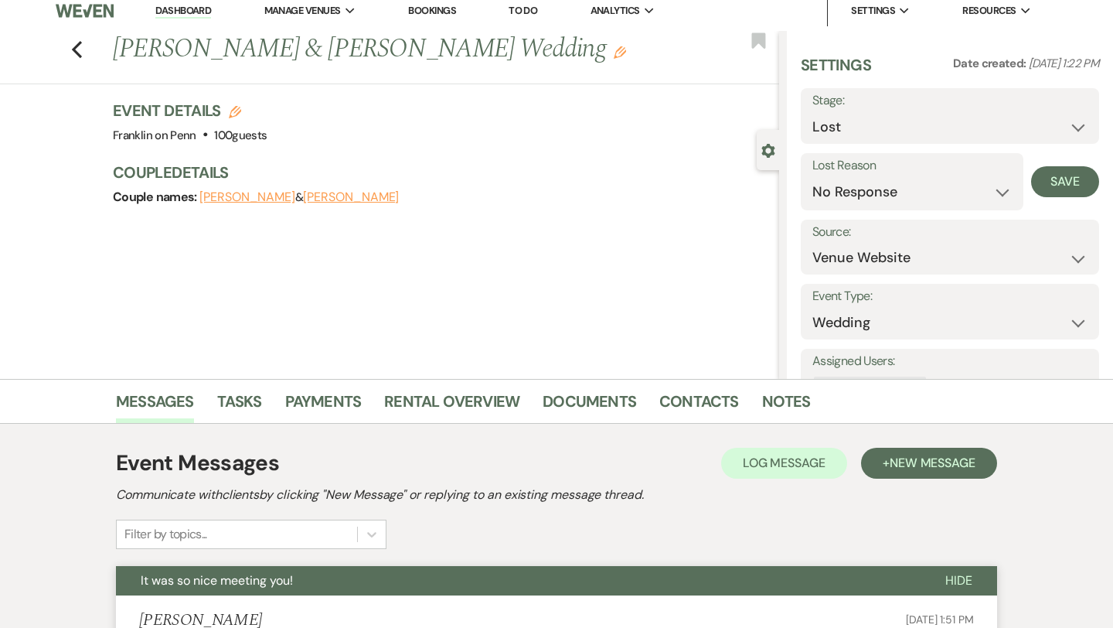
scroll to position [0, 0]
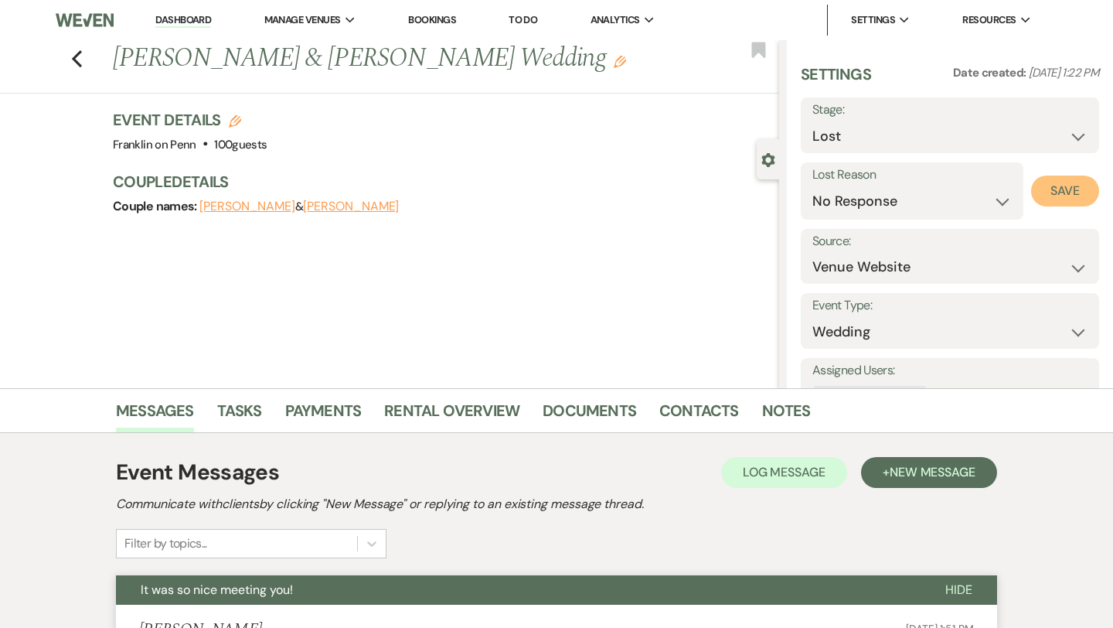
click at [1068, 189] on button "Save" at bounding box center [1065, 190] width 68 height 31
click at [78, 63] on use "button" at bounding box center [77, 58] width 10 height 17
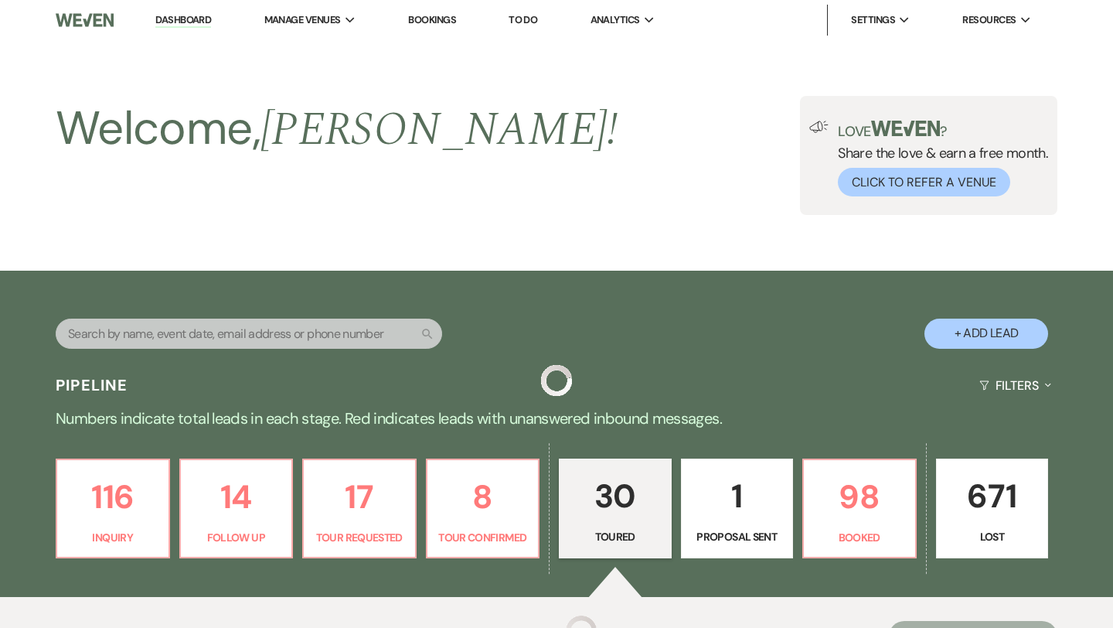
scroll to position [2746, 0]
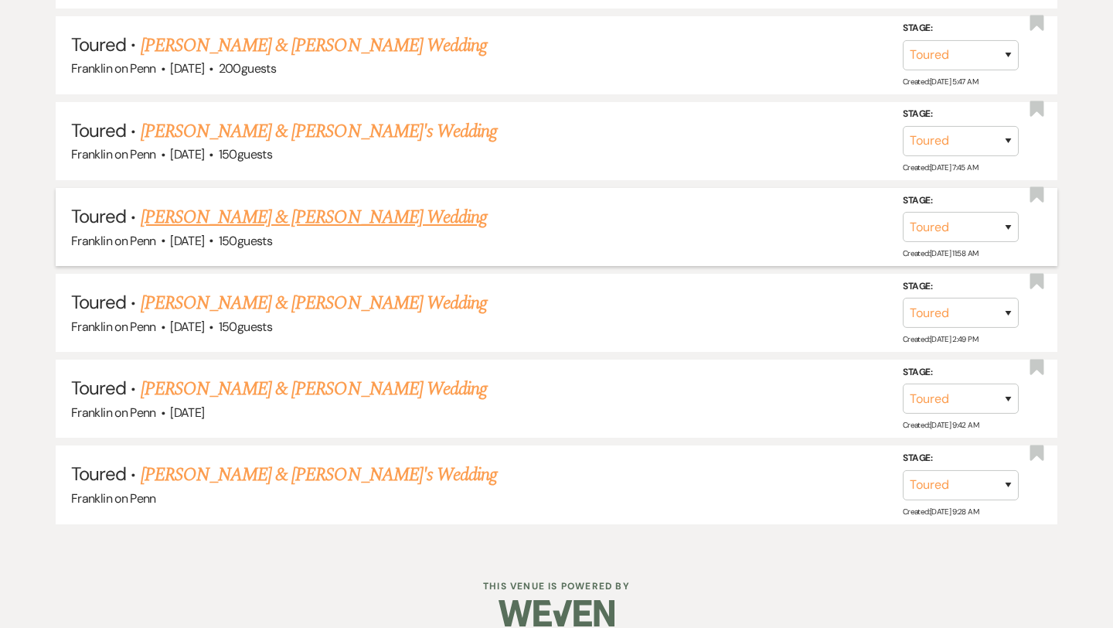
click at [318, 203] on link "Ethan Schenk & Claire Spisak's Wedding" at bounding box center [314, 217] width 346 height 28
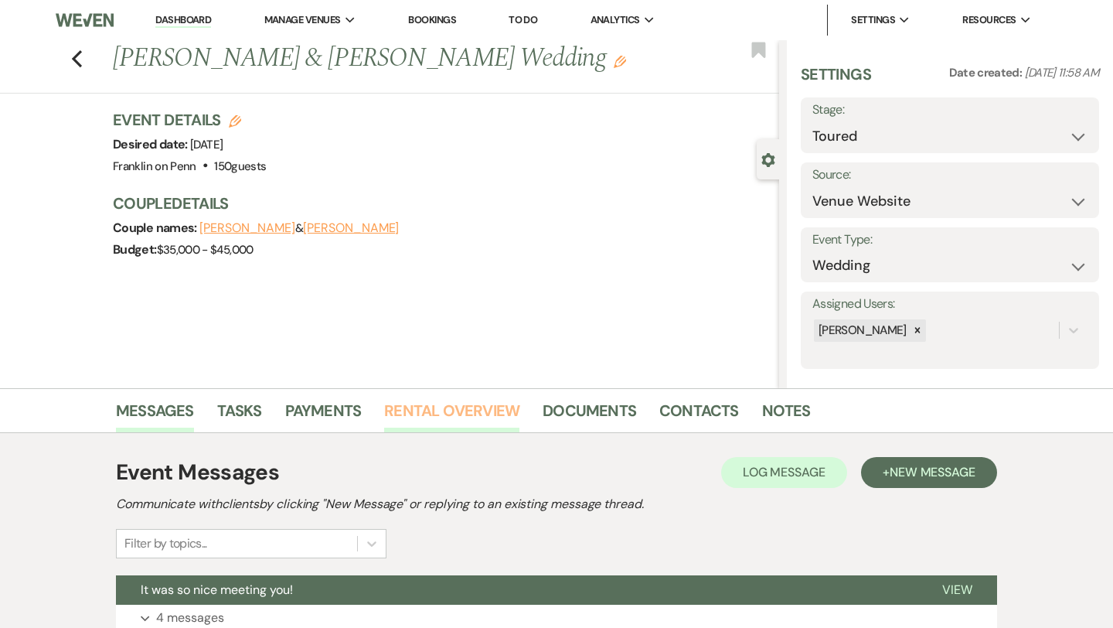
scroll to position [197, 0]
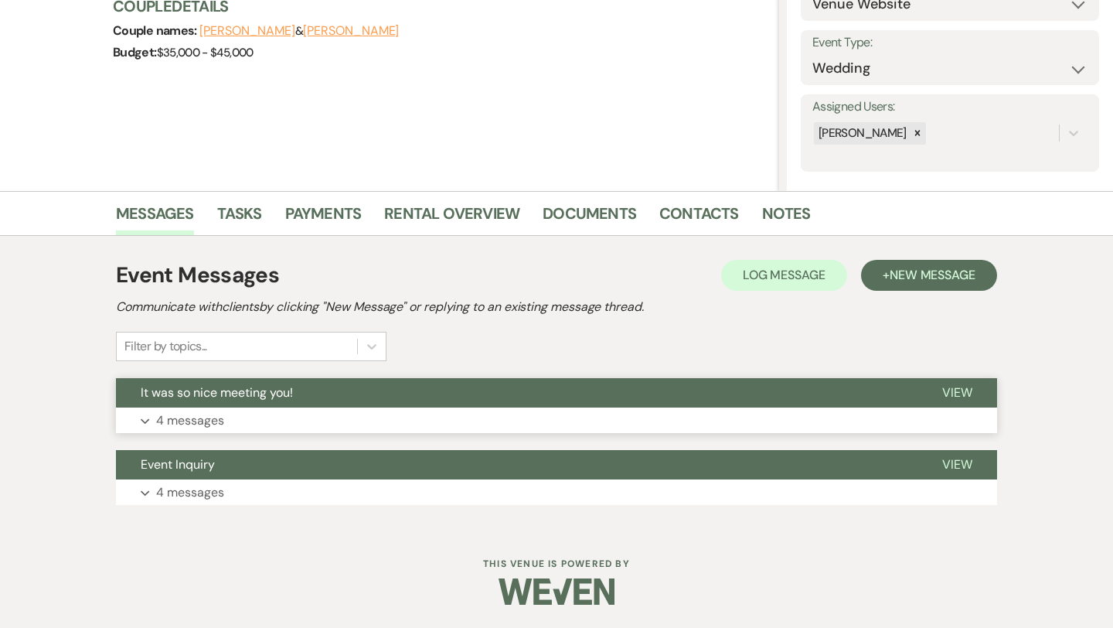
click at [213, 420] on p "4 messages" at bounding box center [190, 420] width 68 height 20
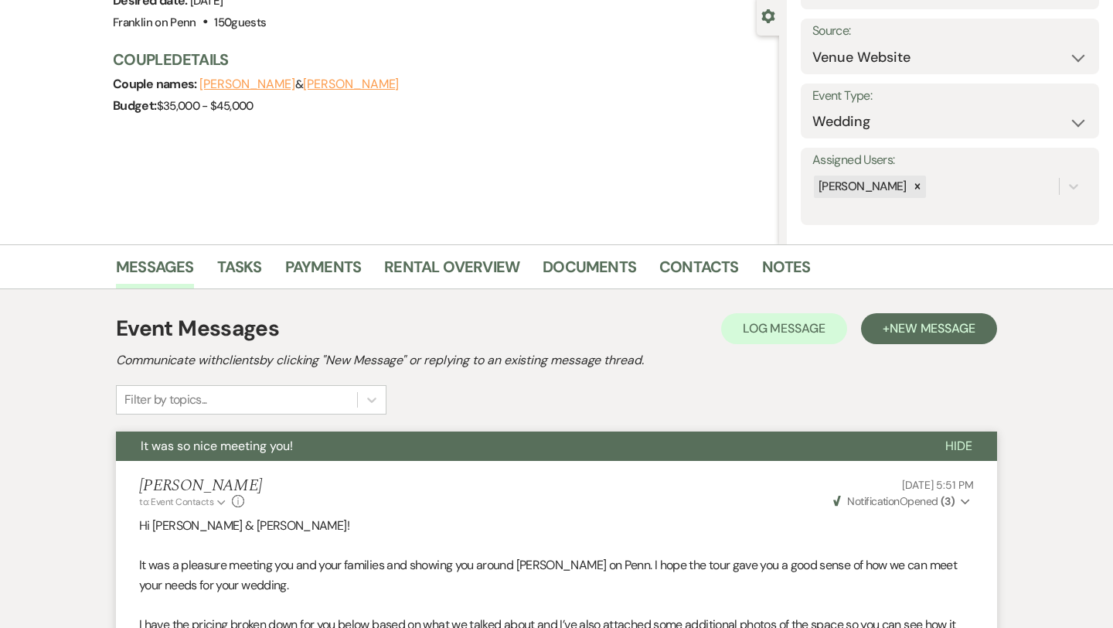
scroll to position [0, 0]
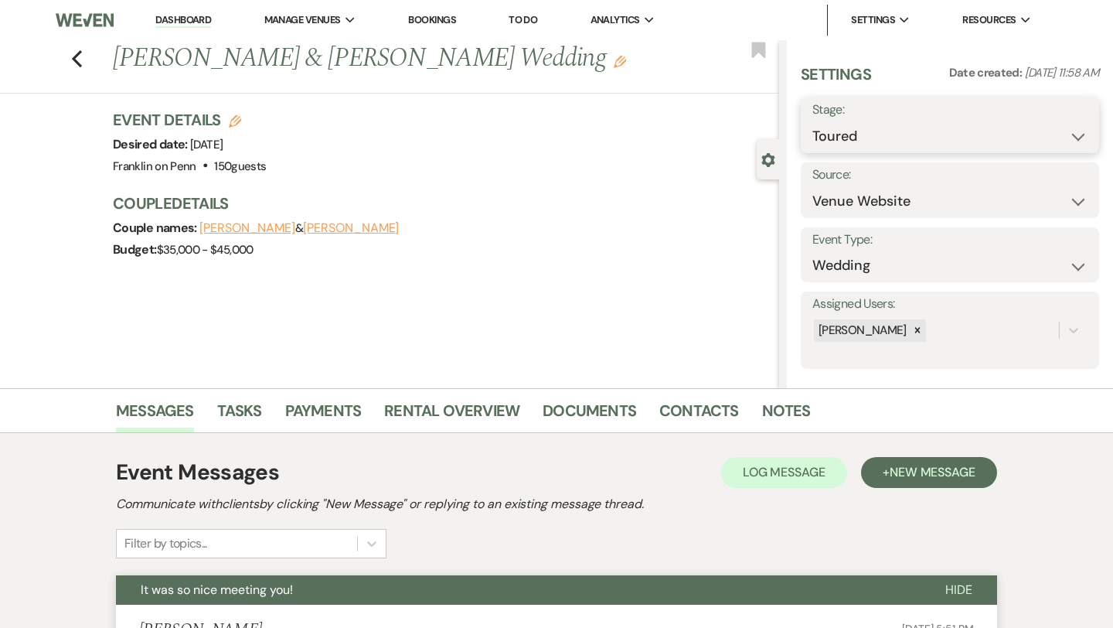
click at [839, 138] on select "Inquiry Follow Up Tour Requested Tour Confirmed Toured Proposal Sent Booked Lost" at bounding box center [949, 136] width 275 height 30
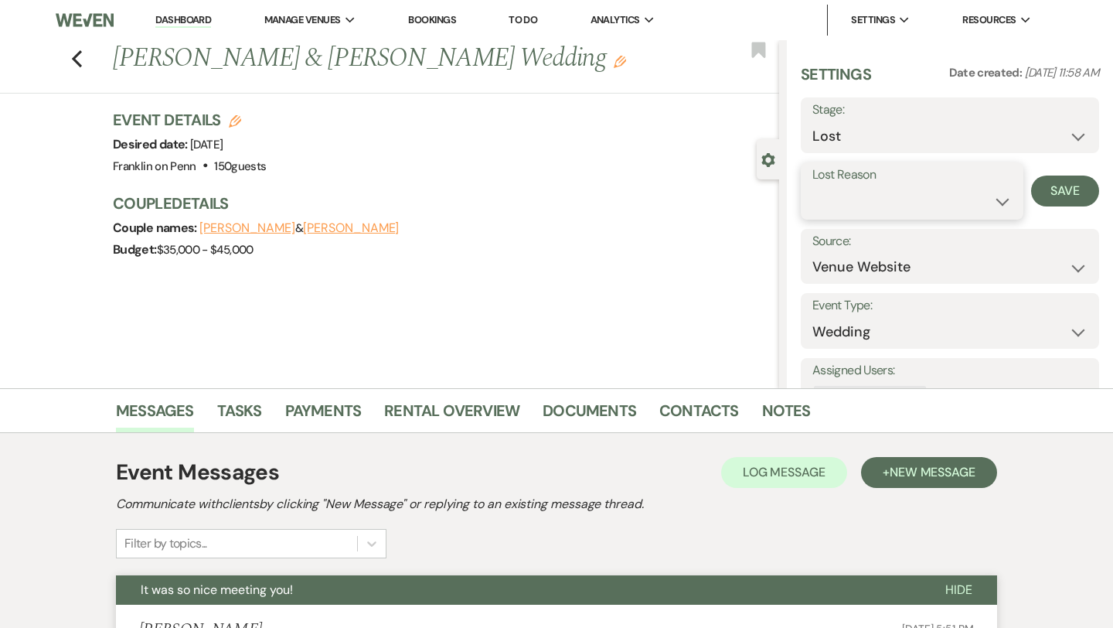
click at [839, 203] on select "Booked Elsewhere Budget Date Unavailable No Response Not a Good Match Capacity …" at bounding box center [911, 201] width 199 height 30
click at [1070, 184] on button "Save" at bounding box center [1065, 190] width 68 height 31
click at [77, 63] on icon "Previous" at bounding box center [77, 58] width 12 height 19
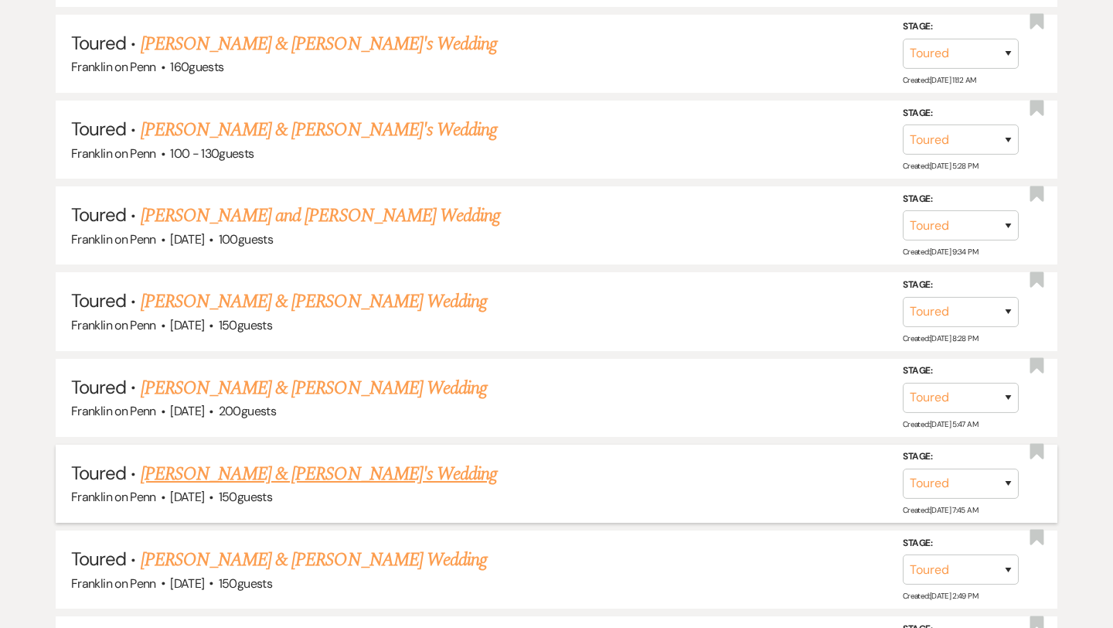
scroll to position [2395, 0]
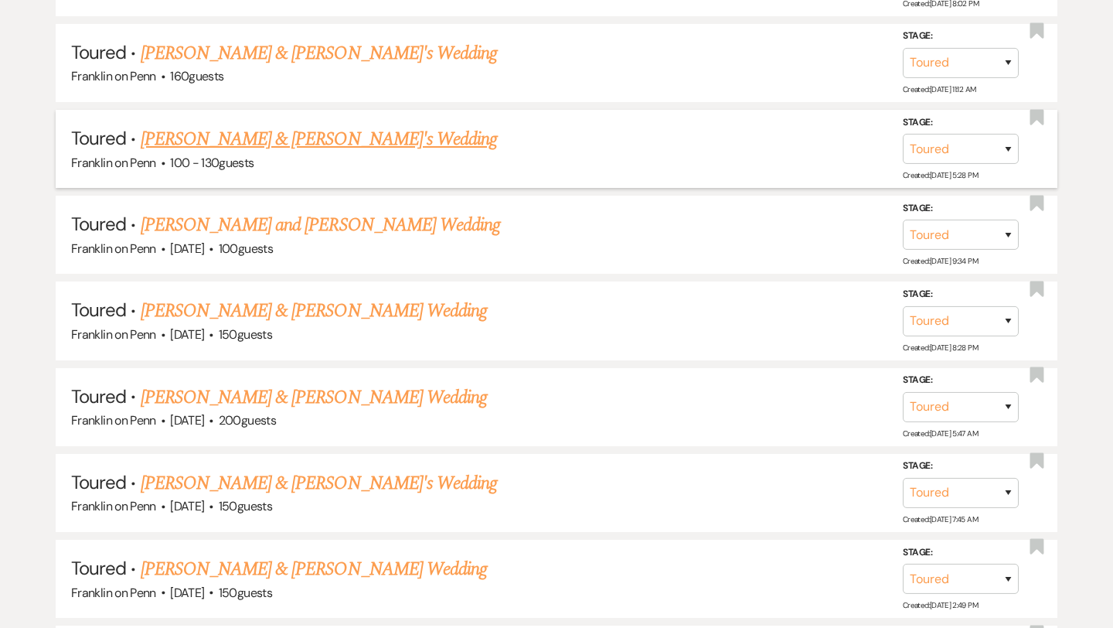
click at [290, 125] on link "Angie & Sam's Wedding" at bounding box center [319, 139] width 357 height 28
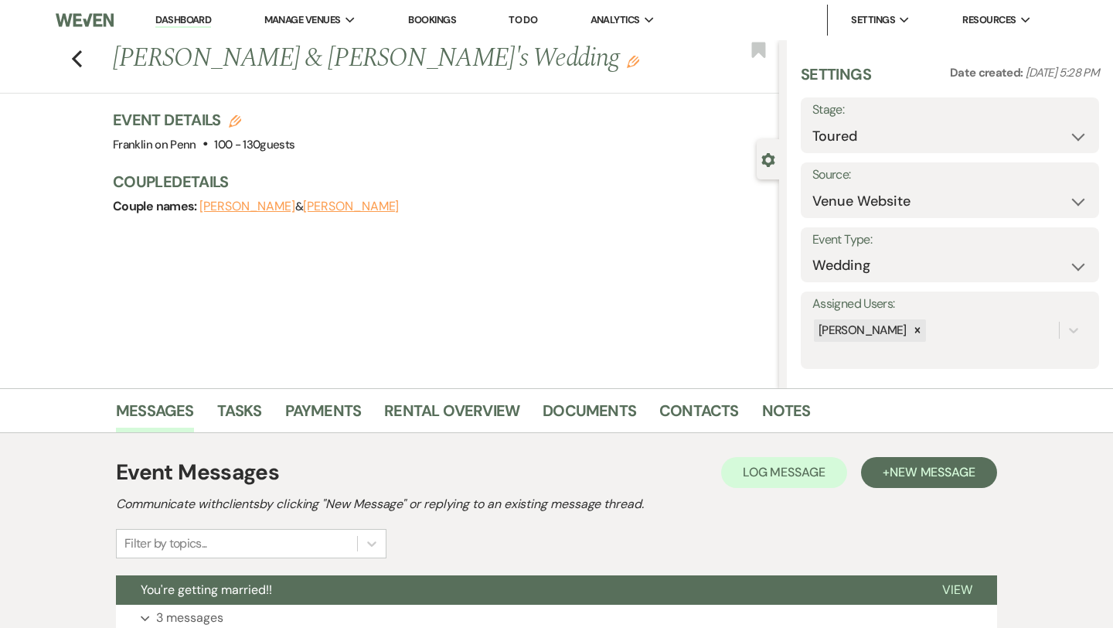
scroll to position [125, 0]
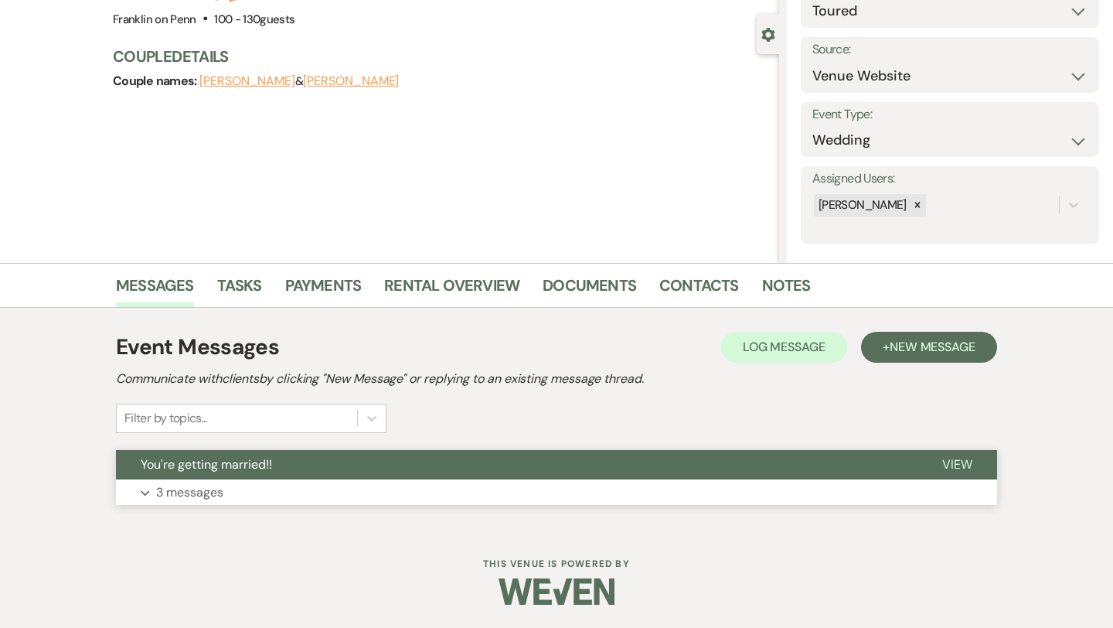
click at [217, 489] on p "3 messages" at bounding box center [189, 492] width 67 height 20
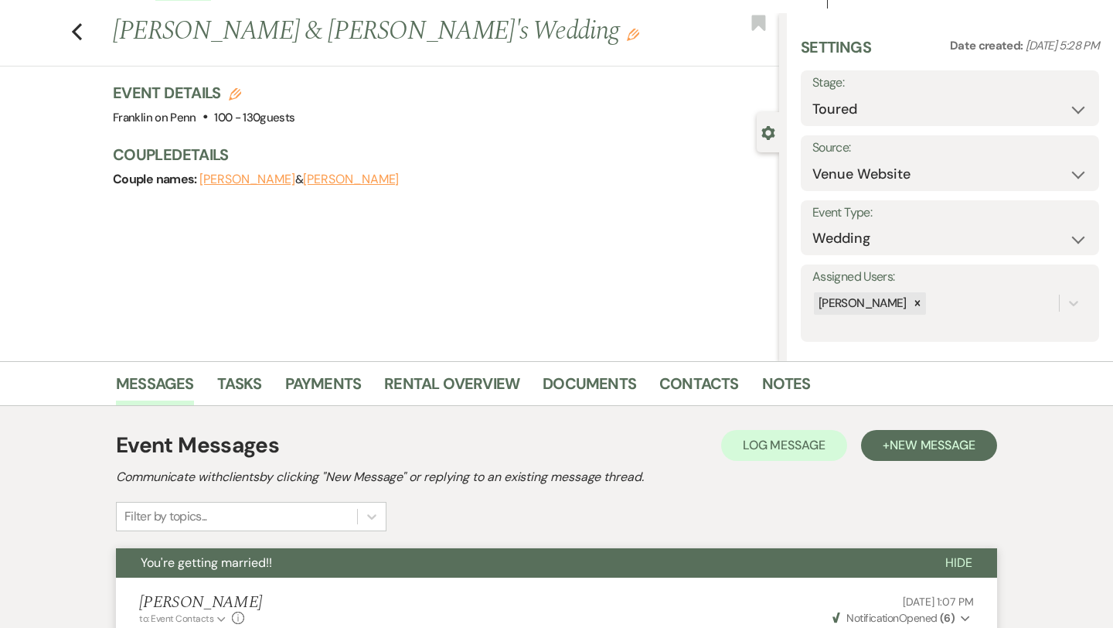
scroll to position [0, 0]
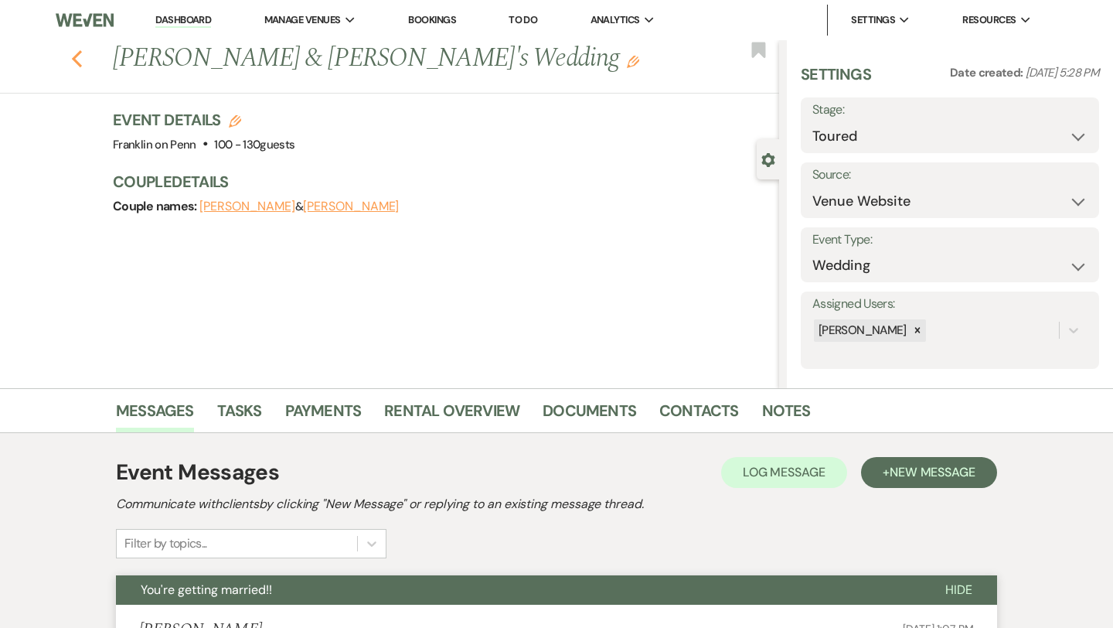
click at [79, 60] on icon "Previous" at bounding box center [77, 58] width 12 height 19
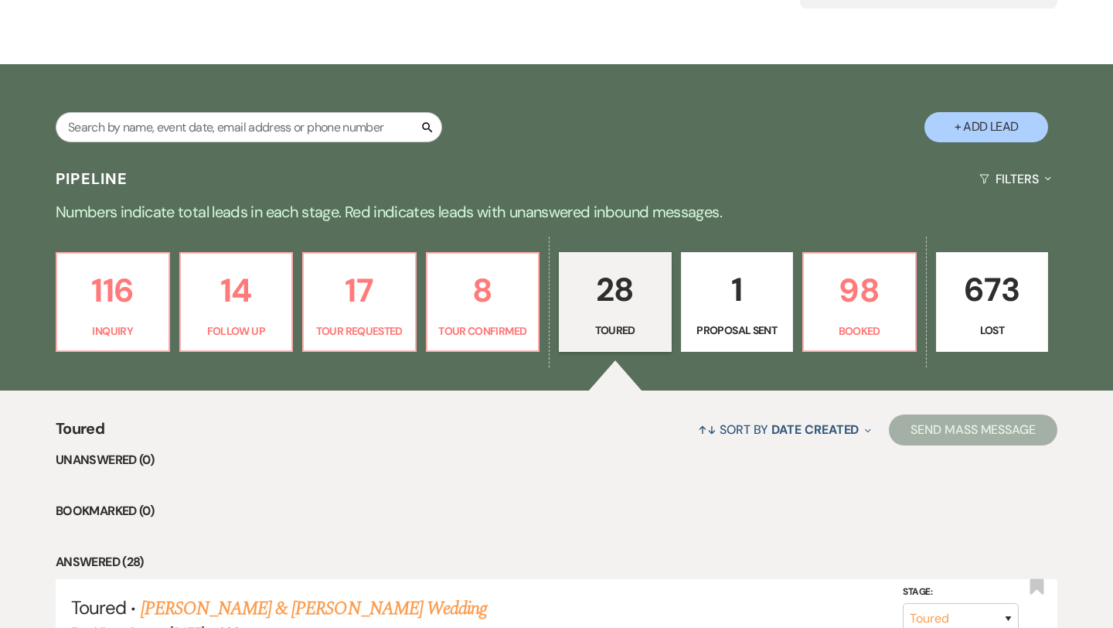
scroll to position [222, 0]
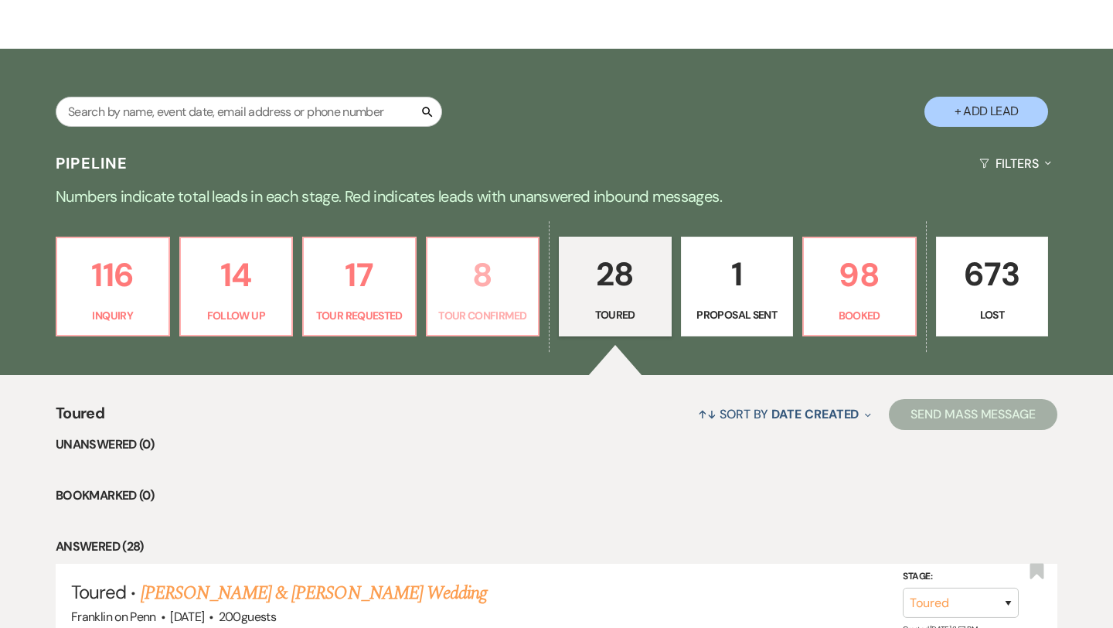
click at [488, 274] on p "8" at bounding box center [483, 275] width 93 height 52
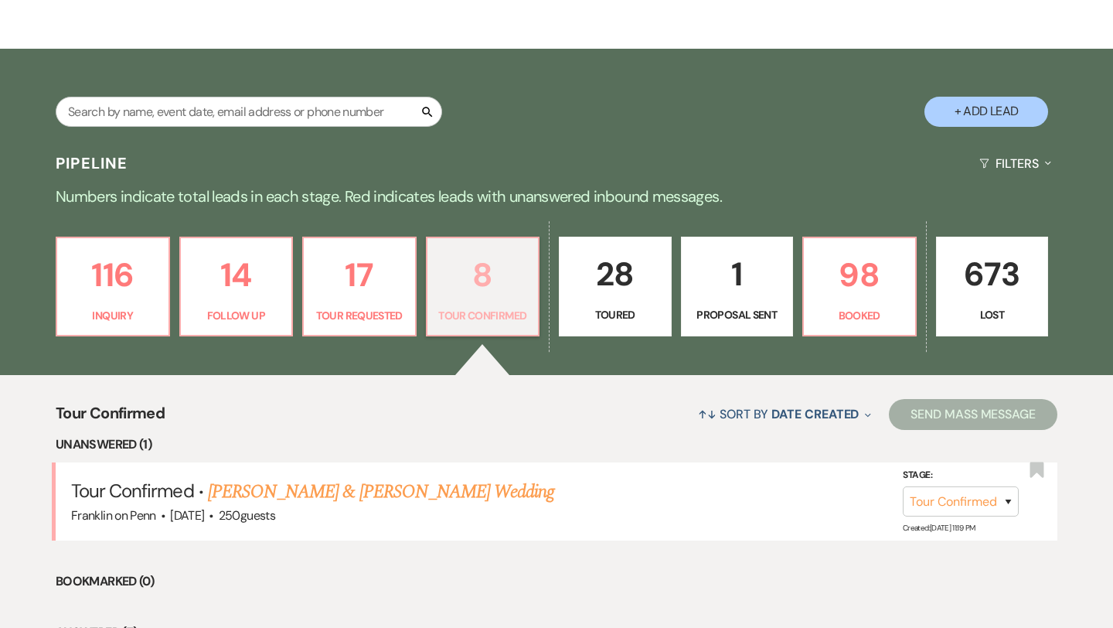
click at [478, 270] on p "8" at bounding box center [483, 275] width 93 height 52
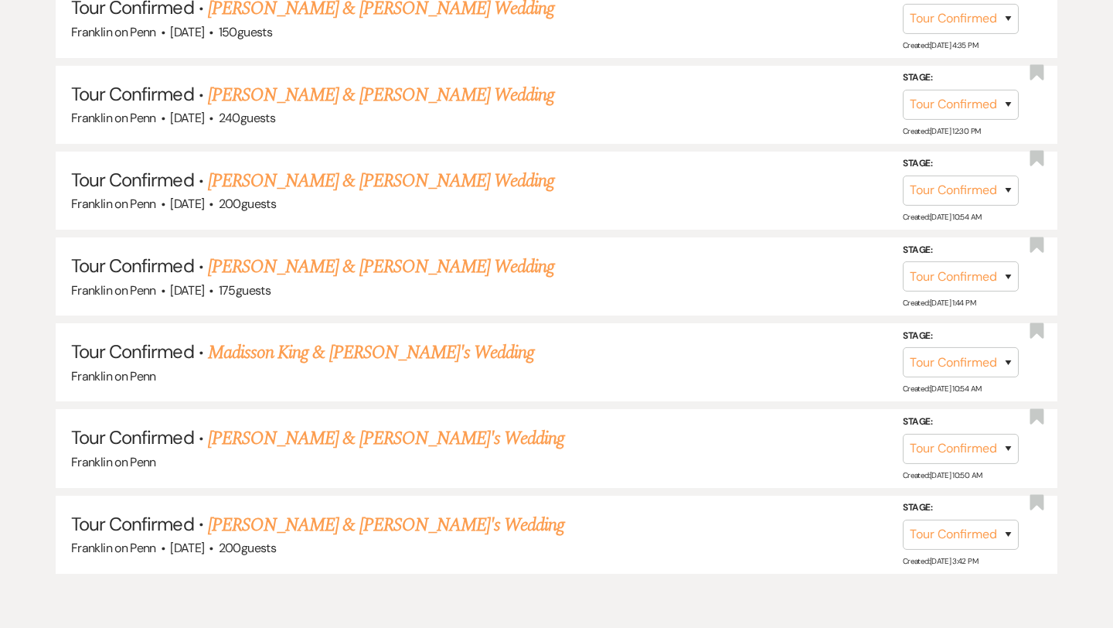
scroll to position [894, 0]
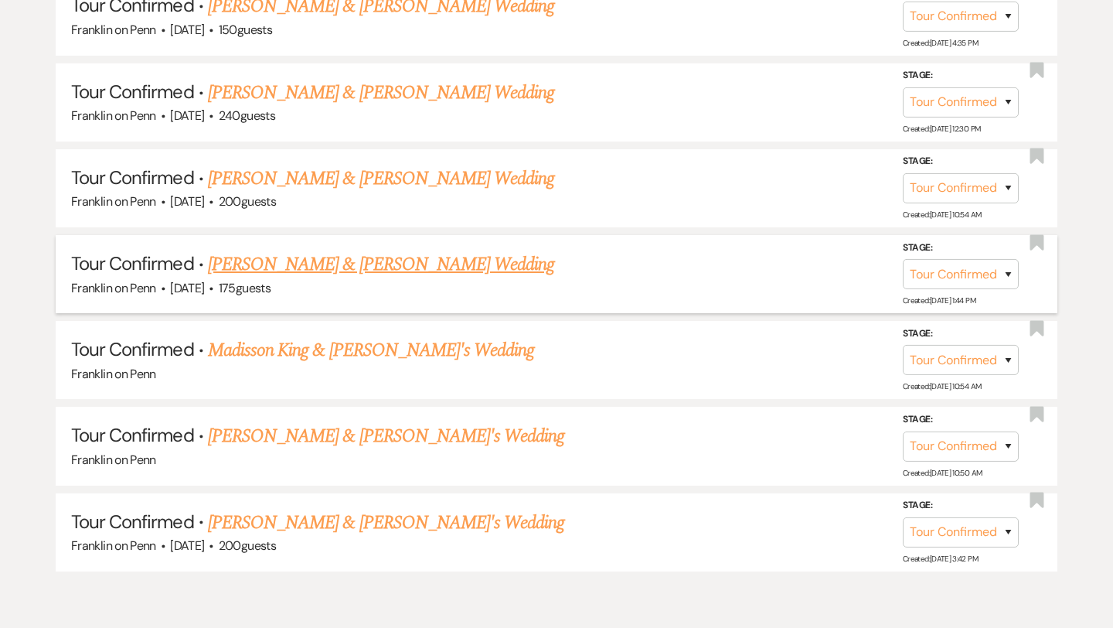
click at [421, 264] on link "Shawn Dean & Nicole Lakovic's Wedding" at bounding box center [381, 264] width 346 height 28
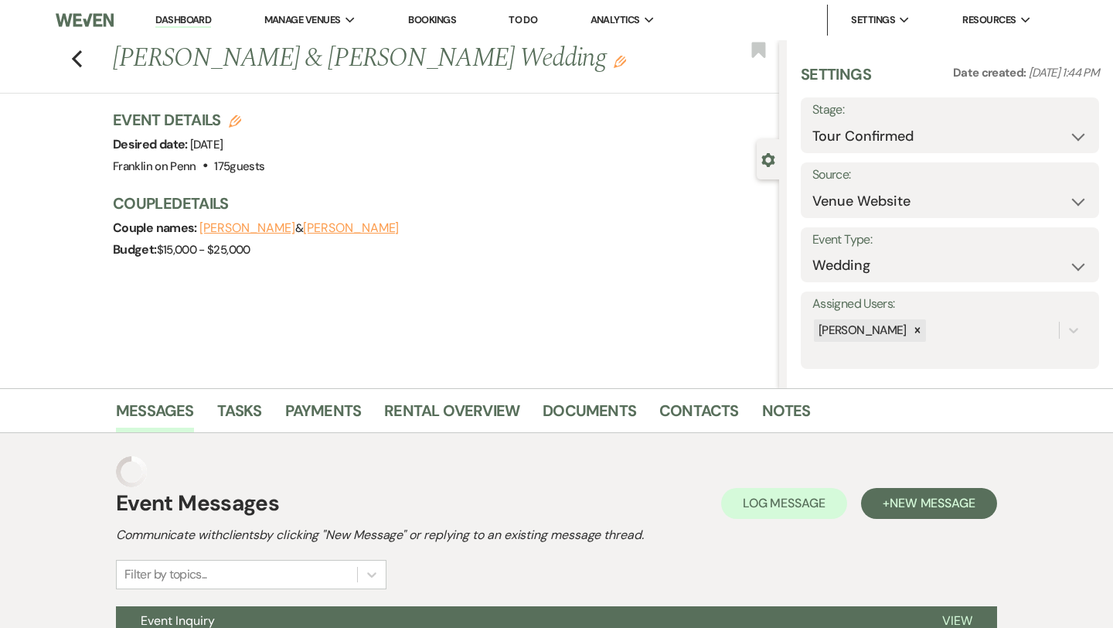
scroll to position [156, 0]
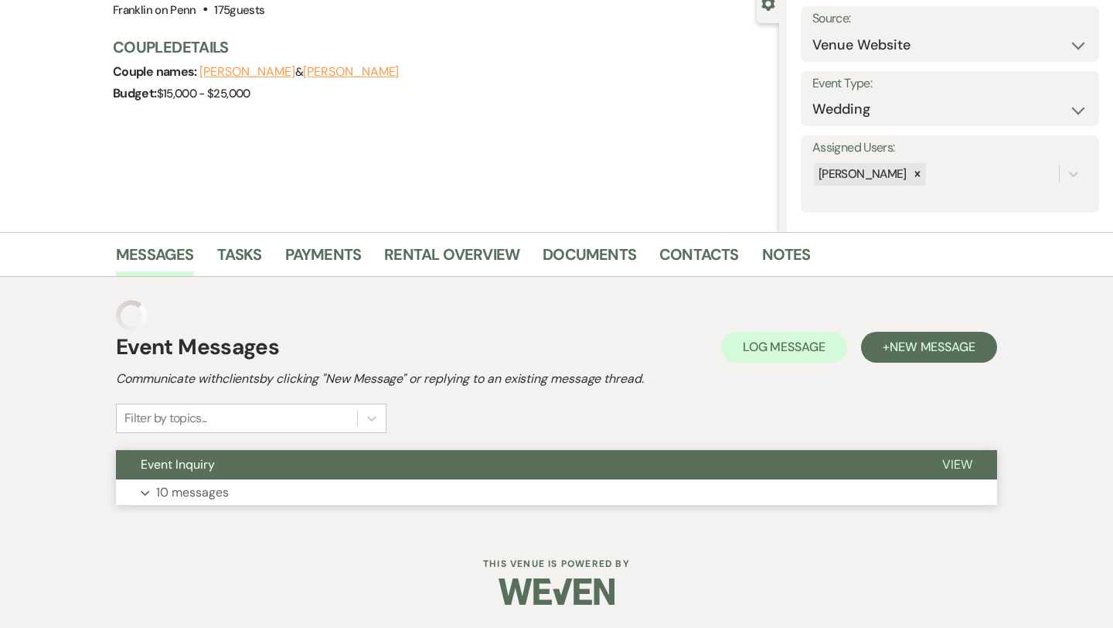
click at [214, 489] on p "10 messages" at bounding box center [192, 492] width 73 height 20
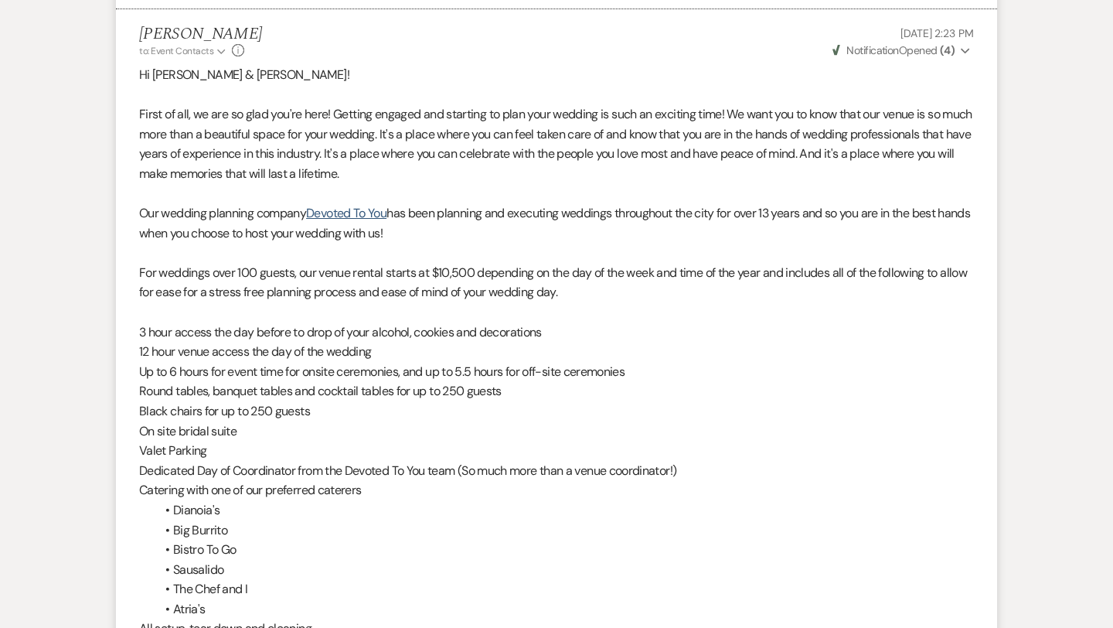
scroll to position [0, 0]
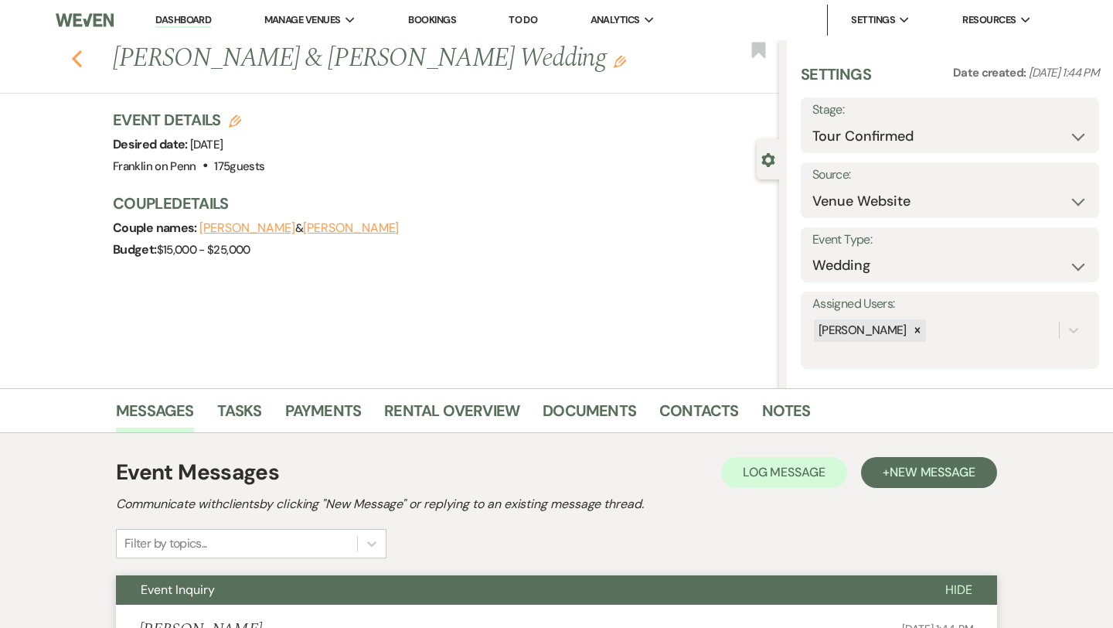
click at [76, 60] on use "button" at bounding box center [77, 58] width 10 height 17
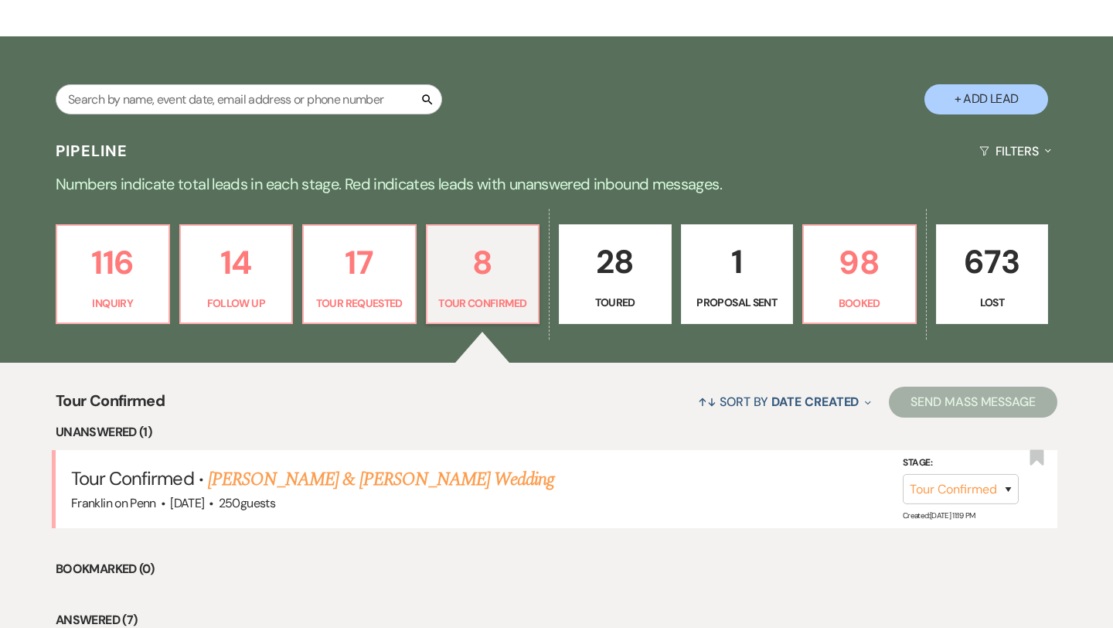
scroll to position [240, 0]
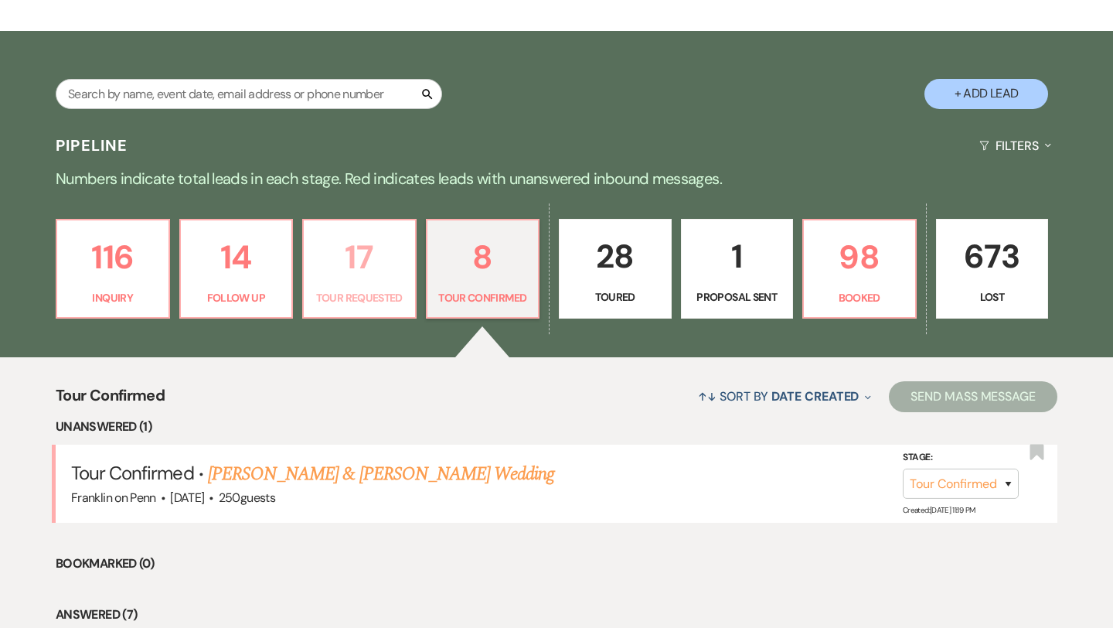
click at [351, 260] on p "17" at bounding box center [359, 257] width 93 height 52
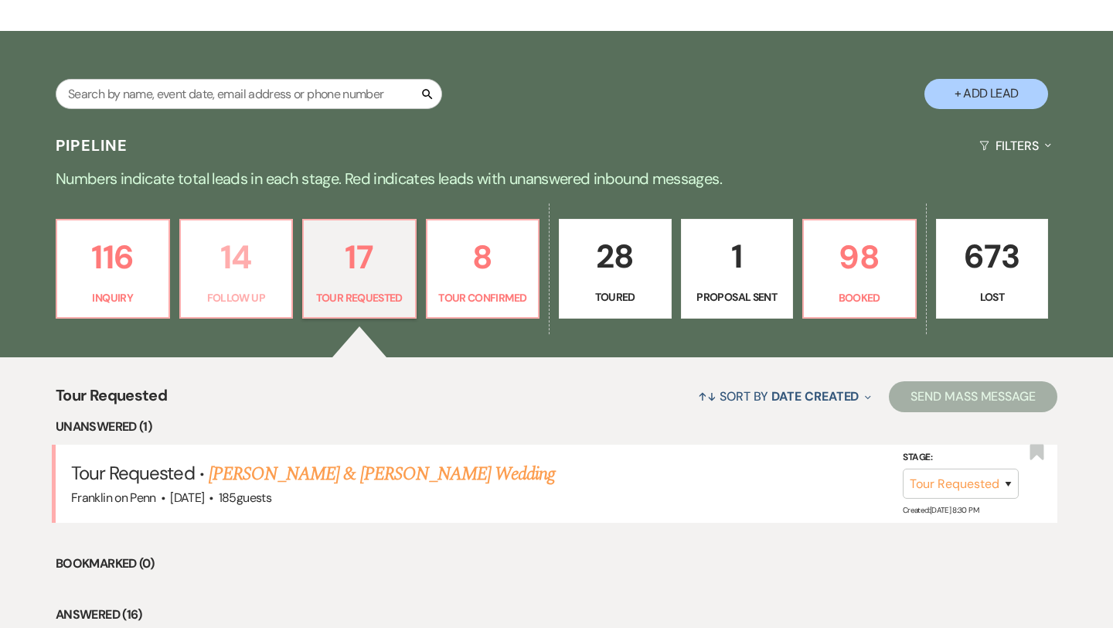
click at [243, 258] on p "14" at bounding box center [236, 257] width 93 height 52
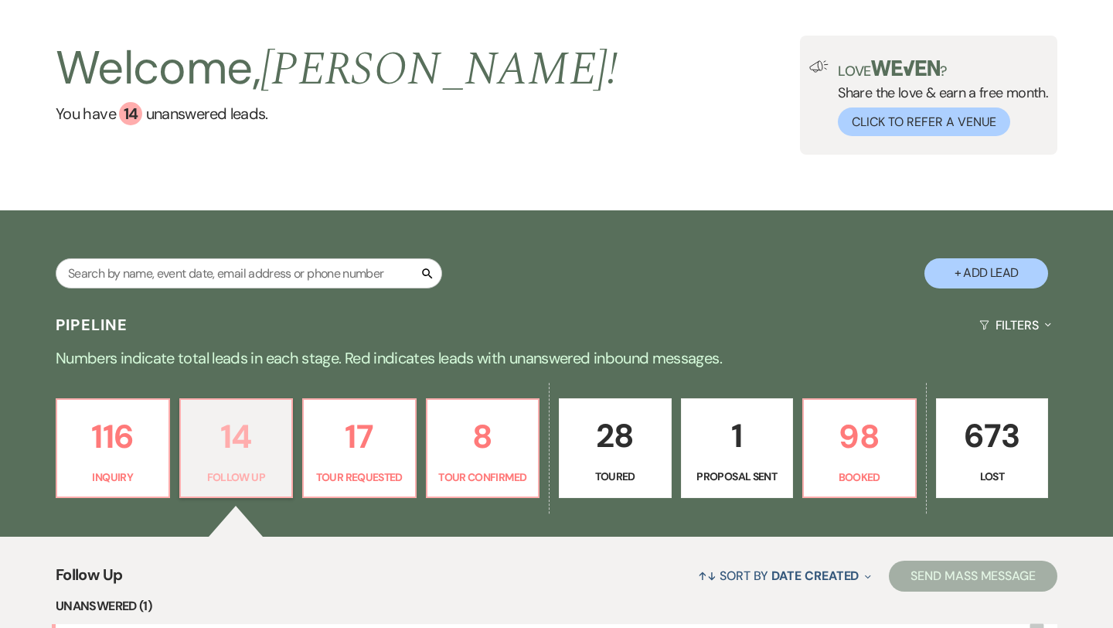
scroll to position [62, 0]
